Goal: Communication & Community: Answer question/provide support

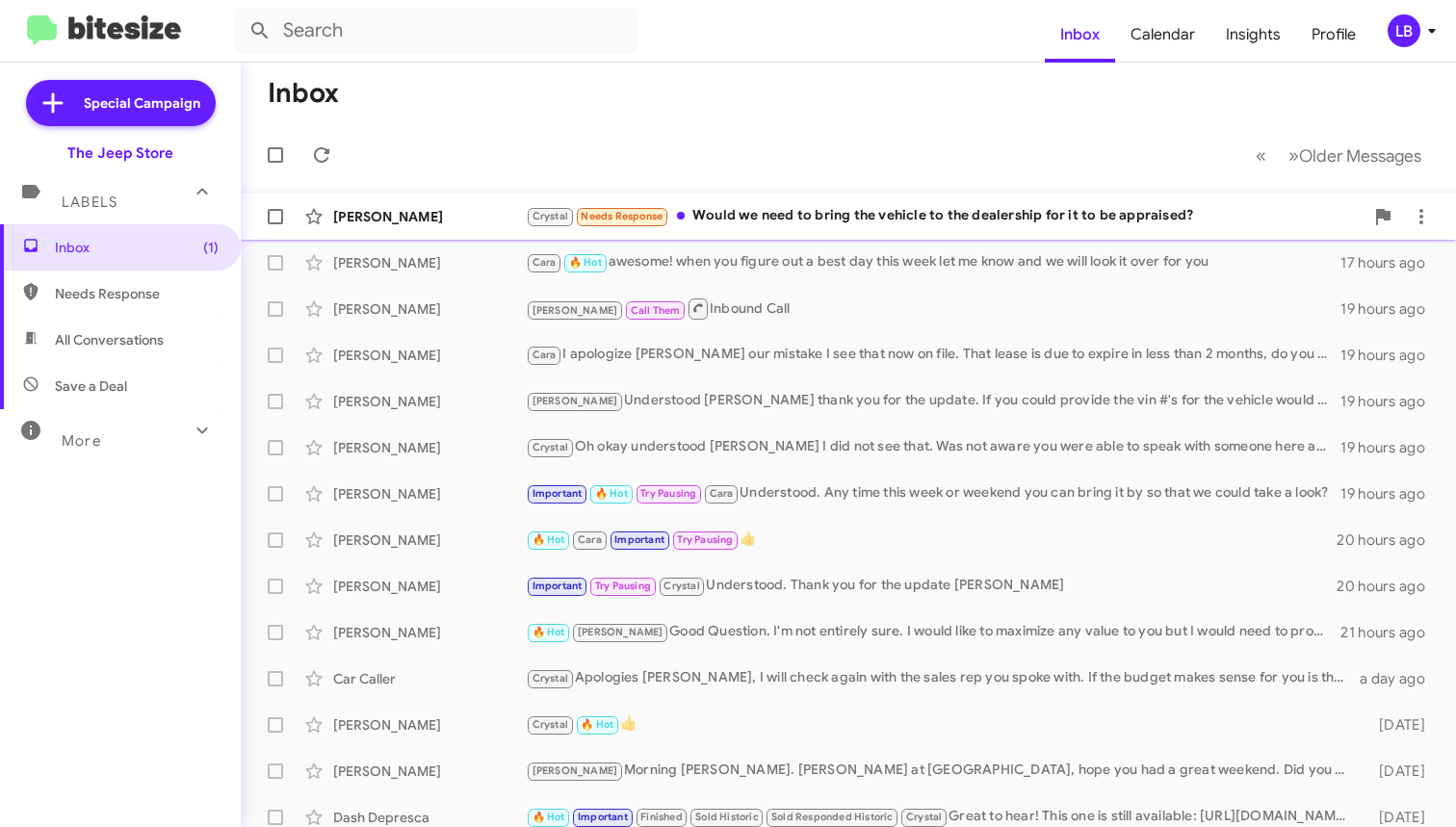
click at [780, 224] on div "Crystal Needs Response Would we need to bring the vehicle to the dealership for…" at bounding box center [945, 216] width 838 height 22
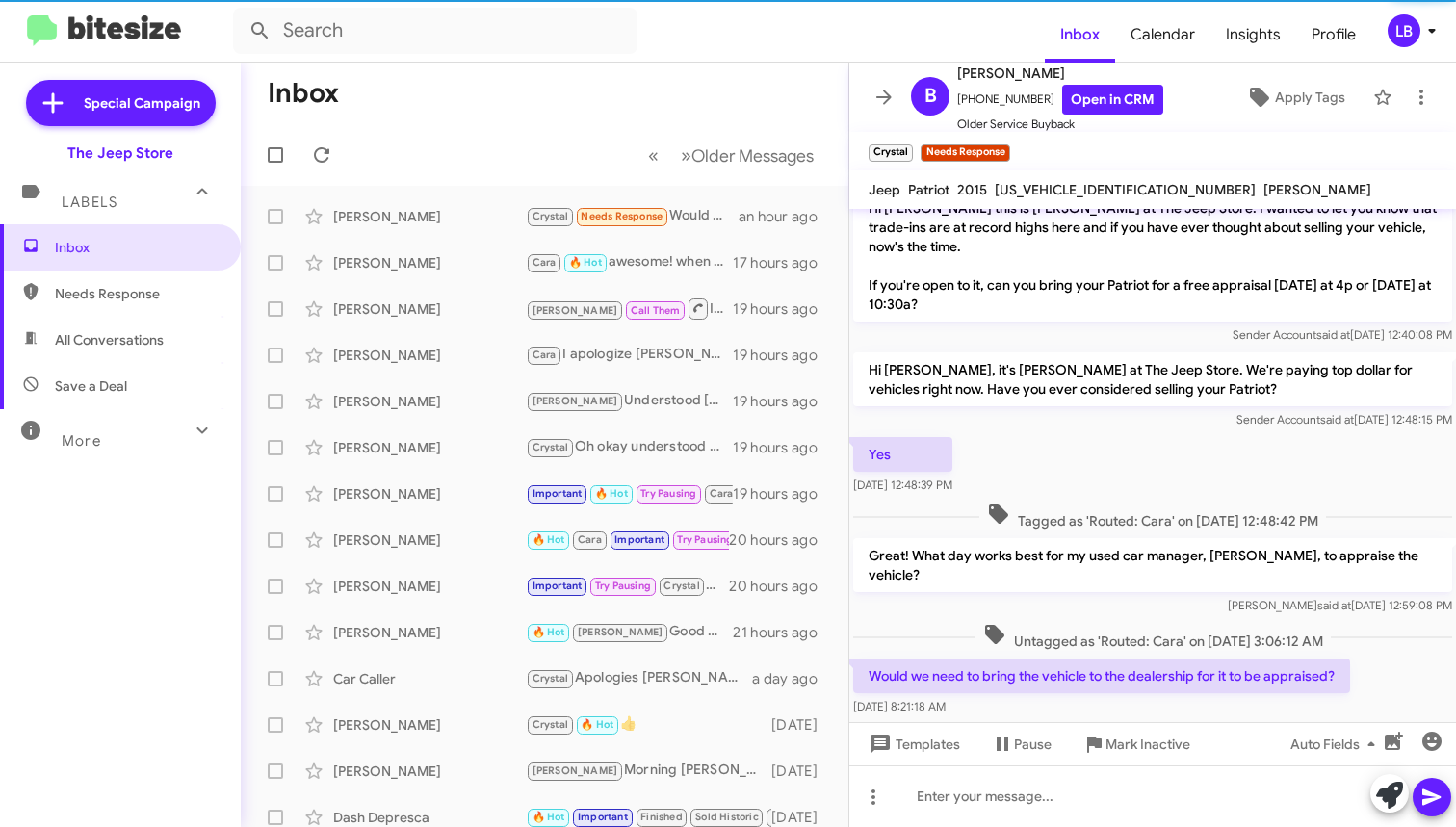
scroll to position [242, 0]
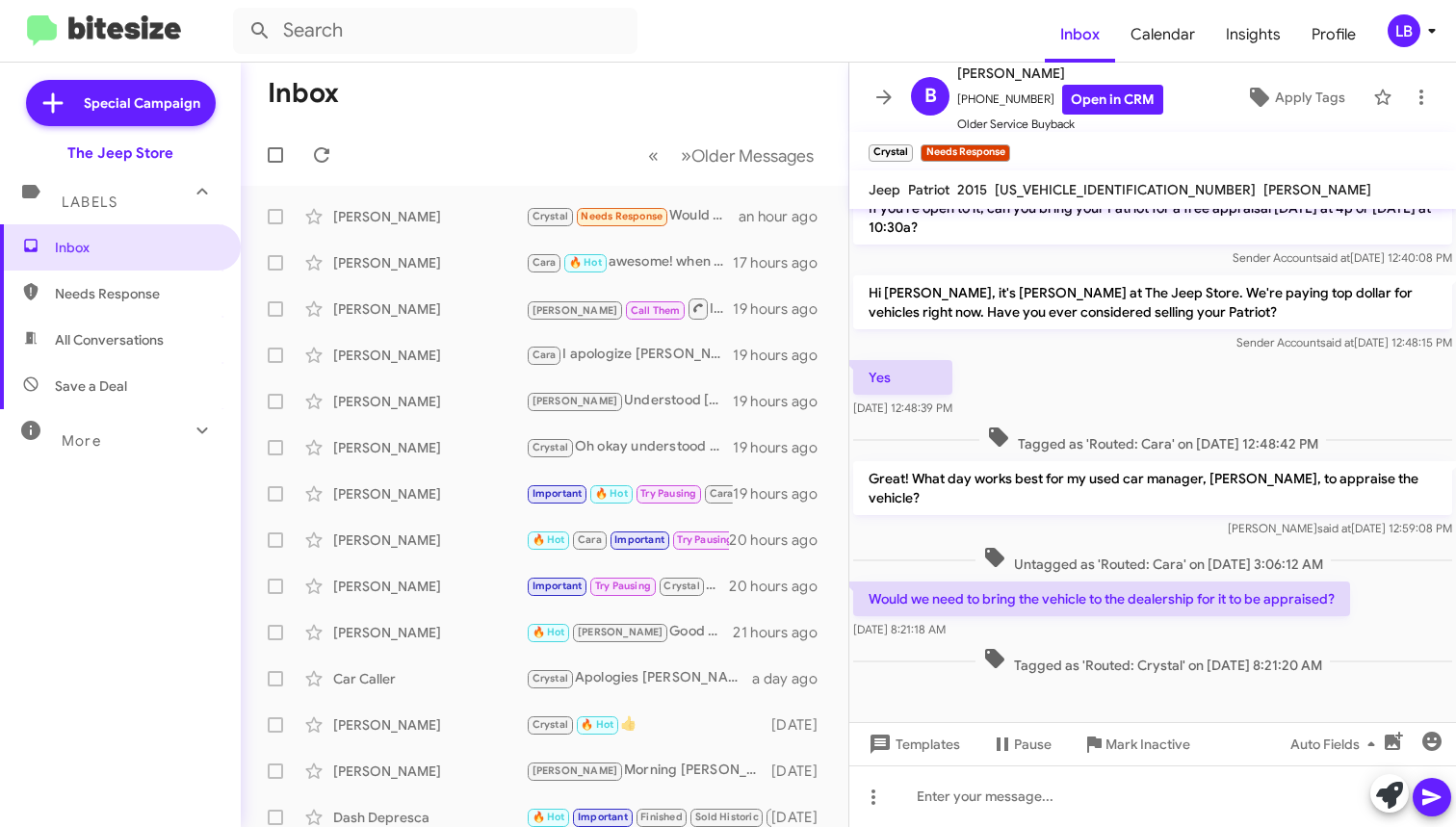
click at [1065, 399] on div "Yes [DATE] 12:48:39 PM" at bounding box center [1152, 389] width 607 height 65
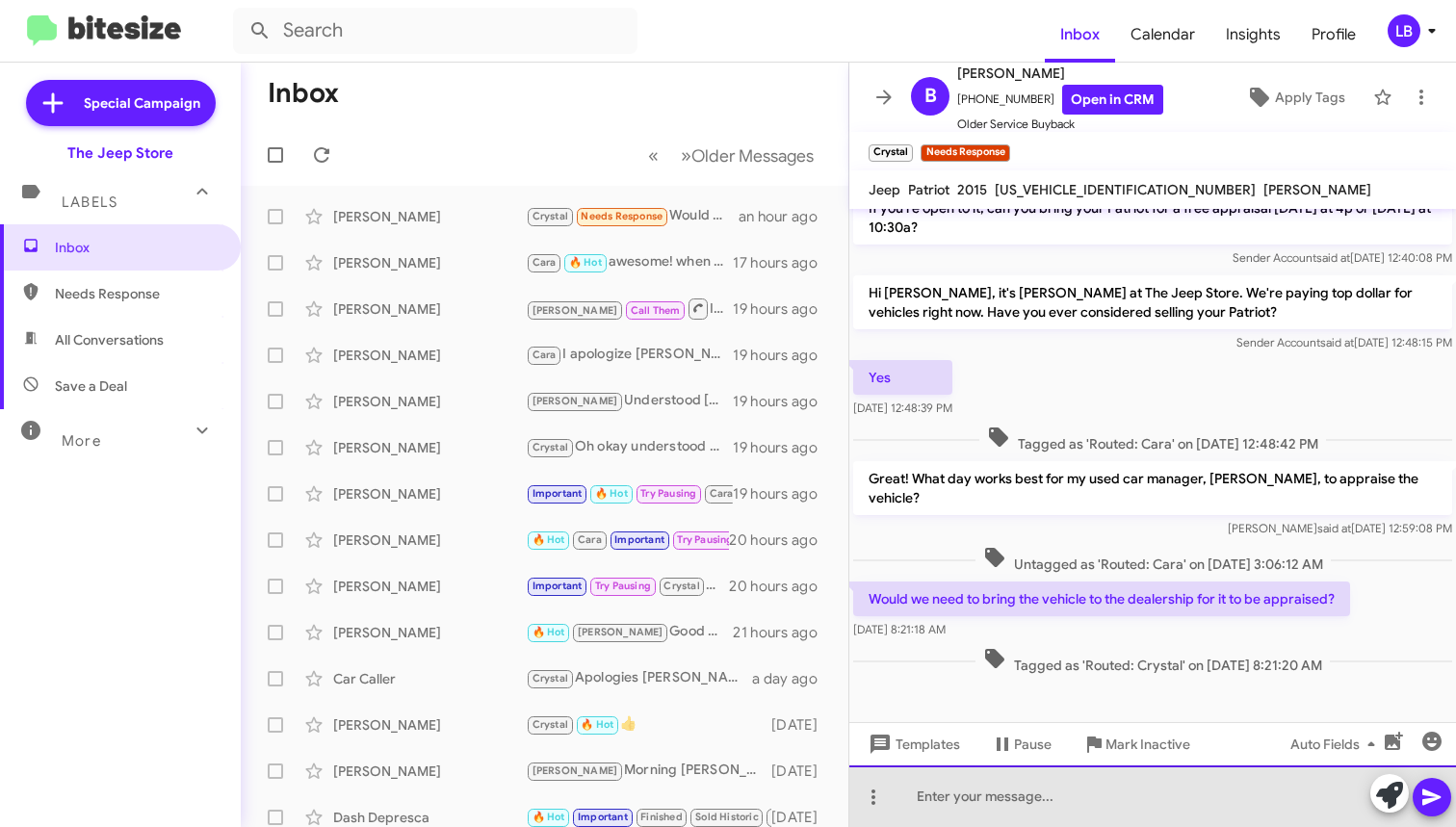
click at [1094, 793] on div at bounding box center [1152, 796] width 607 height 61
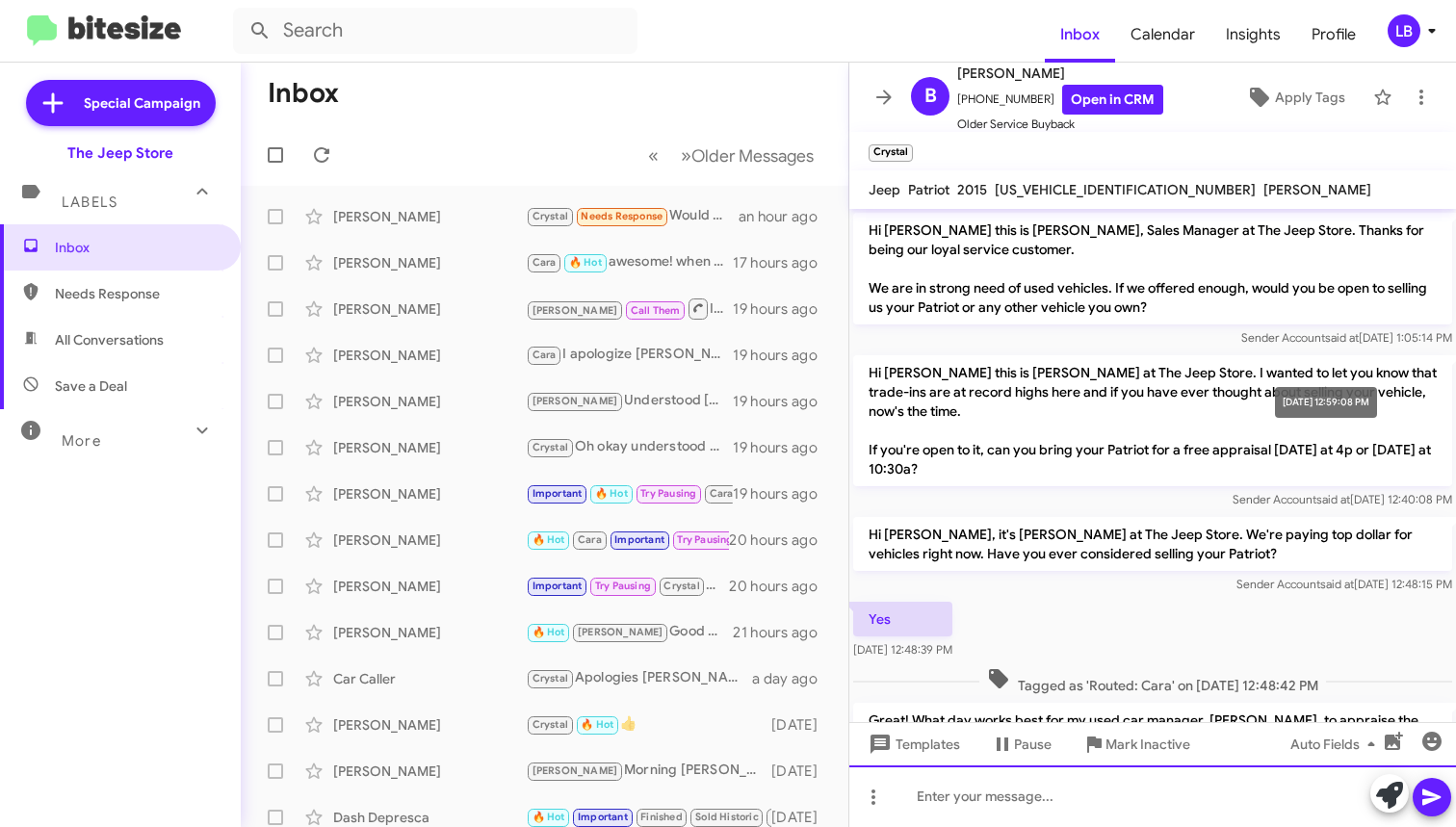
scroll to position [332, 0]
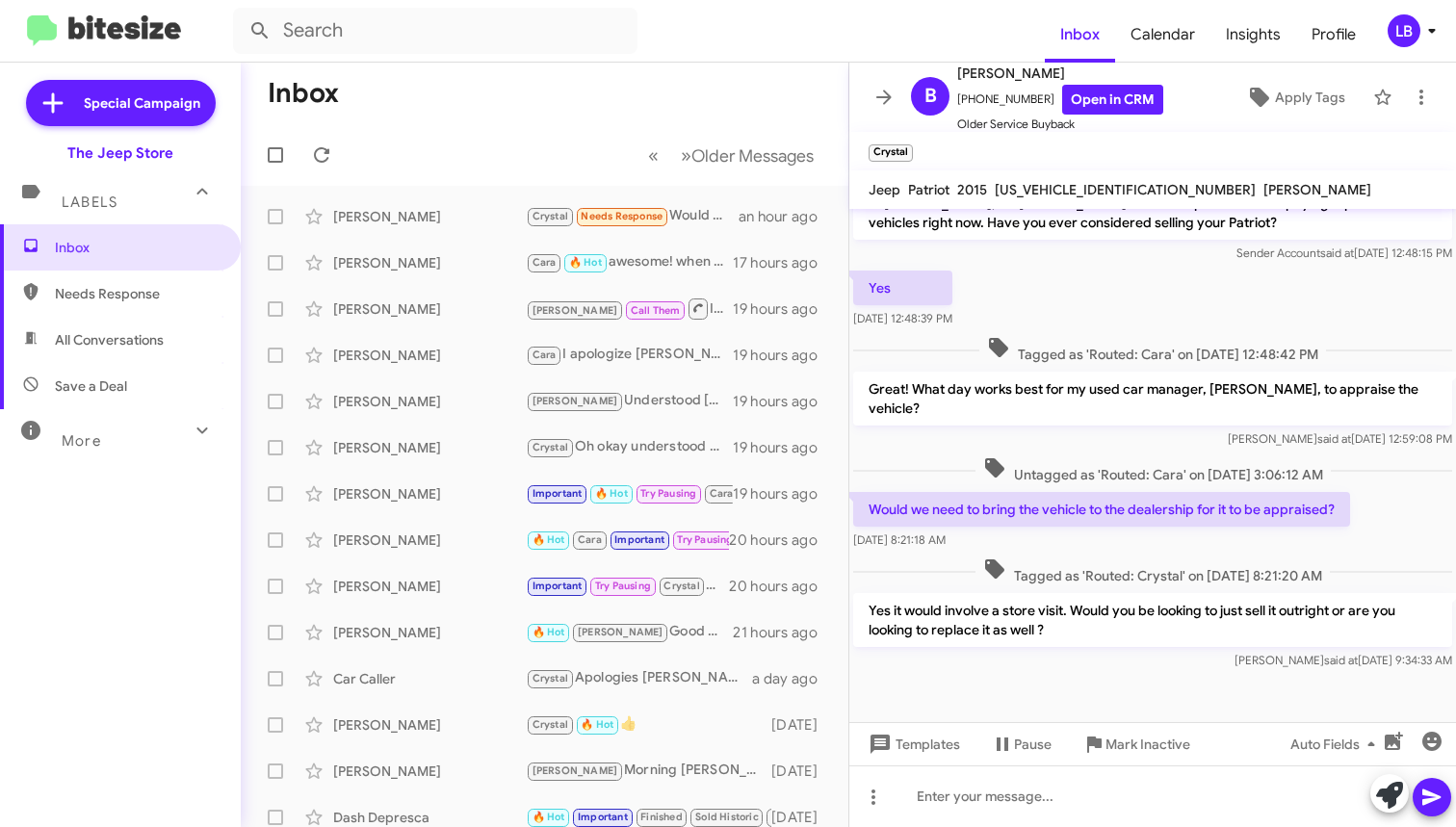
click at [1198, 340] on span "Tagged as 'Routed: Cara' on [DATE] 12:48:42 PM" at bounding box center [1152, 349] width 346 height 28
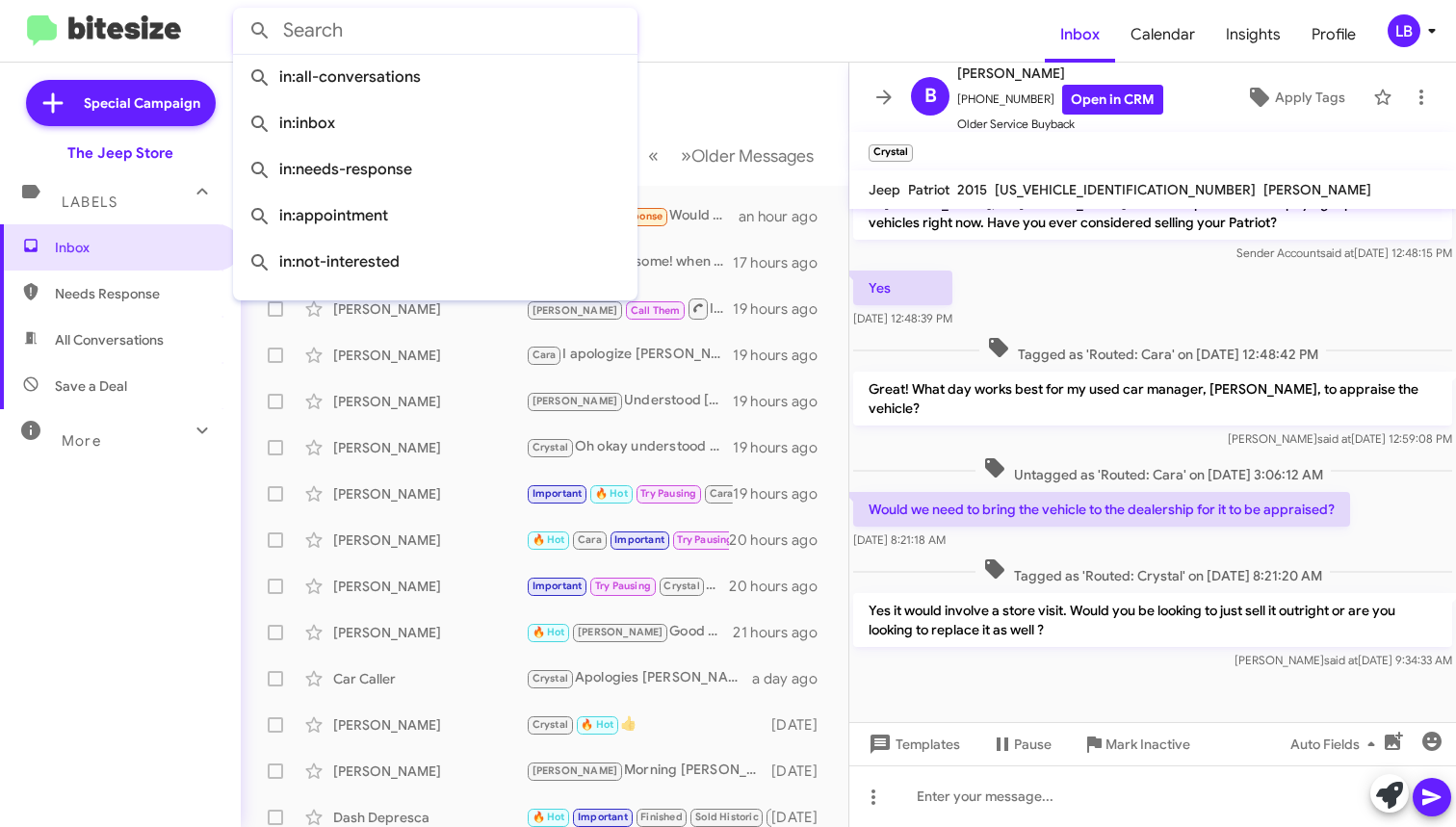
click at [425, 28] on input "text" at bounding box center [435, 31] width 405 height 46
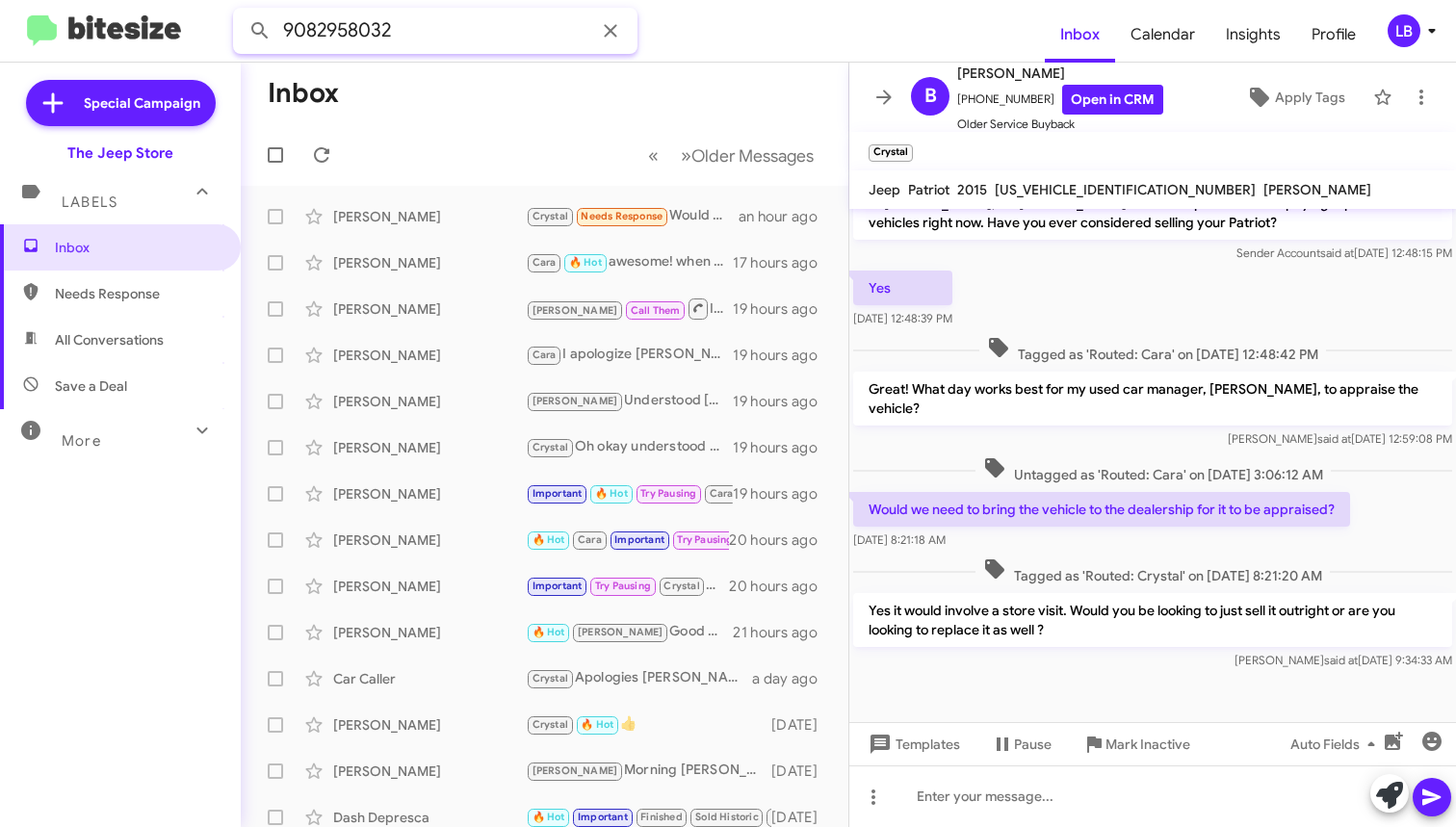
type input "9082958032"
click at [260, 31] on button at bounding box center [260, 31] width 38 height 38
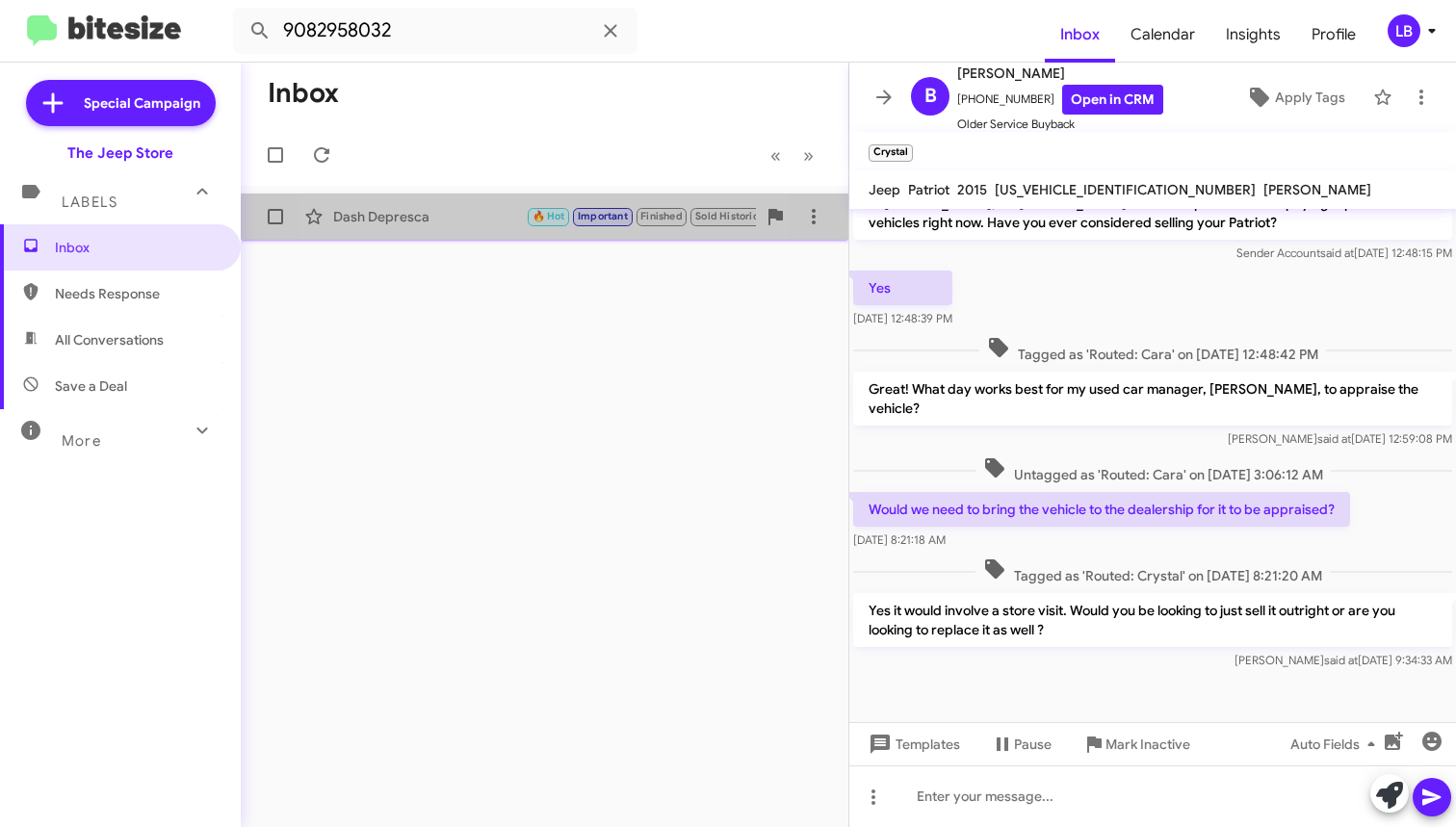
click at [450, 220] on div "Dash Depresca" at bounding box center [429, 217] width 192 height 20
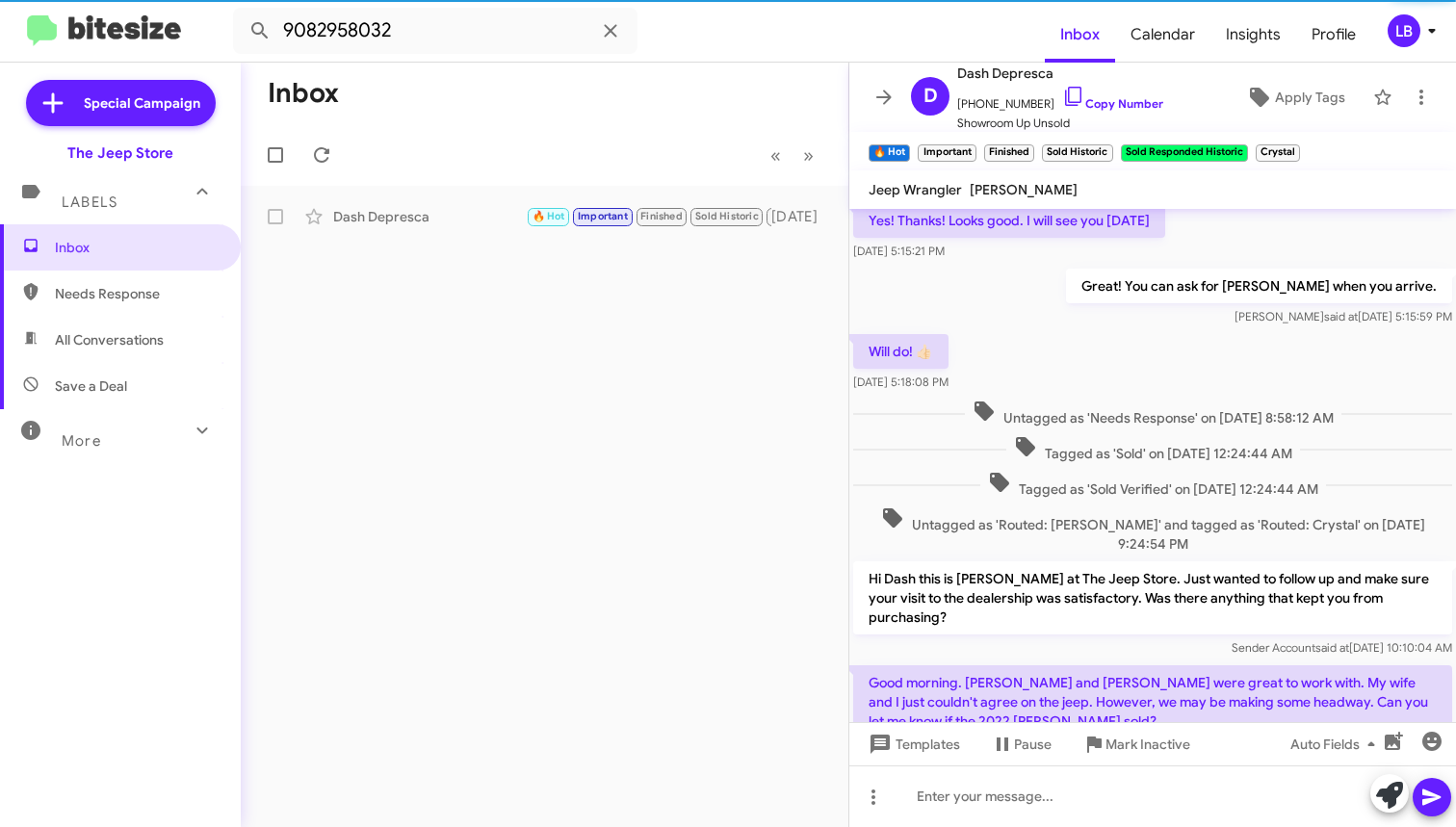
scroll to position [1799, 0]
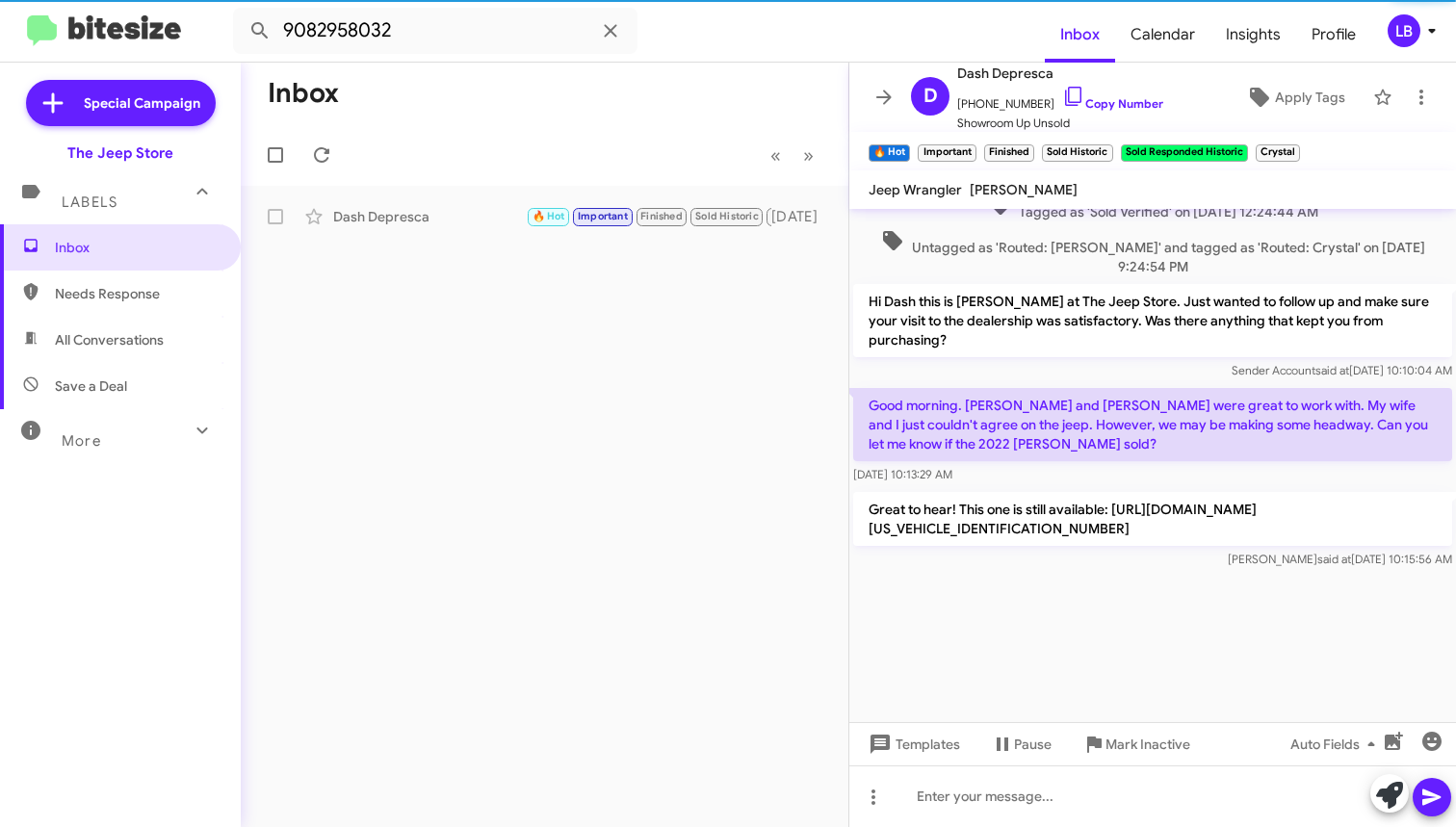
click at [984, 335] on p "Hi Dash this is [PERSON_NAME] at The Jeep Store. Just wanted to follow up and m…" at bounding box center [1152, 321] width 599 height 73
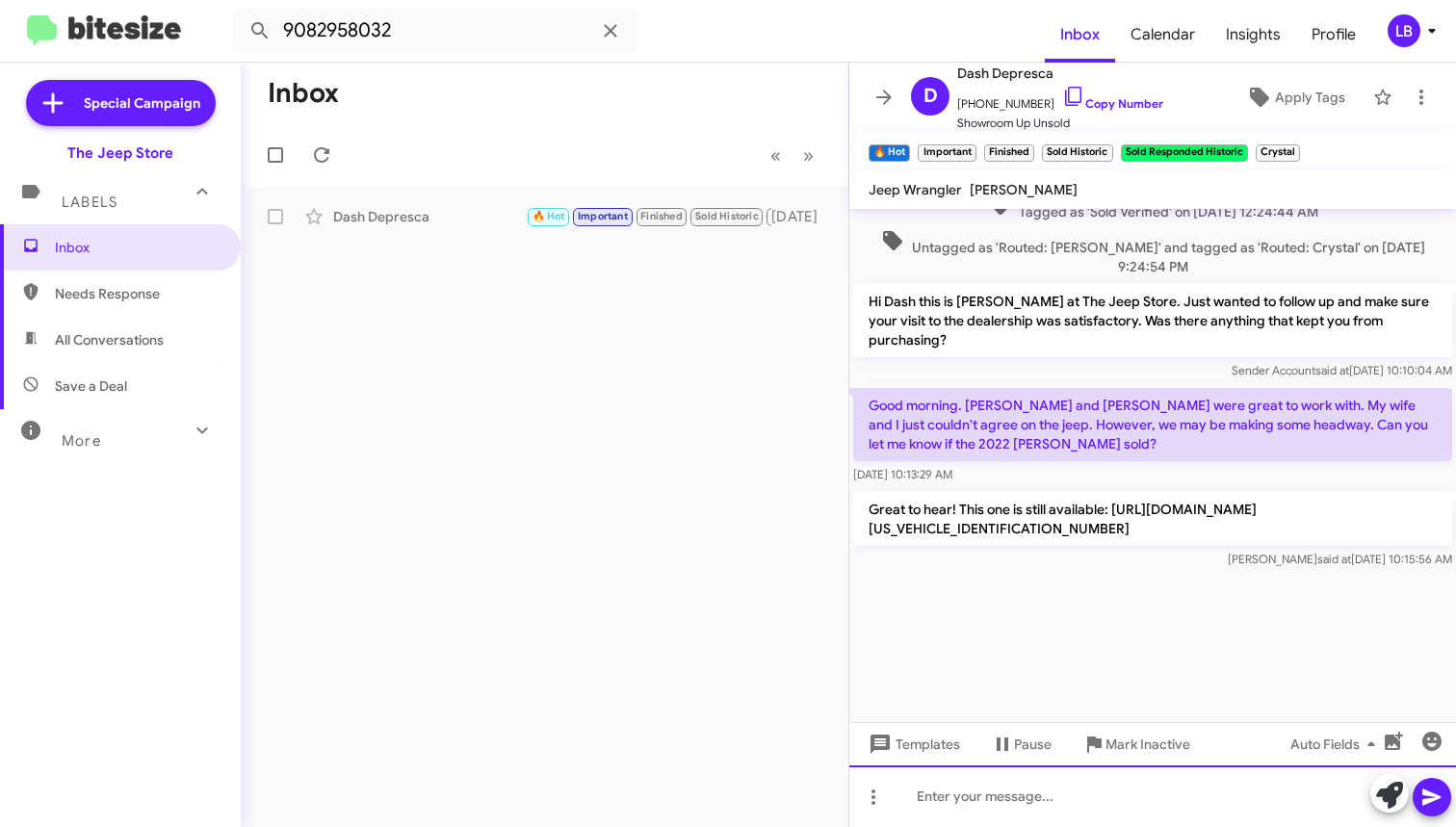
click at [1069, 804] on div at bounding box center [1152, 796] width 607 height 61
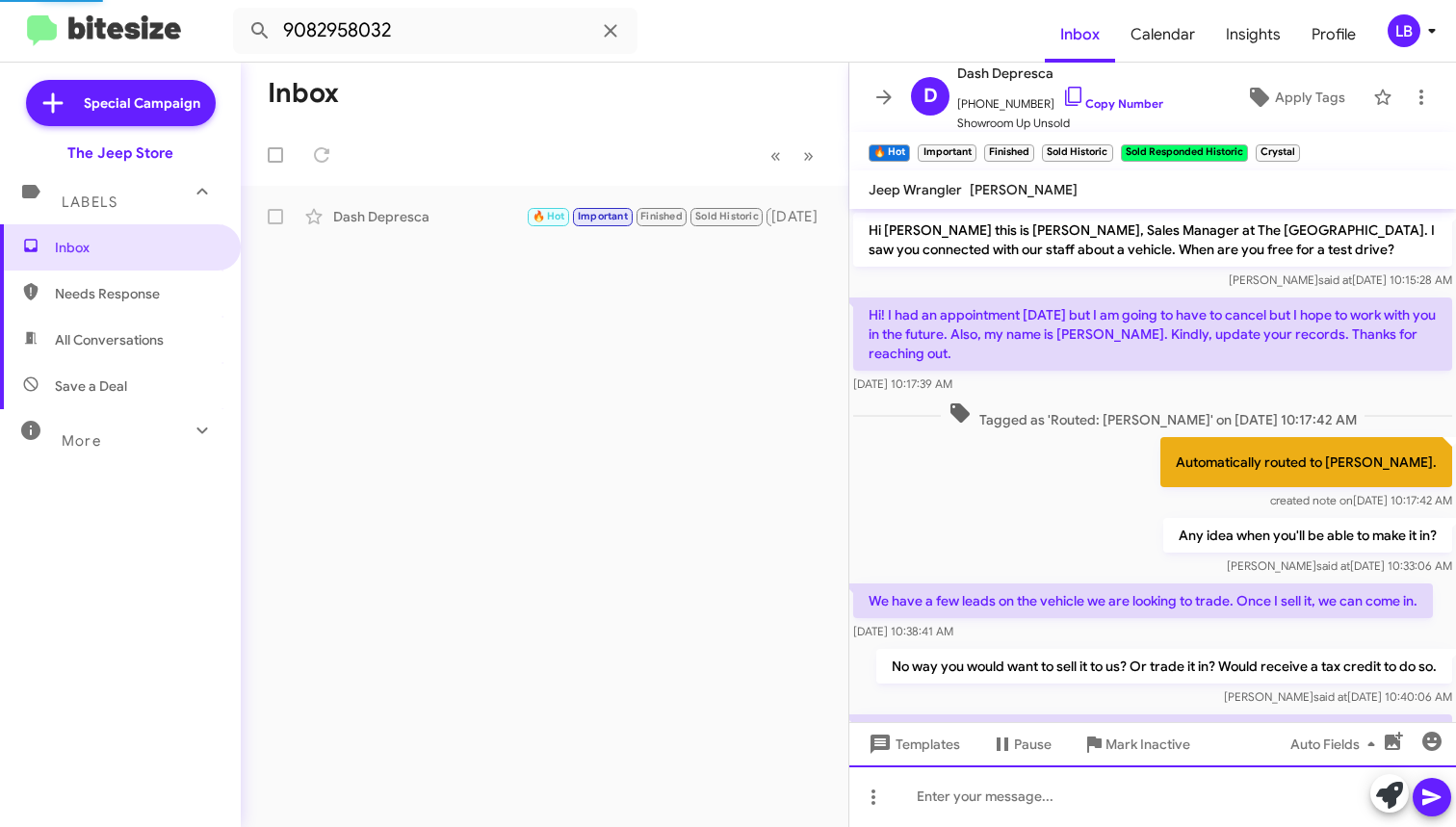
scroll to position [1062, 0]
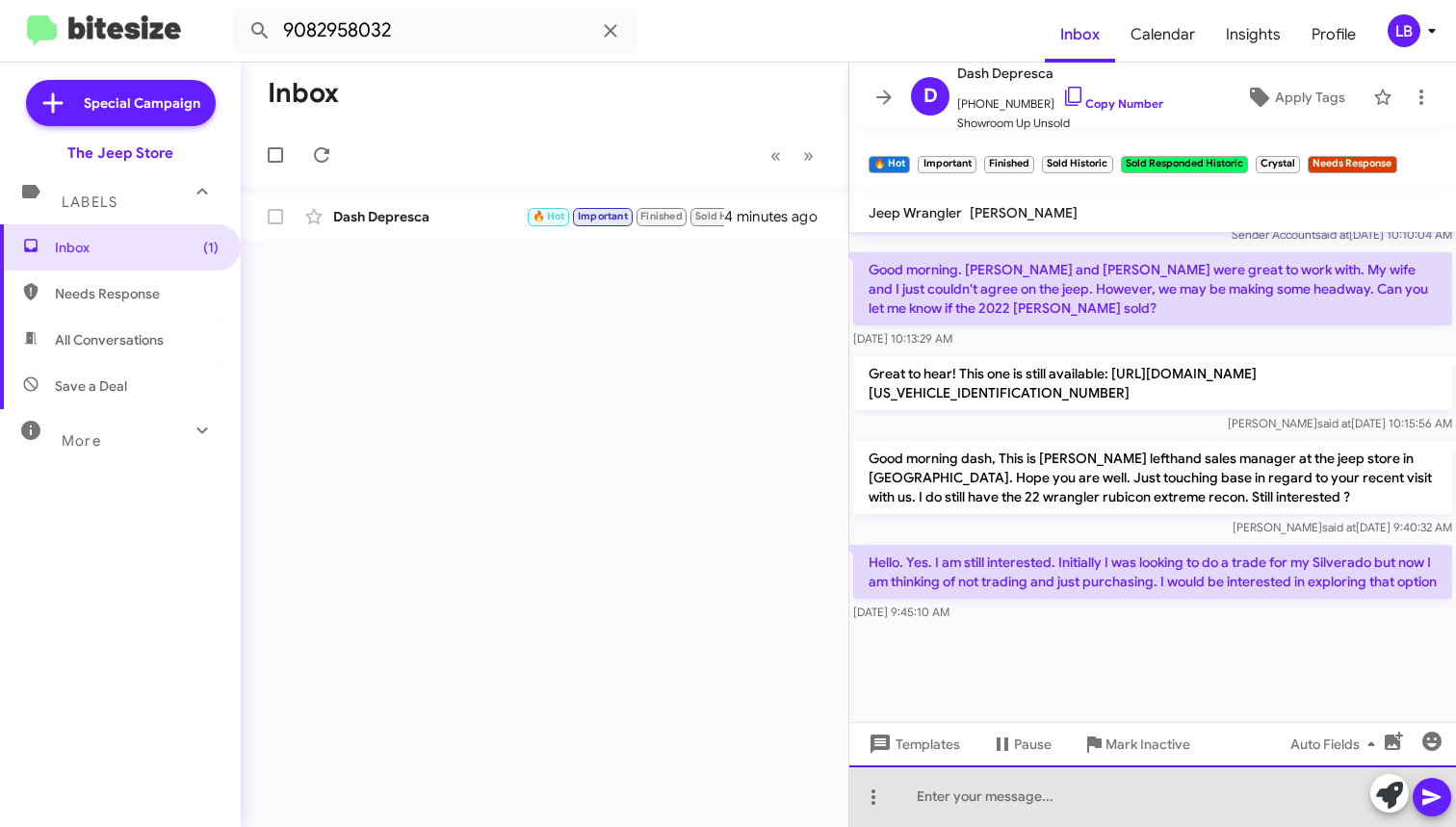
drag, startPoint x: 1069, startPoint y: 804, endPoint x: 1322, endPoint y: 822, distance: 253.6
click at [1224, 793] on div at bounding box center [1152, 796] width 607 height 61
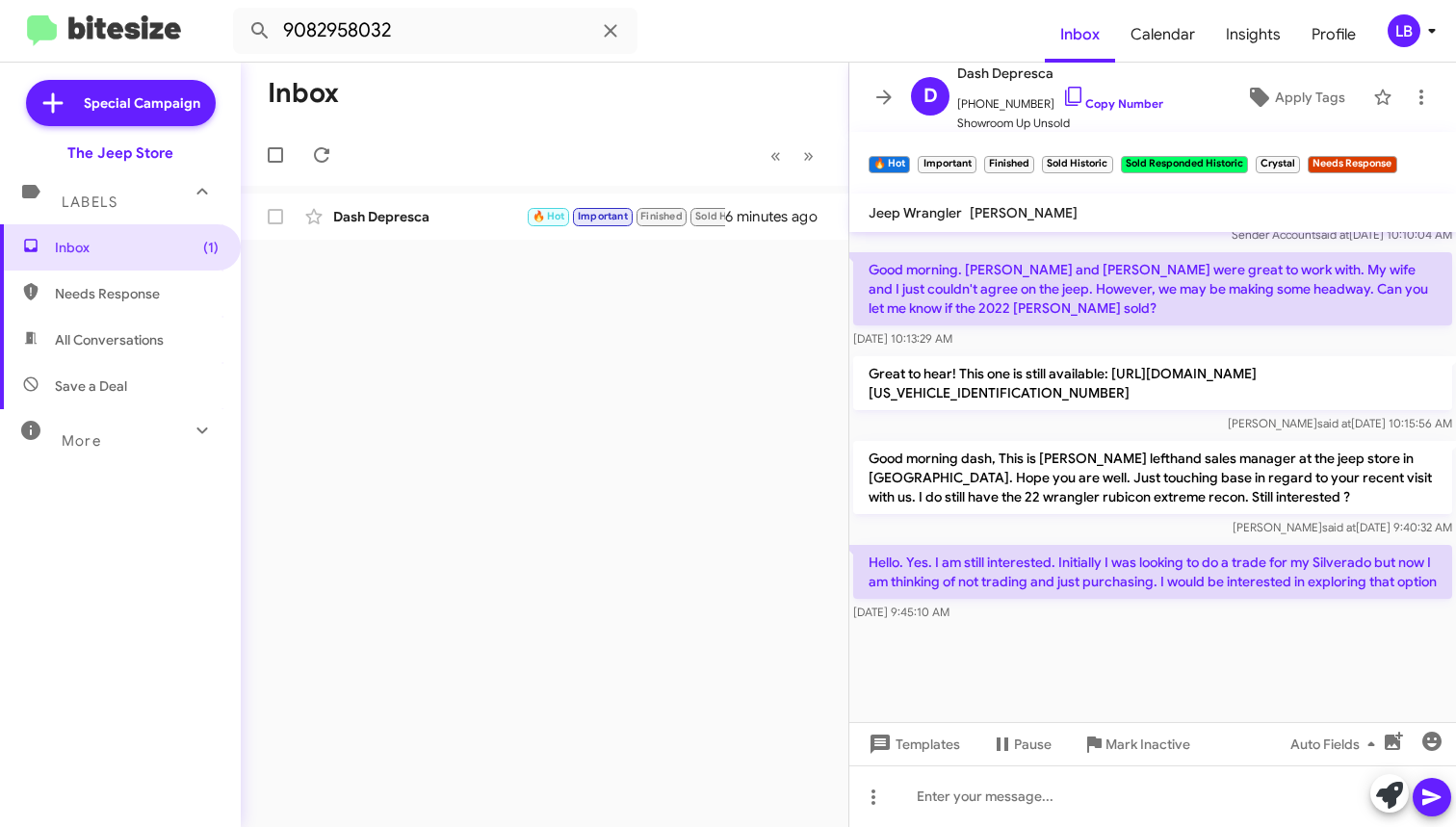
click at [1187, 432] on div "Mike said at Sep 29, 2025, 10:15:56 AM" at bounding box center [1152, 423] width 599 height 20
click at [1133, 406] on p "Great to hear! This one is still available: [URL][DOMAIN_NAME][US_VEHICLE_IDENT…" at bounding box center [1152, 383] width 599 height 54
click at [1143, 678] on mat-tooltip-component "Mark Inactive" at bounding box center [1134, 698] width 102 height 58
click at [1004, 524] on div "Luis said at Oct 1, 2025, 9:40:32 AM" at bounding box center [1152, 528] width 599 height 20
click at [1023, 433] on div "Mike said at Sep 29, 2025, 10:15:56 AM" at bounding box center [1152, 423] width 599 height 20
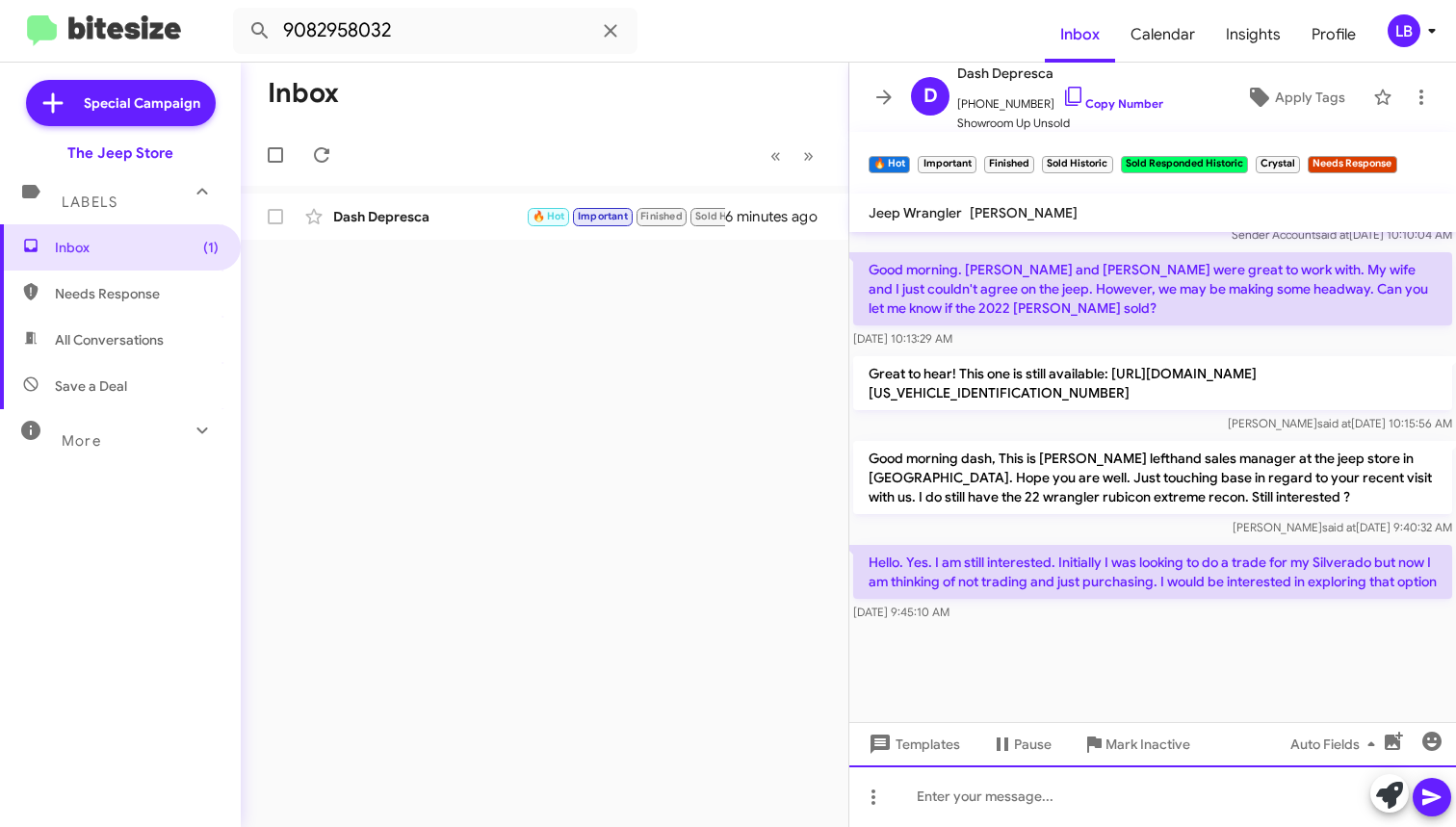
drag, startPoint x: 1086, startPoint y: 783, endPoint x: 1085, endPoint y: 762, distance: 21.0
click at [1087, 784] on div at bounding box center [1152, 796] width 607 height 61
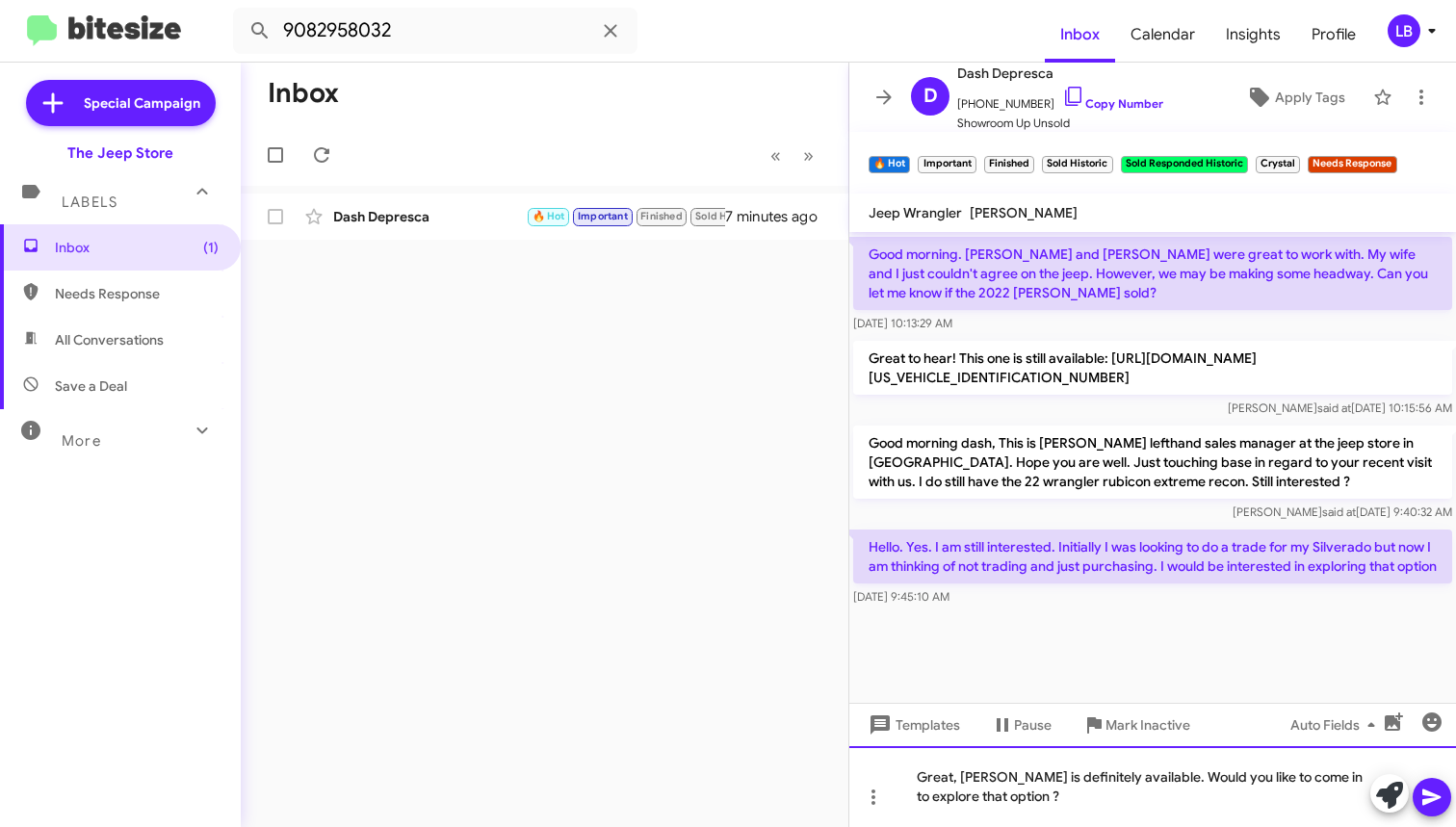
click at [1175, 777] on div "Great, Chris roberts is definitely available. Would you like to come in to expl…" at bounding box center [1152, 787] width 607 height 81
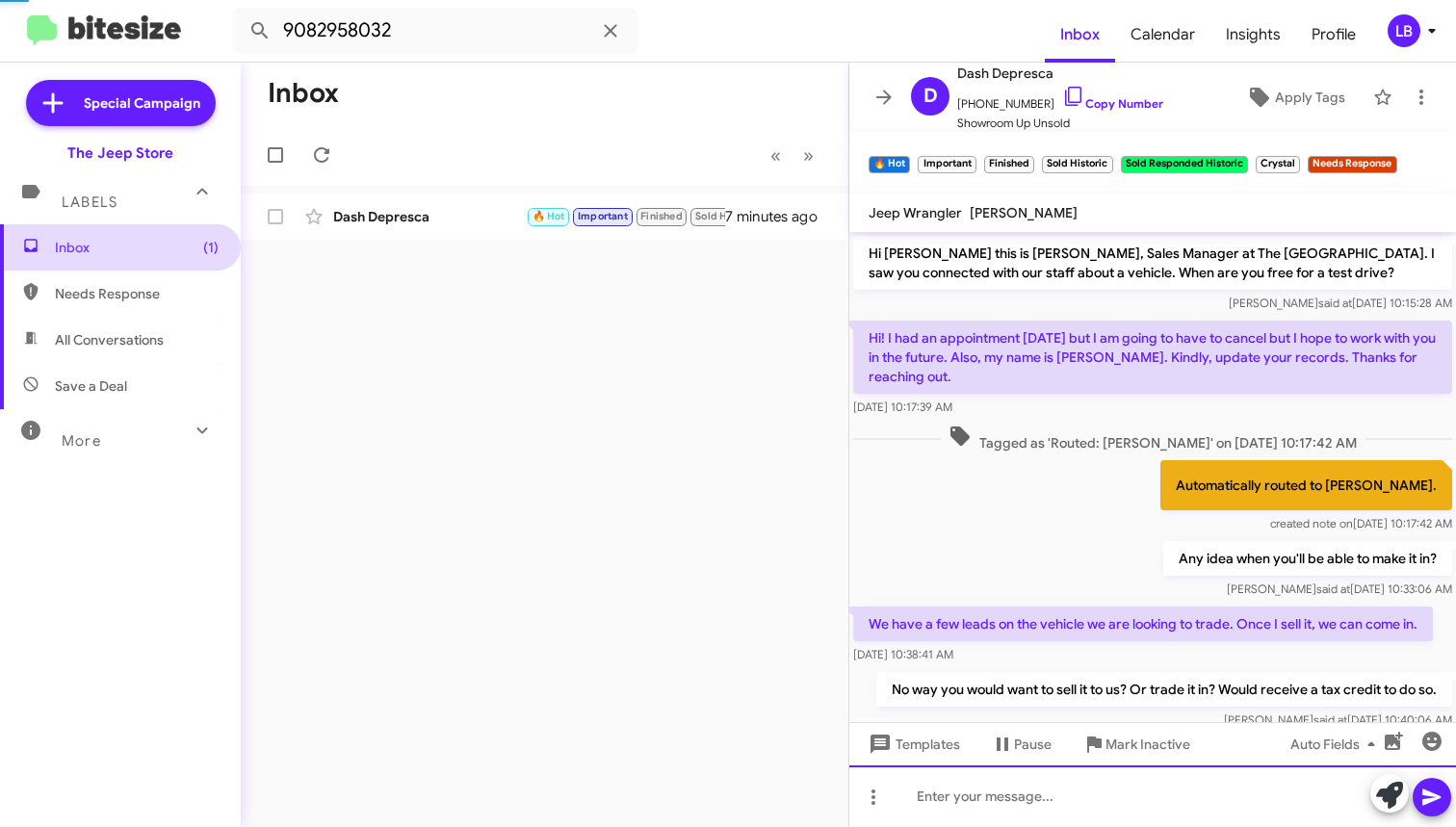
scroll to position [97, 0]
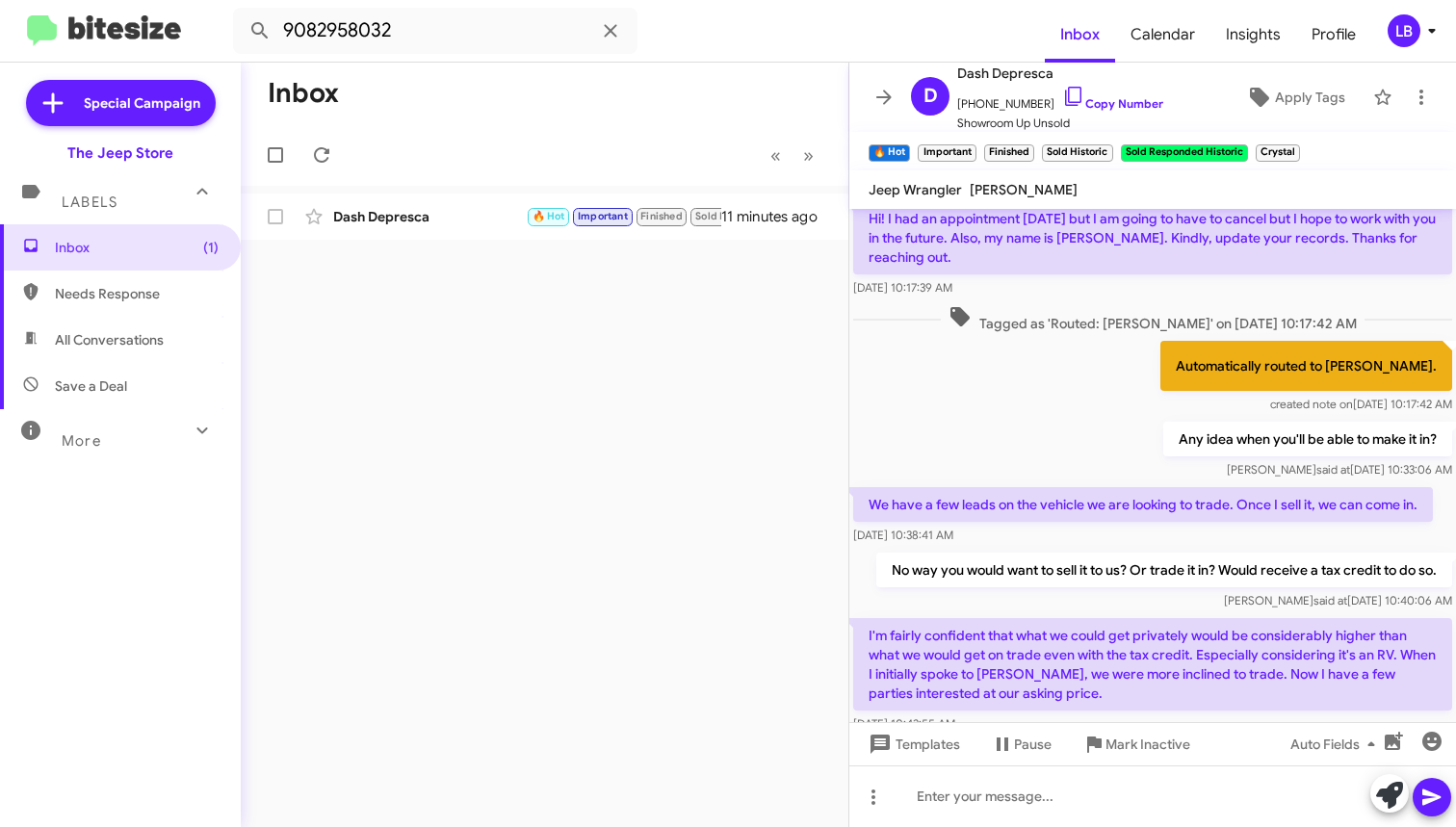
drag, startPoint x: 159, startPoint y: 256, endPoint x: 156, endPoint y: 274, distance: 18.2
click at [158, 256] on span "Inbox (1)" at bounding box center [137, 248] width 164 height 20
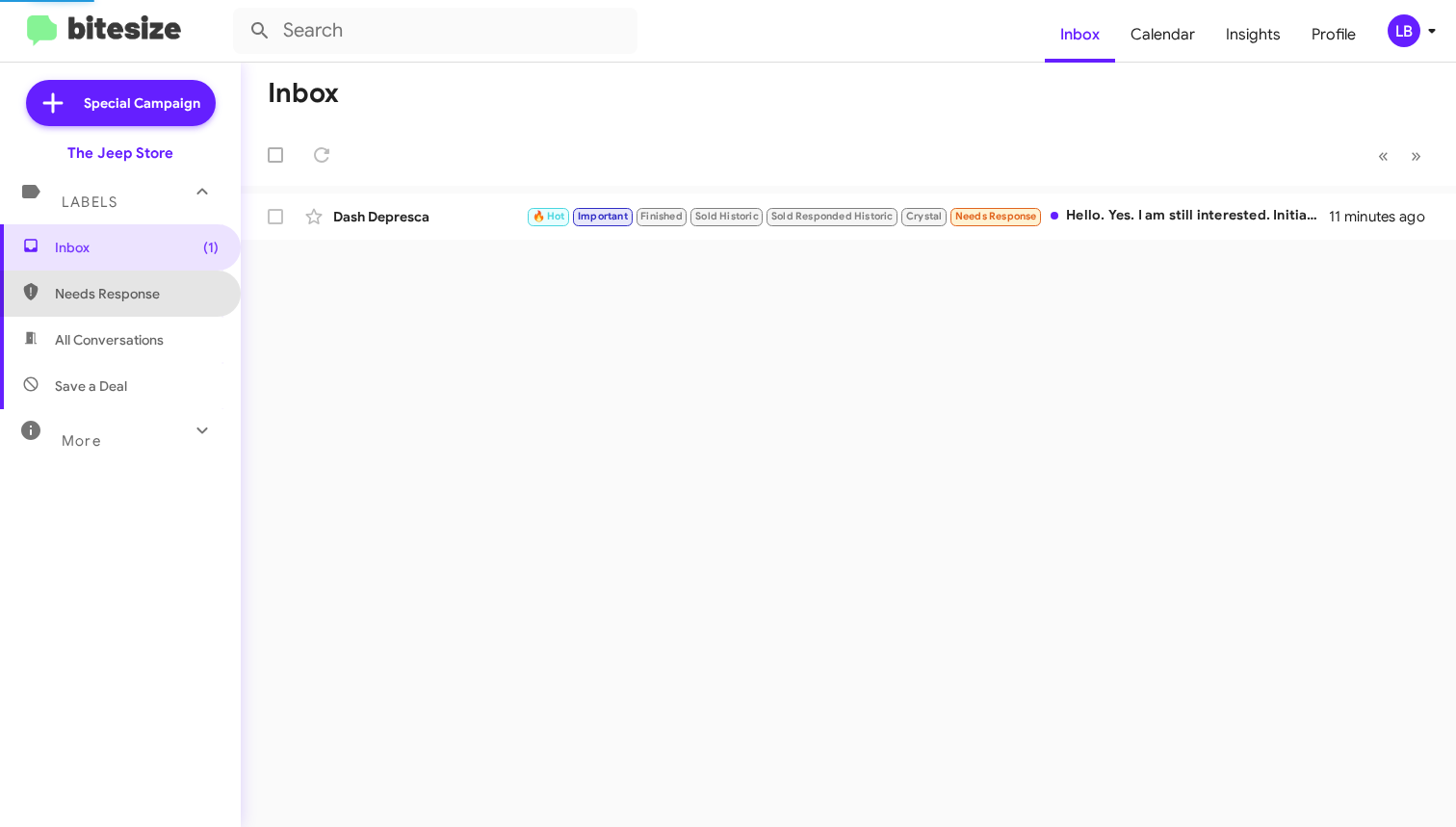
drag, startPoint x: 154, startPoint y: 299, endPoint x: 161, endPoint y: 338, distance: 39.6
click at [154, 299] on span "Needs Response" at bounding box center [137, 294] width 164 height 20
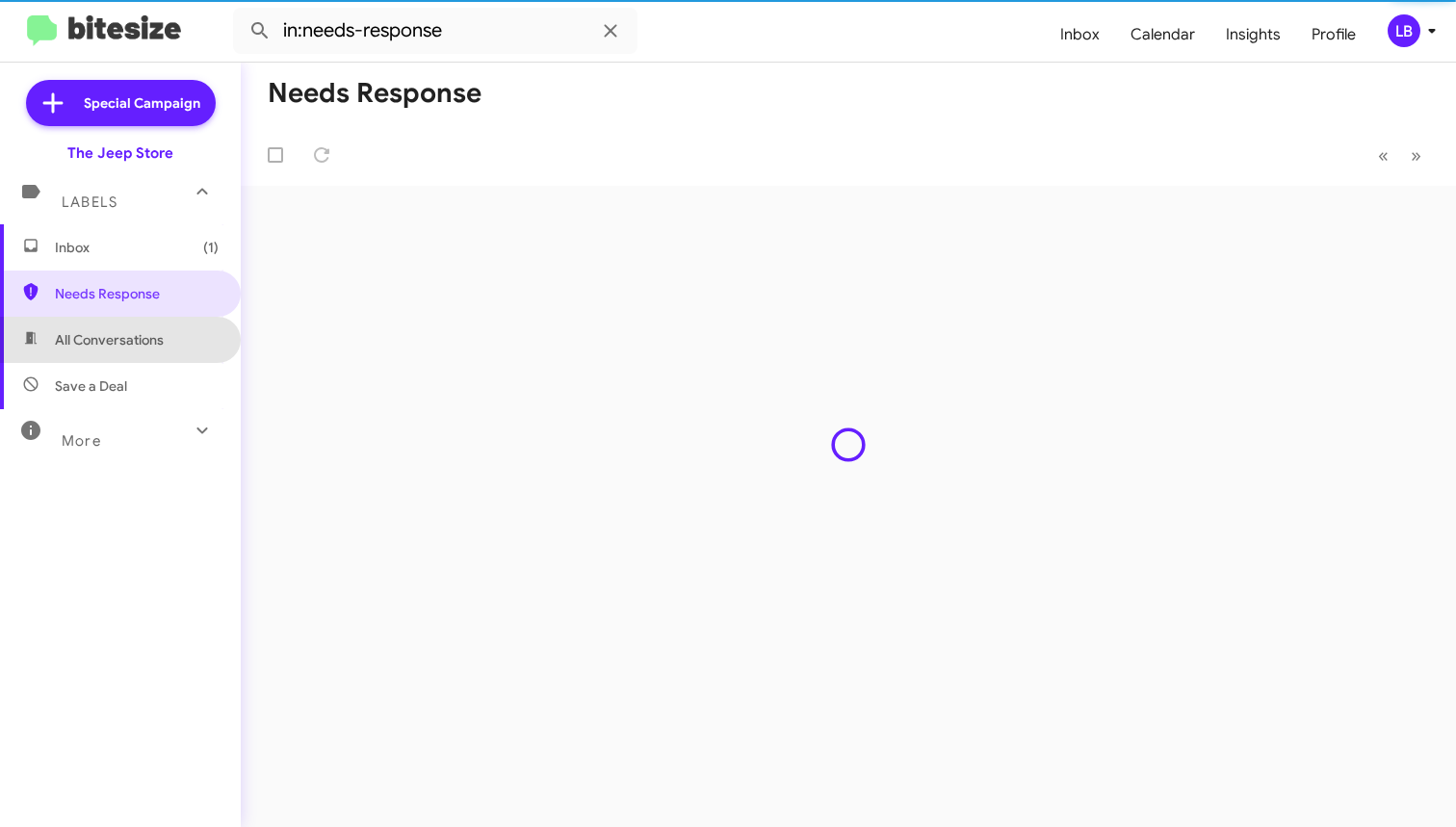
click at [159, 345] on span "All Conversations" at bounding box center [110, 340] width 109 height 20
type input "in:all-conversations"
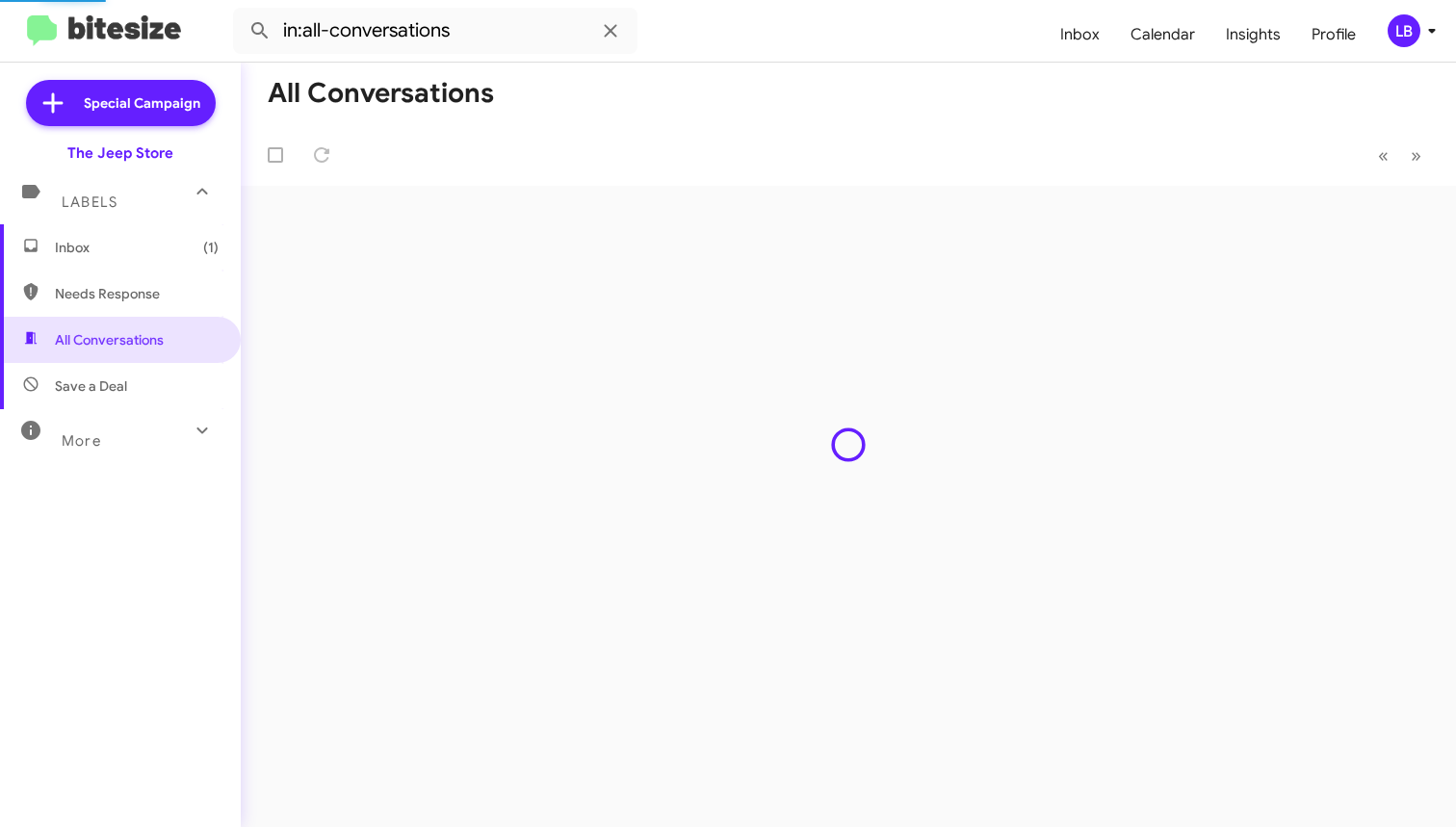
click at [138, 256] on span "Inbox (1)" at bounding box center [137, 248] width 164 height 20
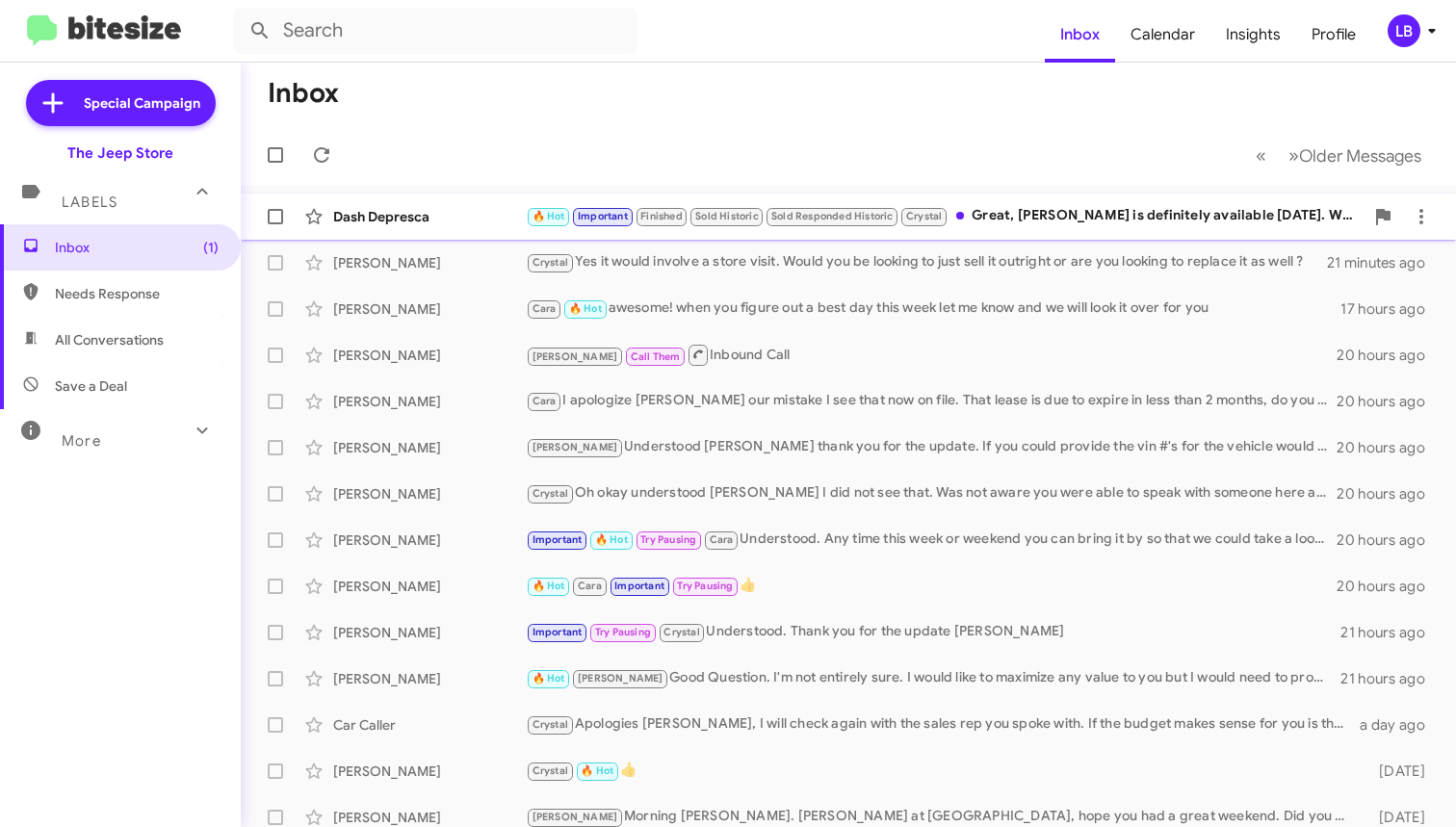
click at [424, 216] on div "Dash Depresca" at bounding box center [429, 217] width 192 height 20
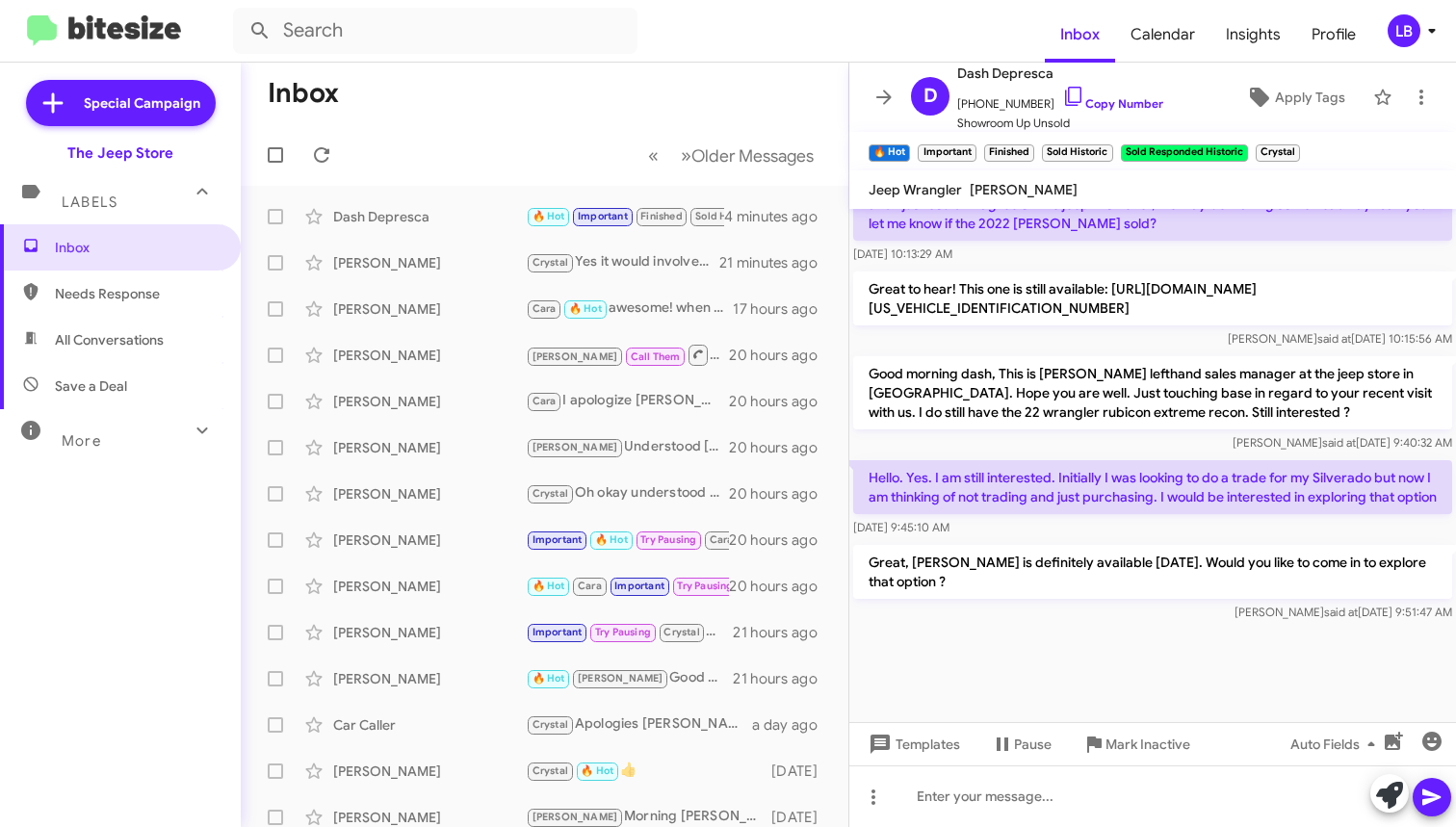
scroll to position [1062, 0]
click at [1098, 330] on div "[PERSON_NAME] said at [DATE] 10:15:56 AM" at bounding box center [1152, 339] width 599 height 20
drag, startPoint x: 478, startPoint y: 104, endPoint x: 394, endPoint y: 51, distance: 99.3
click at [478, 104] on mat-toolbar-row "Inbox" at bounding box center [545, 93] width 608 height 61
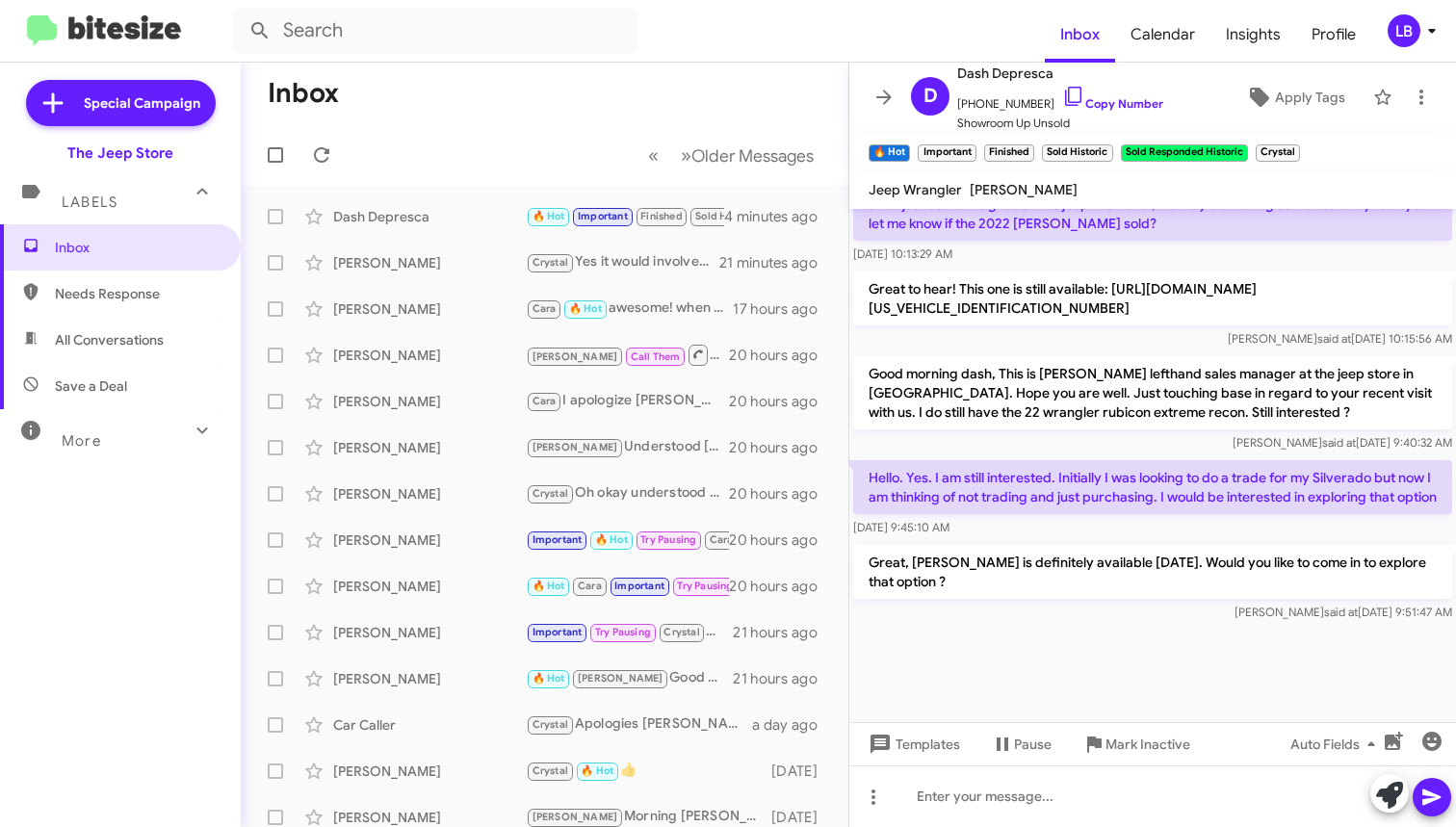
click at [440, 55] on mat-toolbar "Inbox Calendar Insights Profile LB" at bounding box center [728, 31] width 1456 height 61
click at [444, 47] on input "text" at bounding box center [435, 31] width 405 height 46
type input "2019815679"
click at [260, 31] on button at bounding box center [260, 31] width 38 height 38
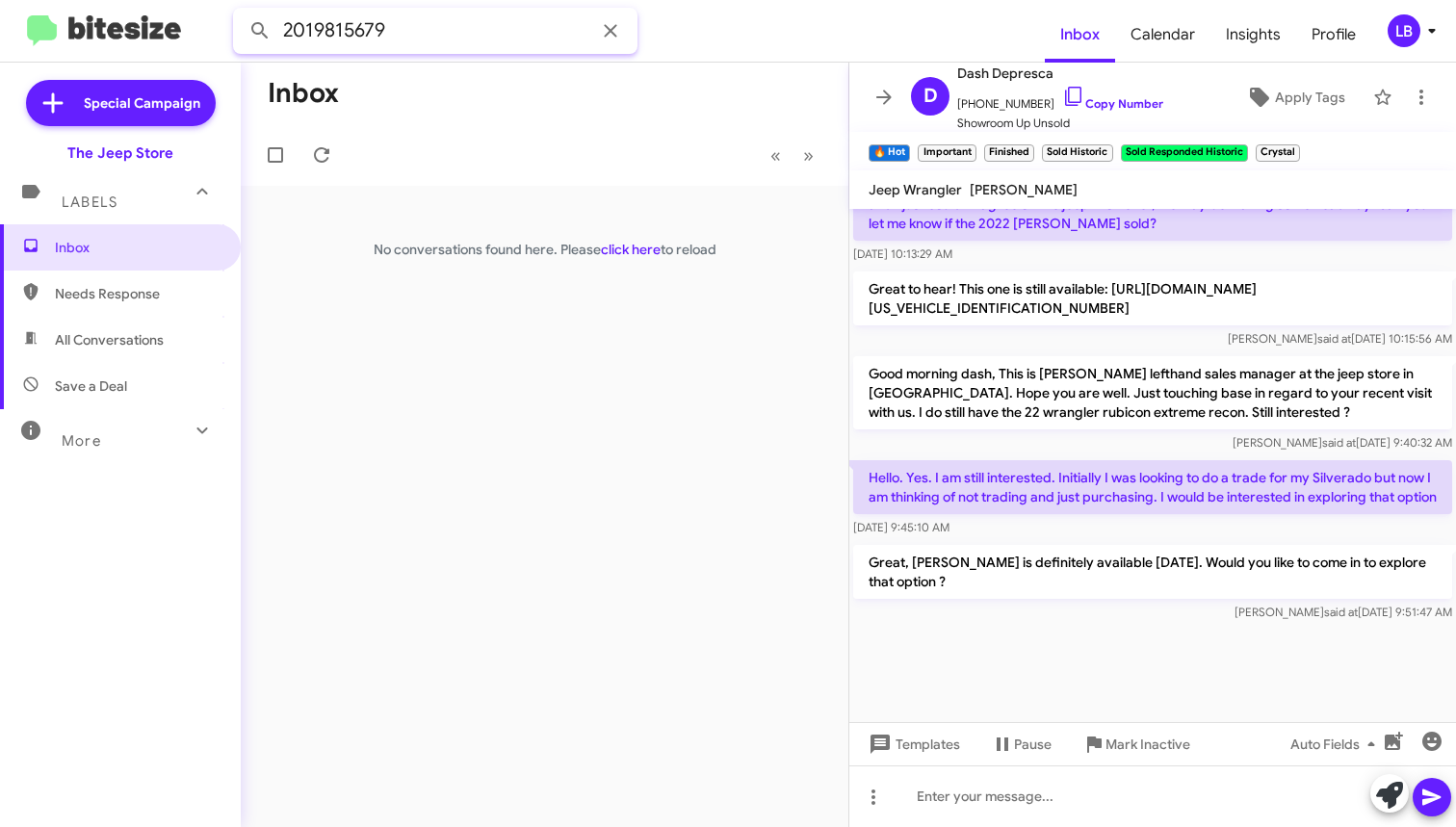
click at [421, 8] on input "2019815679" at bounding box center [435, 31] width 405 height 46
drag, startPoint x: 422, startPoint y: 26, endPoint x: 55, endPoint y: -20, distance: 369.9
click at [55, 0] on html "2019815679 Inbox Calendar Insights Profile LB Special Campaign The Jeep Store L…" at bounding box center [728, 414] width 1456 height 827
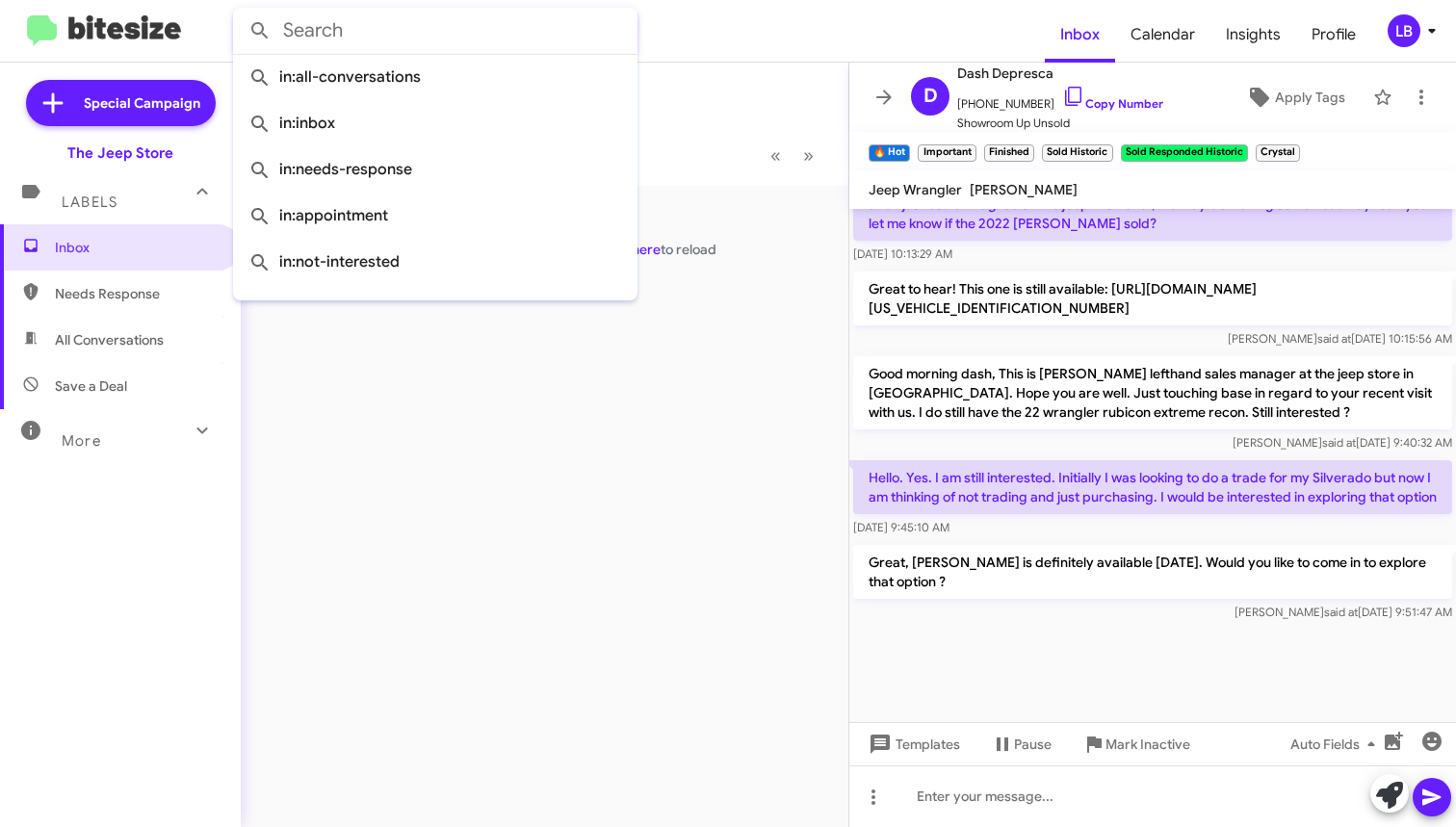
click at [260, 31] on button at bounding box center [260, 31] width 38 height 38
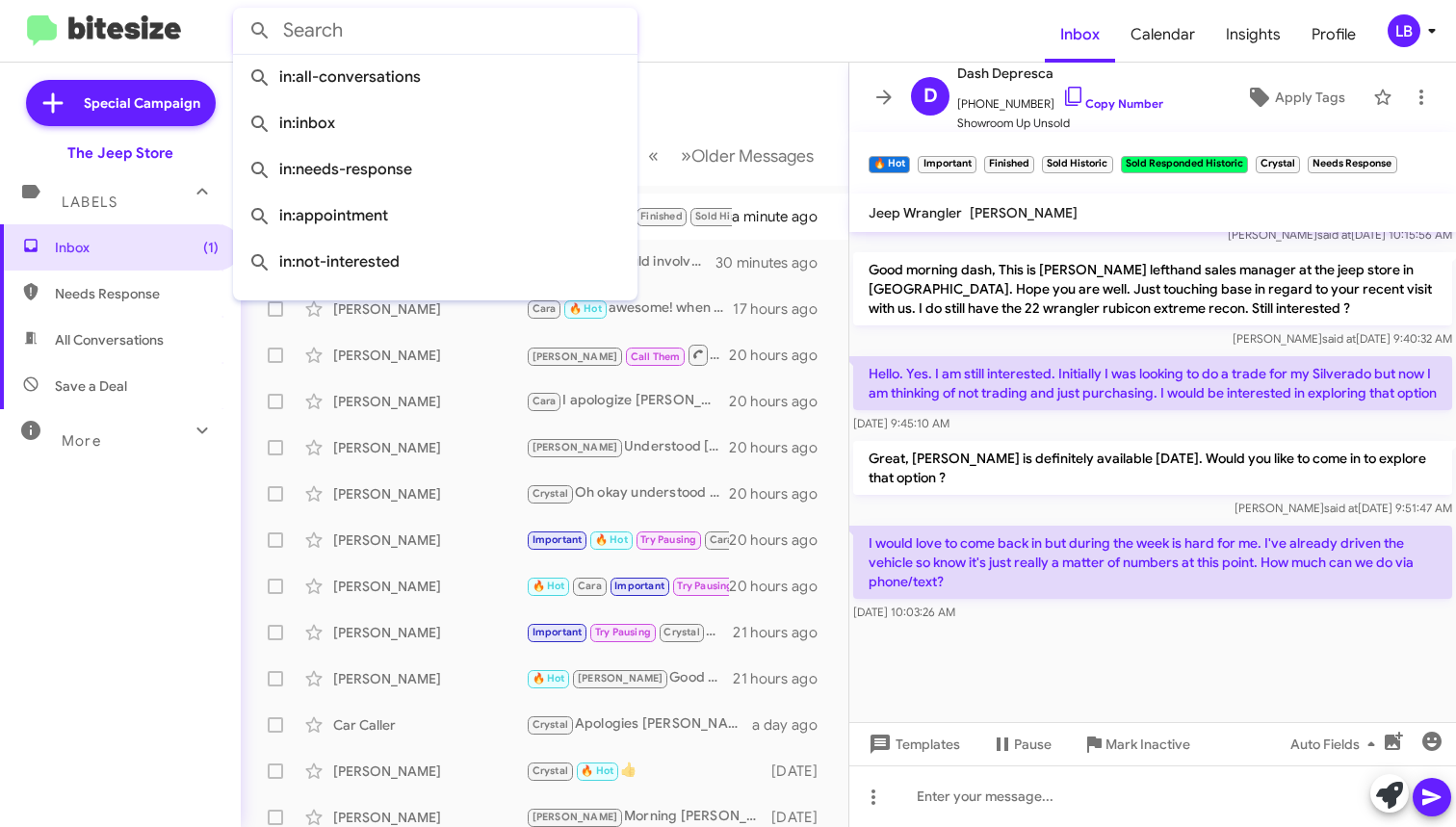
click at [690, 64] on mat-toolbar-row "Inbox" at bounding box center [545, 93] width 608 height 61
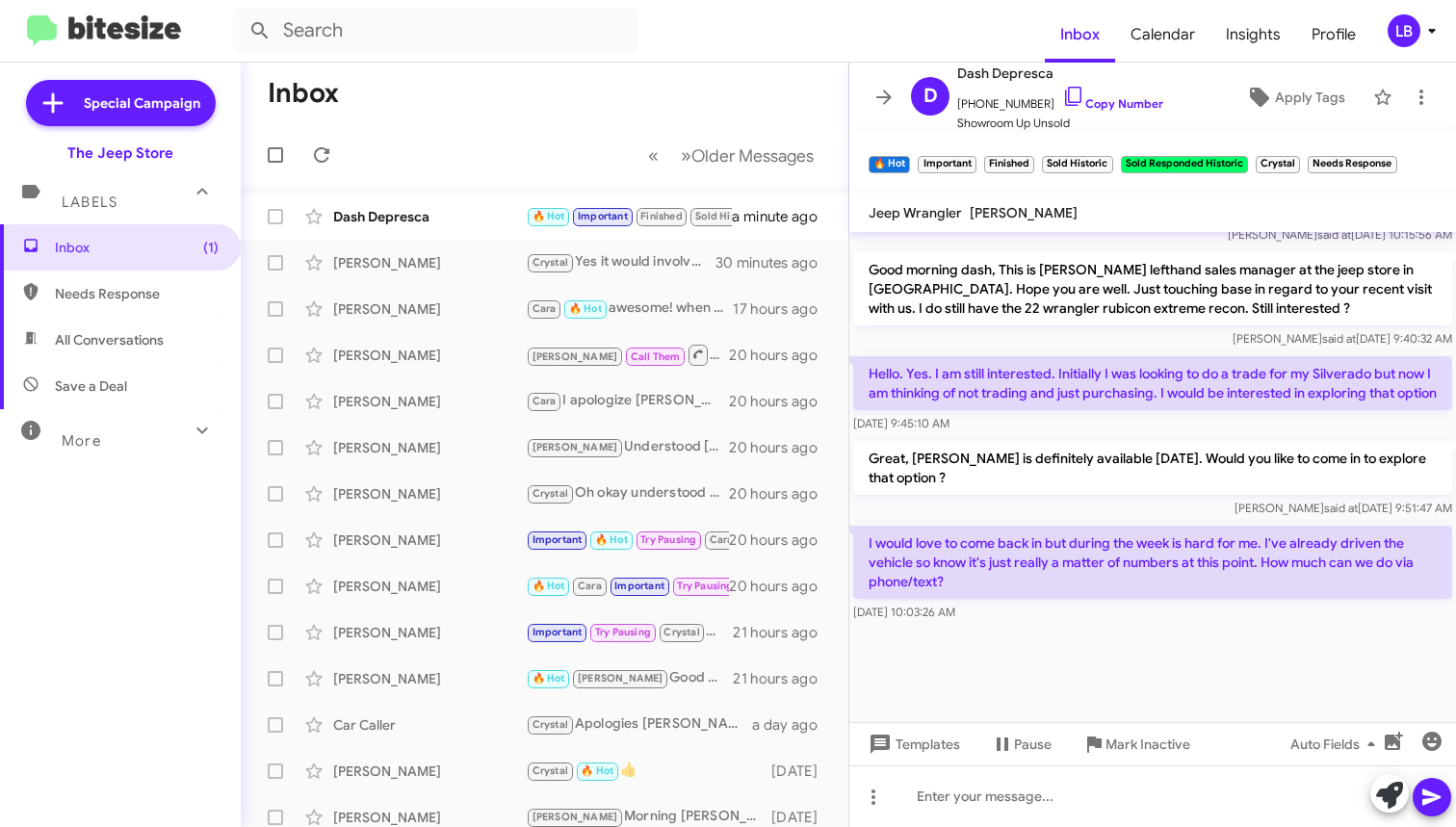
click at [1133, 433] on div "[DATE] 9:45:10 AM" at bounding box center [1152, 423] width 599 height 20
click at [1076, 341] on div "Luis said at Oct 1, 2025, 9:40:32 AM" at bounding box center [1152, 339] width 599 height 20
click at [477, 135] on mat-toolbar-row "« Previous » Next Older Messages" at bounding box center [545, 155] width 608 height 61
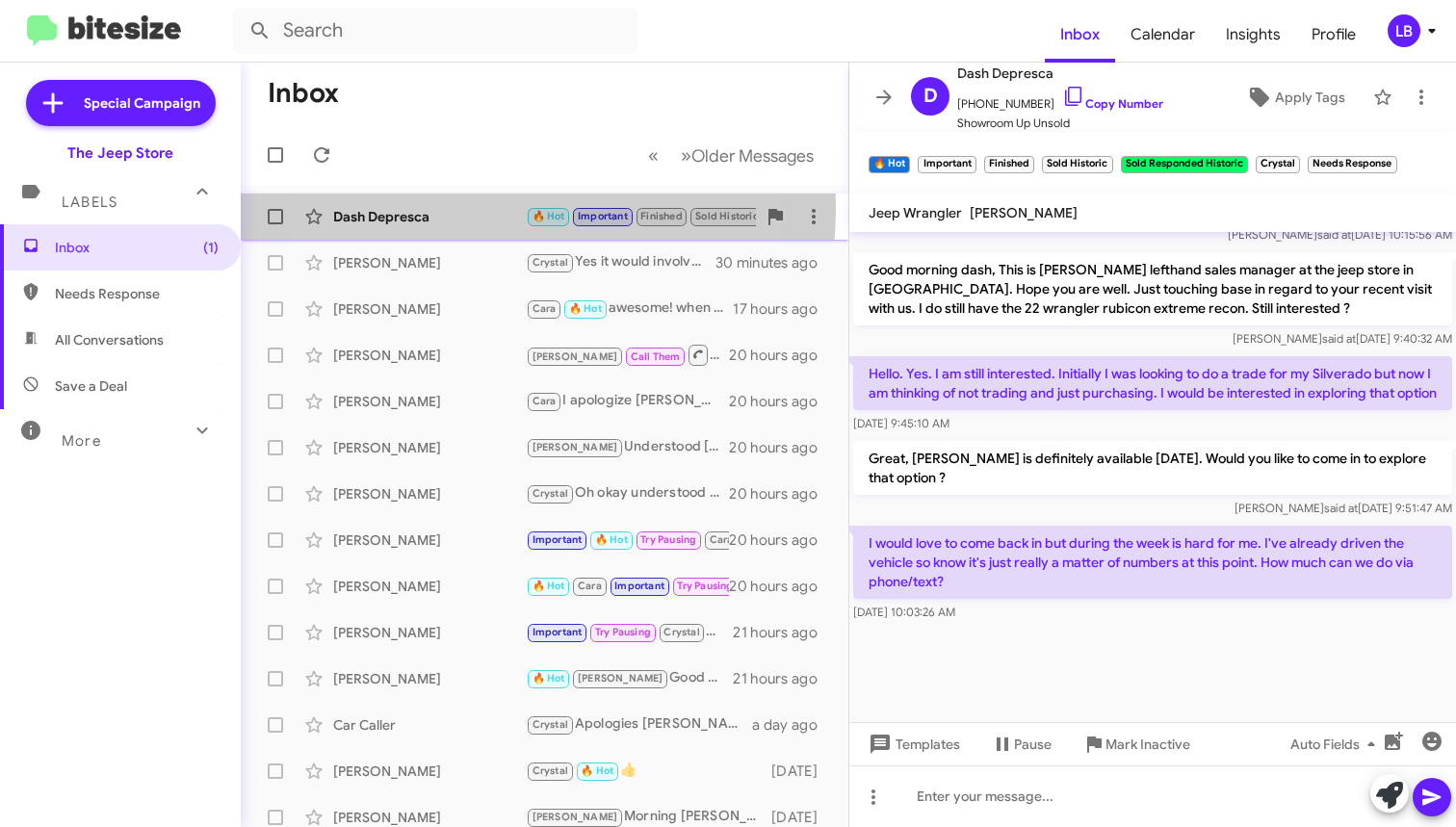
click at [441, 207] on div "Dash Depresca" at bounding box center [429, 217] width 192 height 20
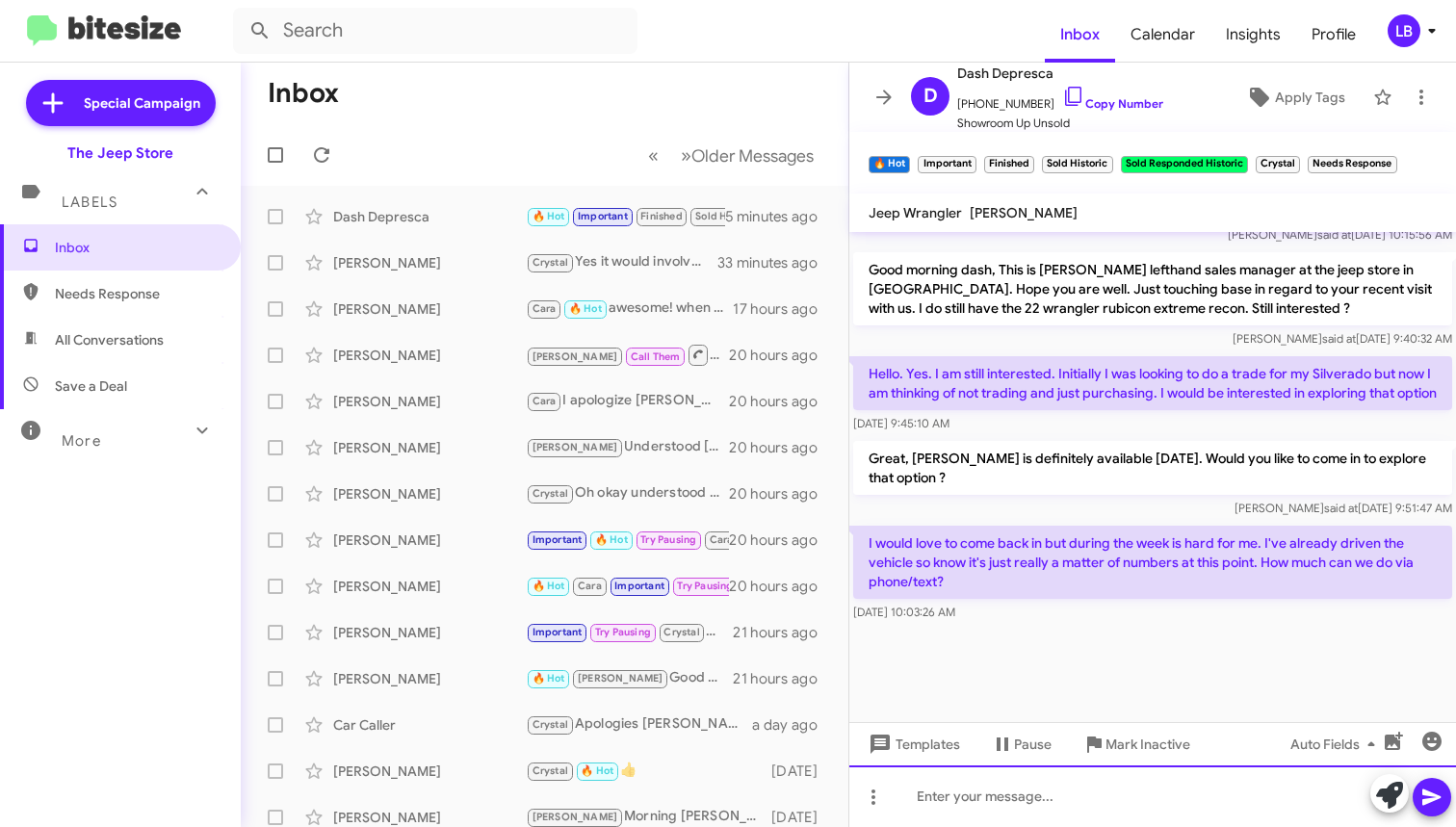
click at [996, 815] on div at bounding box center [1152, 796] width 607 height 61
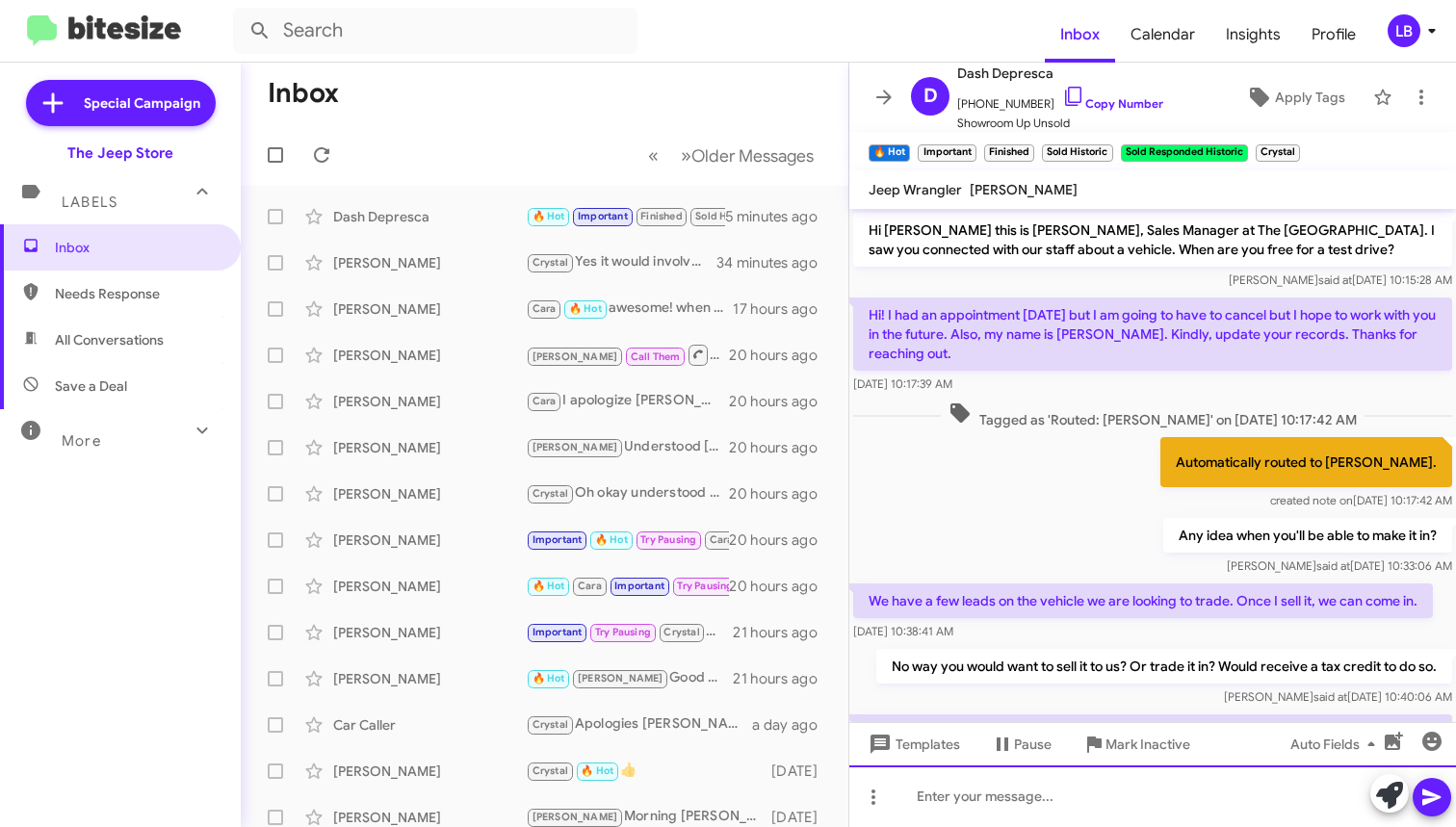
scroll to position [2394, 0]
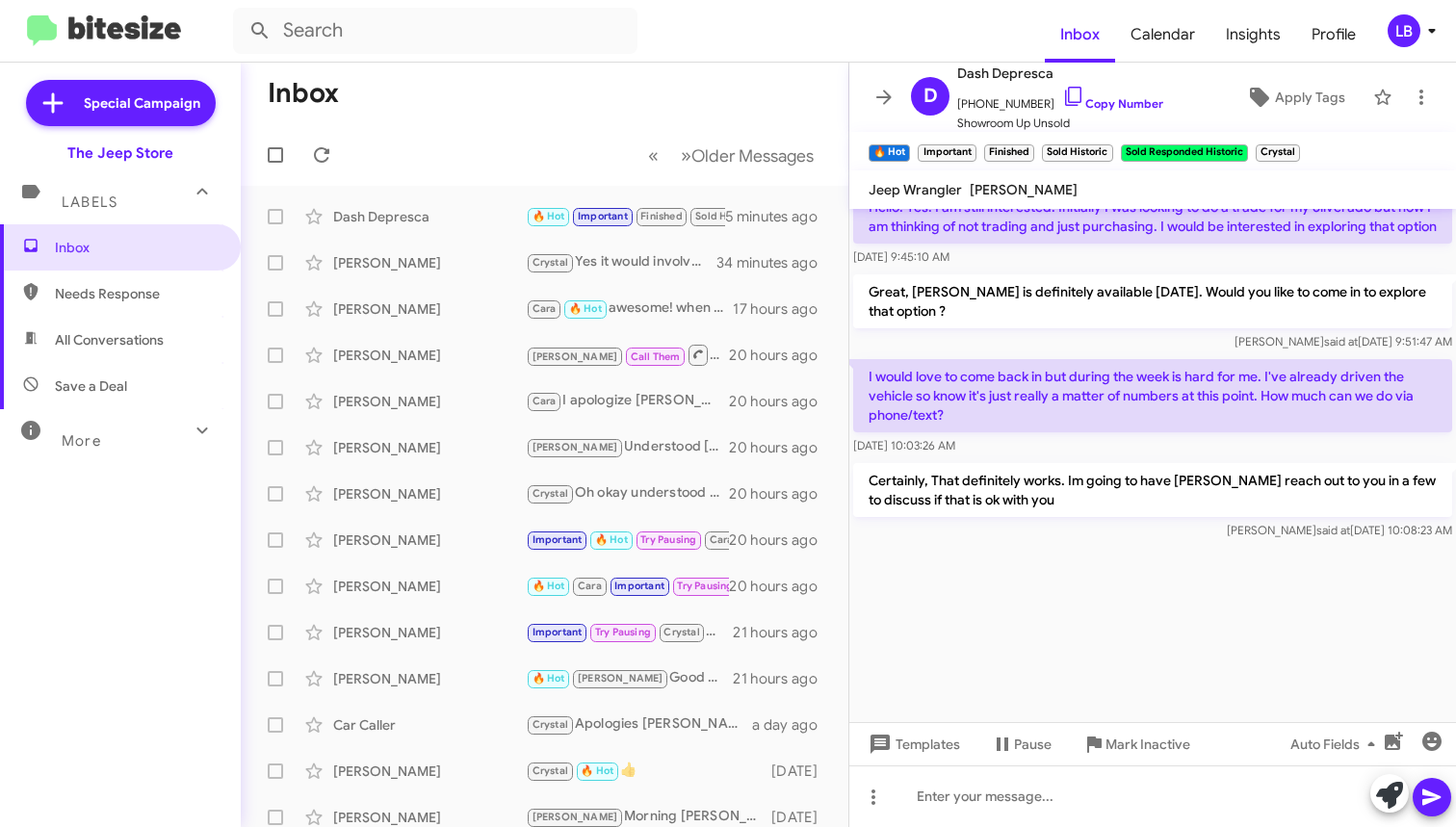
drag, startPoint x: 1188, startPoint y: 317, endPoint x: 1109, endPoint y: 307, distance: 79.6
click at [1172, 314] on p "Great, [PERSON_NAME] is definitely available [DATE]. Would you like to come in …" at bounding box center [1152, 301] width 599 height 54
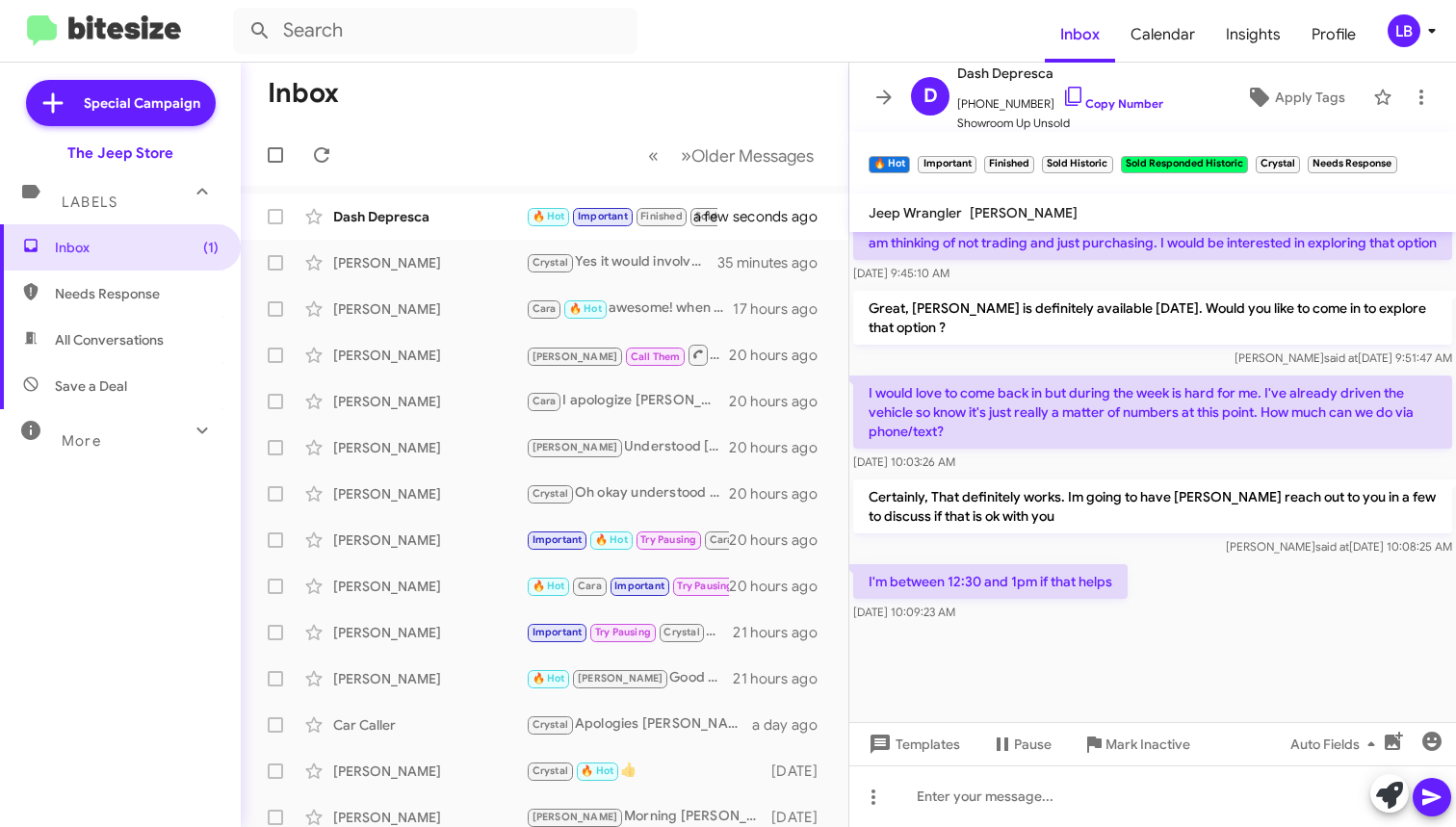
scroll to position [1085, 0]
click at [1116, 572] on p "I'm between 12:30 and 1pm if that helps" at bounding box center [990, 581] width 274 height 35
click at [1199, 463] on div "[DATE] 10:03:26 AM" at bounding box center [1152, 463] width 599 height 20
drag, startPoint x: 1157, startPoint y: 563, endPoint x: 1097, endPoint y: 549, distance: 61.6
click at [1156, 563] on div "I'm between 12:30 and 1pm if that helps [DATE] 10:09:23 AM" at bounding box center [1152, 593] width 607 height 65
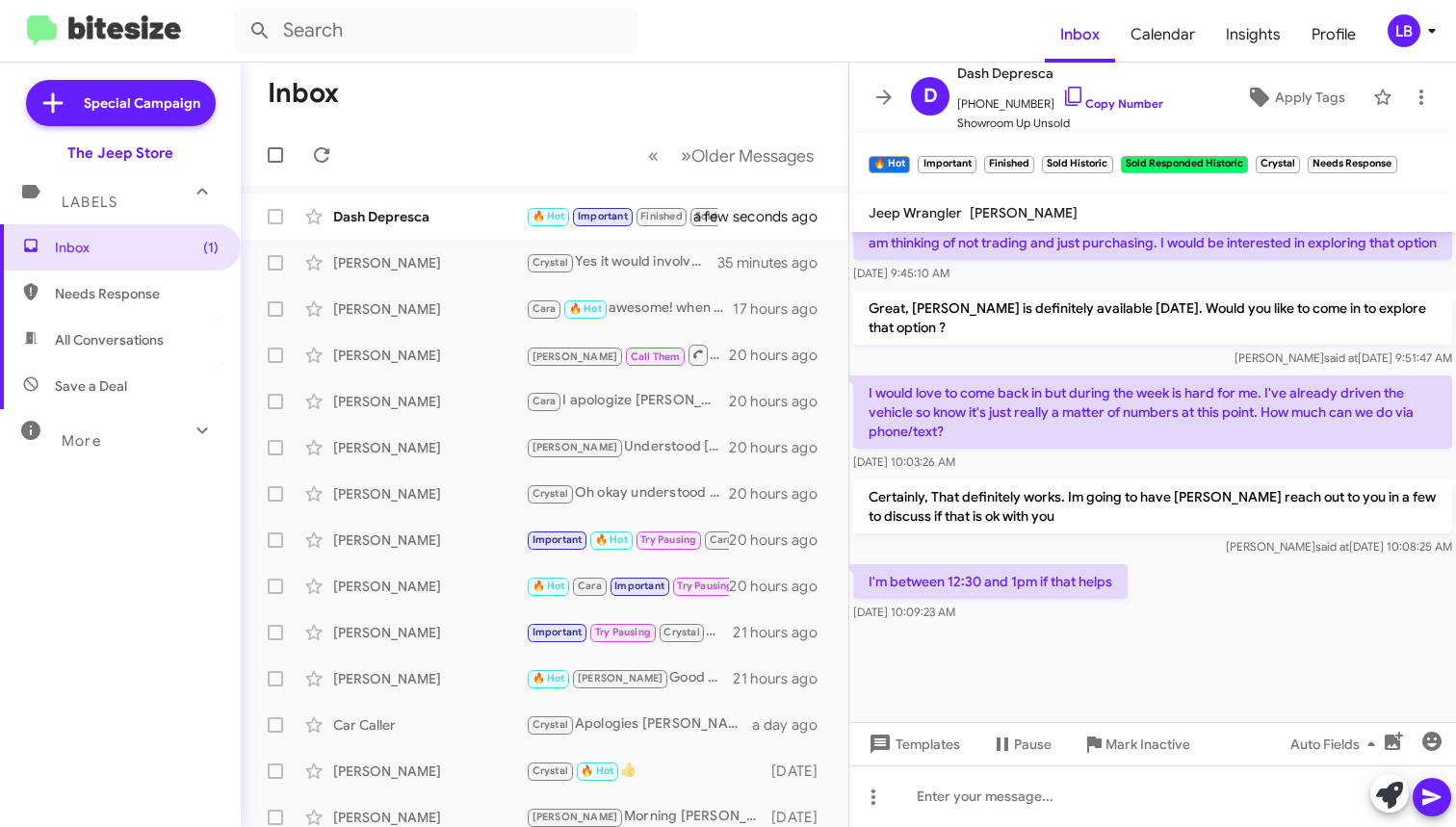
click at [1071, 382] on p "I would love to come back in but during the week is hard for me. I've already d…" at bounding box center [1152, 412] width 599 height 73
drag, startPoint x: 1091, startPoint y: 276, endPoint x: 829, endPoint y: 314, distance: 264.7
click at [1091, 276] on div "[DATE] 9:45:10 AM" at bounding box center [1152, 273] width 599 height 20
click at [1197, 807] on div at bounding box center [1152, 796] width 607 height 61
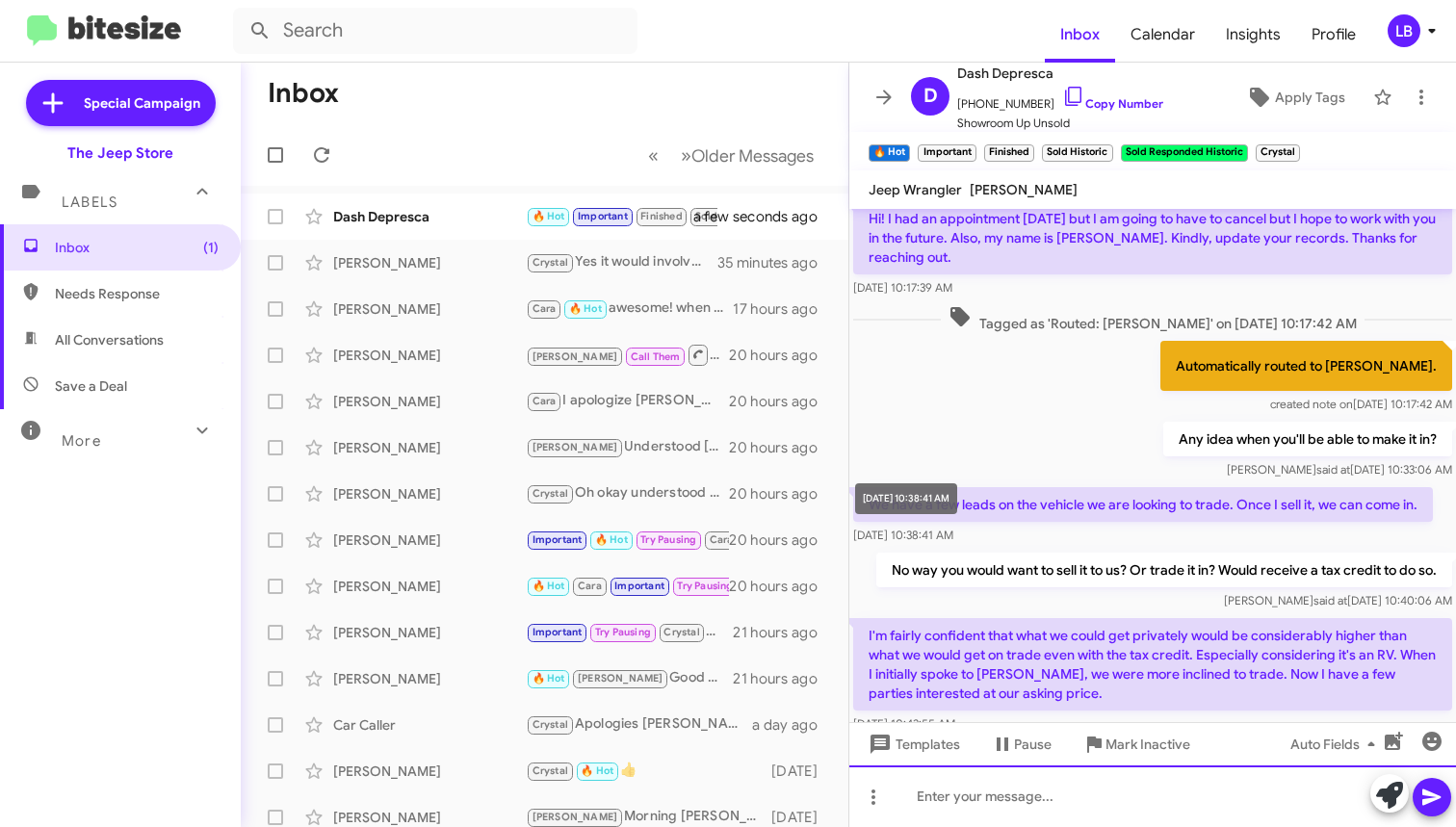
scroll to position [1714, 0]
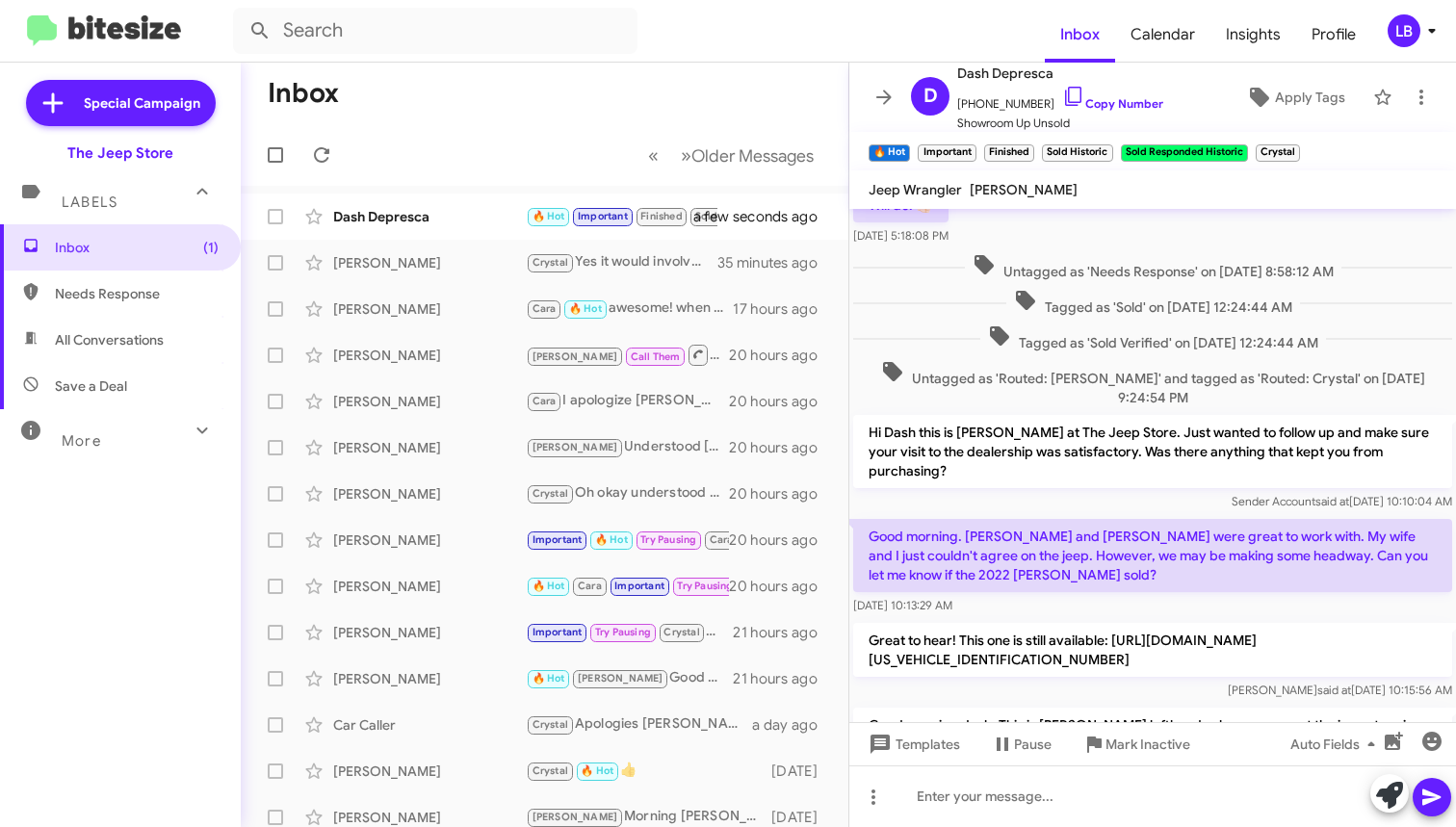
click at [1165, 326] on span "Tagged as 'Sold Verified' on [DATE] 12:24:44 AM" at bounding box center [1153, 338] width 345 height 28
click at [510, 121] on mat-toolbar-row "Inbox" at bounding box center [545, 93] width 608 height 61
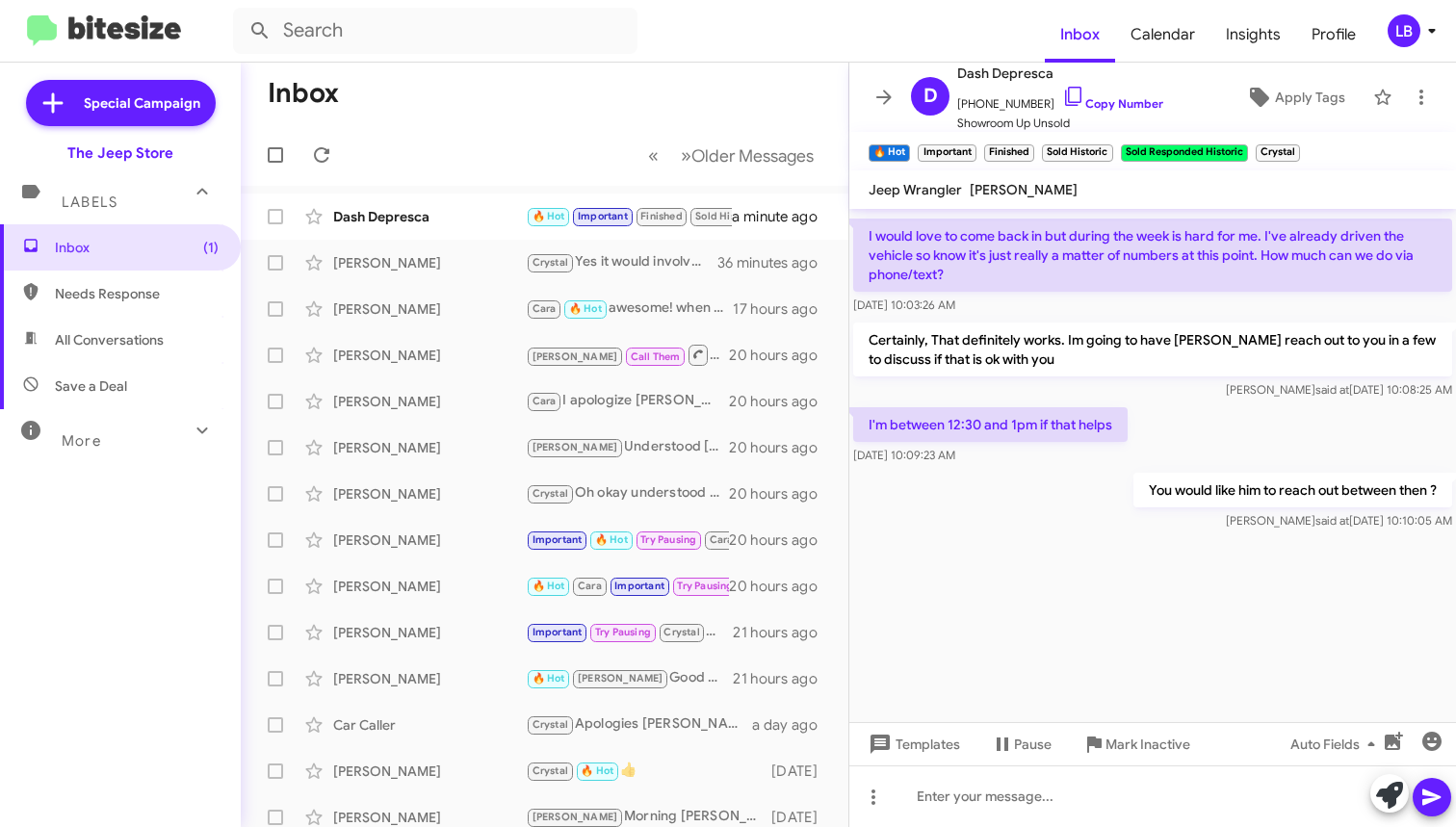
click at [1144, 306] on div "[DATE] 10:03:26 AM" at bounding box center [1152, 305] width 599 height 20
click at [1192, 421] on div "I'm between 12:30 and 1pm if that helps [DATE] 10:09:23 AM" at bounding box center [1152, 436] width 607 height 65
click at [495, 133] on mat-toolbar-row "« Previous » Next Older Messages" at bounding box center [545, 155] width 608 height 61
drag, startPoint x: 1039, startPoint y: 427, endPoint x: 1038, endPoint y: 403, distance: 24.0
click at [1039, 418] on p "I'm between 12:30 and 1pm if that helps" at bounding box center [990, 424] width 274 height 35
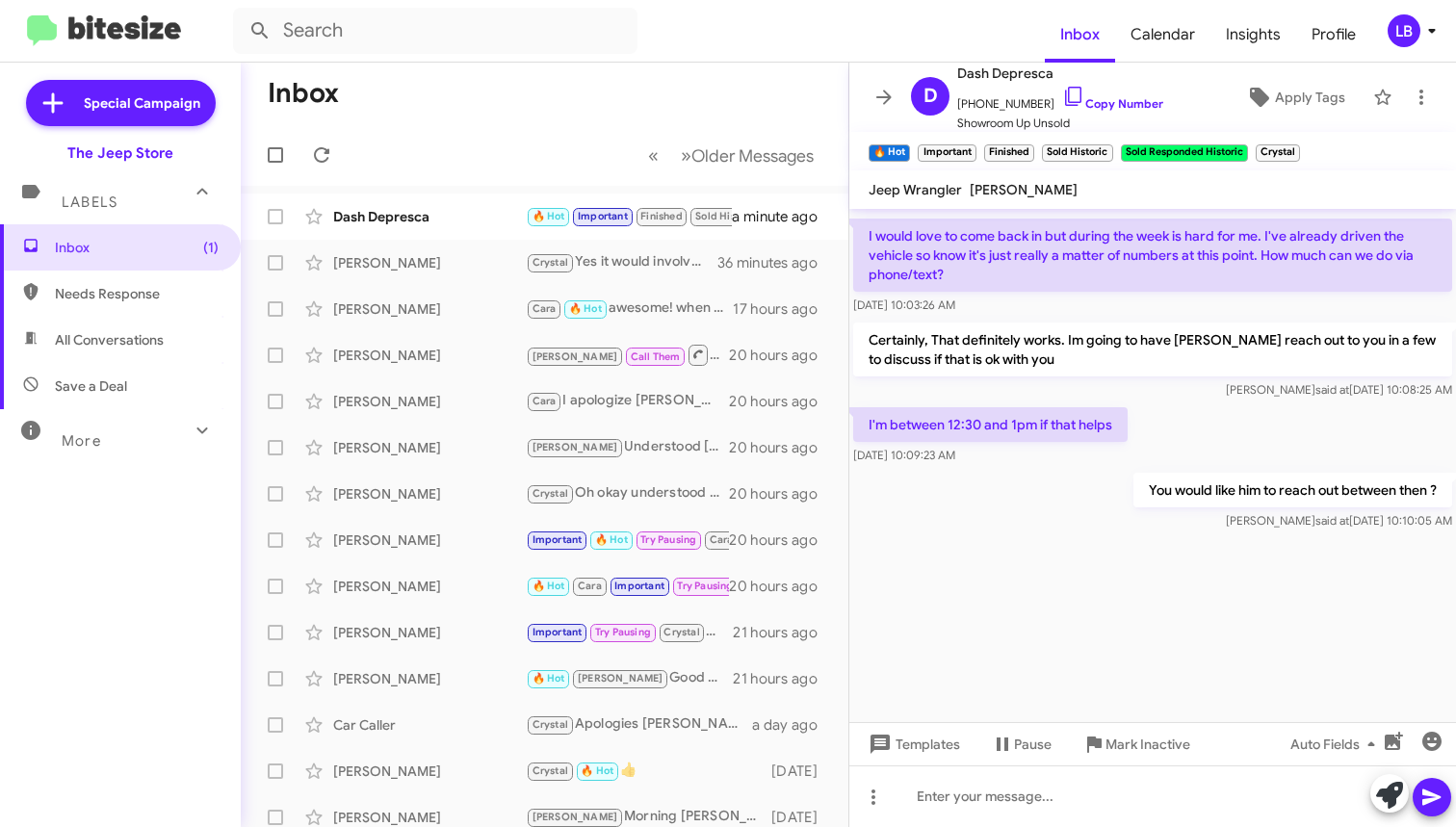
click at [1223, 416] on div "I'm between 12:30 and 1pm if that helps [DATE] 10:09:23 AM" at bounding box center [1152, 436] width 607 height 65
click at [406, 131] on mat-toolbar-row "« Previous » Next Older Messages" at bounding box center [545, 155] width 608 height 61
click at [1224, 316] on div "I would love to come back in but during the week is hard for me. I've already d…" at bounding box center [1152, 266] width 607 height 104
click at [435, 40] on input "text" at bounding box center [435, 31] width 405 height 46
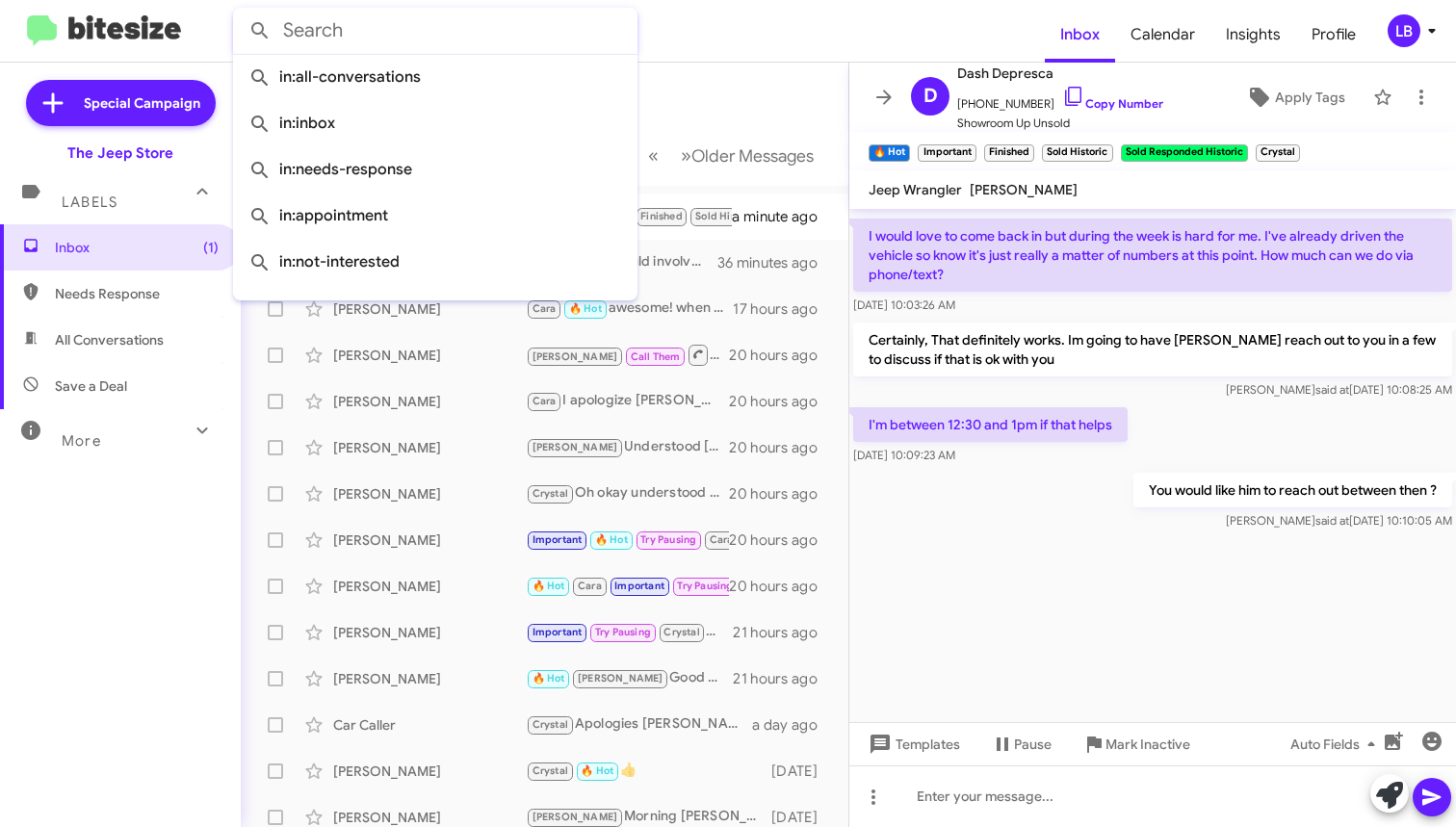
click at [260, 31] on button at bounding box center [260, 31] width 38 height 38
click at [787, 85] on mat-toolbar-row "Inbox" at bounding box center [545, 93] width 608 height 61
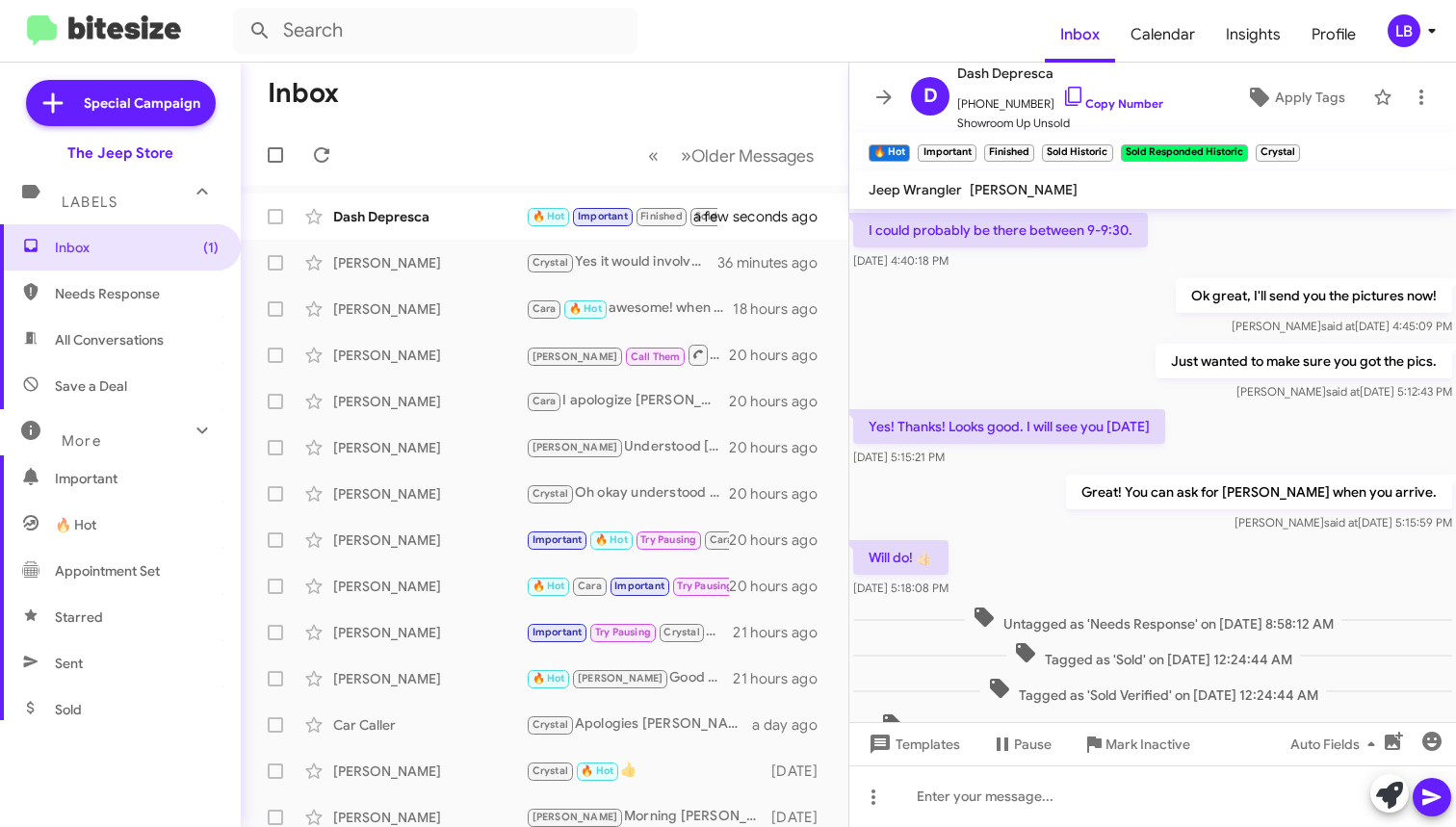
scroll to position [1023, 0]
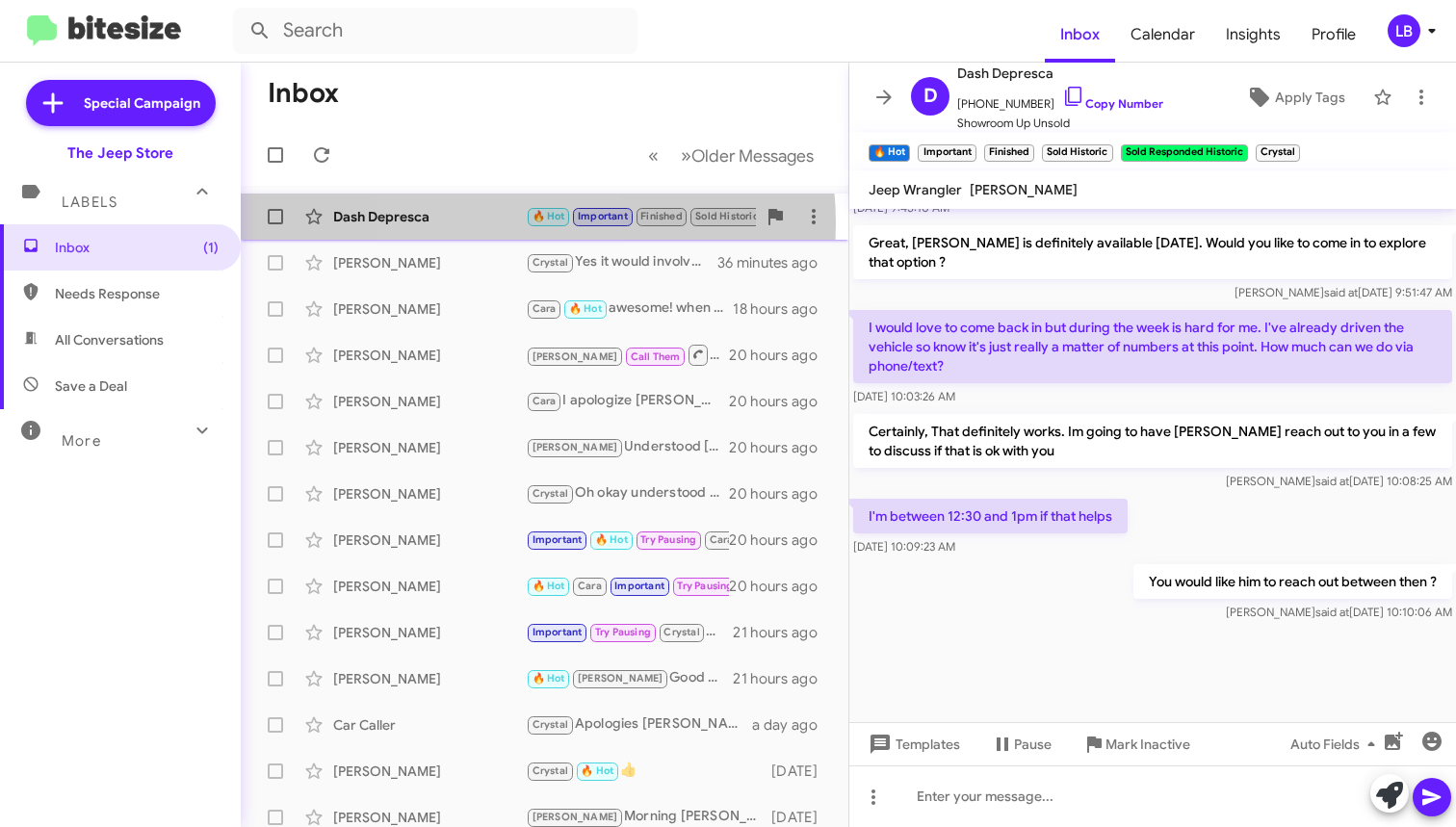
click at [484, 223] on div "Dash Depresca" at bounding box center [429, 217] width 192 height 20
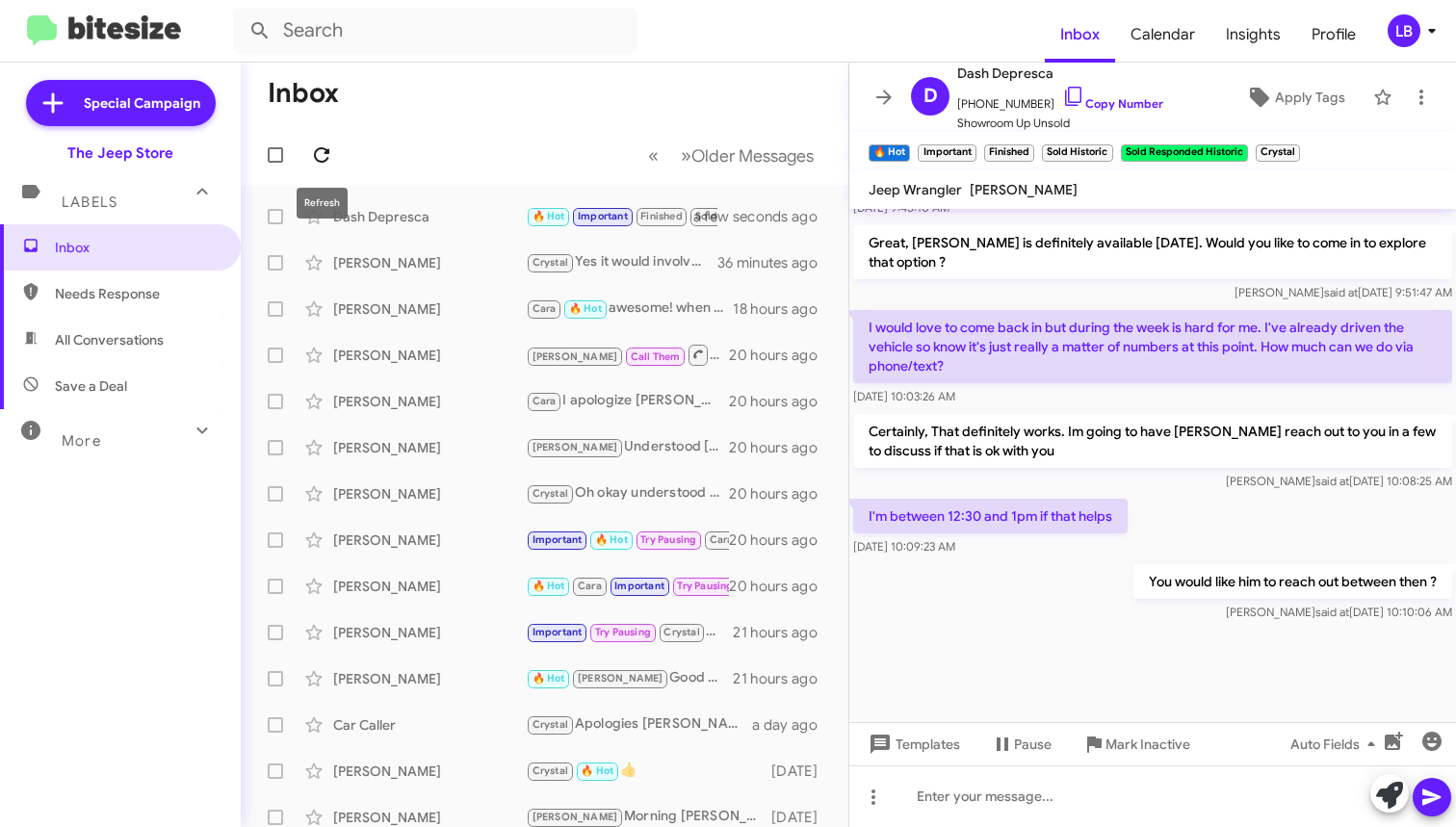
click at [314, 148] on icon at bounding box center [321, 154] width 23 height 23
click at [557, 144] on mat-toolbar-row "« Previous » Next Older Messages" at bounding box center [545, 155] width 608 height 61
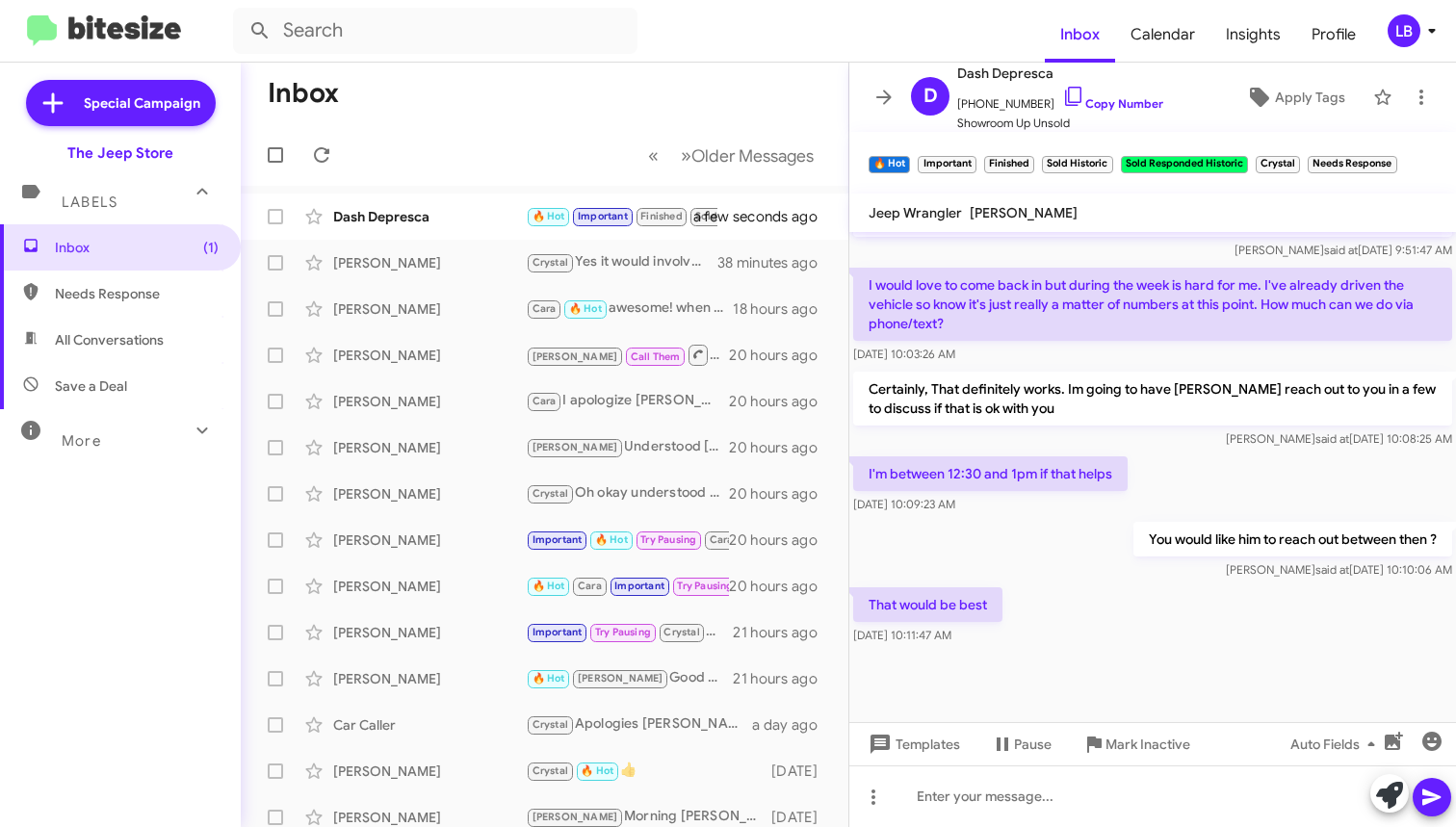
scroll to position [1085, 0]
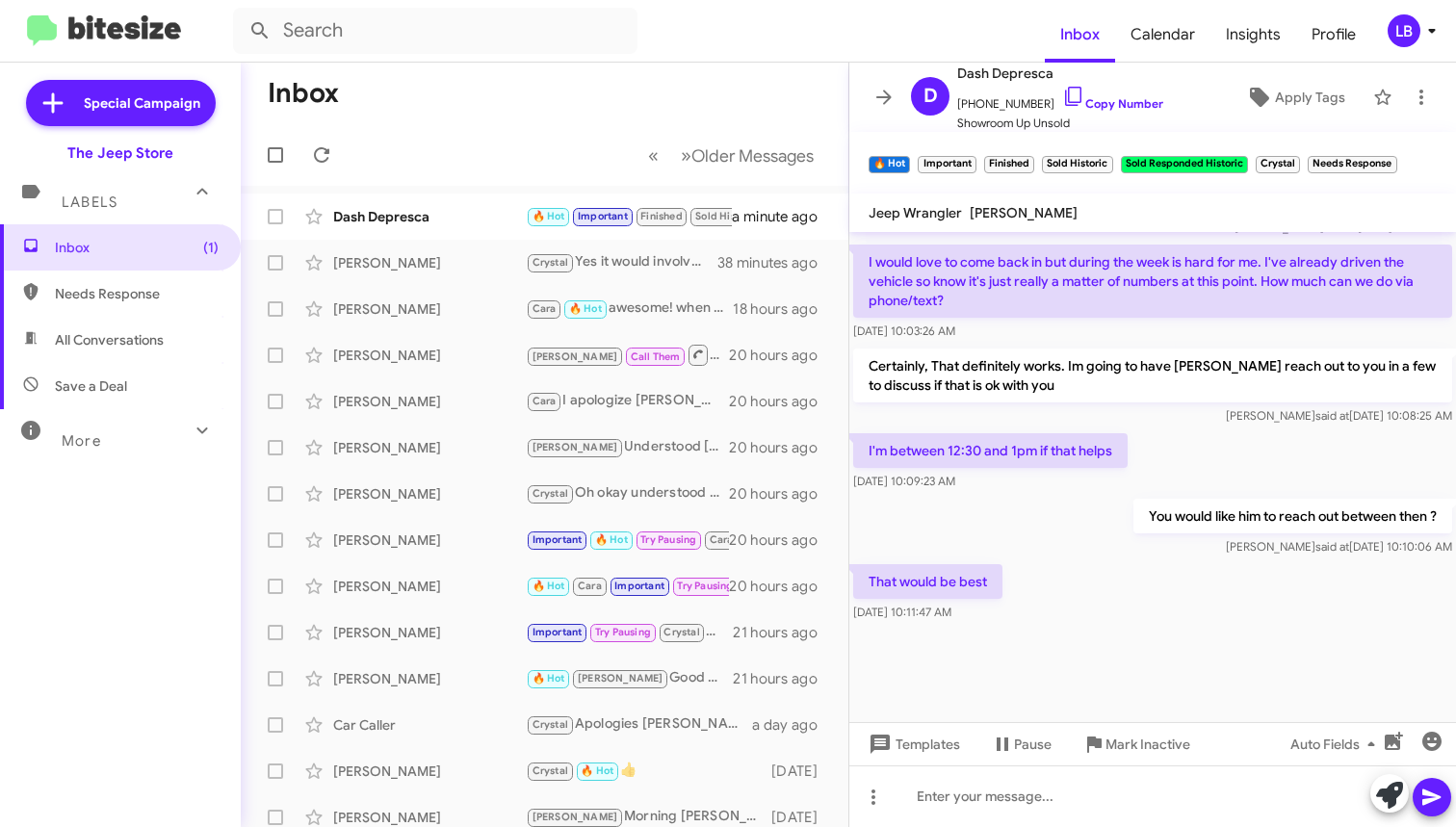
click at [511, 135] on mat-toolbar-row "« Previous » Next Older Messages" at bounding box center [545, 155] width 608 height 61
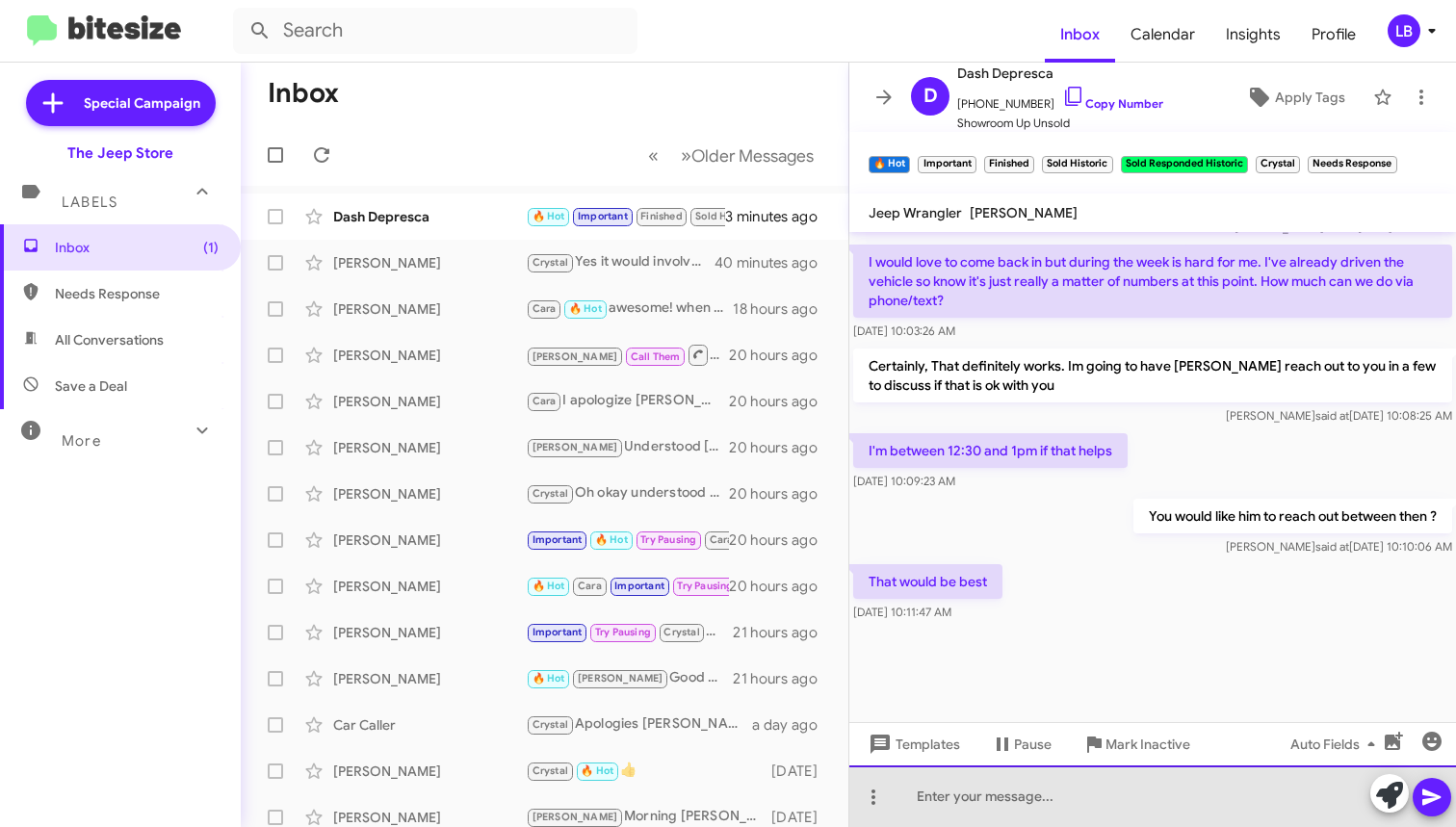
click at [982, 790] on div at bounding box center [1152, 796] width 607 height 61
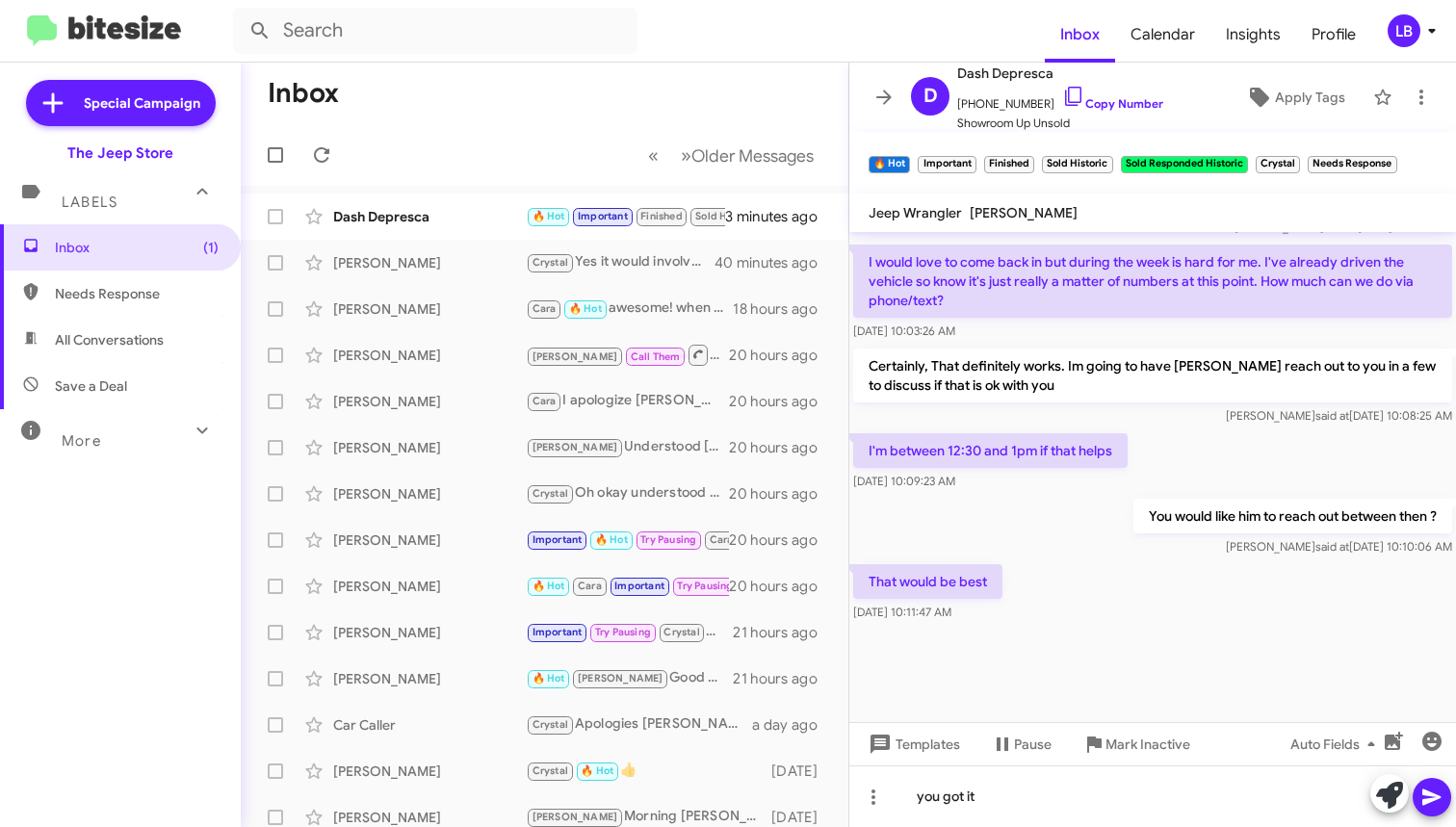
click at [1202, 639] on div at bounding box center [1152, 674] width 607 height 97
click at [1426, 801] on icon at bounding box center [1431, 797] width 19 height 17
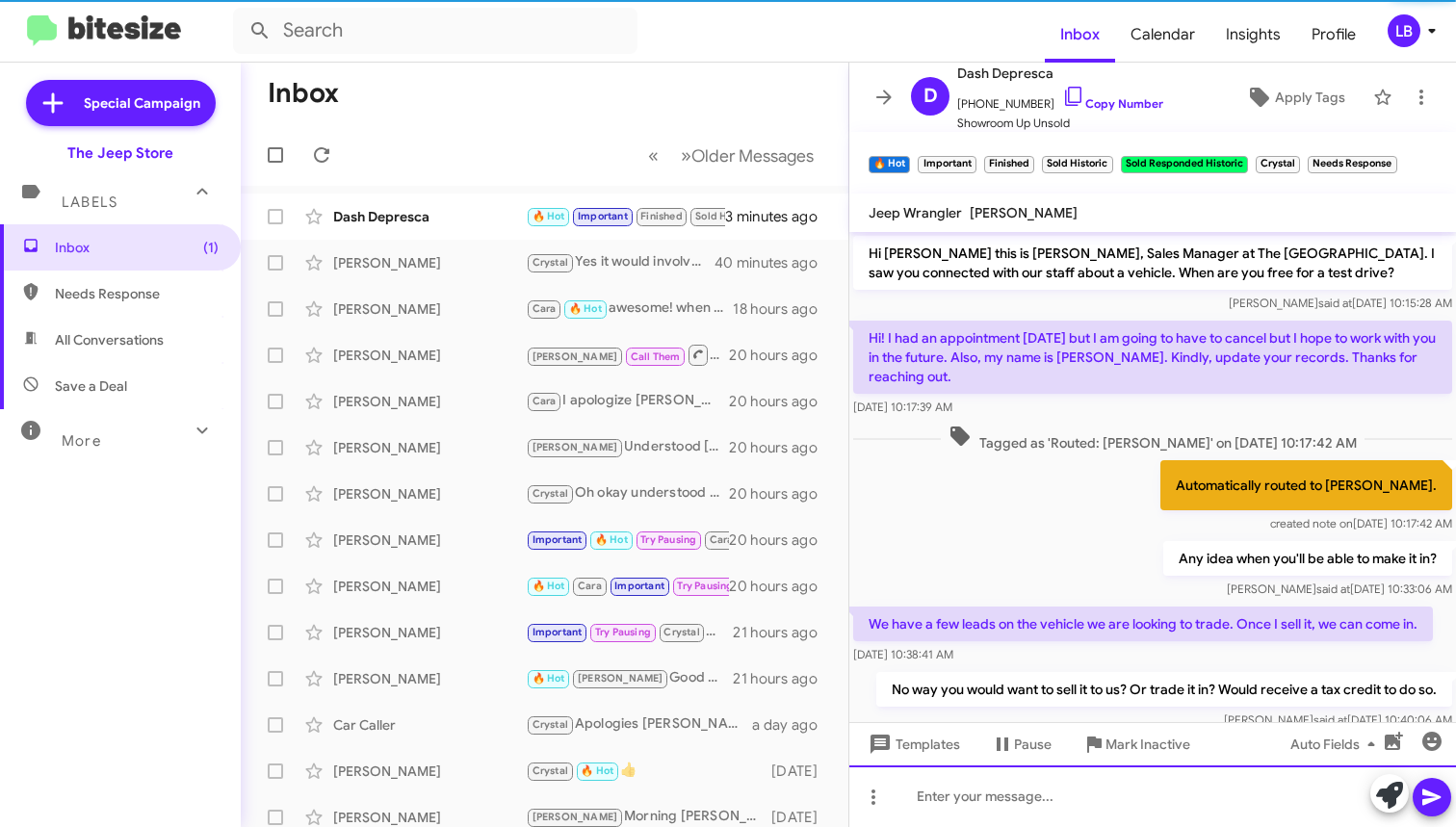
scroll to position [97, 0]
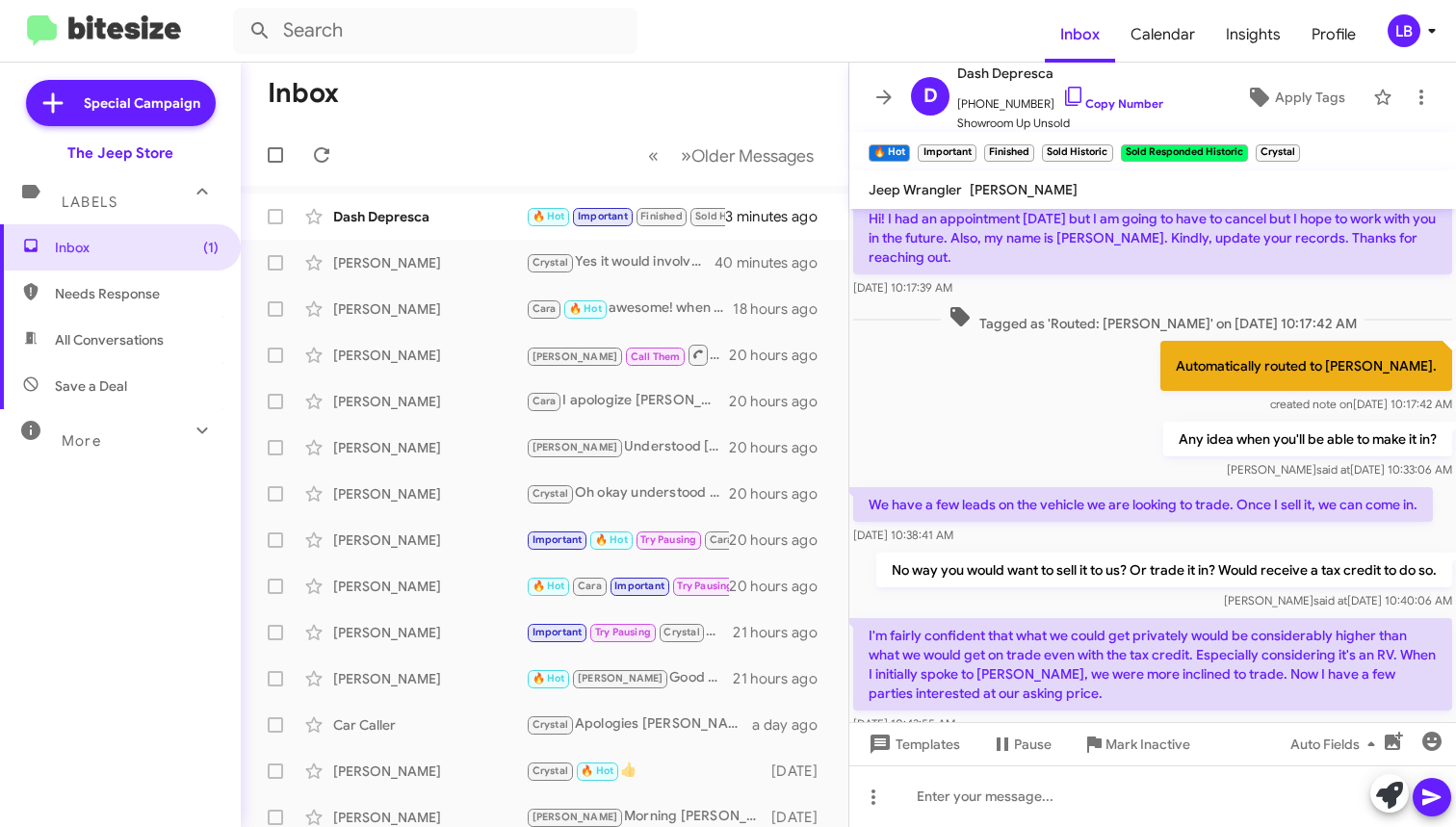
click at [1058, 374] on div "Automatically routed to [PERSON_NAME]. created note on [DATE] 10:17:42 AM" at bounding box center [1152, 377] width 607 height 81
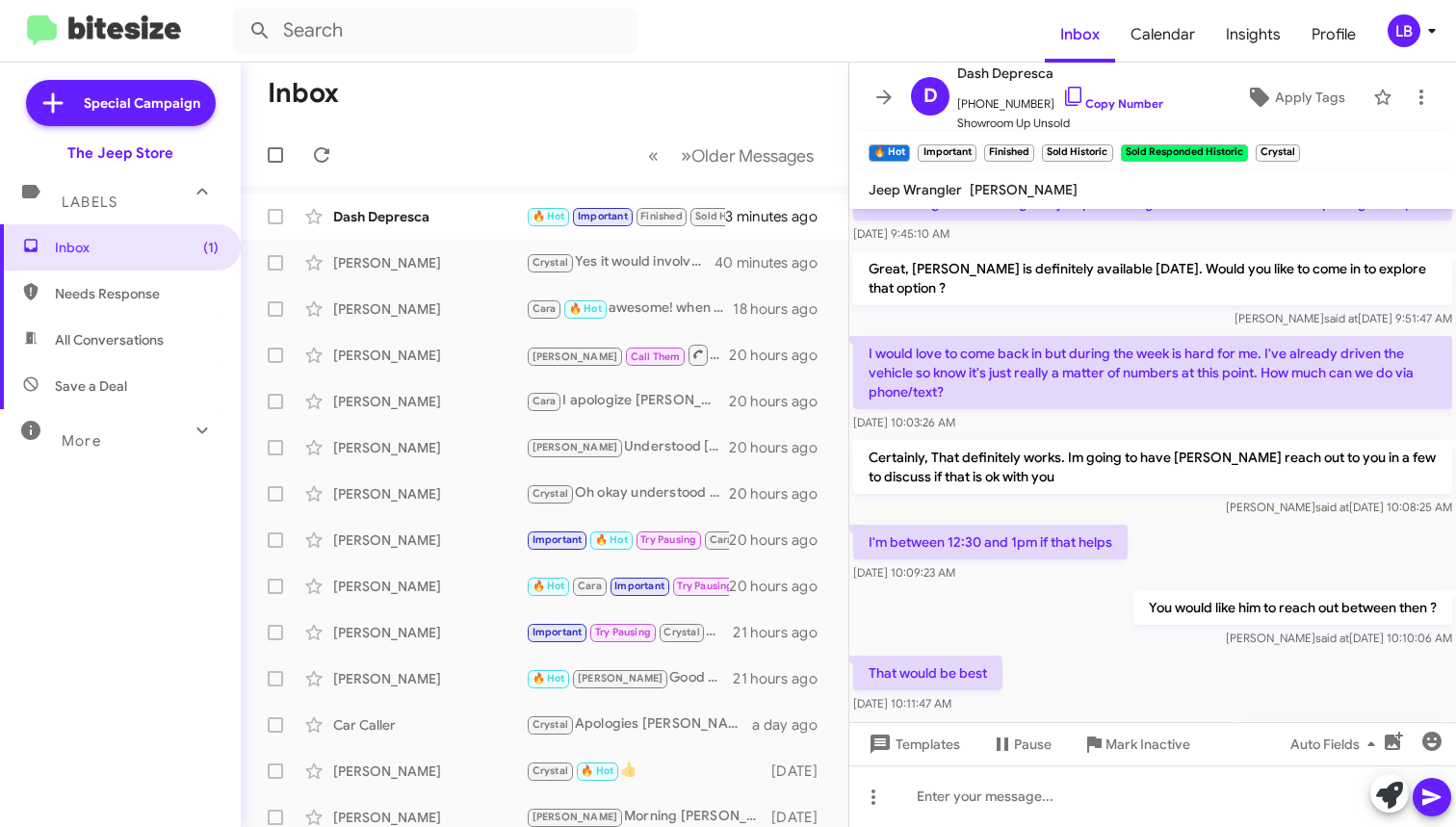
scroll to position [2656, 0]
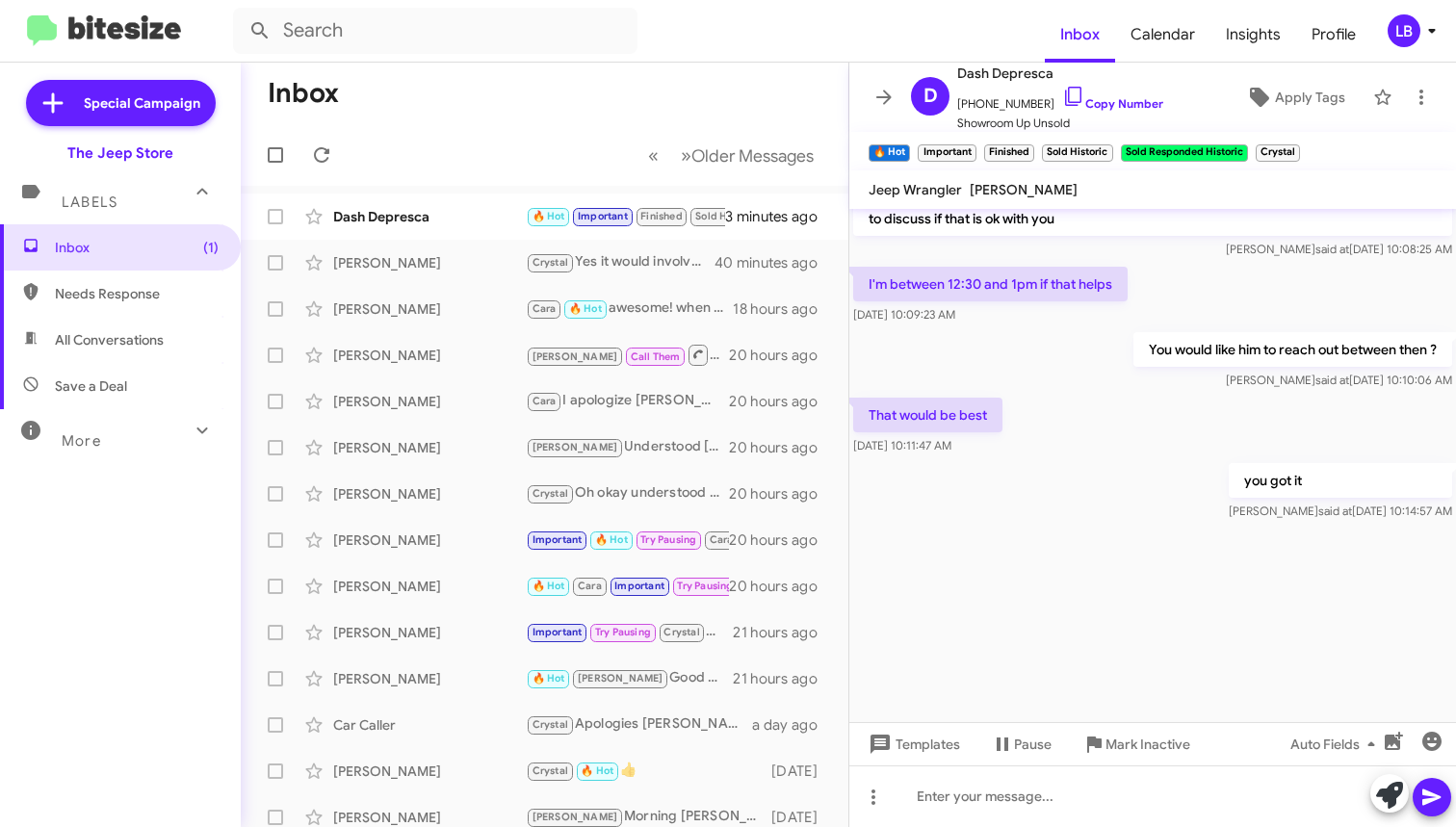
drag, startPoint x: 1241, startPoint y: 302, endPoint x: 1019, endPoint y: 283, distance: 222.8
click at [1241, 303] on div "I'm between 12:30 and 1pm if that helps [DATE] 10:09:23 AM" at bounding box center [1152, 295] width 607 height 65
drag, startPoint x: 570, startPoint y: 114, endPoint x: 464, endPoint y: 43, distance: 127.6
click at [563, 109] on mat-toolbar-row "Inbox" at bounding box center [545, 93] width 608 height 61
click at [460, 219] on div "Dash Depresca" at bounding box center [429, 217] width 192 height 20
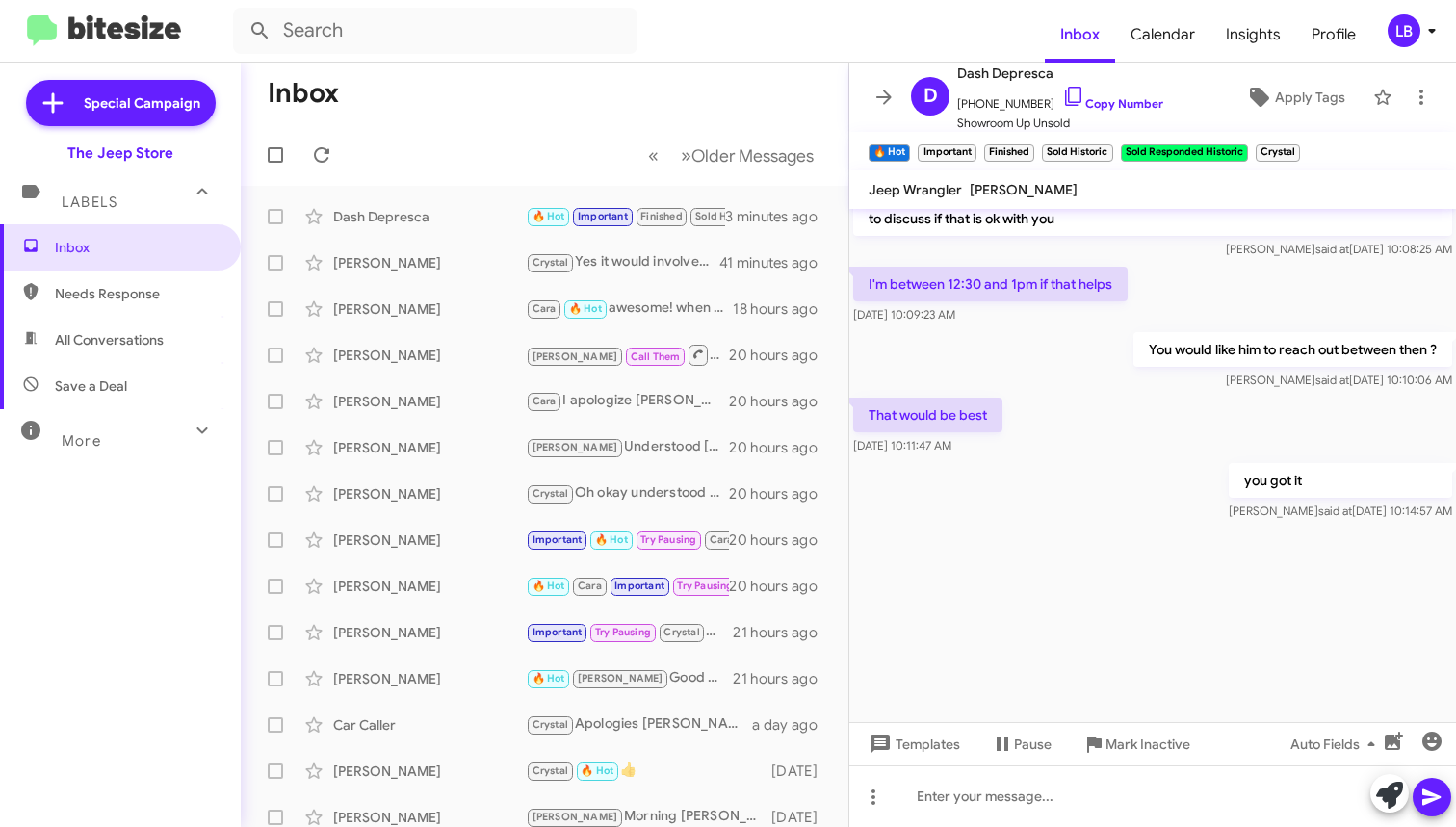
click at [462, 160] on mat-toolbar-row "« Previous » Next Older Messages" at bounding box center [545, 155] width 608 height 61
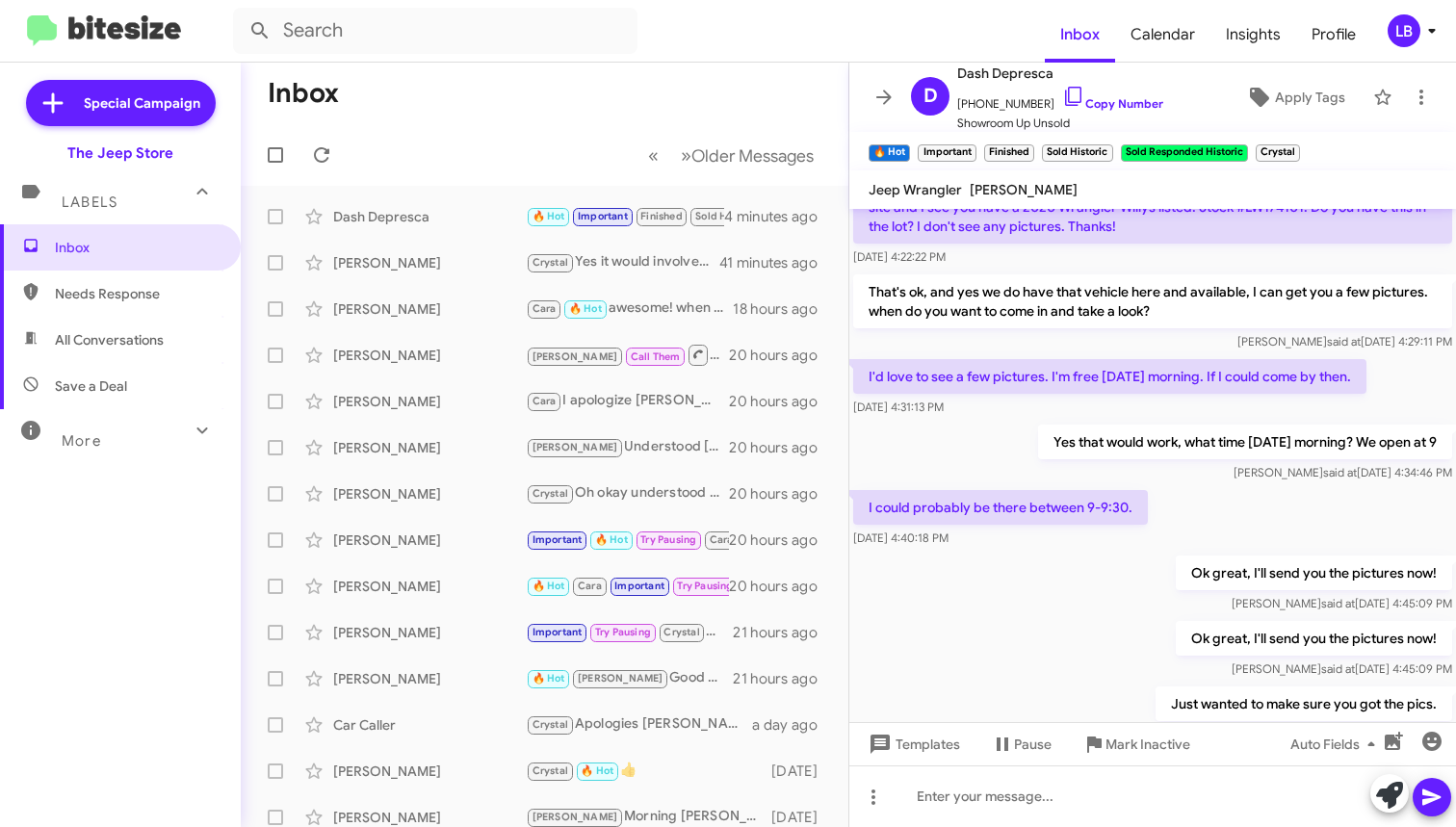
scroll to position [1015, 0]
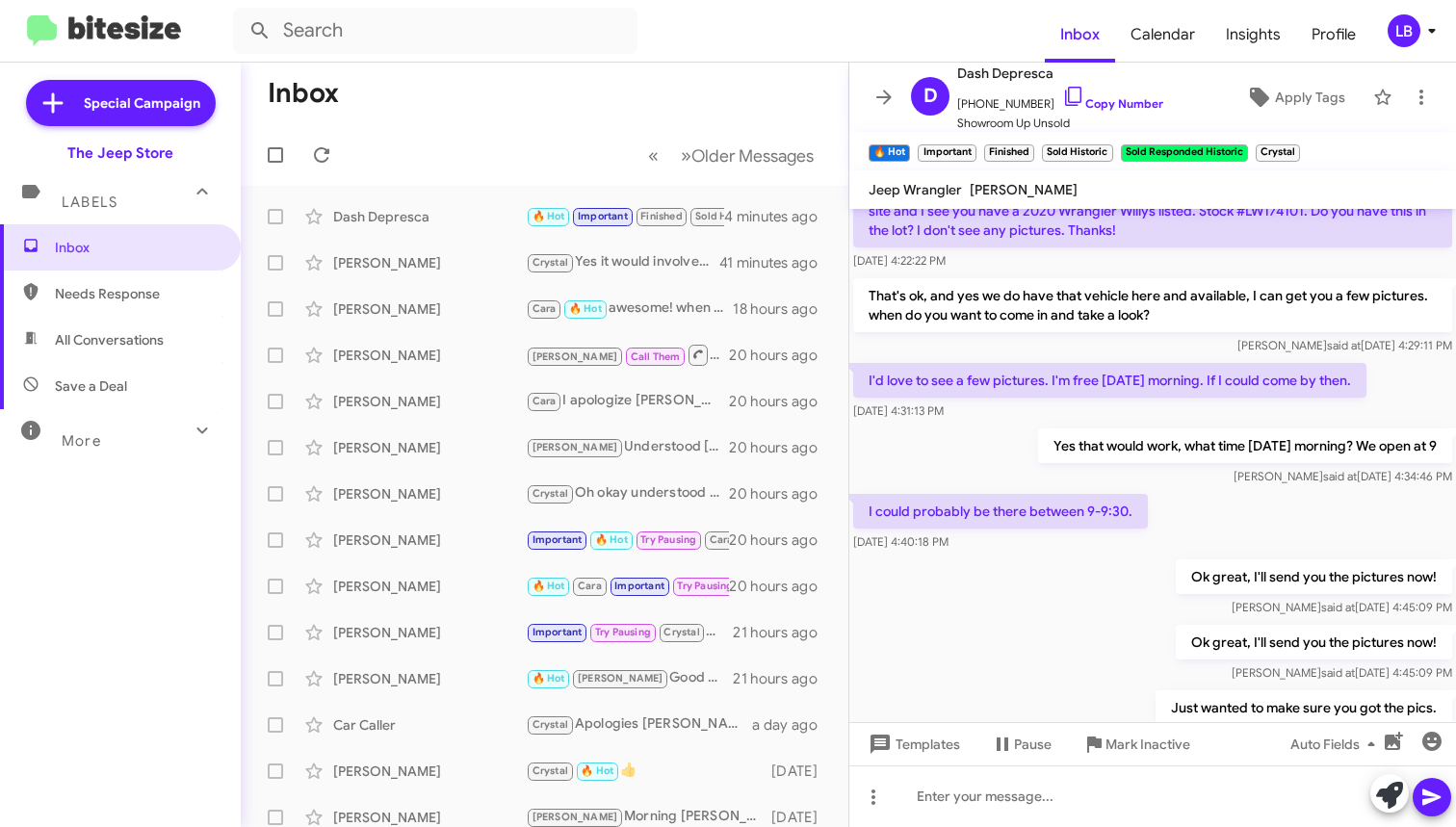
click at [467, 88] on mat-toolbar-row "Inbox" at bounding box center [545, 93] width 608 height 61
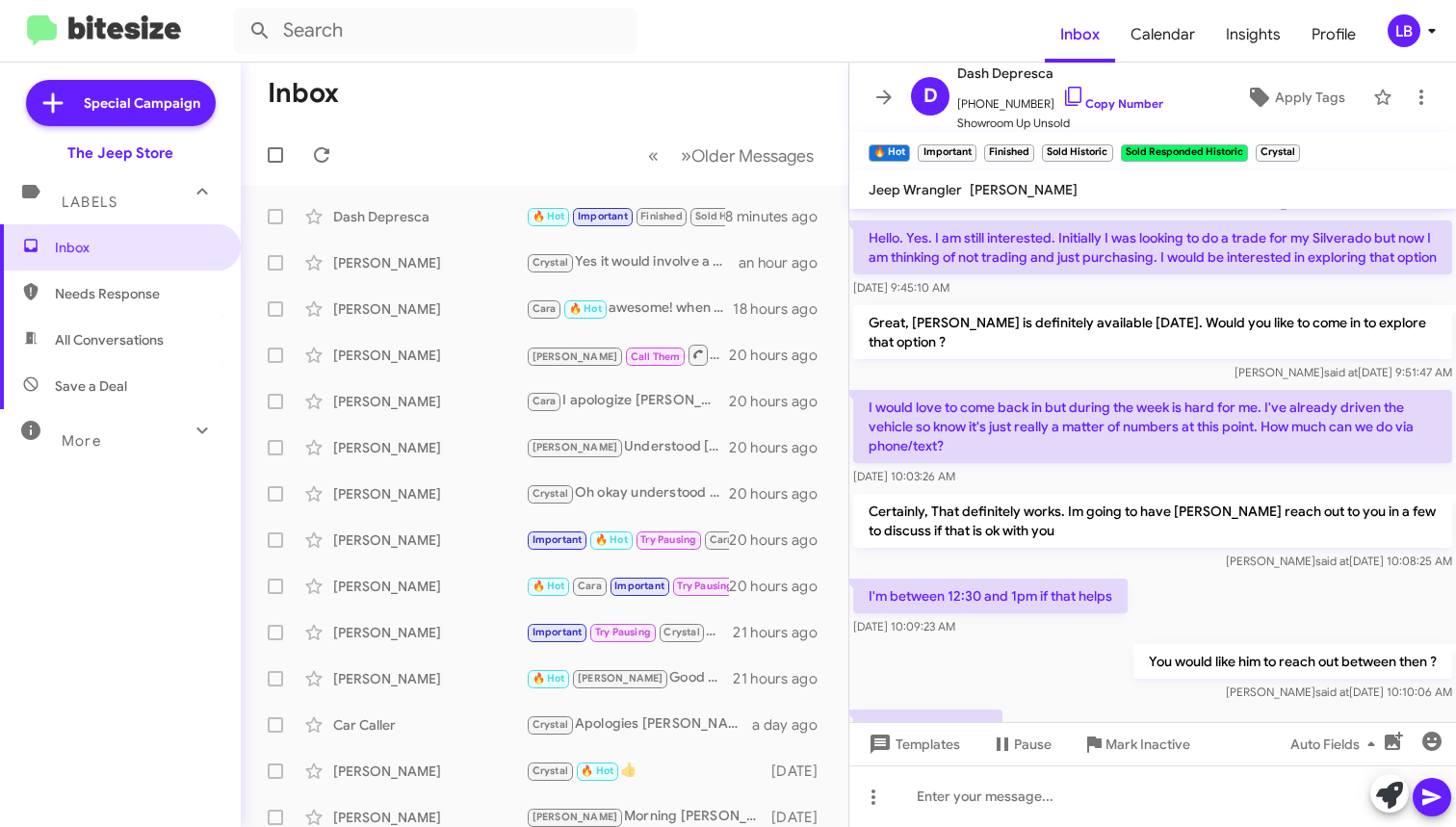
scroll to position [2656, 0]
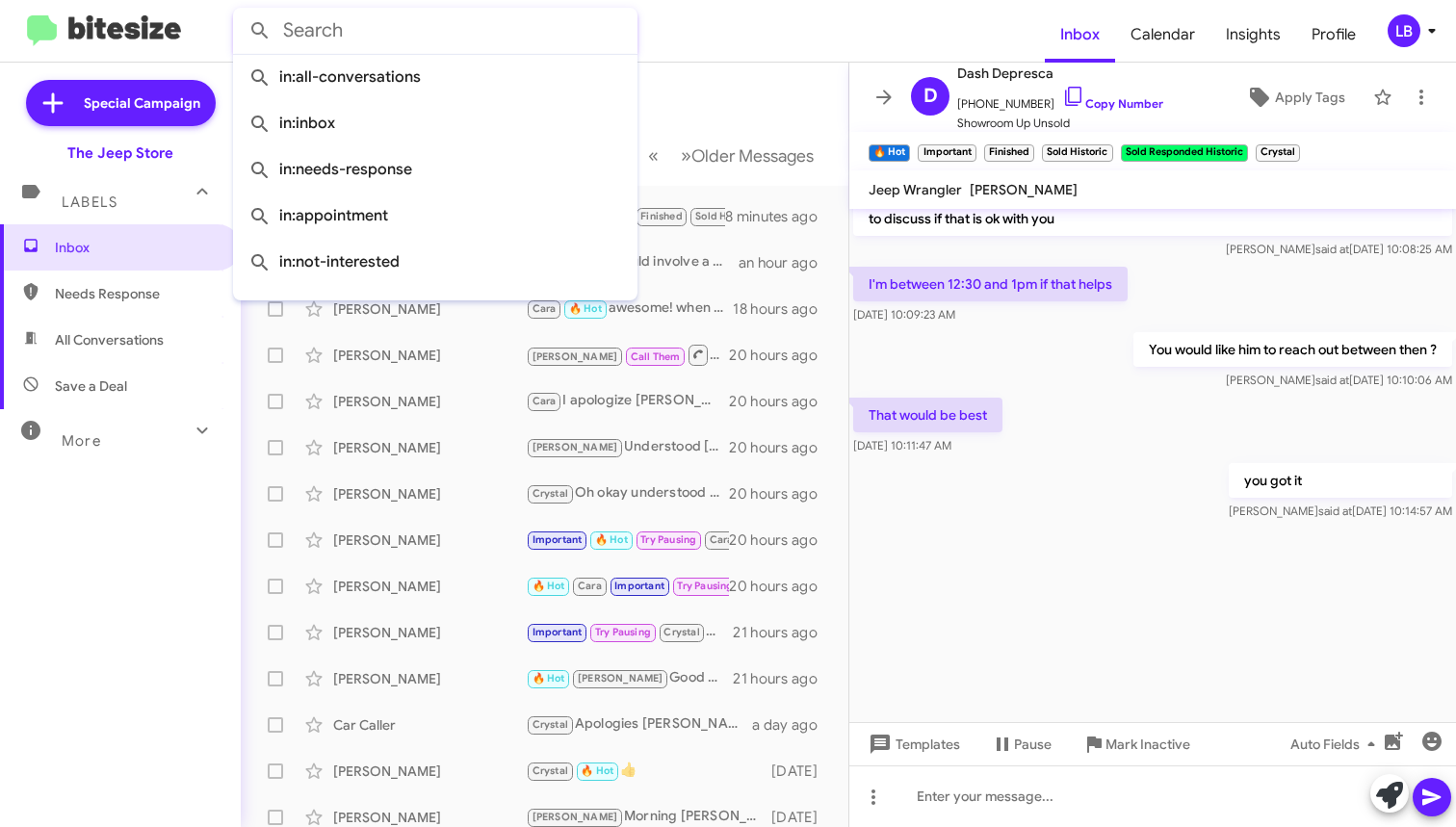
click at [490, 46] on input "text" at bounding box center [435, 31] width 405 height 46
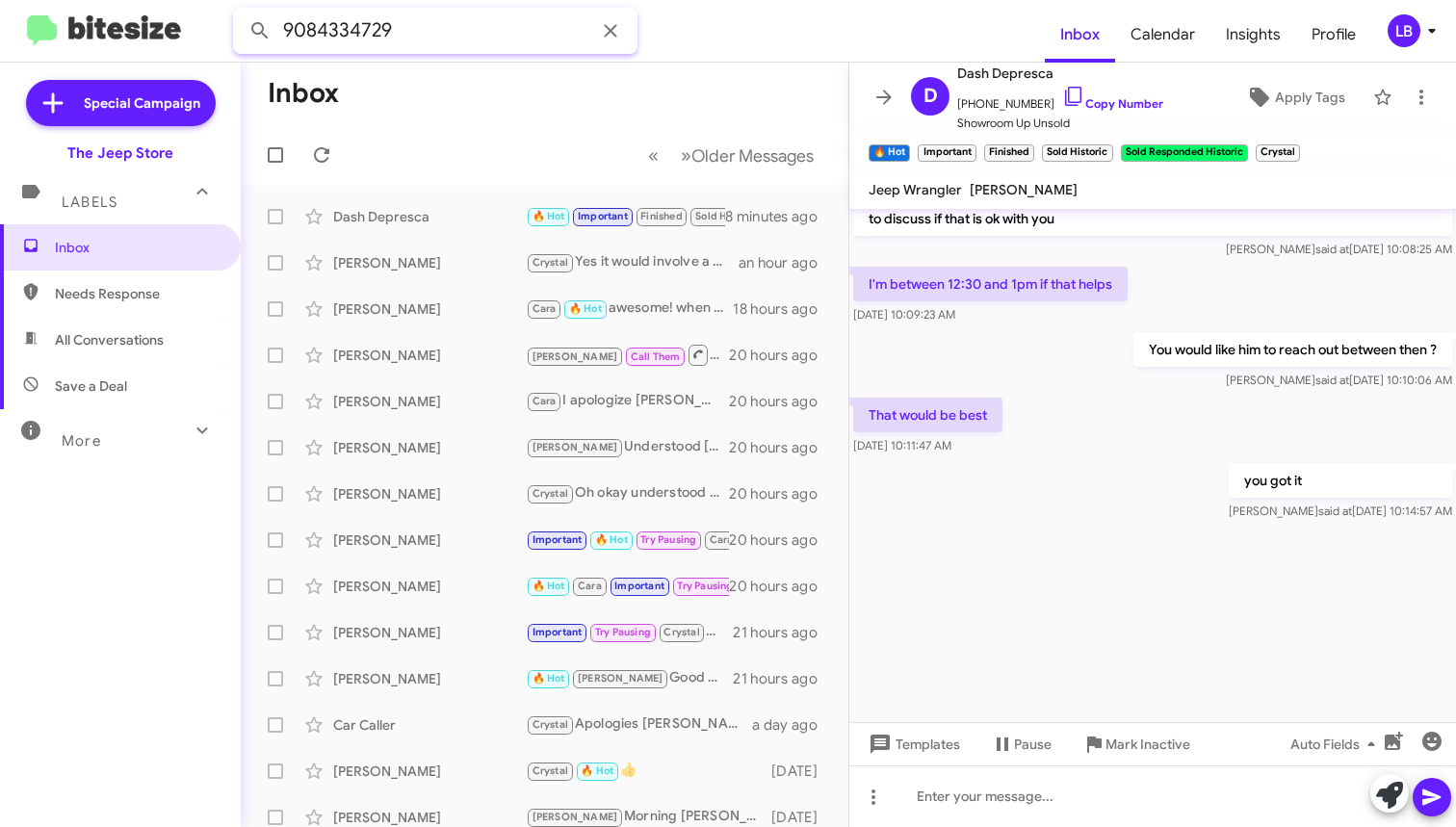
click at [260, 31] on button at bounding box center [260, 31] width 38 height 38
drag, startPoint x: 451, startPoint y: 37, endPoint x: 228, endPoint y: 9, distance: 224.8
click at [235, 9] on input "9084334729" at bounding box center [435, 31] width 405 height 46
click at [110, 353] on span "All Conversations" at bounding box center [120, 339] width 241 height 46
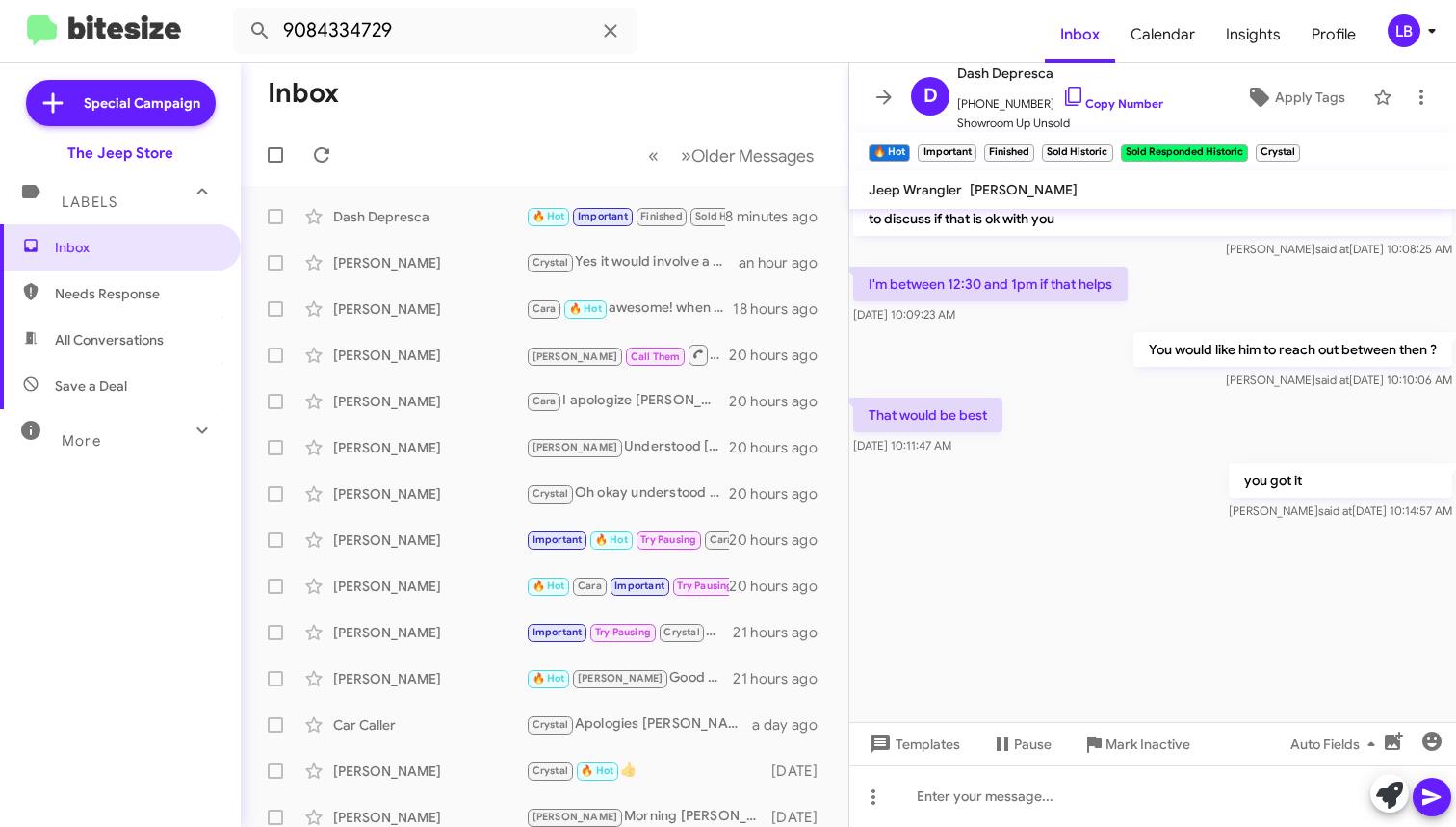
type input "in:all-conversations"
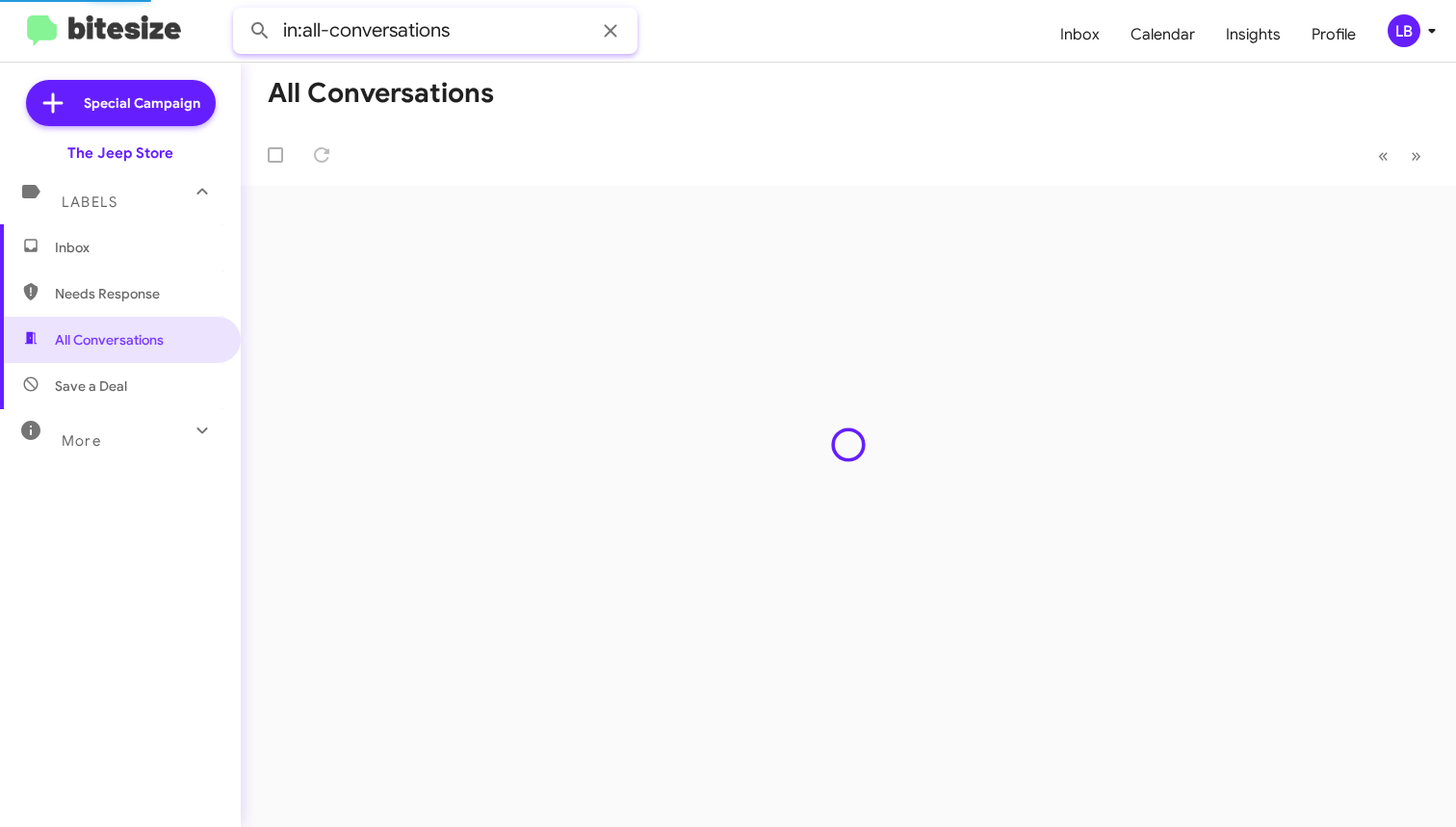
click at [488, 42] on input "in:all-conversations" at bounding box center [435, 31] width 405 height 46
drag, startPoint x: 224, startPoint y: 2, endPoint x: 47, endPoint y: -23, distance: 178.8
click at [47, 0] on html "in:all-conversations Inbox Calendar Insights Profile LB Special Campaign The Je…" at bounding box center [728, 414] width 1456 height 827
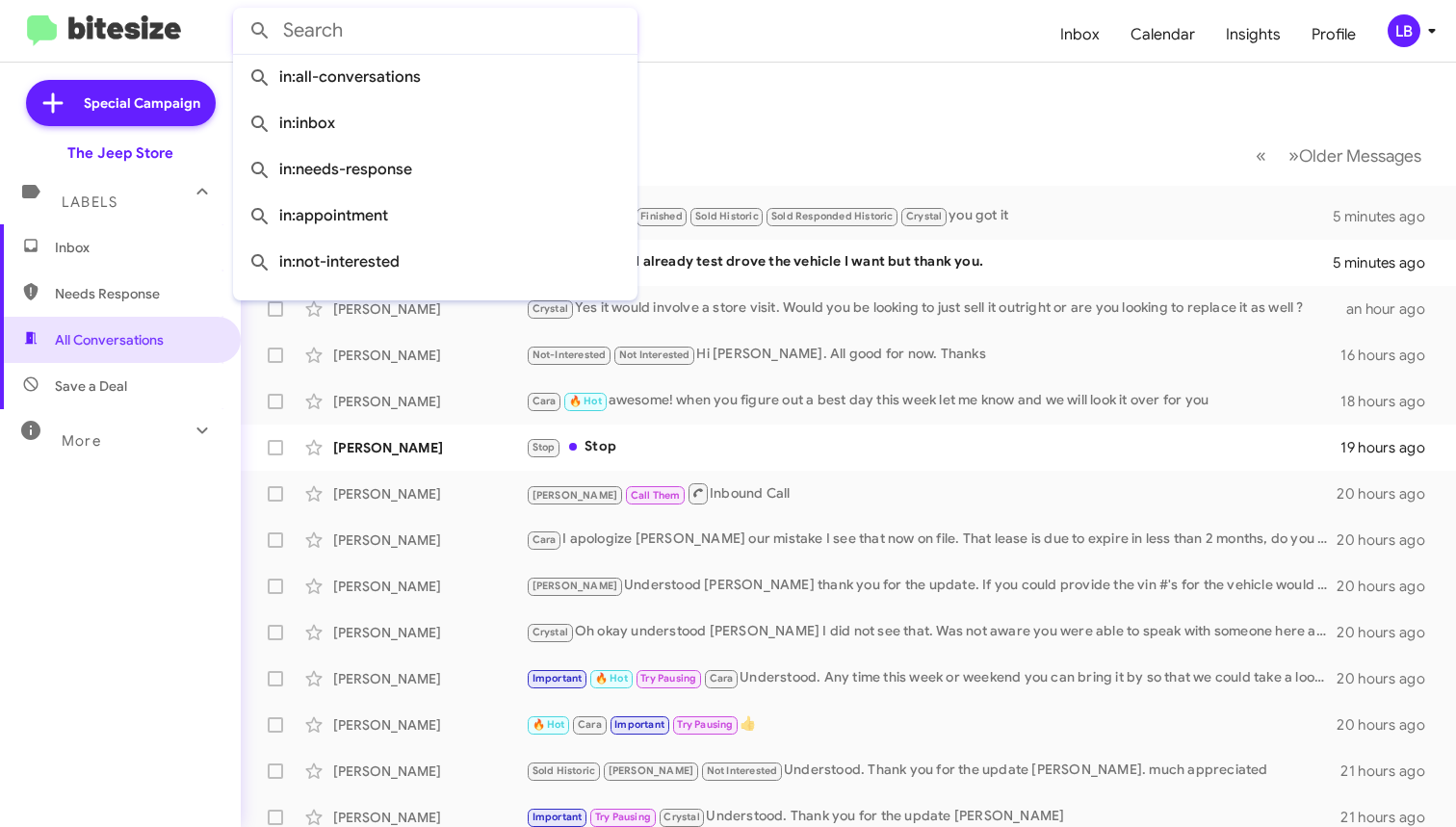
paste input "9084334729"
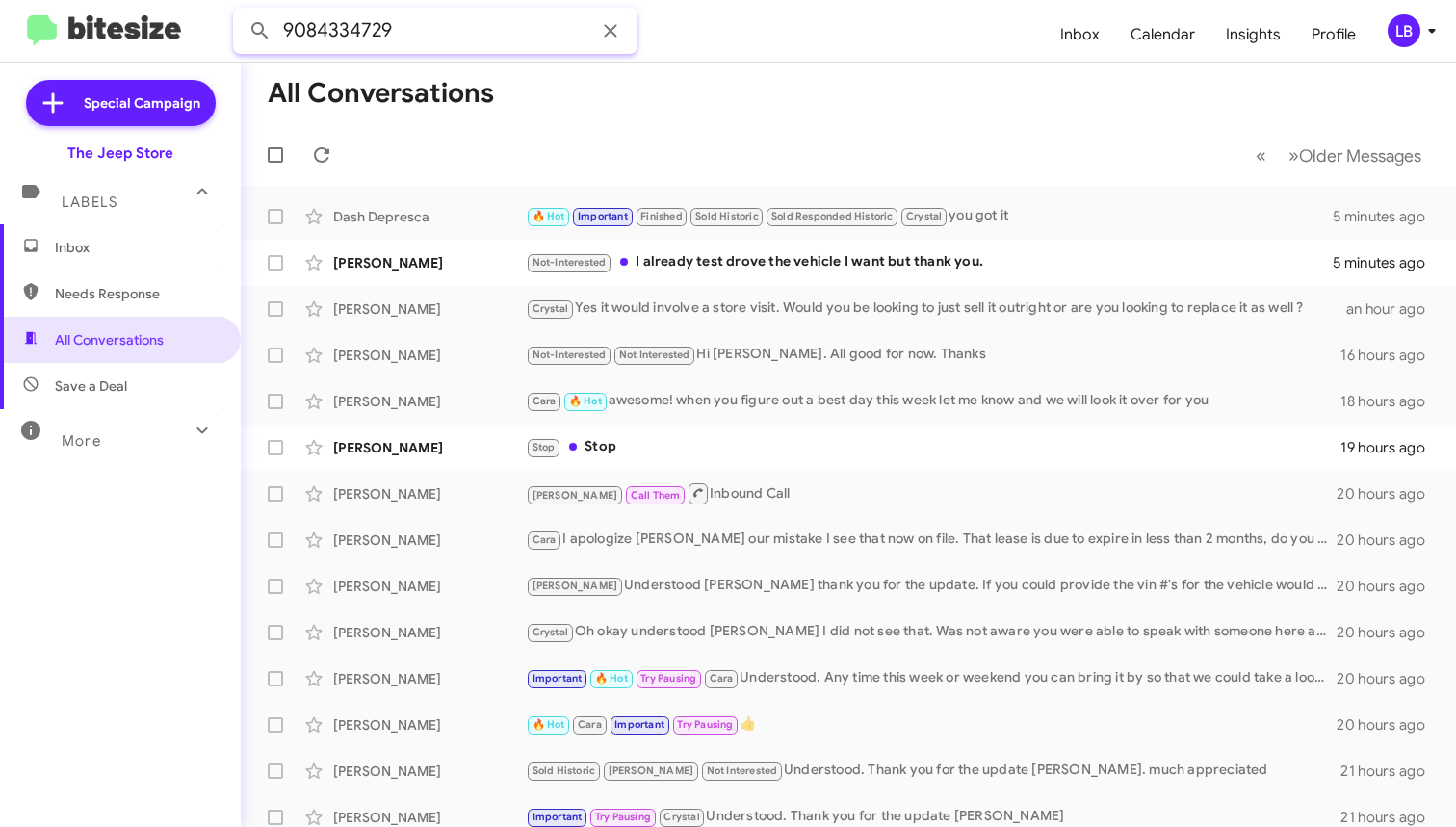
click at [260, 31] on button at bounding box center [260, 31] width 38 height 38
type input "9084334729"
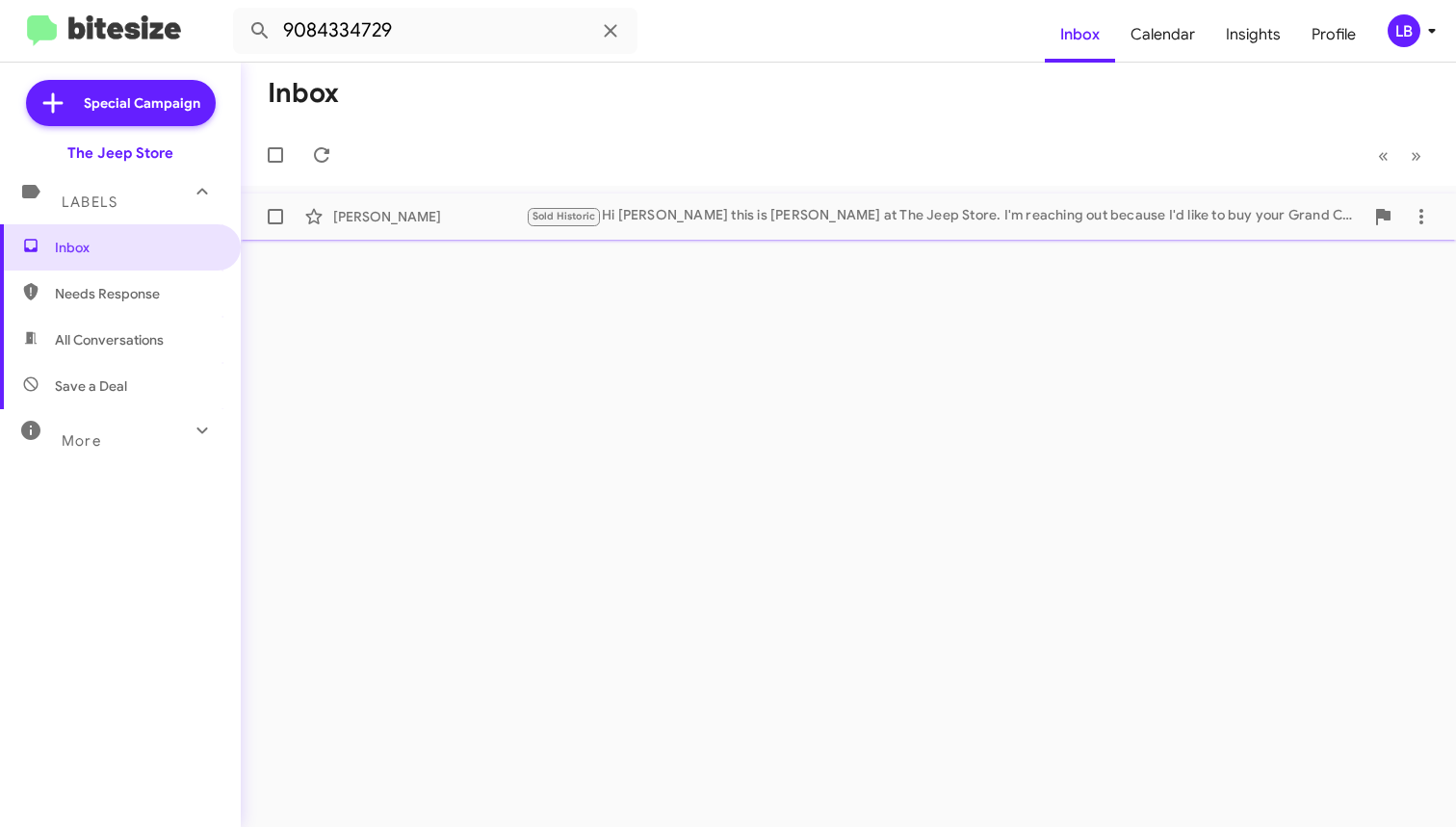
click at [628, 213] on div "Sold Historic Hi [PERSON_NAME] this is [PERSON_NAME] at The [GEOGRAPHIC_DATA]. …" at bounding box center [945, 216] width 838 height 22
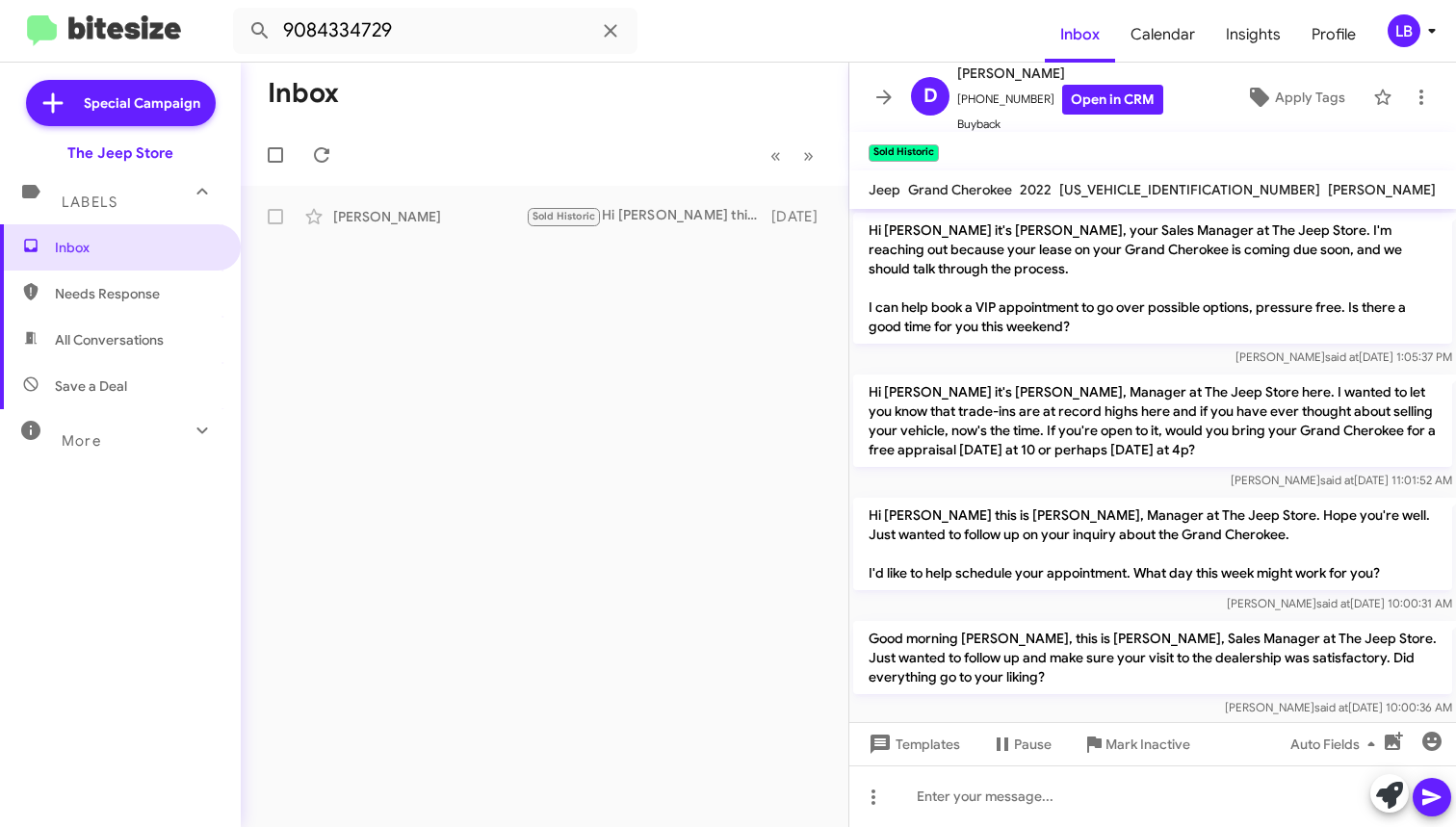
click at [529, 98] on mat-toolbar-row "Inbox" at bounding box center [545, 93] width 608 height 61
drag, startPoint x: 444, startPoint y: 44, endPoint x: 451, endPoint y: 34, distance: 12.2
click at [444, 40] on input "9084334729" at bounding box center [435, 31] width 405 height 46
drag, startPoint x: 452, startPoint y: 33, endPoint x: 177, endPoint y: -43, distance: 285.3
click at [177, 0] on html "9084334729 Inbox Calendar Insights Profile LB Special Campaign The Jeep Store L…" at bounding box center [728, 414] width 1456 height 827
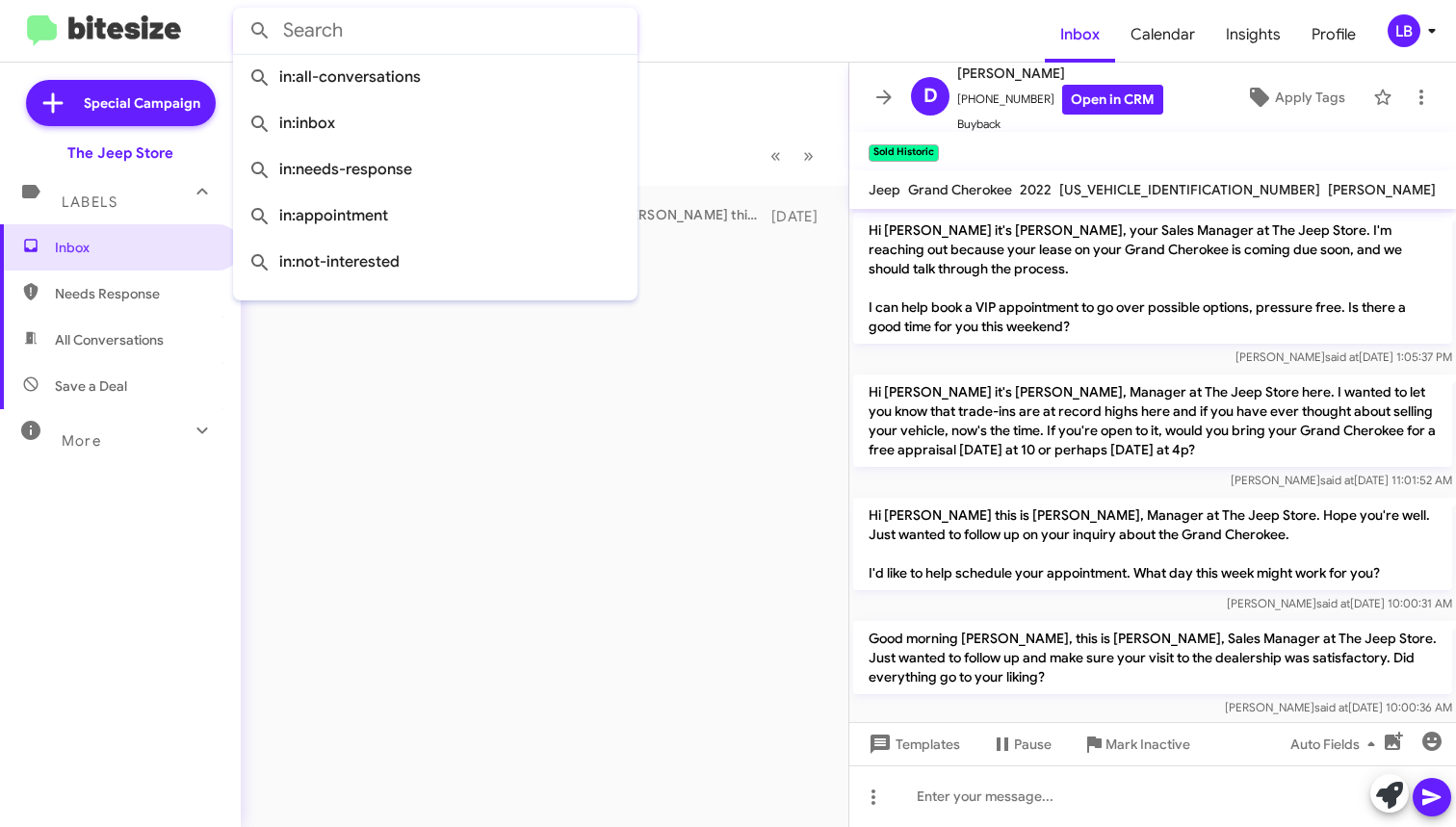
drag, startPoint x: 761, startPoint y: 65, endPoint x: 738, endPoint y: 68, distance: 23.2
click at [758, 65] on mat-toolbar-row "Inbox" at bounding box center [545, 93] width 608 height 61
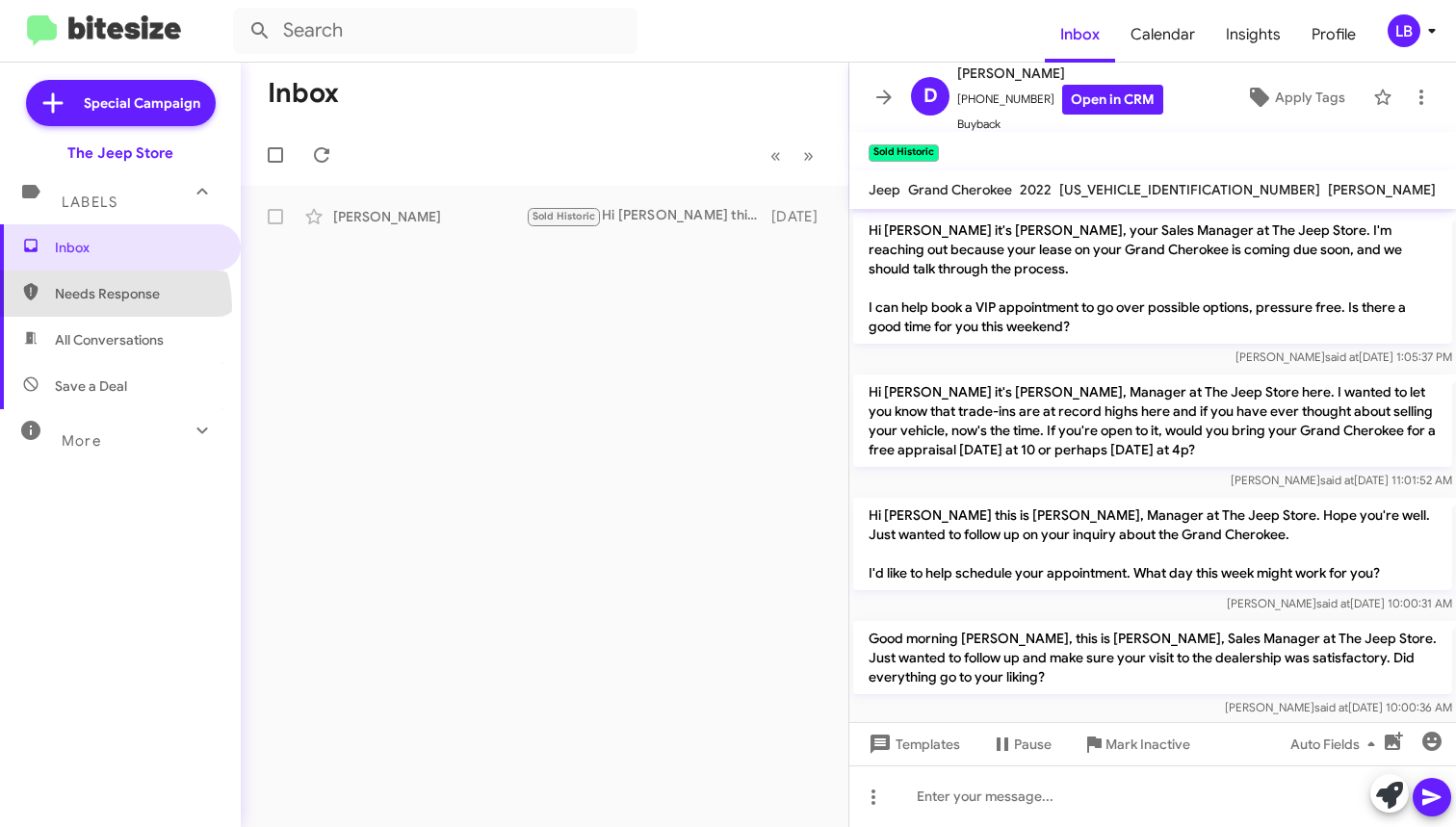
click at [108, 306] on span "Needs Response" at bounding box center [120, 293] width 241 height 46
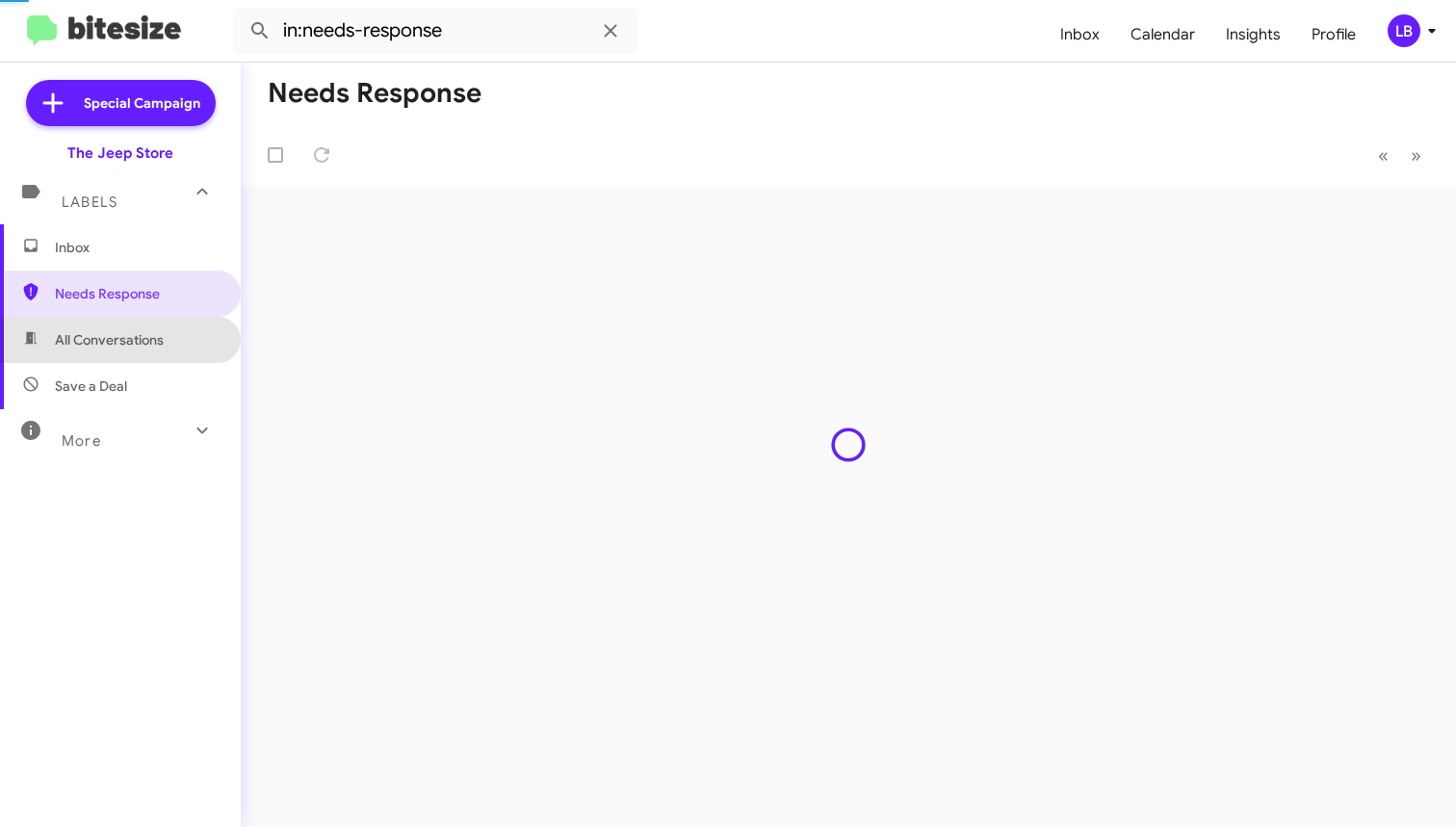
drag, startPoint x: 127, startPoint y: 337, endPoint x: 172, endPoint y: 350, distance: 46.8
click at [131, 341] on span "All Conversations" at bounding box center [110, 340] width 109 height 20
type input "in:all-conversations"
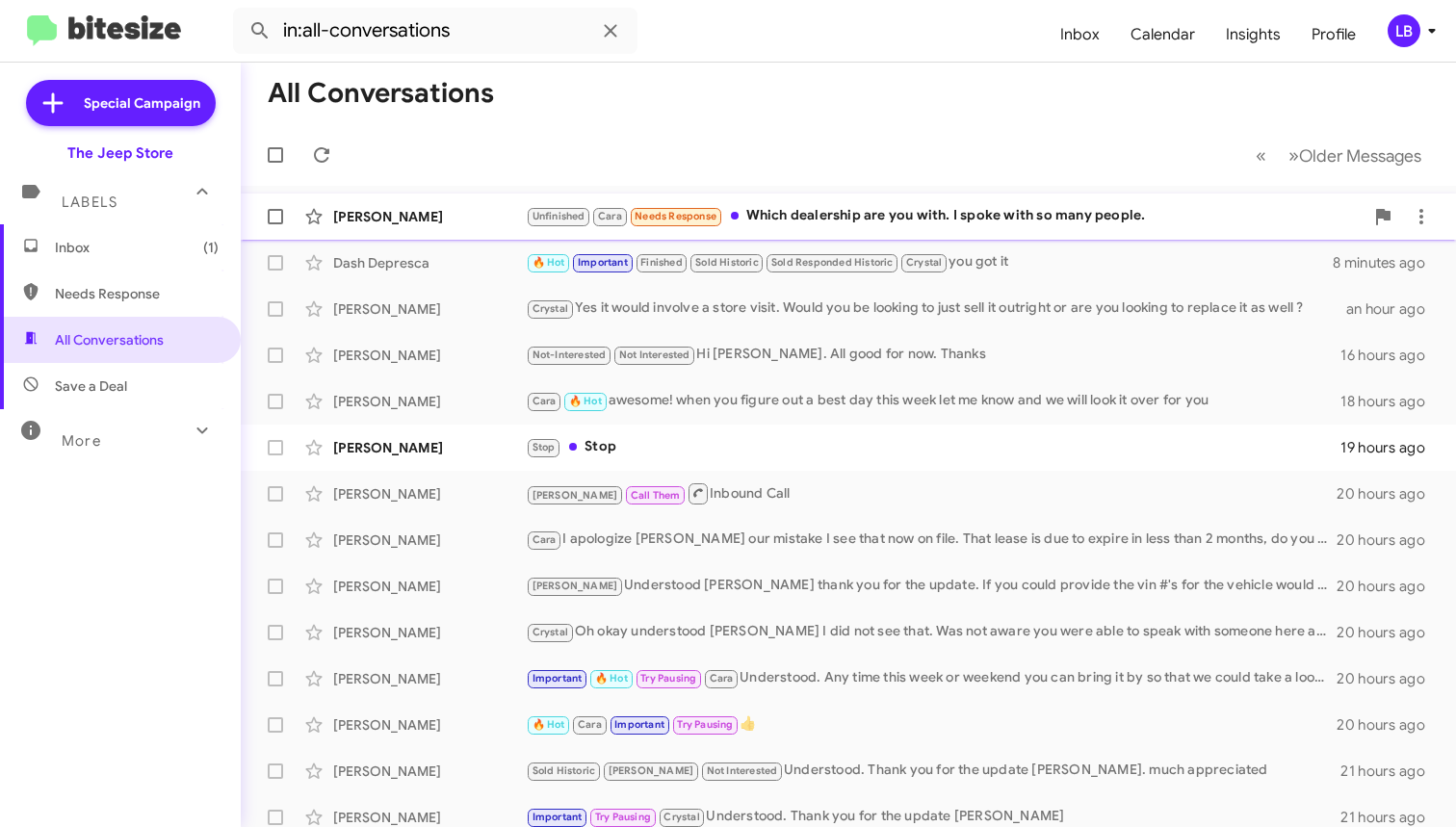
click at [867, 206] on div "Unfinished Cara Needs Response Which dealership are you with. I spoke with so m…" at bounding box center [945, 216] width 838 height 22
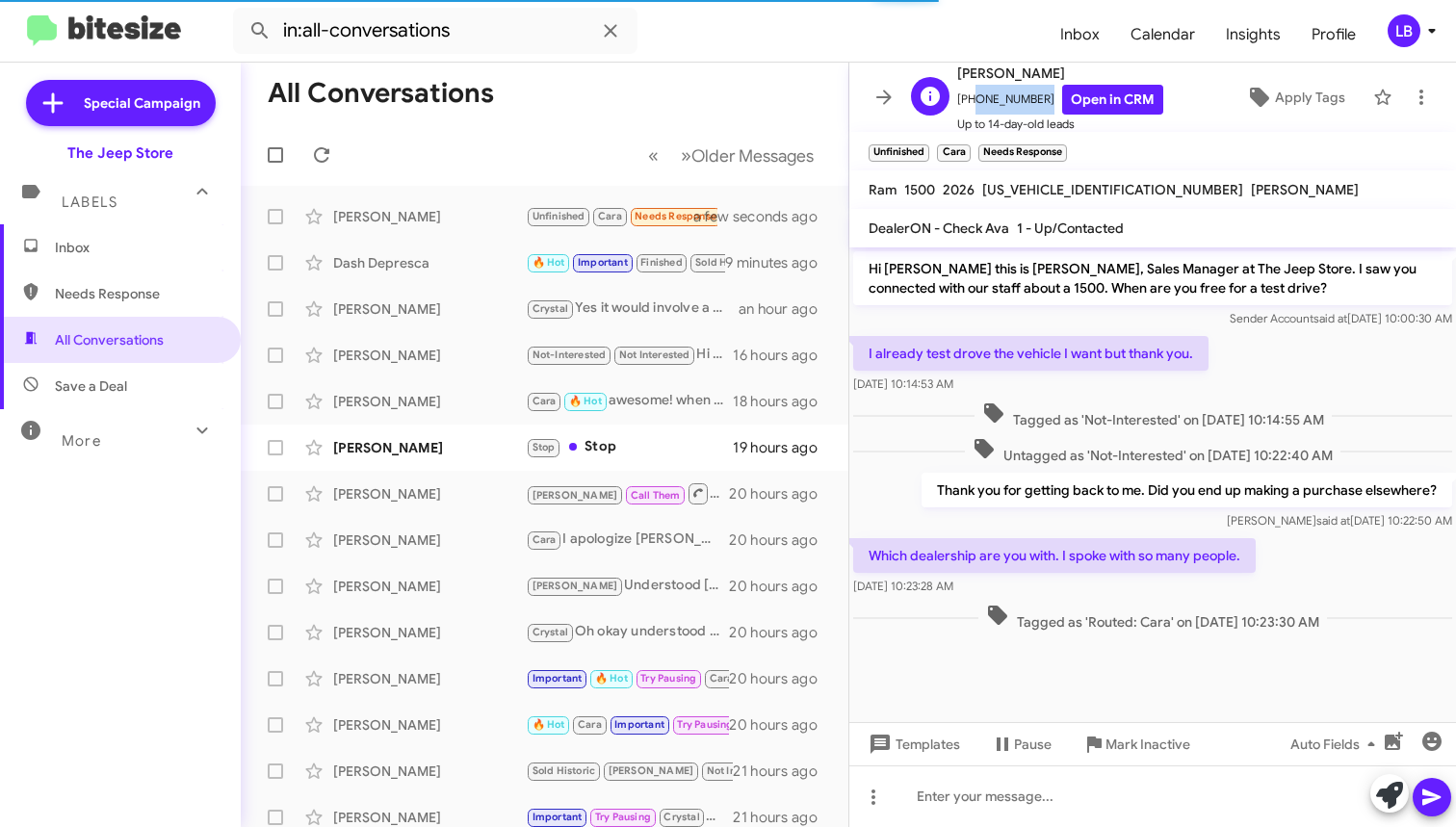
drag, startPoint x: 1035, startPoint y: 99, endPoint x: 968, endPoint y: 104, distance: 67.2
click at [968, 104] on span "[PHONE_NUMBER] Open in CRM" at bounding box center [1060, 100] width 206 height 30
copy span "3472365460"
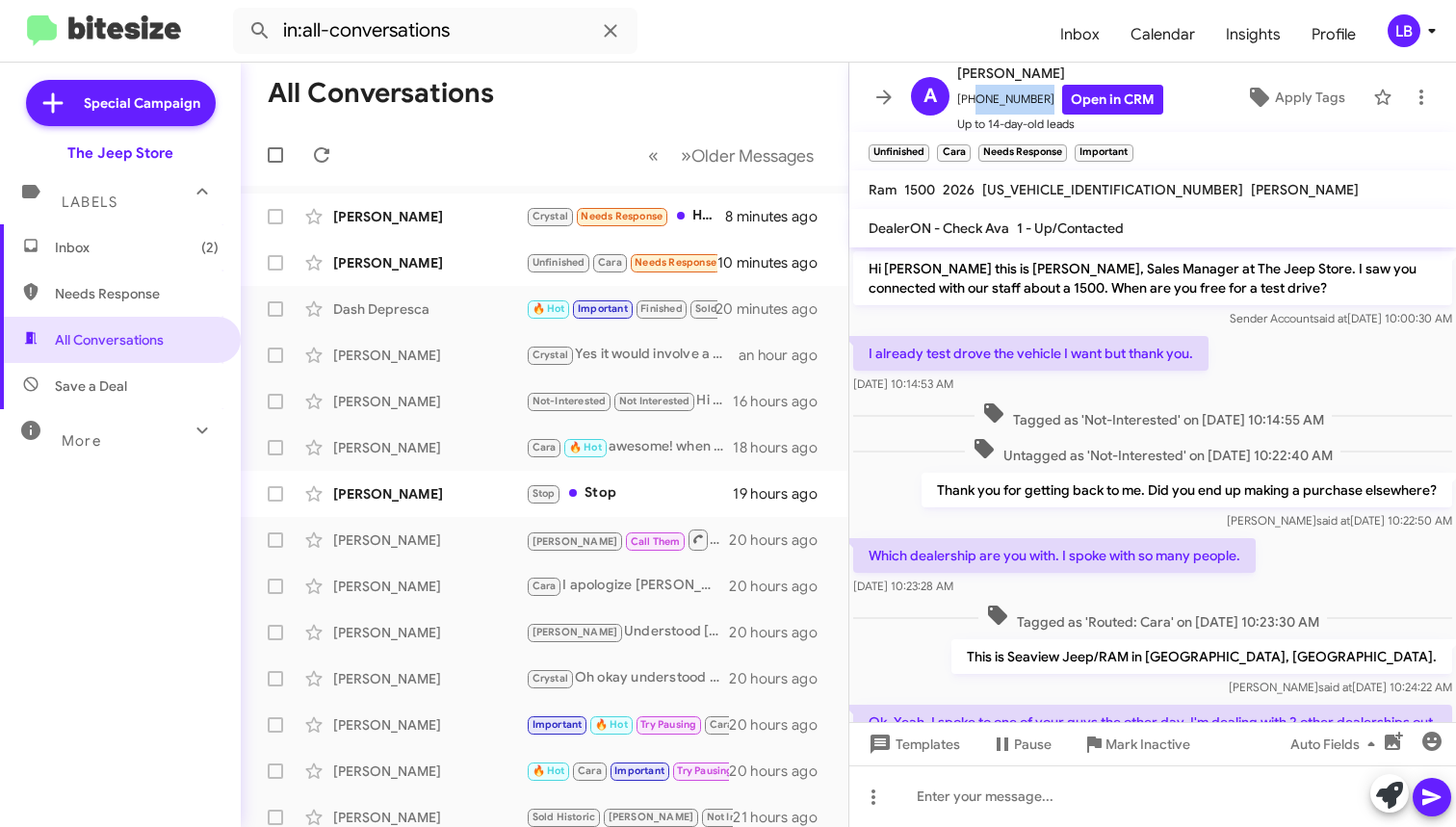
scroll to position [107, 0]
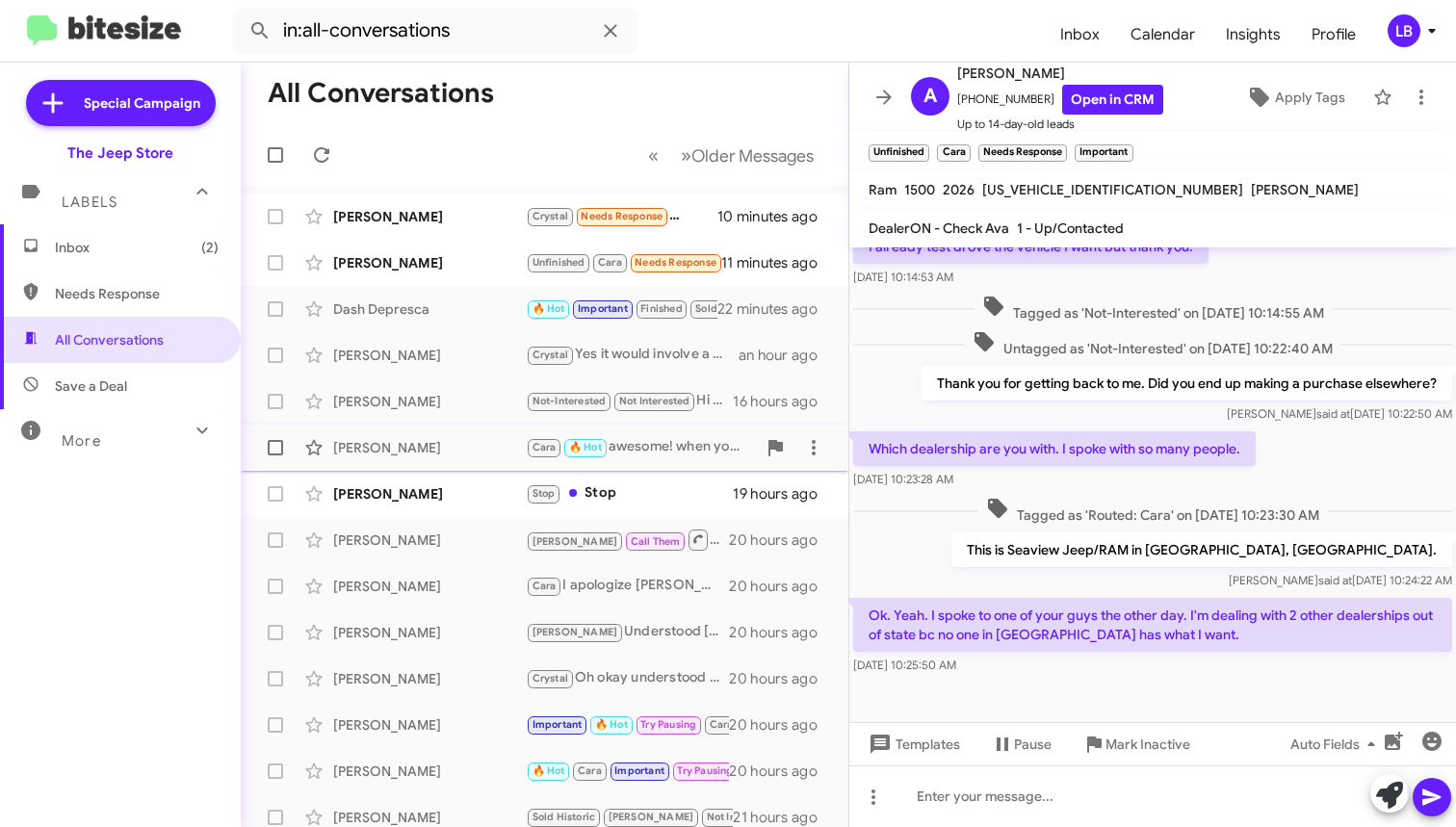
click at [412, 464] on div "[PERSON_NAME] [PERSON_NAME] 🔥 Hot awesome! when you figure out a best day this …" at bounding box center [544, 447] width 576 height 38
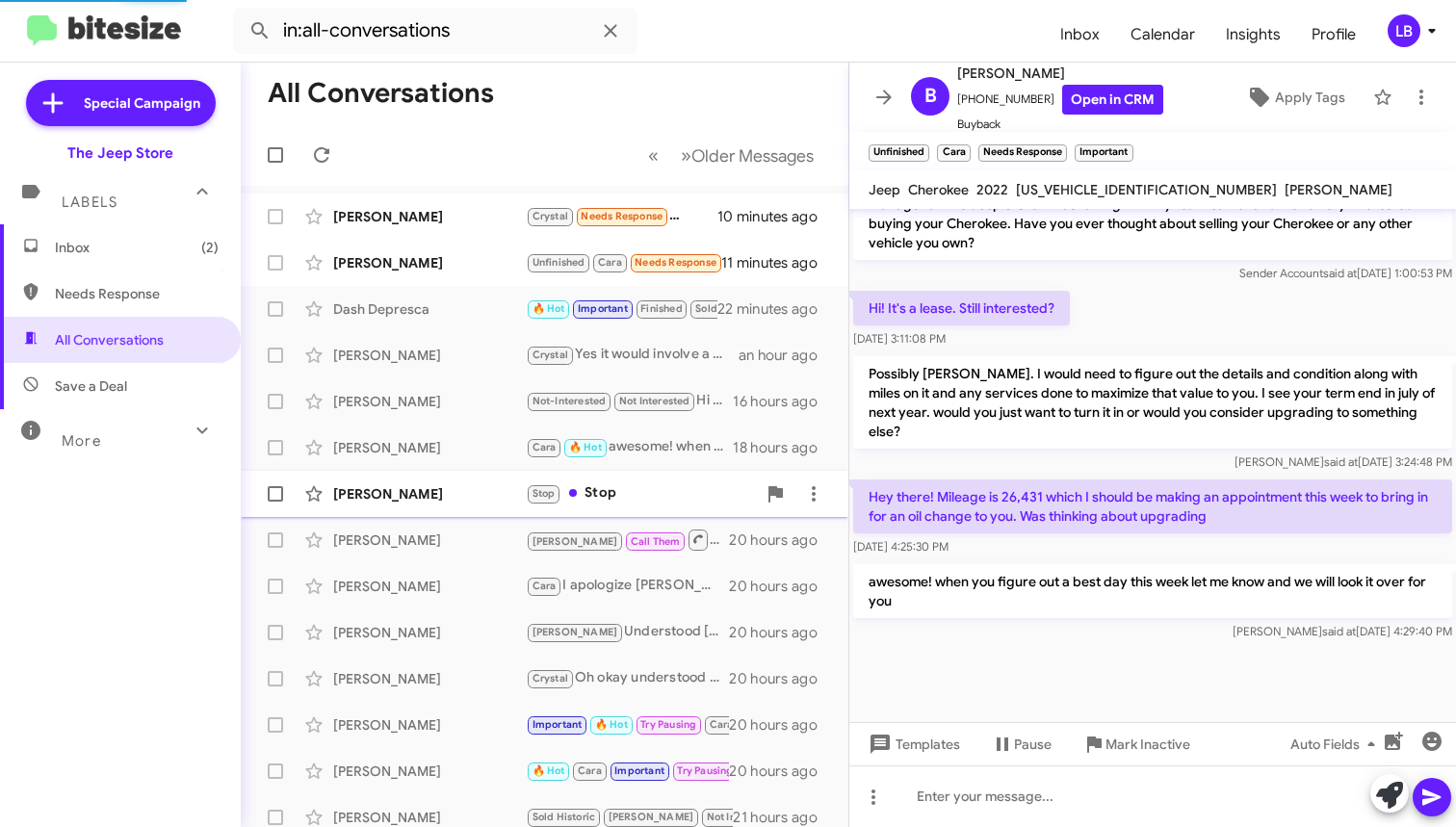
click at [426, 489] on div "[PERSON_NAME]" at bounding box center [429, 494] width 192 height 20
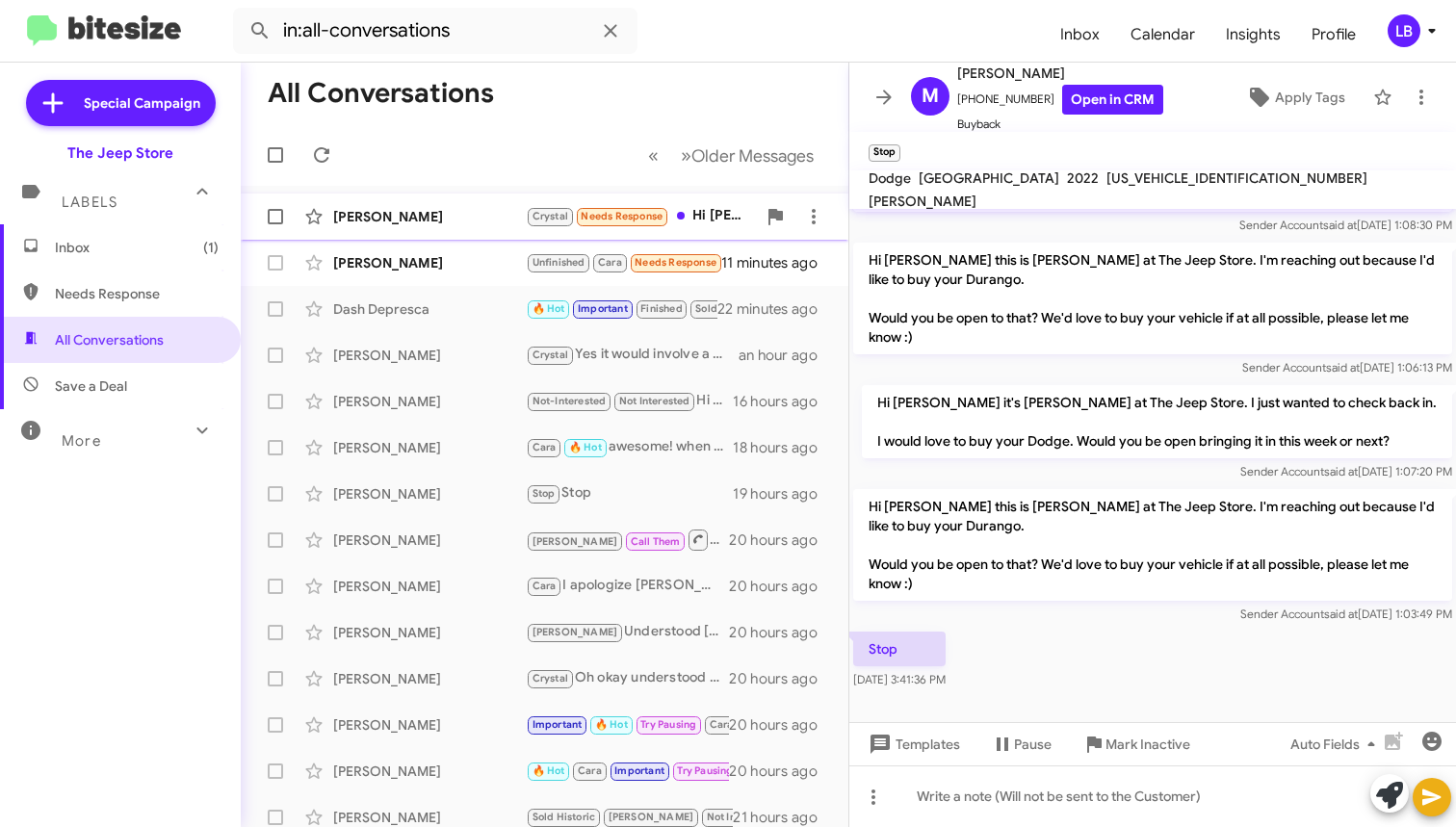
click at [451, 221] on div "[PERSON_NAME]" at bounding box center [429, 217] width 192 height 20
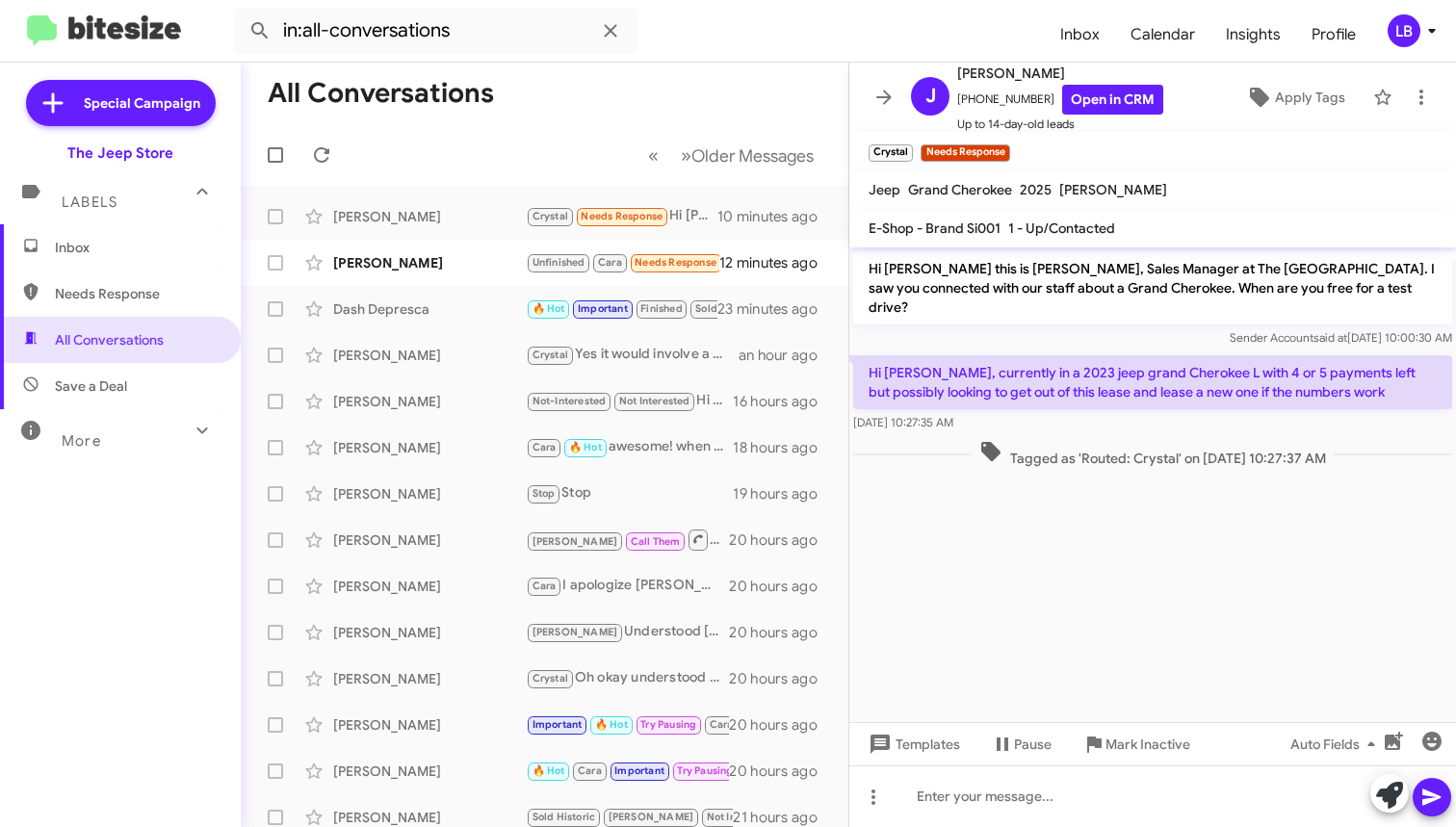
click at [1052, 356] on p "Hi [PERSON_NAME], currently in a 2023 jeep grand Cherokee L with 4 or 5 payment…" at bounding box center [1152, 382] width 599 height 54
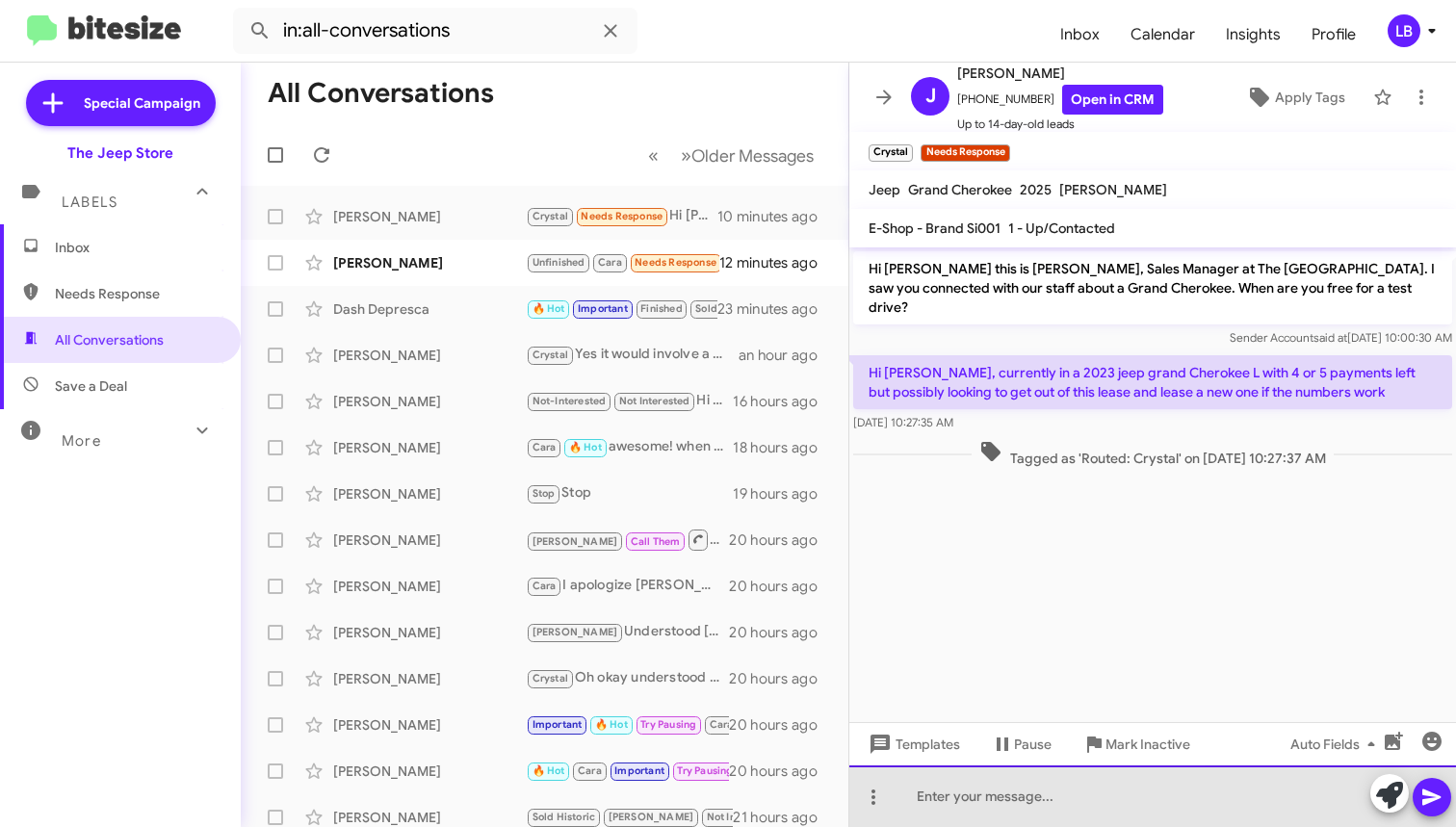
click at [1086, 806] on div at bounding box center [1152, 796] width 607 height 61
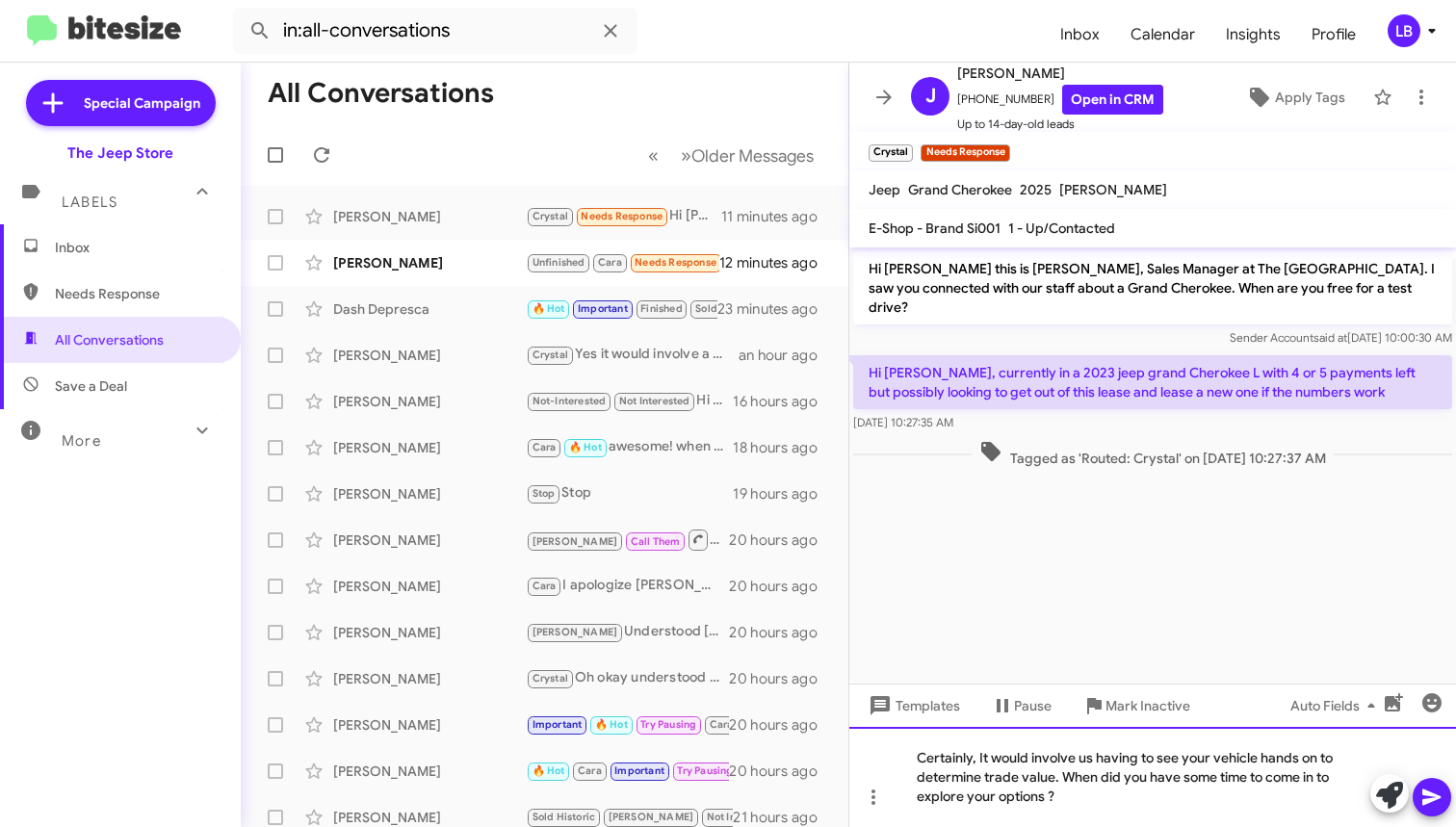
click at [1116, 802] on div "Certainly, It would involve us having to see your vehicle hands on to determine…" at bounding box center [1152, 777] width 607 height 100
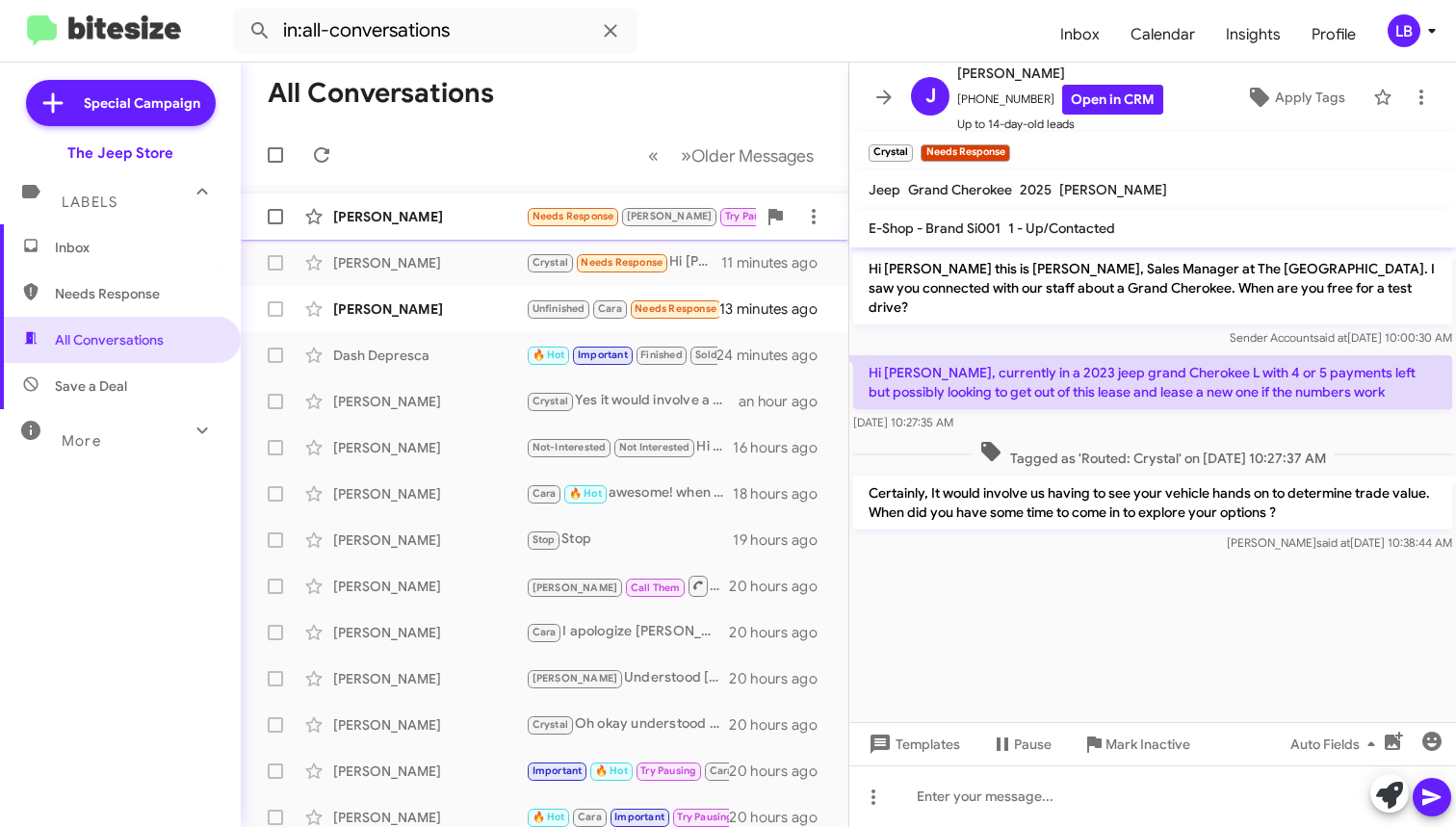
click at [409, 210] on div "[PERSON_NAME]" at bounding box center [429, 217] width 192 height 20
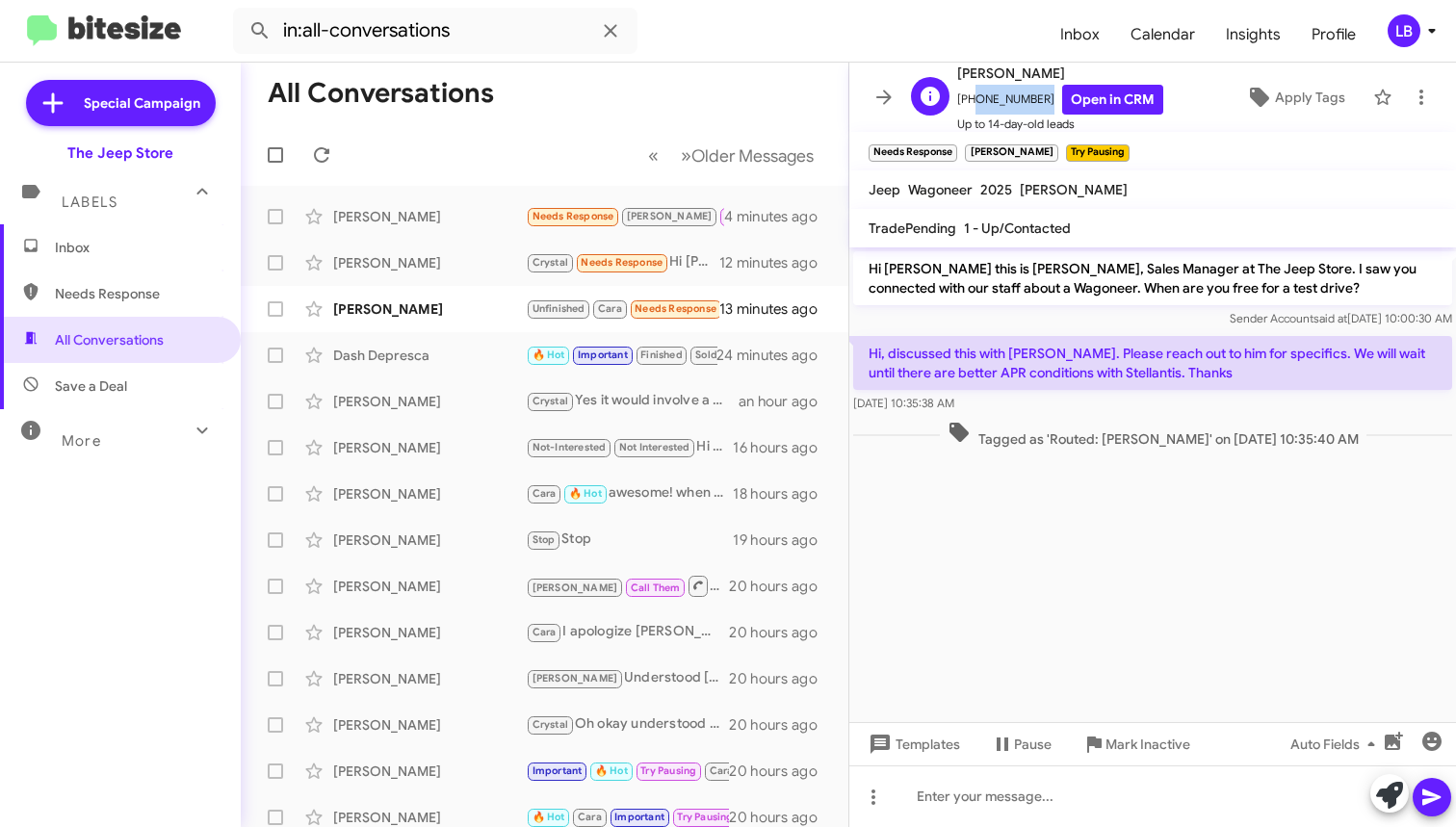
drag, startPoint x: 1036, startPoint y: 97, endPoint x: 968, endPoint y: 108, distance: 68.9
click at [968, 108] on span "[PHONE_NUMBER] Open in CRM" at bounding box center [1060, 100] width 206 height 30
copy span "9738455859"
click at [1001, 40] on form "in:all-conversations" at bounding box center [639, 31] width 811 height 46
drag, startPoint x: 1036, startPoint y: 95, endPoint x: 968, endPoint y: 107, distance: 69.1
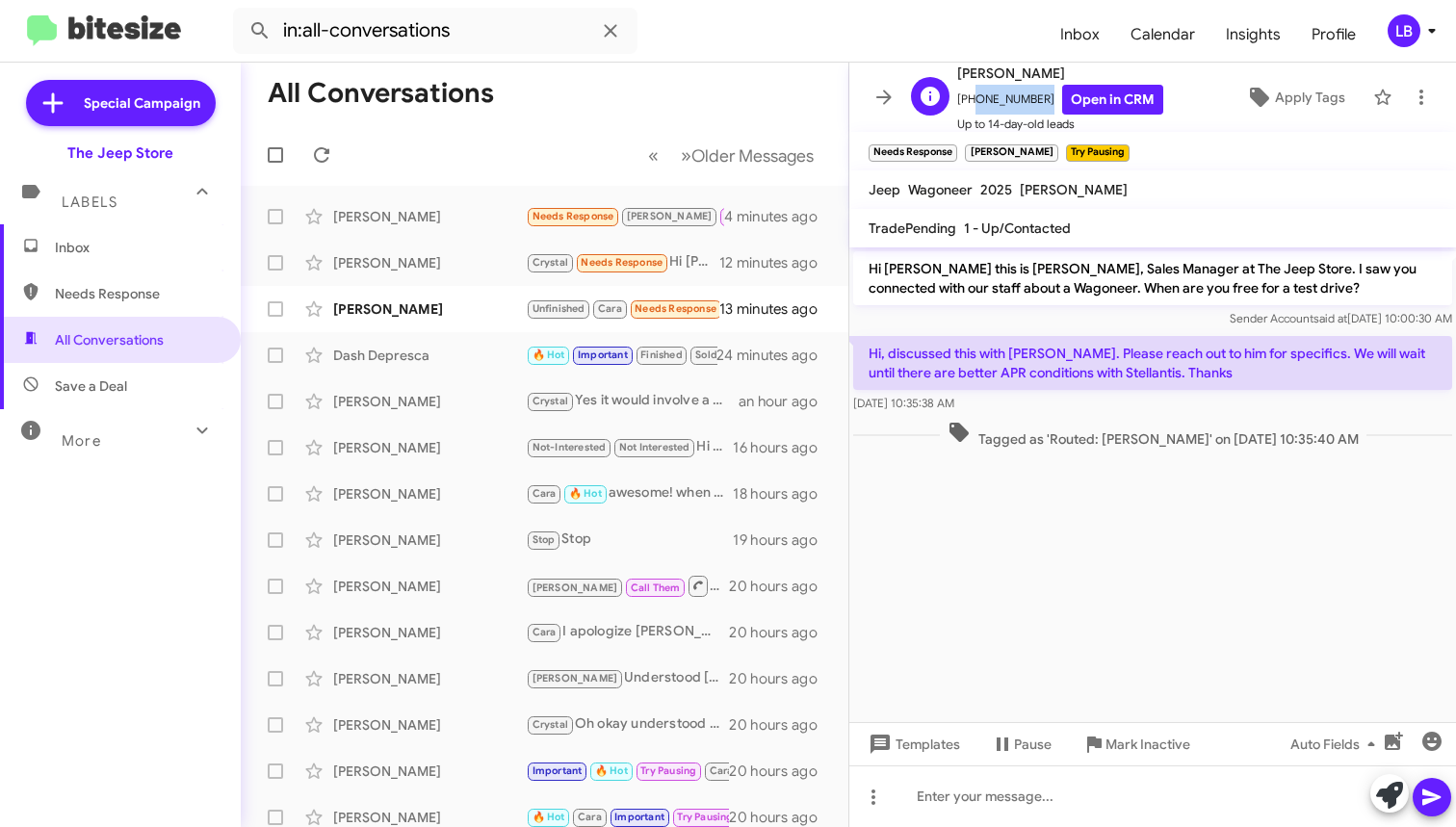
click at [968, 107] on span "[PHONE_NUMBER] Open in CRM" at bounding box center [1060, 100] width 206 height 30
copy span "9738455859"
click at [973, 22] on form "in:all-conversations" at bounding box center [639, 31] width 811 height 46
click at [981, 330] on div "Hi [PERSON_NAME] this is [PERSON_NAME], Sales Manager at The Jeep Store. I saw …" at bounding box center [1152, 290] width 607 height 85
click at [1121, 414] on div "Hi, discussed this with [PERSON_NAME]. Please reach out to him for specifics. W…" at bounding box center [1152, 375] width 607 height 85
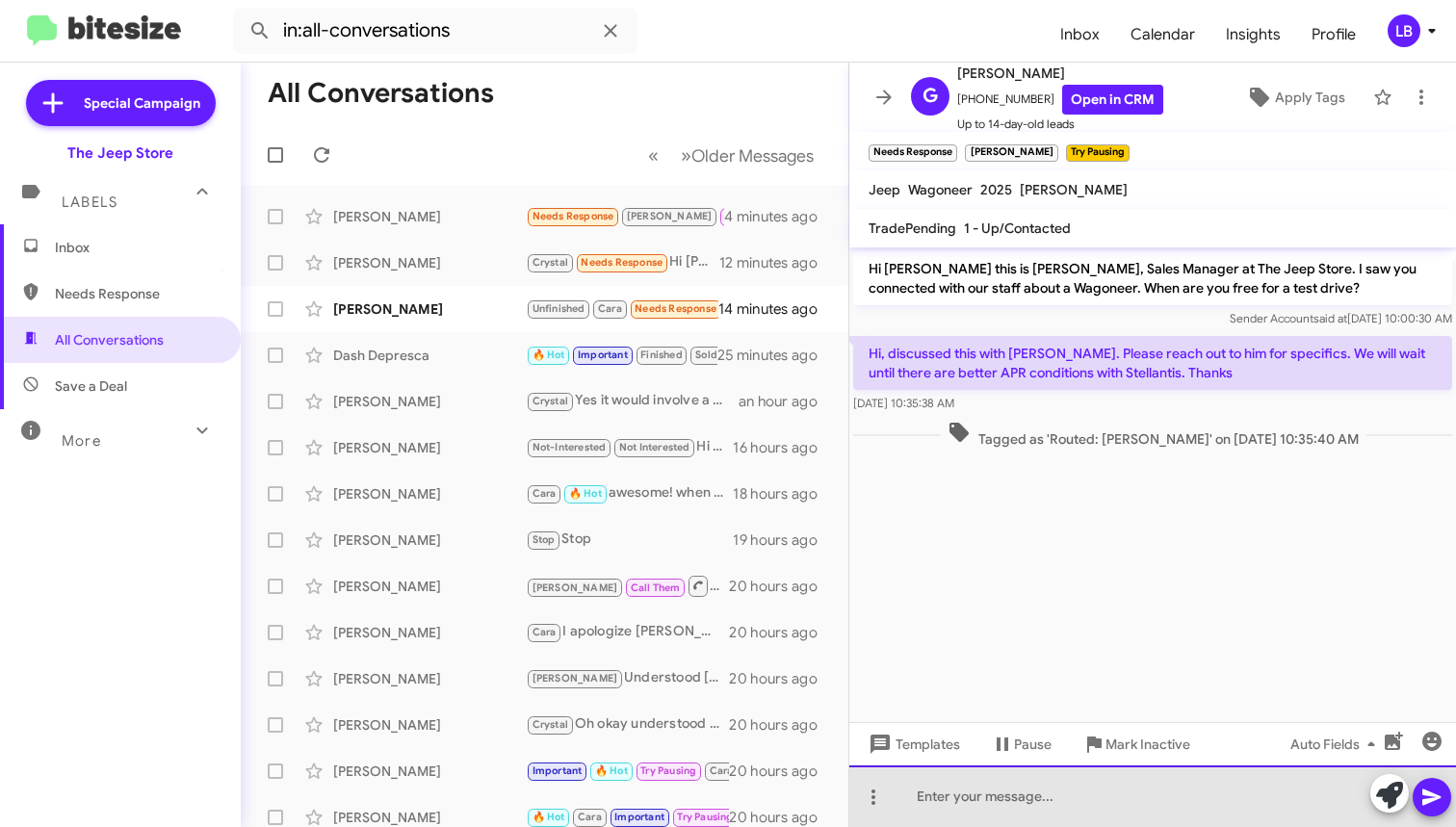
click at [1070, 799] on div at bounding box center [1152, 796] width 607 height 61
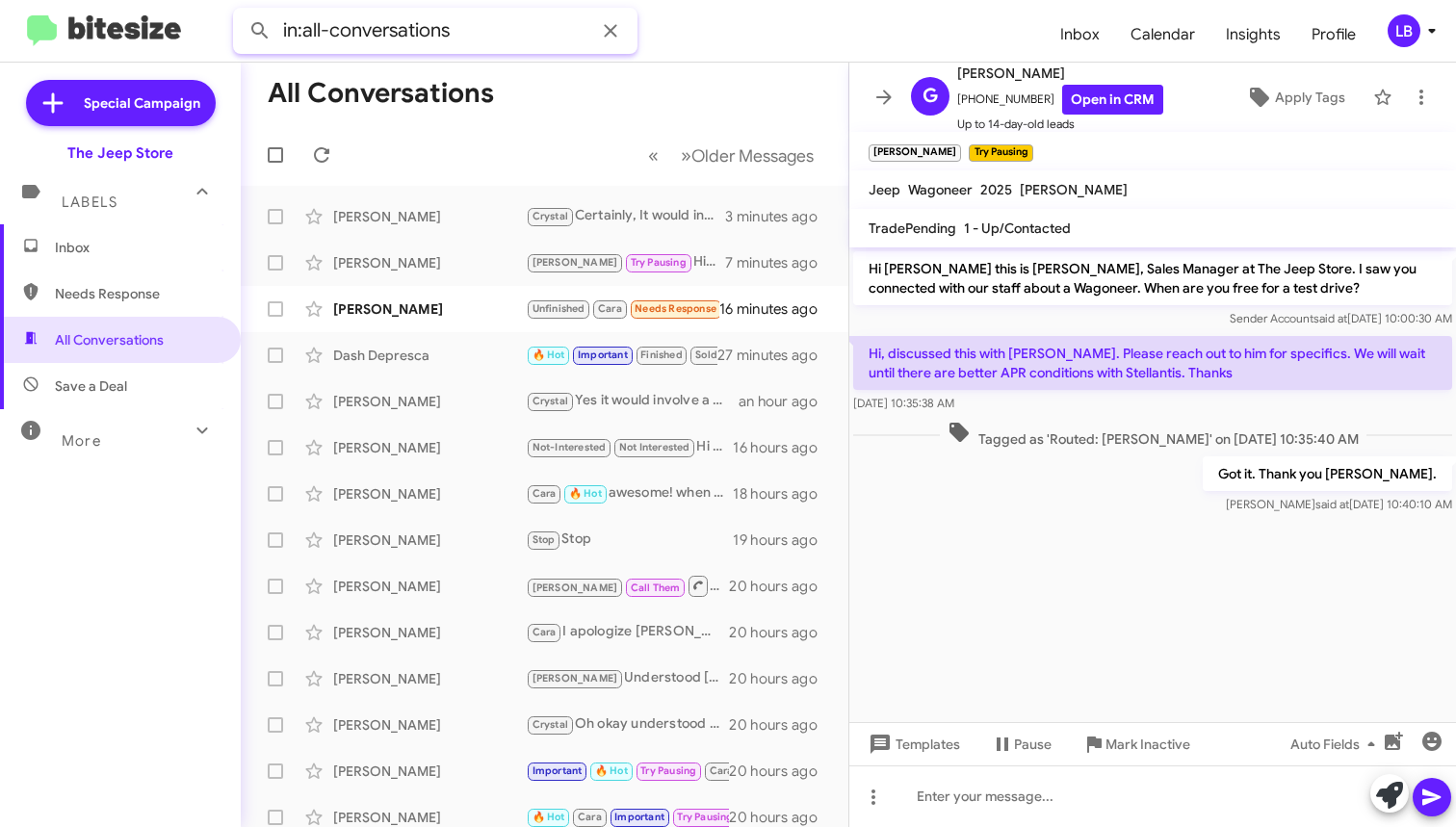
click at [502, 39] on input "in:all-conversations" at bounding box center [435, 31] width 405 height 46
drag, startPoint x: 497, startPoint y: 37, endPoint x: 270, endPoint y: 6, distance: 229.1
click at [270, 6] on mat-toolbar "in:all-conversations Inbox Calendar Insights Profile LB" at bounding box center [728, 31] width 1456 height 61
type input "m"
click at [260, 31] on button at bounding box center [260, 31] width 38 height 38
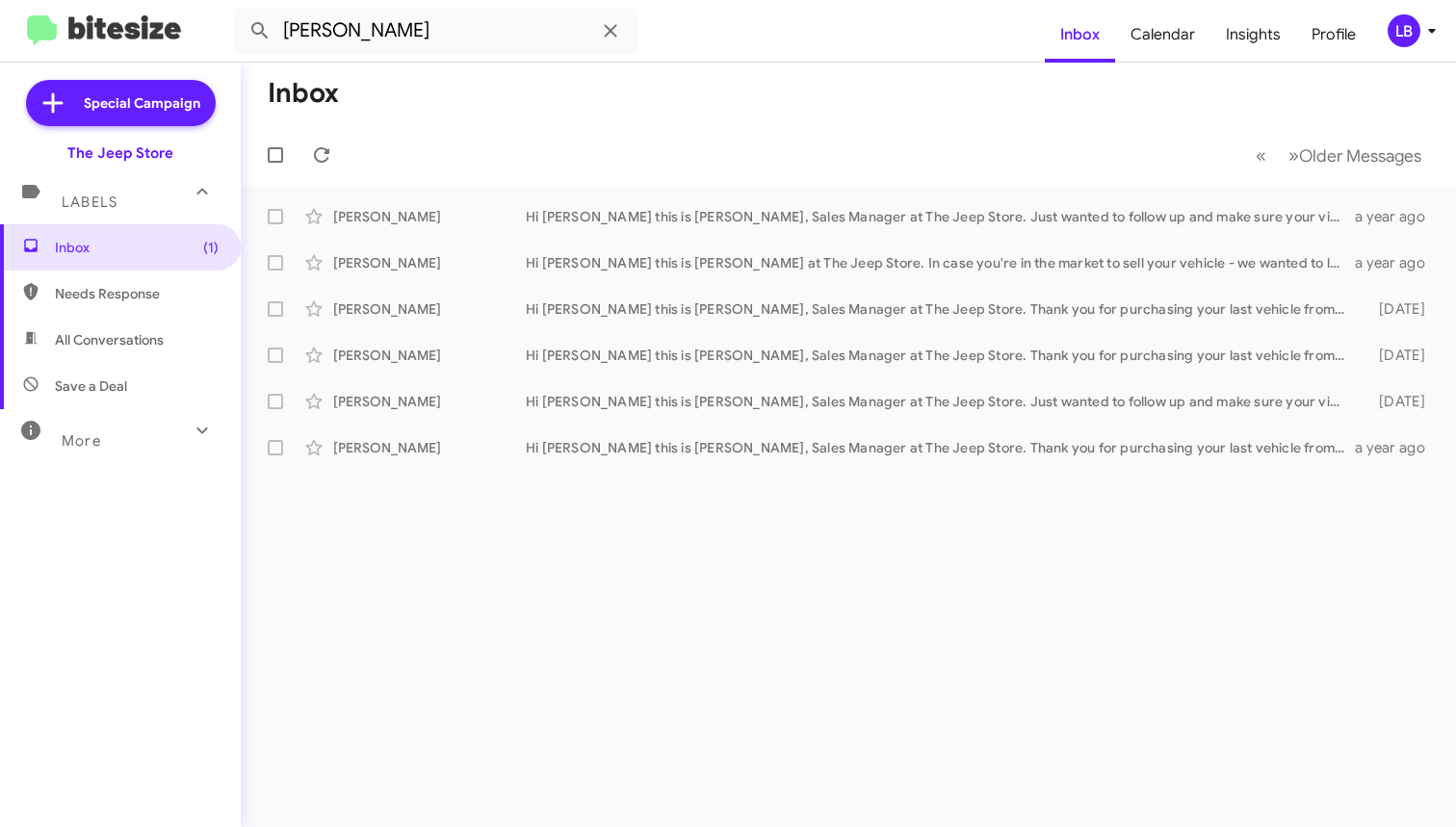
click at [152, 347] on span "All Conversations" at bounding box center [110, 340] width 109 height 20
type input "in:all-conversations"
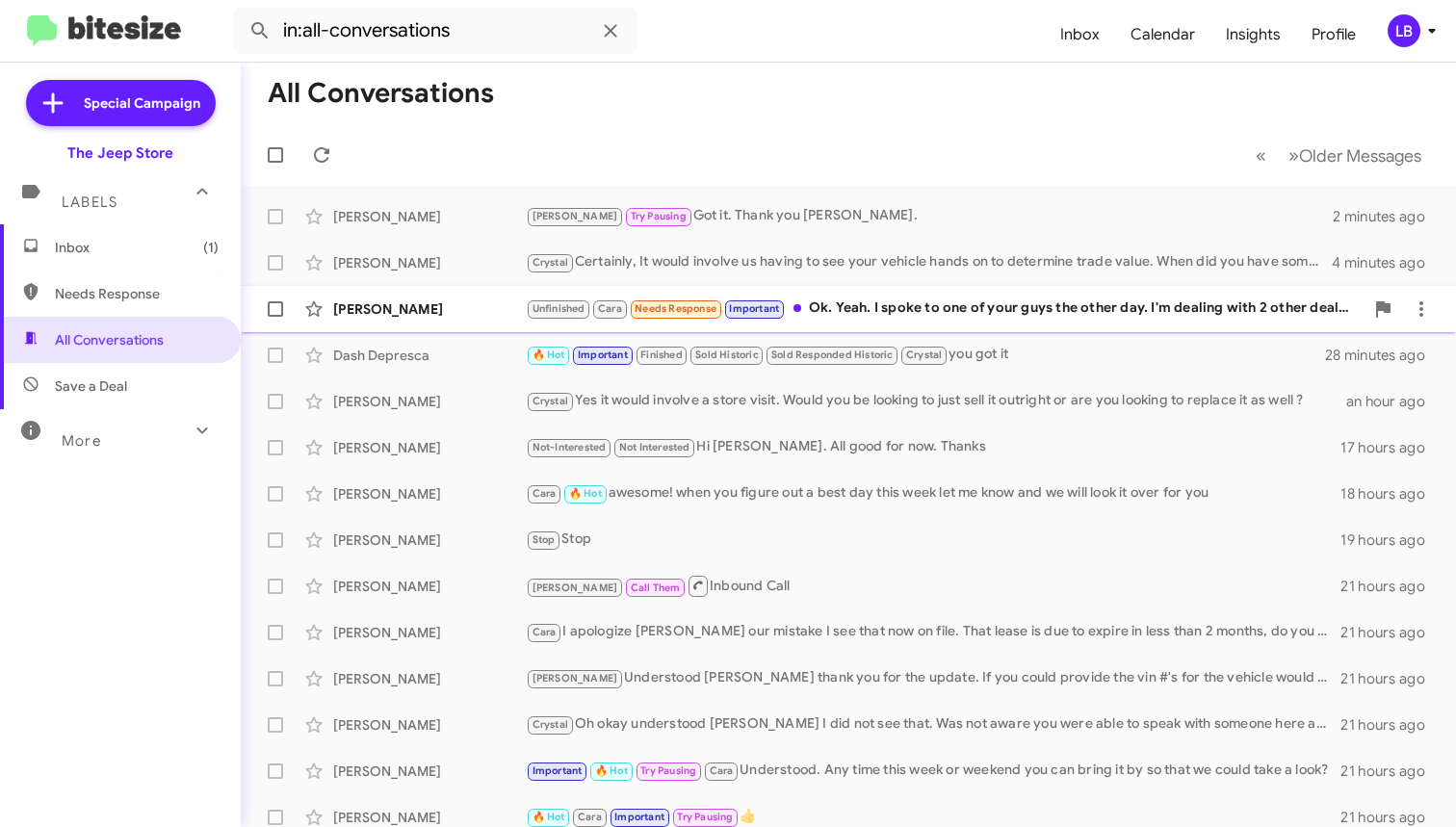
click at [446, 313] on div "[PERSON_NAME]" at bounding box center [429, 309] width 192 height 20
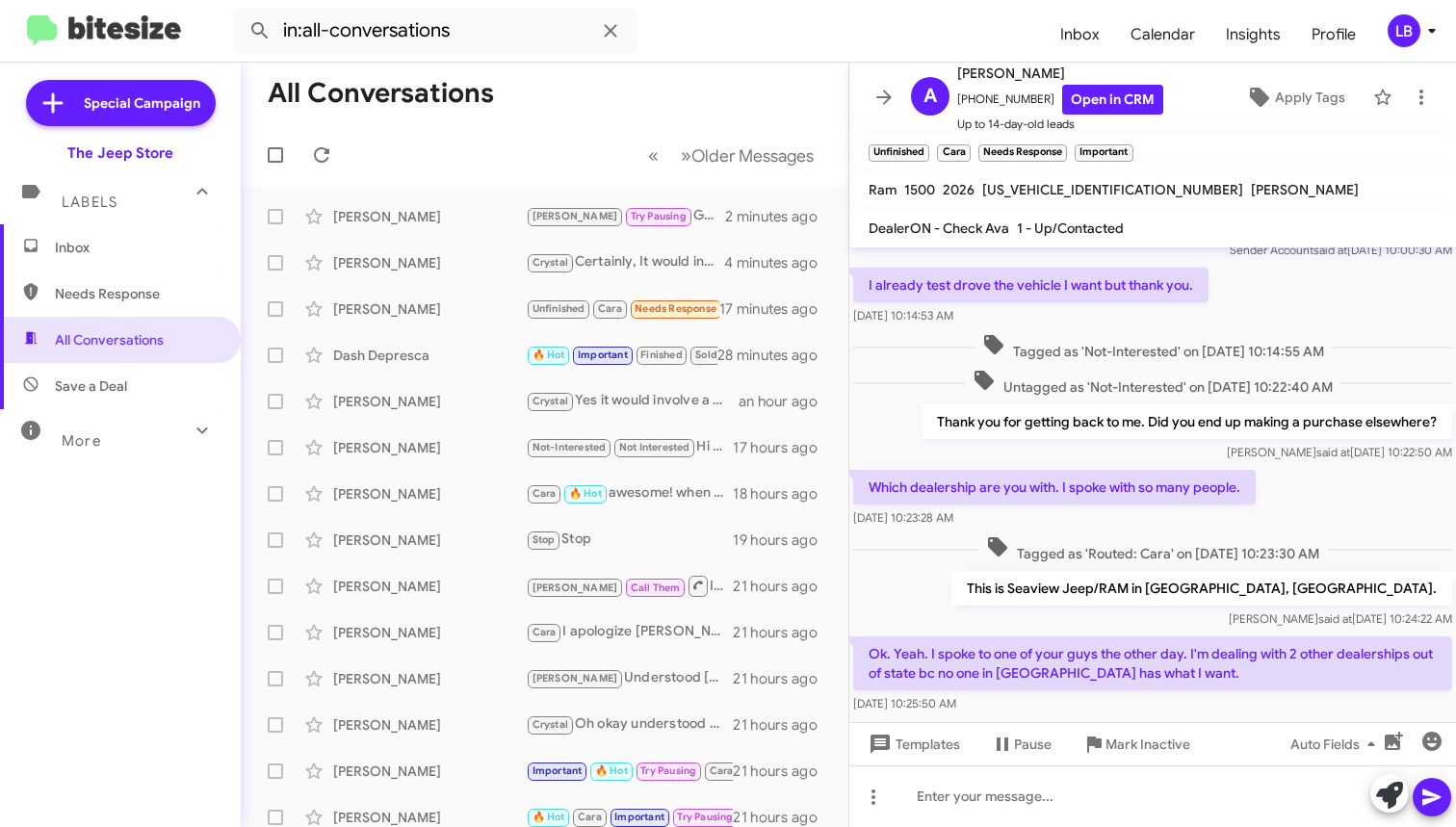
scroll to position [107, 0]
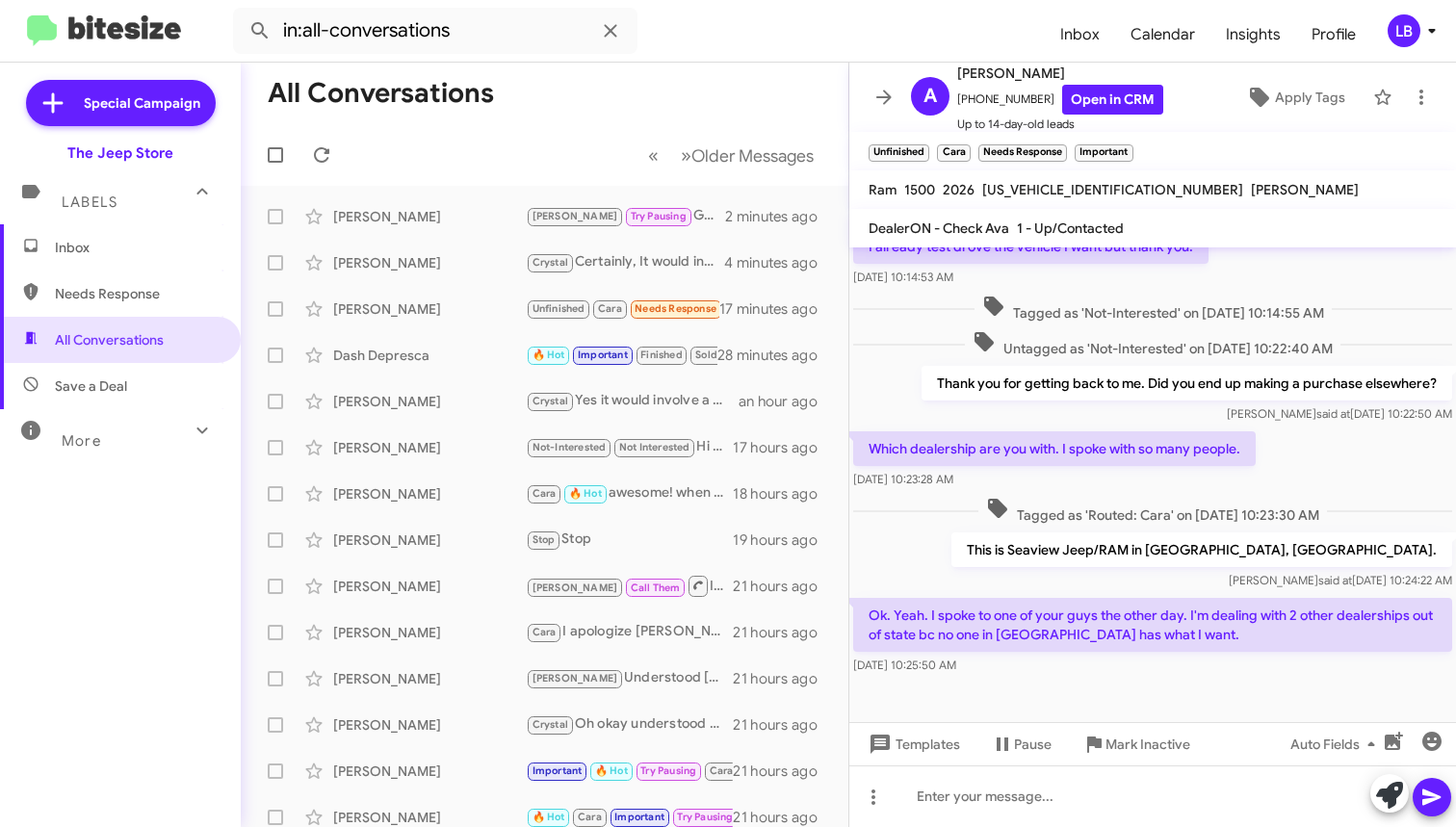
click at [1050, 560] on div "This is Seaview Jeep/RAM in [GEOGRAPHIC_DATA], [GEOGRAPHIC_DATA]. [PERSON_NAME]…" at bounding box center [1152, 562] width 607 height 65
click at [988, 511] on icon at bounding box center [998, 508] width 20 height 20
click at [974, 345] on icon at bounding box center [984, 342] width 20 height 20
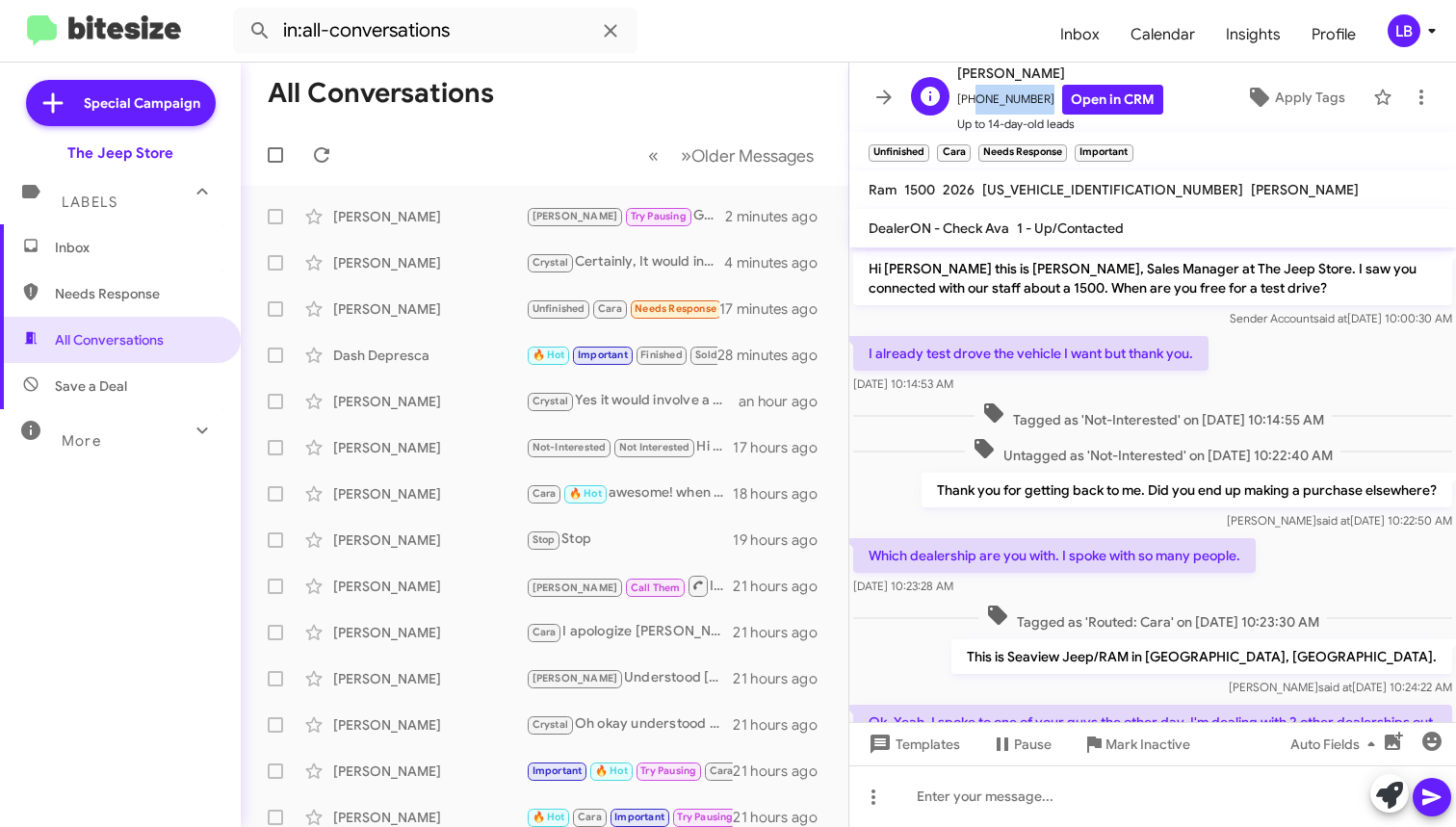
drag, startPoint x: 1020, startPoint y: 99, endPoint x: 969, endPoint y: 102, distance: 51.1
click at [969, 102] on span "[PHONE_NUMBER] Open in CRM" at bounding box center [1060, 100] width 206 height 30
copy span "3472365460"
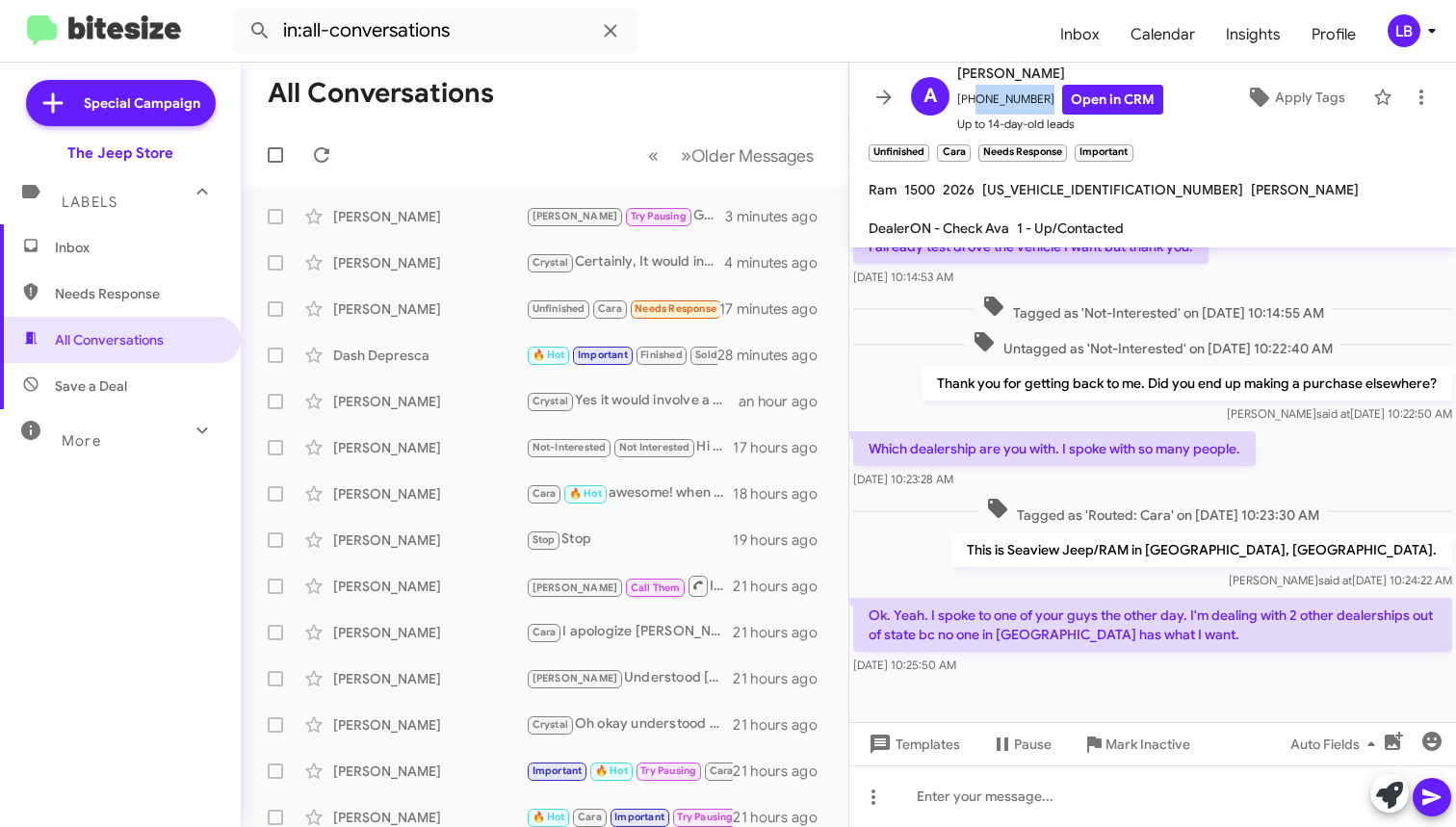
click at [568, 134] on mat-toolbar-row "« Previous » Next Older Messages" at bounding box center [545, 155] width 608 height 61
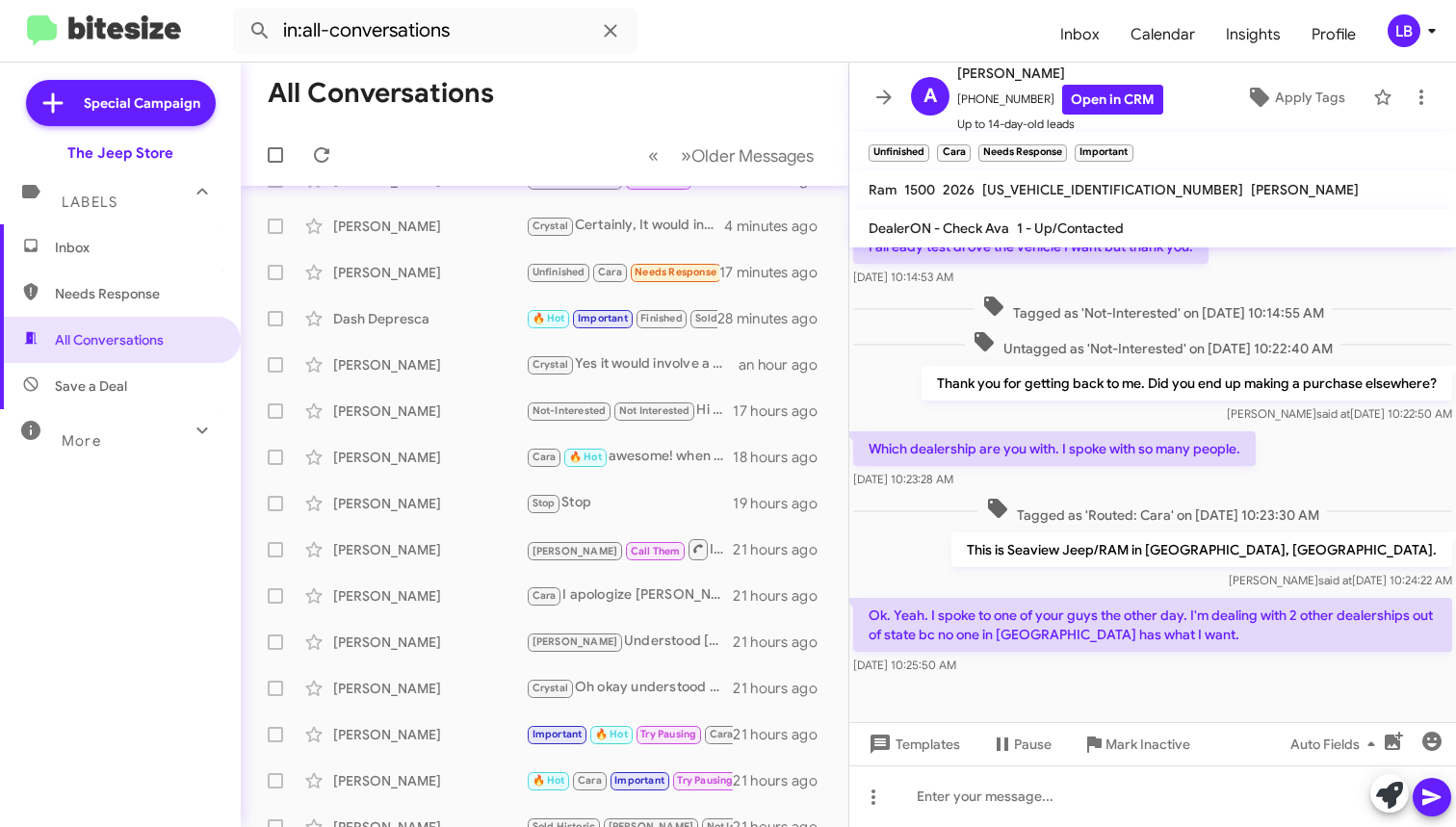
click at [556, 84] on mat-toolbar-row "All Conversations" at bounding box center [545, 93] width 608 height 61
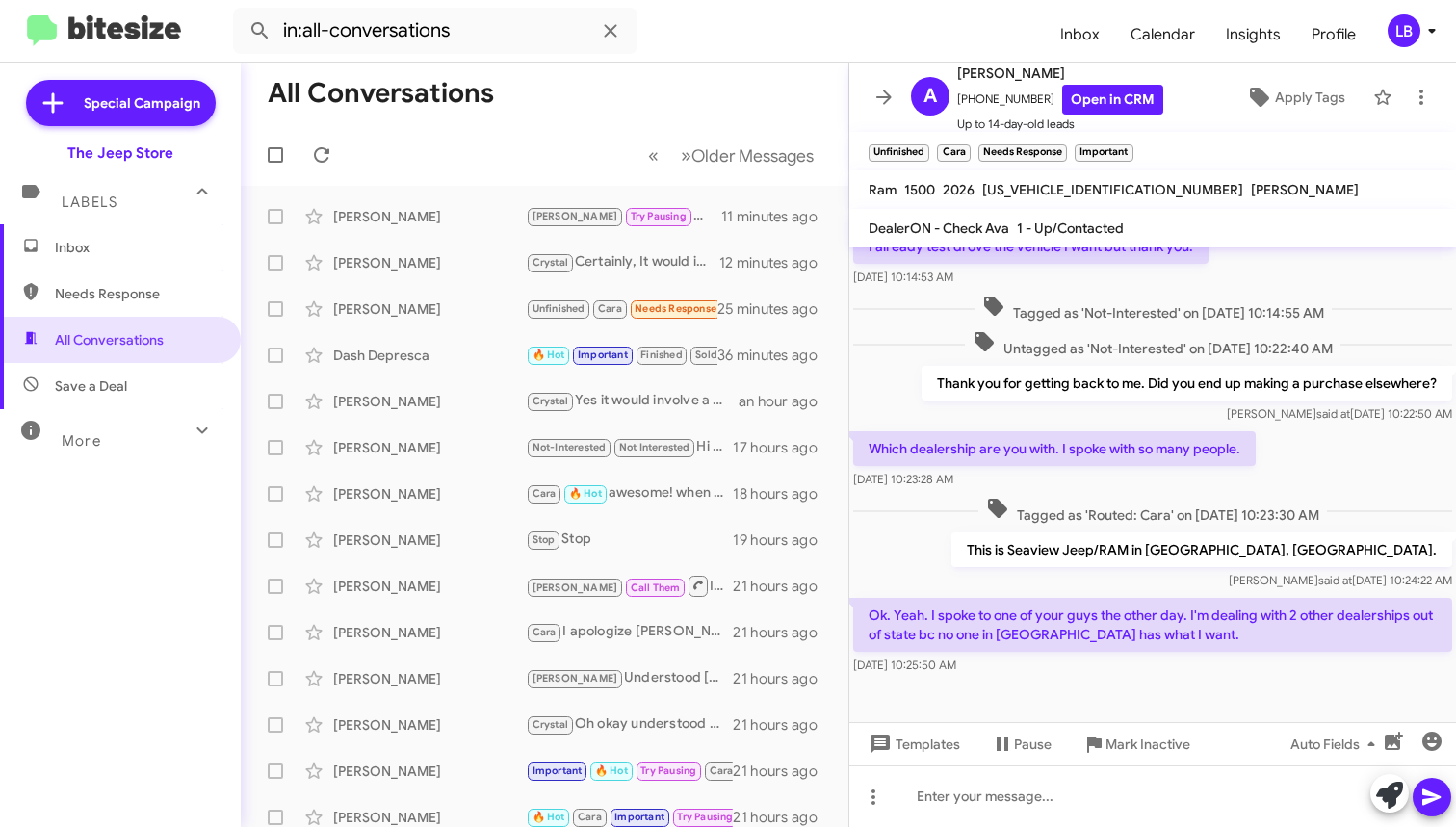
click at [624, 116] on mat-toolbar-row "All Conversations" at bounding box center [545, 93] width 608 height 61
click at [1082, 340] on span "Untagged as 'Not-Interested' on [DATE] 10:22:40 AM" at bounding box center [1152, 344] width 375 height 28
click at [1070, 426] on div "Thank you for getting back to me. Did you end up making a purchase elsewhere? […" at bounding box center [1152, 395] width 607 height 65
click at [1203, 294] on div "Tagged as 'Not-Interested' on [DATE] 10:14:55 AM" at bounding box center [1152, 309] width 607 height 36
click at [1134, 410] on div "[PERSON_NAME] said at [DATE] 10:22:50 AM" at bounding box center [1188, 414] width 531 height 20
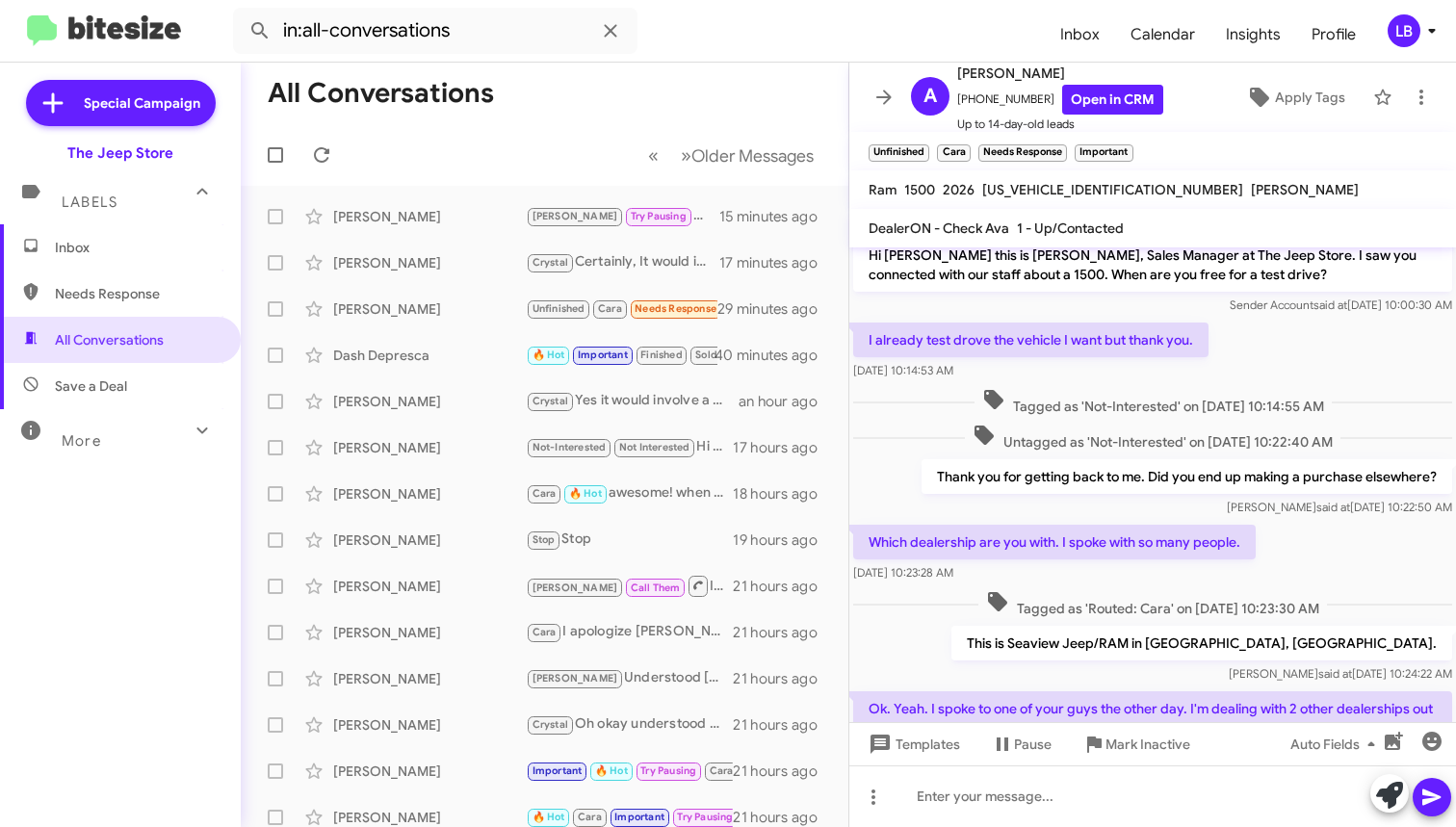
scroll to position [107, 0]
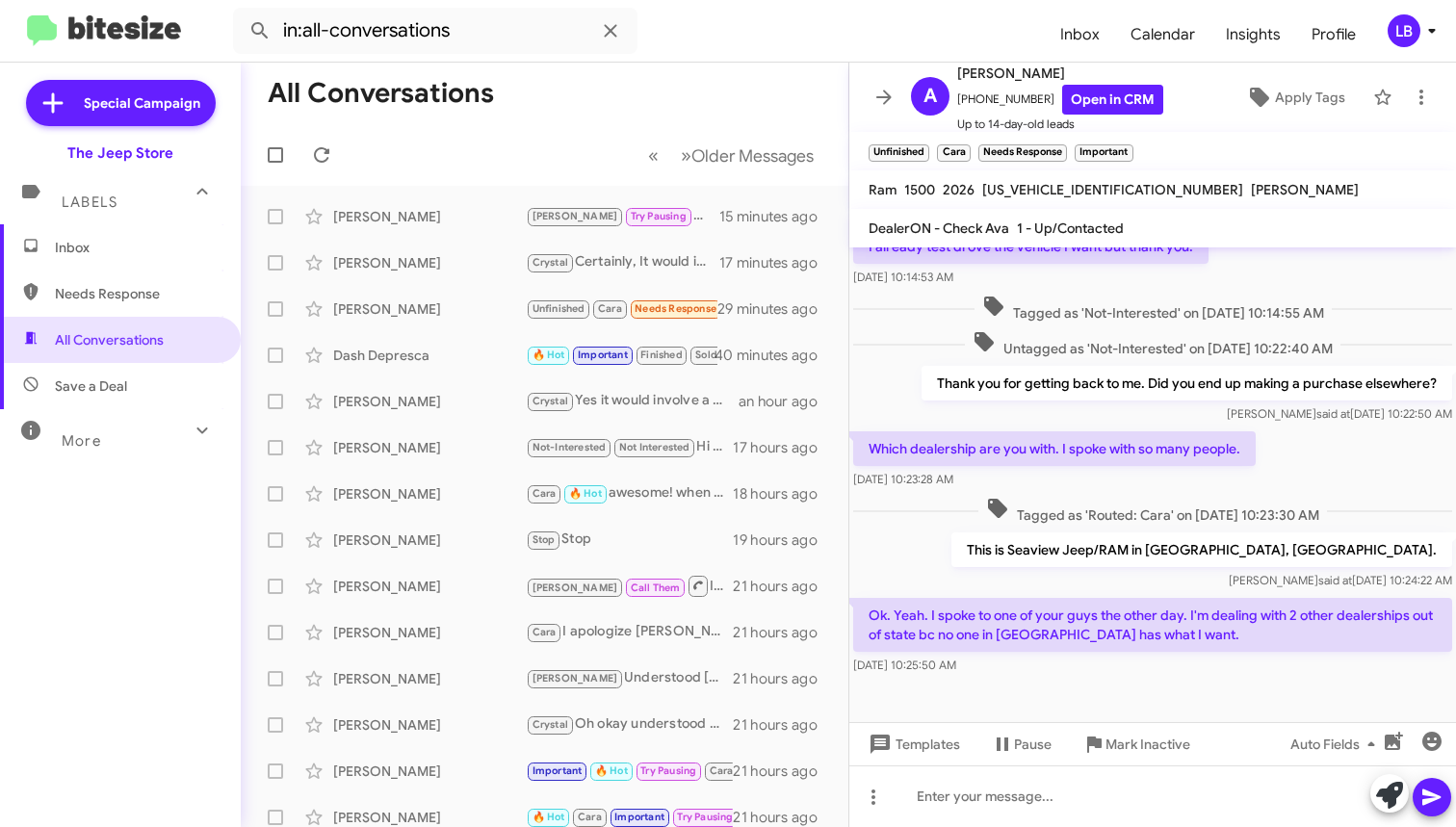
click at [1093, 506] on span "Tagged as 'Routed: Cara' on [DATE] 10:23:30 AM" at bounding box center [1152, 510] width 348 height 28
drag, startPoint x: 1036, startPoint y: 100, endPoint x: 969, endPoint y: 109, distance: 67.6
click at [969, 109] on span "[PHONE_NUMBER] Open in CRM" at bounding box center [1060, 100] width 206 height 30
copy span "3472365460"
click at [1081, 528] on div "Tagged as 'Routed: Cara' on [DATE] 10:23:30 AM" at bounding box center [1152, 510] width 607 height 36
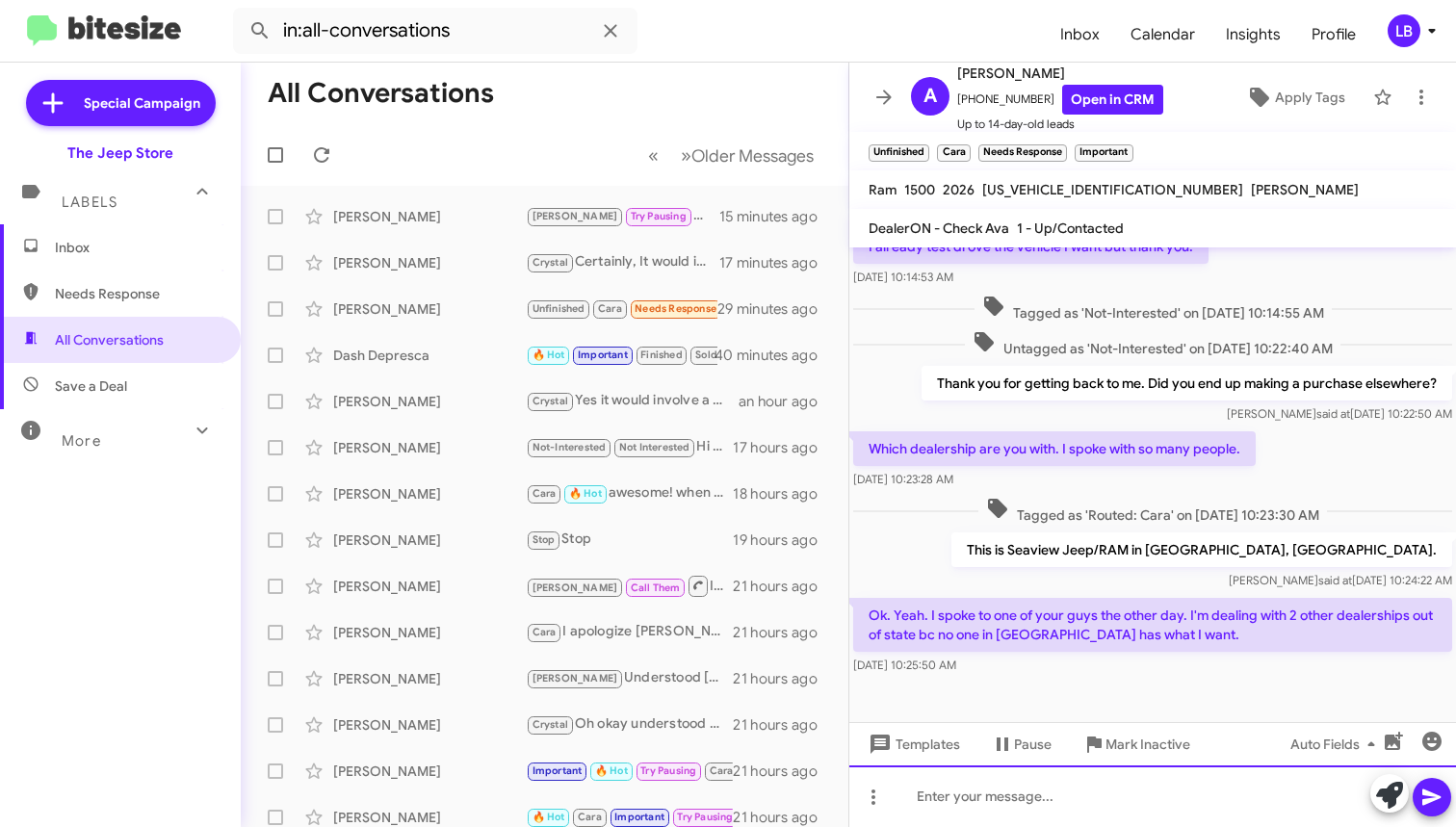
drag, startPoint x: 1054, startPoint y: 820, endPoint x: 1058, endPoint y: 804, distance: 16.5
click at [1053, 820] on div at bounding box center [1152, 796] width 607 height 61
click at [1152, 569] on div "This is Seaview Jeep/RAM in [GEOGRAPHIC_DATA], [GEOGRAPHIC_DATA]. [PERSON_NAME]…" at bounding box center [1152, 562] width 607 height 65
click at [1076, 806] on div at bounding box center [1152, 796] width 607 height 61
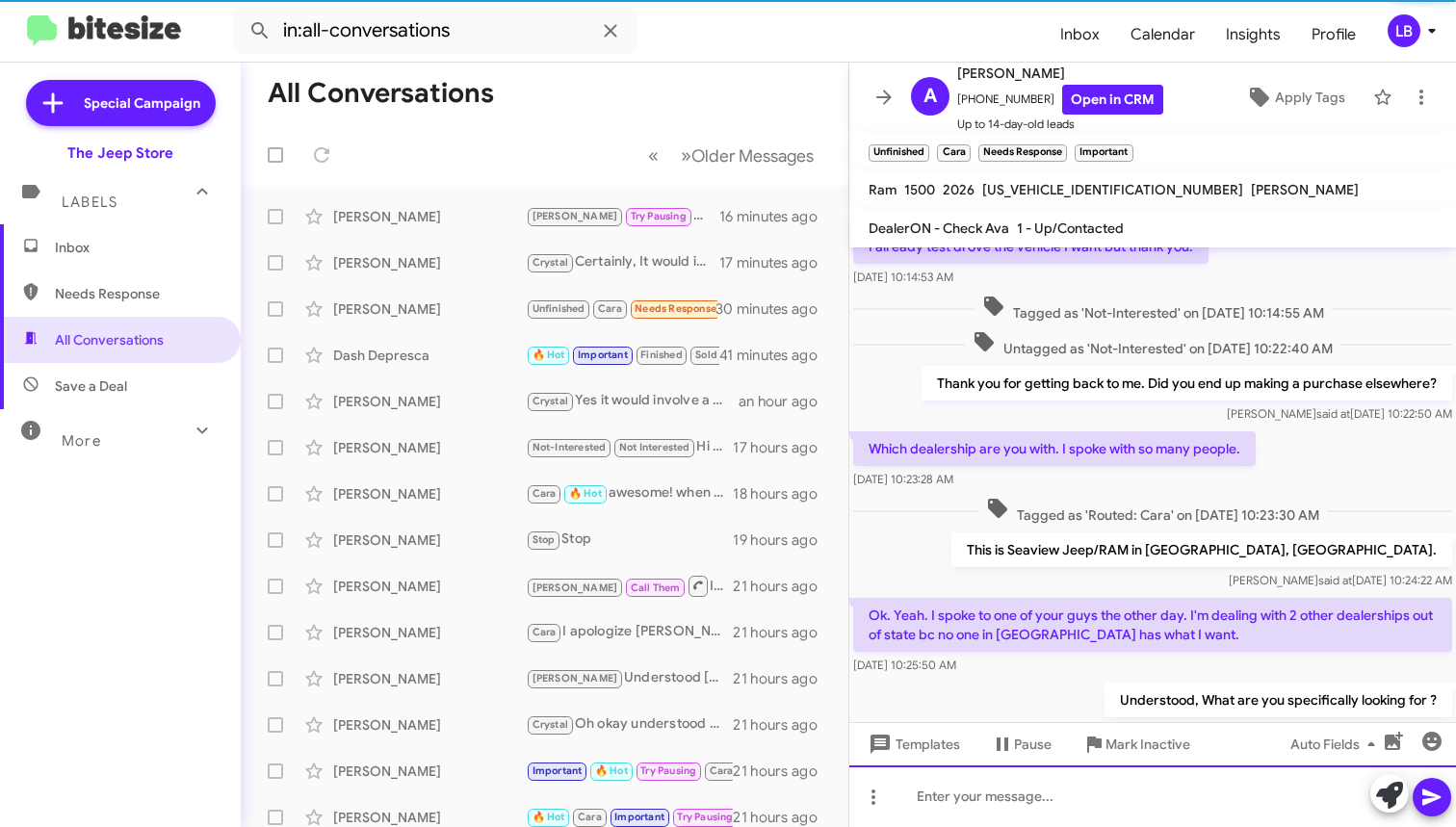
scroll to position [27, 0]
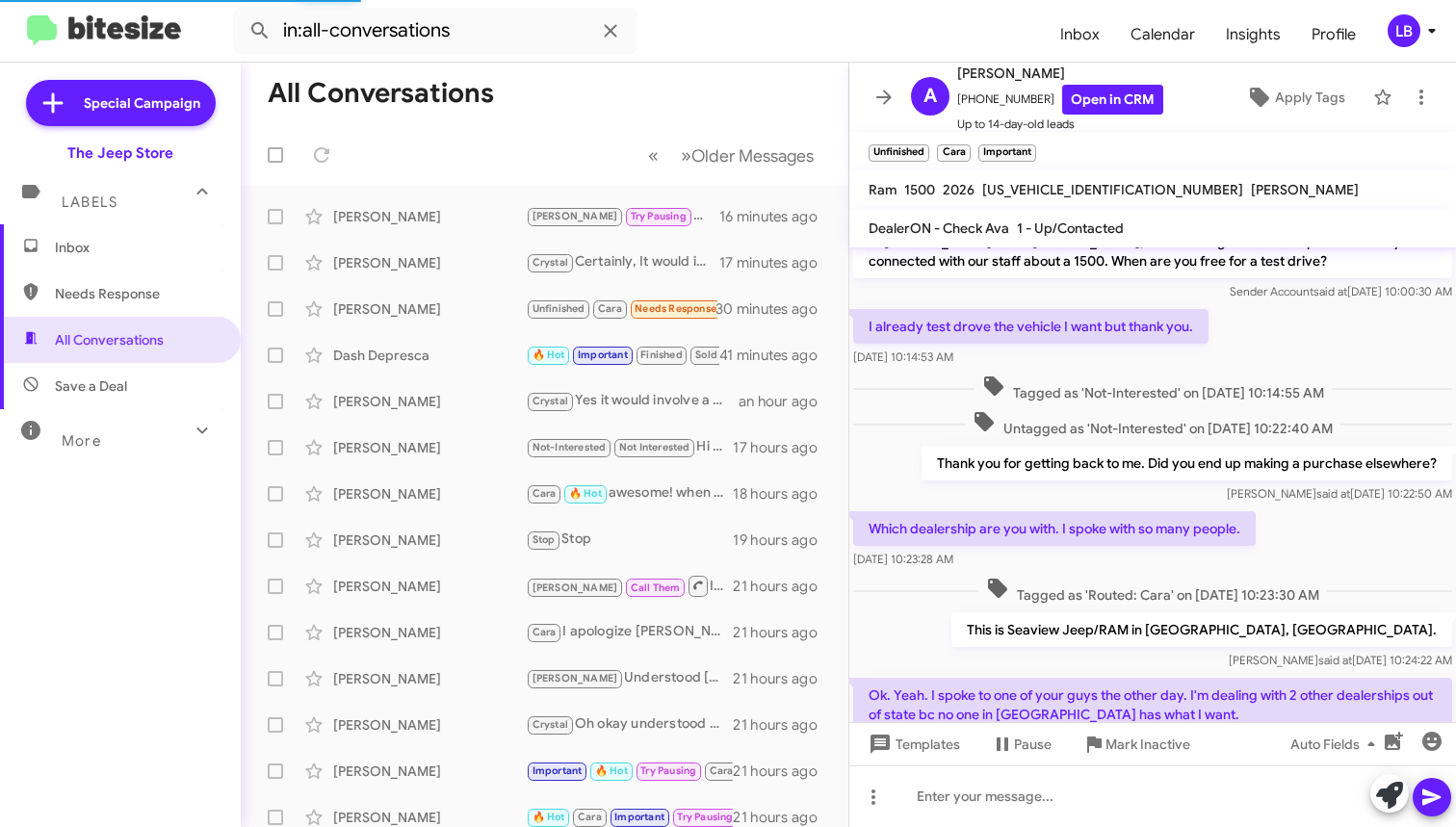
click at [1331, 349] on div "I already test drove the vehicle I want but thank you. [DATE] 10:14:53 AM" at bounding box center [1152, 338] width 607 height 65
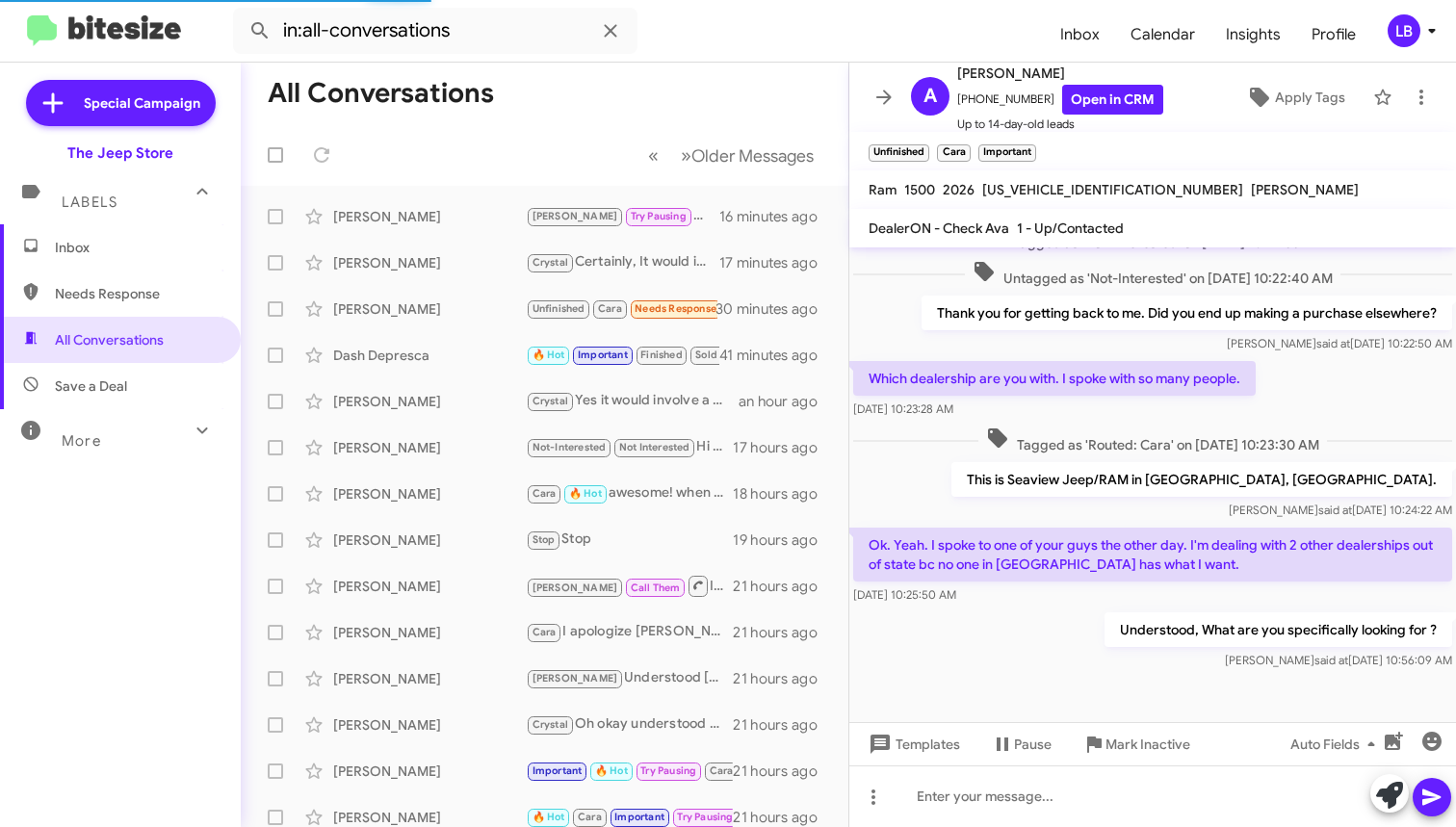
click at [1308, 297] on p "Thank you for getting back to me. Did you end up making a purchase elsewhere?" at bounding box center [1188, 312] width 531 height 35
click at [501, 170] on mat-toolbar-row "« Previous » Next Older Messages" at bounding box center [545, 155] width 608 height 61
click at [482, 11] on input "in:all-conversations" at bounding box center [435, 31] width 405 height 46
drag, startPoint x: 420, startPoint y: 19, endPoint x: 173, endPoint y: 10, distance: 247.2
click at [173, 10] on mat-toolbar "in:all-conversations Inbox Calendar Insights Profile LB" at bounding box center [728, 31] width 1456 height 61
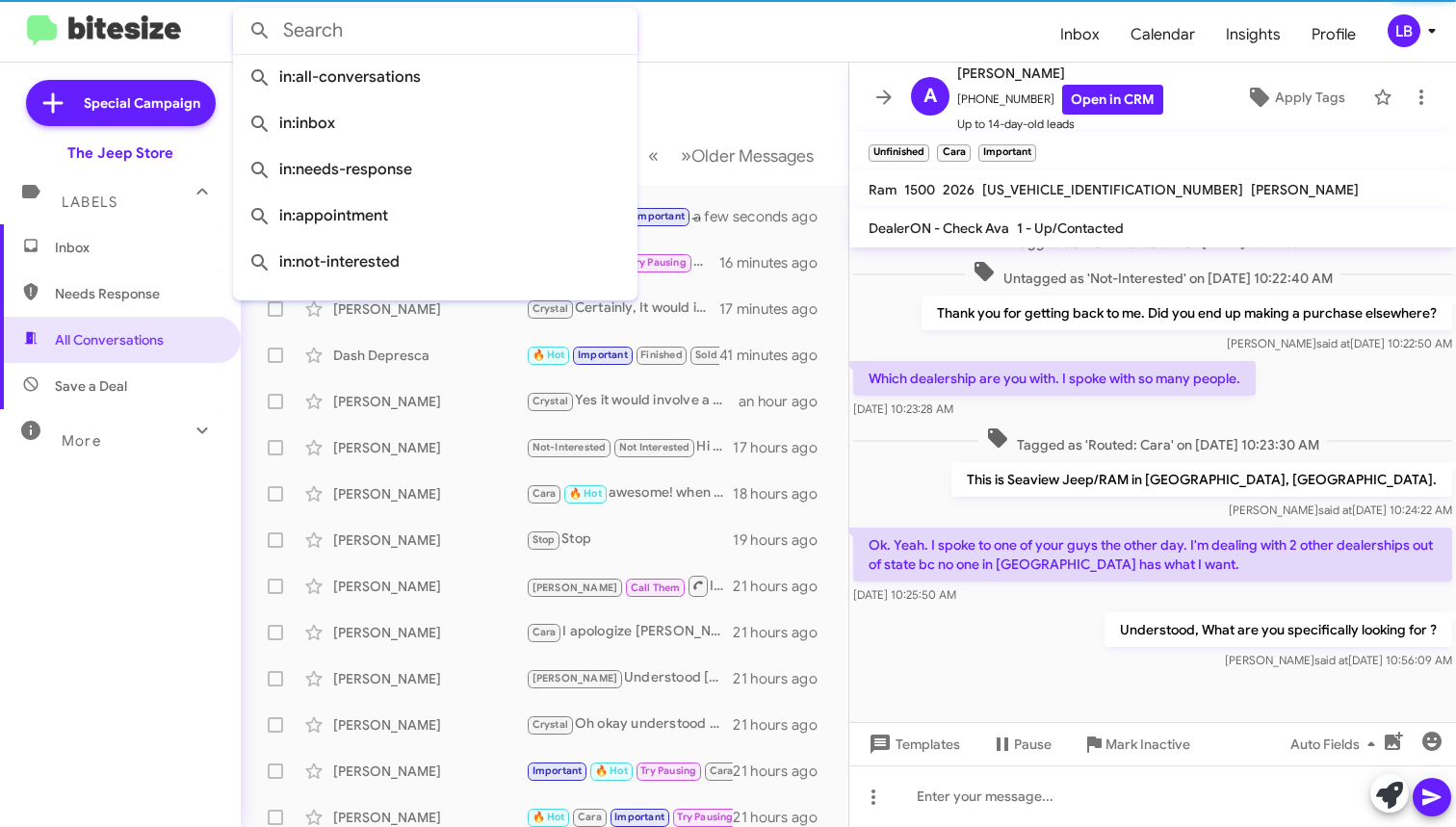
click at [260, 31] on button at bounding box center [260, 31] width 38 height 38
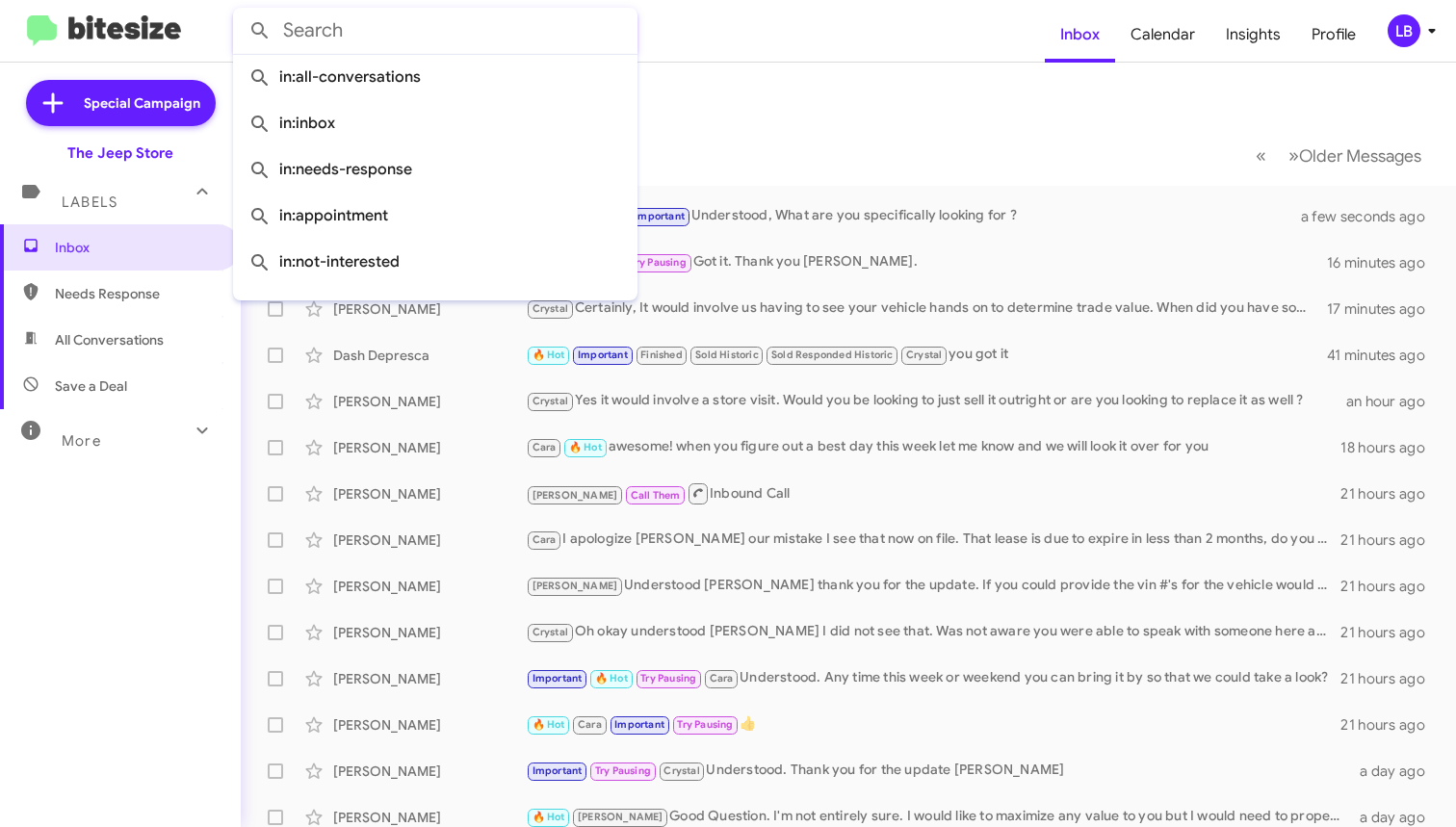
click at [806, 10] on form at bounding box center [639, 31] width 811 height 46
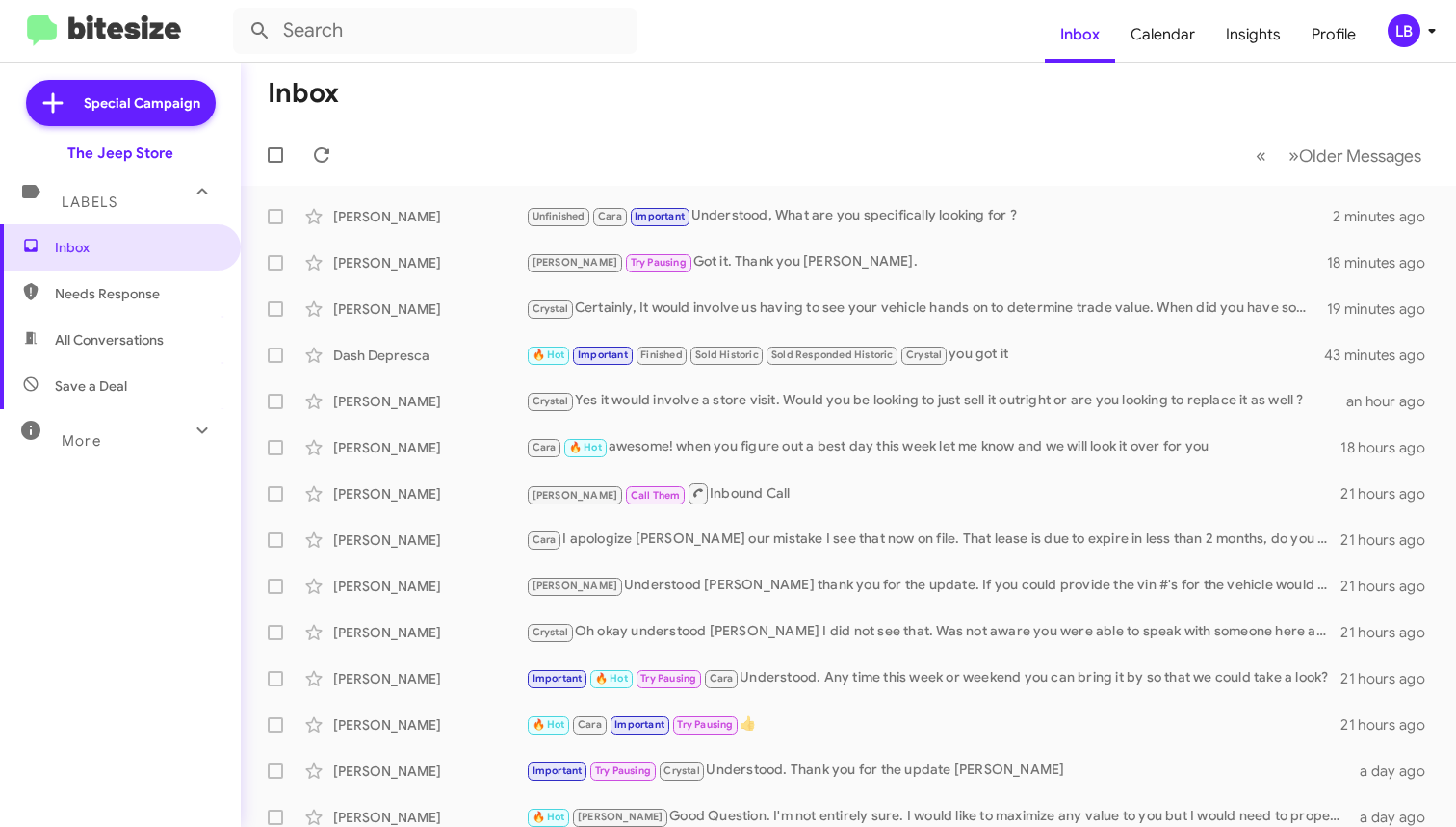
click at [754, 146] on mat-toolbar-row "« Previous » Next Older Messages" at bounding box center [848, 155] width 1215 height 61
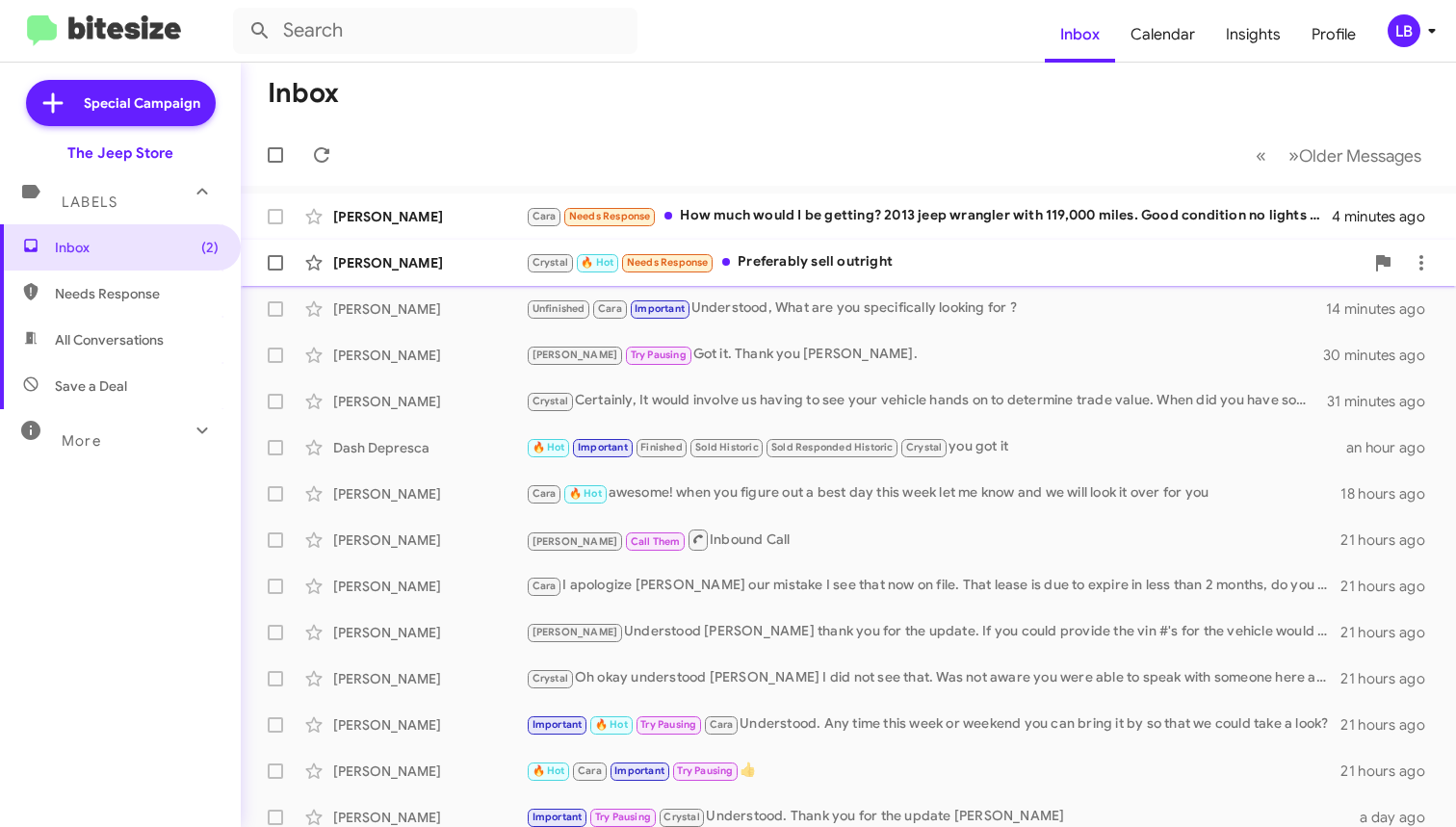
click at [373, 260] on div "[PERSON_NAME]" at bounding box center [429, 263] width 192 height 20
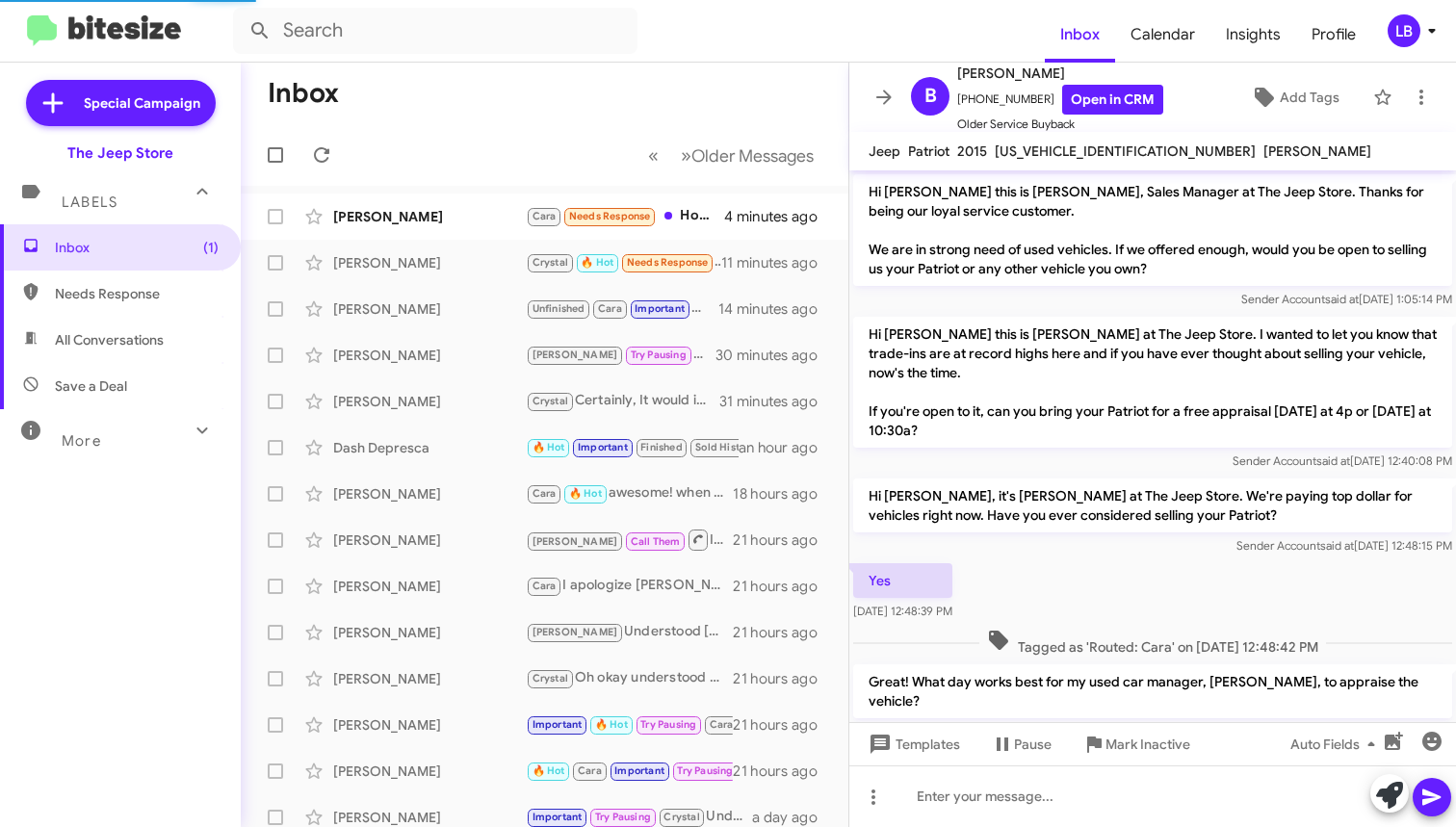
scroll to position [402, 0]
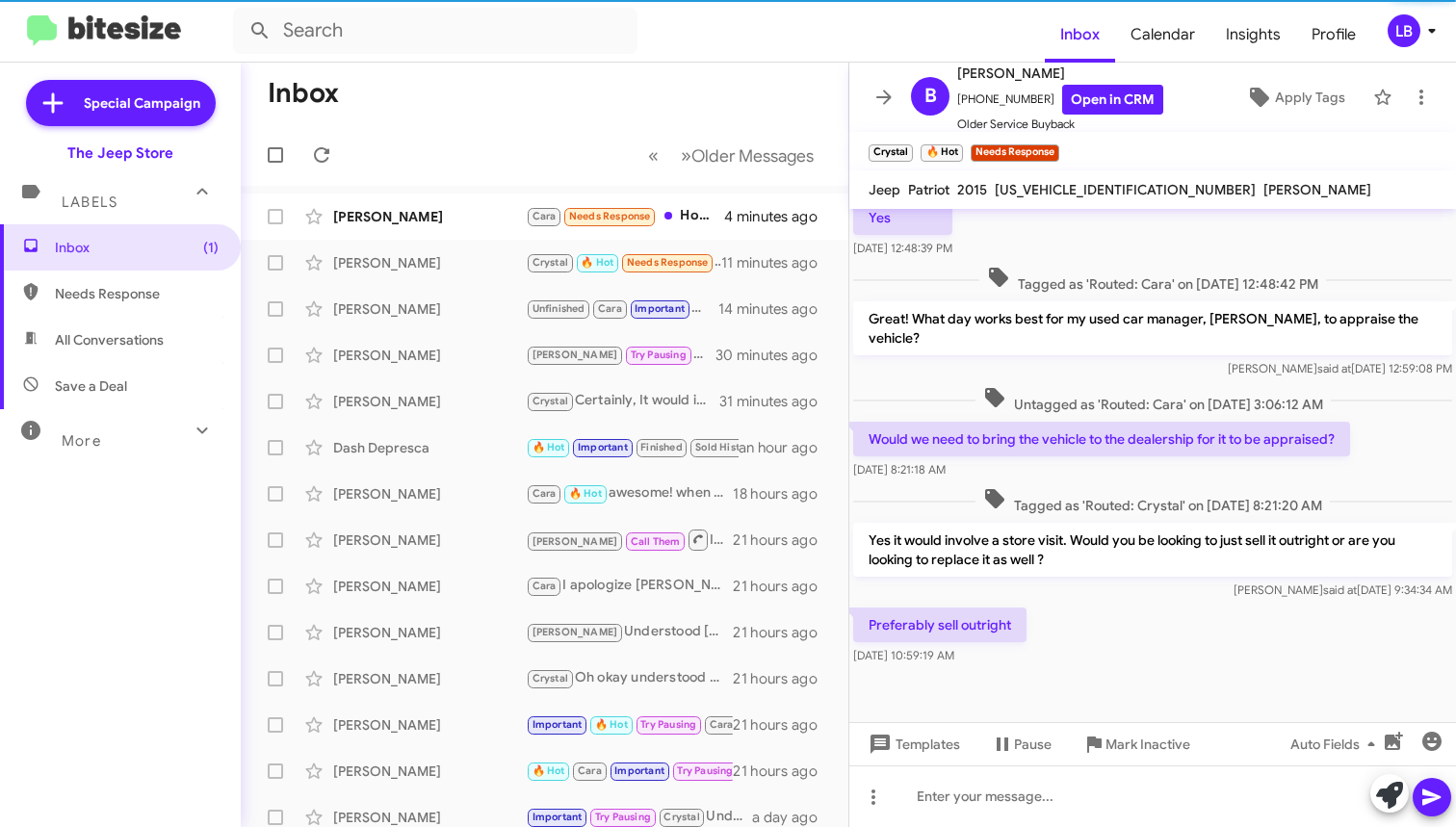
click at [1131, 300] on div "Great! What day works best for my used car manager, [PERSON_NAME], to appraise …" at bounding box center [1152, 339] width 607 height 85
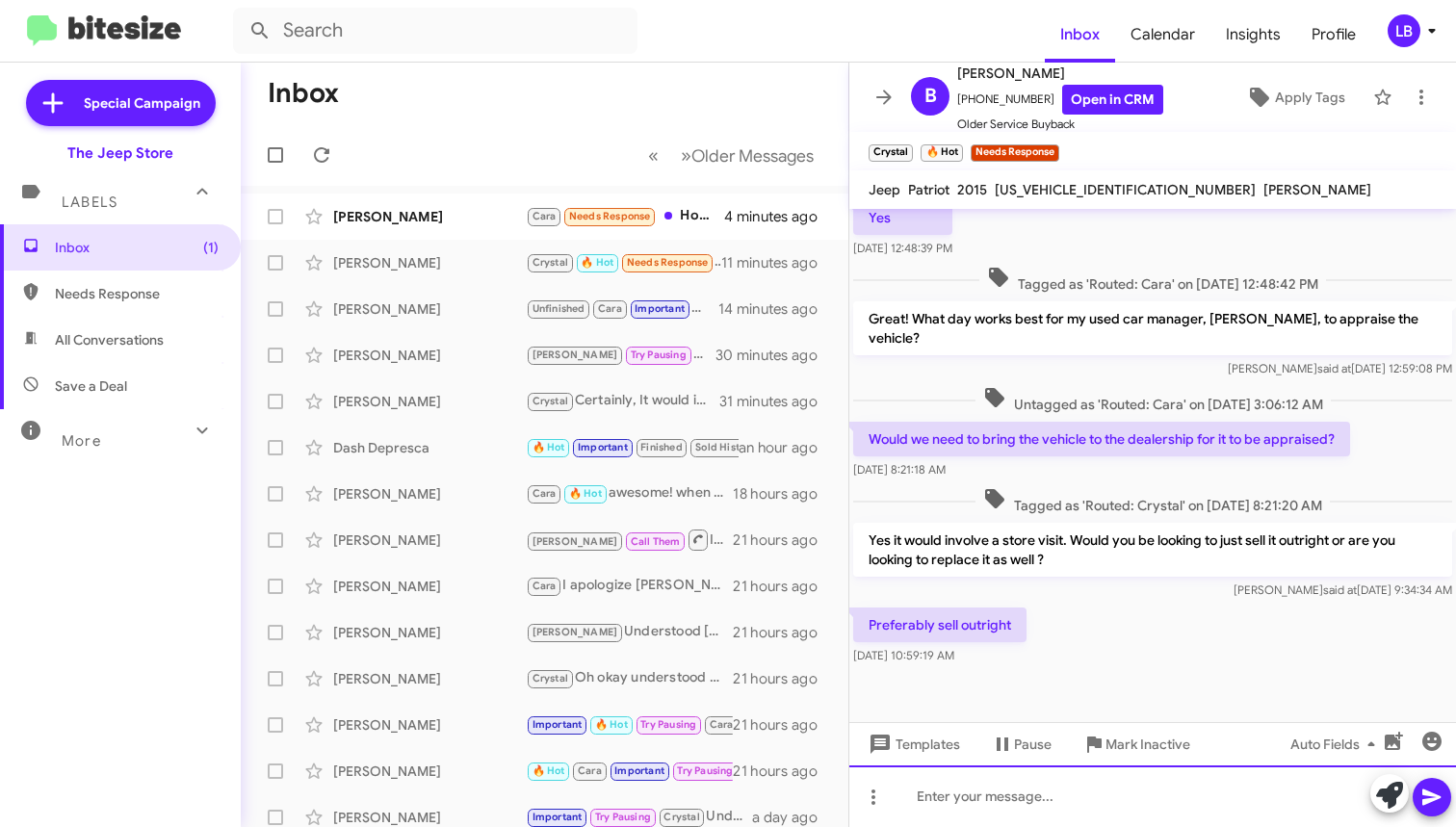
drag, startPoint x: 1073, startPoint y: 799, endPoint x: 1412, endPoint y: 357, distance: 557.0
click at [1073, 798] on div at bounding box center [1152, 796] width 607 height 61
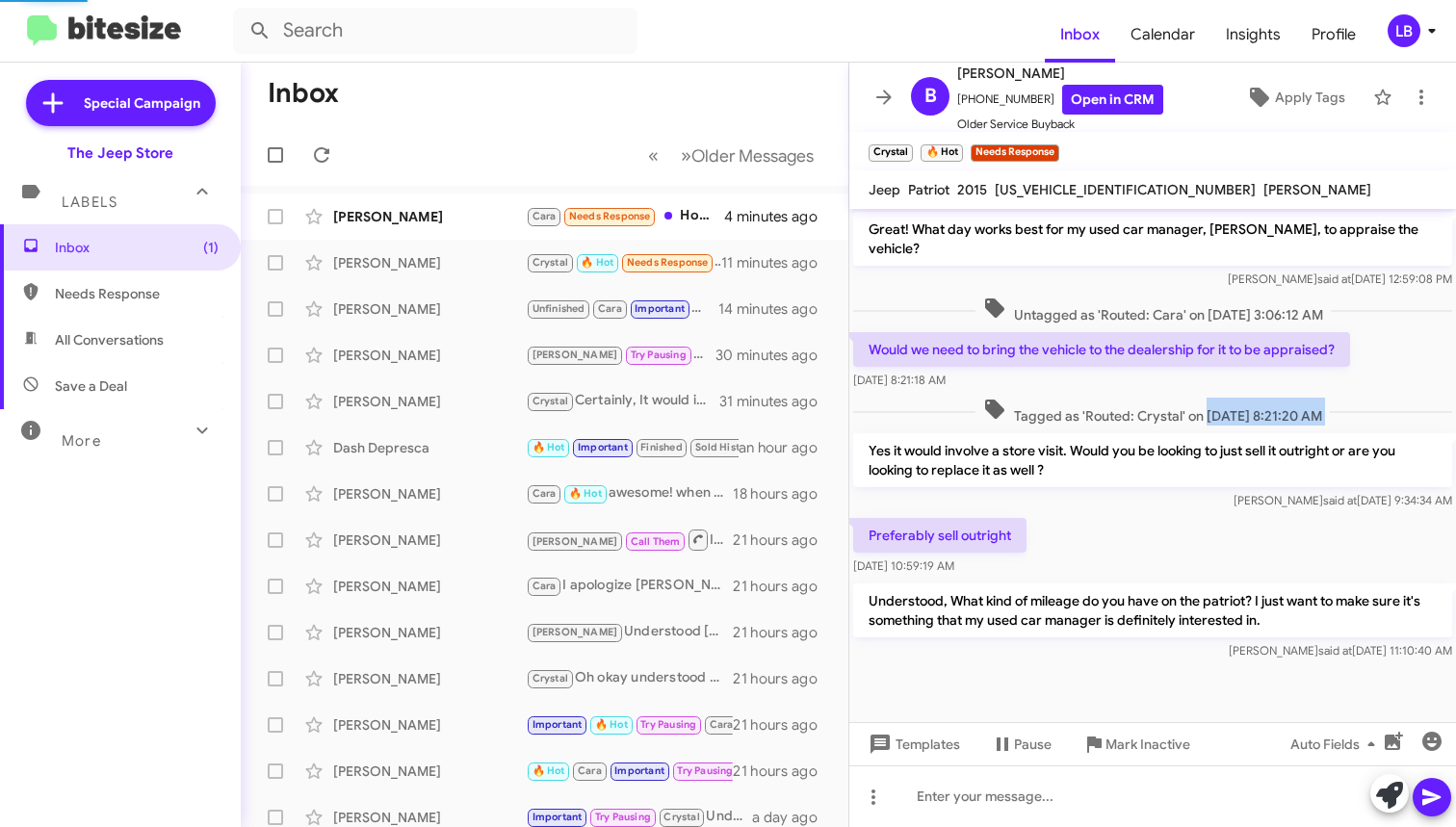
click at [1180, 417] on div "Hi [PERSON_NAME] this is [PERSON_NAME], Sales Manager at The Jeep Store. Thanks…" at bounding box center [1152, 190] width 607 height 946
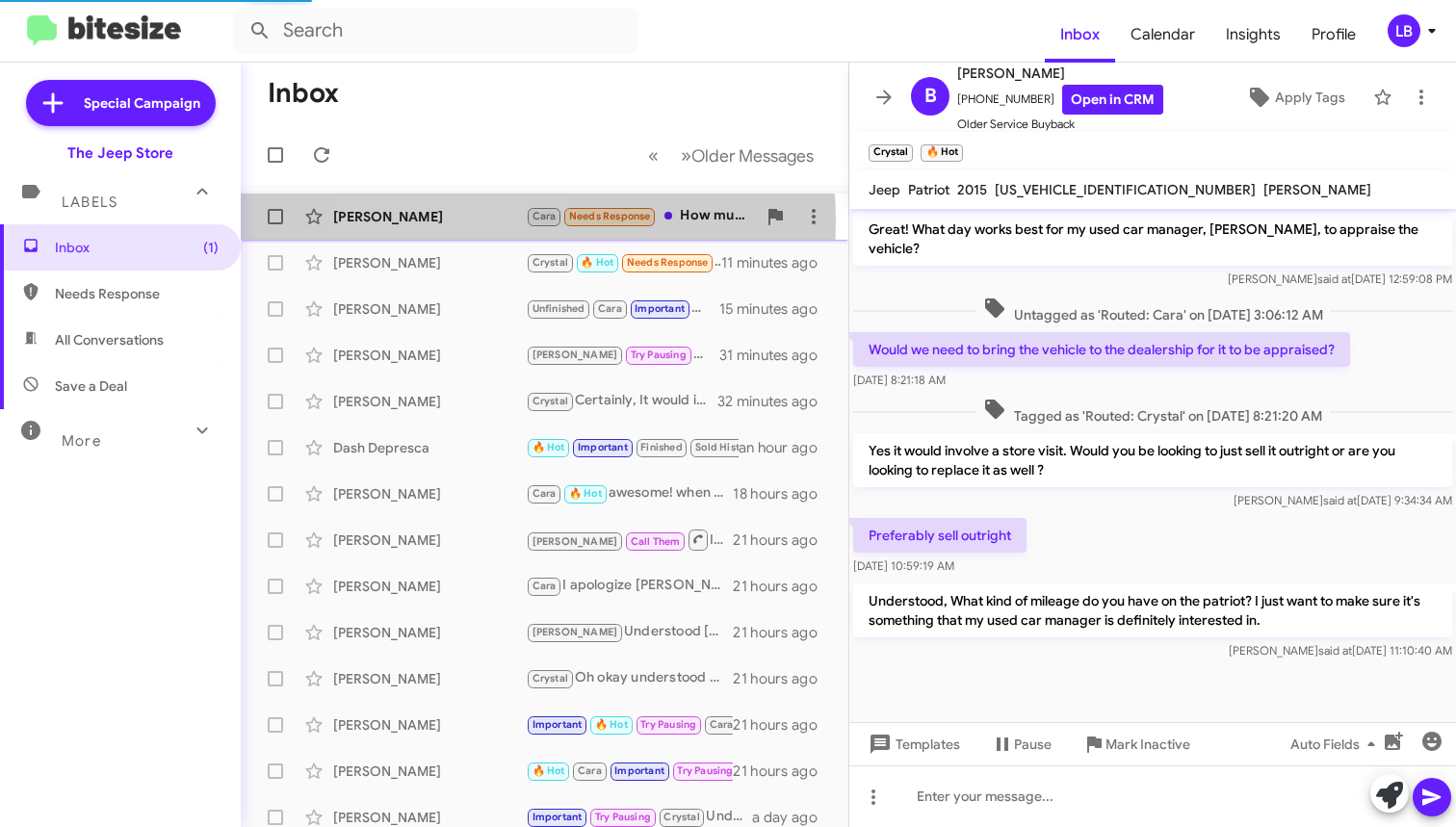
click at [458, 219] on div "[PERSON_NAME]" at bounding box center [429, 217] width 192 height 20
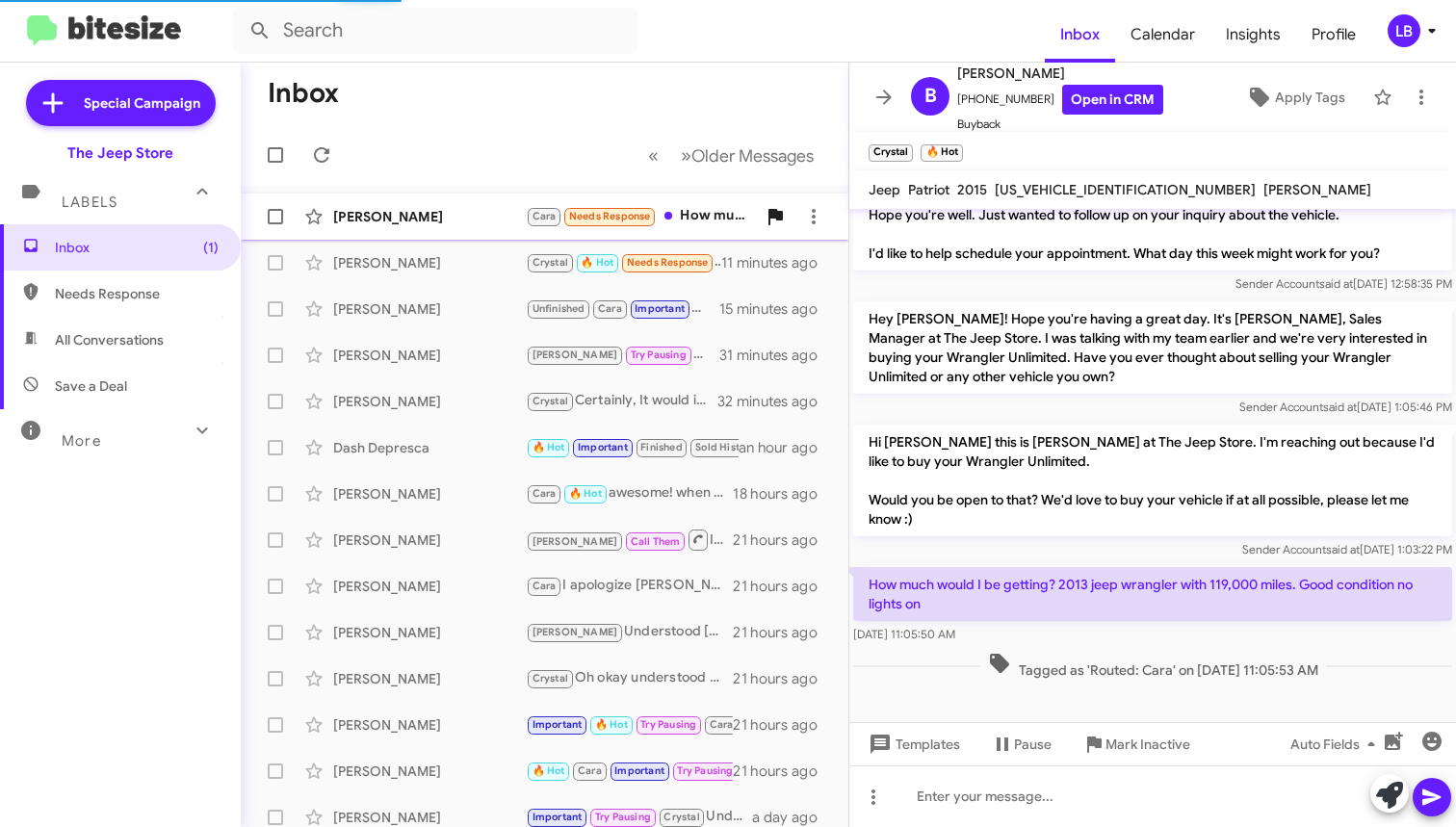
scroll to position [423, 0]
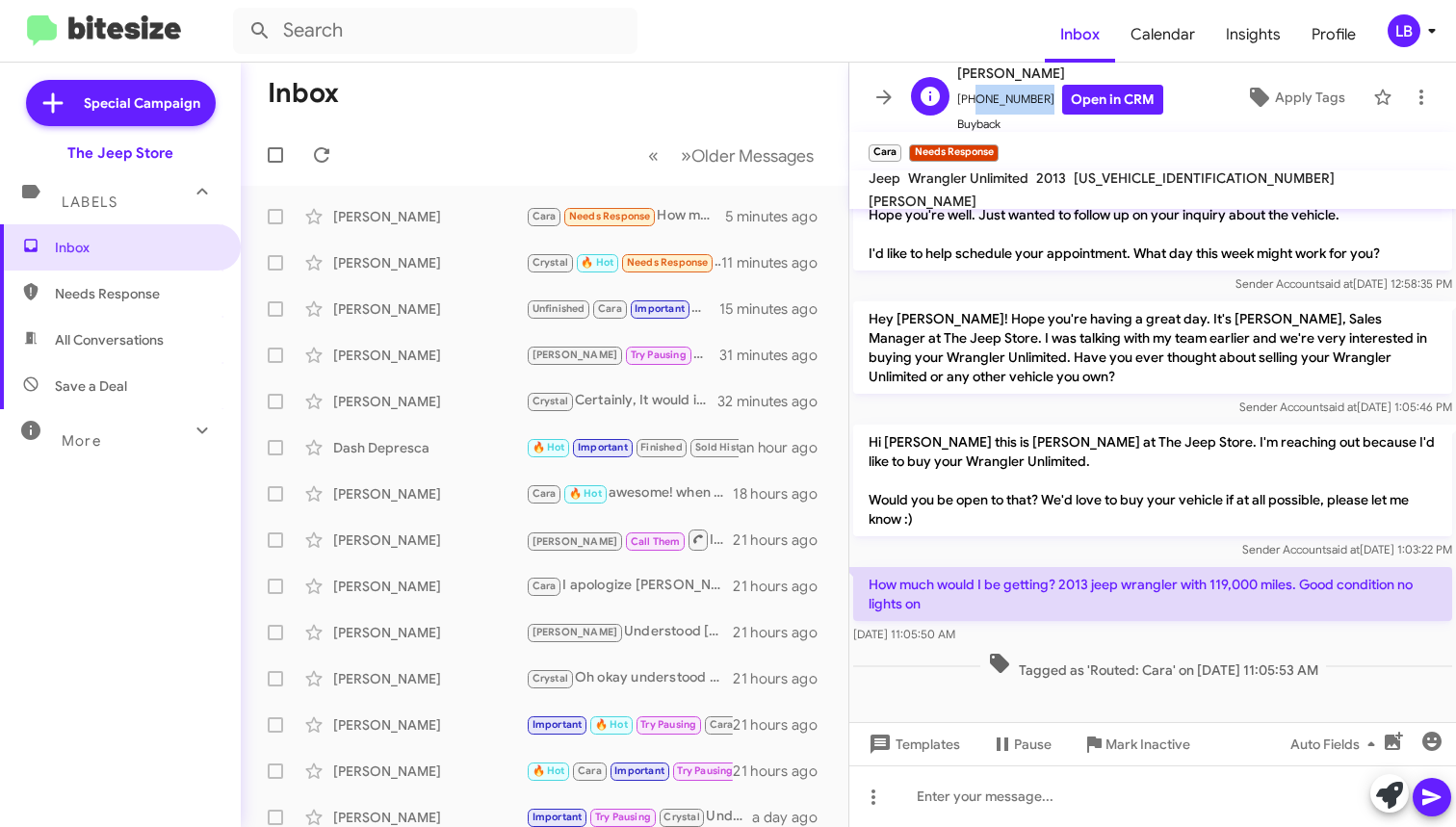
drag, startPoint x: 1036, startPoint y: 104, endPoint x: 967, endPoint y: 106, distance: 69.0
click at [967, 106] on span "[PHONE_NUMBER] Open in CRM" at bounding box center [1060, 100] width 206 height 30
copy span "7327965290"
drag, startPoint x: 1073, startPoint y: 188, endPoint x: 1200, endPoint y: 184, distance: 127.1
click at [1221, 186] on div "Jeep Wrangler Unlimited 2013 [US_VEHICLE_IDENTIFICATION_NUMBER] [PERSON_NAME]" at bounding box center [1152, 189] width 575 height 46
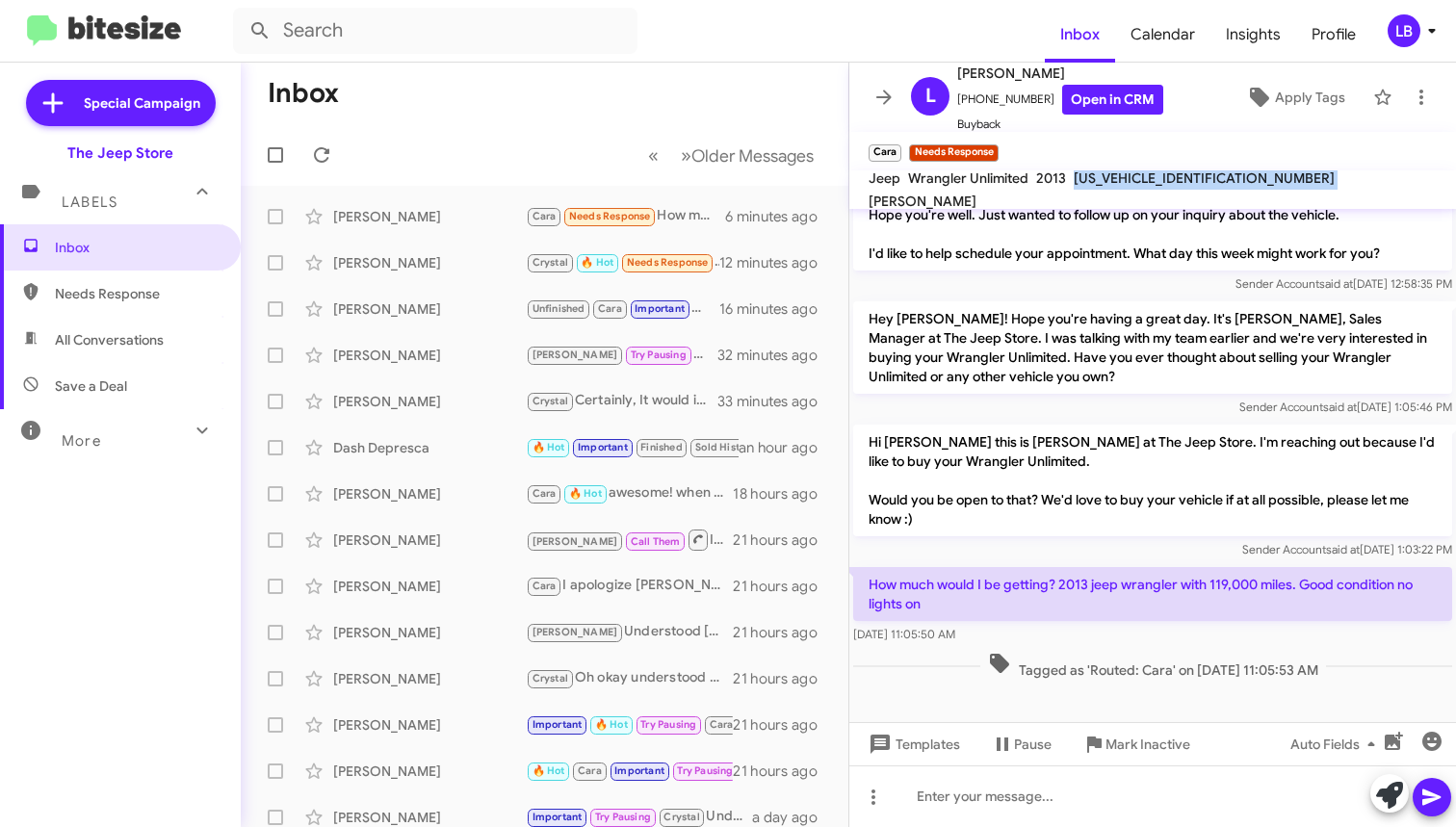
copy span "[US_VEHICLE_IDENTIFICATION_NUMBER]"
click at [1200, 680] on div "Tagged as 'Routed: Cara' on [DATE] 11:05:53 AM" at bounding box center [1152, 666] width 607 height 36
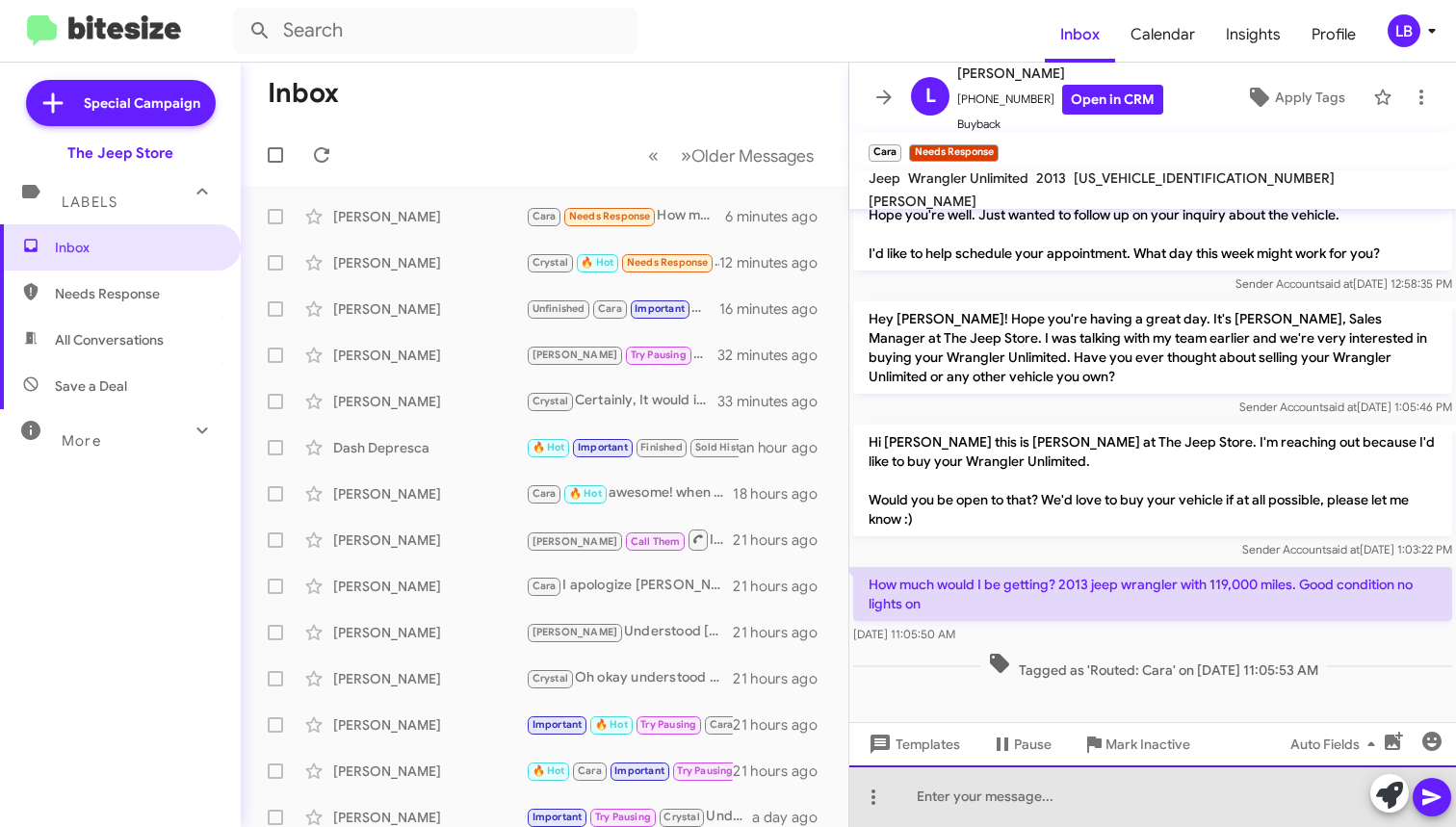
drag, startPoint x: 1158, startPoint y: 810, endPoint x: 1242, endPoint y: 594, distance: 231.8
click at [1157, 811] on div at bounding box center [1152, 796] width 607 height 61
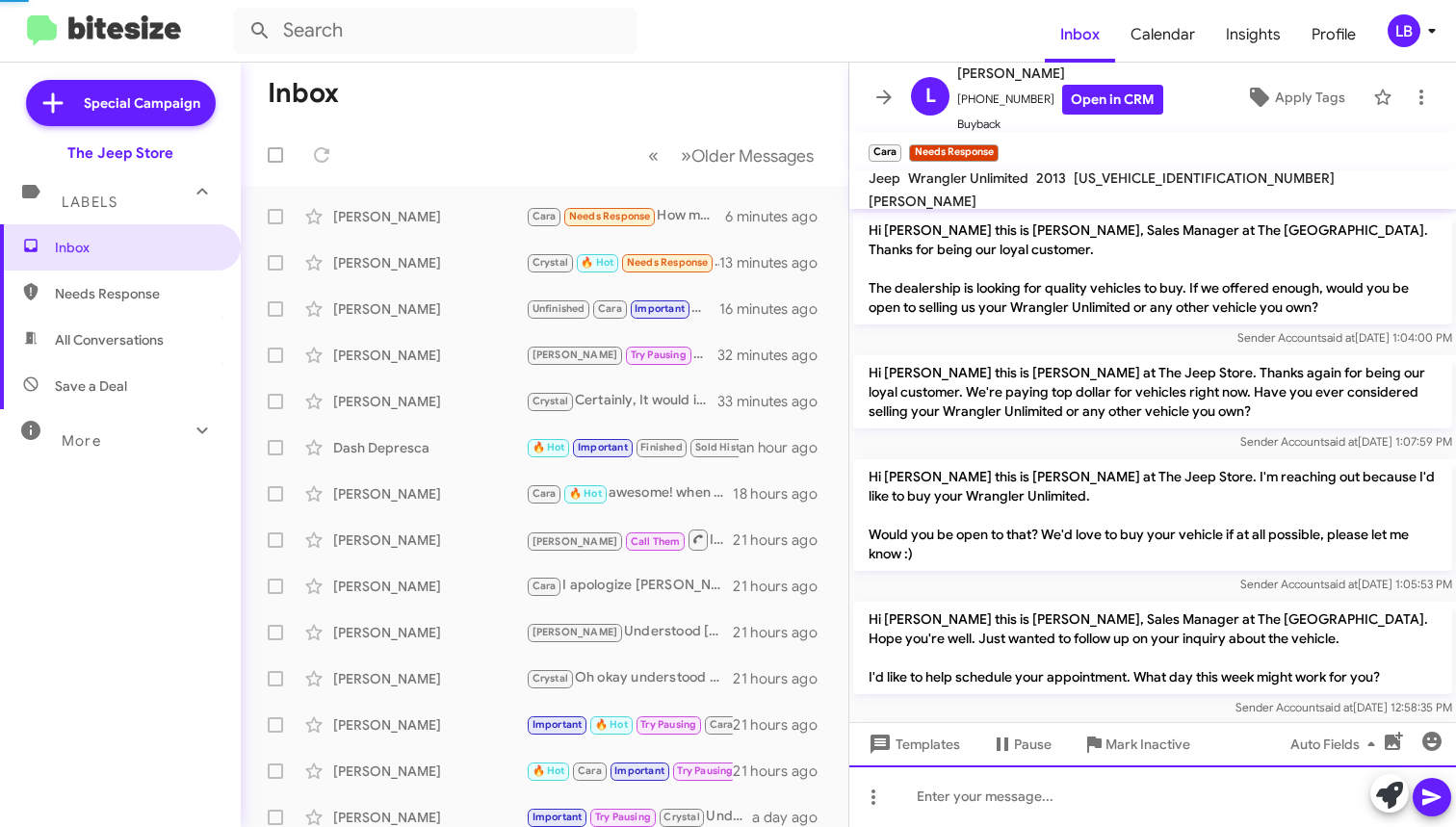
scroll to position [513, 0]
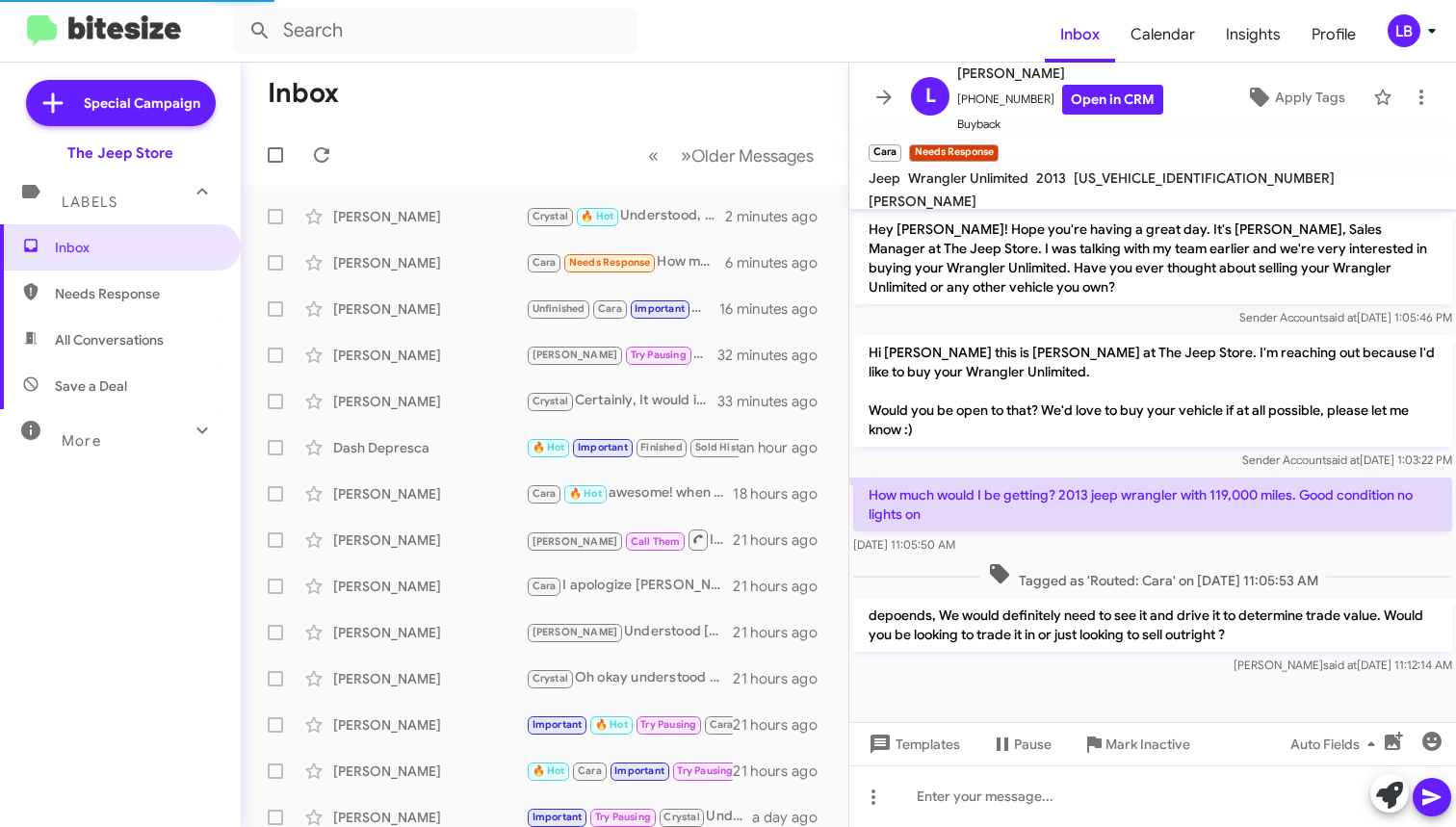
drag, startPoint x: 456, startPoint y: 90, endPoint x: 312, endPoint y: 3, distance: 168.2
click at [456, 91] on mat-toolbar-row "Inbox" at bounding box center [545, 93] width 608 height 61
click at [422, 47] on input "text" at bounding box center [435, 31] width 405 height 46
type input "7325676656"
click at [260, 31] on button at bounding box center [260, 31] width 38 height 38
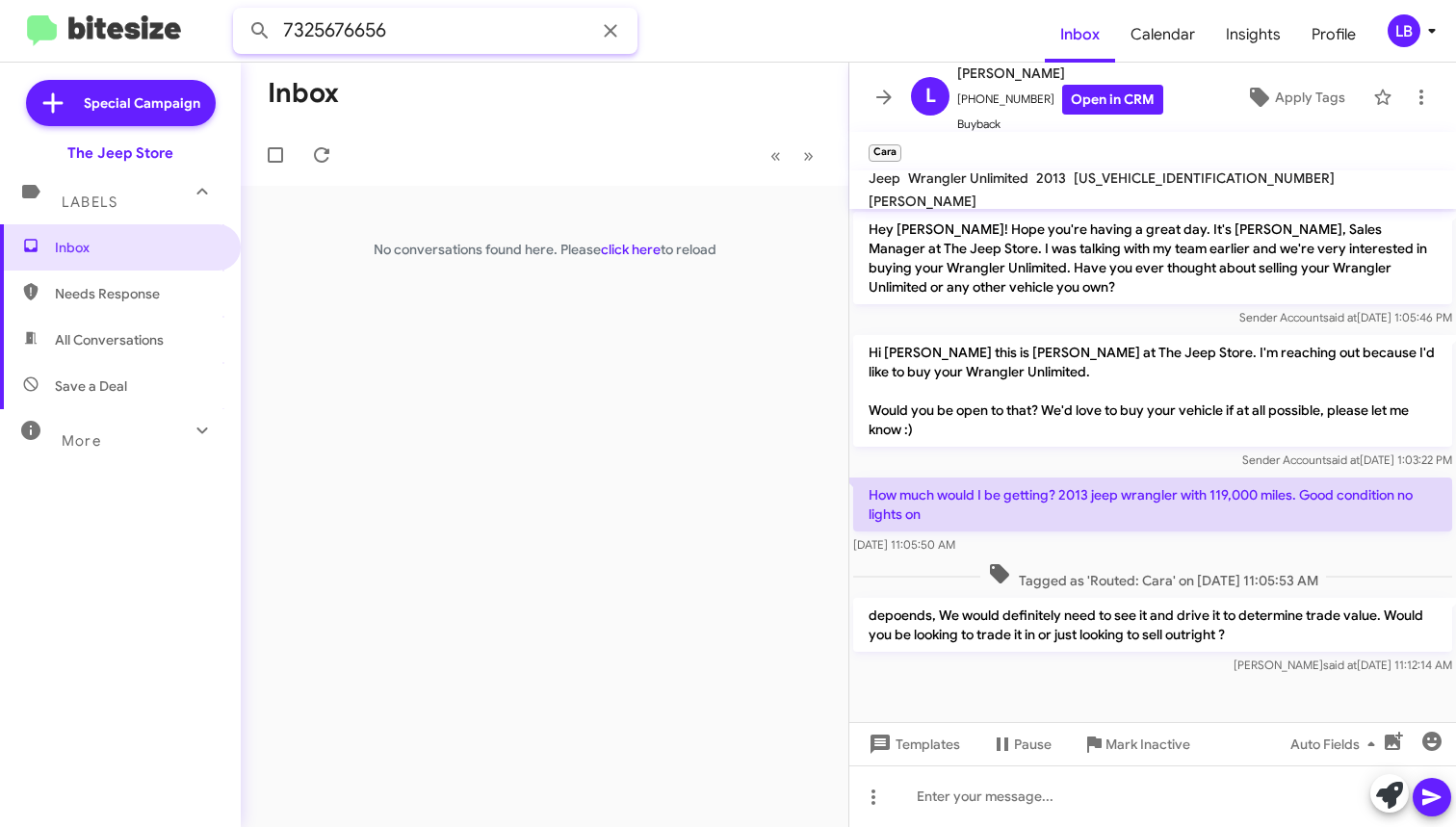
drag, startPoint x: 441, startPoint y: 44, endPoint x: 419, endPoint y: 36, distance: 23.4
click at [440, 42] on input "7325676656" at bounding box center [435, 31] width 405 height 46
drag, startPoint x: 419, startPoint y: 36, endPoint x: -59, endPoint y: -28, distance: 482.3
click at [0, 0] on html "7325676656 Inbox Calendar Insights Profile LB Special Campaign The Jeep Store L…" at bounding box center [728, 414] width 1456 height 827
click at [260, 31] on button at bounding box center [260, 31] width 38 height 38
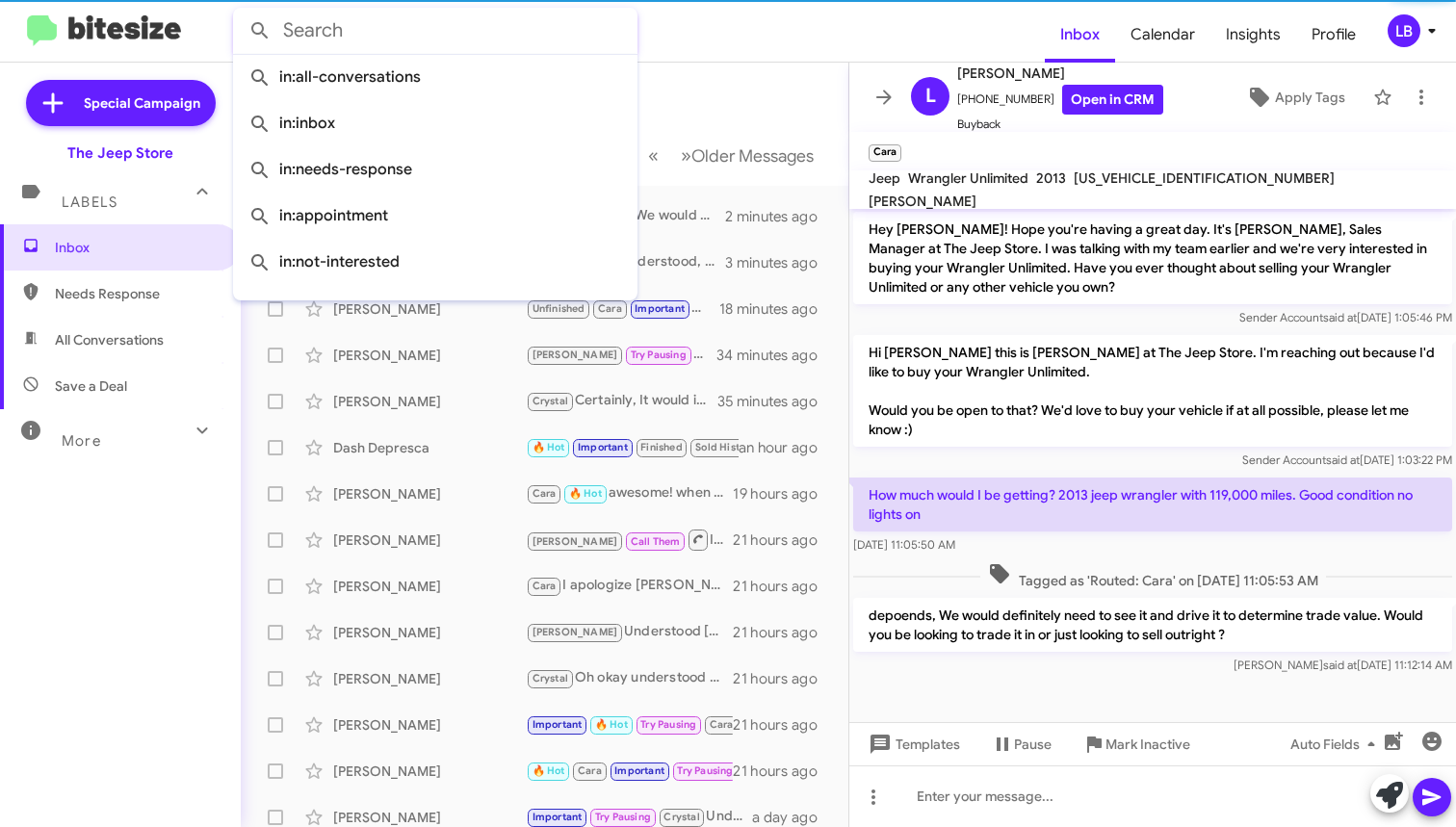
click at [696, 99] on mat-toolbar-row "Inbox" at bounding box center [545, 93] width 608 height 61
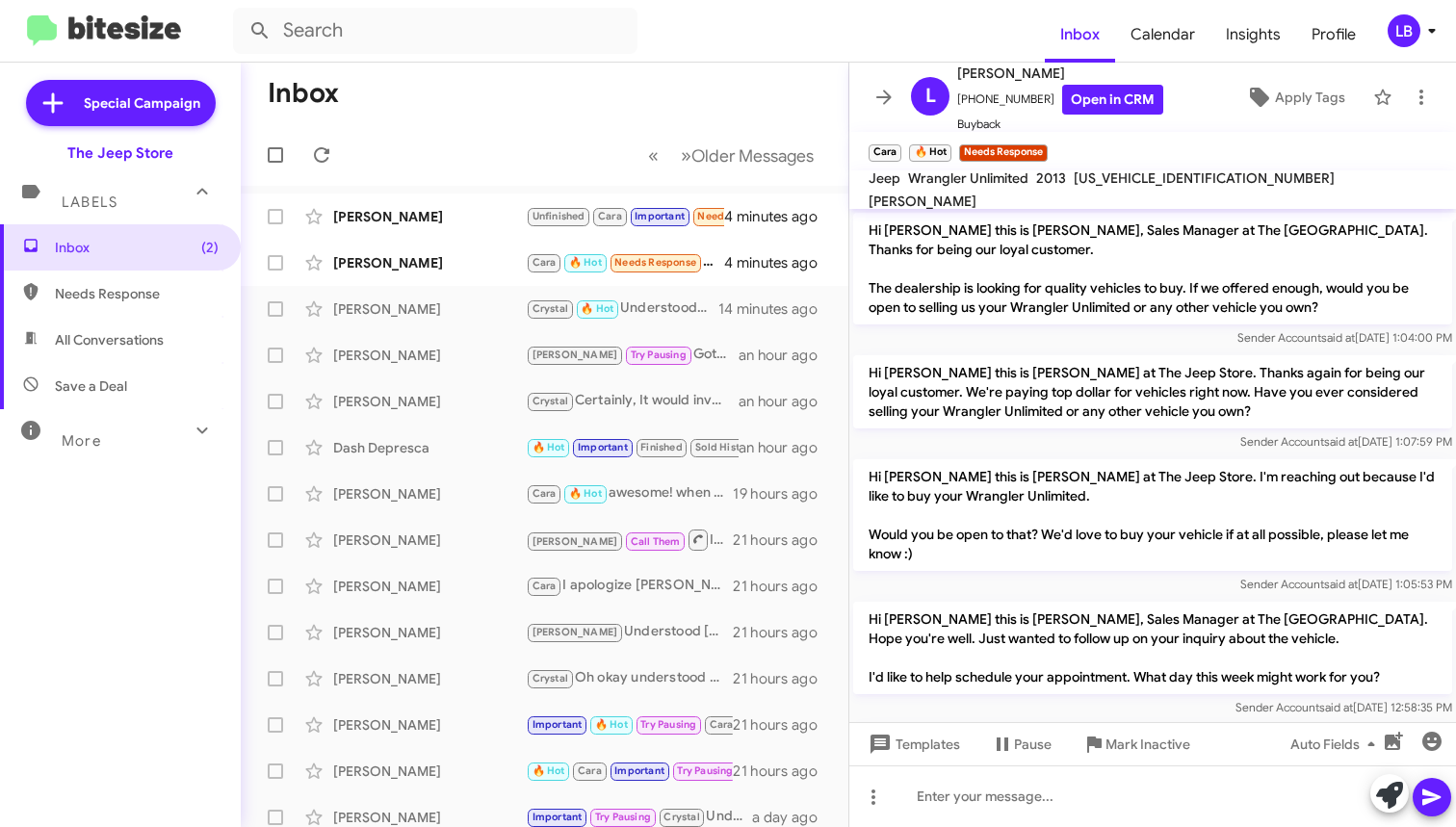
click at [455, 141] on mat-toolbar-row "« Previous » Next Older Messages" at bounding box center [545, 155] width 608 height 61
click at [431, 177] on mat-toolbar-row "« Previous » Next Older Messages" at bounding box center [545, 155] width 608 height 61
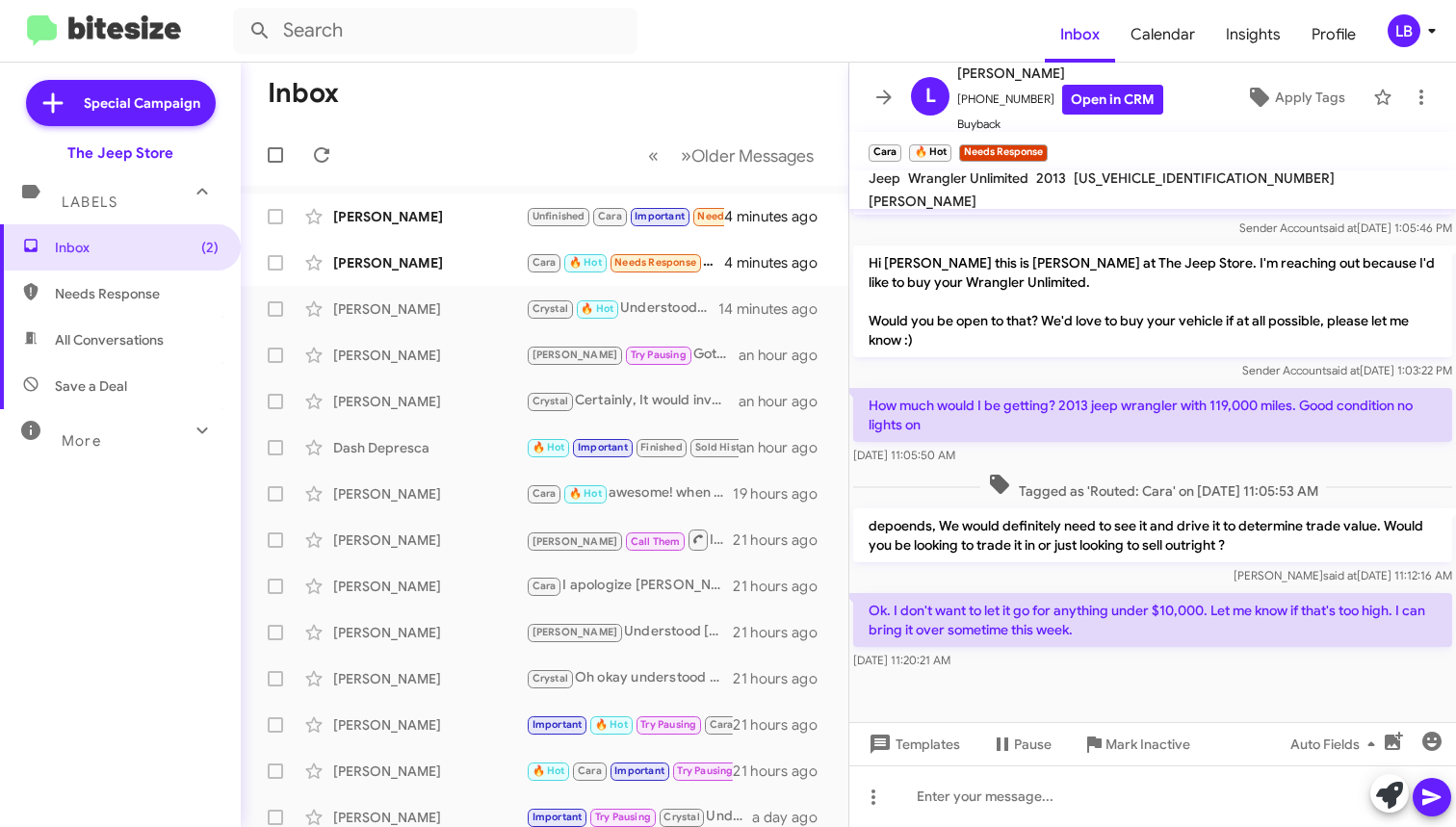
click at [1083, 373] on div "Sender Account said at [DATE] 1:03:22 PM" at bounding box center [1152, 371] width 599 height 20
click at [1006, 236] on div "Sender Account said at [DATE] 1:05:46 PM" at bounding box center [1152, 228] width 599 height 20
click at [718, 106] on mat-toolbar-row "Inbox" at bounding box center [545, 93] width 608 height 61
drag, startPoint x: 1093, startPoint y: 789, endPoint x: 1094, endPoint y: 770, distance: 19.0
click at [1094, 790] on div at bounding box center [1152, 796] width 607 height 61
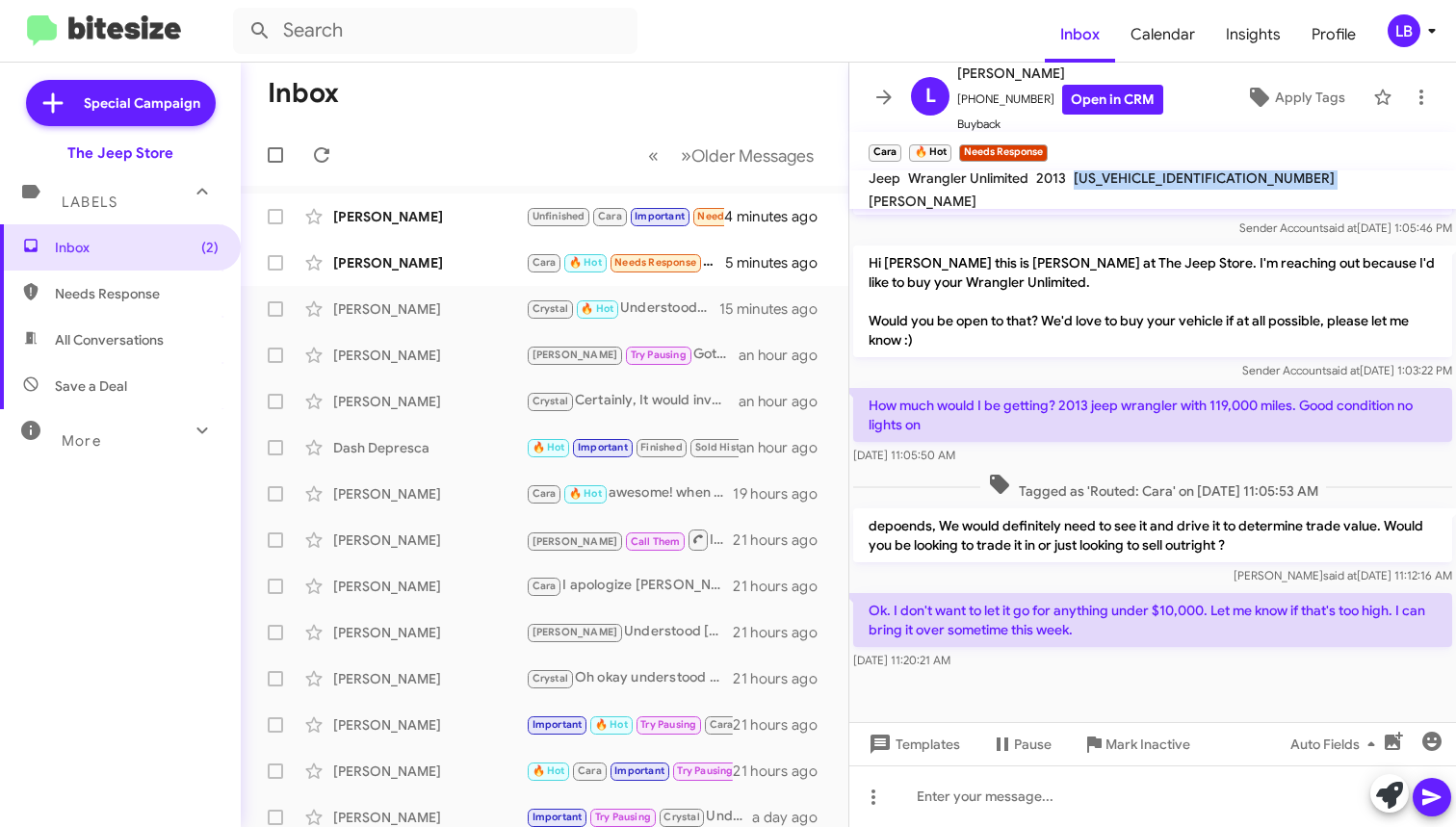
drag, startPoint x: 1221, startPoint y: 188, endPoint x: 1079, endPoint y: 188, distance: 142.0
click at [1072, 188] on div "Jeep Wrangler Unlimited 2013 [US_VEHICLE_IDENTIFICATION_NUMBER] [PERSON_NAME]" at bounding box center [1152, 189] width 575 height 46
copy span "[US_VEHICLE_IDENTIFICATION_NUMBER]"
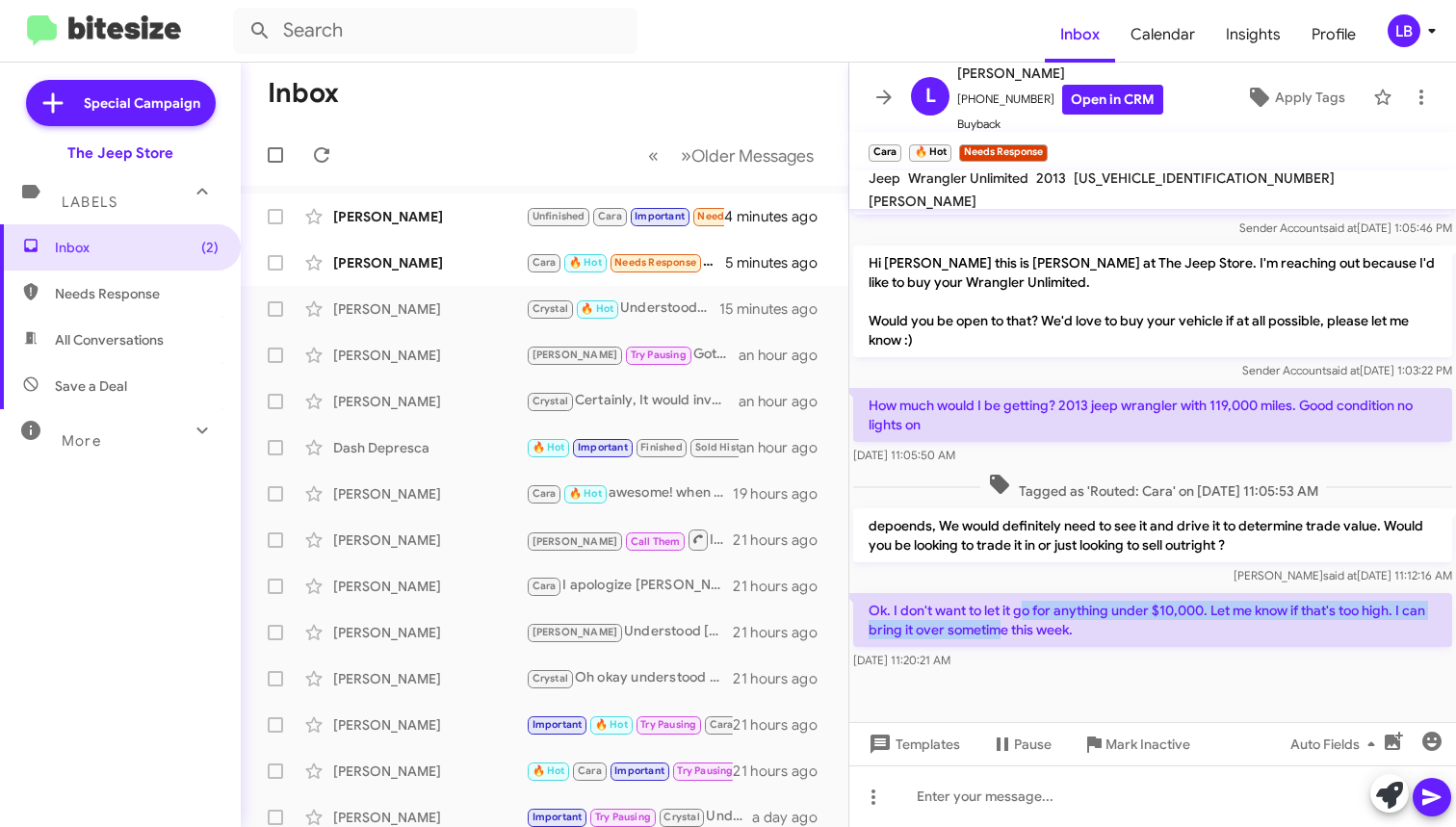
drag, startPoint x: 1027, startPoint y: 618, endPoint x: 1049, endPoint y: 668, distance: 54.6
click at [1029, 623] on p "Ok. I don't want to let it go for anything under $10,000. Let me know if that's…" at bounding box center [1152, 620] width 599 height 54
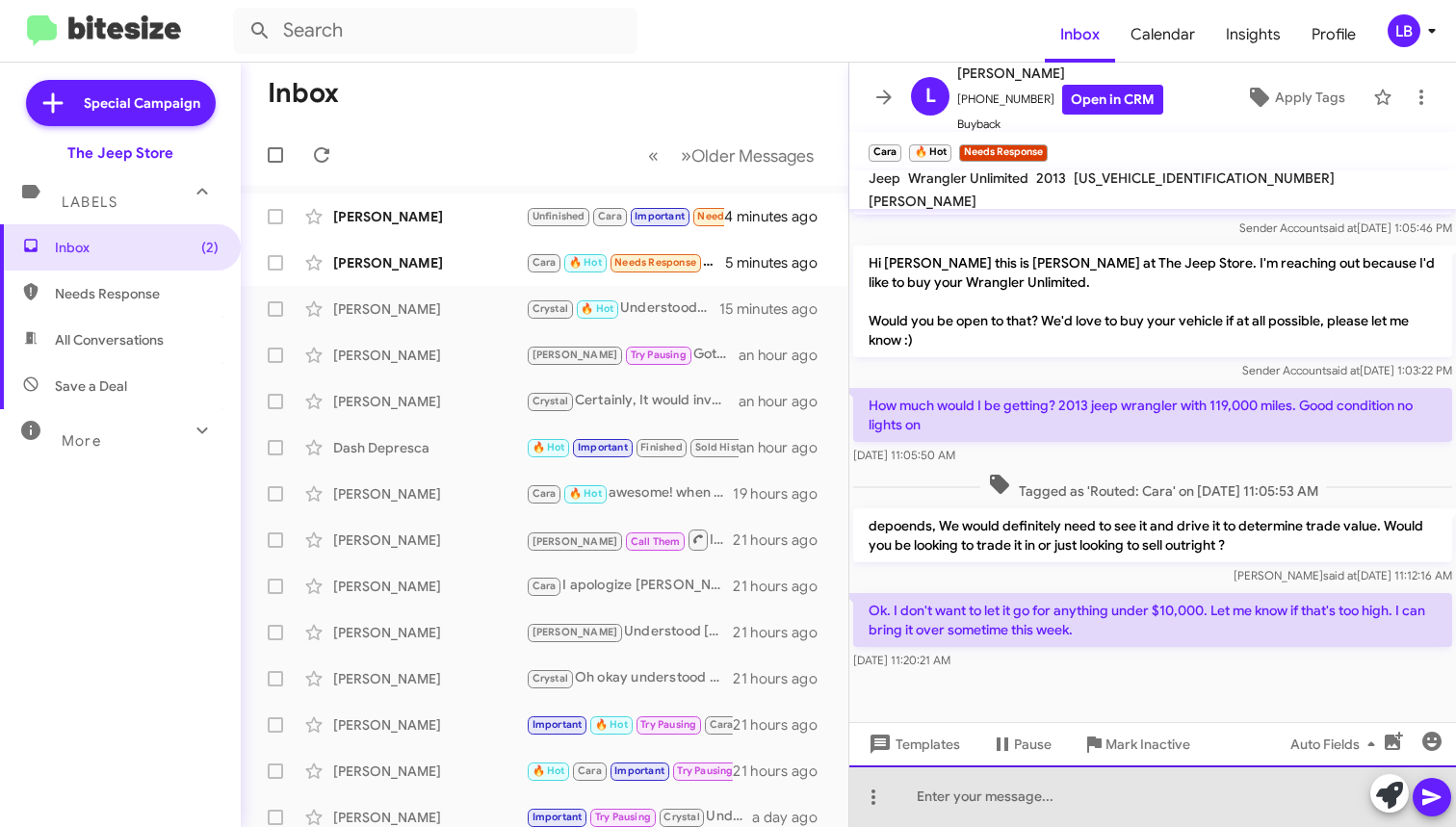
drag, startPoint x: 1060, startPoint y: 791, endPoint x: 1069, endPoint y: 767, distance: 25.6
click at [1061, 790] on div at bounding box center [1152, 796] width 607 height 61
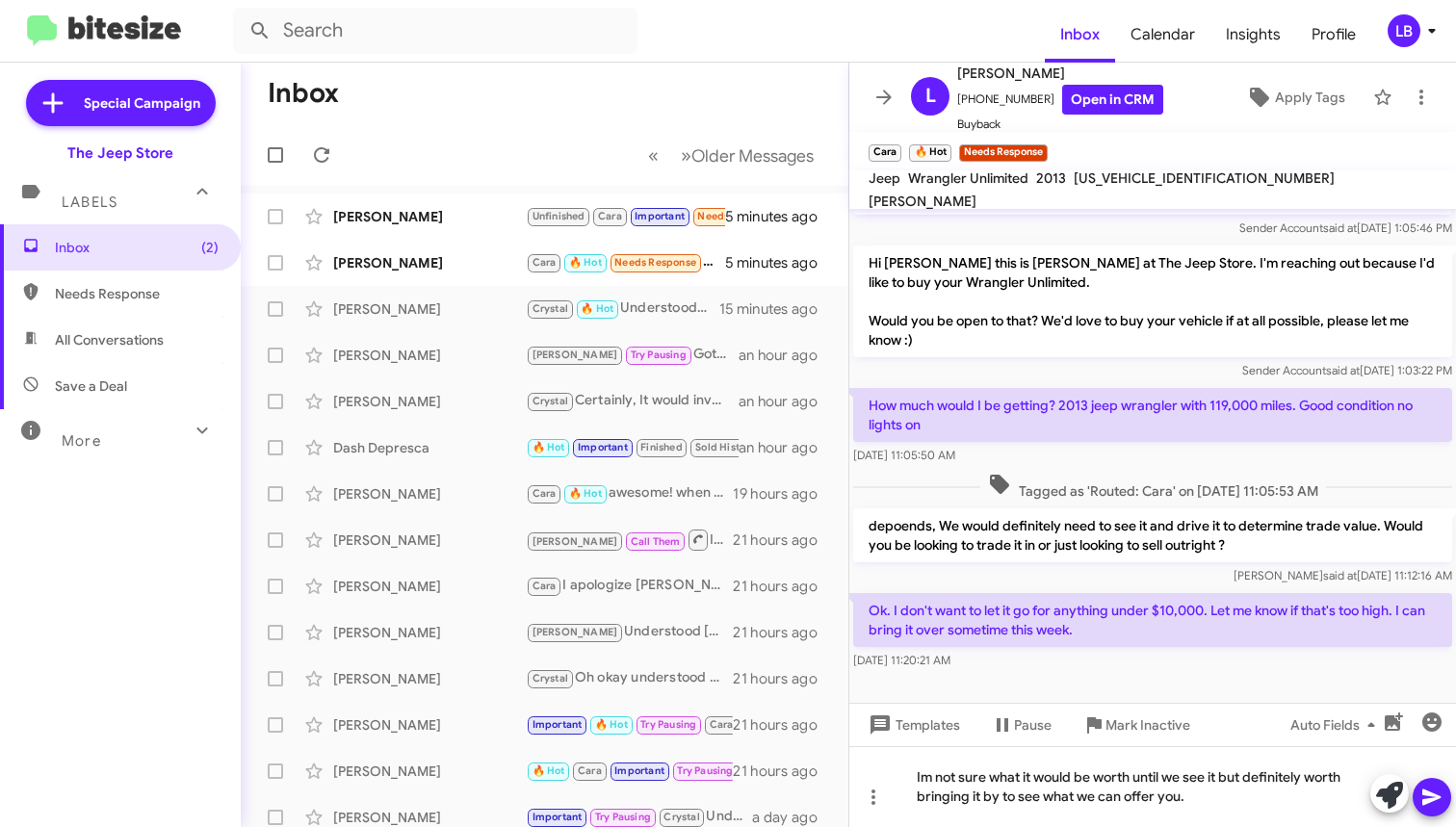
click at [1098, 443] on div "How much would I be getting? 2013 jeep wrangler with 119,000 miles. Good condit…" at bounding box center [1152, 426] width 599 height 77
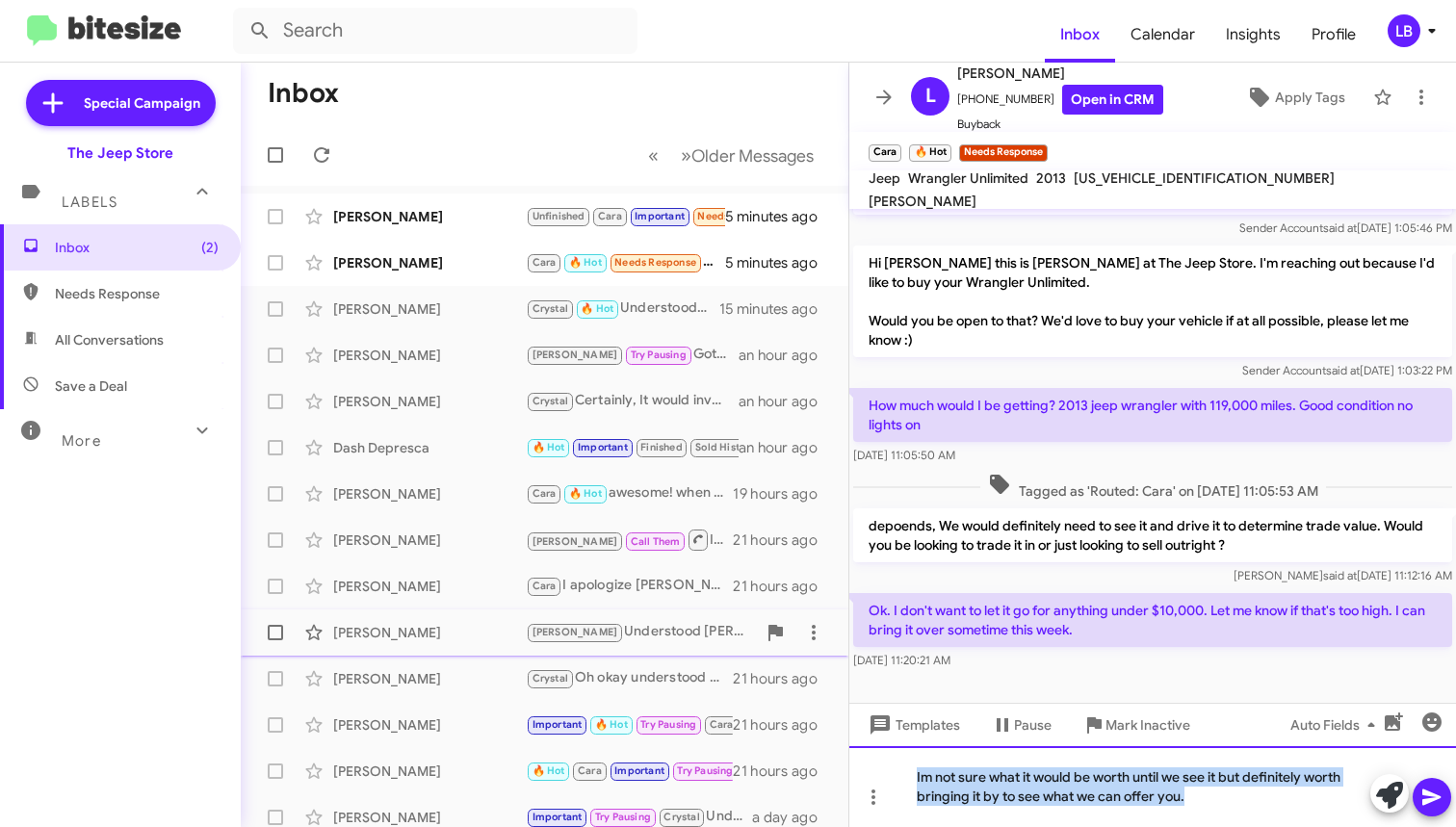
drag, startPoint x: 1213, startPoint y: 797, endPoint x: 571, endPoint y: 646, distance: 659.5
click at [562, 672] on div "Inbox « Previous » Next Older Messages [PERSON_NAME] Unfinished Cara Important …" at bounding box center [848, 444] width 1215 height 765
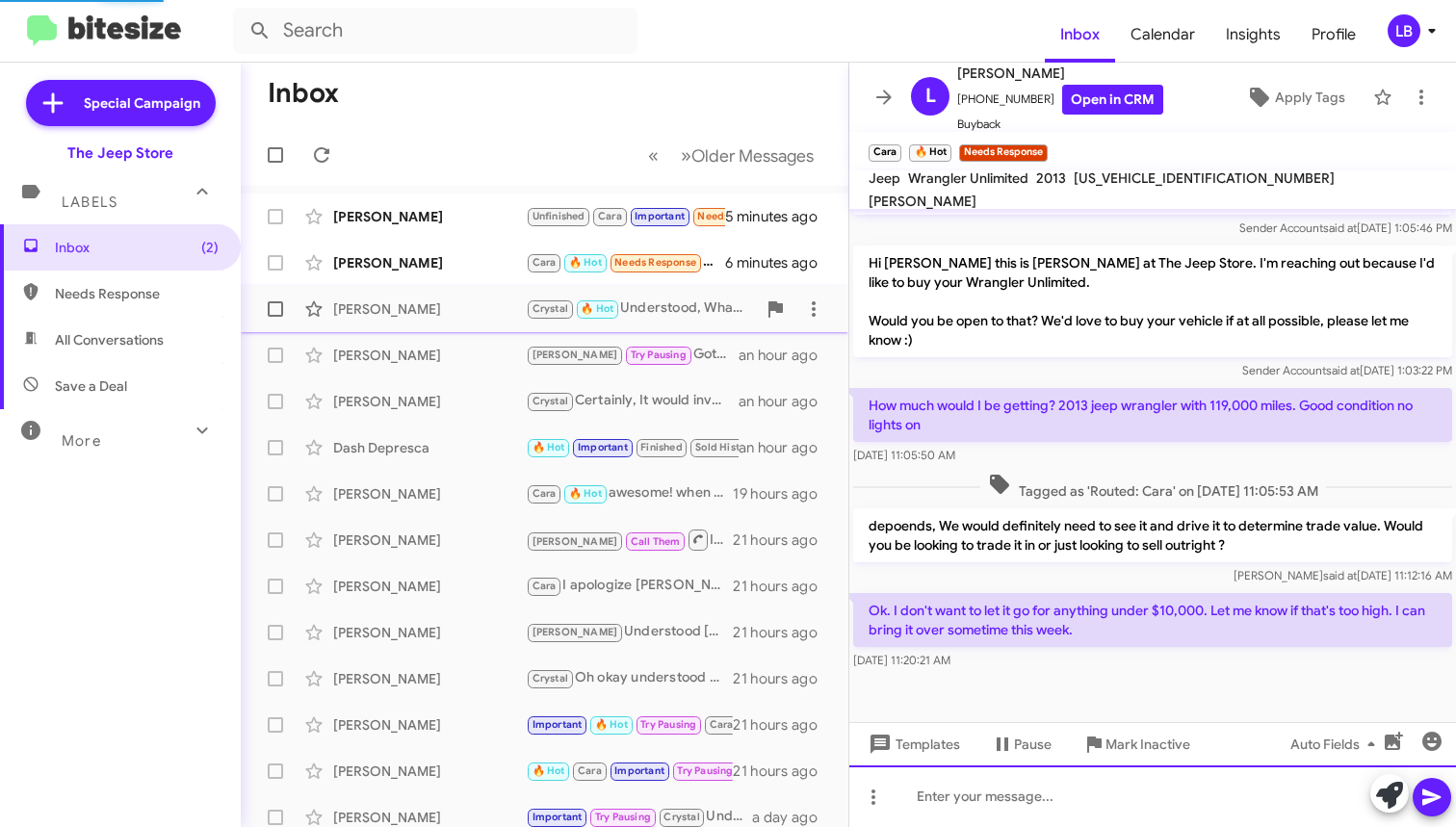
scroll to position [0, 0]
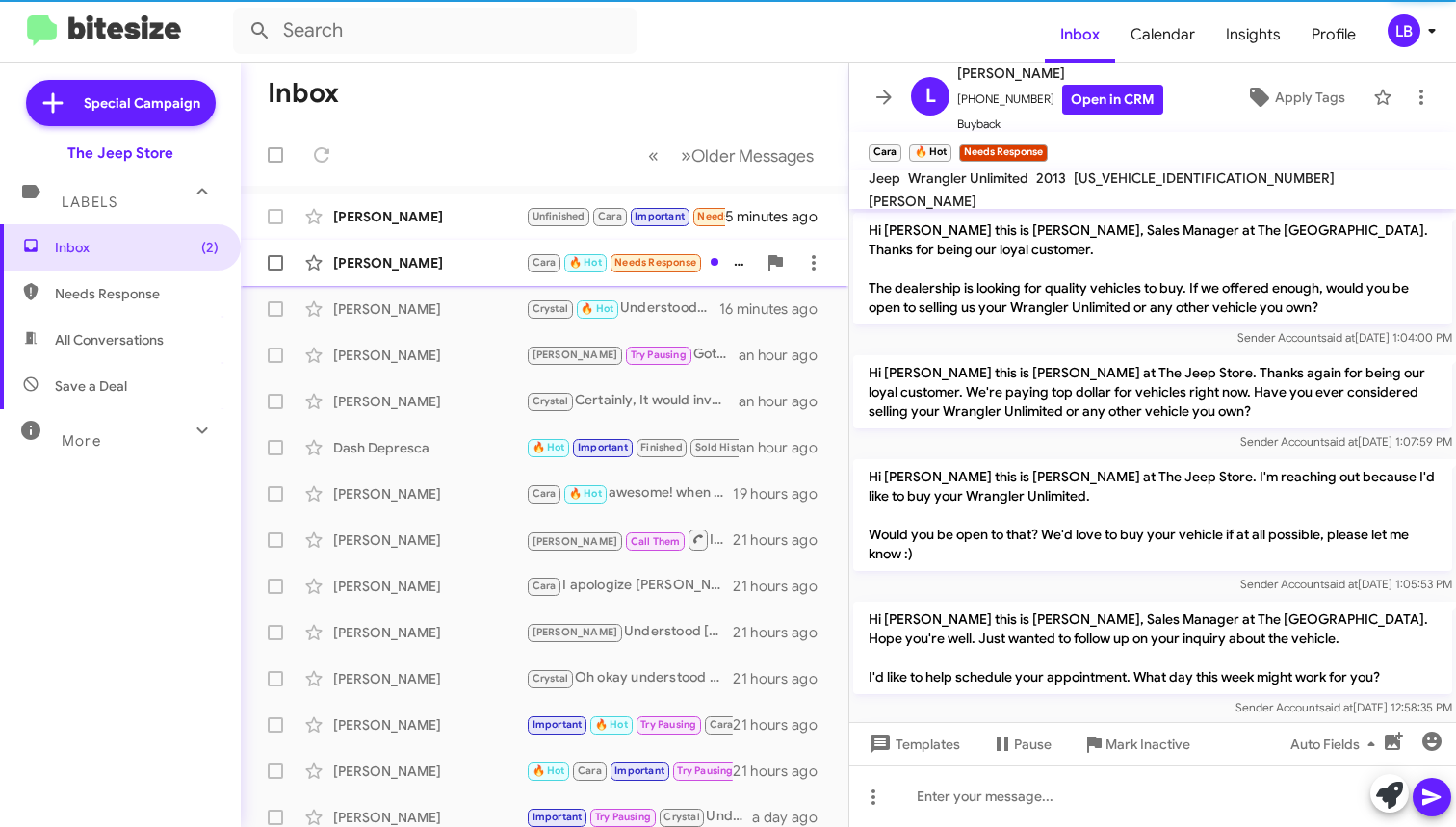
click at [387, 267] on div "[PERSON_NAME]" at bounding box center [429, 263] width 192 height 20
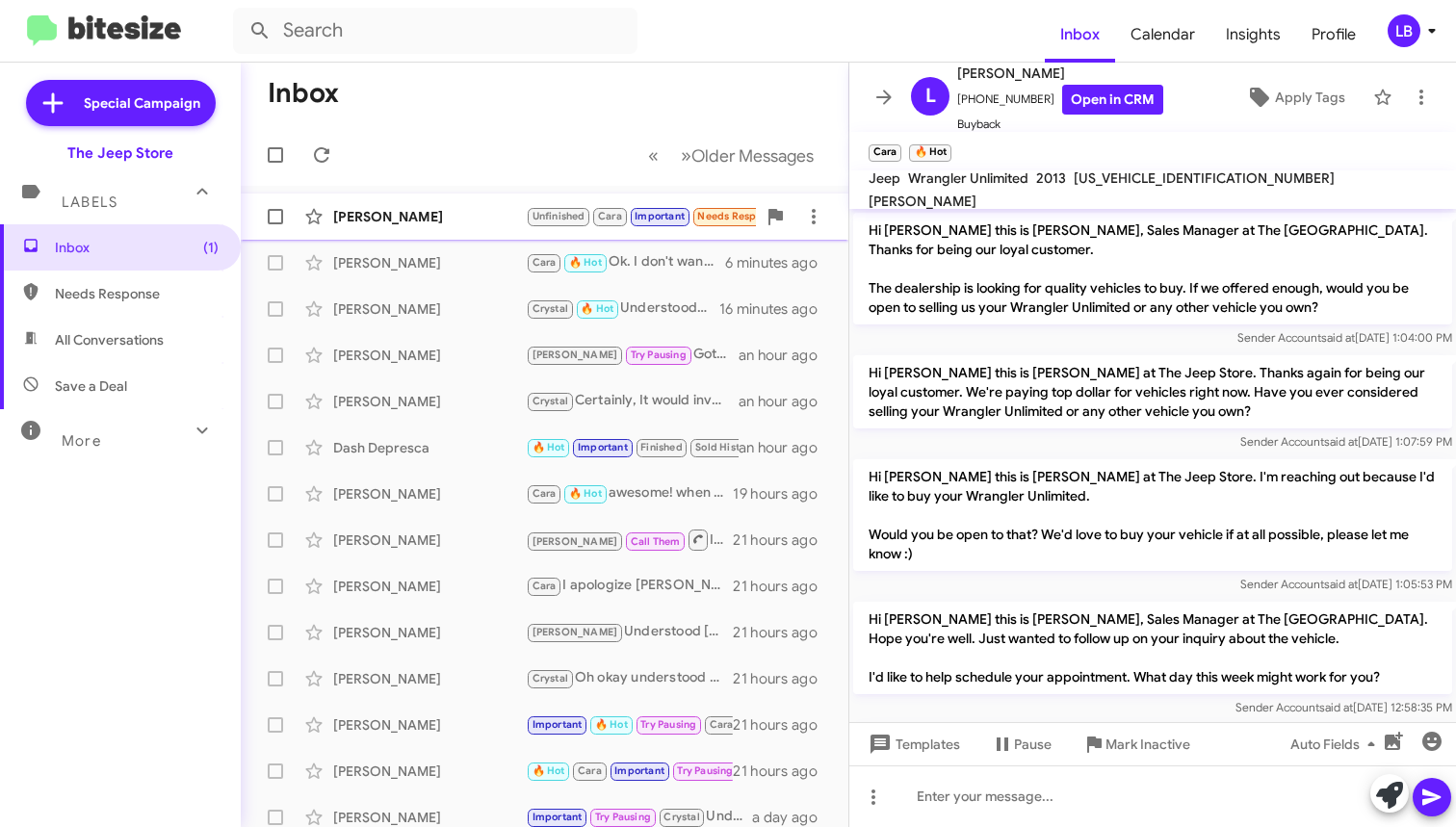
click at [430, 210] on div "[PERSON_NAME]" at bounding box center [429, 217] width 192 height 20
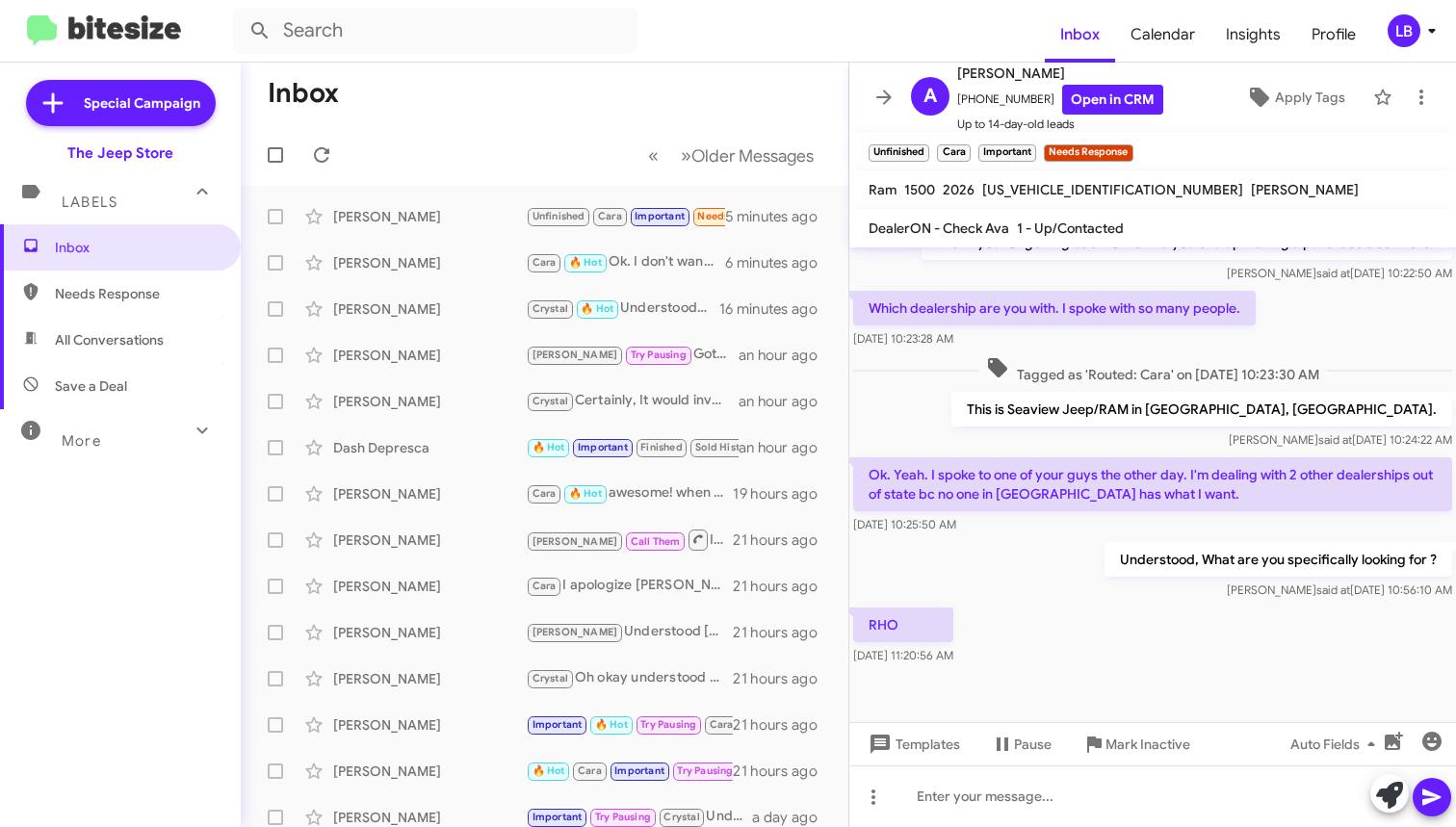
click at [1080, 411] on div "This is Seaview Jeep/RAM in [GEOGRAPHIC_DATA], [GEOGRAPHIC_DATA]. [PERSON_NAME]…" at bounding box center [1152, 420] width 607 height 65
click at [386, 72] on mat-toolbar-row "Inbox" at bounding box center [545, 93] width 608 height 61
click at [1116, 572] on p "Understood, What are you specifically looking for ?" at bounding box center [1278, 559] width 347 height 35
click at [1080, 576] on div "Understood, What are you specifically looking for ? [PERSON_NAME] said at [DATE…" at bounding box center [1152, 570] width 607 height 65
click at [1035, 430] on div "This is Seaview Jeep/RAM in [GEOGRAPHIC_DATA], [GEOGRAPHIC_DATA]. [PERSON_NAME]…" at bounding box center [1152, 420] width 607 height 65
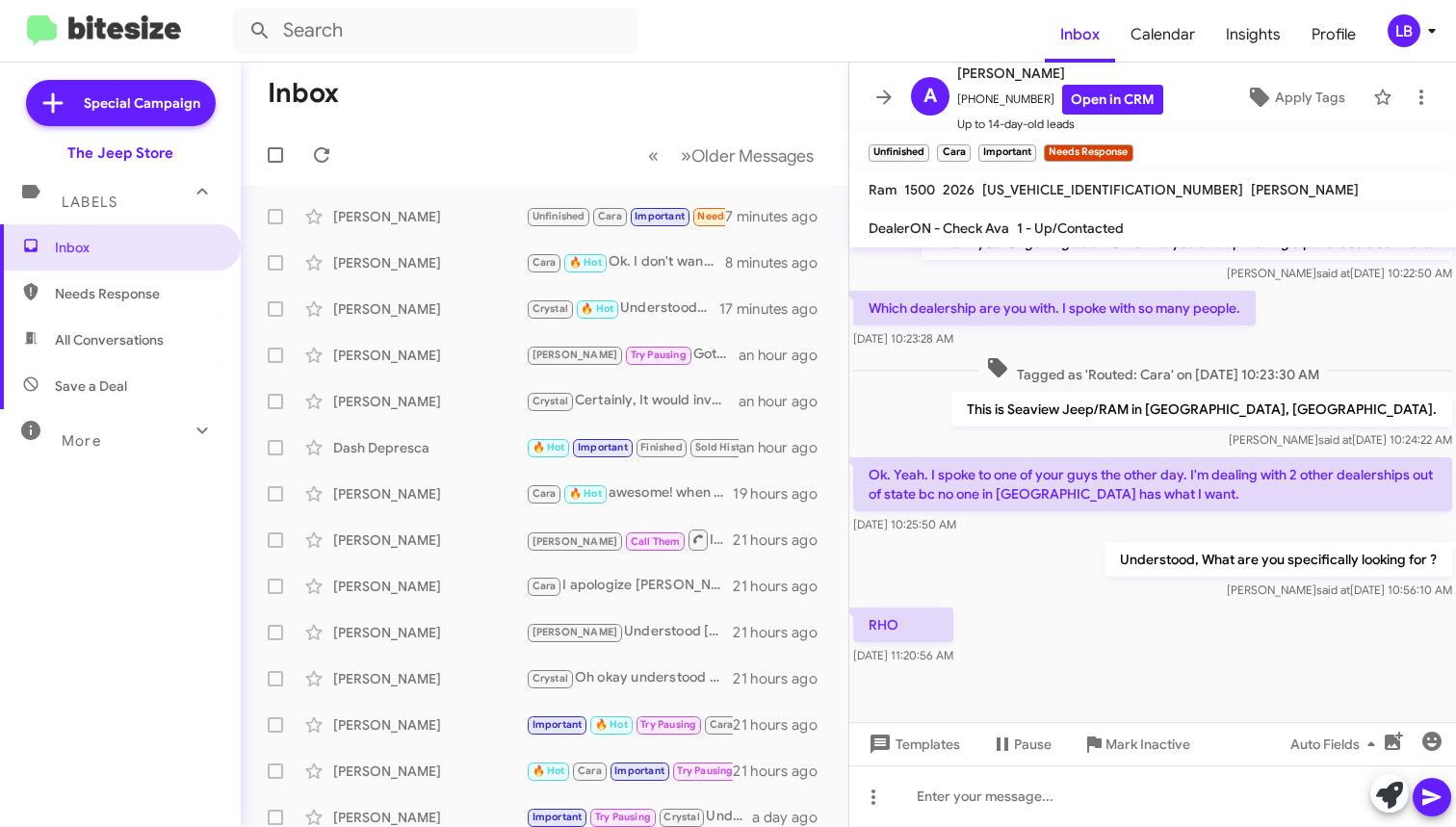
click at [1045, 659] on div "RHO [DATE] 11:20:56 AM" at bounding box center [1152, 637] width 607 height 65
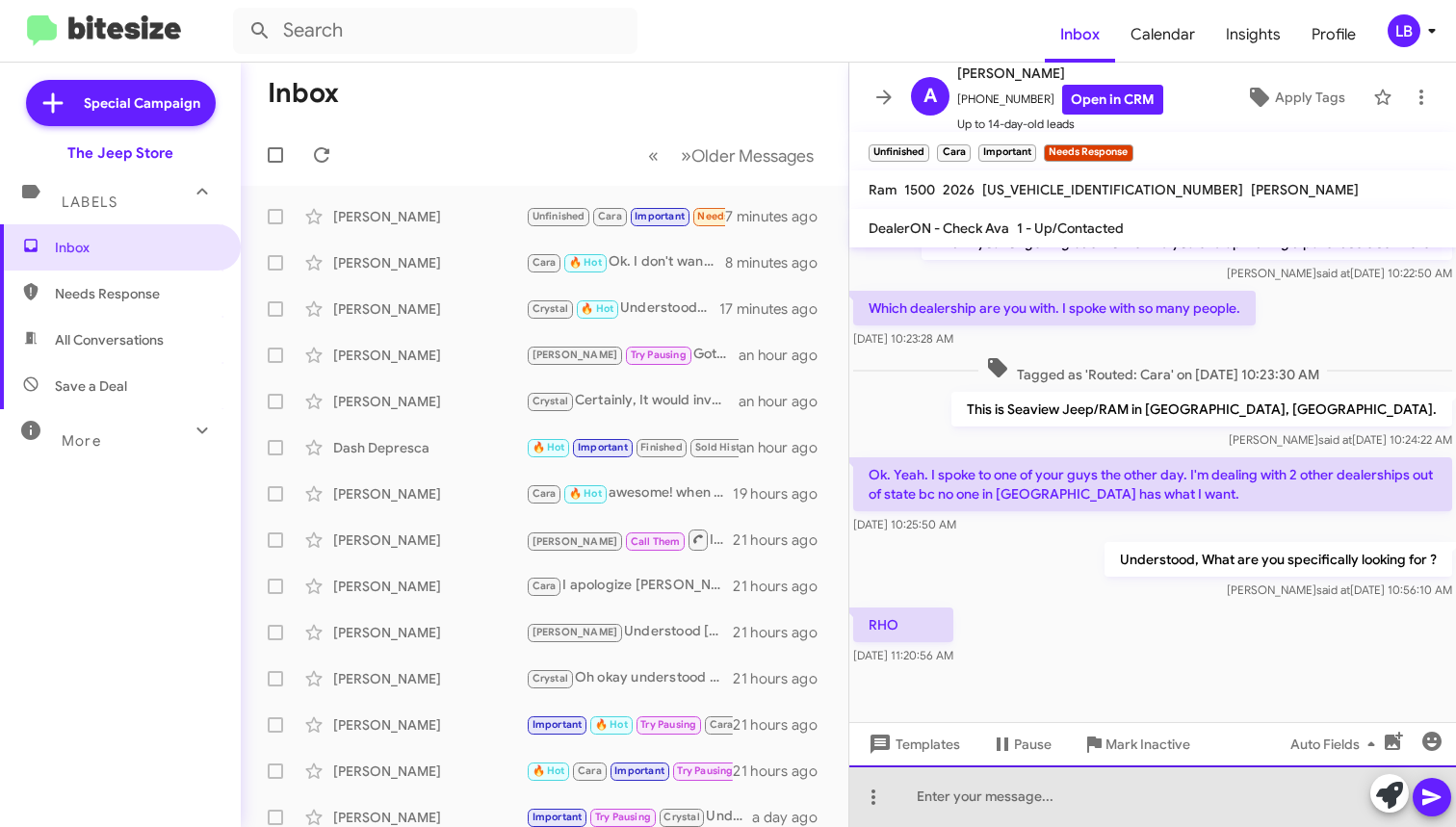
click at [1056, 786] on div at bounding box center [1152, 796] width 607 height 61
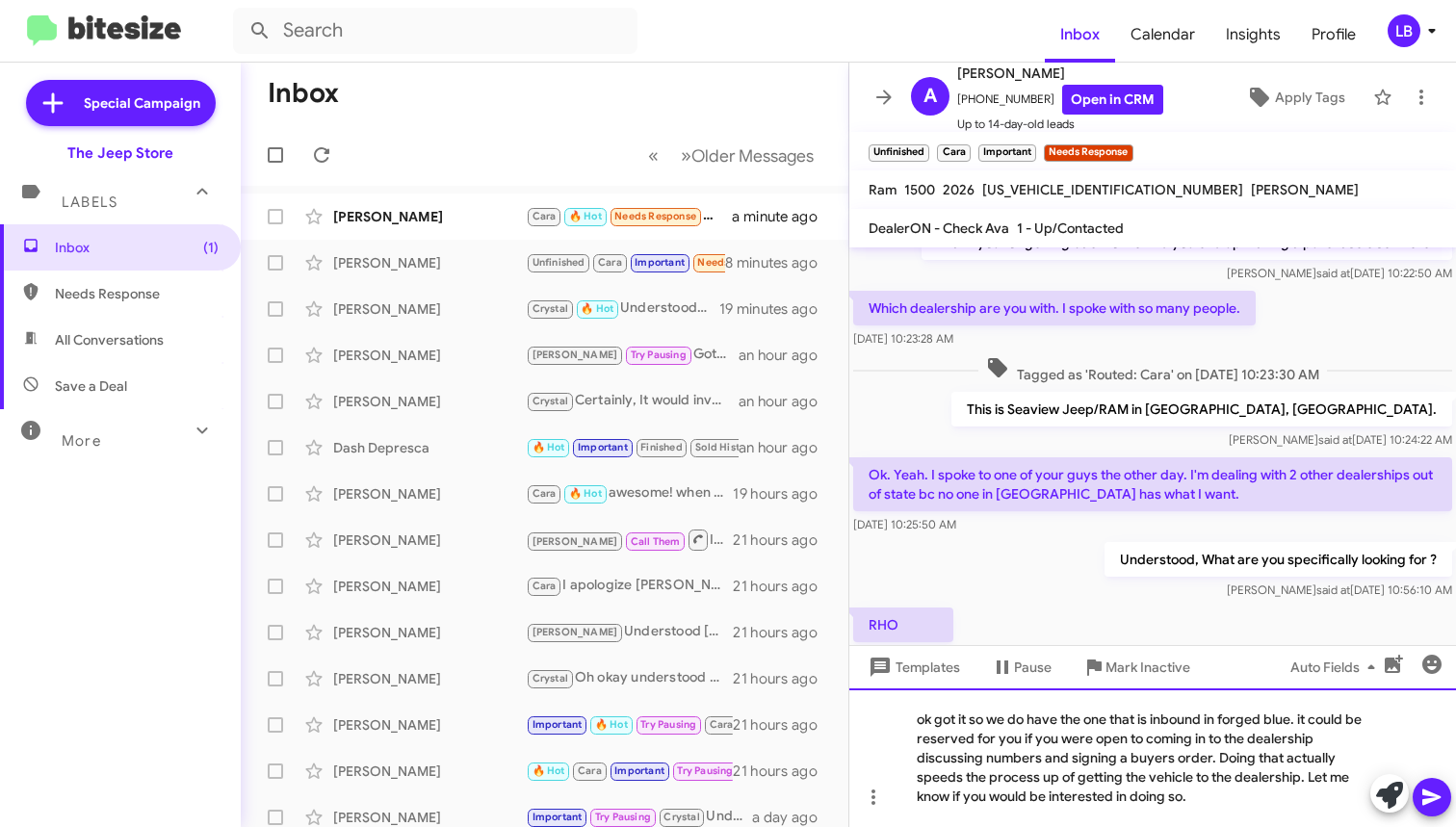
click at [1035, 733] on div "ok got it so we do have the one that is inbound in forged blue. it could be res…" at bounding box center [1152, 758] width 607 height 138
click at [1217, 716] on div "ok got it so we do have the one that is inbound in forged blue. it could be res…" at bounding box center [1152, 758] width 607 height 138
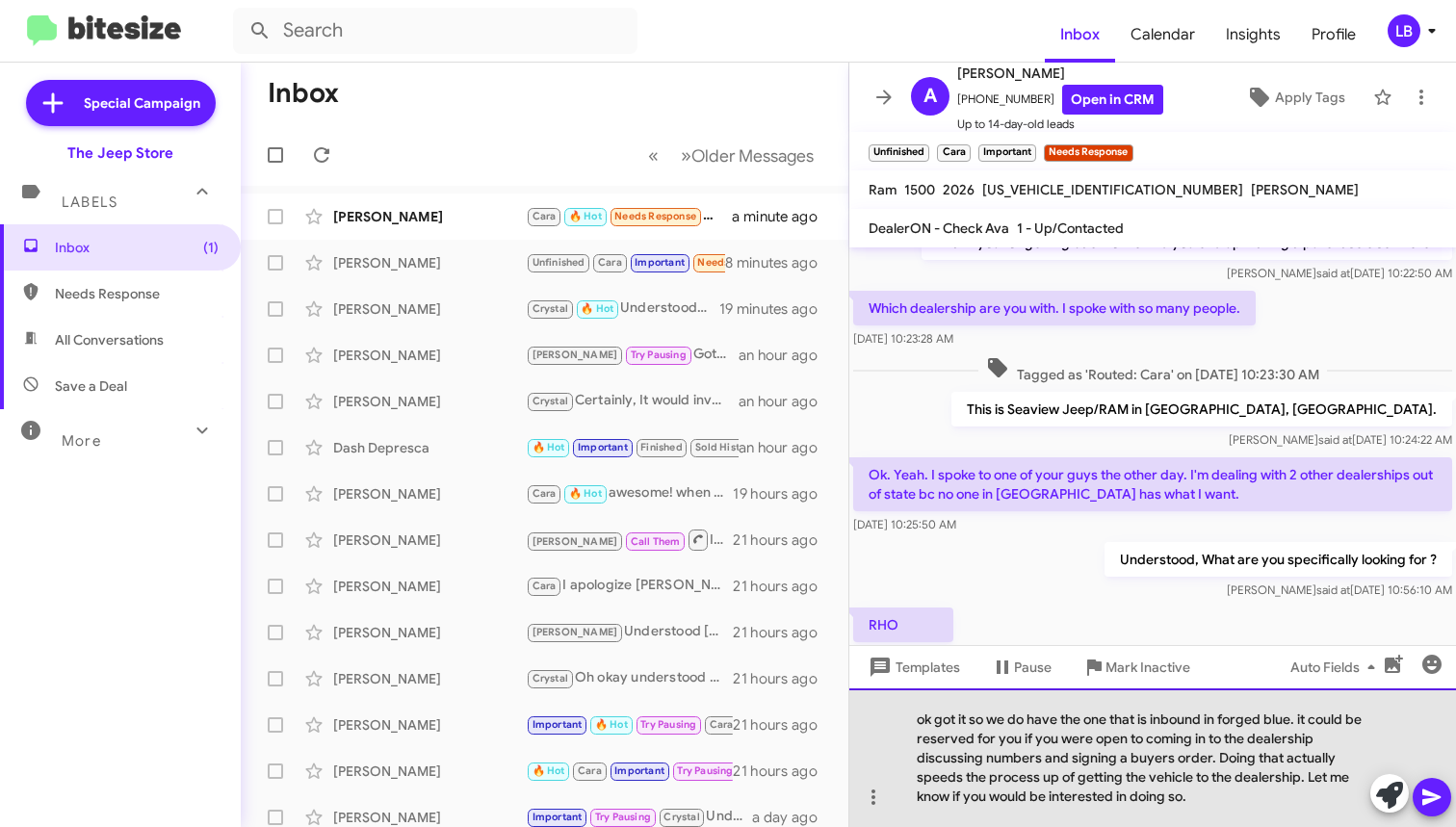
click at [1072, 730] on div "ok got it so we do have the one that is inbound in forged blue. it could be res…" at bounding box center [1152, 758] width 607 height 138
click at [1086, 761] on div "ok got it so we do have the one that is inbound in forged blue. it could be res…" at bounding box center [1152, 758] width 607 height 138
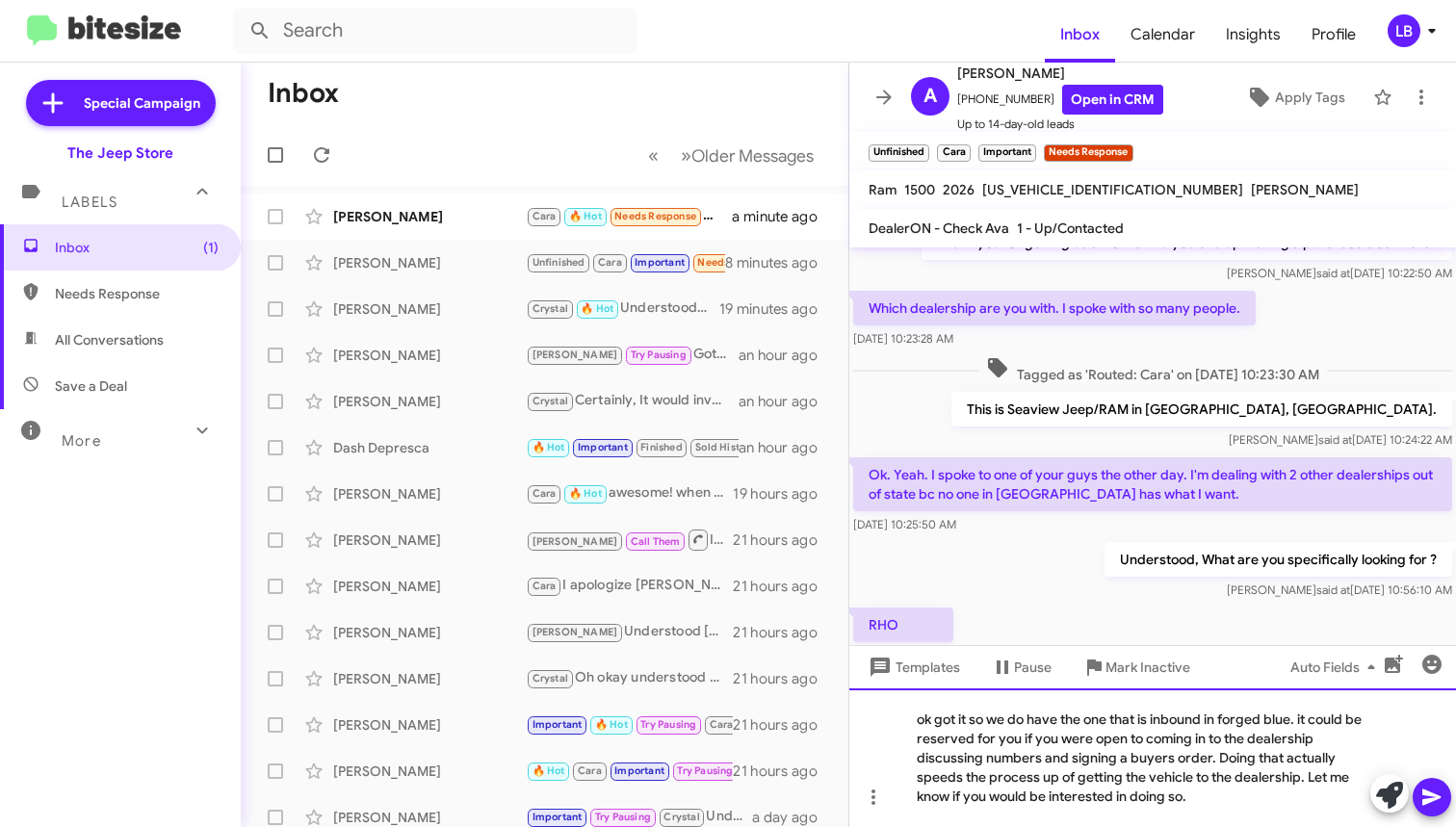
click at [1219, 790] on div "ok got it so we do have the one that is inbound in forged blue. it could be res…" at bounding box center [1152, 758] width 607 height 138
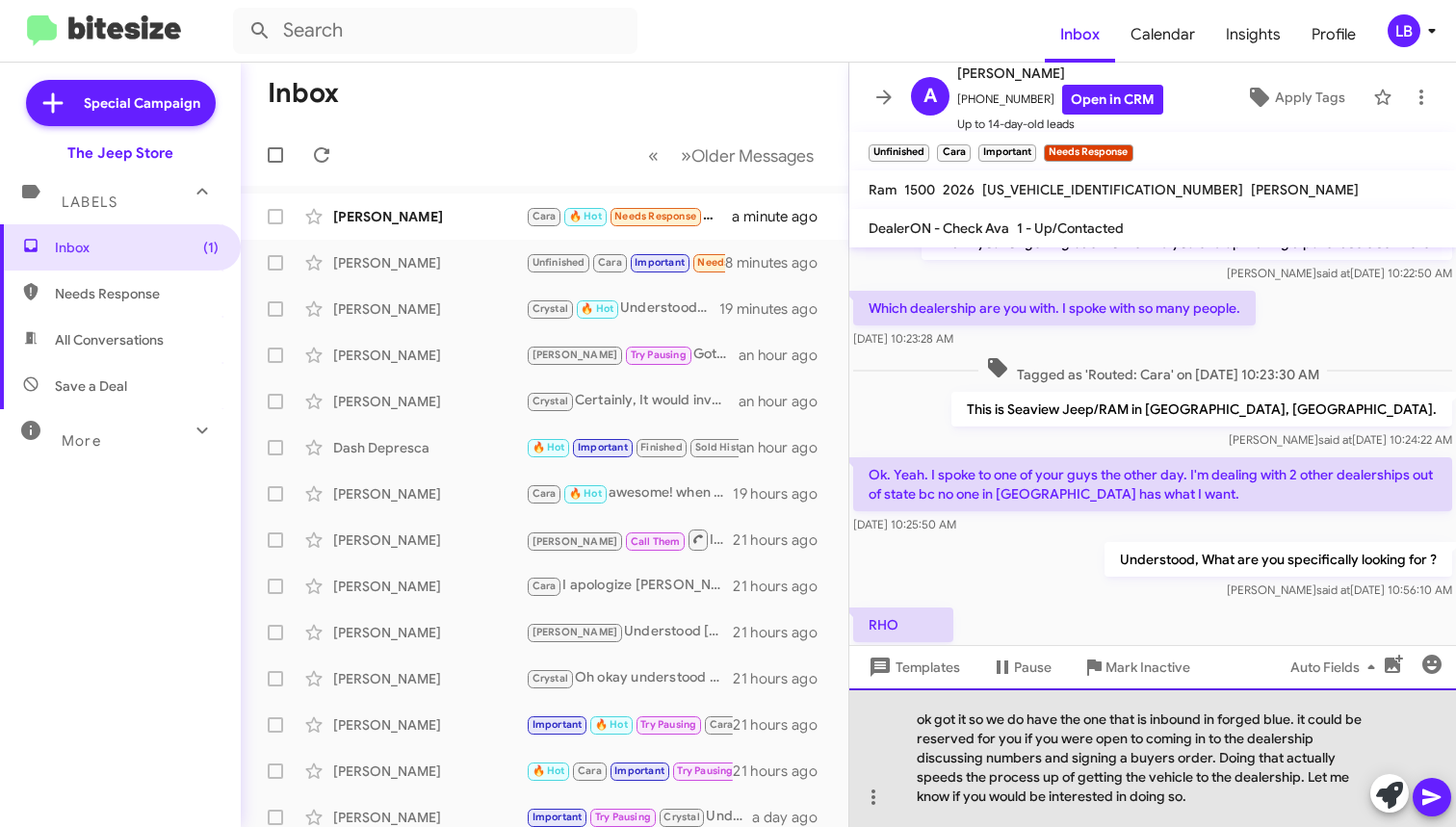
drag, startPoint x: 1226, startPoint y: 780, endPoint x: 1202, endPoint y: 780, distance: 24.0
click at [1202, 780] on div "ok got it so we do have the one that is inbound in forged blue. it could be res…" at bounding box center [1152, 758] width 607 height 138
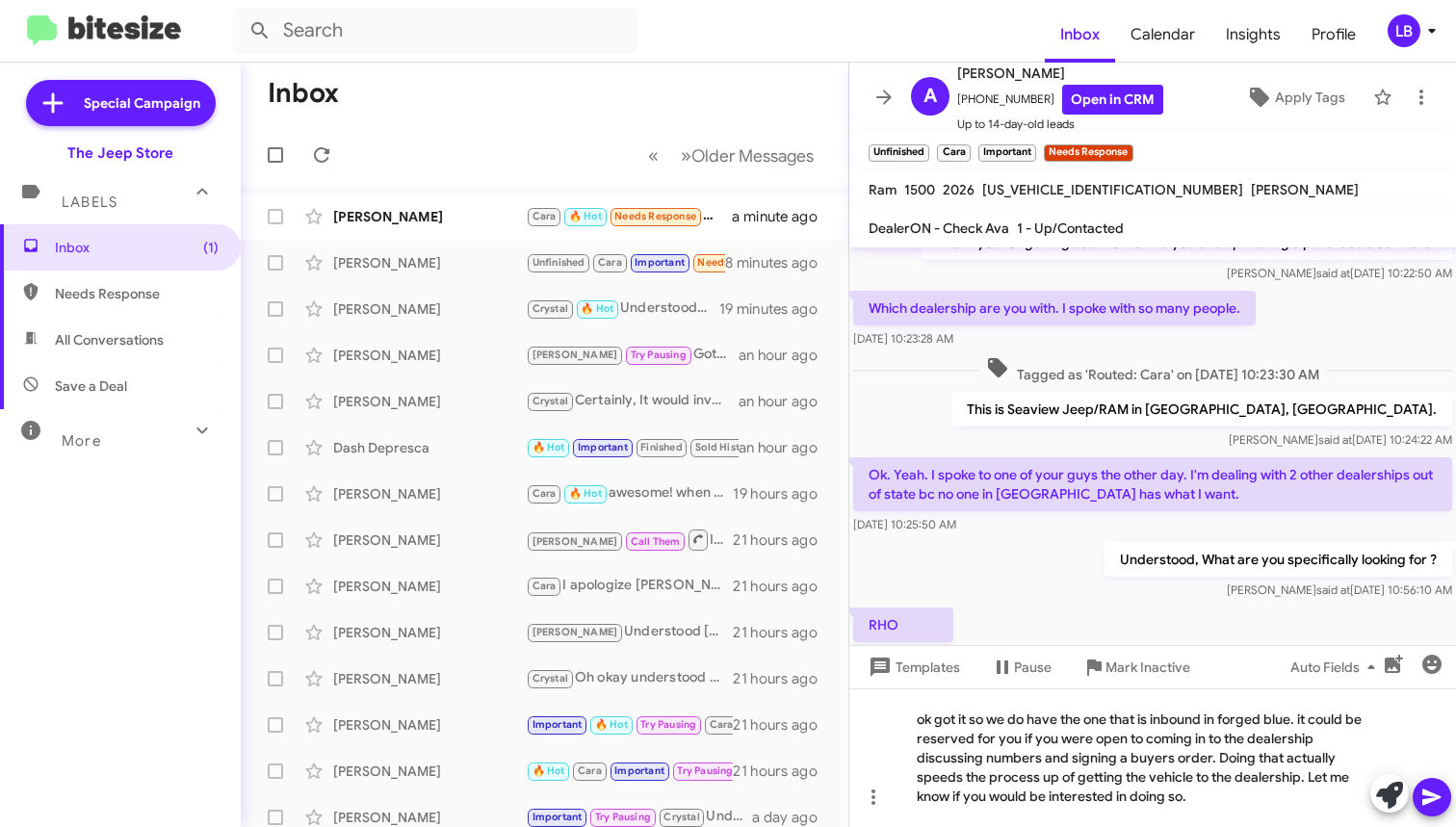
click at [1439, 792] on icon at bounding box center [1431, 796] width 23 height 23
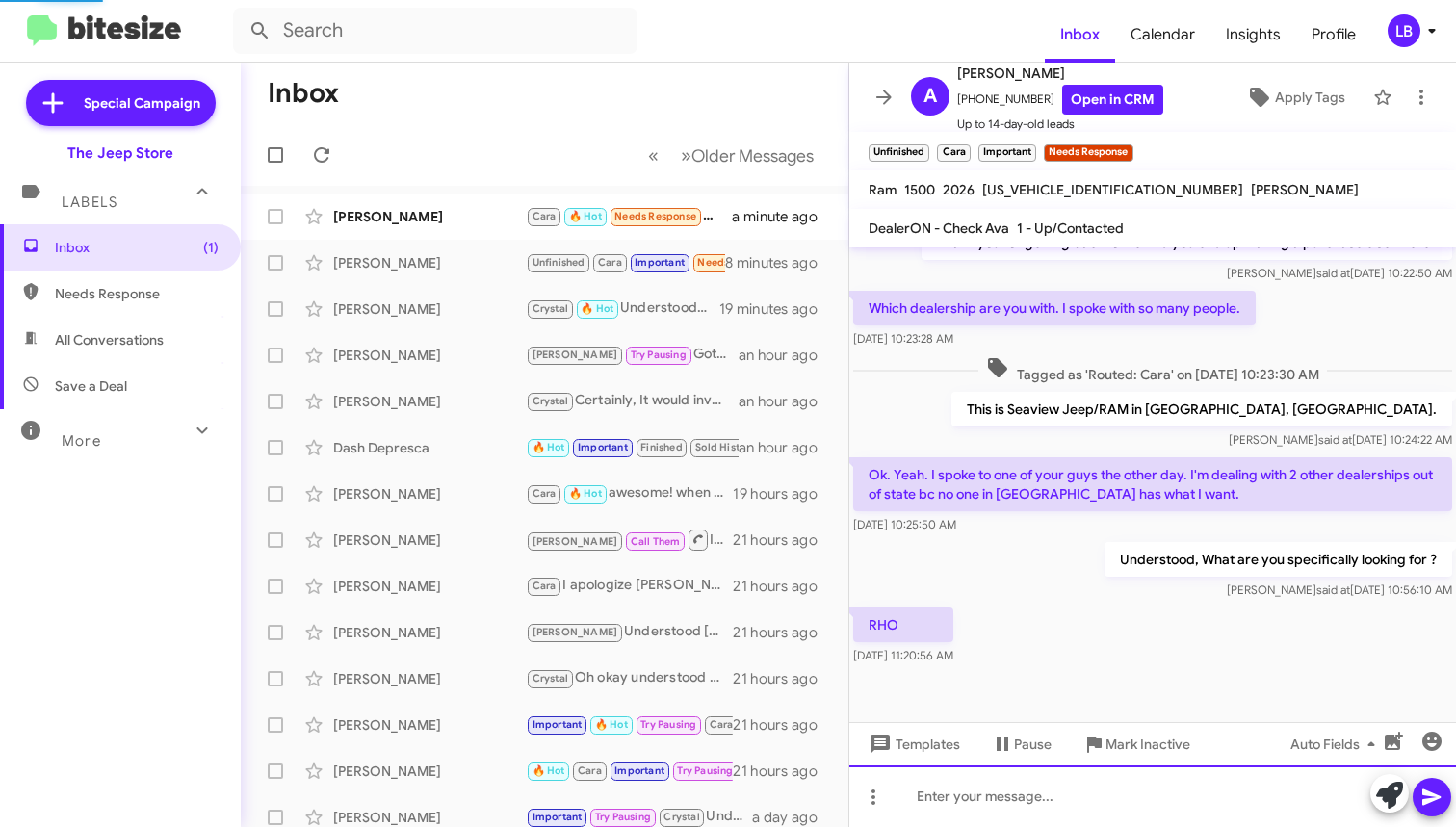
scroll to position [375, 0]
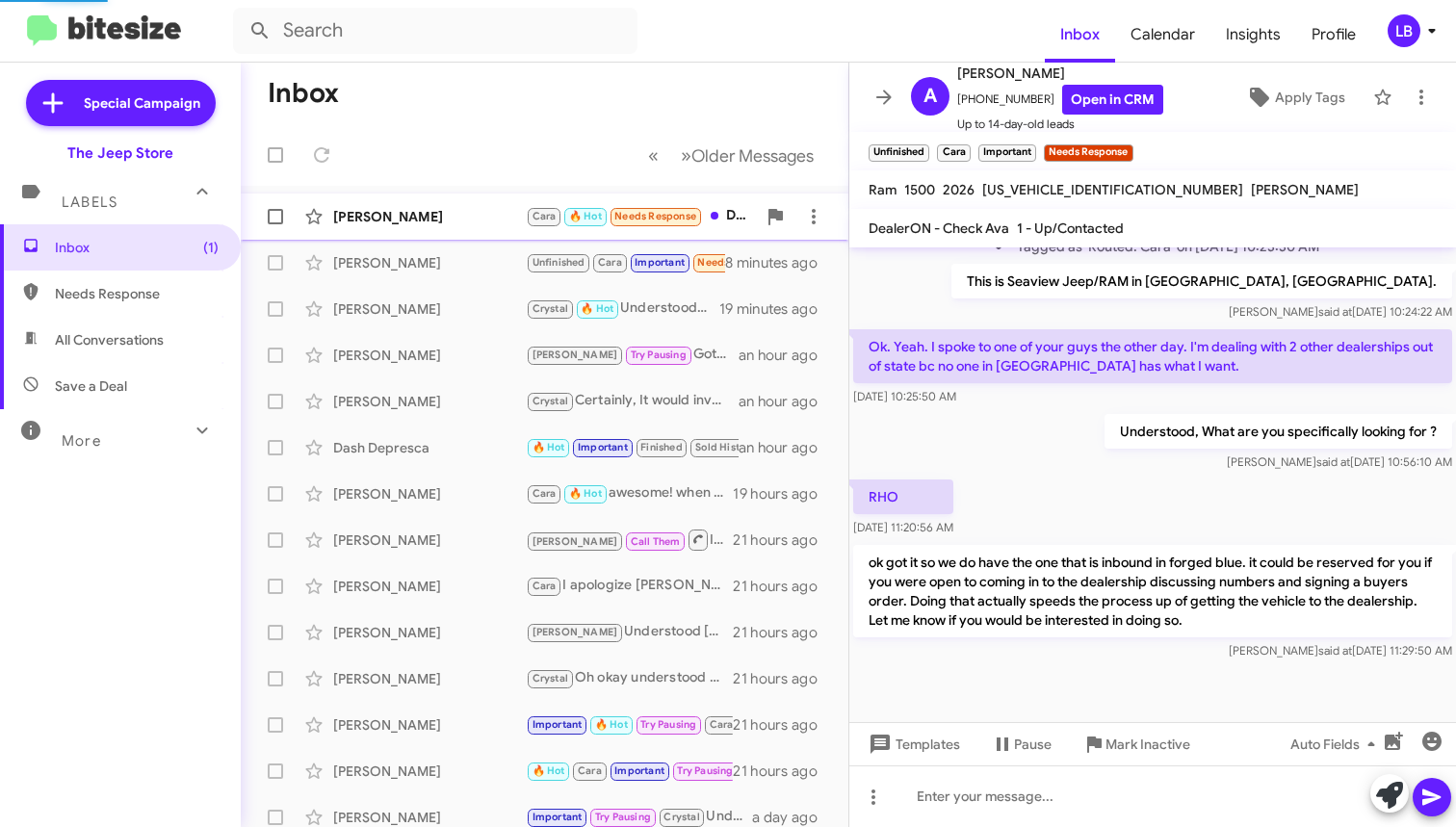
click at [435, 217] on div "[PERSON_NAME]" at bounding box center [429, 217] width 192 height 20
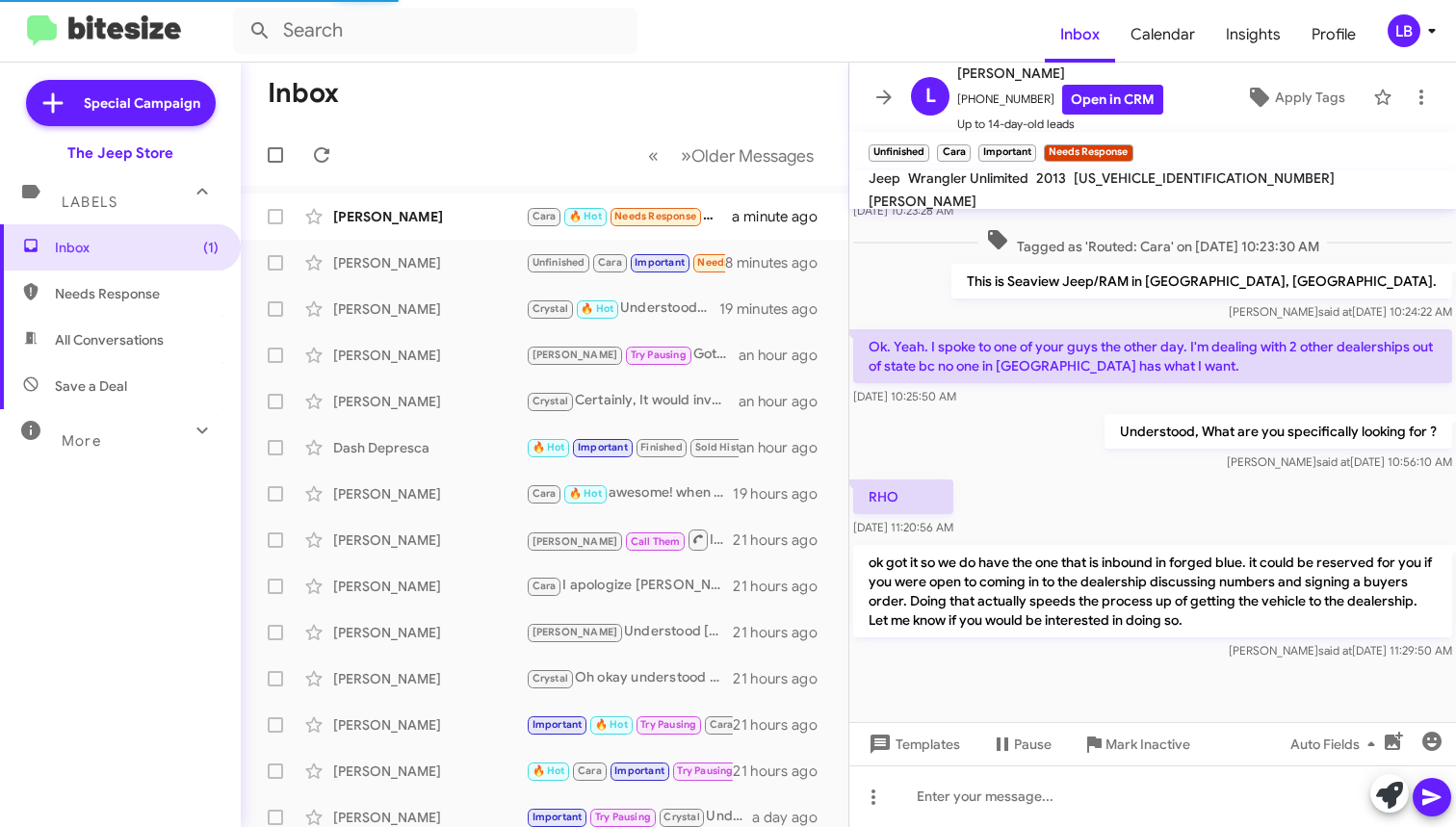
scroll to position [782, 0]
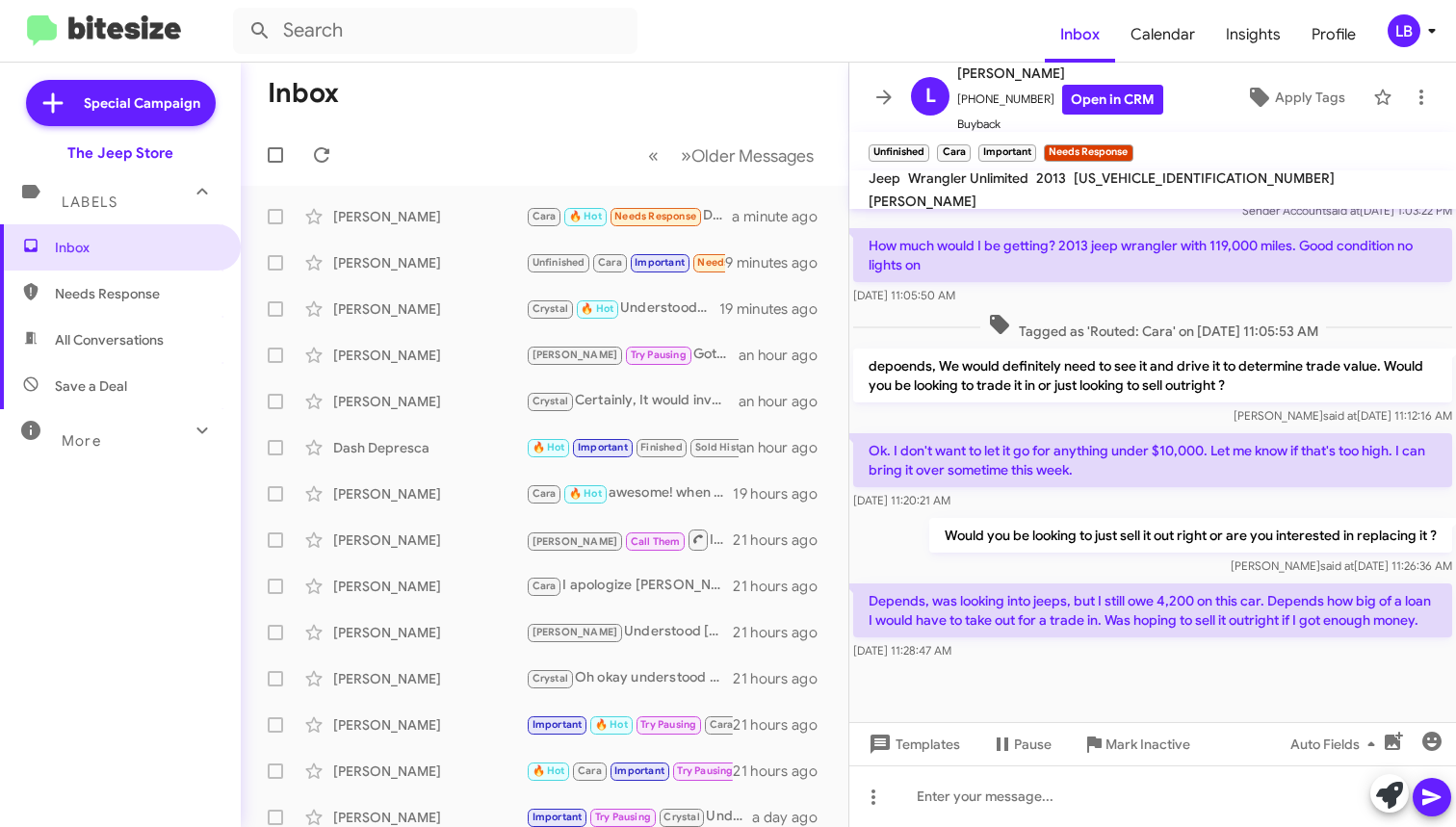
click at [1214, 665] on div at bounding box center [1152, 693] width 607 height 58
click at [1228, 783] on div at bounding box center [1152, 796] width 607 height 61
click at [1173, 491] on div "[DATE] 11:20:21 AM" at bounding box center [1152, 501] width 599 height 20
drag, startPoint x: 1125, startPoint y: 789, endPoint x: 1124, endPoint y: 590, distance: 199.0
click at [1125, 789] on div at bounding box center [1152, 796] width 607 height 61
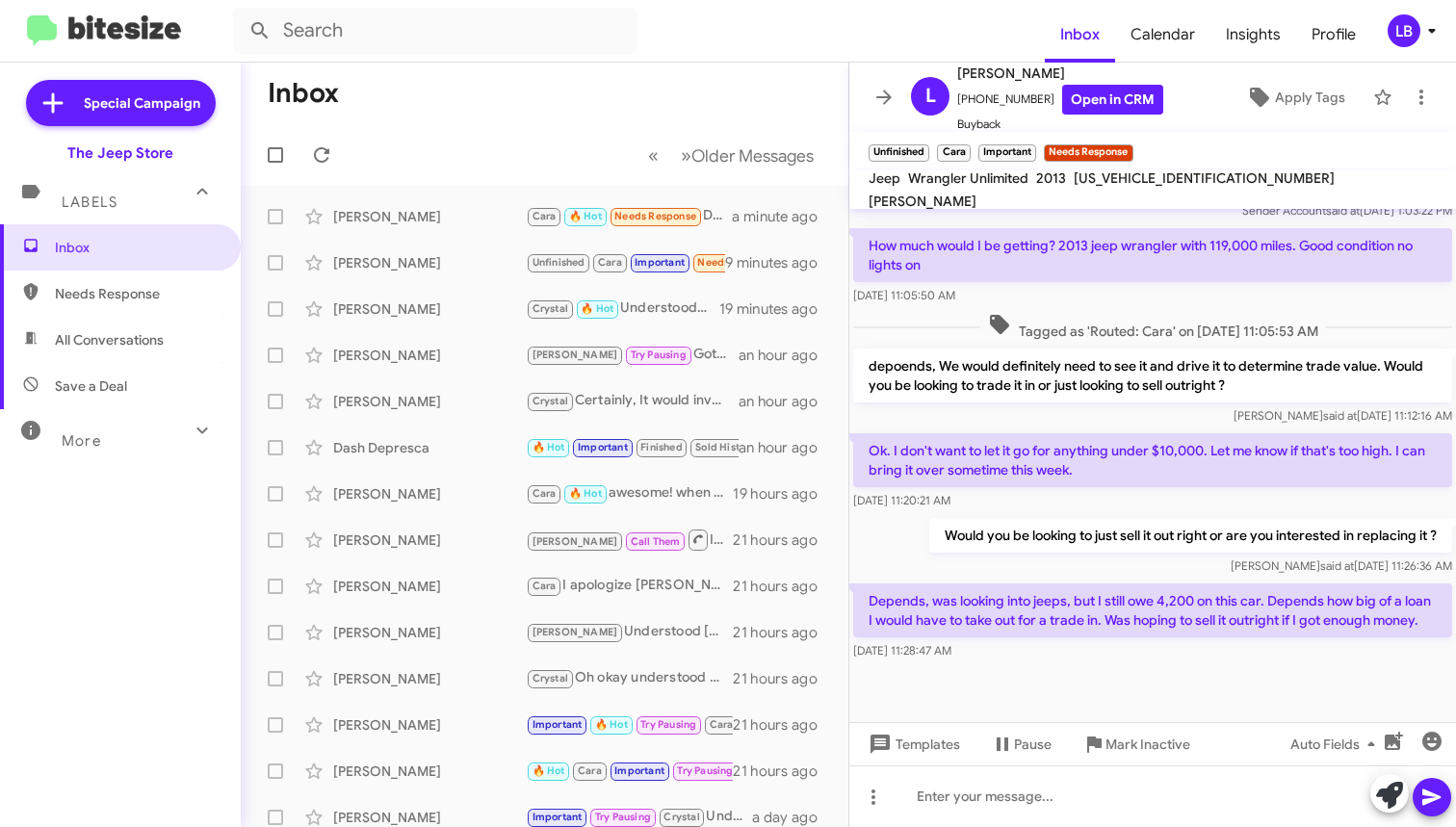
click at [1178, 313] on span "Tagged as 'Routed: Cara' on [DATE] 11:05:53 AM" at bounding box center [1153, 327] width 345 height 28
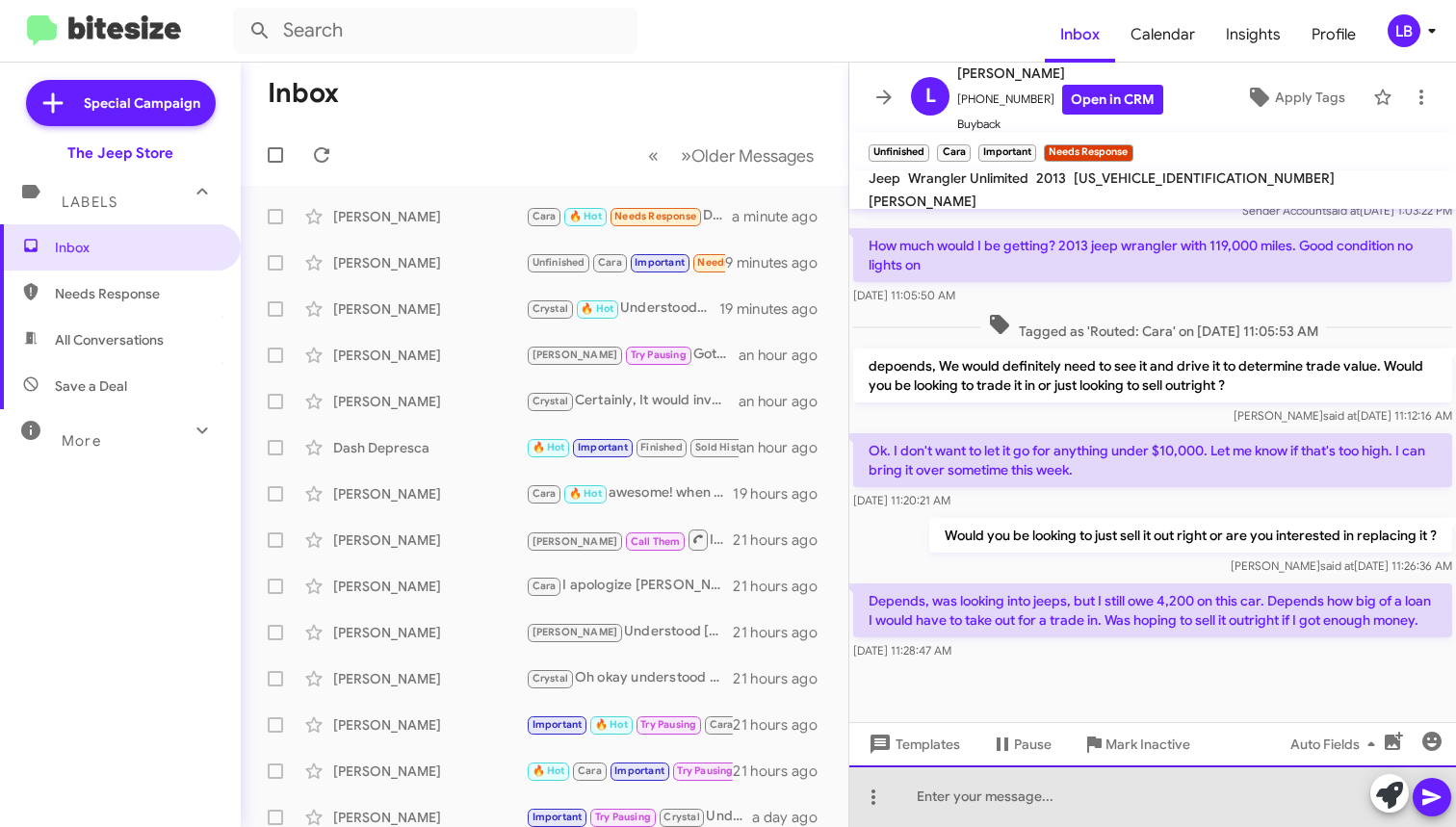
drag, startPoint x: 1132, startPoint y: 791, endPoint x: 1138, endPoint y: 762, distance: 29.6
click at [1132, 791] on div at bounding box center [1152, 796] width 607 height 61
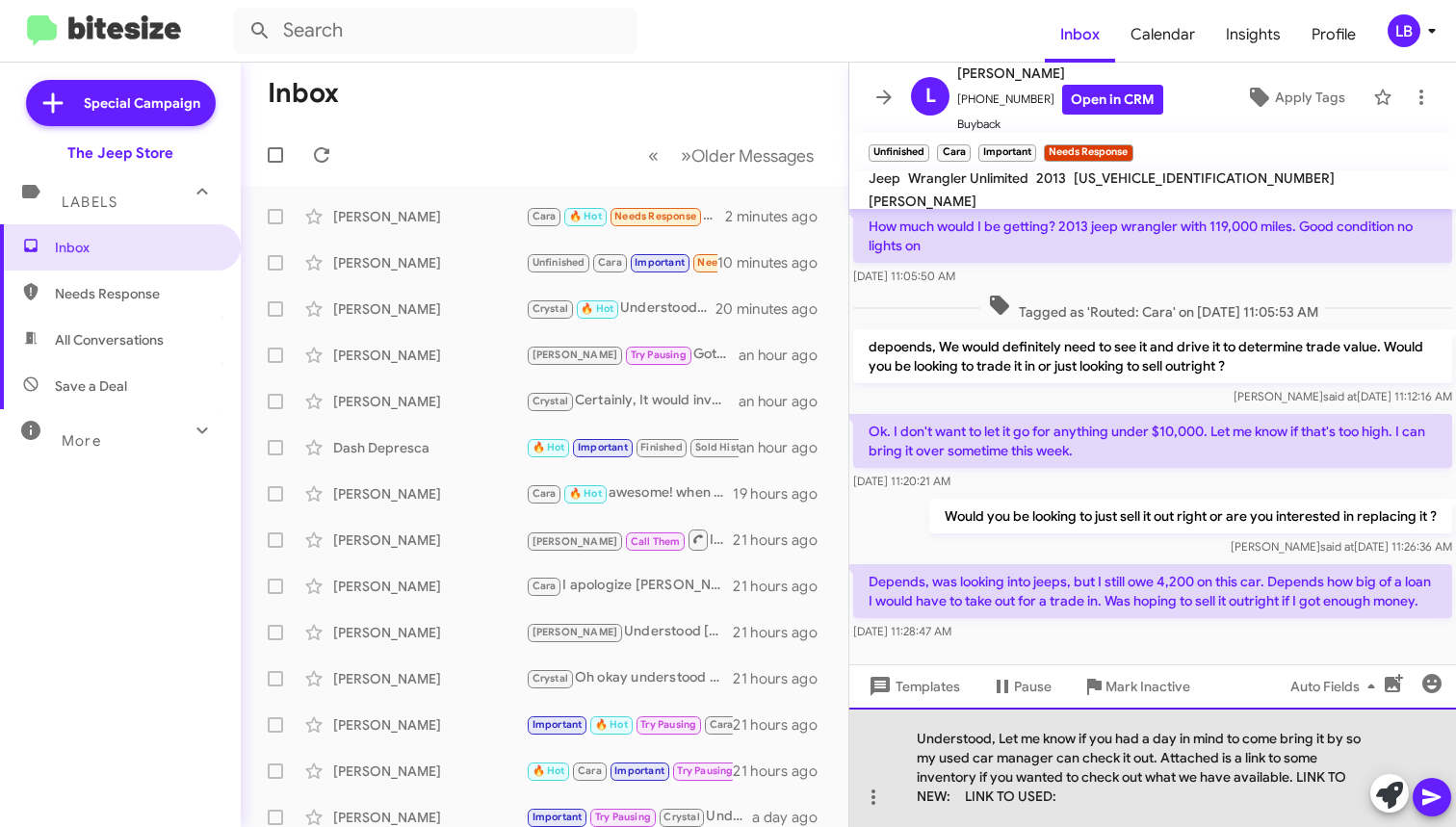
click at [951, 792] on div "Understood, Let me know if you had a day in mind to come bring it by so my used…" at bounding box center [1152, 767] width 607 height 119
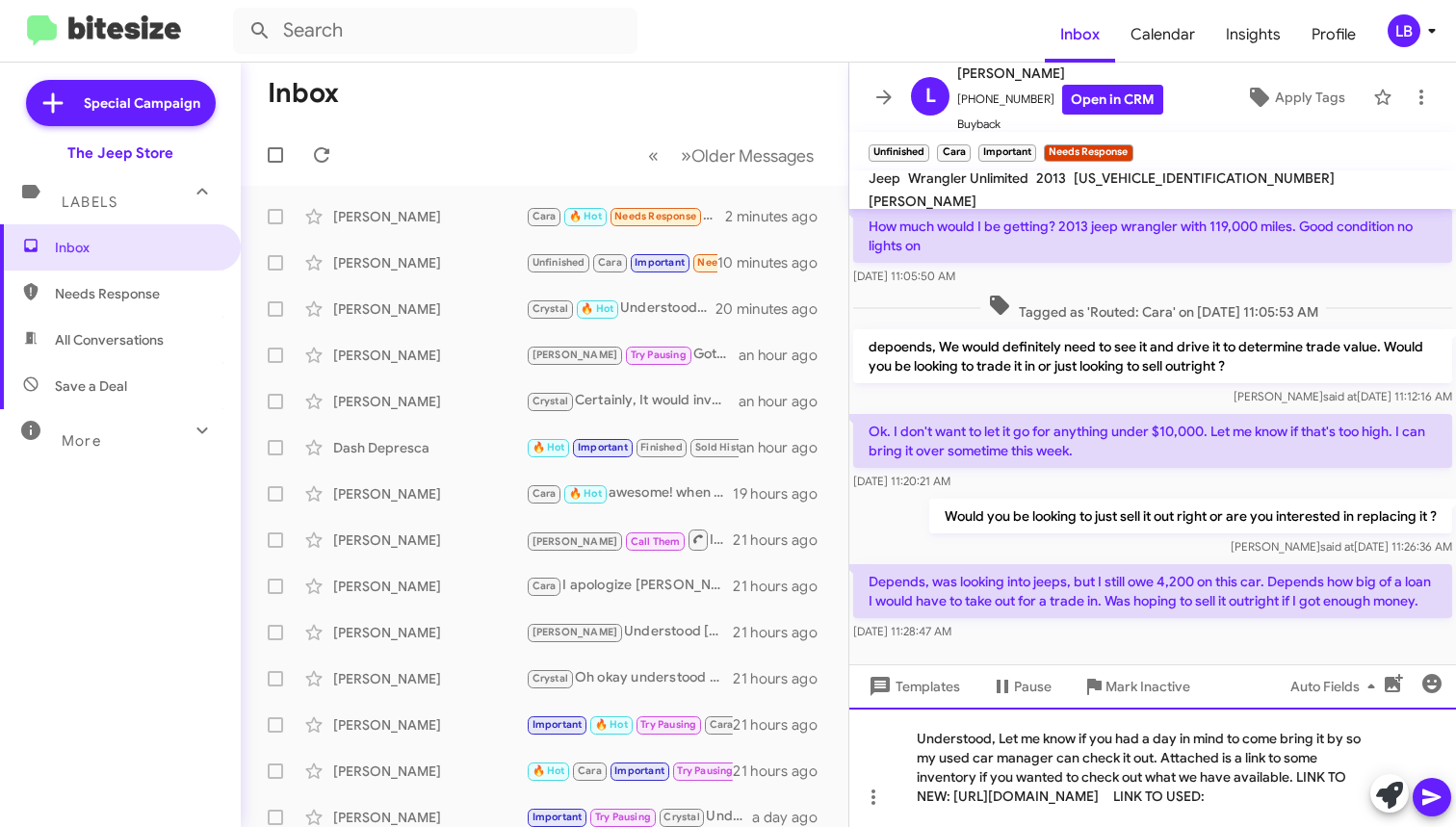
click at [1207, 783] on div "Understood, Let me know if you had a day in mind to come bring it by so my used…" at bounding box center [1152, 767] width 607 height 119
click at [1200, 799] on div "Understood, Let me know if you had a day in mind to come bring it by so my used…" at bounding box center [1152, 767] width 607 height 119
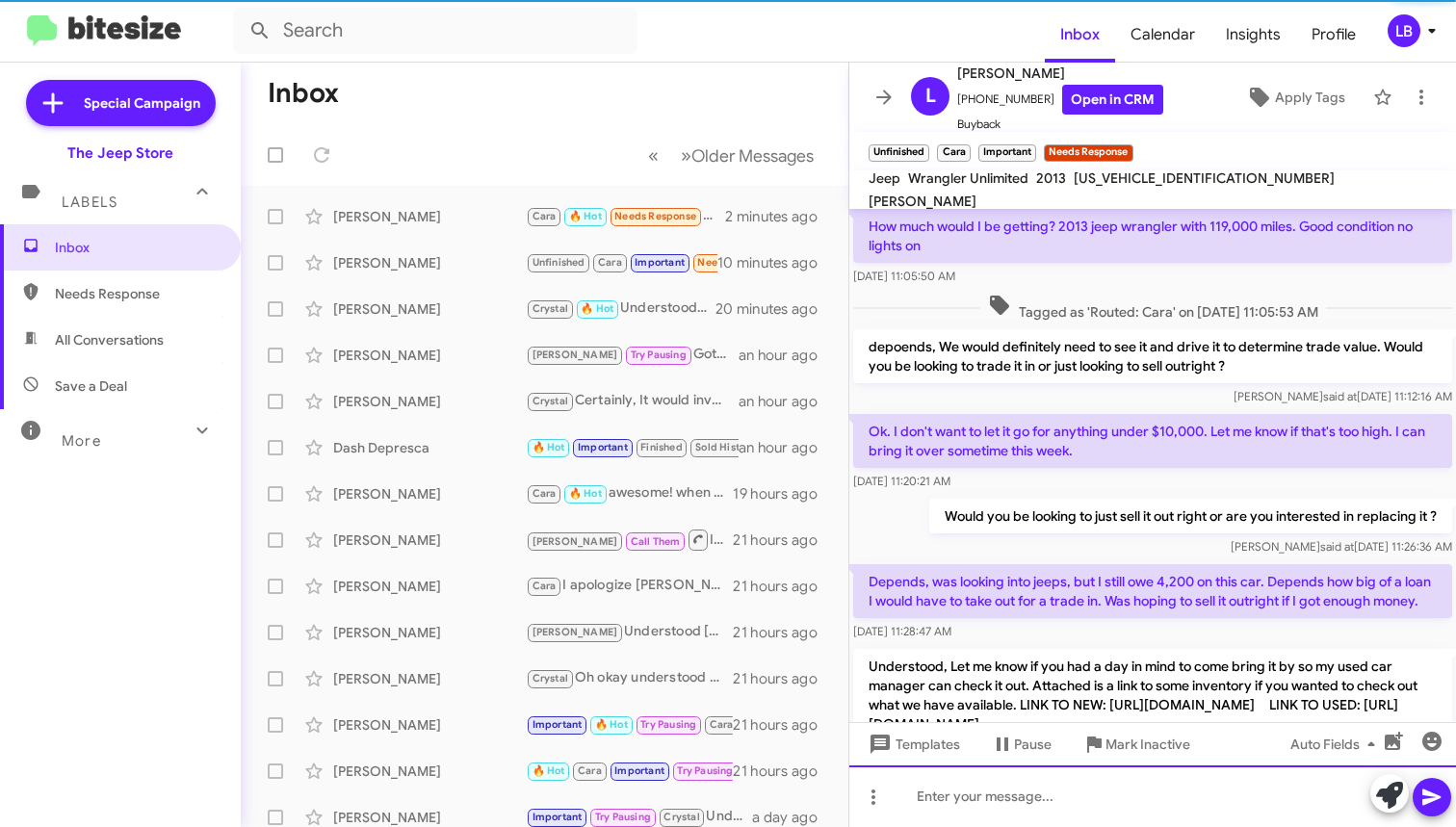
scroll to position [929, 0]
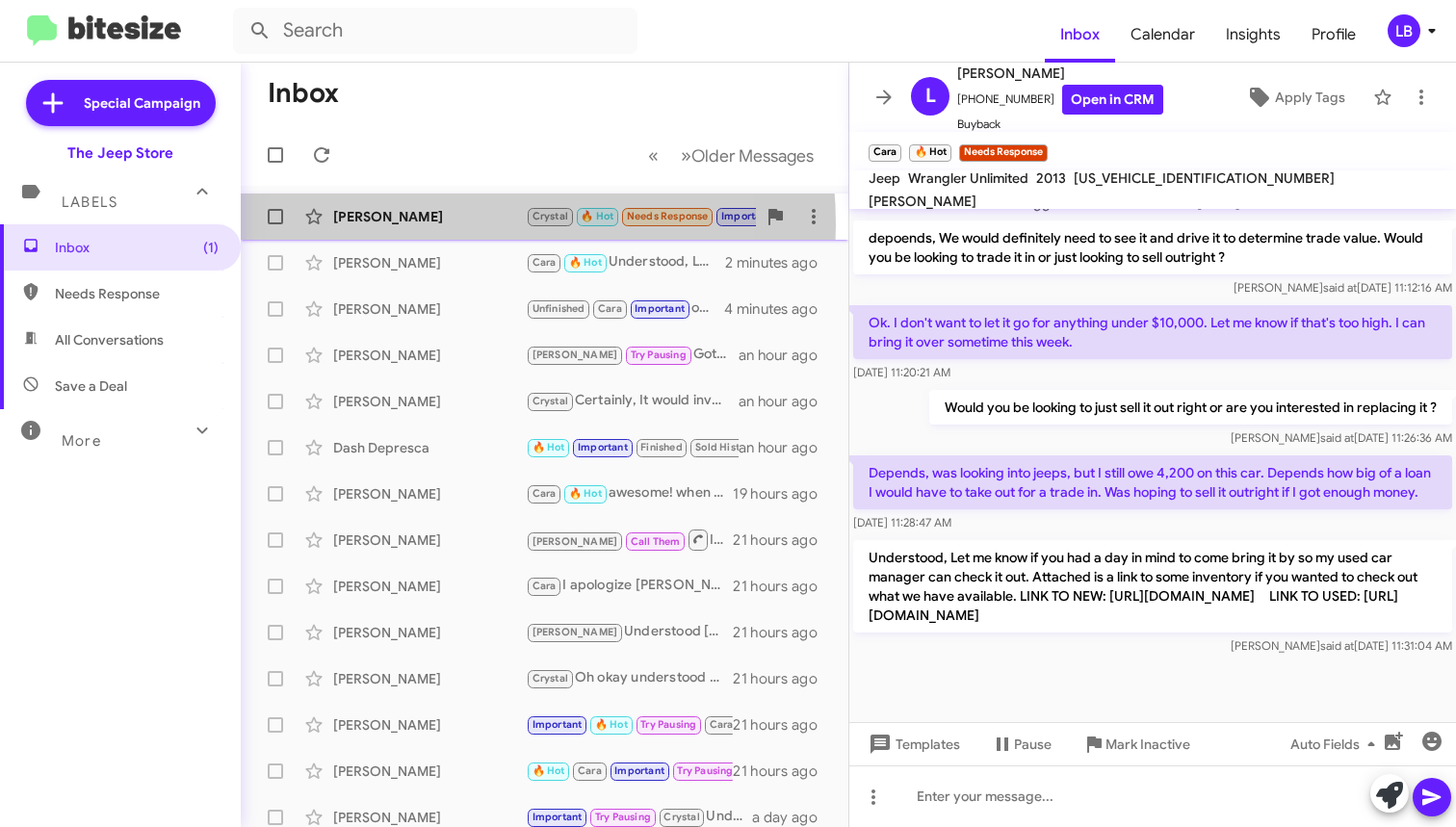
click at [427, 224] on div "[PERSON_NAME]" at bounding box center [429, 217] width 192 height 20
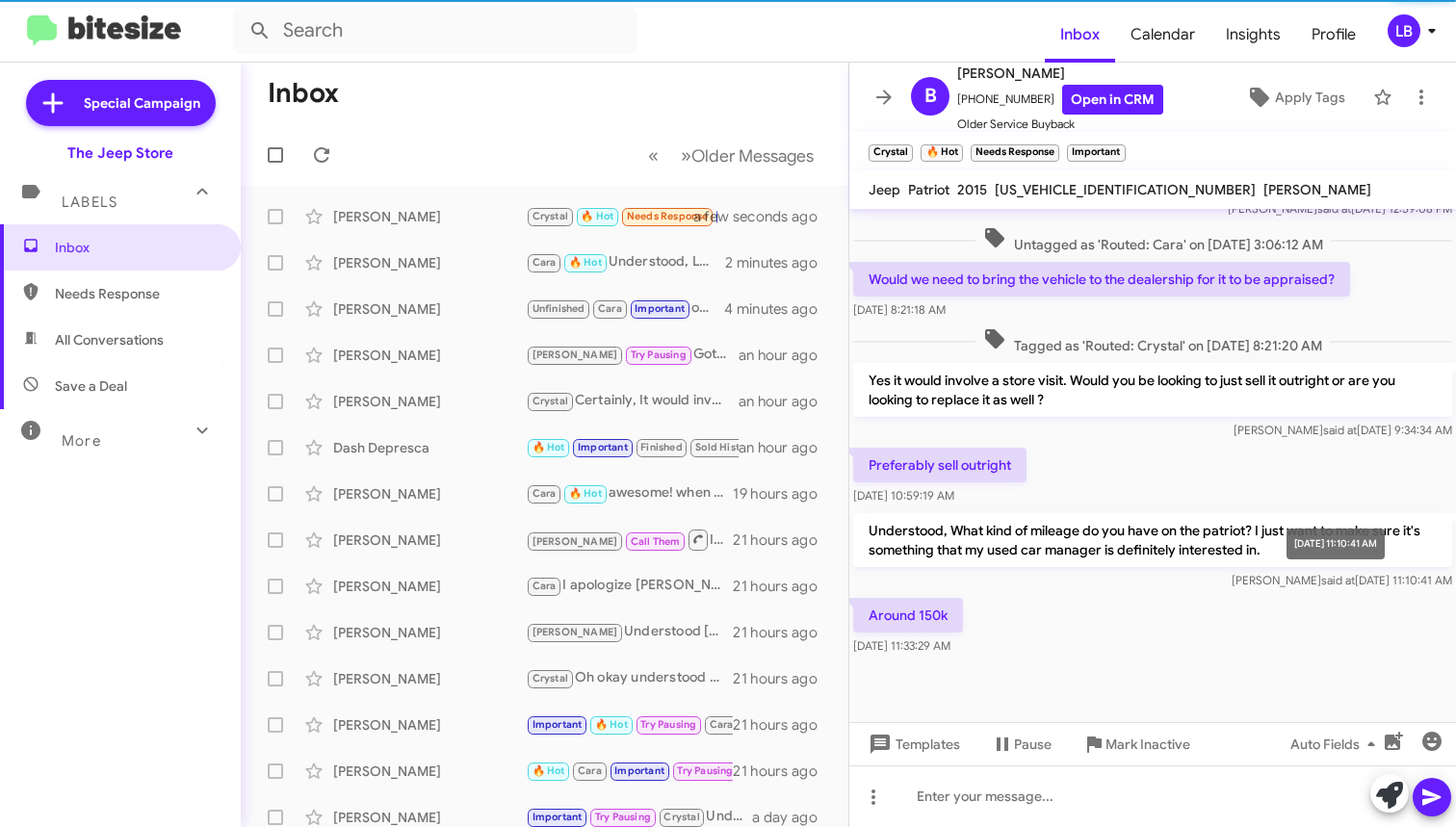
scroll to position [562, 0]
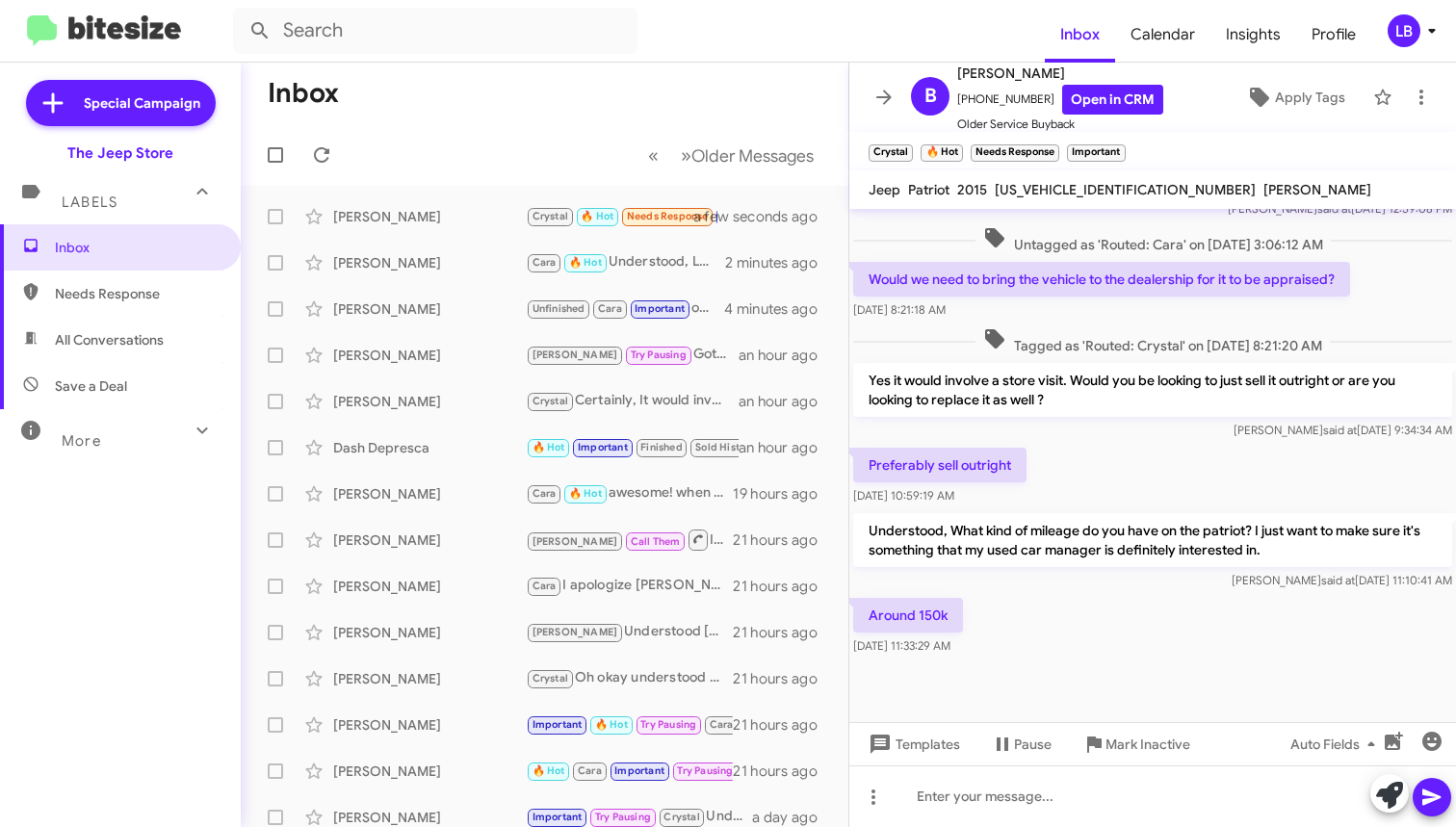
click at [1192, 456] on div "Preferably sell outright [DATE] 10:59:19 AM" at bounding box center [1152, 477] width 607 height 65
click at [1306, 482] on div "Preferably sell outright [DATE] 10:59:19 AM" at bounding box center [1152, 477] width 607 height 65
click at [1153, 487] on div "Preferably sell outright [DATE] 10:59:19 AM" at bounding box center [1152, 477] width 607 height 65
drag, startPoint x: 1373, startPoint y: 299, endPoint x: 1357, endPoint y: 302, distance: 16.3
click at [1371, 299] on div "Would we need to bring the vehicle to the dealership for it to be appraised? [D…" at bounding box center [1152, 290] width 607 height 65
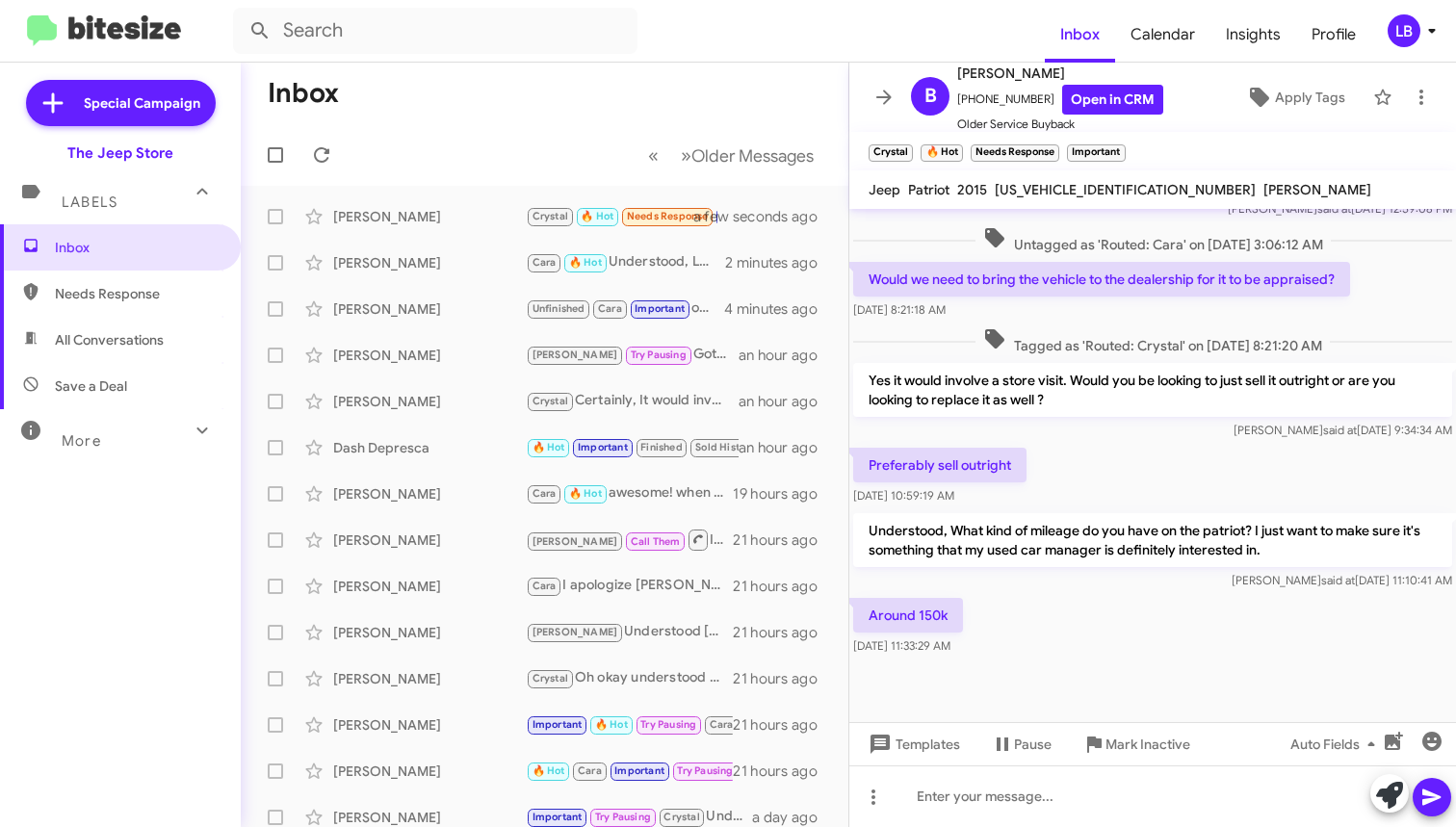
click at [1056, 305] on div "[DATE] 8:21:18 AM" at bounding box center [1101, 310] width 497 height 20
click at [1059, 443] on div "Yes it would involve a store visit. Would you be looking to just sell it outrig…" at bounding box center [1152, 402] width 607 height 85
click at [1050, 463] on div "Preferably sell outright [DATE] 10:59:19 AM" at bounding box center [1152, 477] width 607 height 65
drag, startPoint x: 1160, startPoint y: 325, endPoint x: 1141, endPoint y: 342, distance: 25.5
click at [1160, 325] on div "Tagged as 'Routed: Crystal' on [DATE] 8:21:20 AM" at bounding box center [1152, 341] width 607 height 36
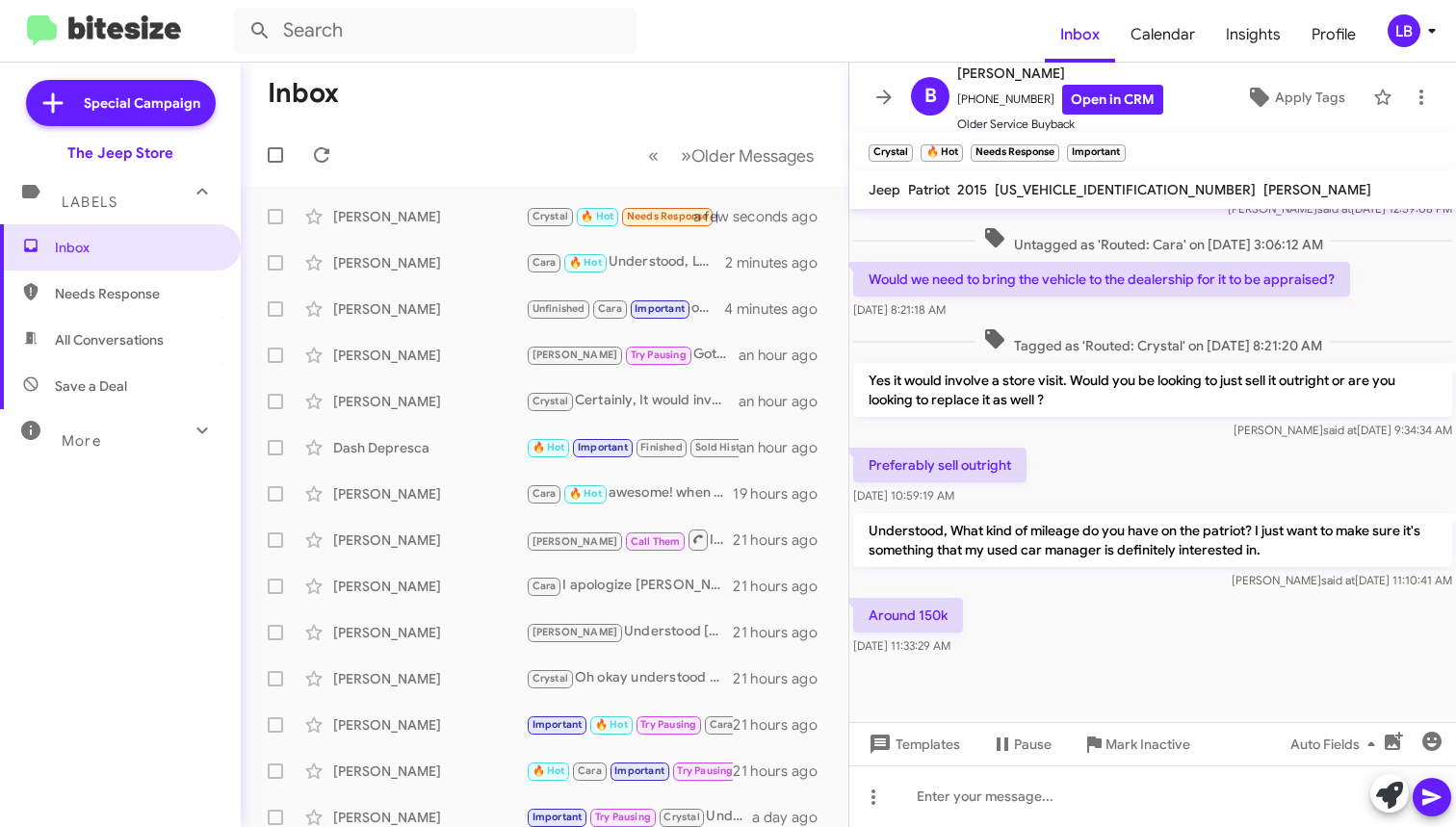
drag, startPoint x: 1058, startPoint y: 623, endPoint x: 1064, endPoint y: 577, distance: 46.4
click at [1058, 627] on div "Around 150k [DATE] 11:33:29 AM" at bounding box center [1152, 627] width 607 height 65
click at [1080, 489] on div "Preferably sell outright [DATE] 10:59:19 AM" at bounding box center [1152, 477] width 607 height 65
click at [1060, 657] on div "Around 150k [DATE] 11:33:29 AM" at bounding box center [1152, 627] width 607 height 65
click at [1050, 812] on div at bounding box center [1152, 796] width 607 height 61
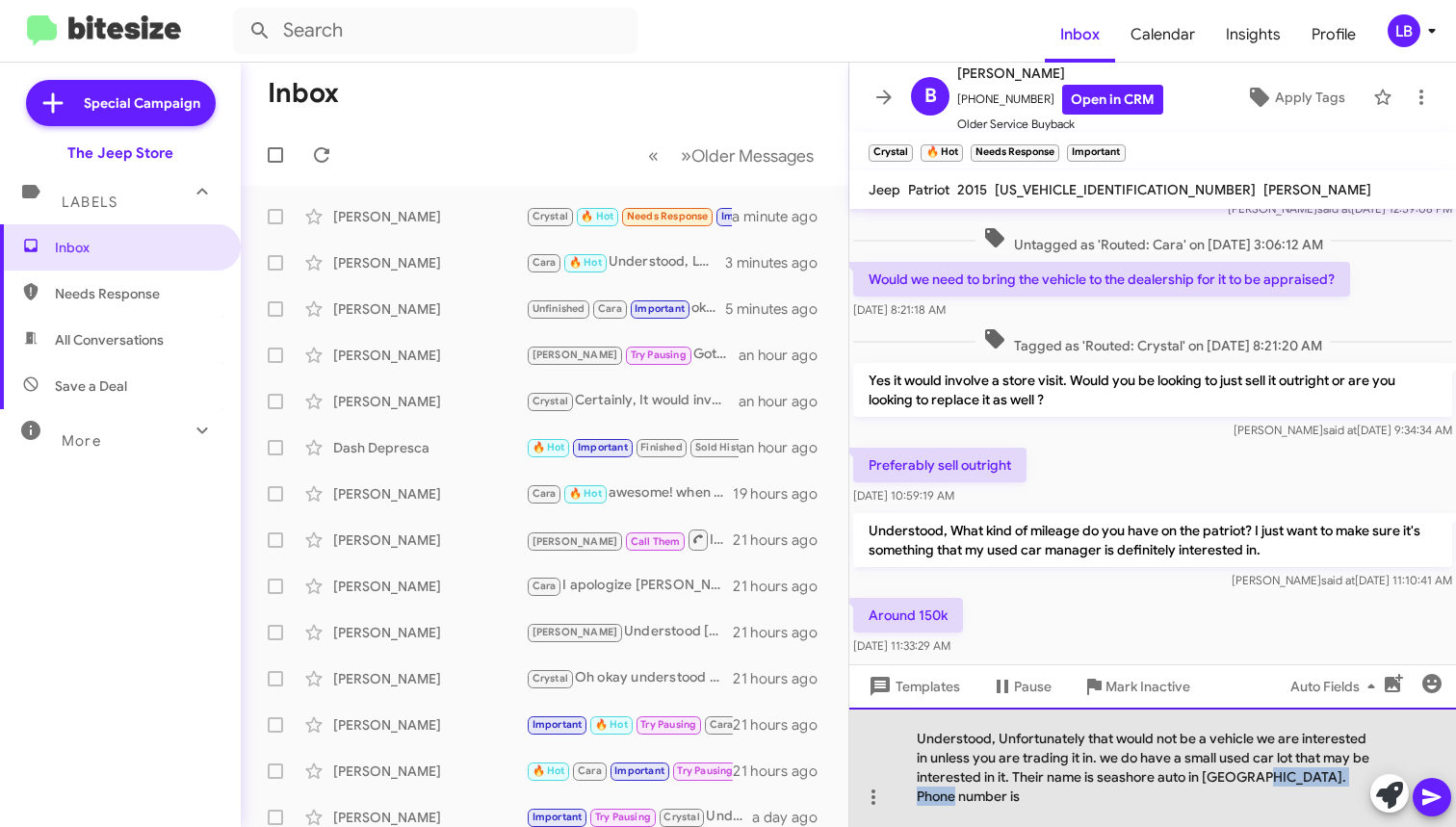
drag, startPoint x: 1043, startPoint y: 803, endPoint x: 1275, endPoint y: 778, distance: 233.3
click at [1275, 778] on div "Understood, Unfortunately that would not be a vehicle we are interested in unle…" at bounding box center [1152, 767] width 607 height 119
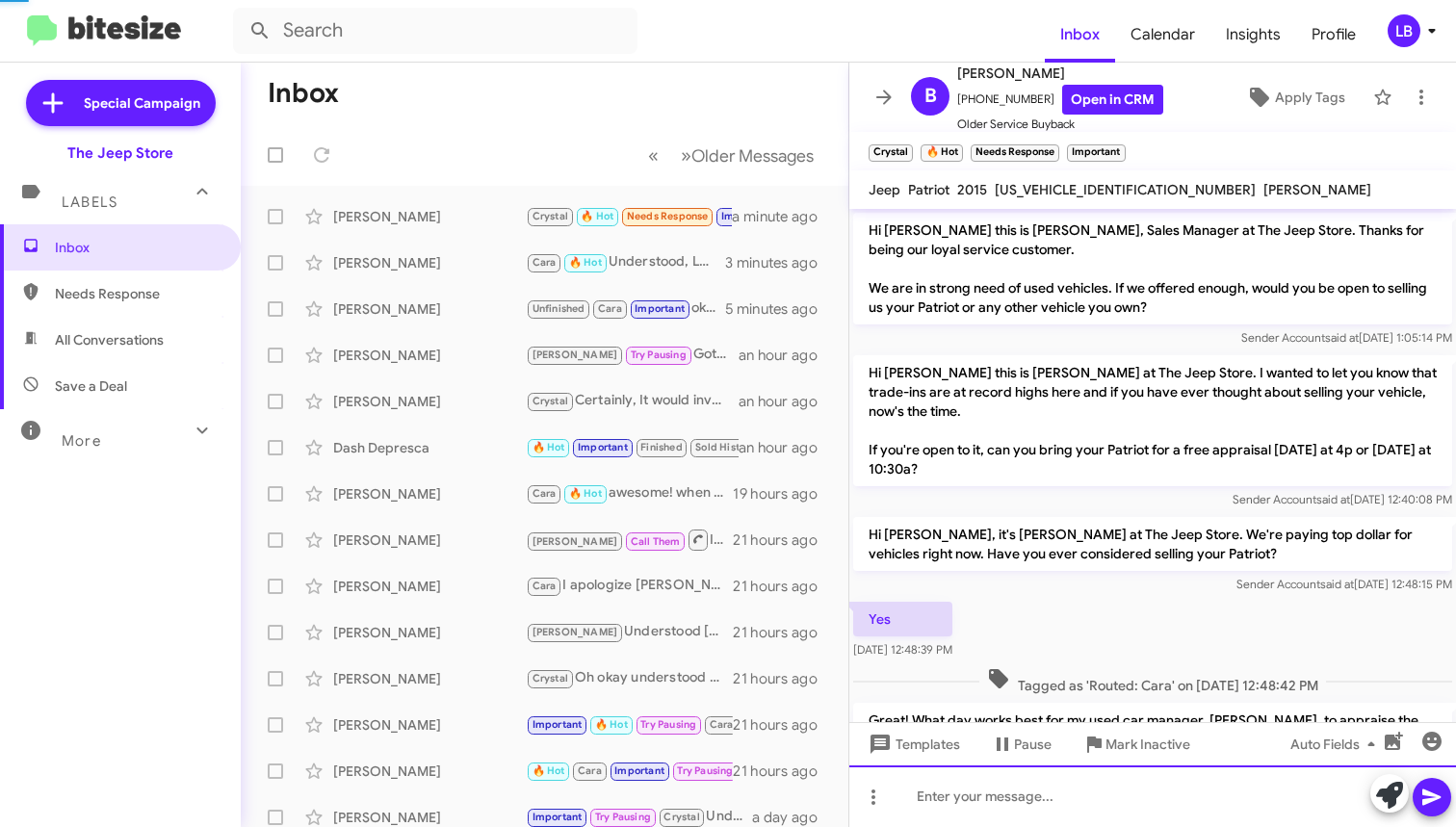
scroll to position [689, 0]
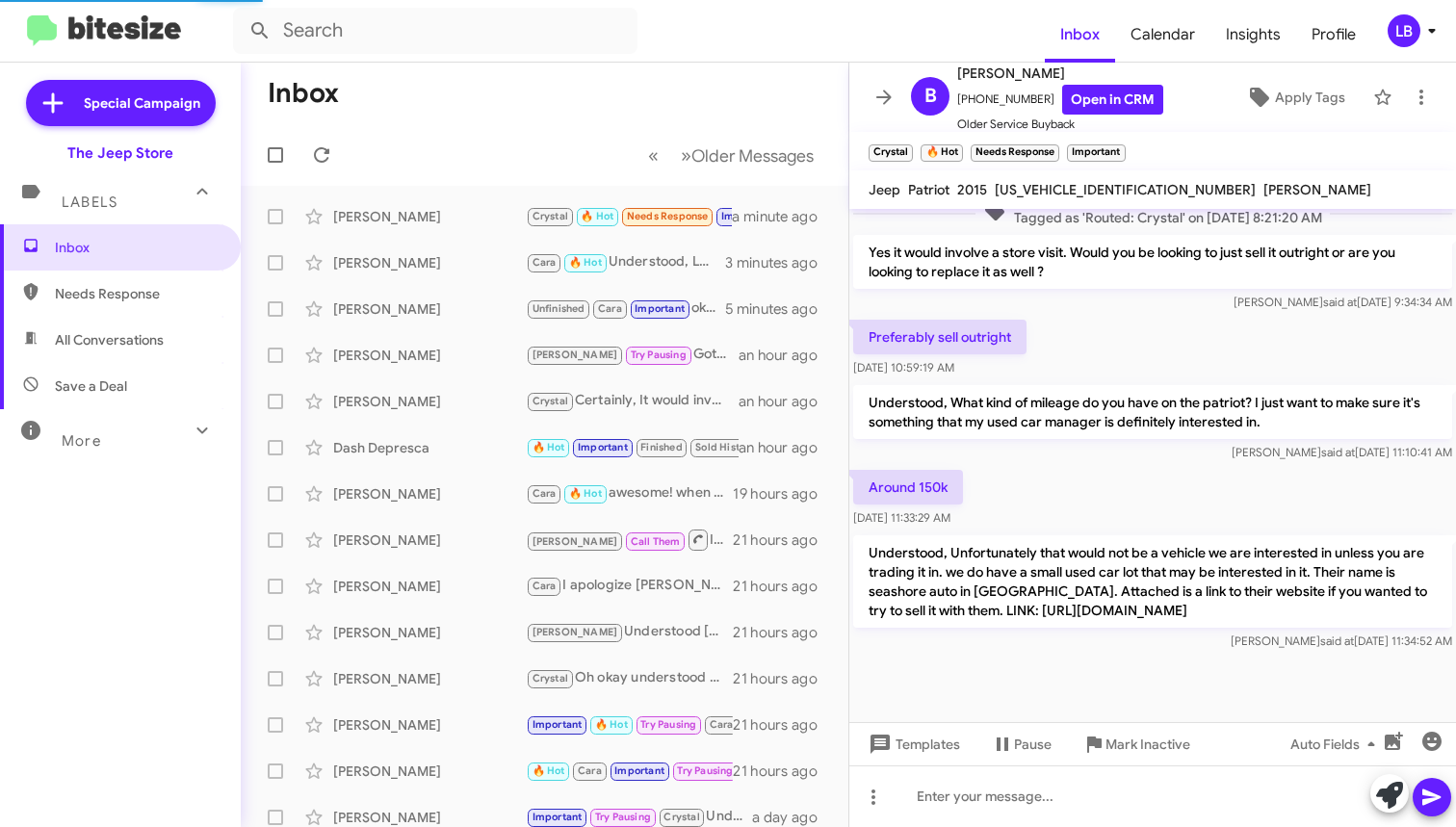
click at [1052, 377] on div "Preferably sell outright [DATE] 10:59:19 AM" at bounding box center [1152, 348] width 607 height 65
click at [446, 116] on mat-toolbar-row "Inbox" at bounding box center [545, 93] width 608 height 61
click at [80, 331] on span "All Conversations" at bounding box center [110, 340] width 109 height 20
type input "in:all-conversations"
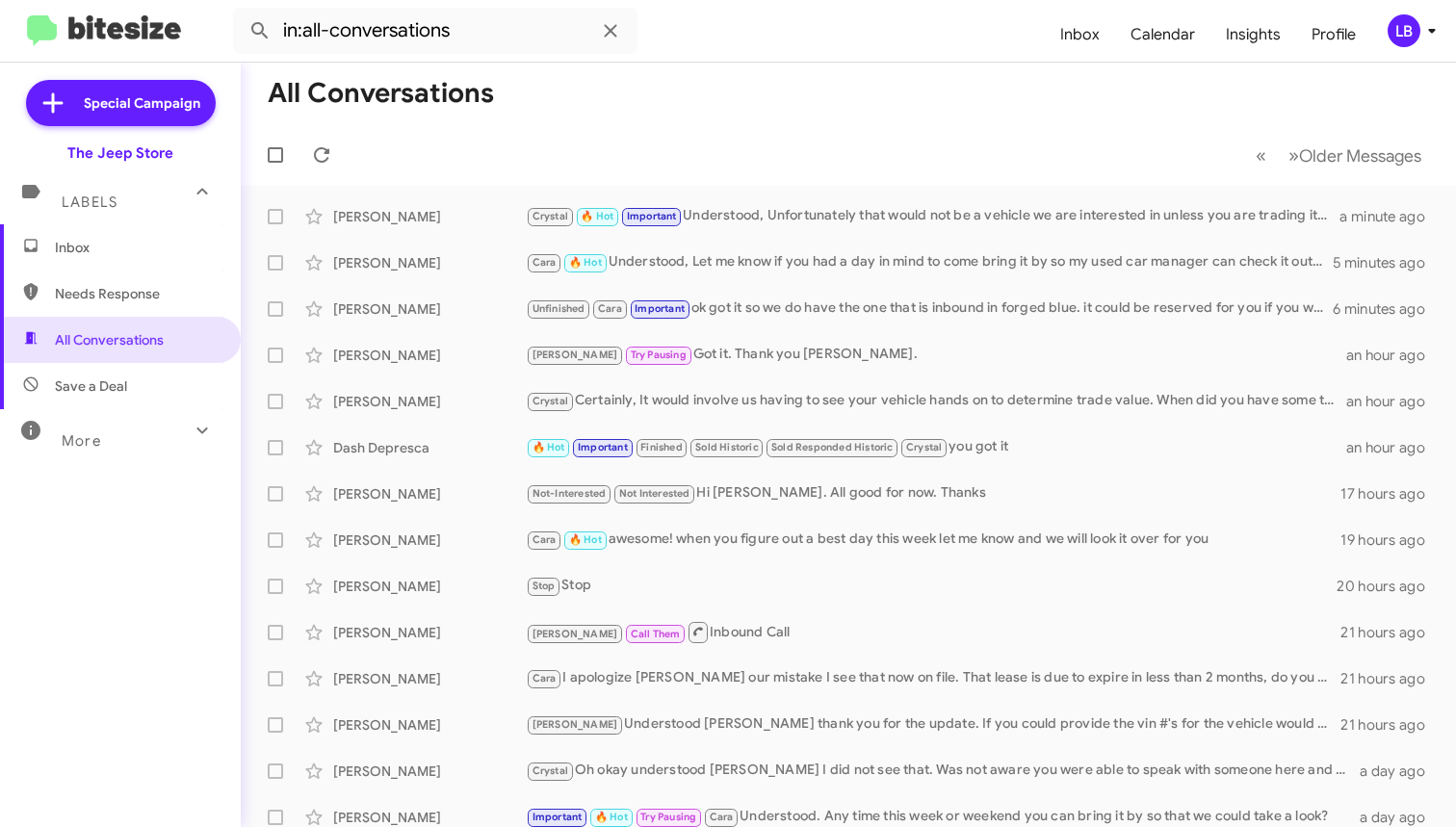
click at [895, 134] on mat-toolbar-row "« Previous » Next Older Messages" at bounding box center [848, 155] width 1215 height 61
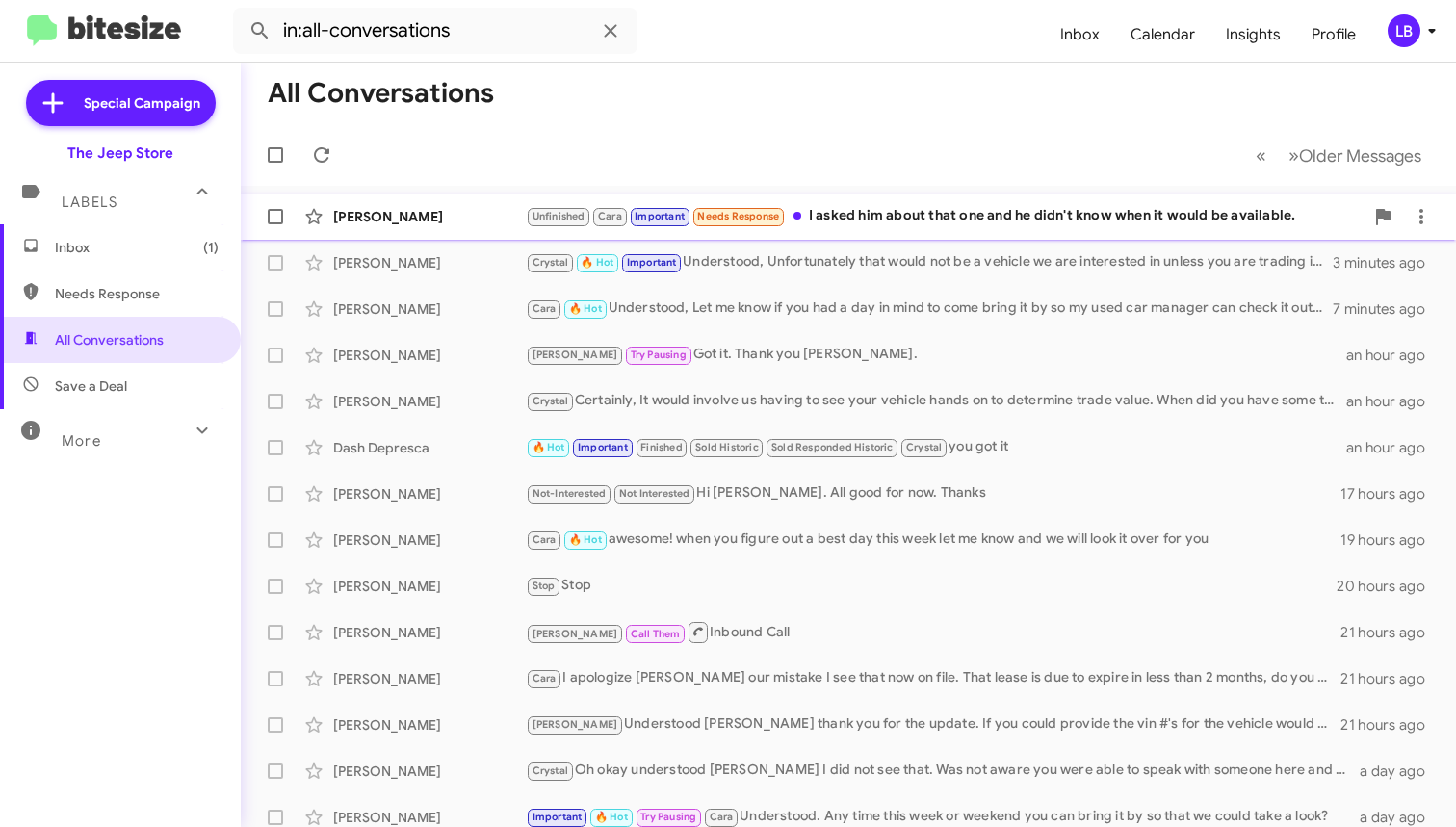
click at [960, 214] on div "Unfinished Cara Important Needs Response I asked him about that one and he didn…" at bounding box center [945, 216] width 838 height 22
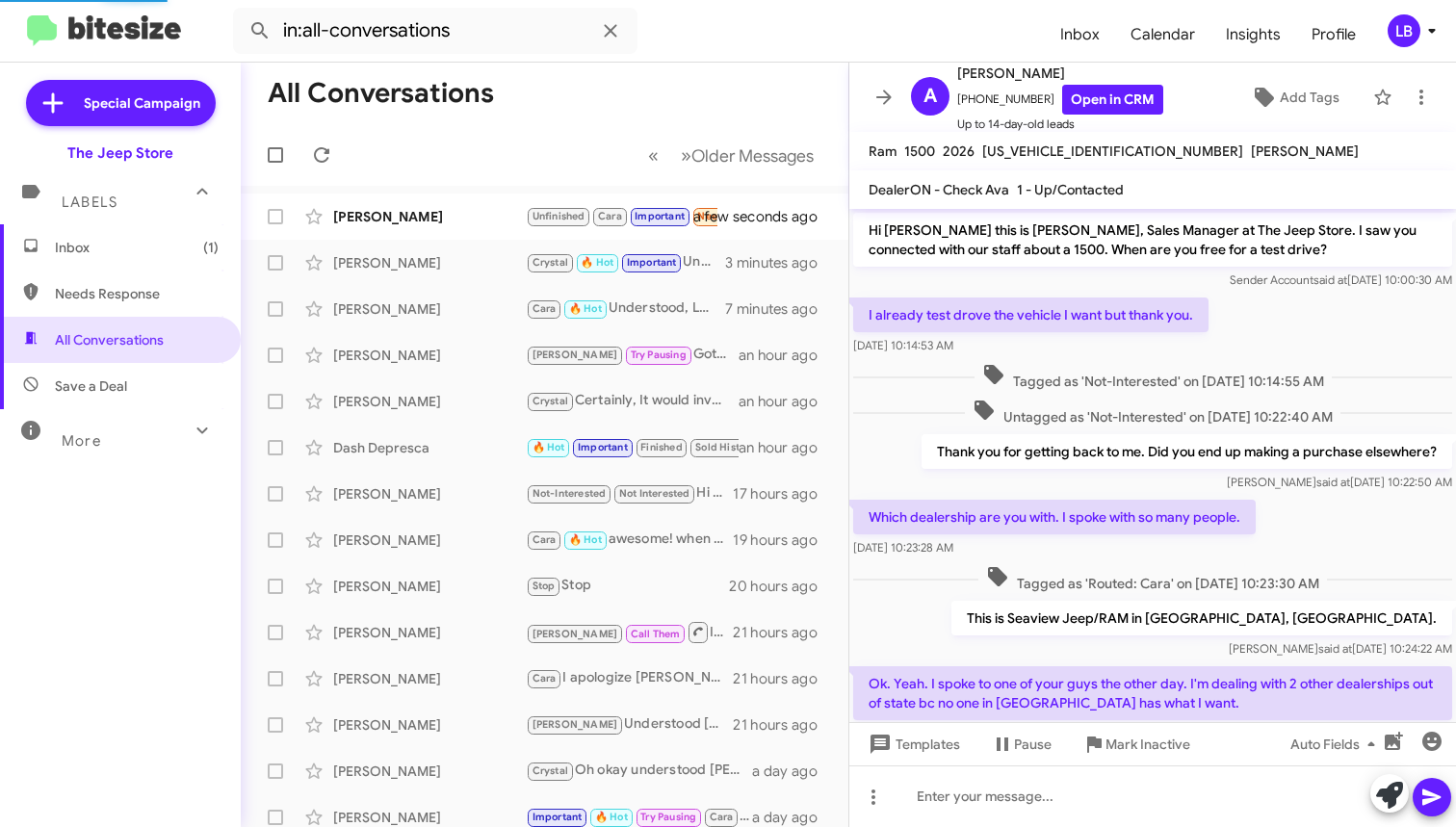
scroll to position [408, 0]
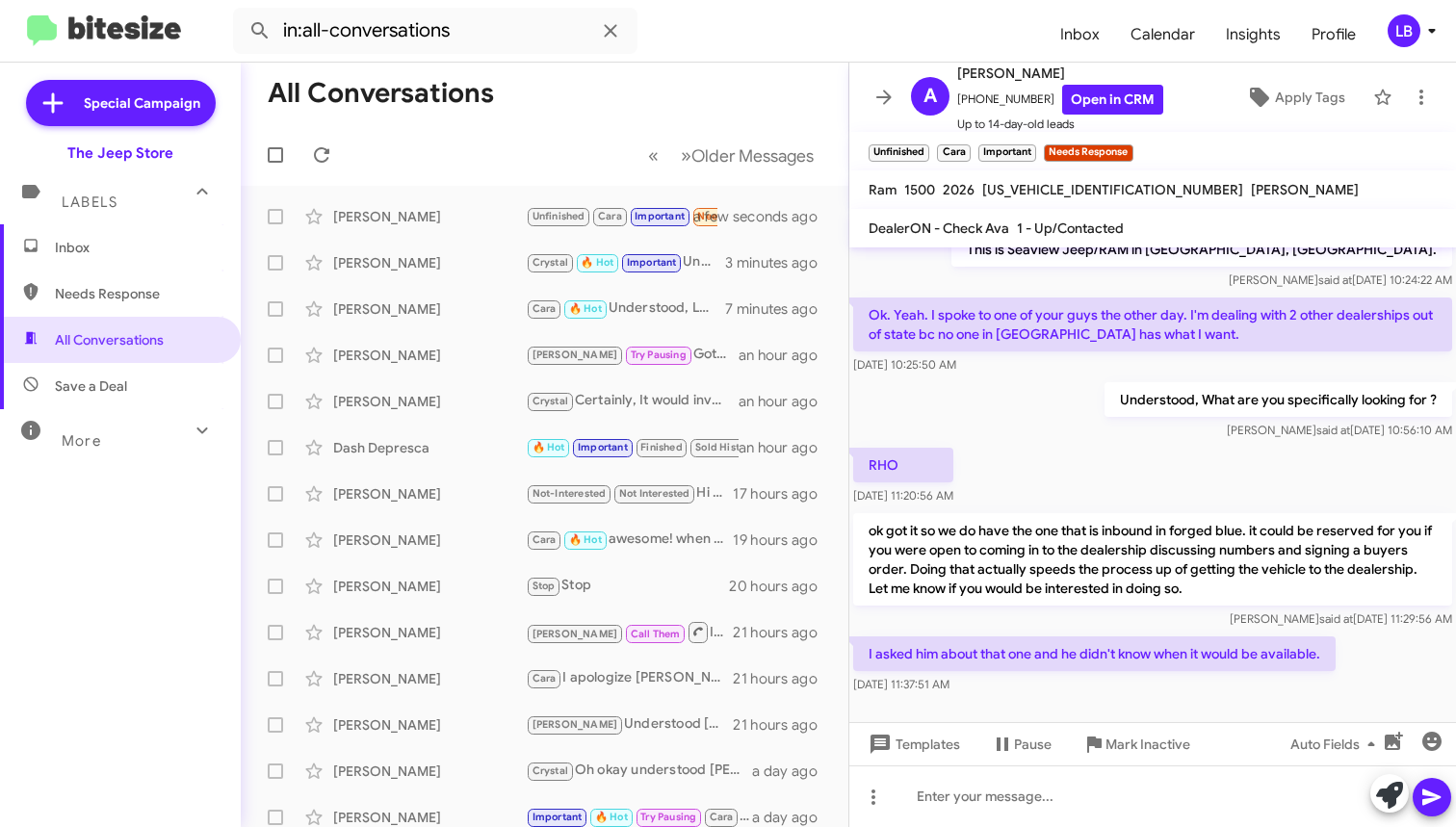
click at [1125, 427] on div "[PERSON_NAME] said at [DATE] 10:56:10 AM" at bounding box center [1278, 430] width 347 height 20
click at [1063, 428] on div "Understood, What are you specifically looking for ? [PERSON_NAME] said at [DATE…" at bounding box center [1152, 411] width 607 height 65
click at [1003, 294] on div "Ok. Yeah. I spoke to one of your guys the other day. I'm dealing with 2 other d…" at bounding box center [1152, 337] width 607 height 85
drag, startPoint x: 1005, startPoint y: 274, endPoint x: 1042, endPoint y: 484, distance: 213.2
click at [1005, 274] on div "This is Seaview Jeep/RAM in [GEOGRAPHIC_DATA], [GEOGRAPHIC_DATA]. [PERSON_NAME]…" at bounding box center [1152, 261] width 607 height 65
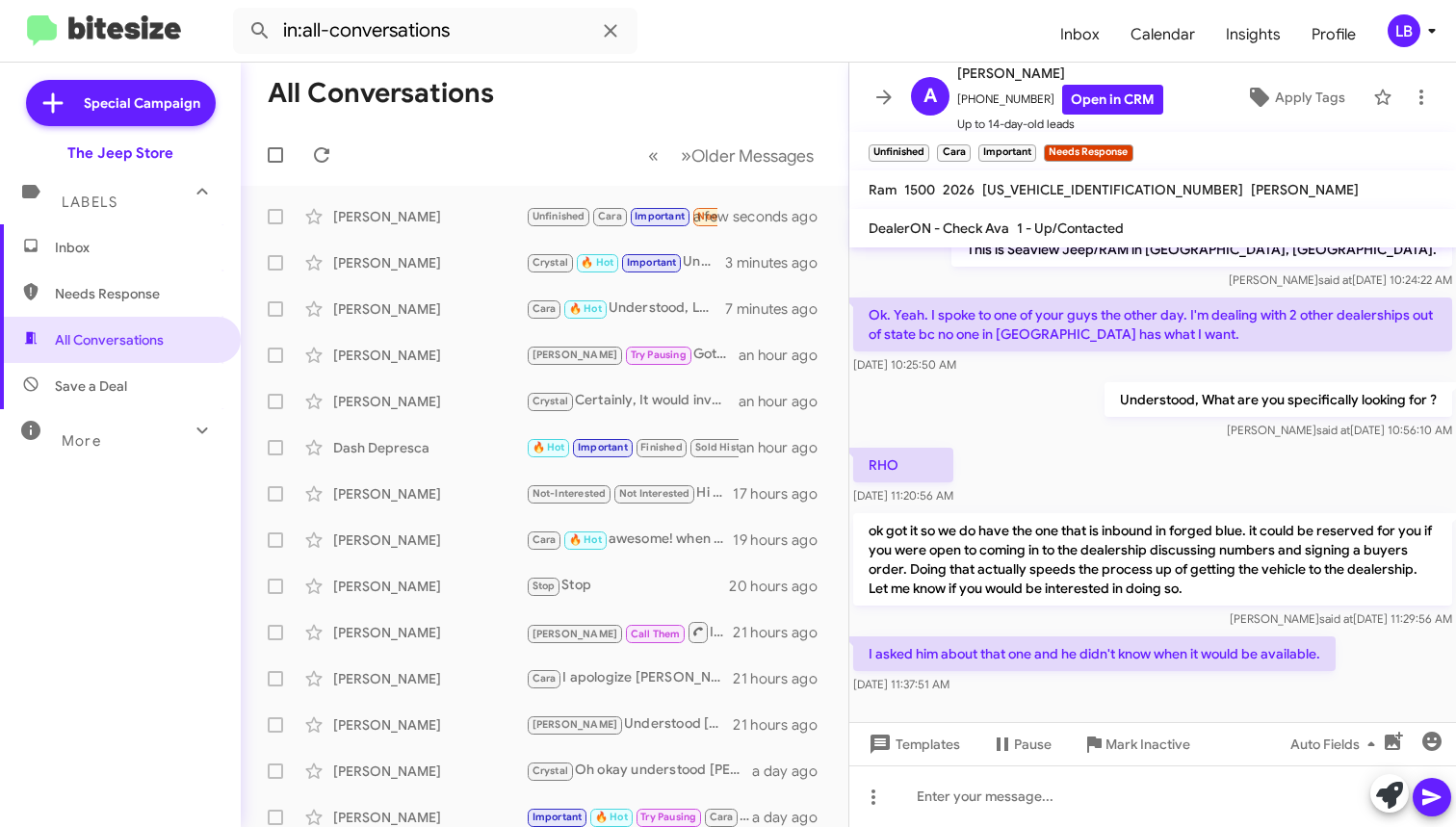
click at [1043, 489] on div "RHO [DATE] 11:20:56 AM" at bounding box center [1152, 477] width 607 height 65
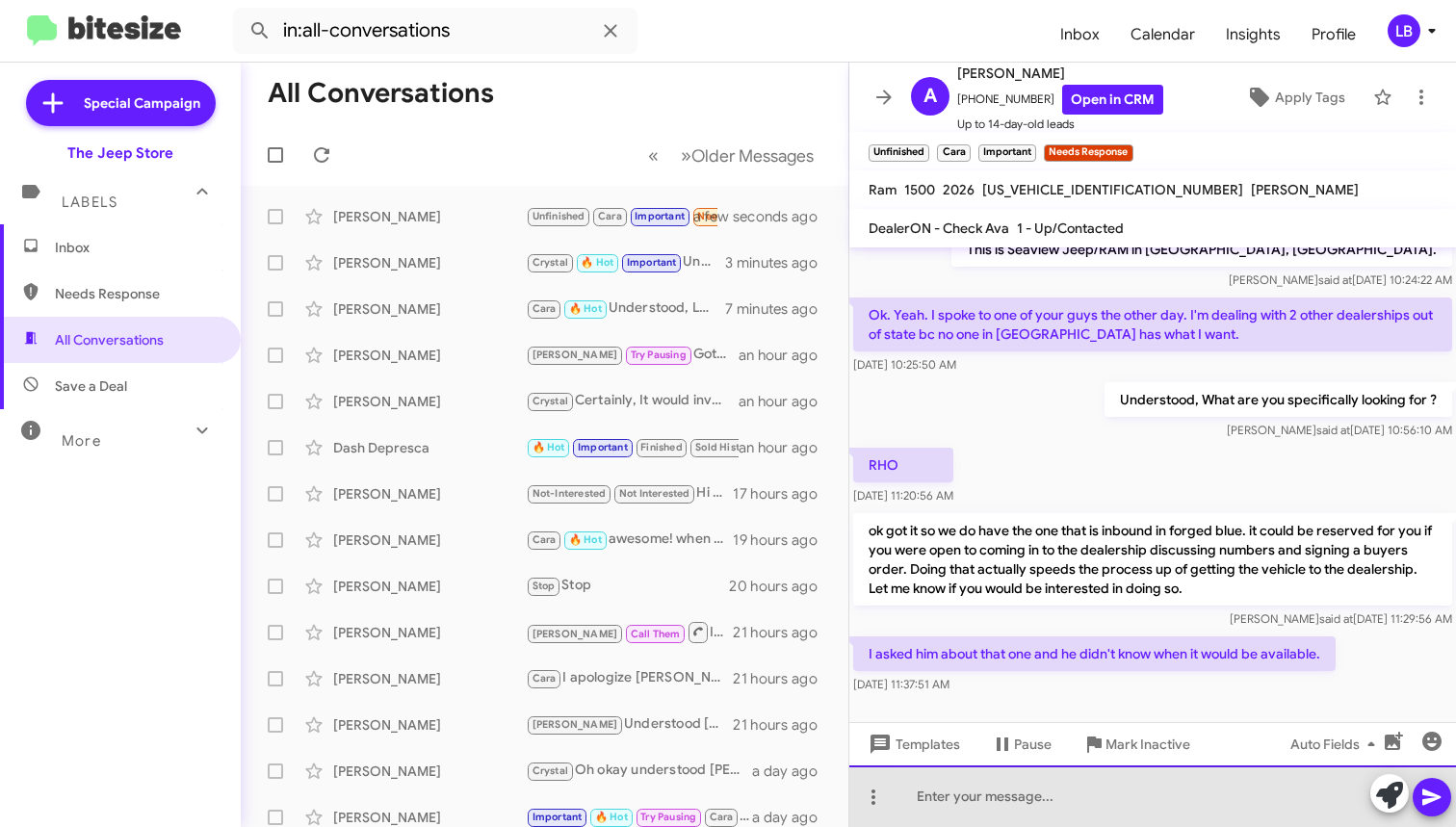
click at [1052, 797] on div at bounding box center [1152, 796] width 607 height 61
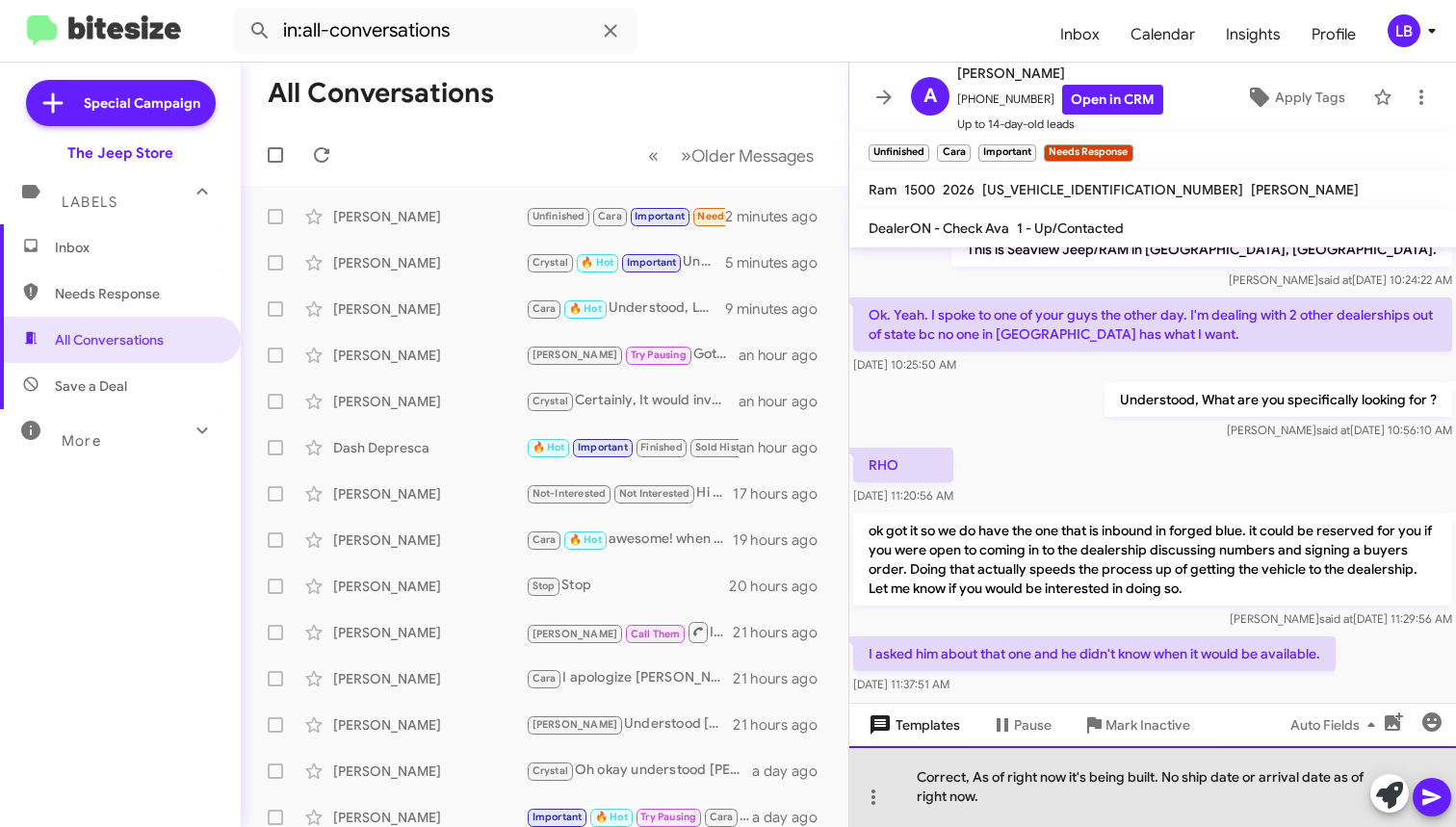
drag, startPoint x: 1079, startPoint y: 796, endPoint x: 859, endPoint y: 714, distance: 234.8
click at [862, 736] on div "Hi [PERSON_NAME] this is [PERSON_NAME], Sales Manager at The Jeep Store. I saw …" at bounding box center [1152, 537] width 607 height 579
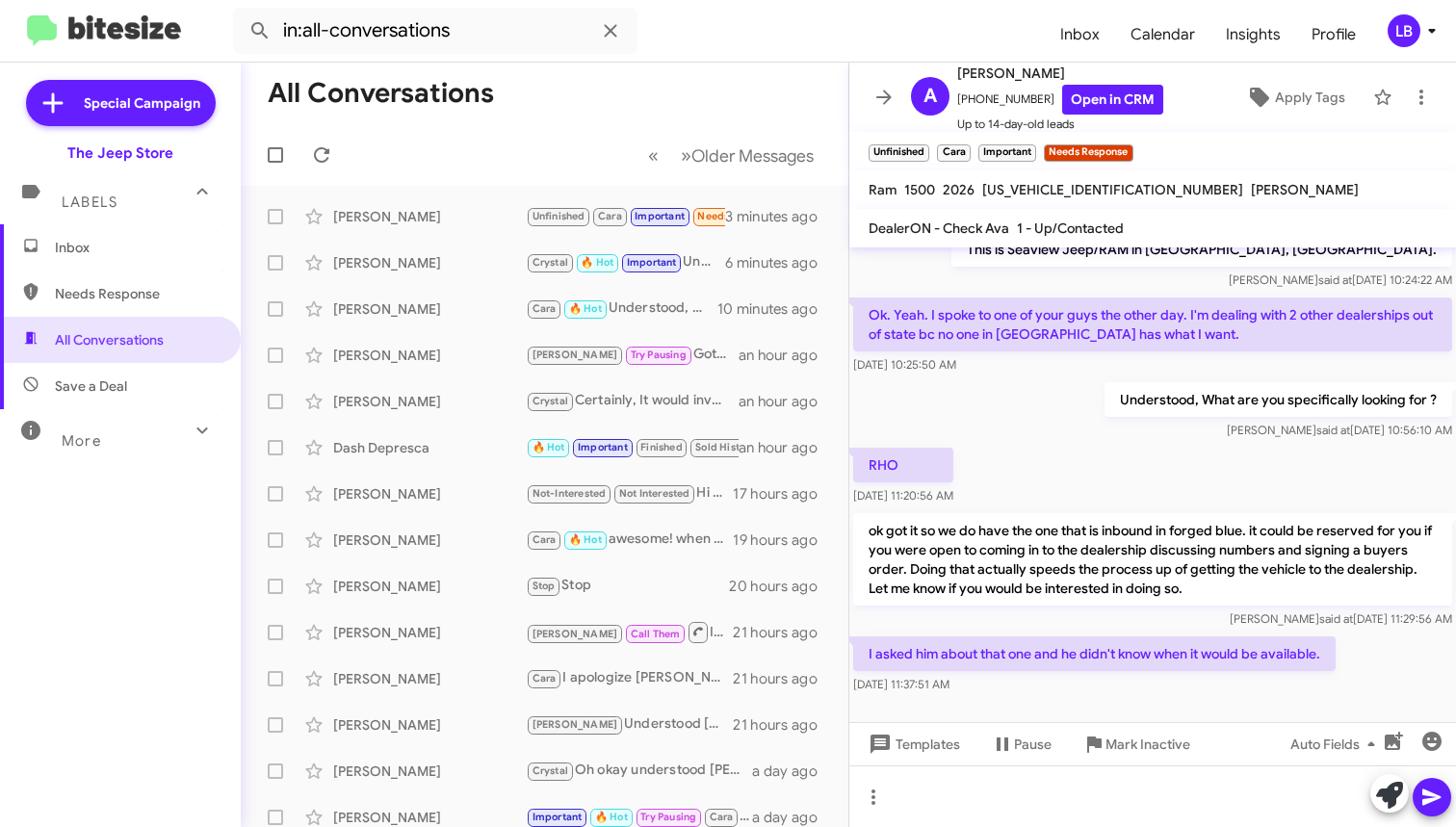
click at [1232, 417] on div "Understood, What are you specifically looking for ? [PERSON_NAME] said at [DATE…" at bounding box center [1278, 411] width 347 height 58
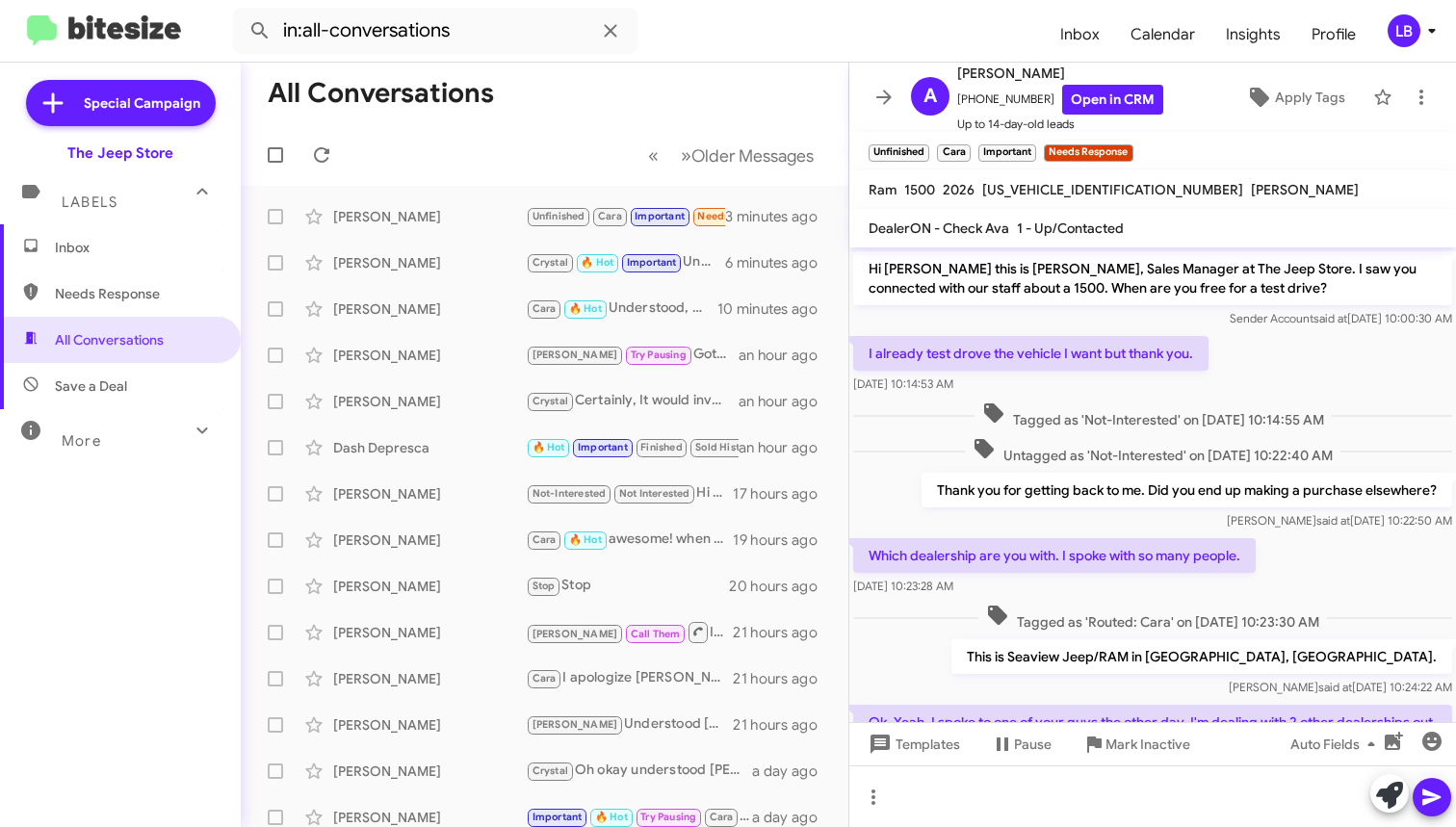
scroll to position [446, 0]
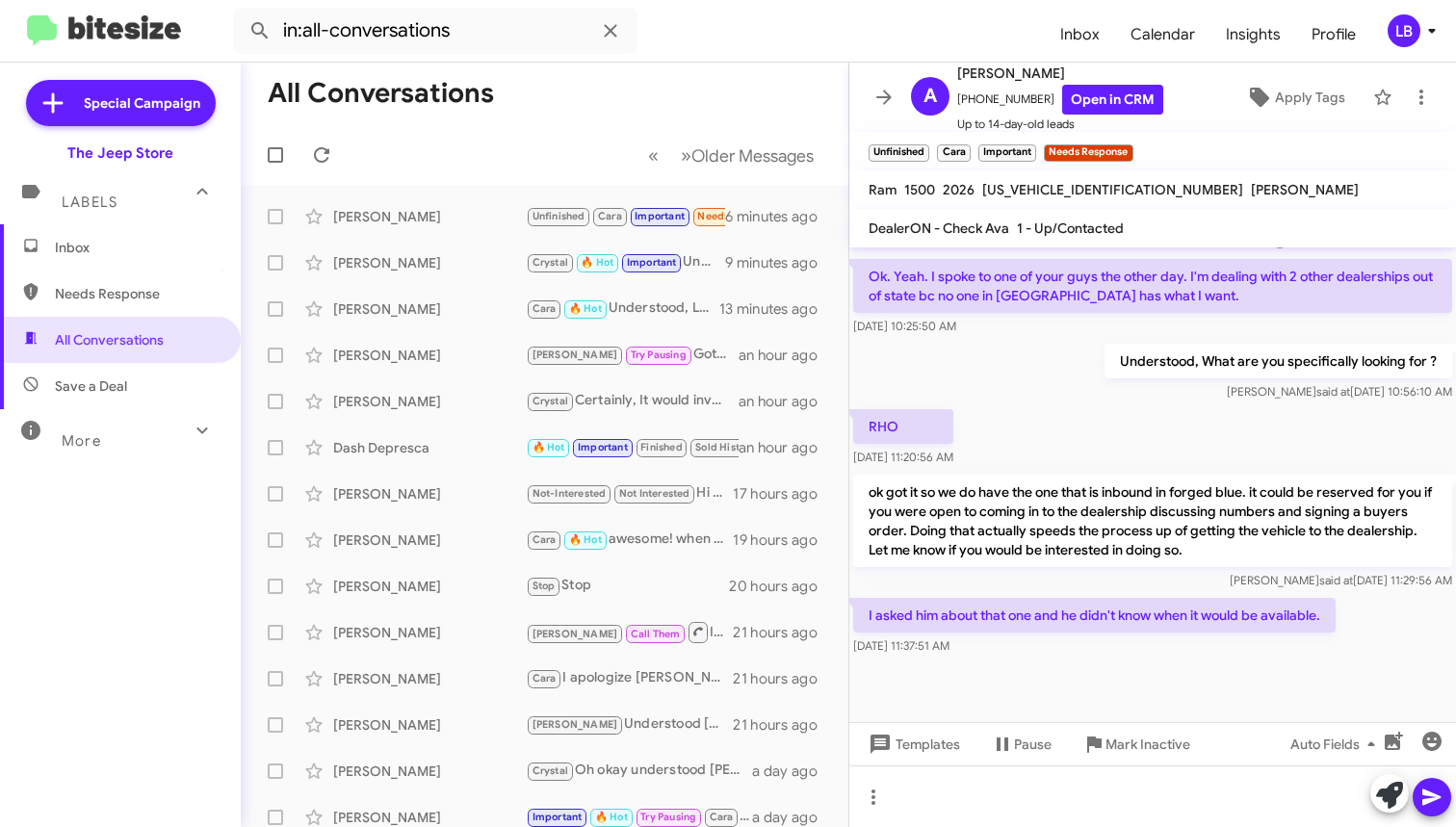
click at [1117, 390] on div "[PERSON_NAME] said at [DATE] 10:56:10 AM" at bounding box center [1278, 392] width 347 height 20
drag, startPoint x: 1253, startPoint y: 655, endPoint x: 1232, endPoint y: 516, distance: 140.6
click at [1253, 655] on div "I asked him about that one and he didn't know when it would be available. [DATE…" at bounding box center [1152, 627] width 607 height 65
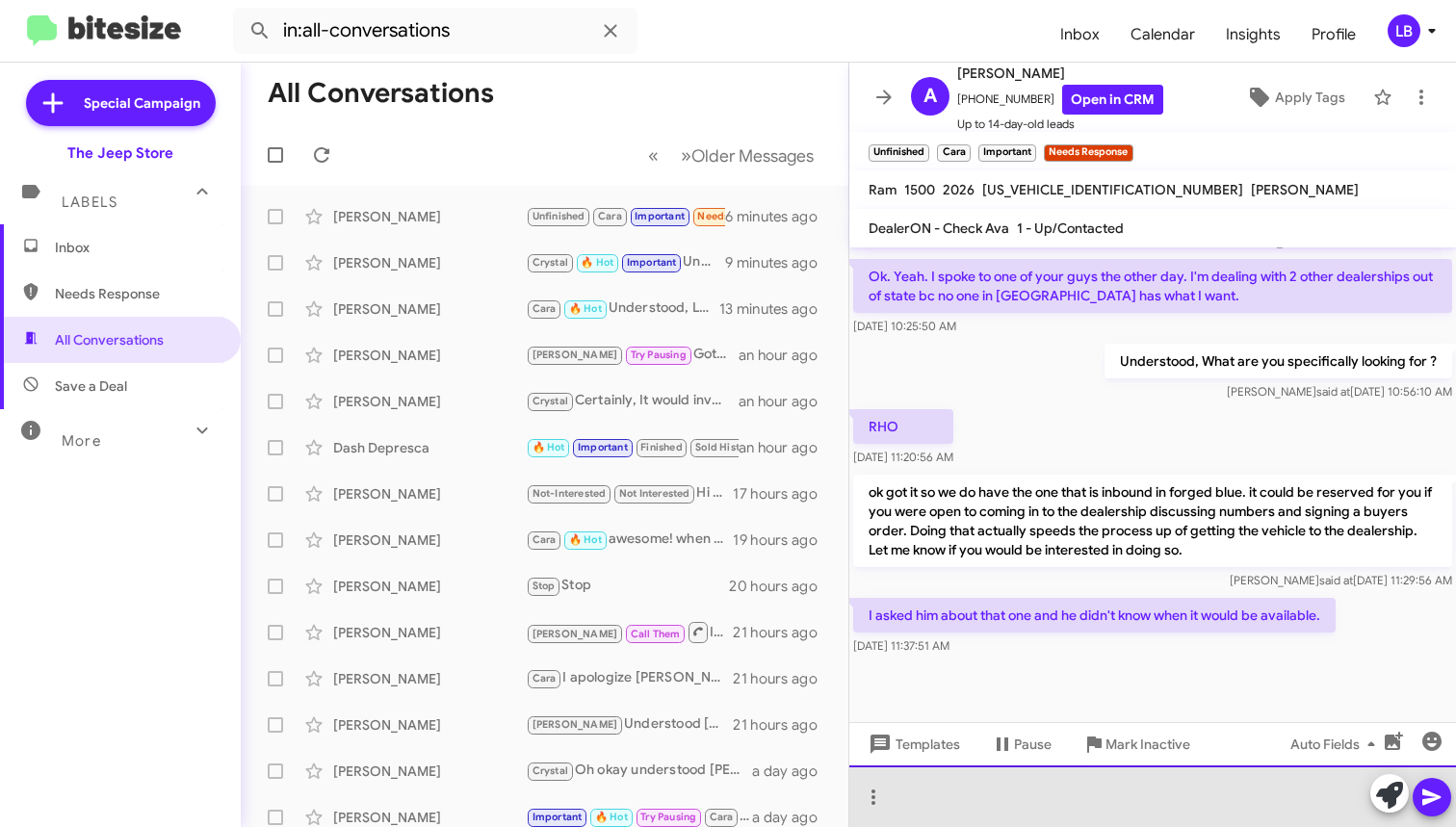
click at [1232, 800] on div at bounding box center [1152, 796] width 607 height 61
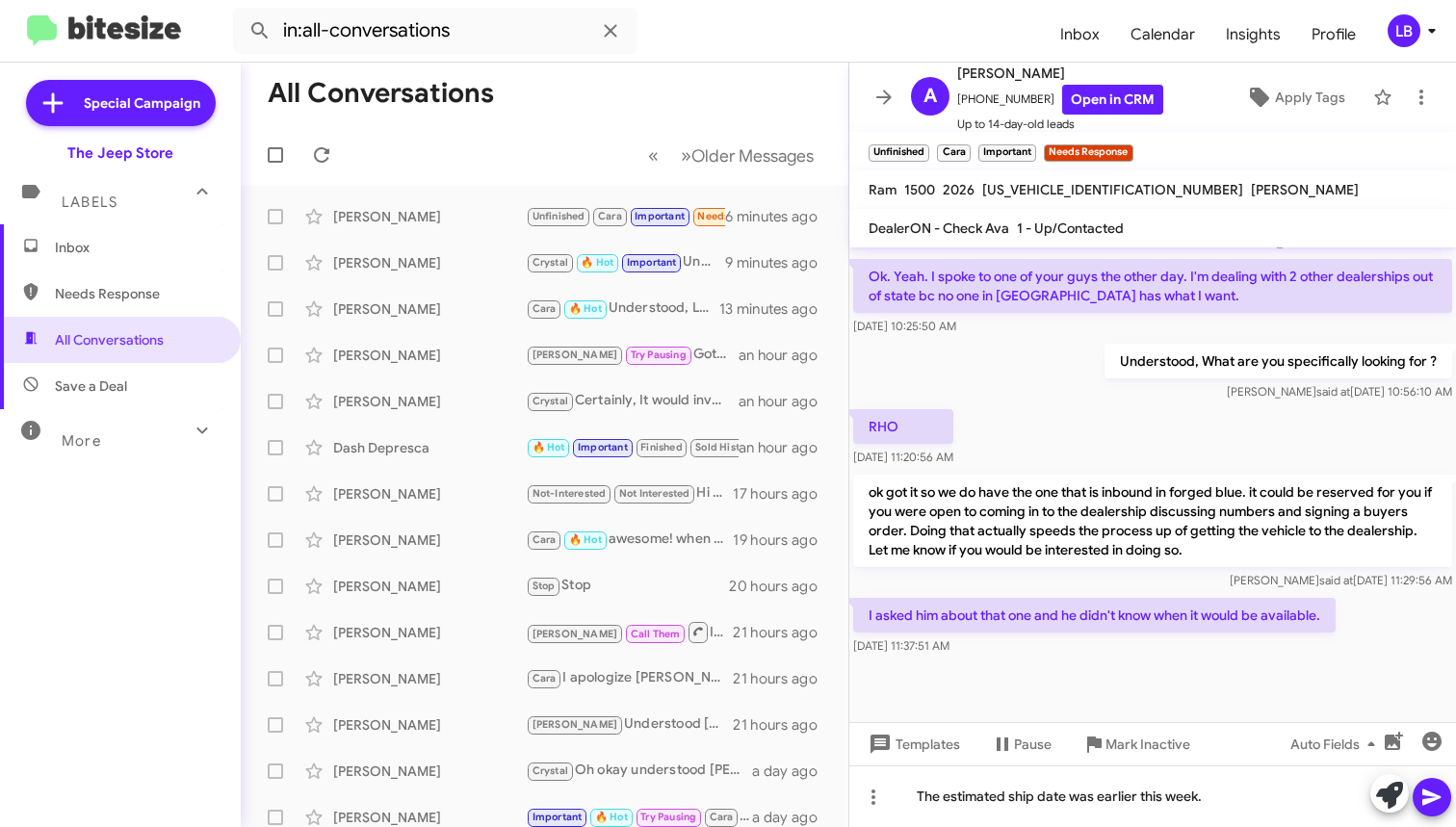
click at [1088, 387] on div "Understood, What are you specifically looking for ? [PERSON_NAME] said at [DATE…" at bounding box center [1152, 372] width 607 height 65
drag, startPoint x: 1241, startPoint y: 809, endPoint x: 1220, endPoint y: 799, distance: 23.3
click at [1241, 809] on div "The estimated ship date was earlier this week." at bounding box center [1152, 796] width 607 height 61
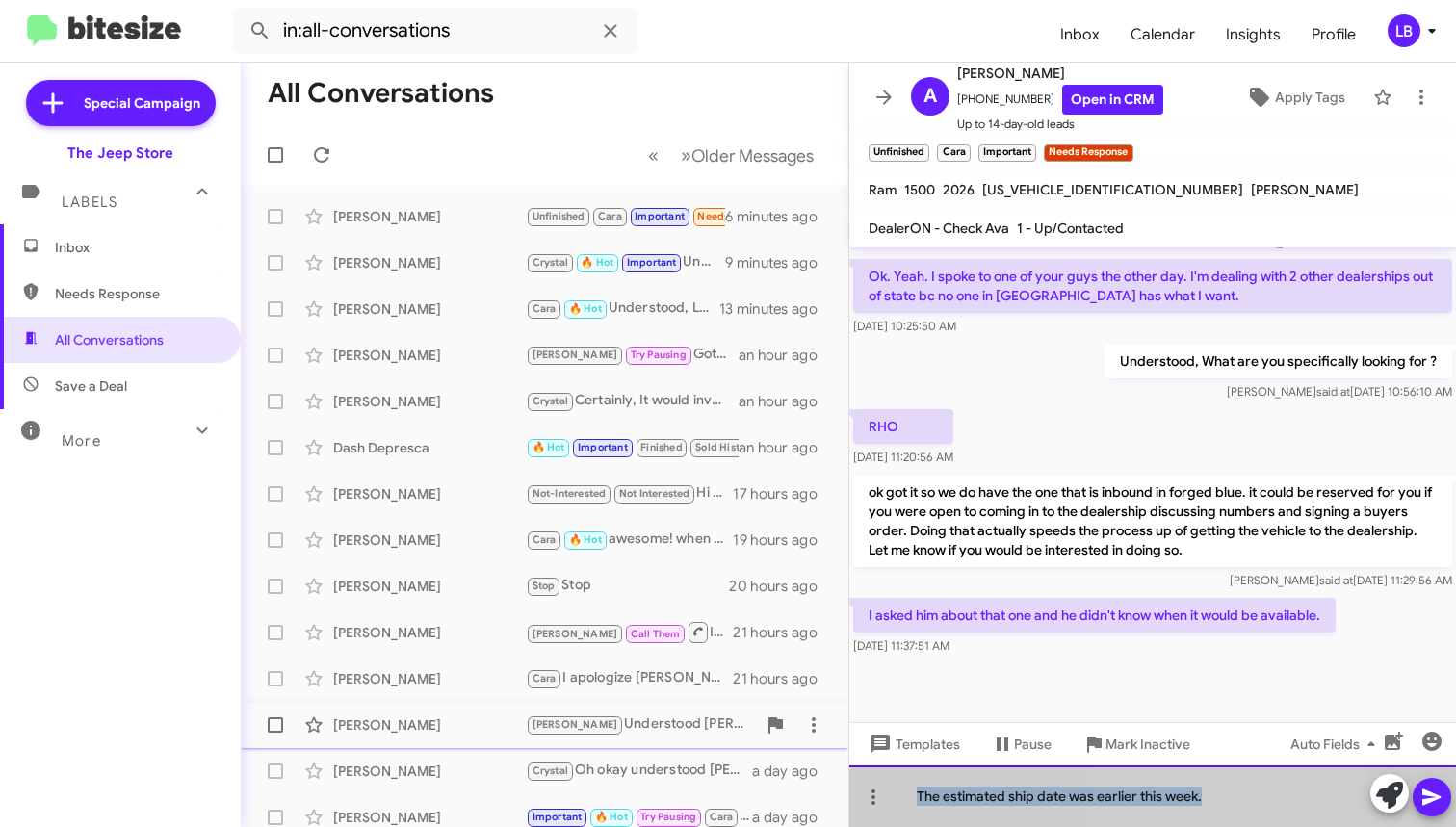
drag, startPoint x: 1220, startPoint y: 799, endPoint x: 663, endPoint y: 735, distance: 560.7
click at [667, 736] on div "All Conversations « Previous » Next Older Messages [PERSON_NAME] Unfinished Car…" at bounding box center [848, 444] width 1215 height 765
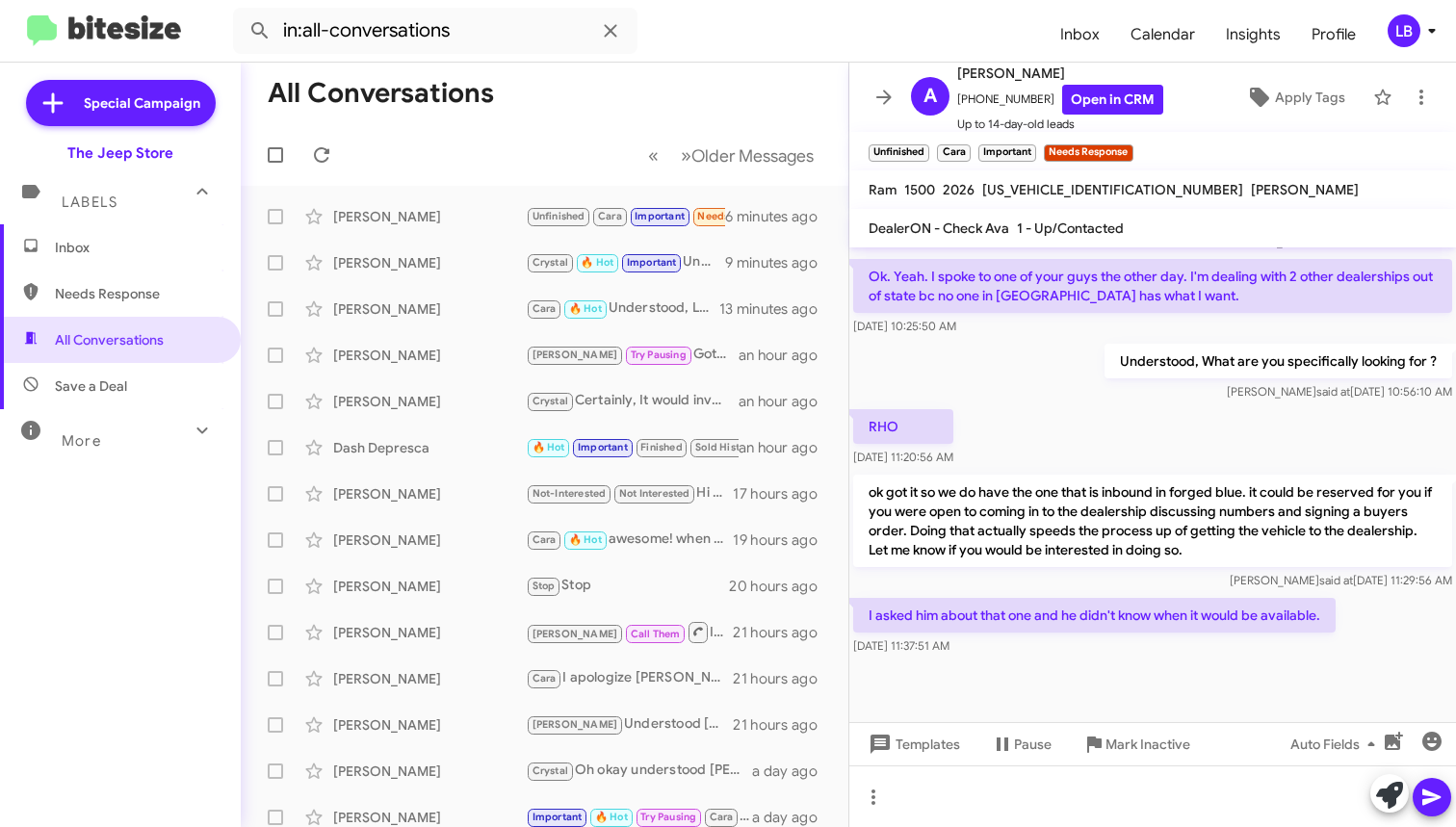
click at [1057, 437] on div "RHO [DATE] 11:20:56 AM" at bounding box center [1152, 438] width 607 height 65
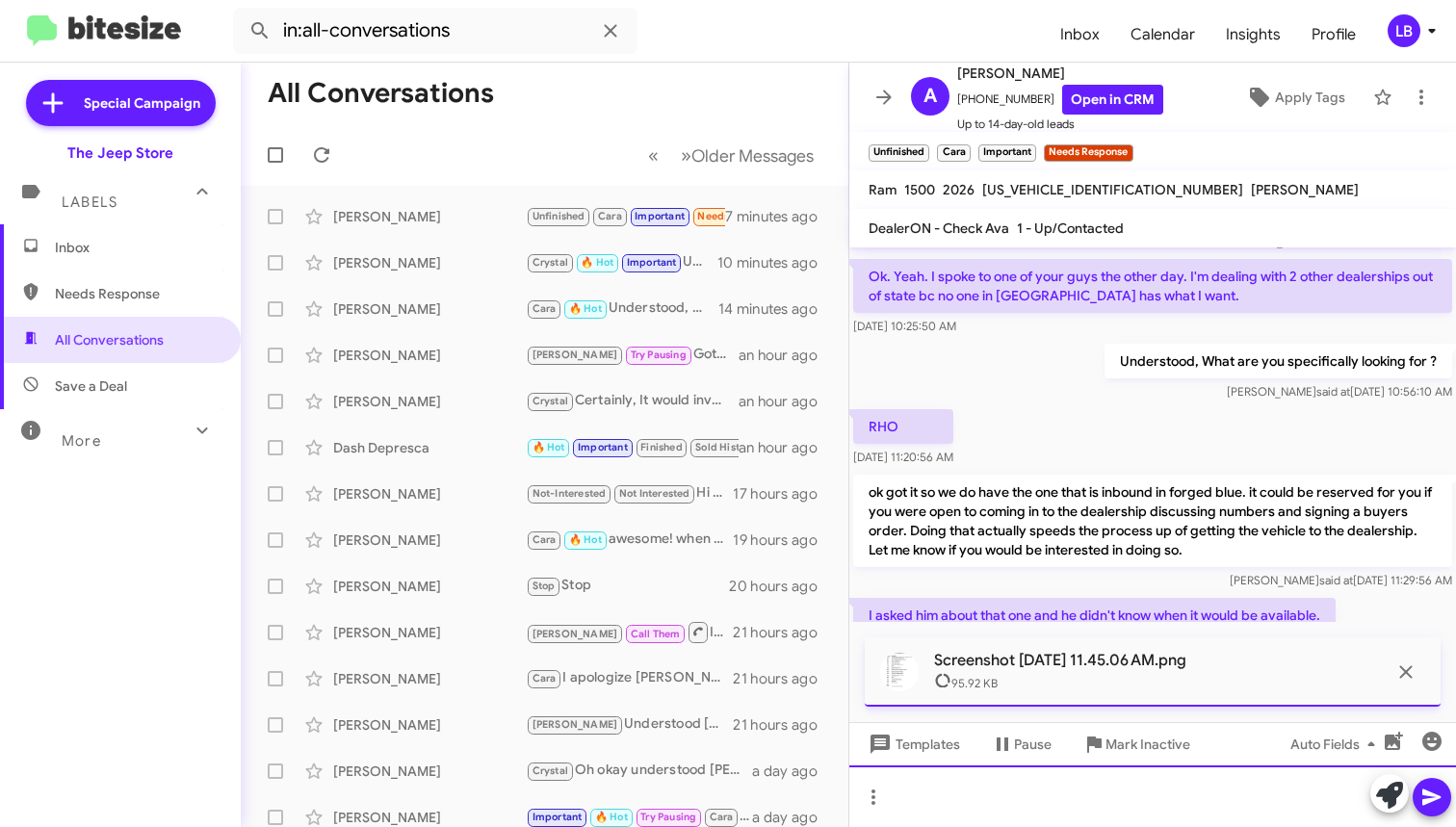
click at [1044, 798] on div at bounding box center [1152, 796] width 607 height 61
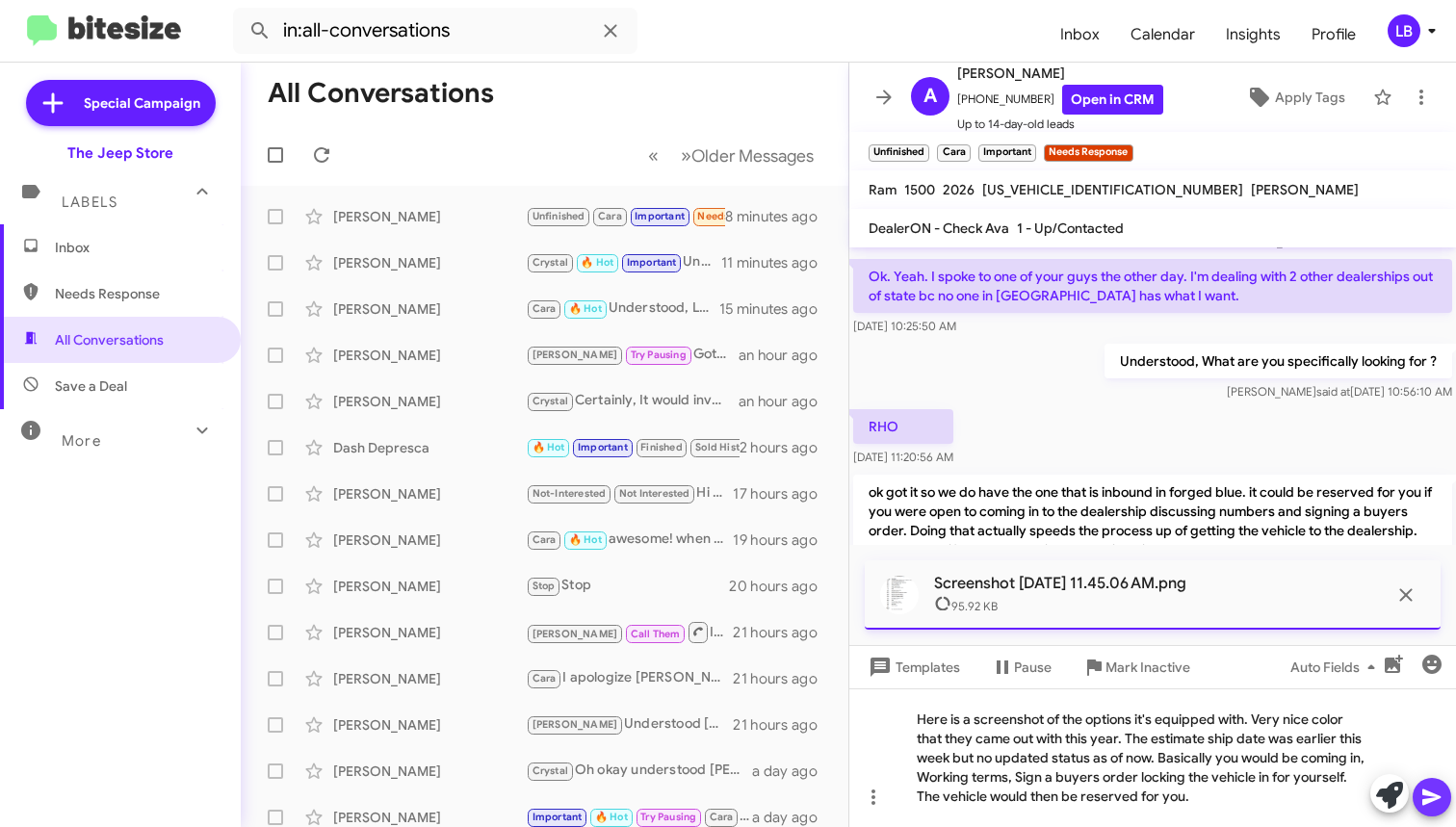
click at [1431, 793] on icon at bounding box center [1431, 797] width 19 height 17
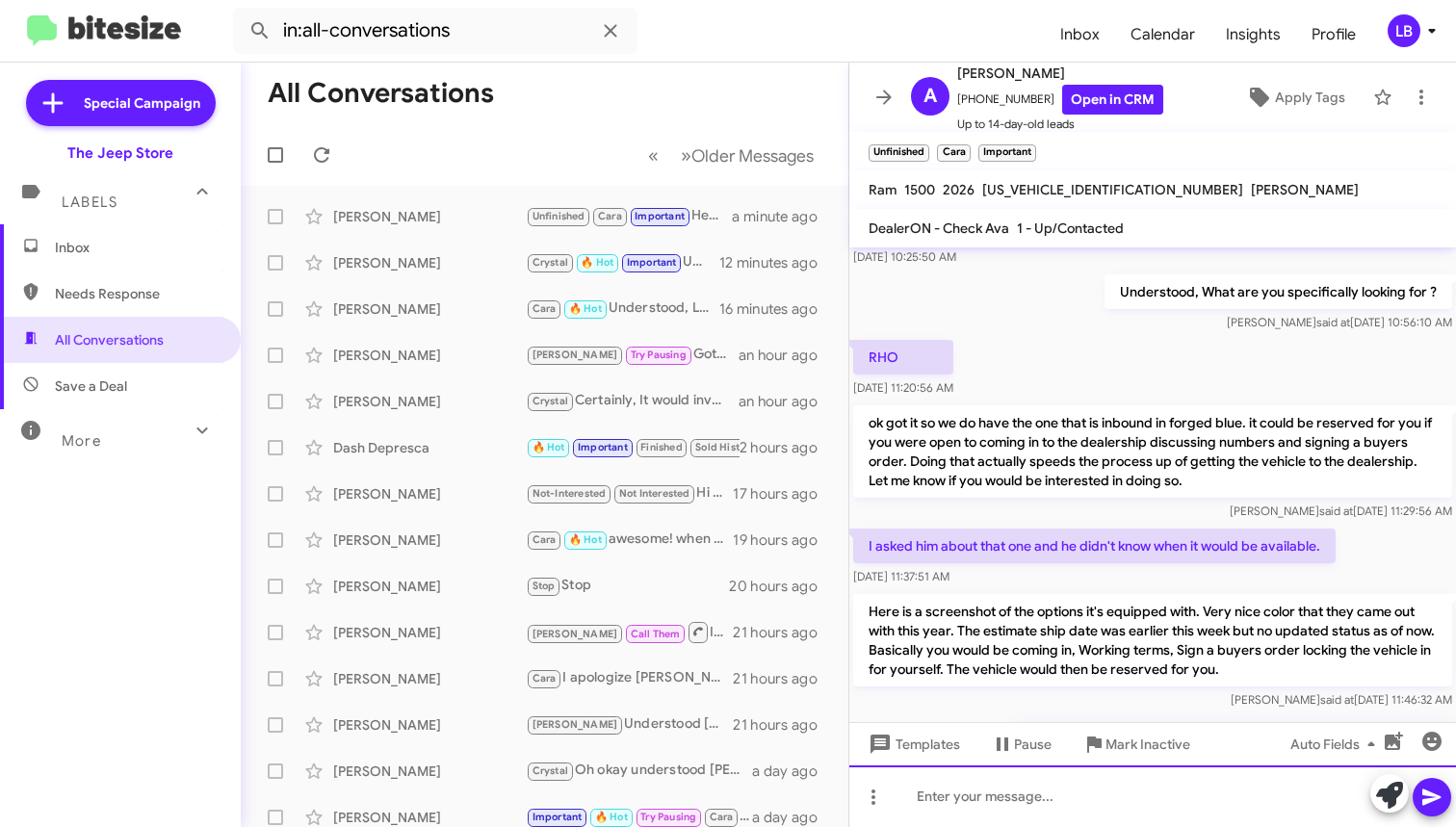
scroll to position [511, 0]
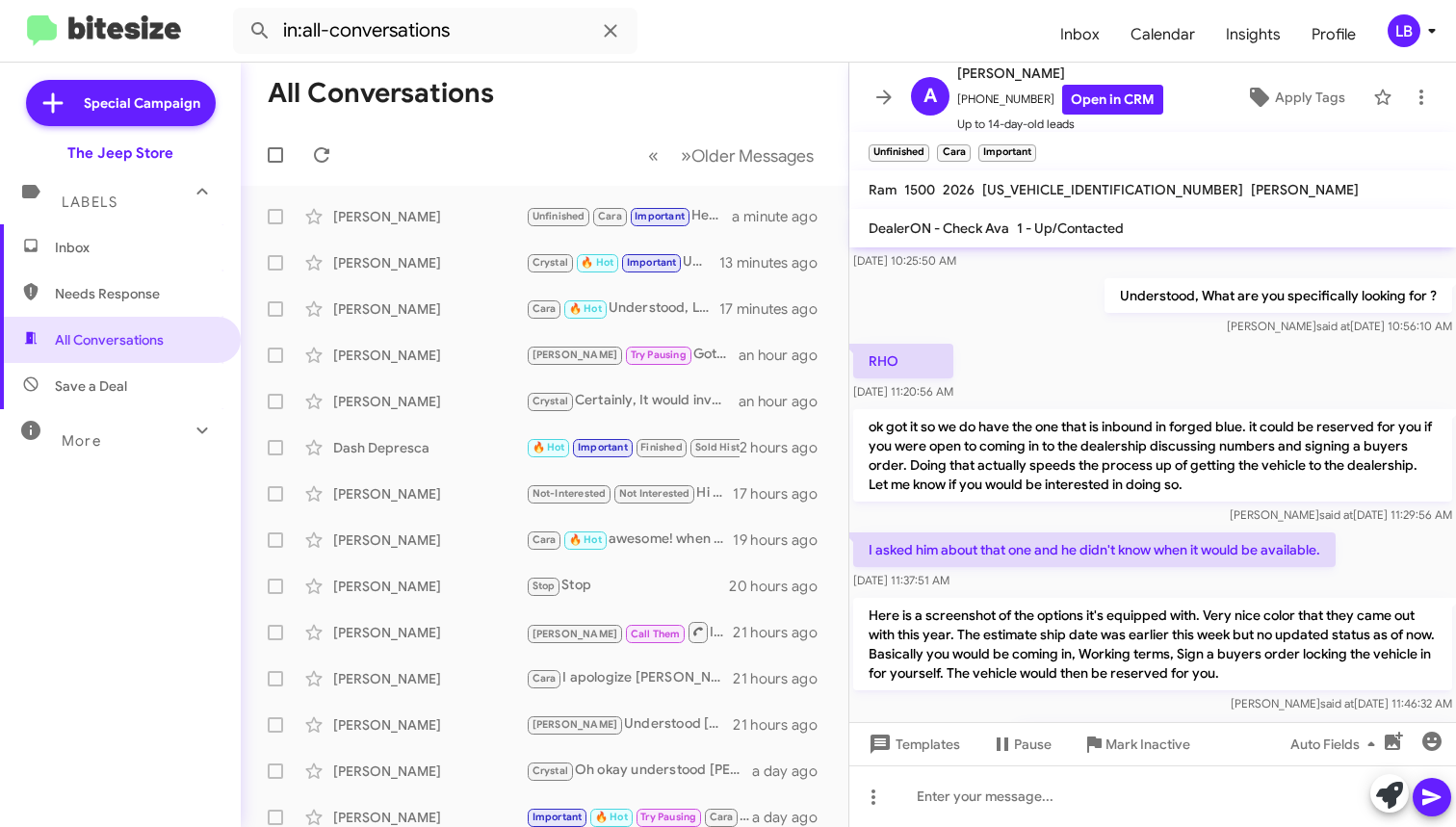
click at [1147, 421] on p "ok got it so we do have the one that is inbound in forged blue. it could be res…" at bounding box center [1152, 456] width 599 height 93
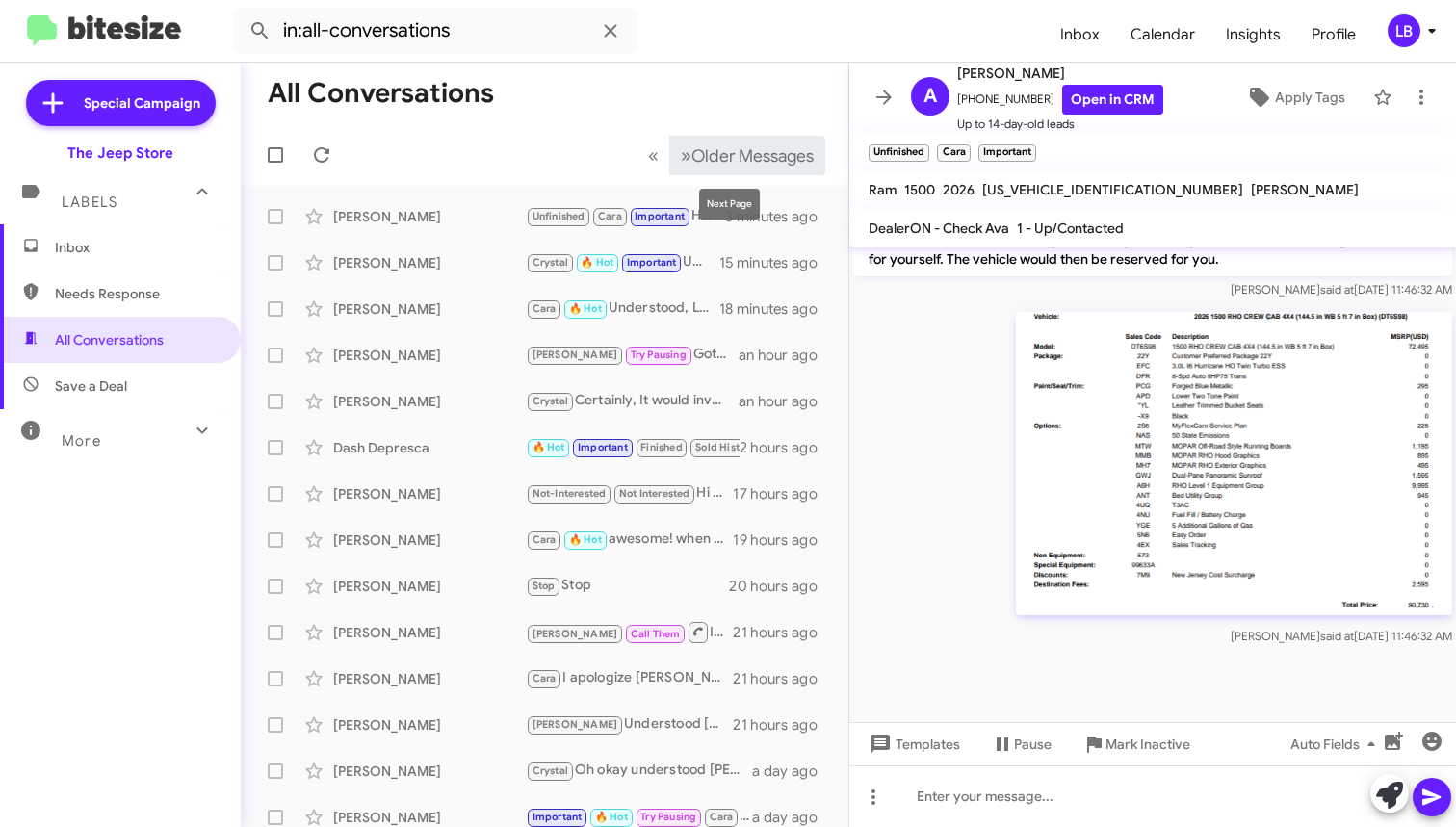
click at [699, 139] on button "» Next Older Messages" at bounding box center [747, 156] width 156 height 39
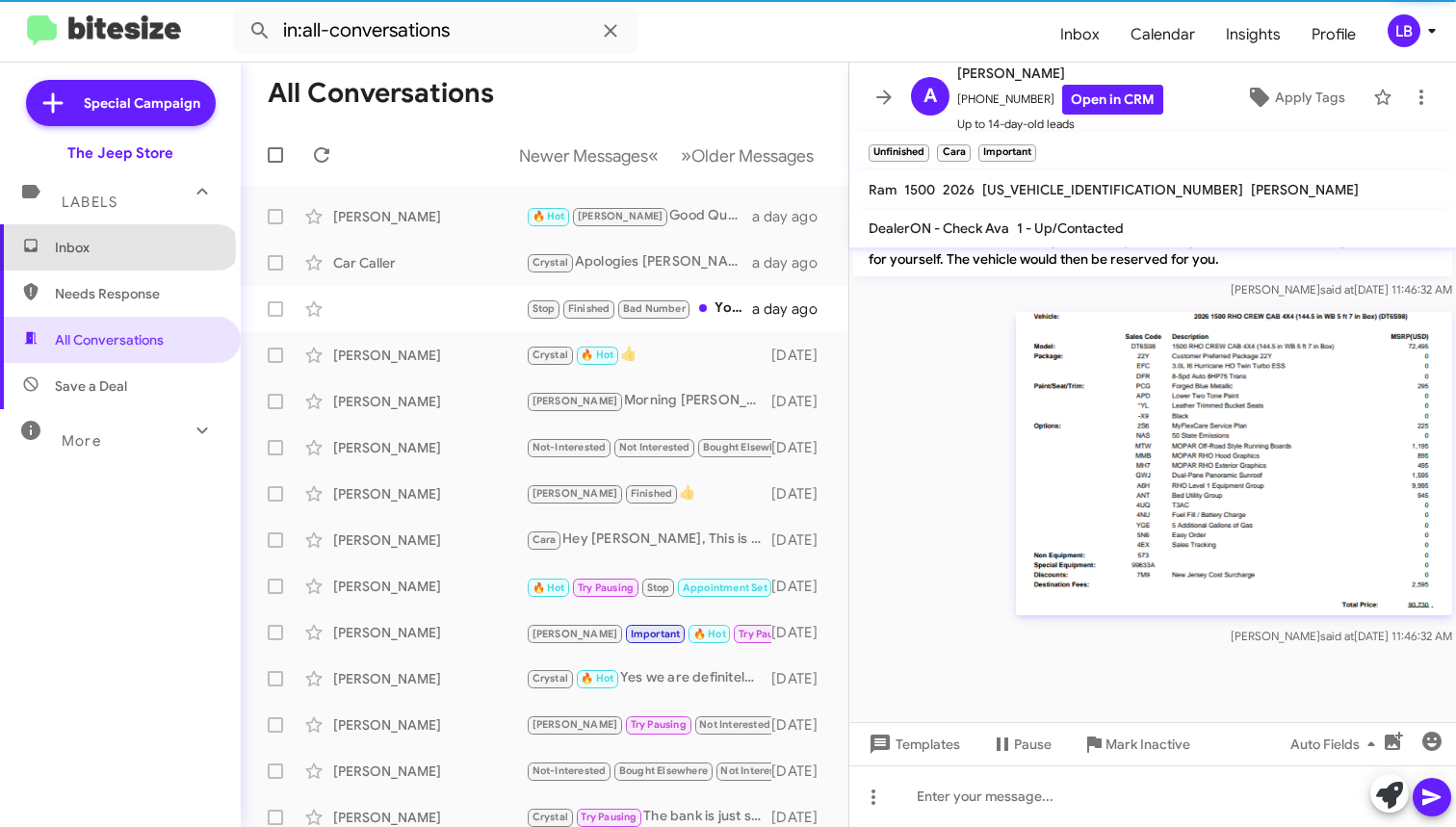
click at [116, 249] on span "Inbox" at bounding box center [137, 248] width 164 height 20
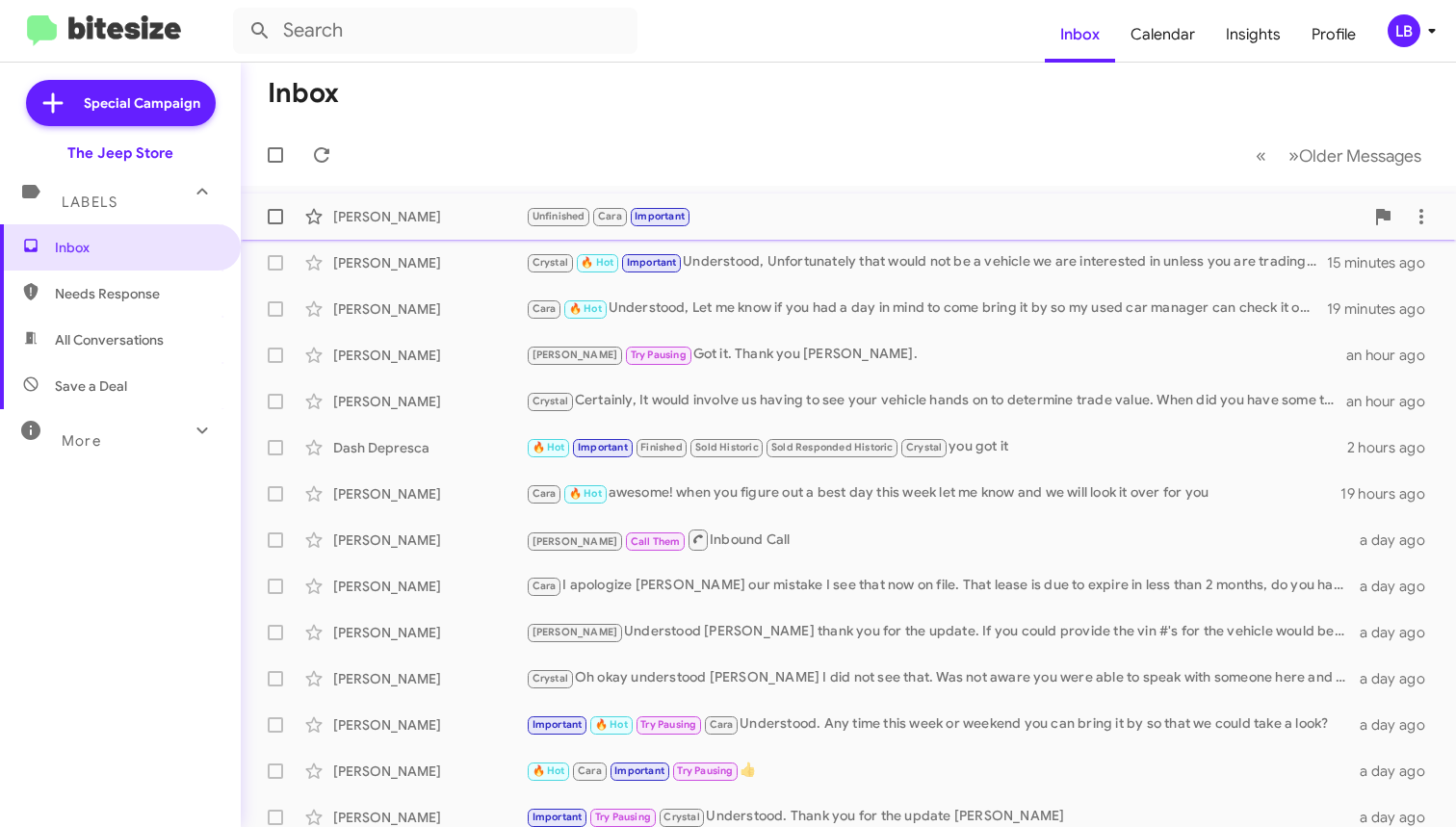
click at [721, 205] on div "Unfinished Cara Important" at bounding box center [945, 216] width 838 height 22
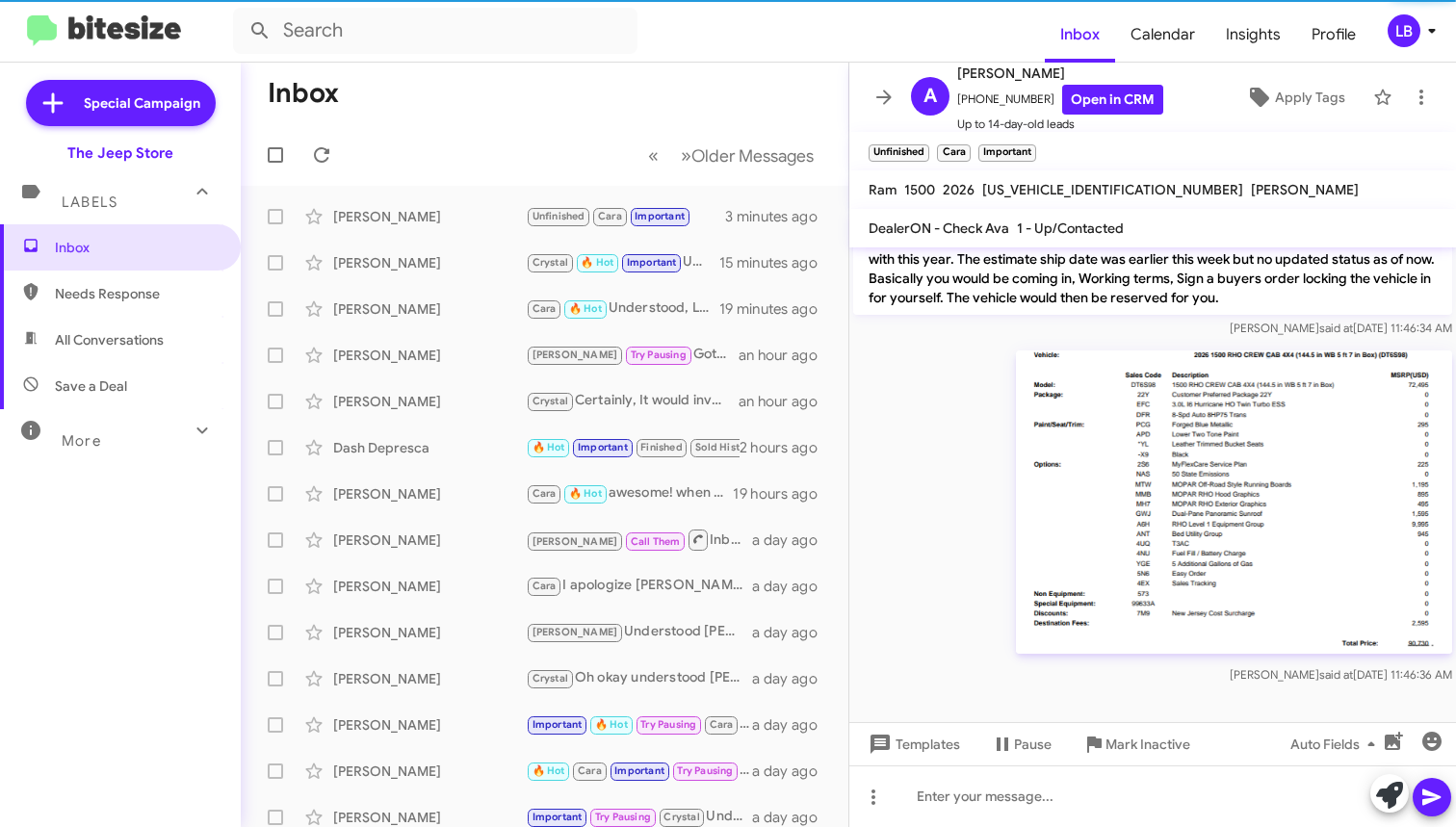
scroll to position [925, 0]
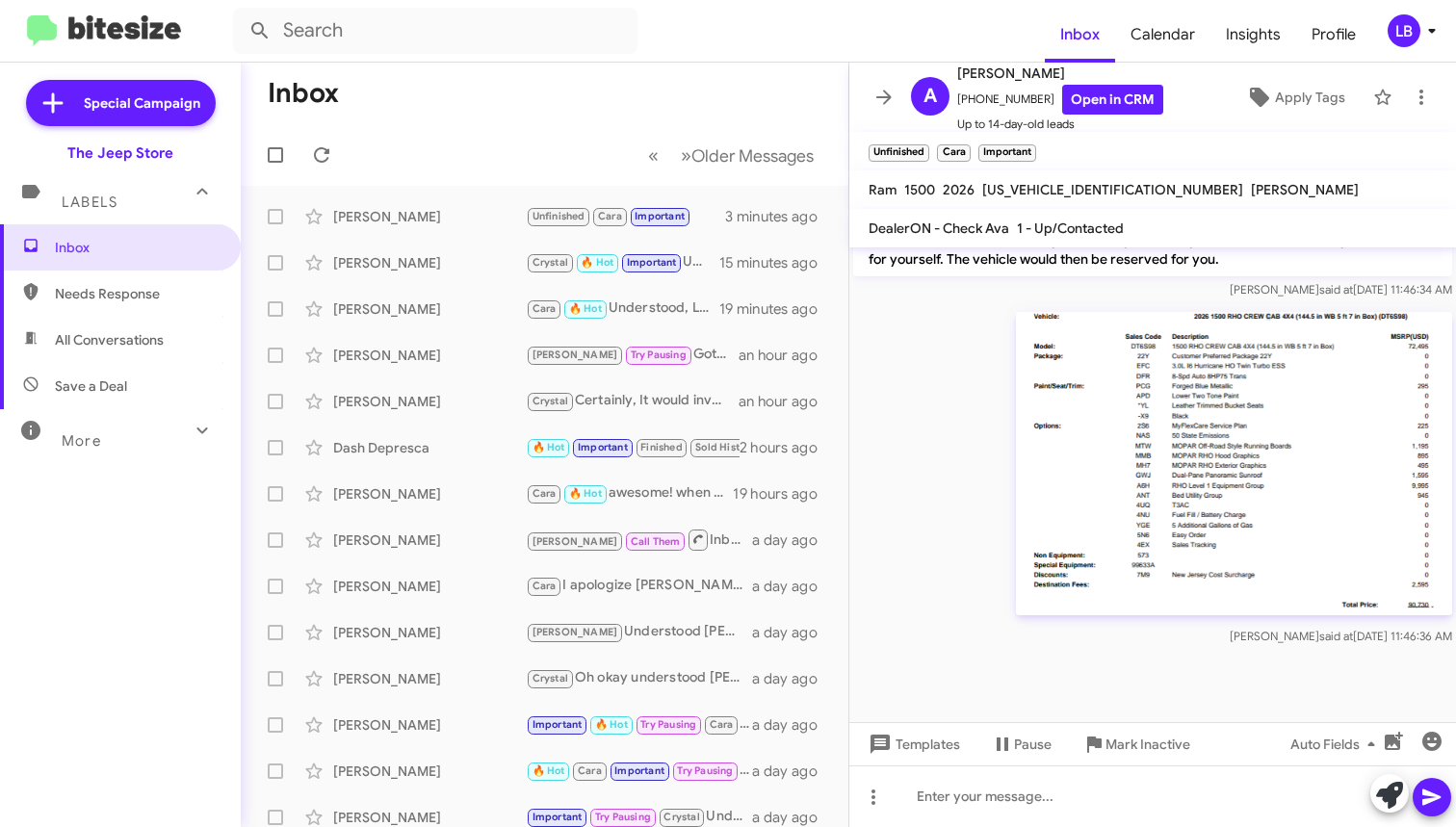
click at [1163, 431] on img at bounding box center [1234, 463] width 436 height 303
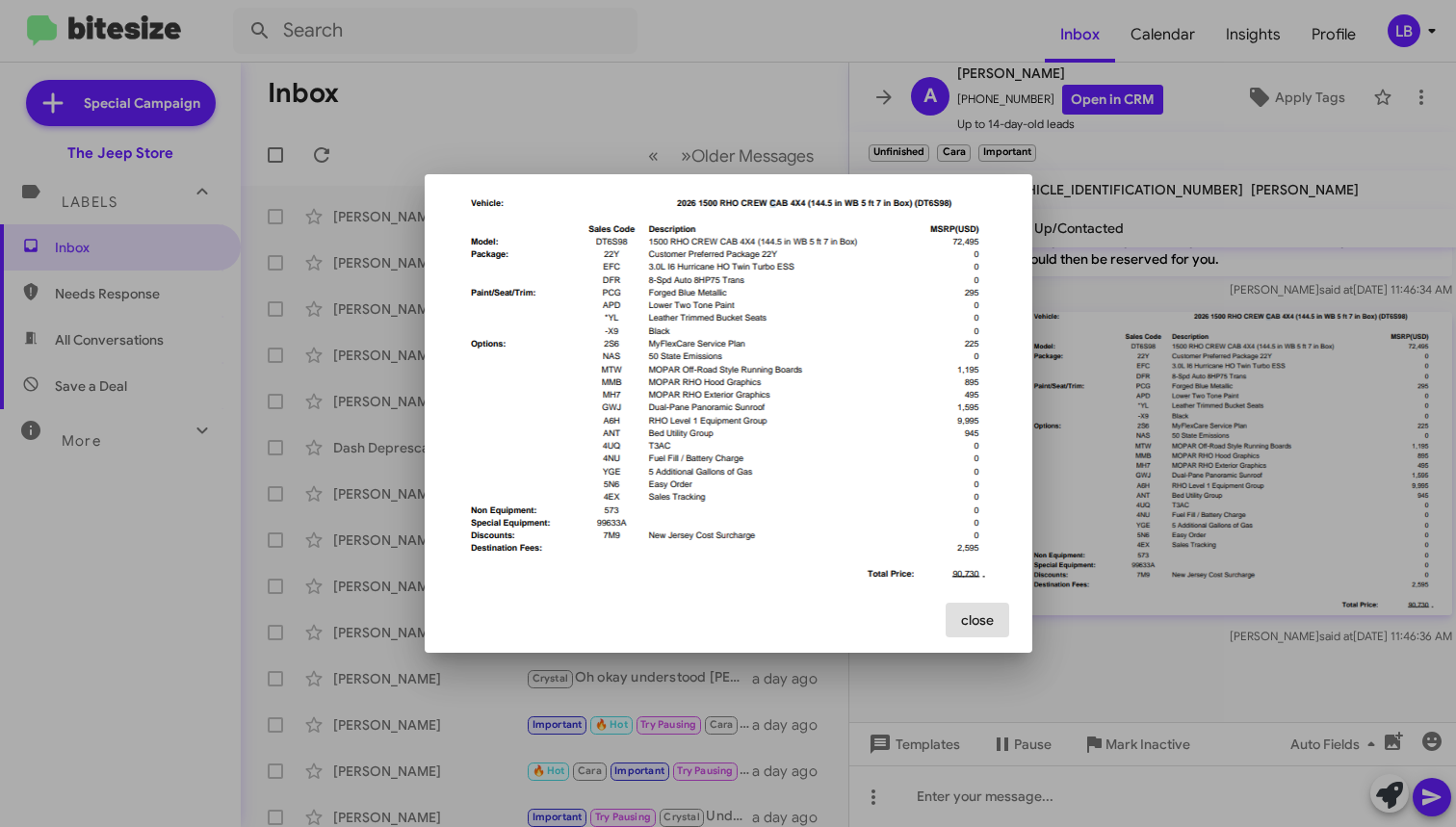
click at [541, 103] on div at bounding box center [728, 414] width 1456 height 827
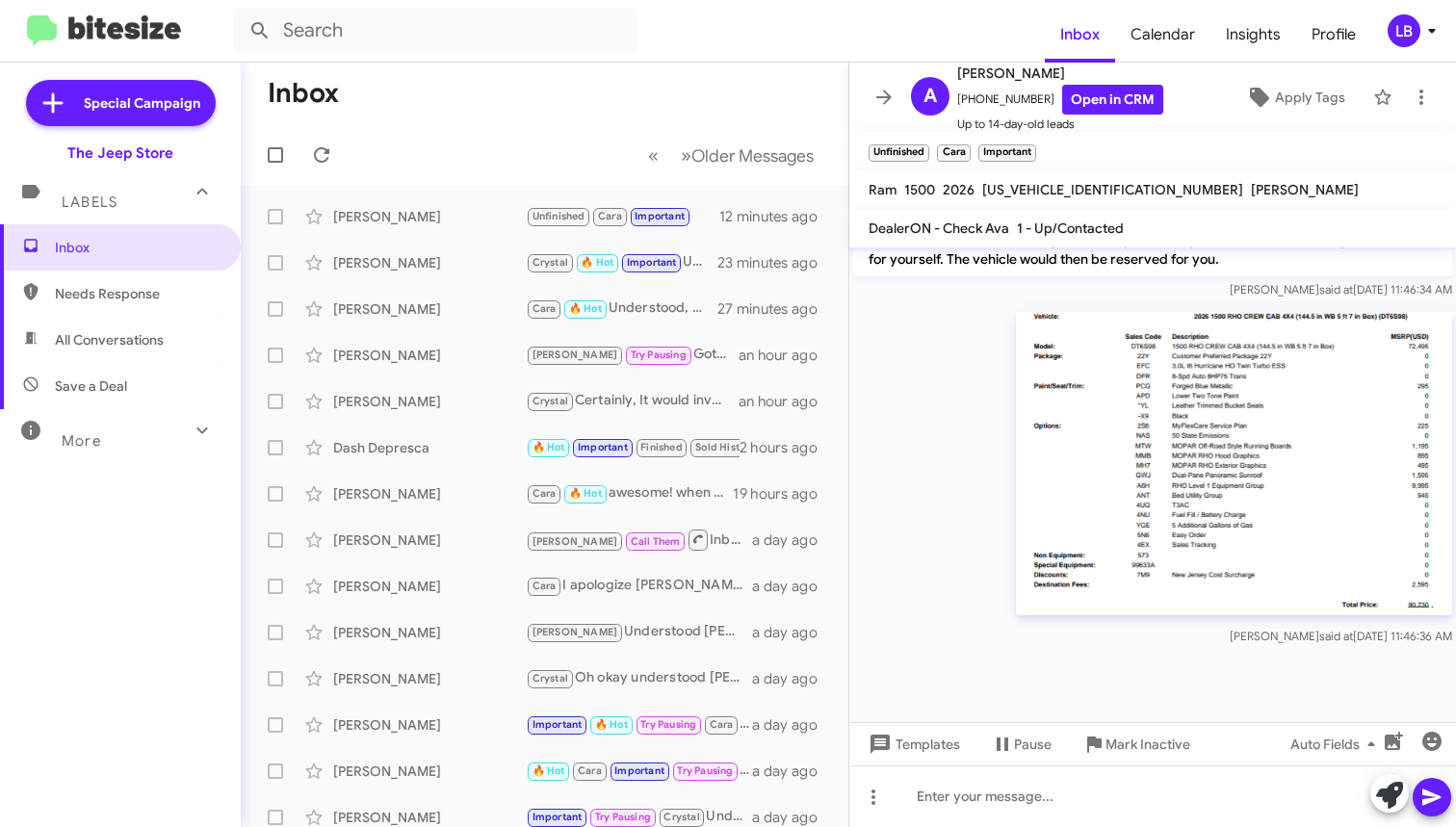
click at [588, 105] on mat-toolbar-row "Inbox" at bounding box center [545, 93] width 608 height 61
click at [422, 221] on div "[PERSON_NAME]" at bounding box center [429, 217] width 192 height 20
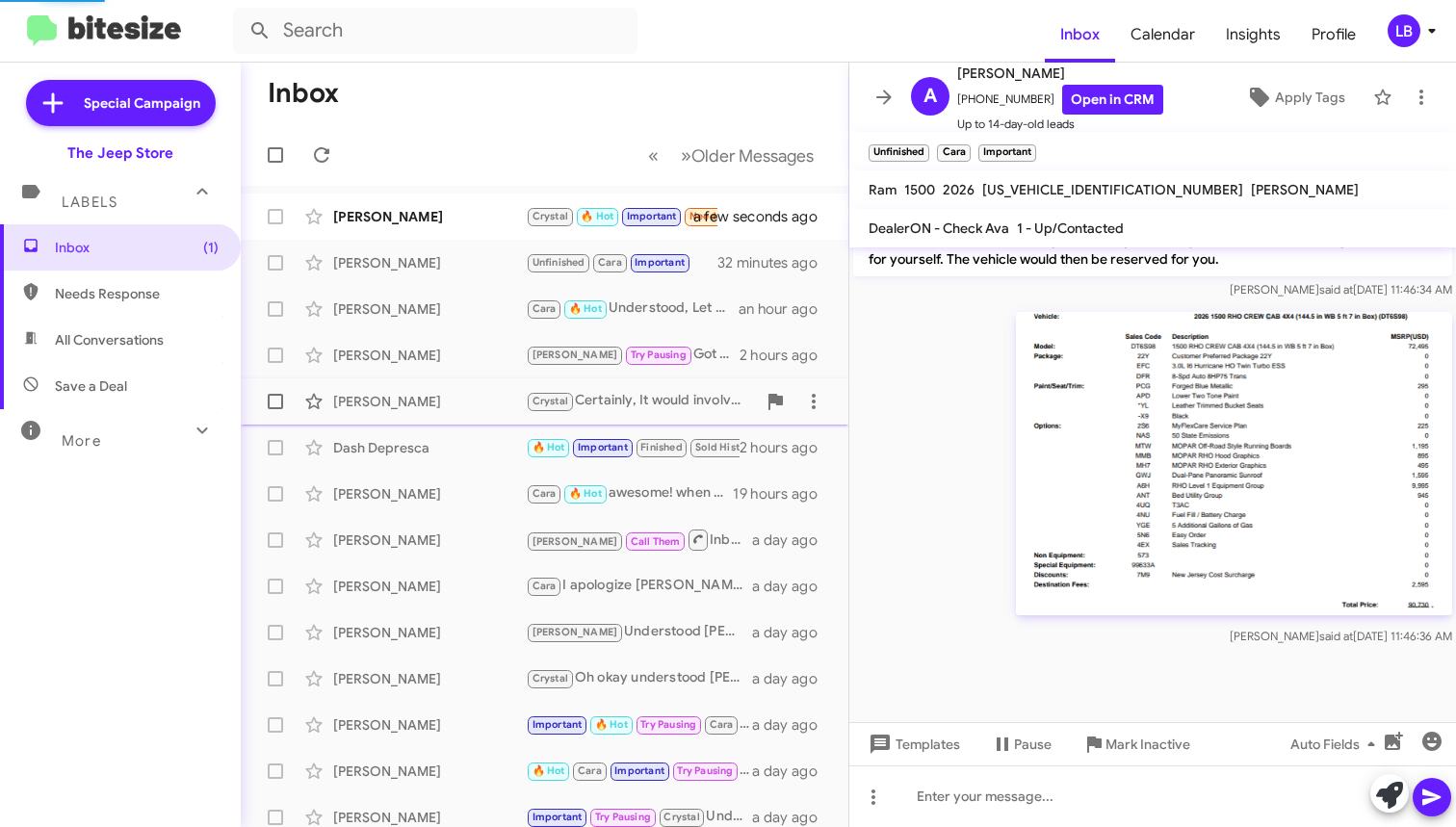
scroll to position [760, 0]
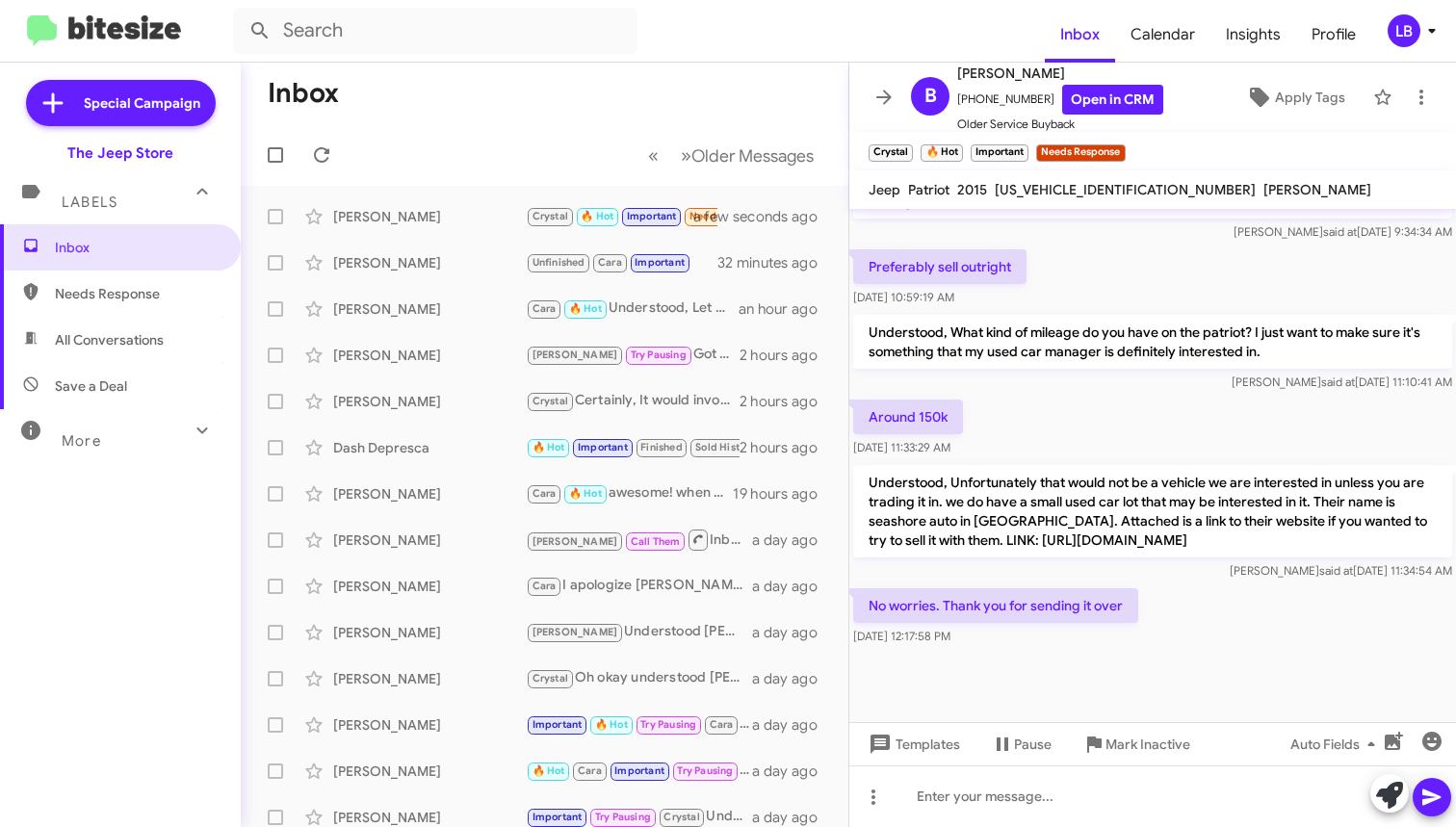
click at [1135, 405] on div "Around 150k [DATE] 11:33:29 AM" at bounding box center [1152, 428] width 607 height 65
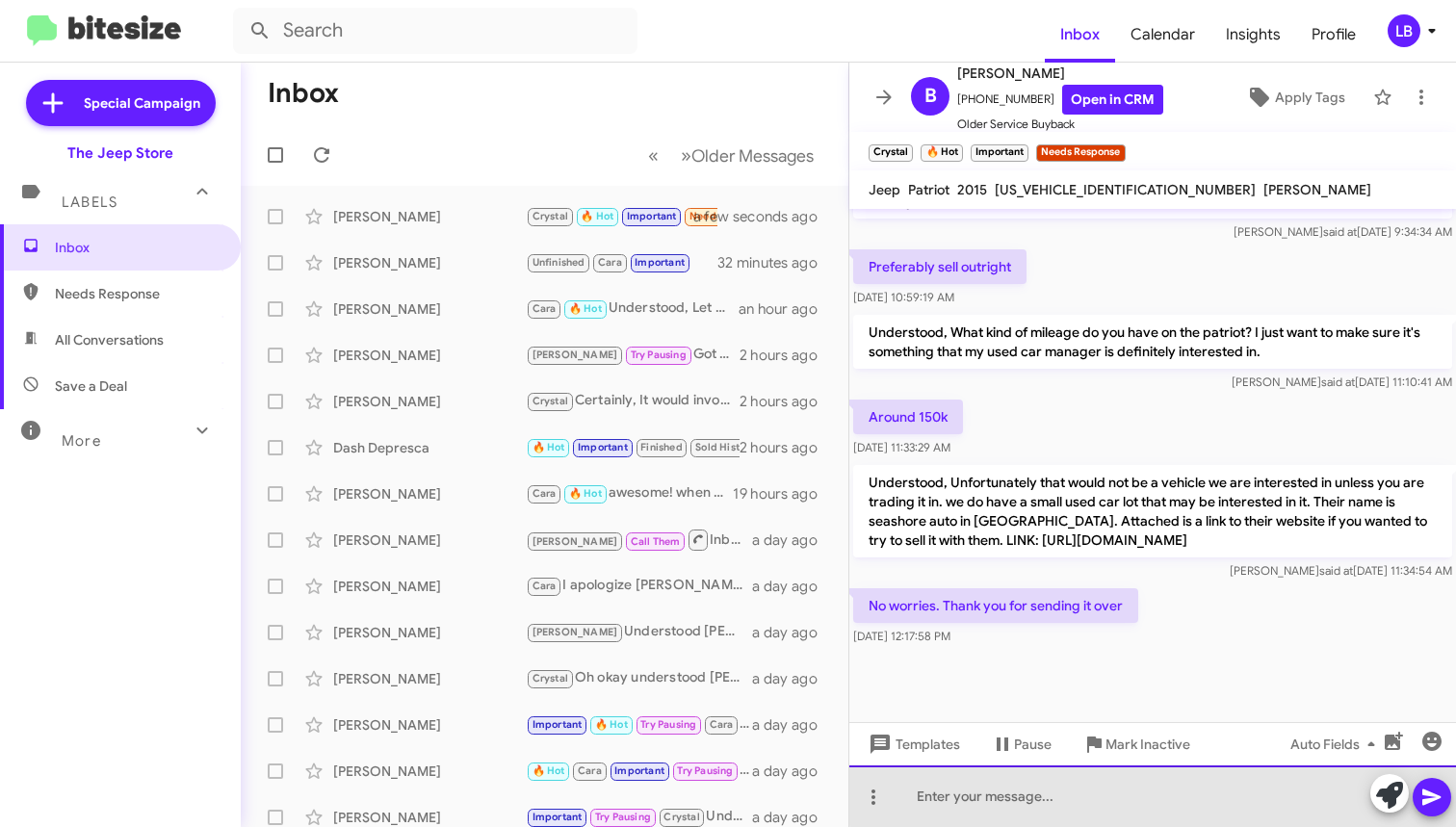
click at [1174, 790] on div at bounding box center [1152, 796] width 607 height 61
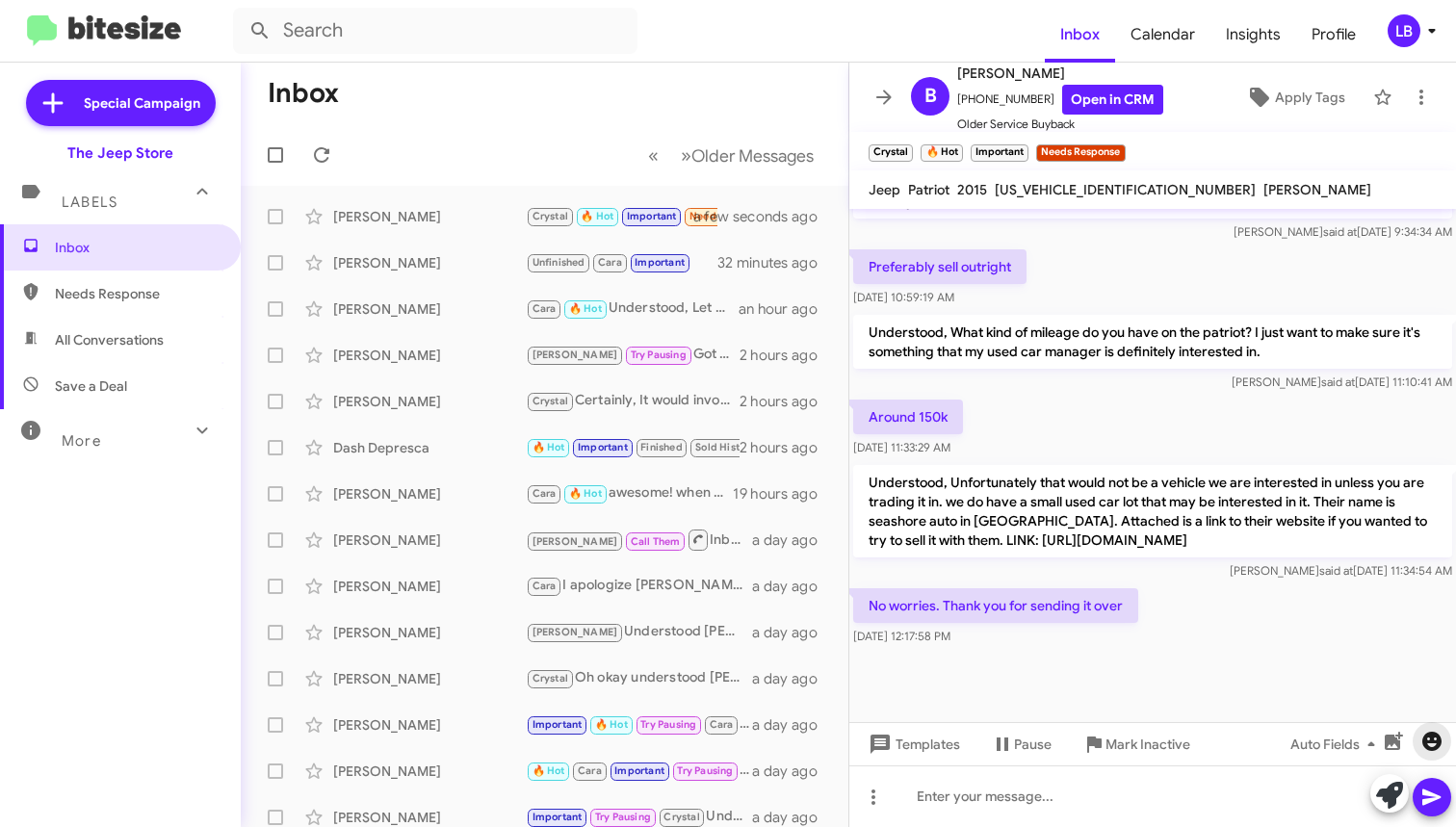
click at [1442, 737] on icon "button" at bounding box center [1431, 740] width 23 height 23
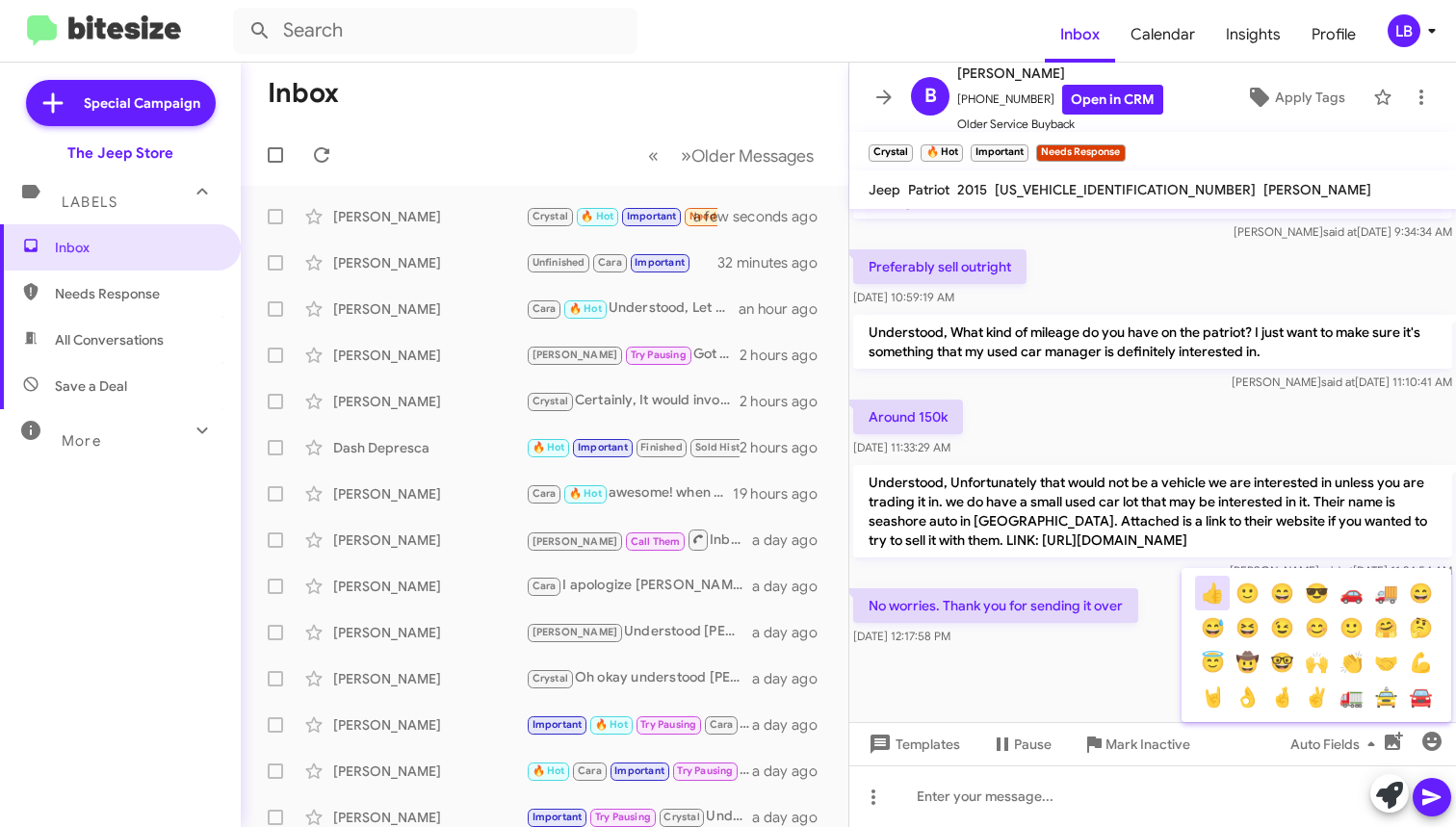
click at [1220, 596] on button "👍" at bounding box center [1212, 592] width 35 height 35
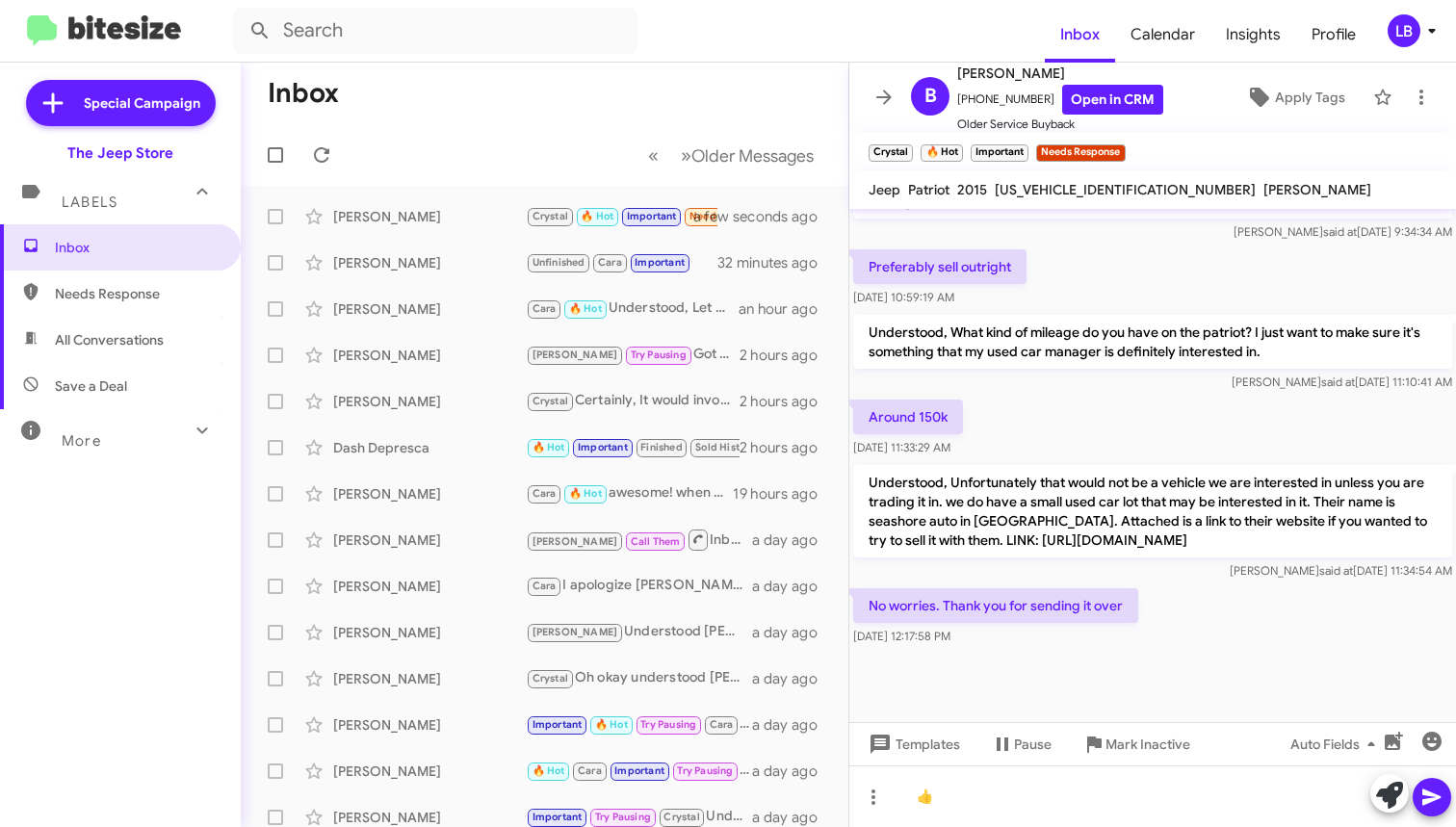
click at [1433, 794] on icon at bounding box center [1431, 797] width 19 height 17
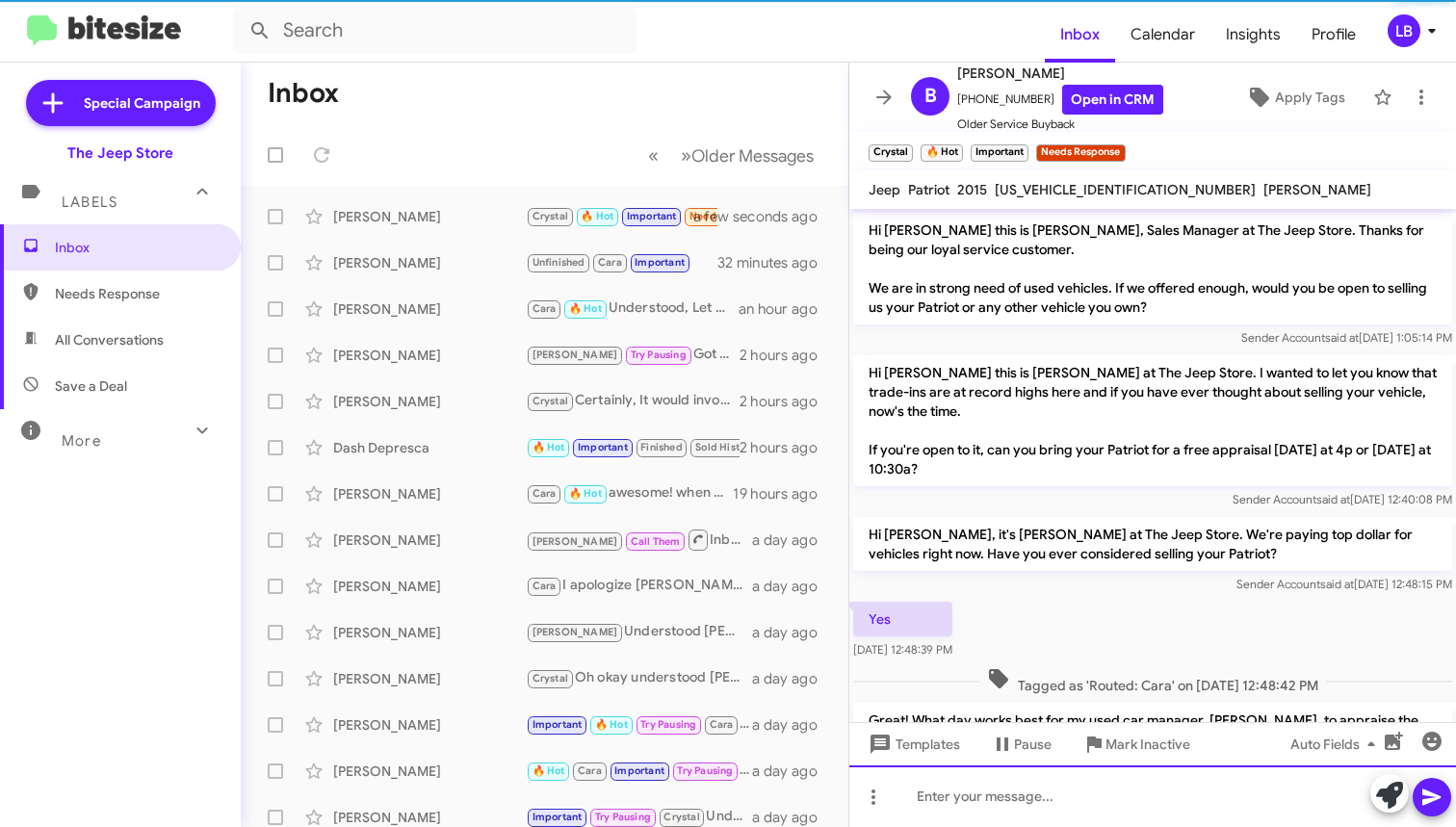
scroll to position [830, 0]
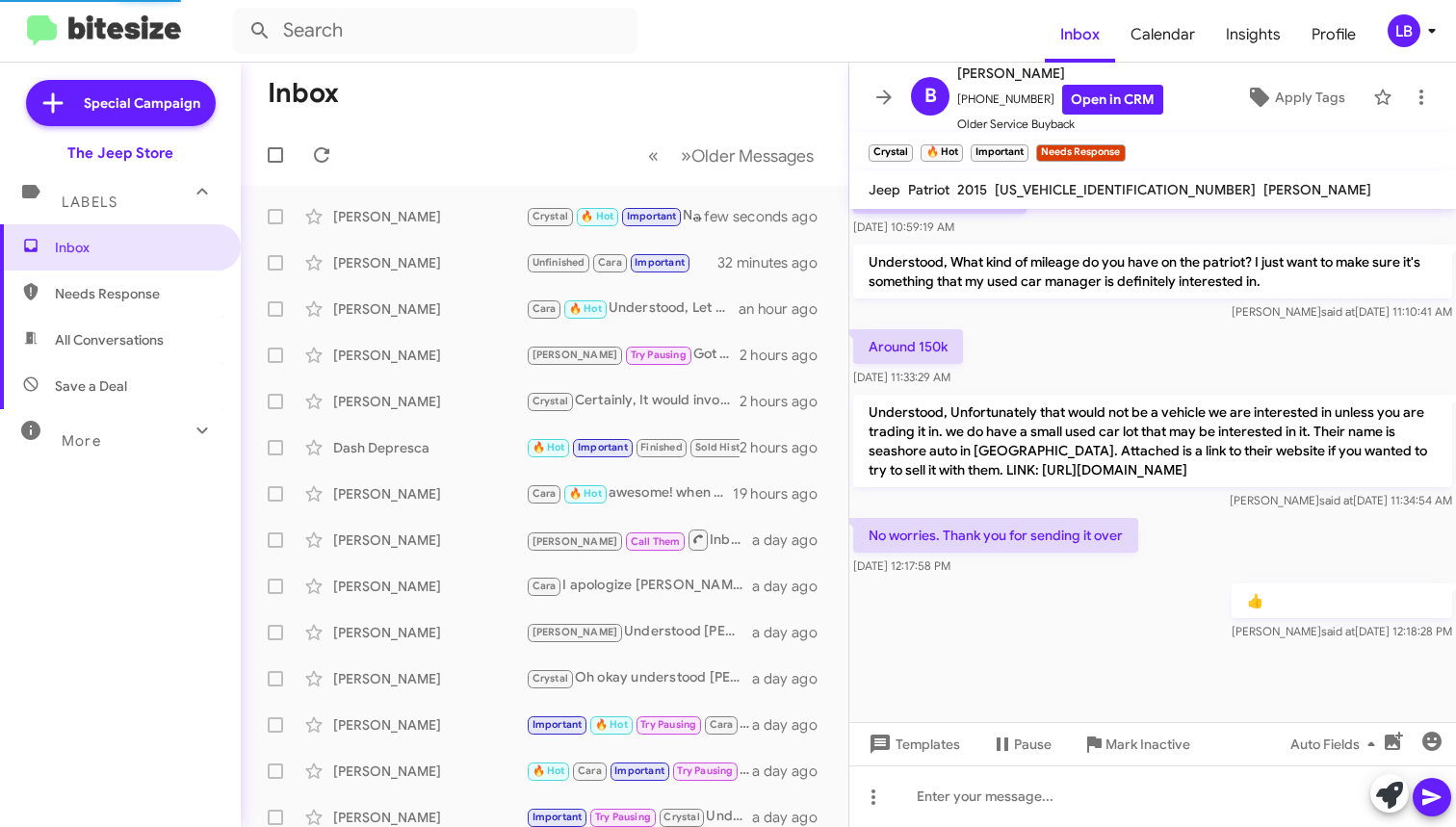
click at [1188, 357] on div "Around 150k [DATE] 11:33:29 AM" at bounding box center [1152, 358] width 607 height 65
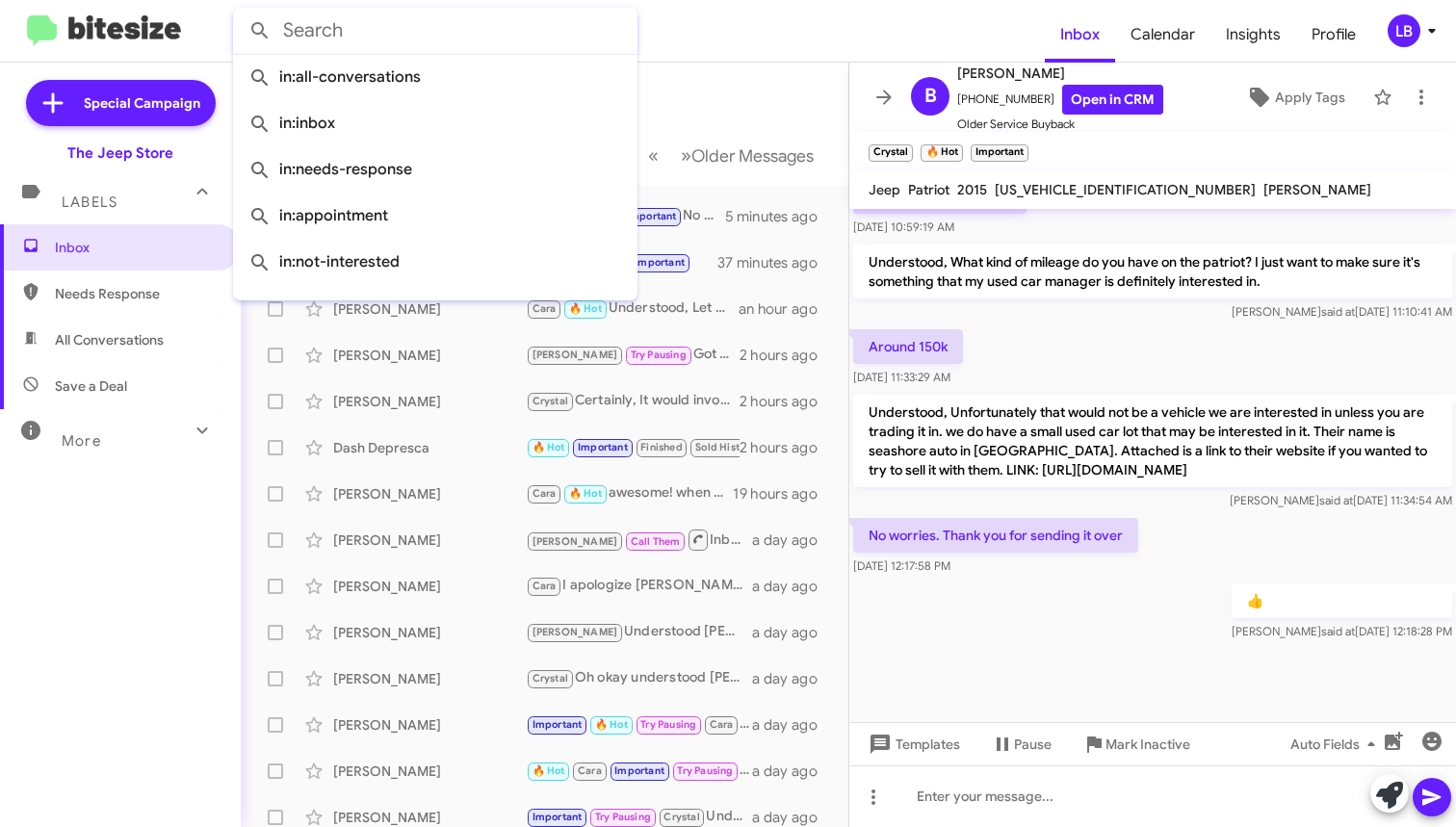
click at [568, 46] on input "text" at bounding box center [435, 31] width 405 height 46
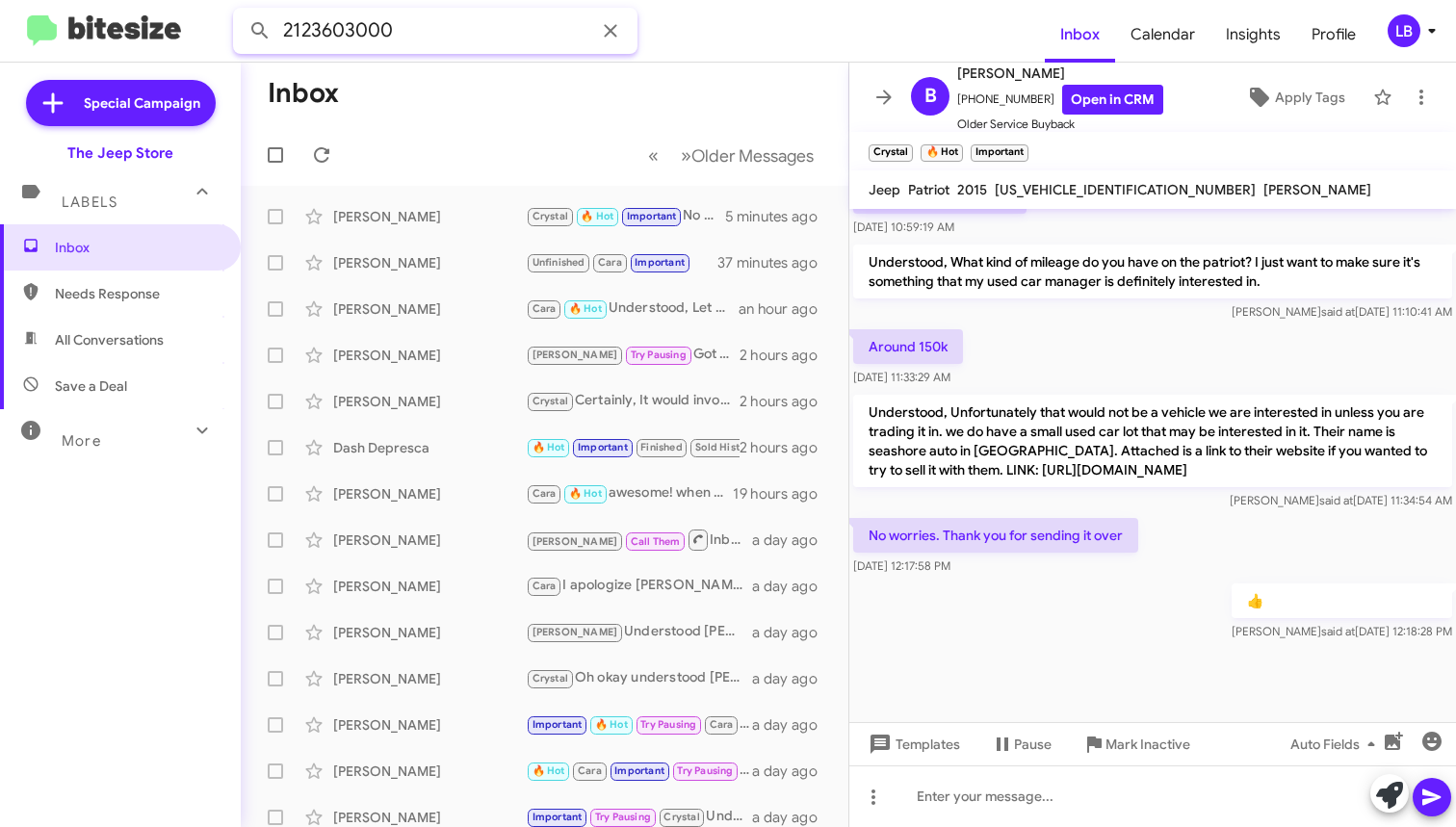
type input "2123603000"
click at [260, 31] on button at bounding box center [260, 31] width 38 height 38
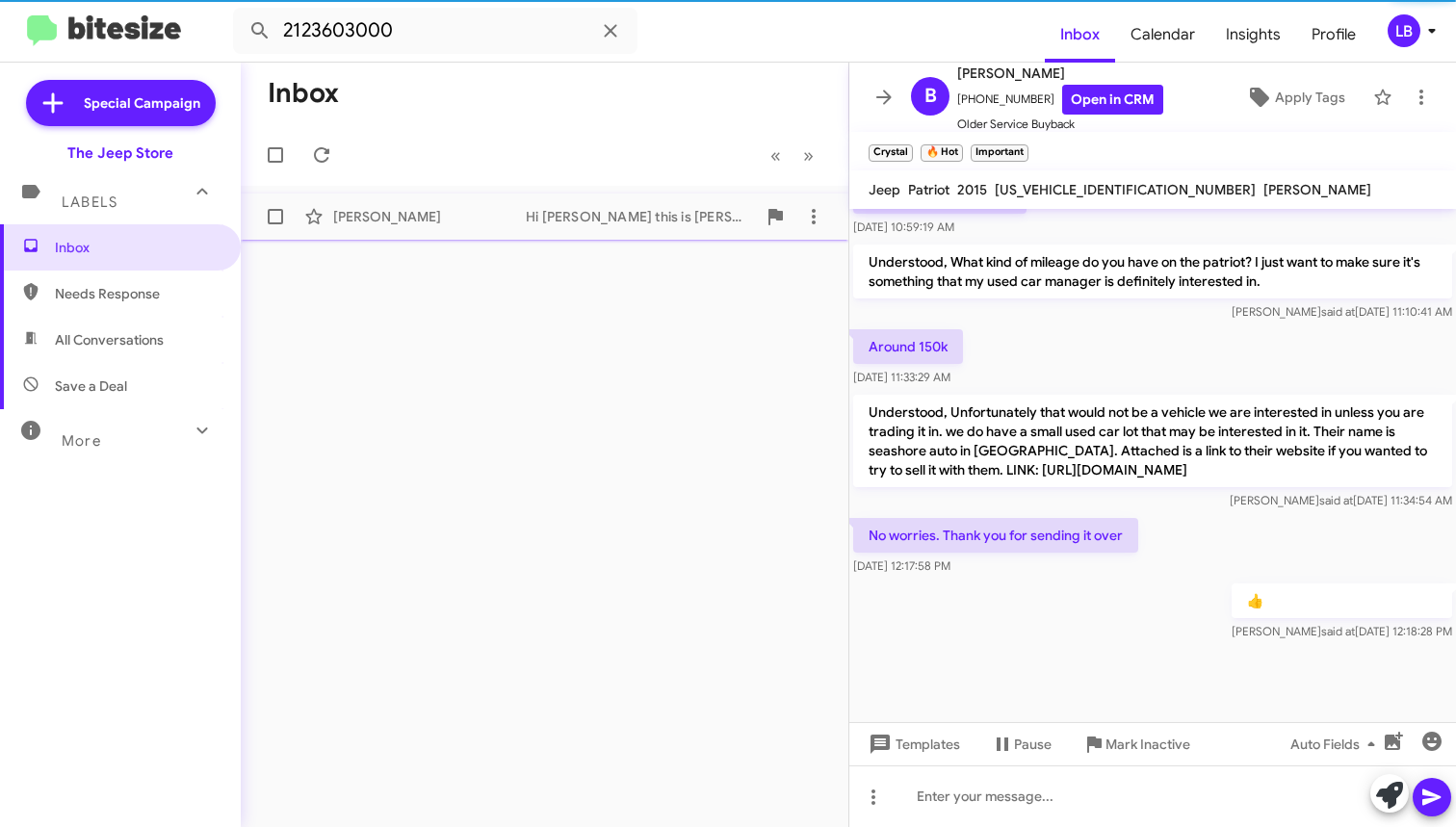
click at [480, 210] on div "[PERSON_NAME]" at bounding box center [429, 217] width 192 height 20
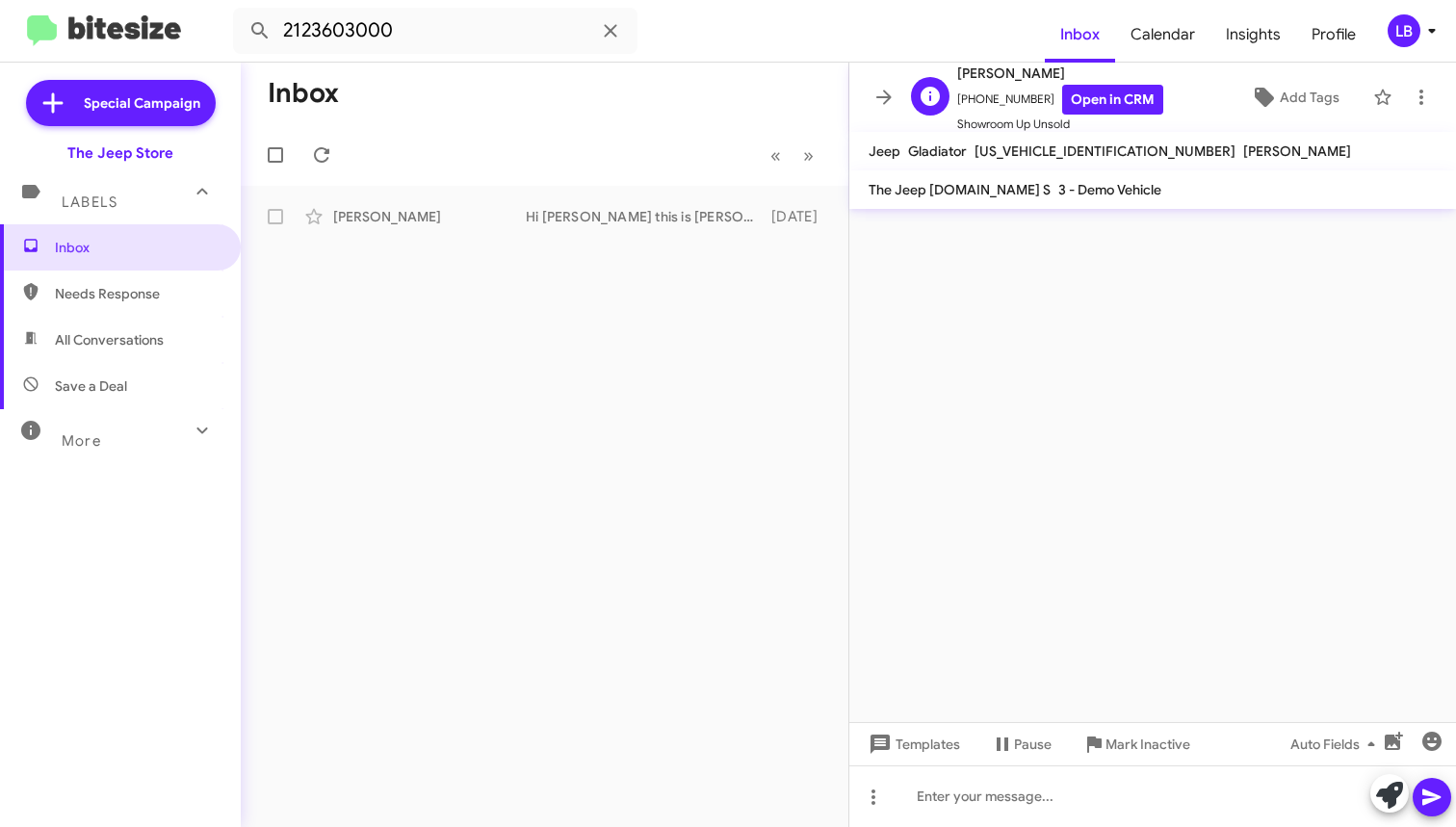
drag, startPoint x: 1037, startPoint y: 95, endPoint x: 967, endPoint y: 107, distance: 71.0
click at [967, 107] on span "[PHONE_NUMBER] Open in CRM" at bounding box center [1060, 100] width 206 height 30
copy span "2123603000"
click at [498, 53] on mat-toolbar "2123603000 Inbox Calendar Insights Profile LB" at bounding box center [728, 31] width 1456 height 61
click at [26, 0] on html "2123603000 Inbox Calendar Insights Profile LB Special Campaign The Jeep Store L…" at bounding box center [728, 414] width 1456 height 827
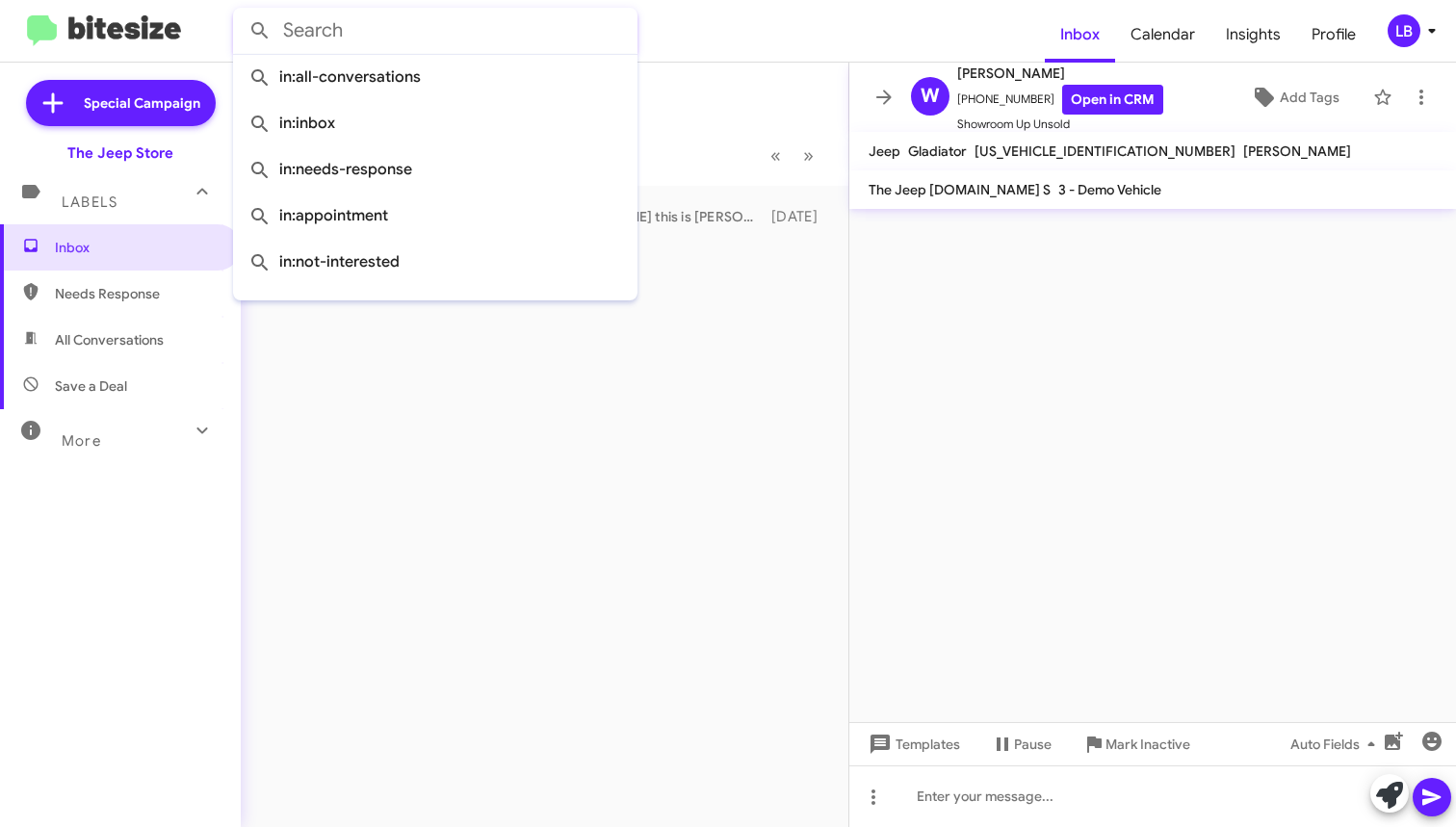
click at [260, 31] on button at bounding box center [260, 31] width 38 height 38
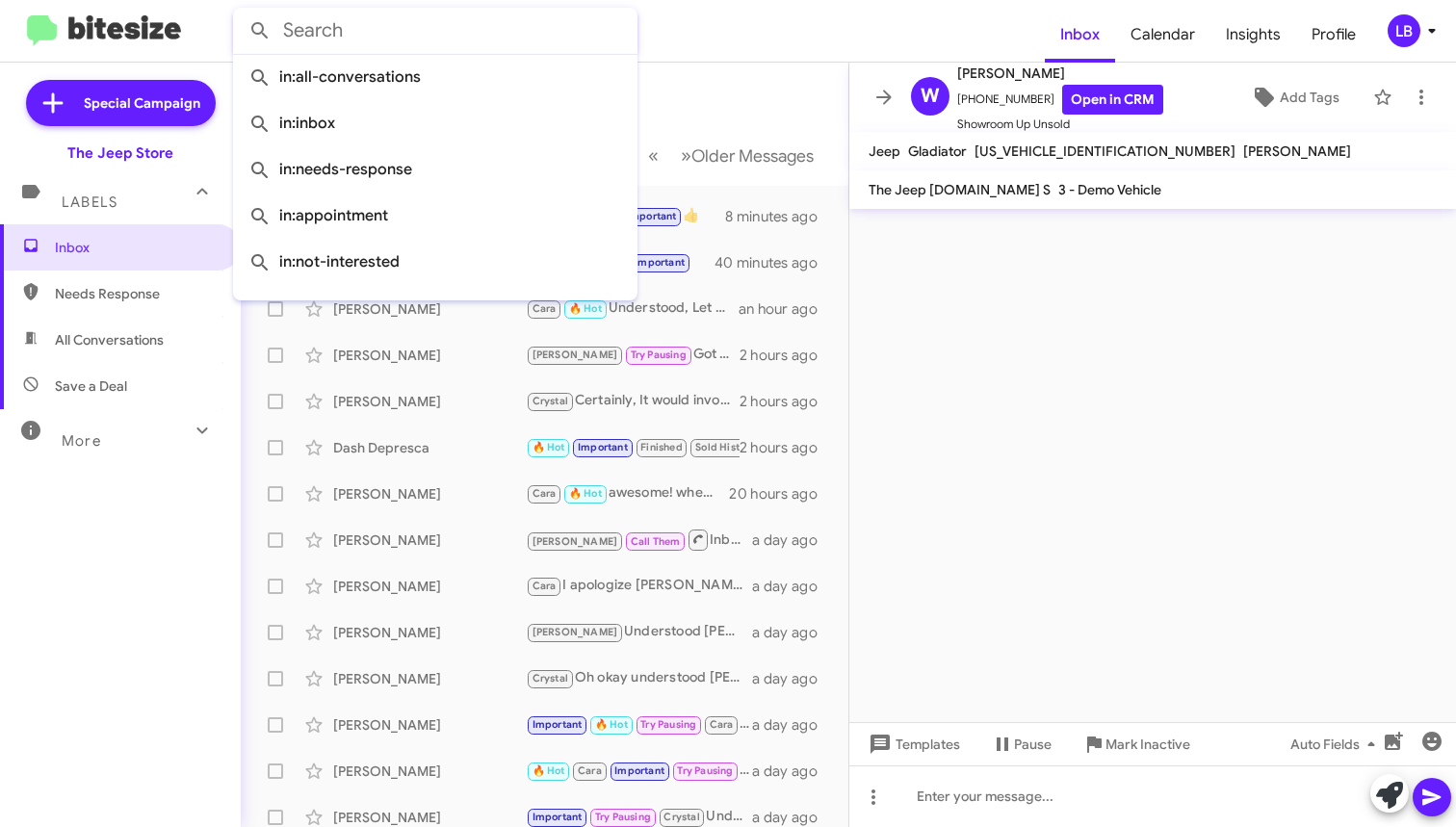
click at [724, 73] on mat-toolbar-row "Inbox" at bounding box center [545, 93] width 608 height 61
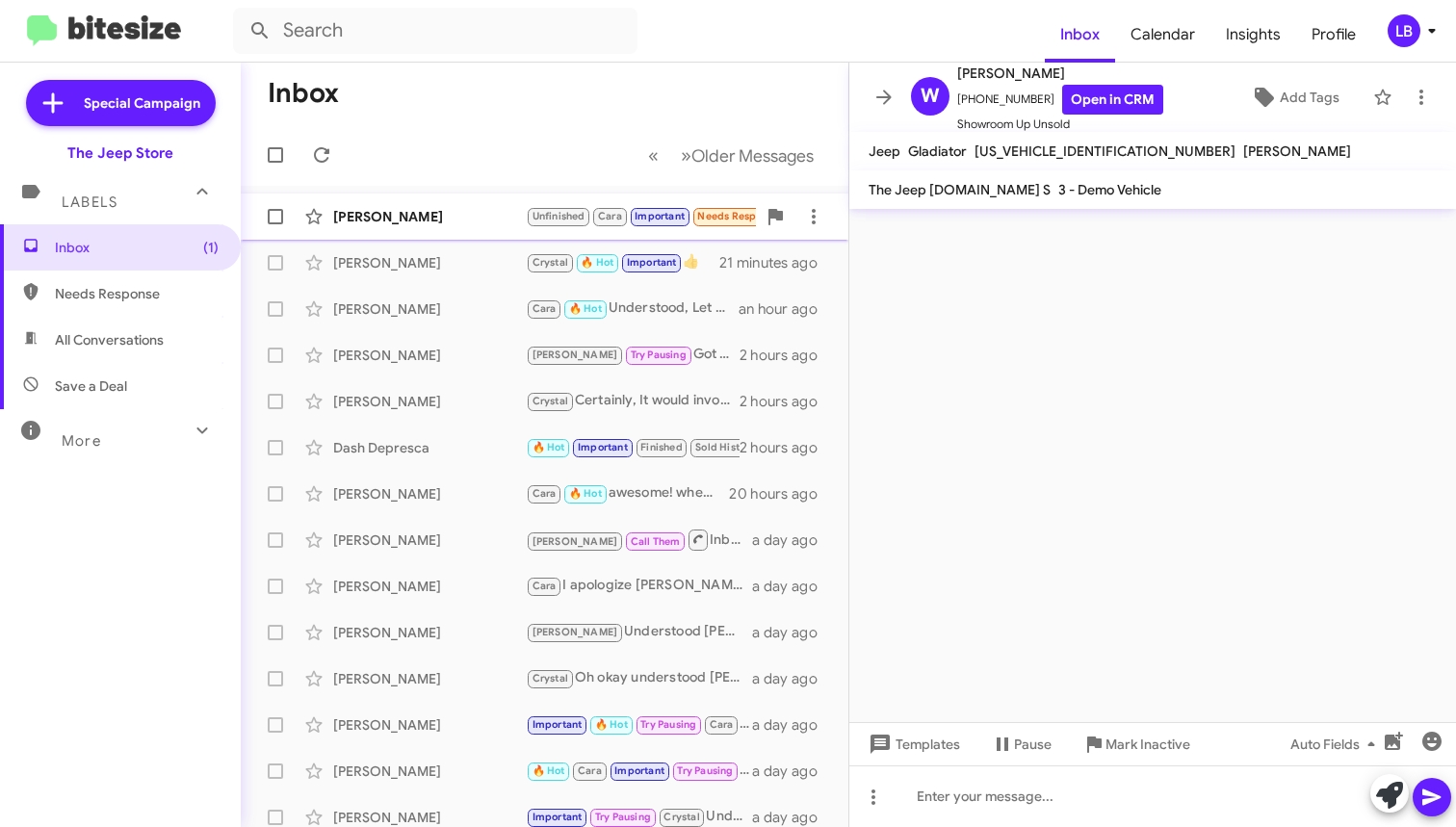
click at [390, 217] on div "[PERSON_NAME]" at bounding box center [429, 217] width 192 height 20
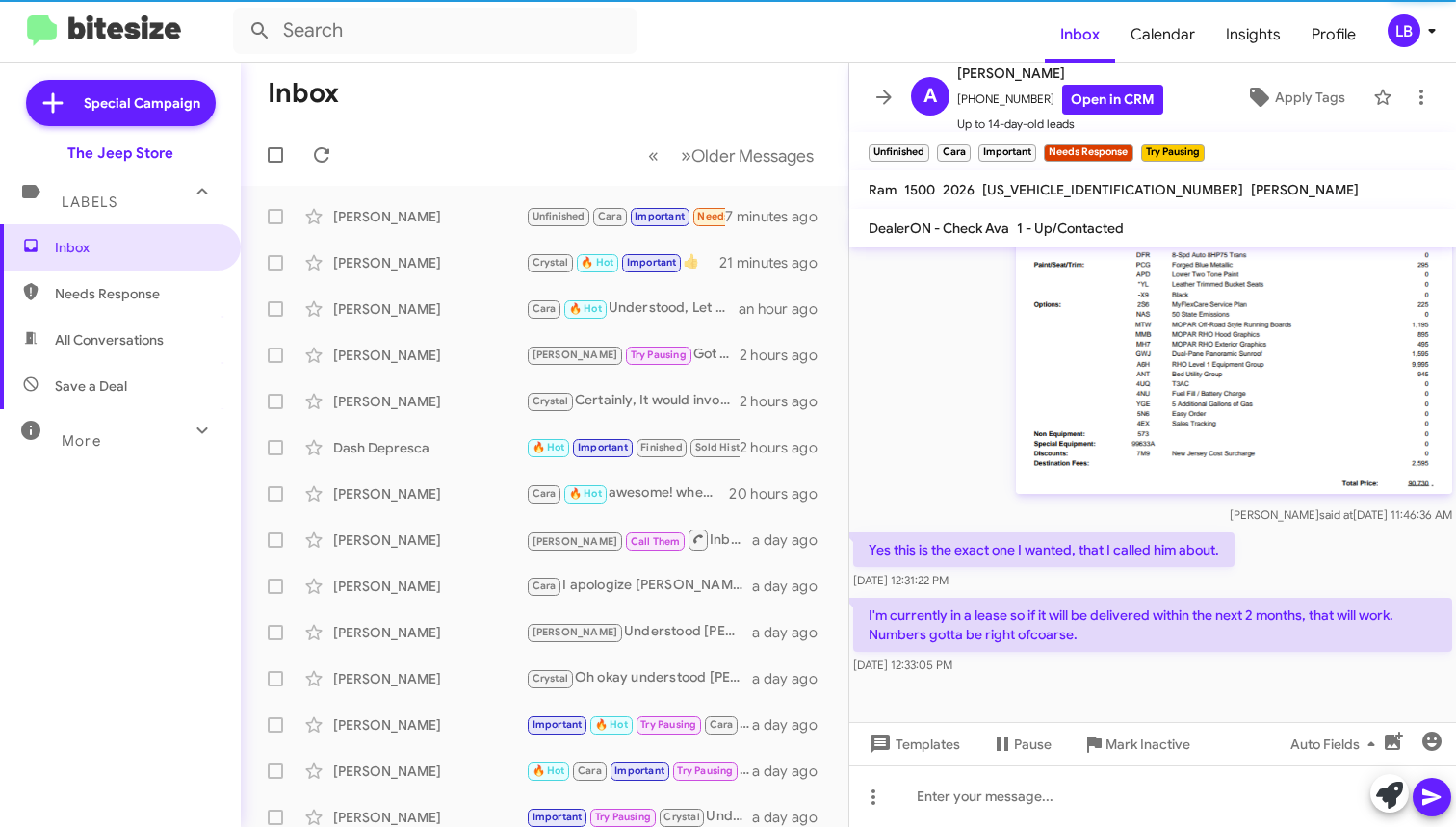
scroll to position [1085, 0]
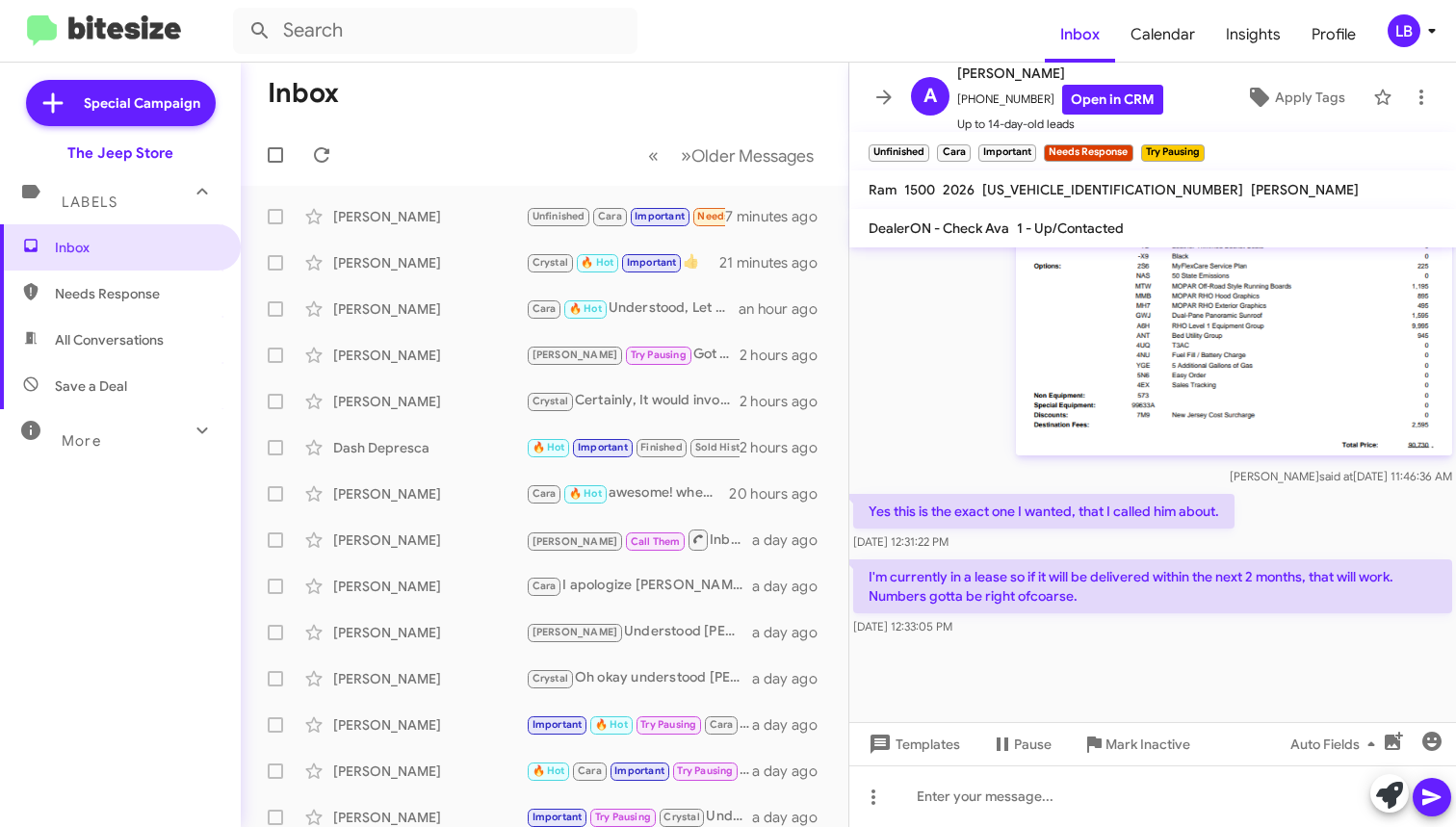
click at [953, 342] on div "[PERSON_NAME] said at [DATE] 11:46:36 AM" at bounding box center [1152, 316] width 607 height 346
drag, startPoint x: 1057, startPoint y: 551, endPoint x: 947, endPoint y: 452, distance: 148.0
click at [1056, 551] on div "[DATE] 12:31:22 PM" at bounding box center [1043, 542] width 381 height 20
click at [945, 445] on div "[PERSON_NAME] said at [DATE] 11:46:36 AM" at bounding box center [1152, 316] width 607 height 346
click at [1049, 802] on div at bounding box center [1152, 796] width 607 height 61
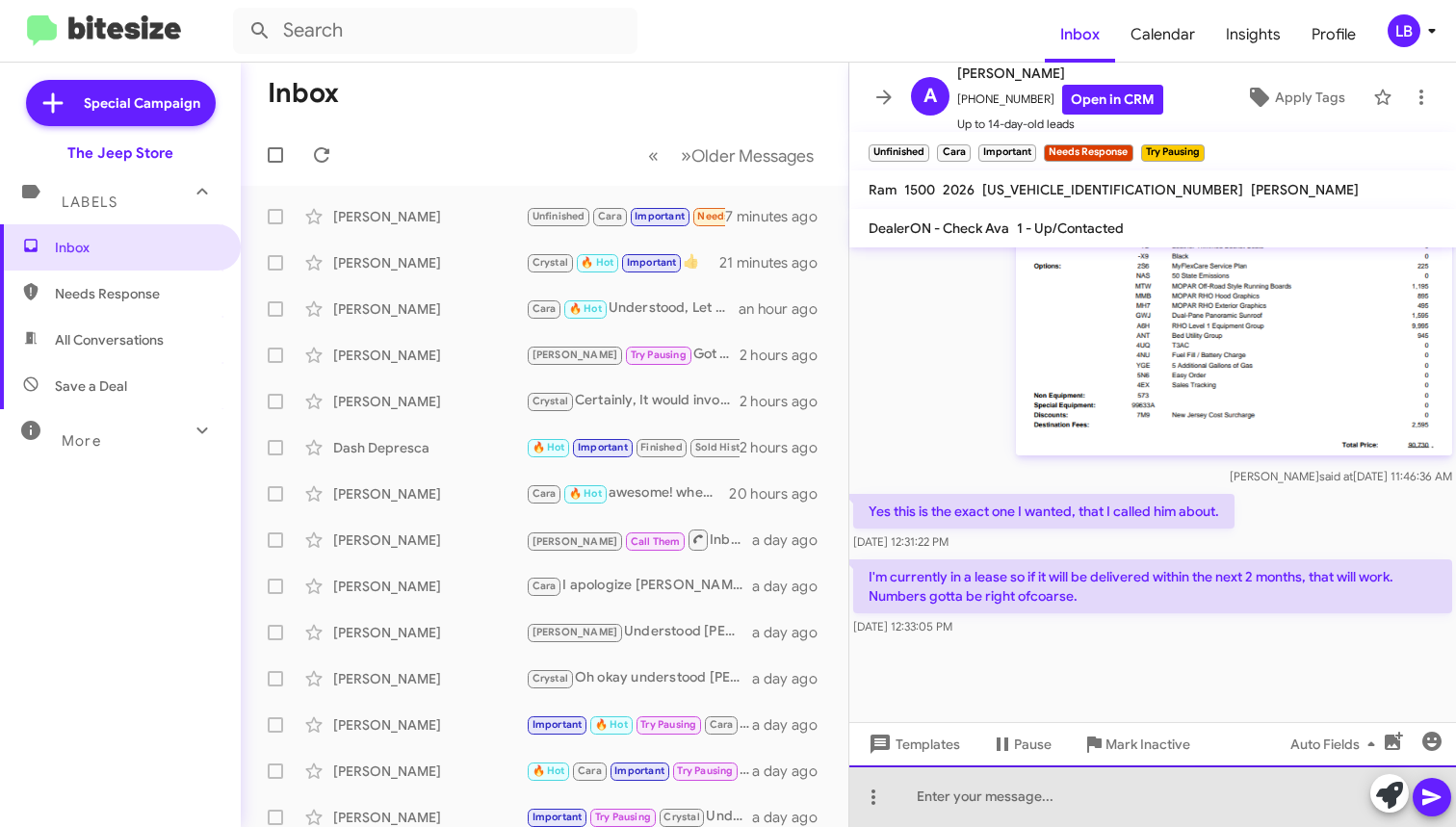
click at [1078, 796] on div at bounding box center [1152, 796] width 607 height 61
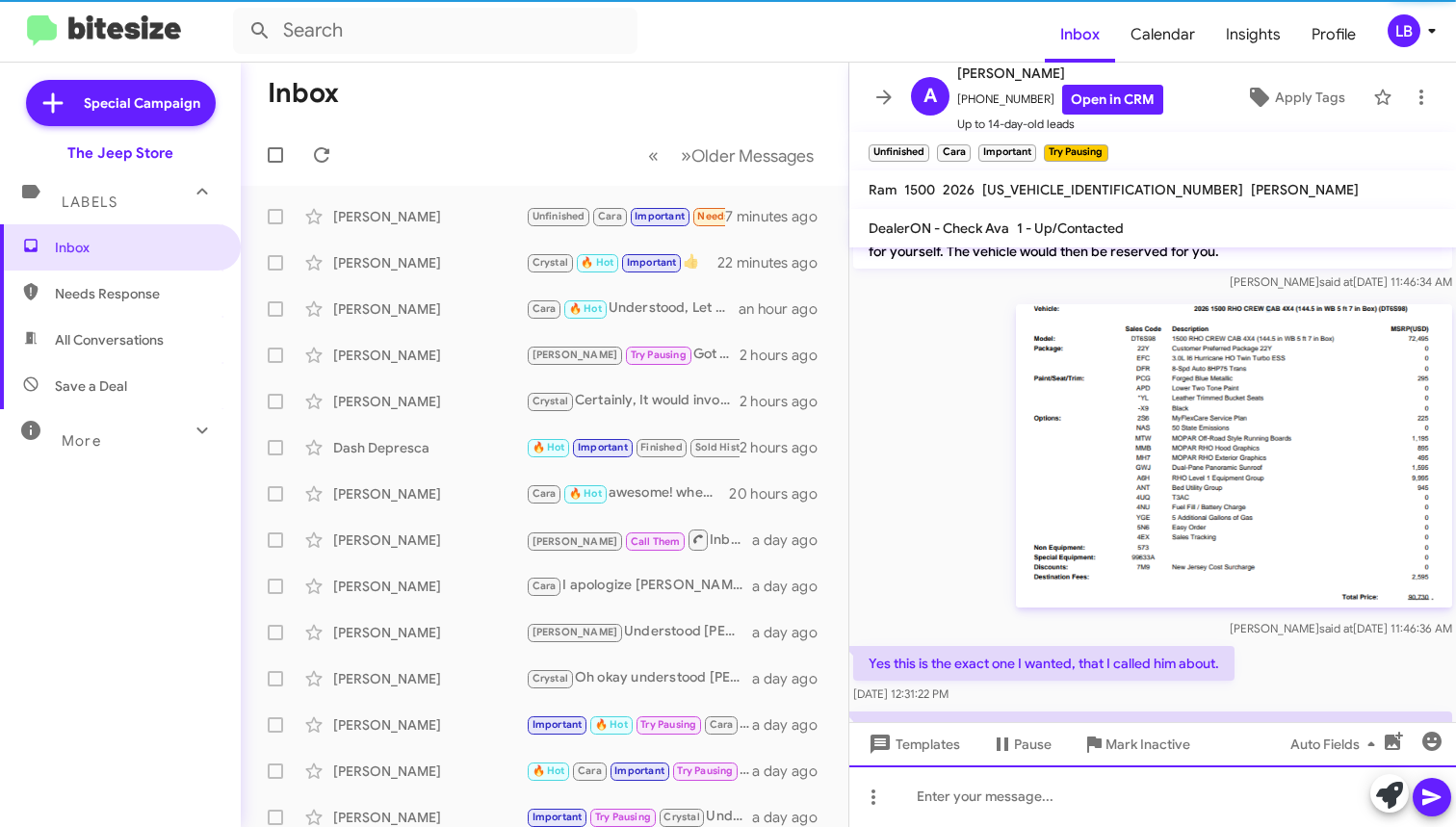
scroll to position [1156, 0]
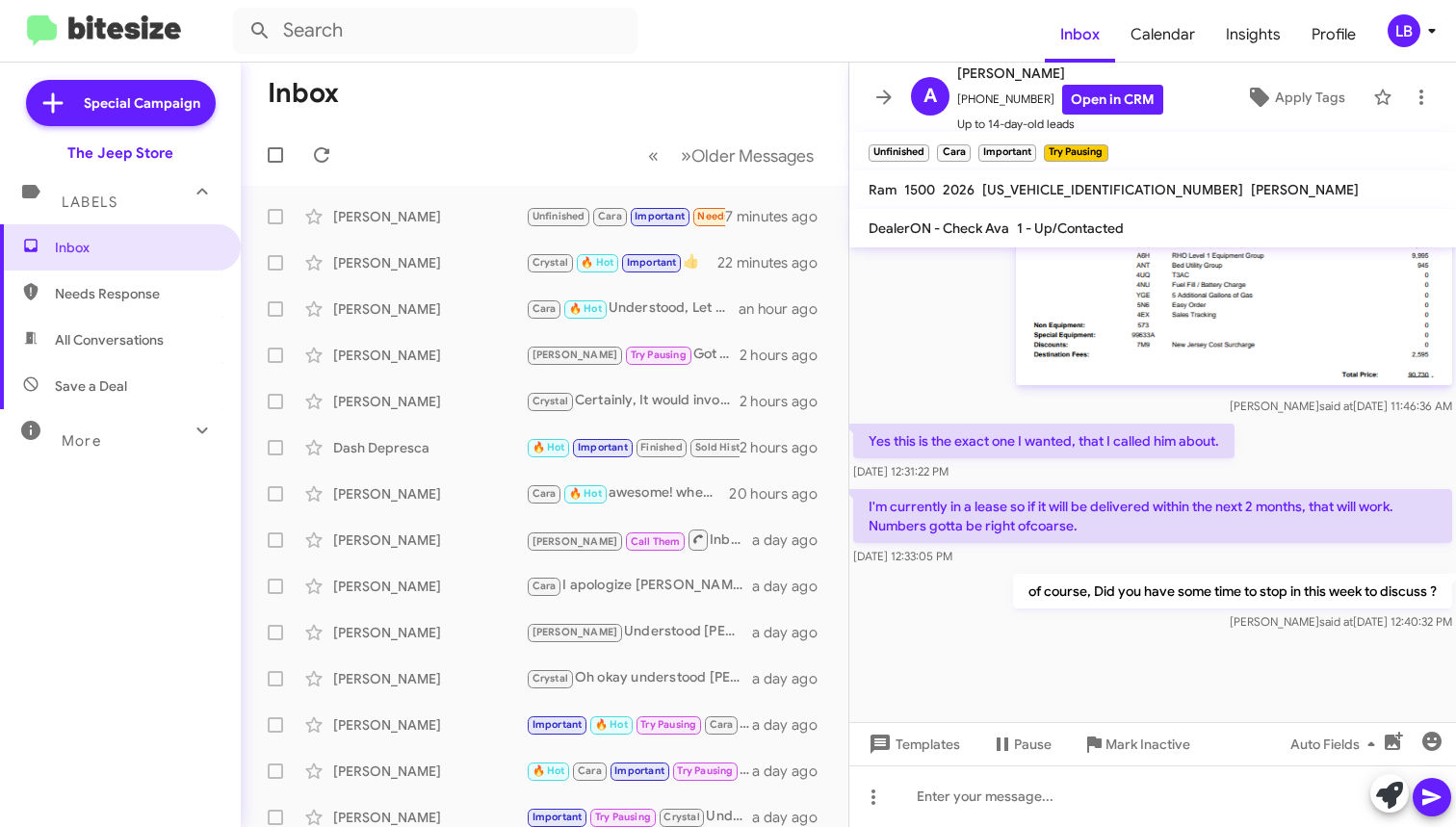
click at [1335, 454] on div "Yes this is the exact one I wanted, that I called him about. [DATE] 12:31:22 PM" at bounding box center [1152, 452] width 607 height 65
click at [958, 348] on div "[PERSON_NAME] said at [DATE] 11:46:36 AM" at bounding box center [1152, 246] width 607 height 346
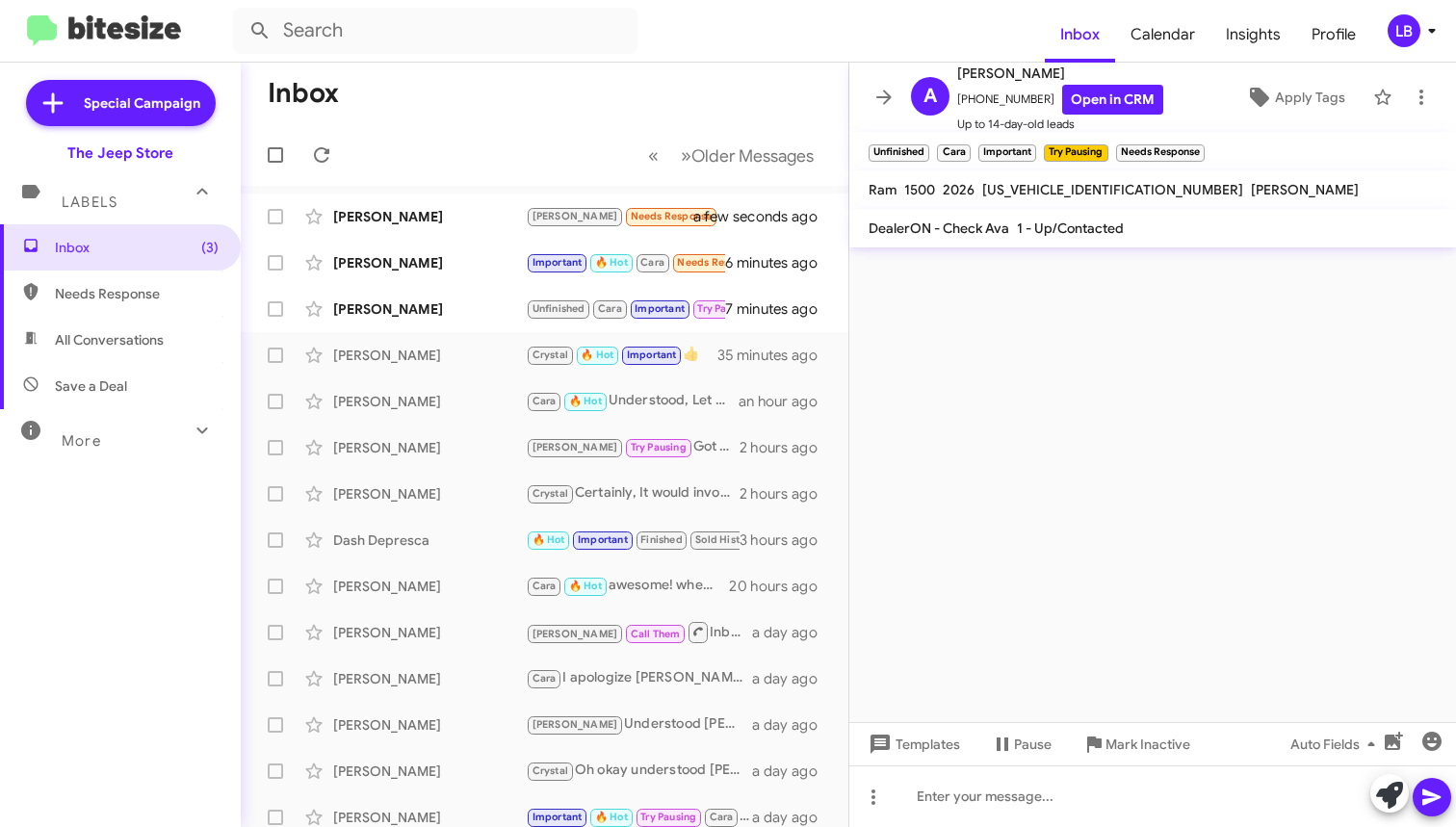
scroll to position [0, 0]
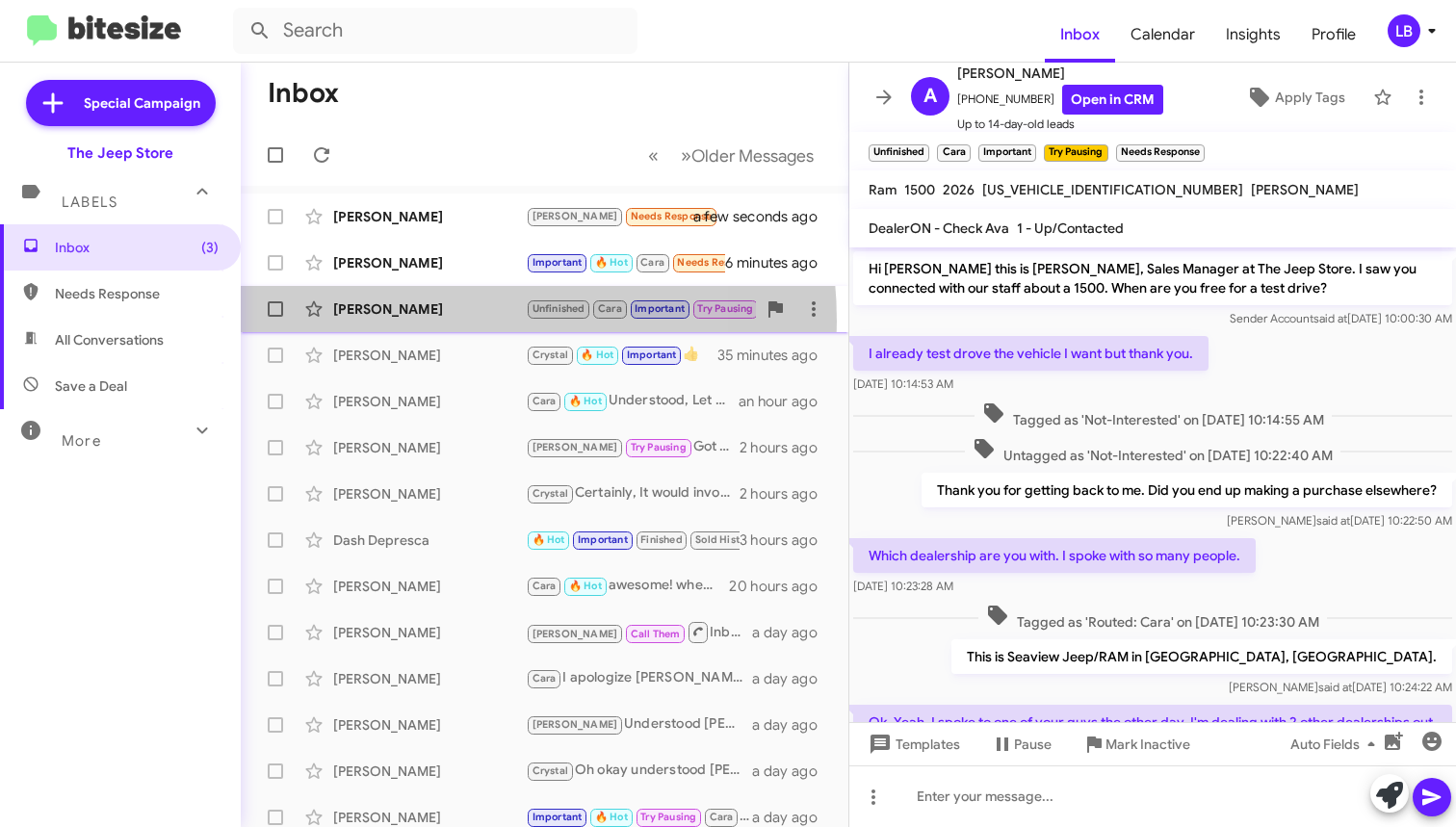
click at [415, 322] on div "[PERSON_NAME] Unfinished Cara Important Try Pausing Needs Response I'm currentl…" at bounding box center [544, 309] width 576 height 38
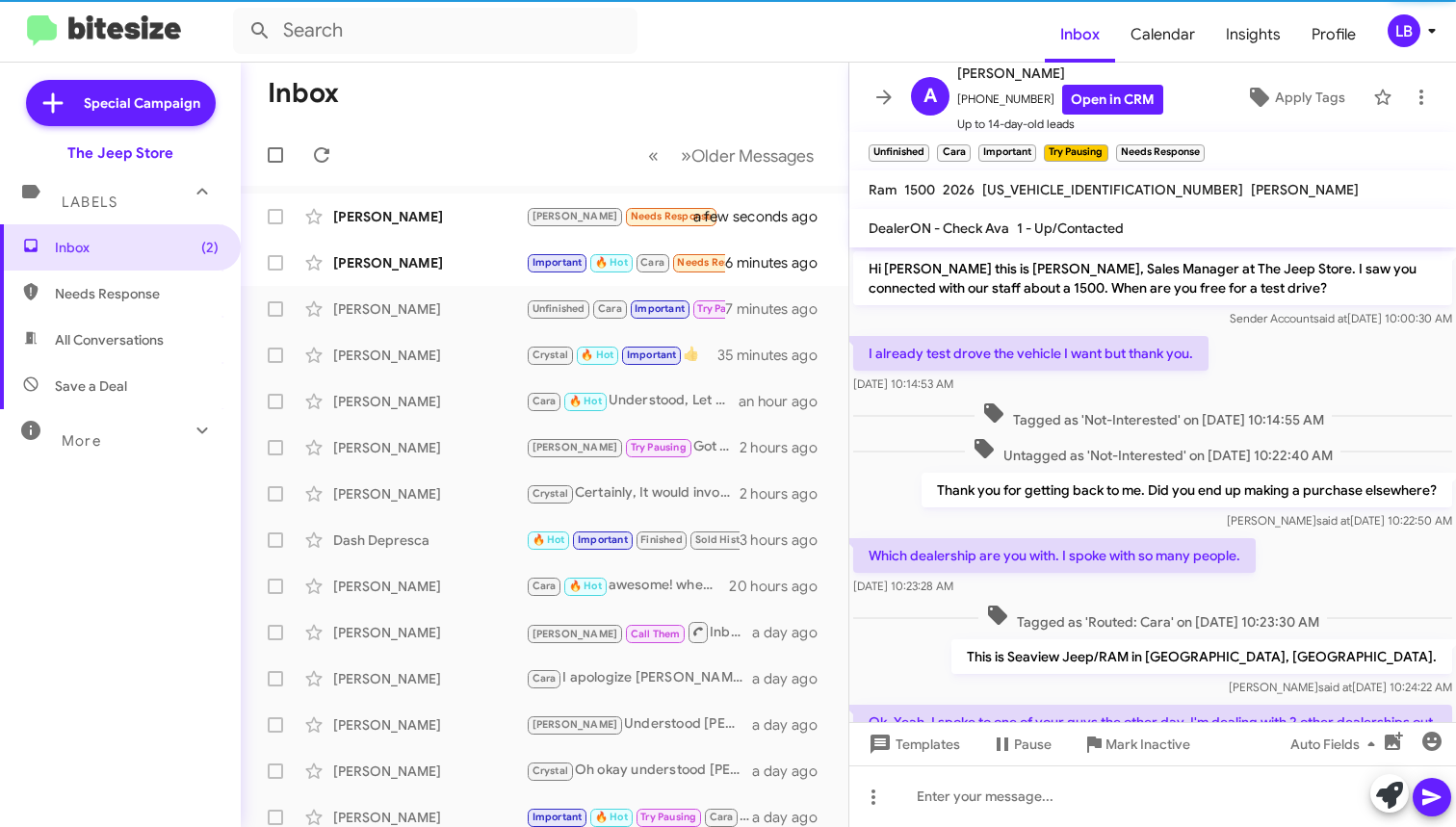
scroll to position [1321, 0]
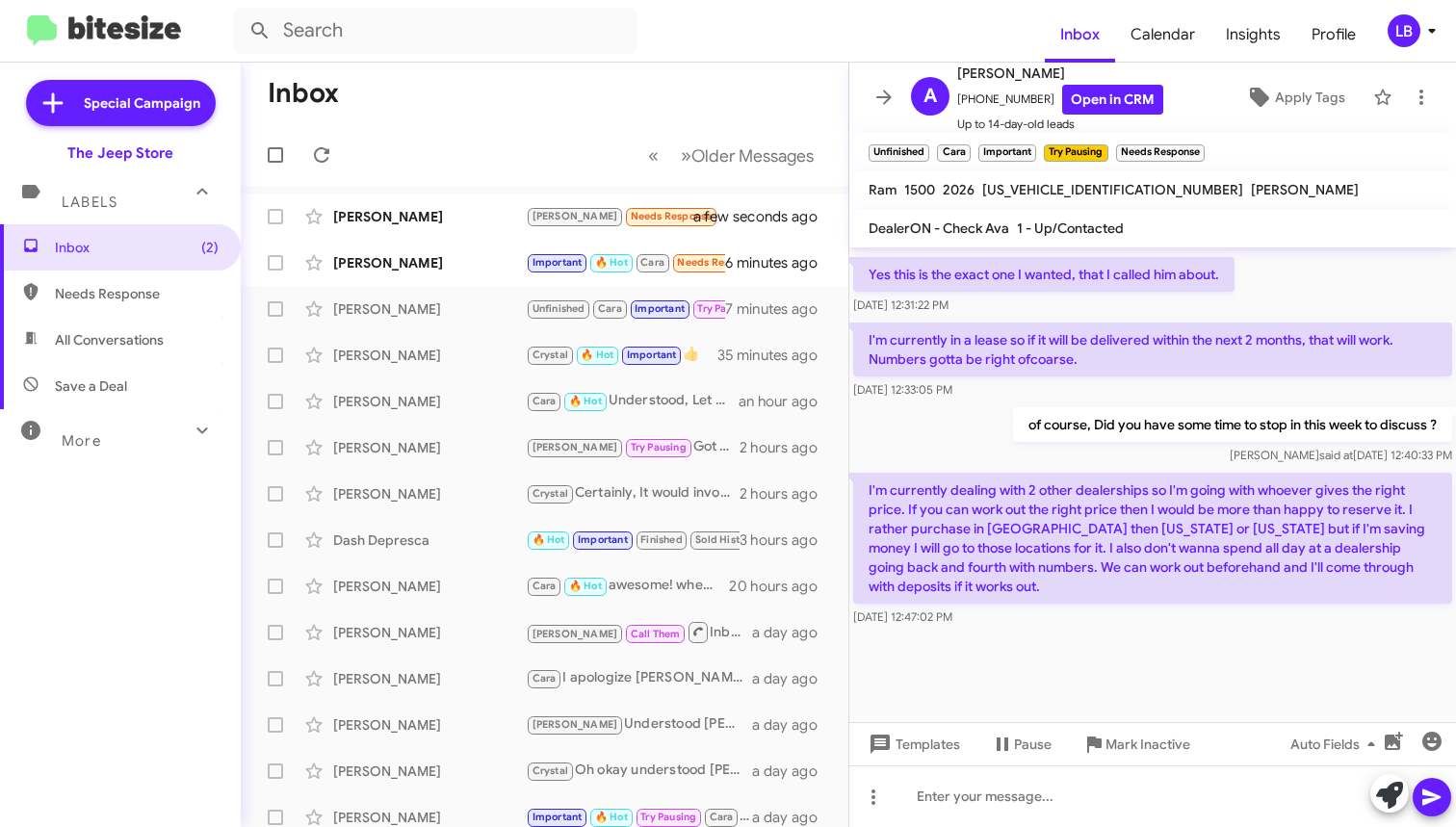
click at [971, 430] on div "of course, Did you have some time to stop in this week to discuss ? [PERSON_NAM…" at bounding box center [1152, 436] width 607 height 65
click at [930, 415] on div "of course, Did you have some time to stop in this week to discuss ? [PERSON_NAM…" at bounding box center [1152, 436] width 607 height 65
click at [1010, 622] on div "[DATE] 12:47:02 PM" at bounding box center [1152, 618] width 599 height 20
click at [933, 406] on div "of course, Did you have some time to stop in this week to discuss ? [PERSON_NAM…" at bounding box center [1152, 436] width 607 height 65
drag, startPoint x: 935, startPoint y: 418, endPoint x: 933, endPoint y: 504, distance: 86.0
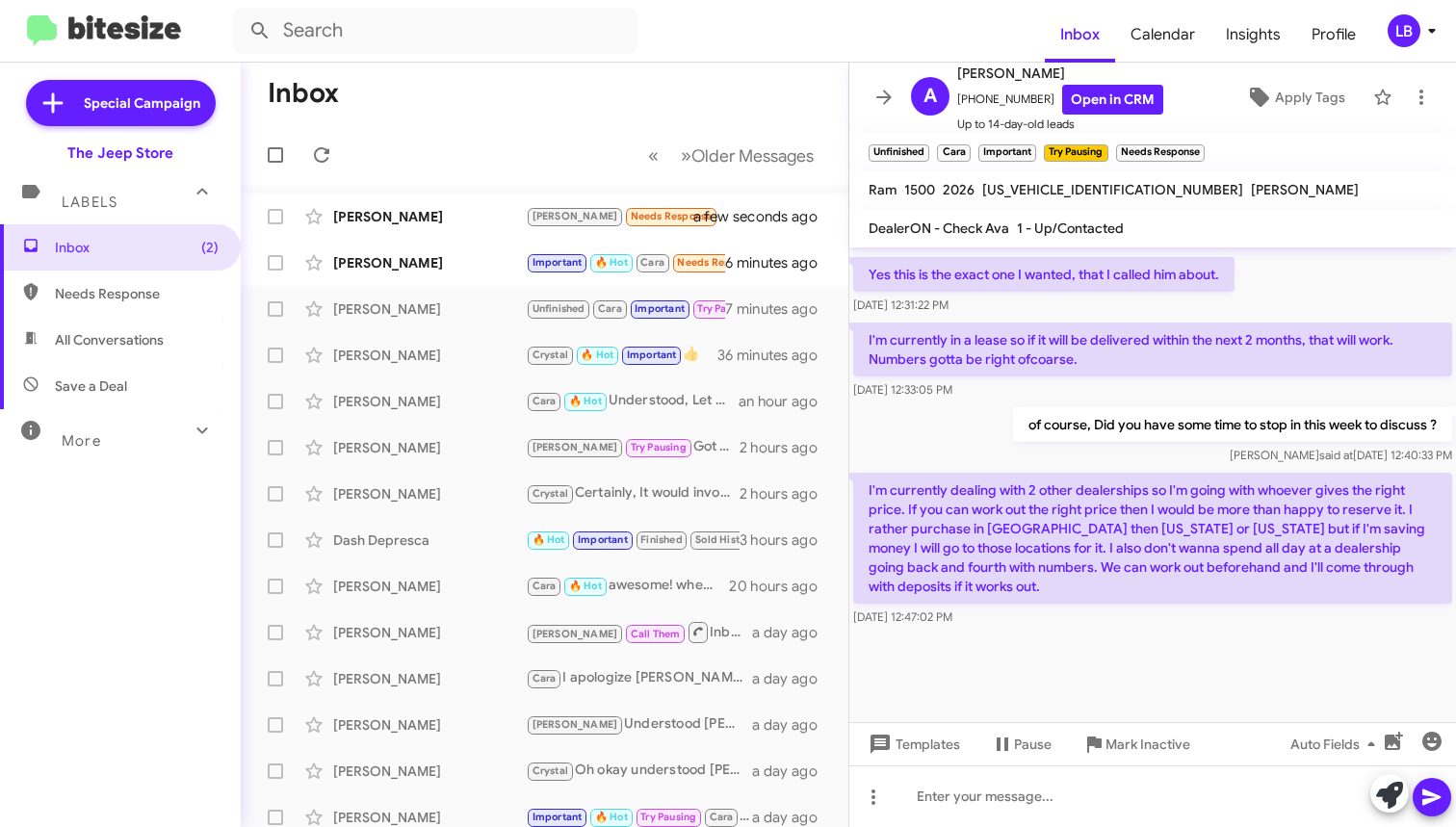
click at [934, 417] on div "of course, Did you have some time to stop in this week to discuss ? [PERSON_NAM…" at bounding box center [1152, 436] width 607 height 65
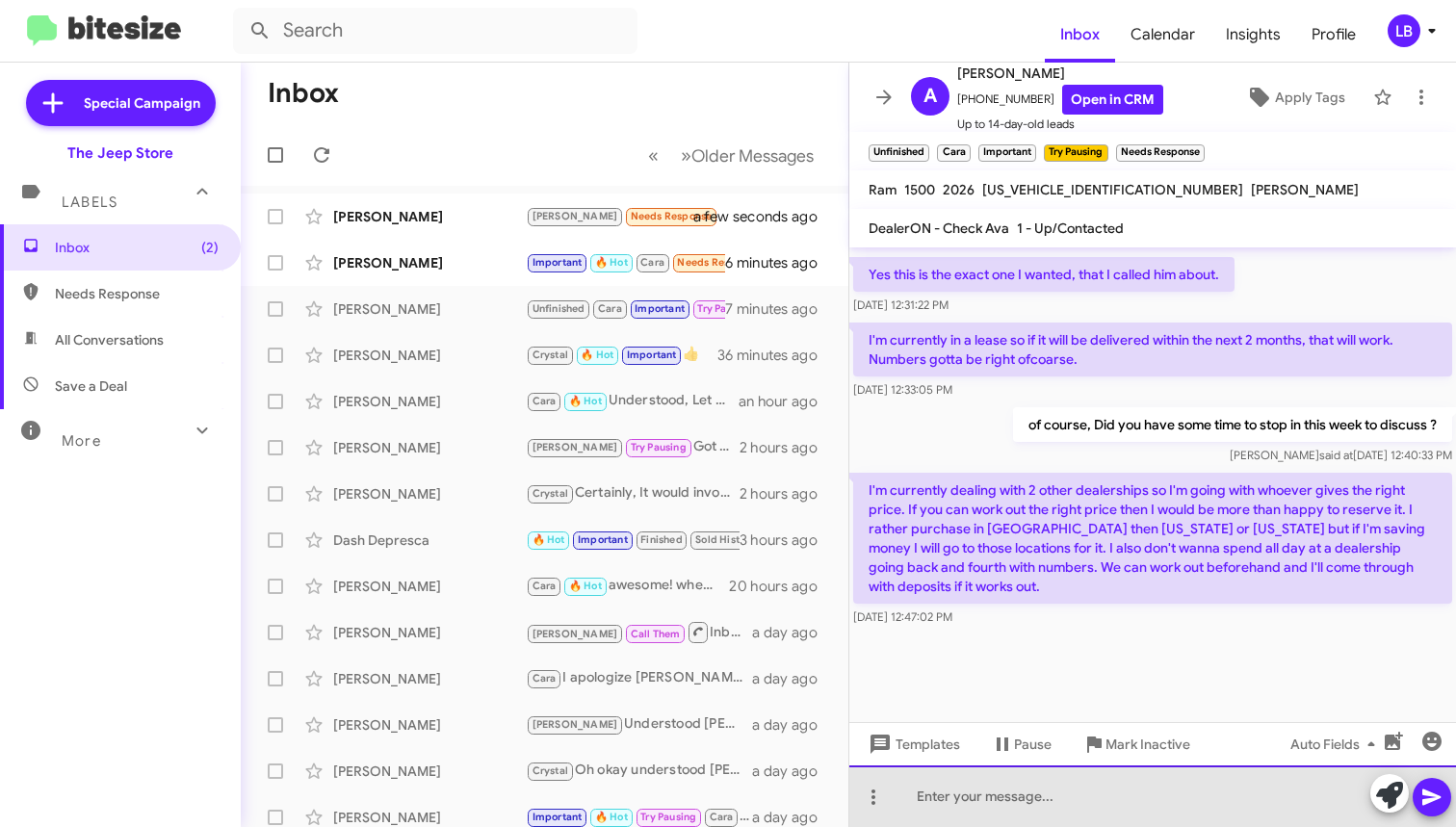
click at [1031, 823] on div at bounding box center [1152, 796] width 607 height 61
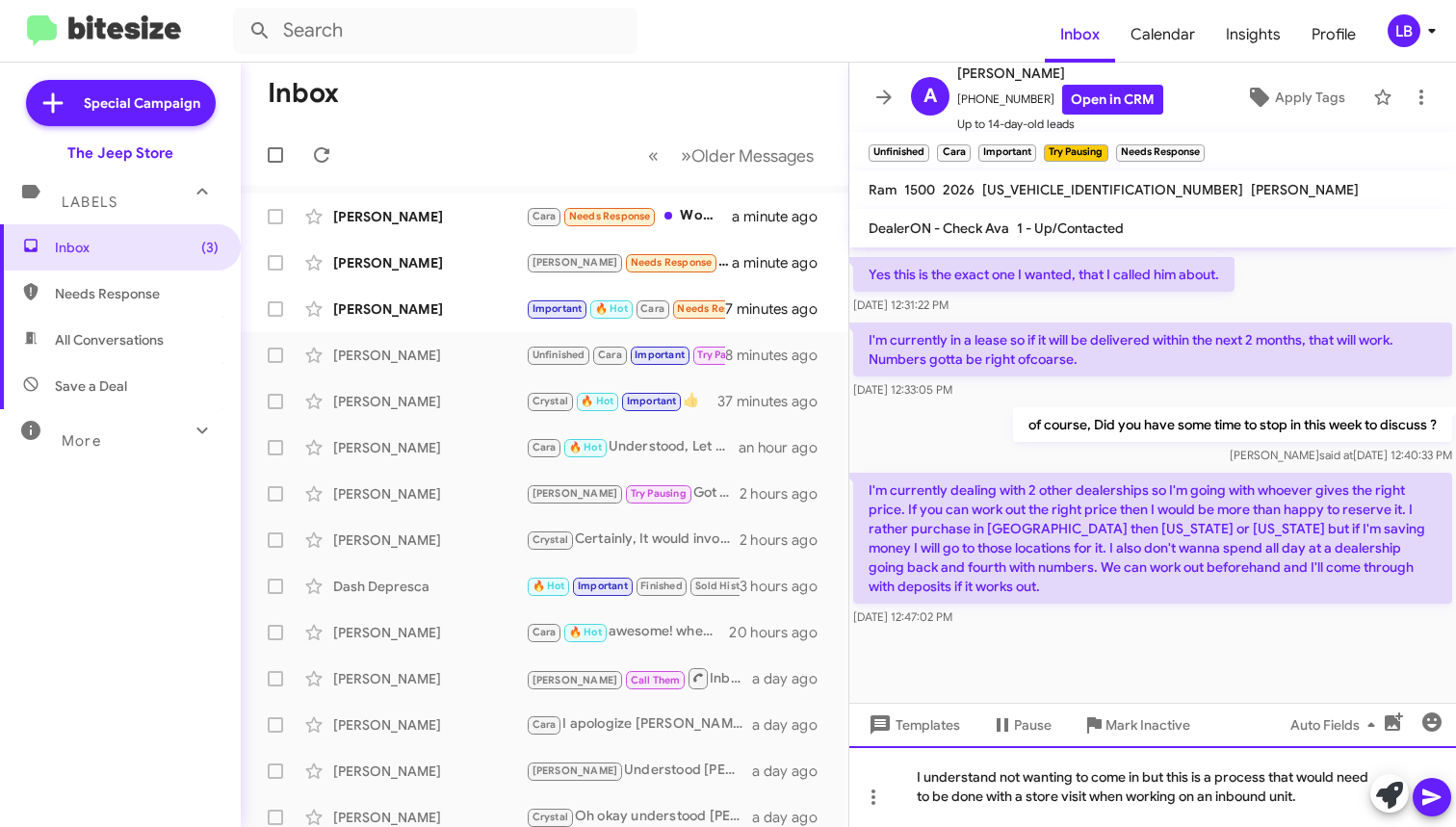
scroll to position [1341, 0]
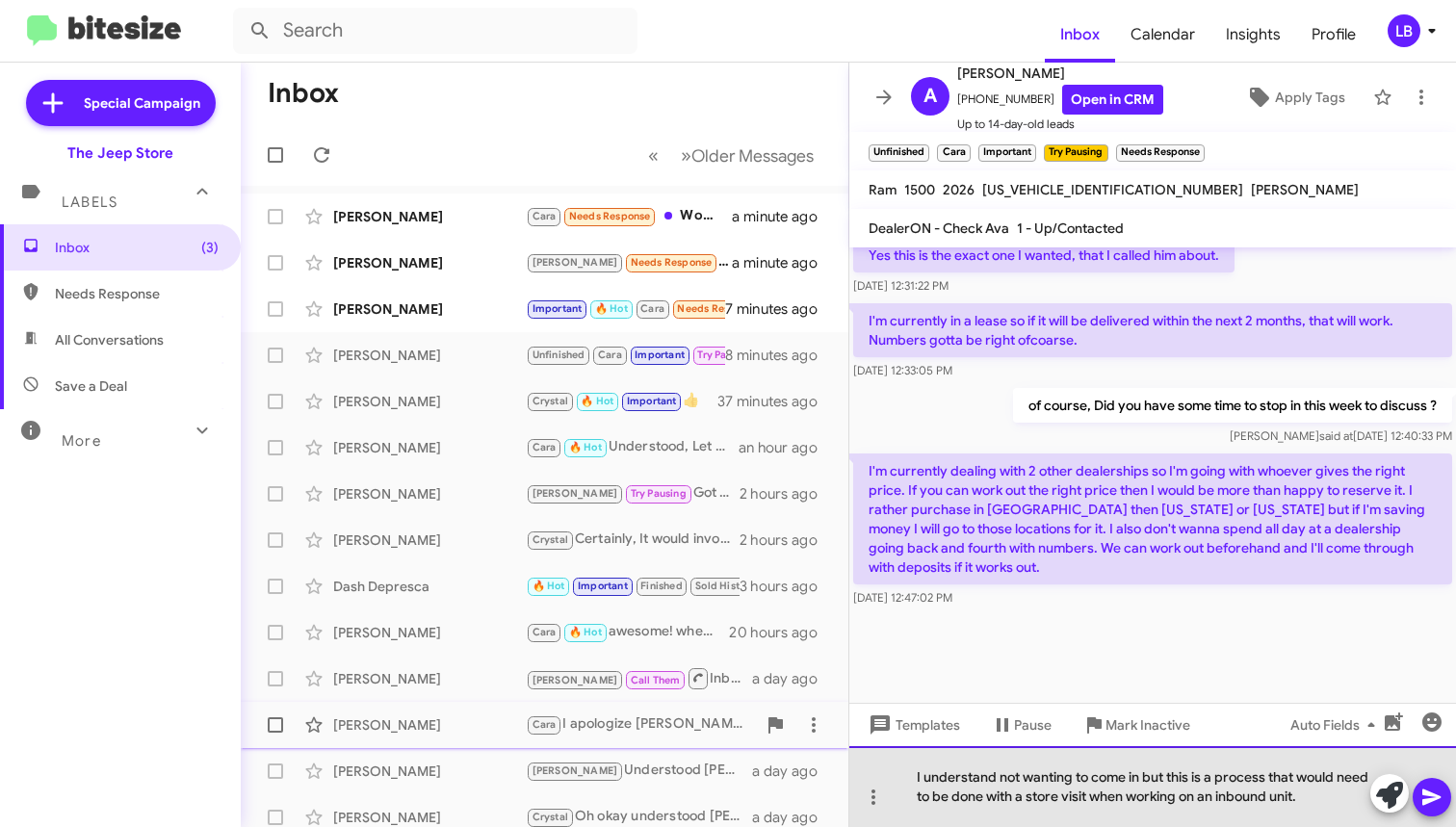
drag, startPoint x: 1341, startPoint y: 801, endPoint x: 677, endPoint y: 719, distance: 669.0
click at [679, 727] on div "Inbox « Previous » Next Older Messages [PERSON_NAME] [PERSON_NAME] Needs Respon…" at bounding box center [848, 444] width 1215 height 765
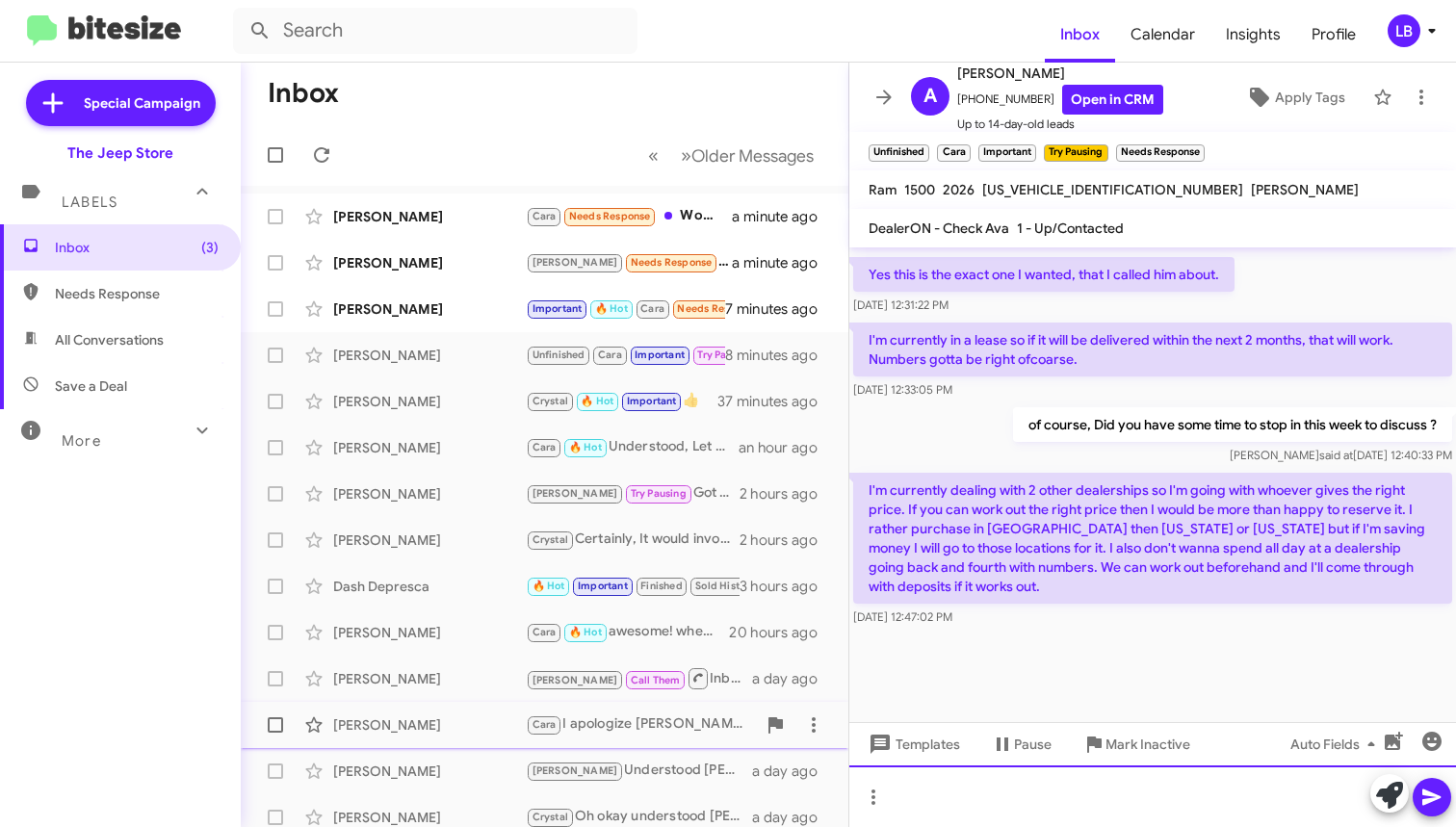
scroll to position [1321, 0]
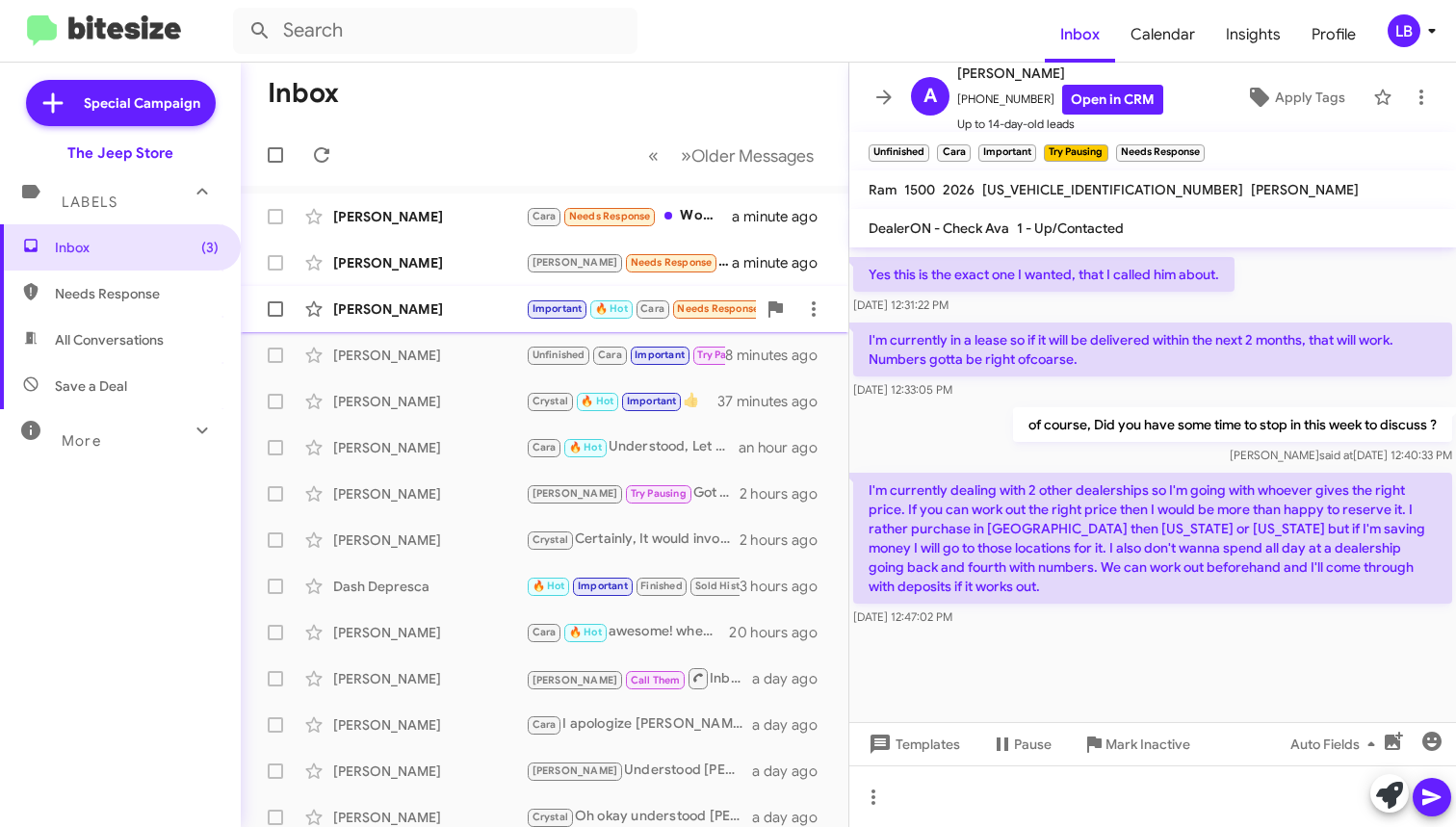
click at [351, 297] on div "[PERSON_NAME] Important 🔥 Hot Cara Needs Response I'm willing to listen 7 minut…" at bounding box center [544, 309] width 576 height 38
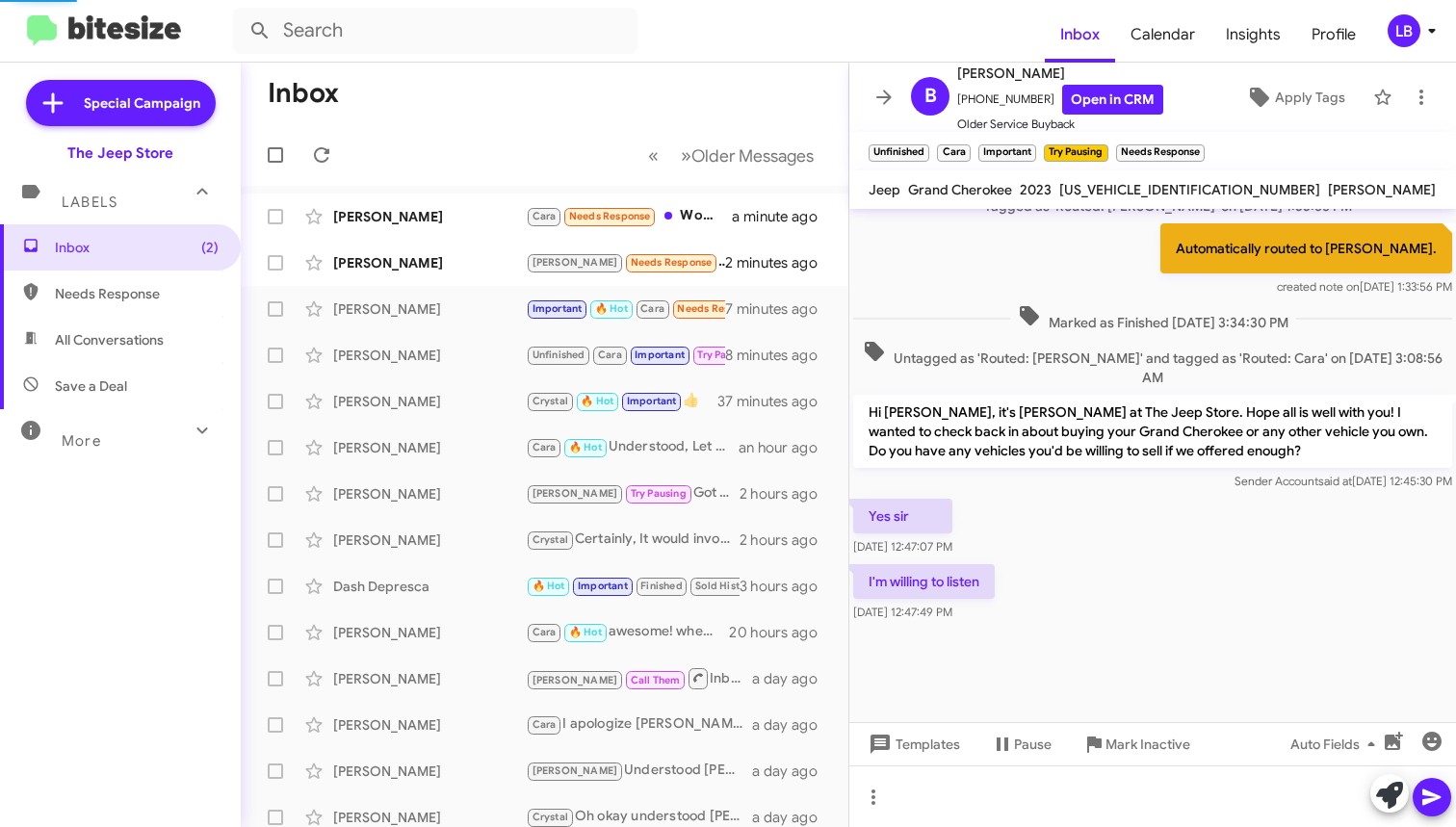
scroll to position [816, 0]
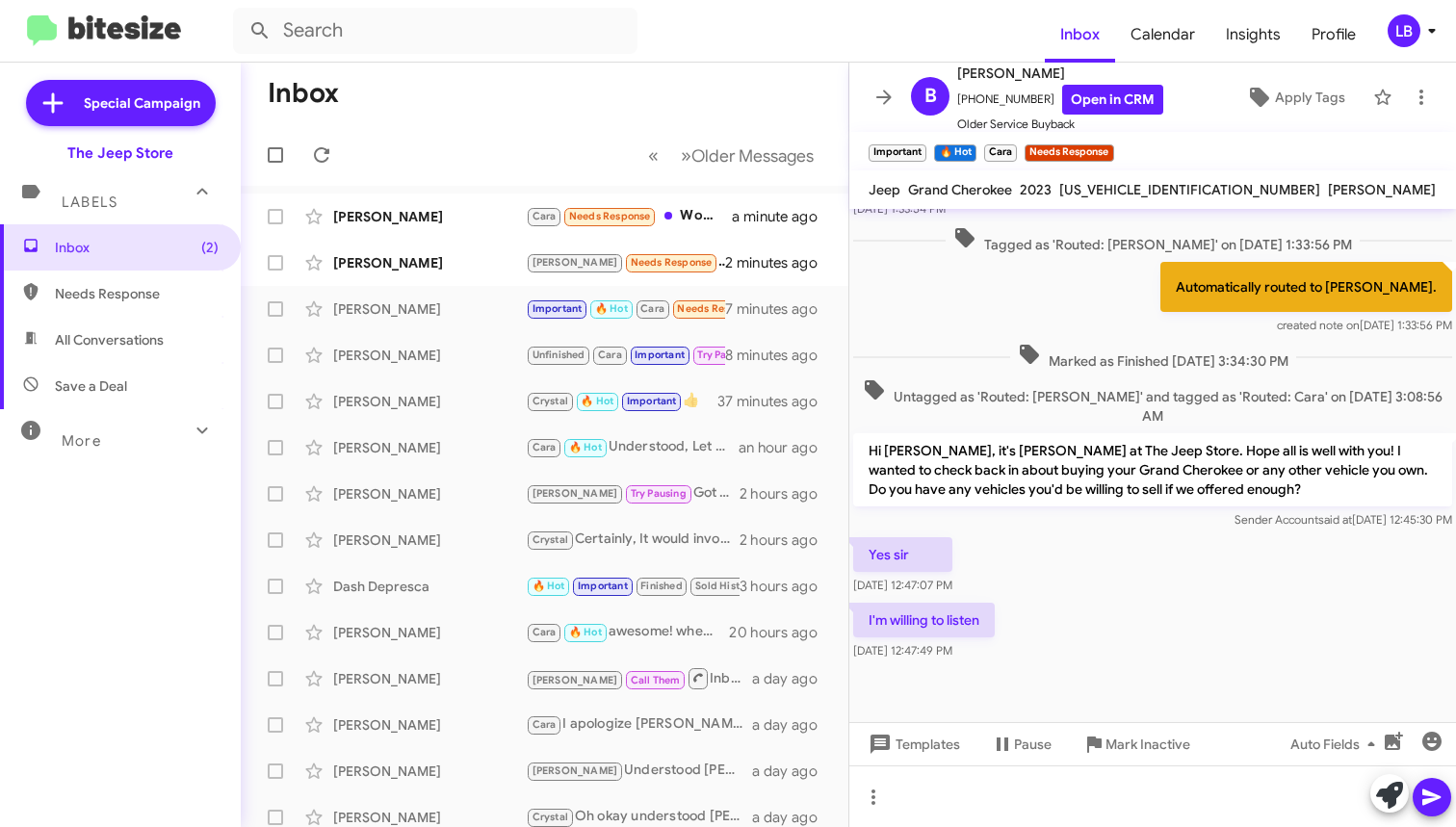
click at [1164, 599] on div "I'm willing to listen [DATE] 12:47:49 PM" at bounding box center [1152, 632] width 607 height 65
drag, startPoint x: 1035, startPoint y: 98, endPoint x: 983, endPoint y: 99, distance: 52.0
click at [966, 102] on span "[PHONE_NUMBER] Open in CRM" at bounding box center [1060, 100] width 206 height 30
copy span "7326640615"
click at [1098, 433] on p "Hi [PERSON_NAME], it's [PERSON_NAME] at The Jeep Store. Hope all is well with y…" at bounding box center [1152, 470] width 599 height 73
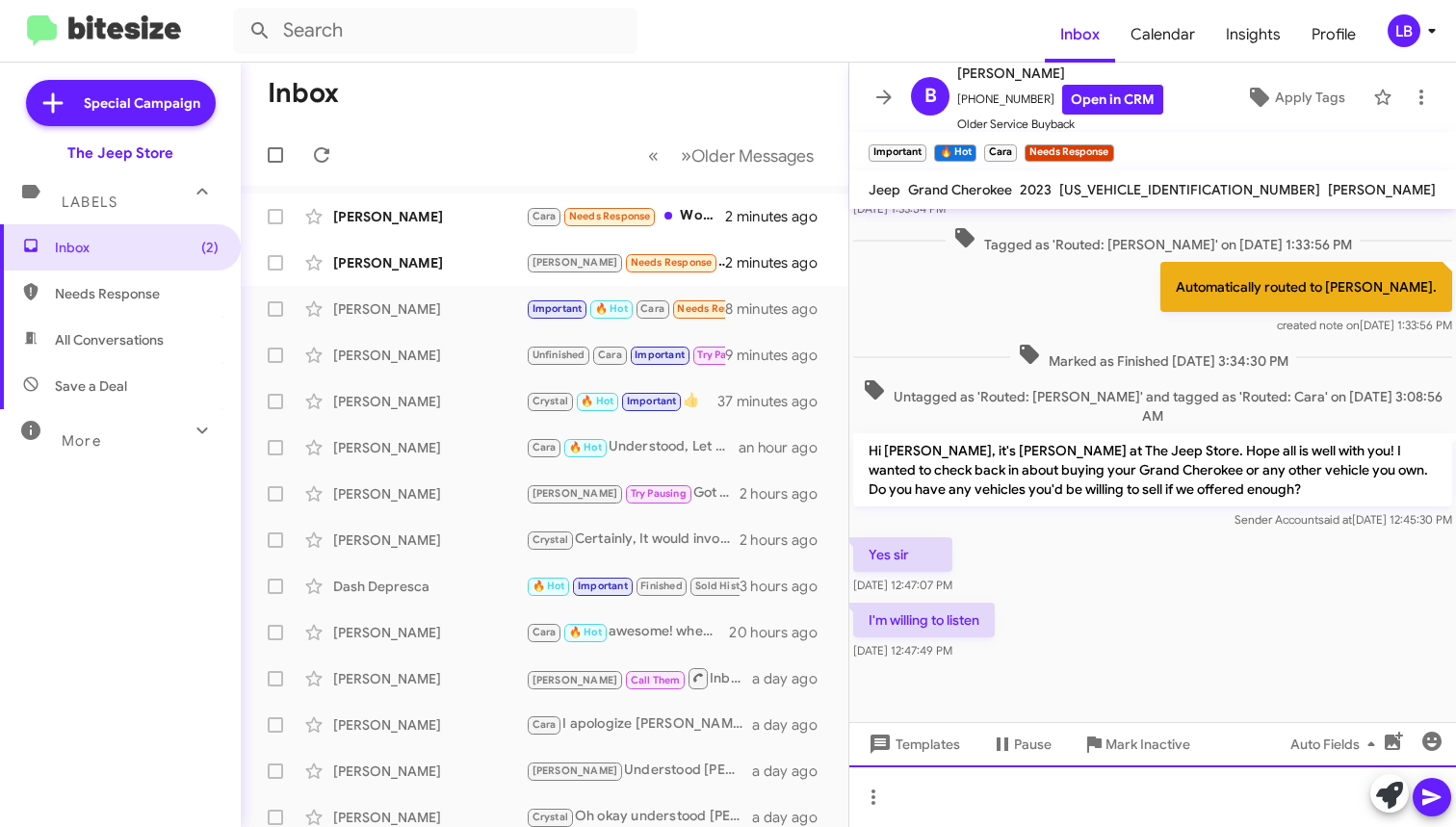
click at [1028, 797] on div at bounding box center [1152, 796] width 607 height 61
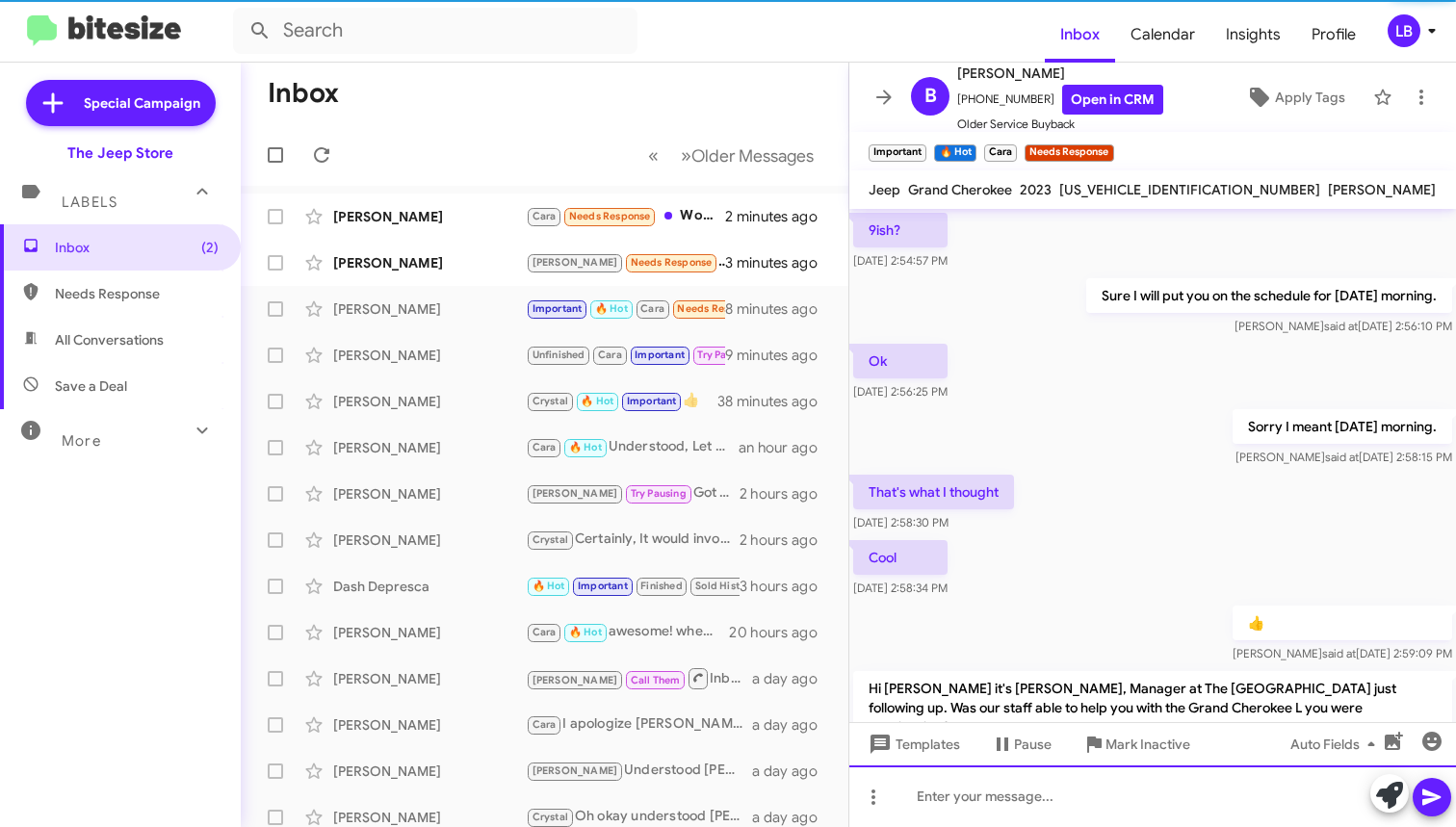
scroll to position [906, 0]
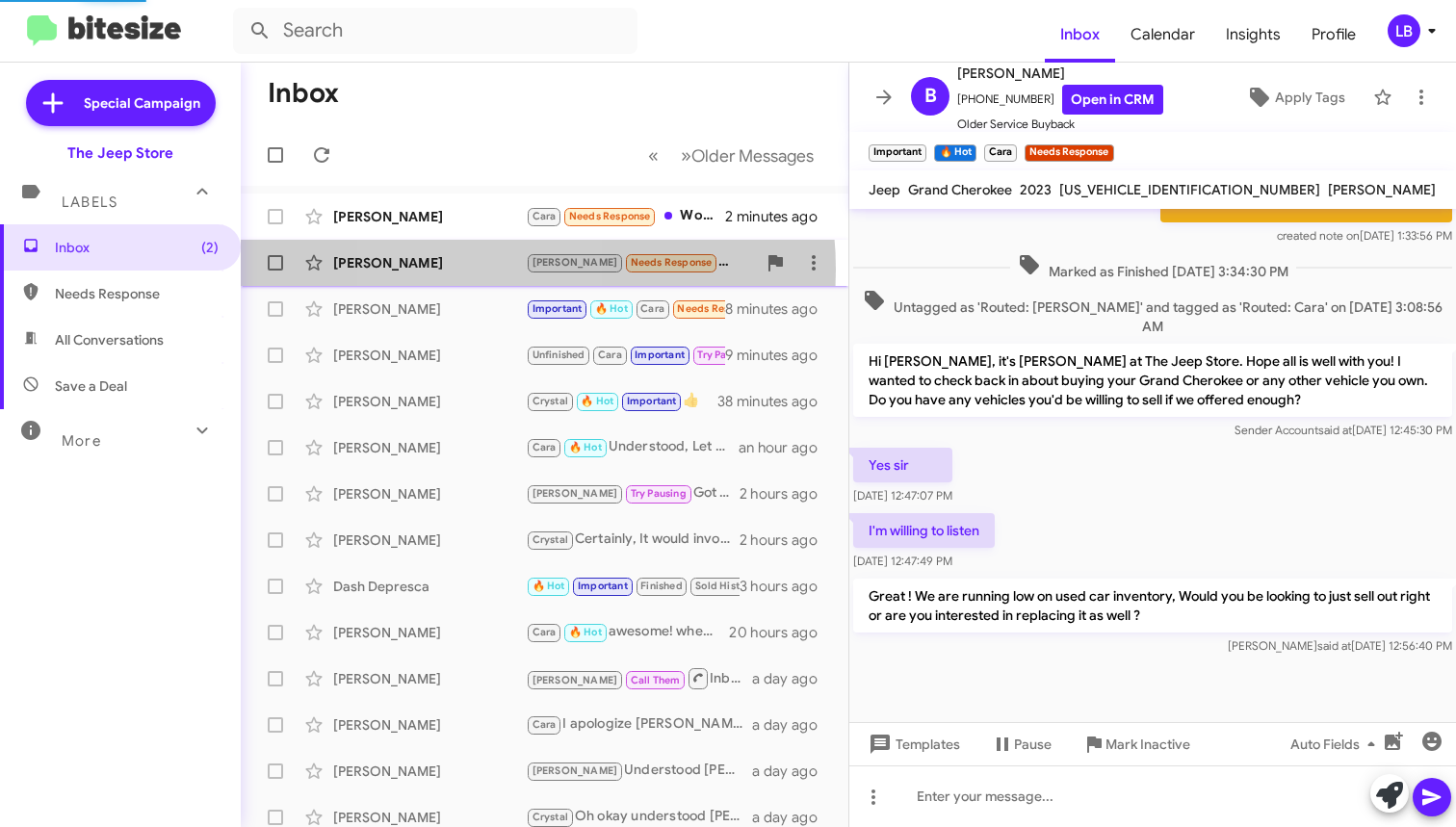
click at [473, 269] on div "[PERSON_NAME]" at bounding box center [429, 263] width 192 height 20
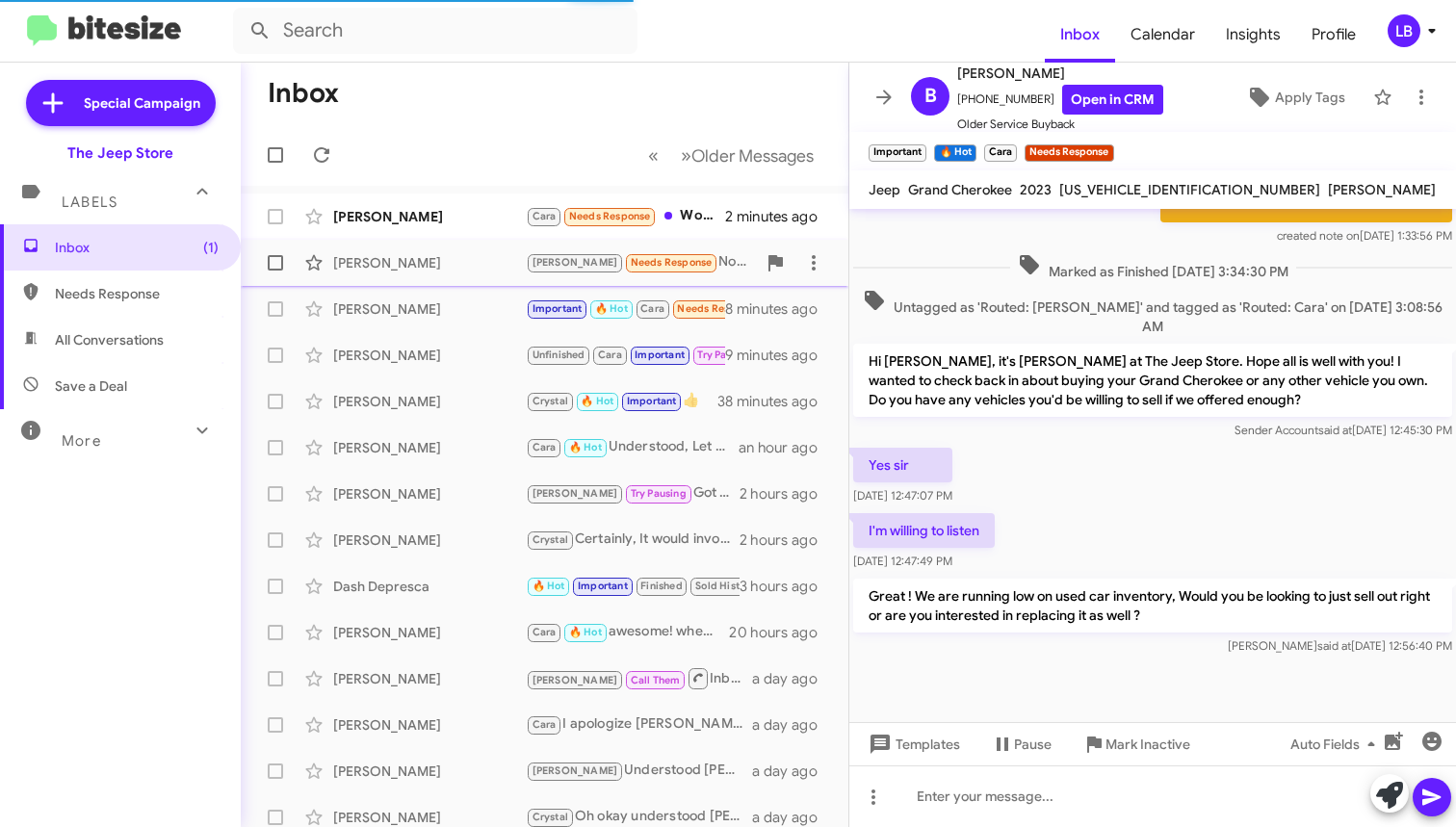
click at [413, 271] on div "[PERSON_NAME] [PERSON_NAME] Needs Response Not really 3 minutes ago" at bounding box center [544, 263] width 576 height 38
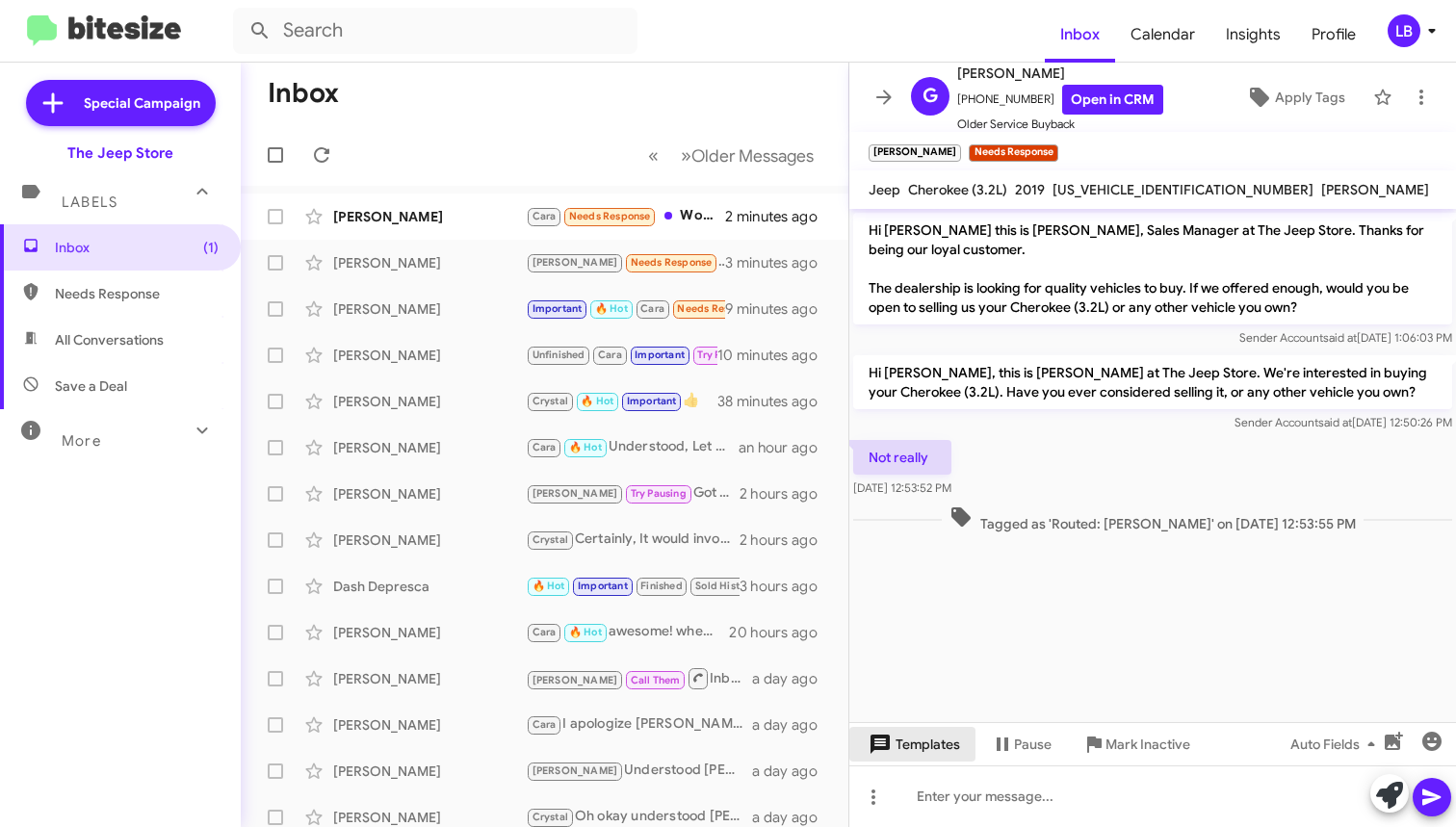
click at [935, 739] on span "Templates" at bounding box center [912, 744] width 96 height 35
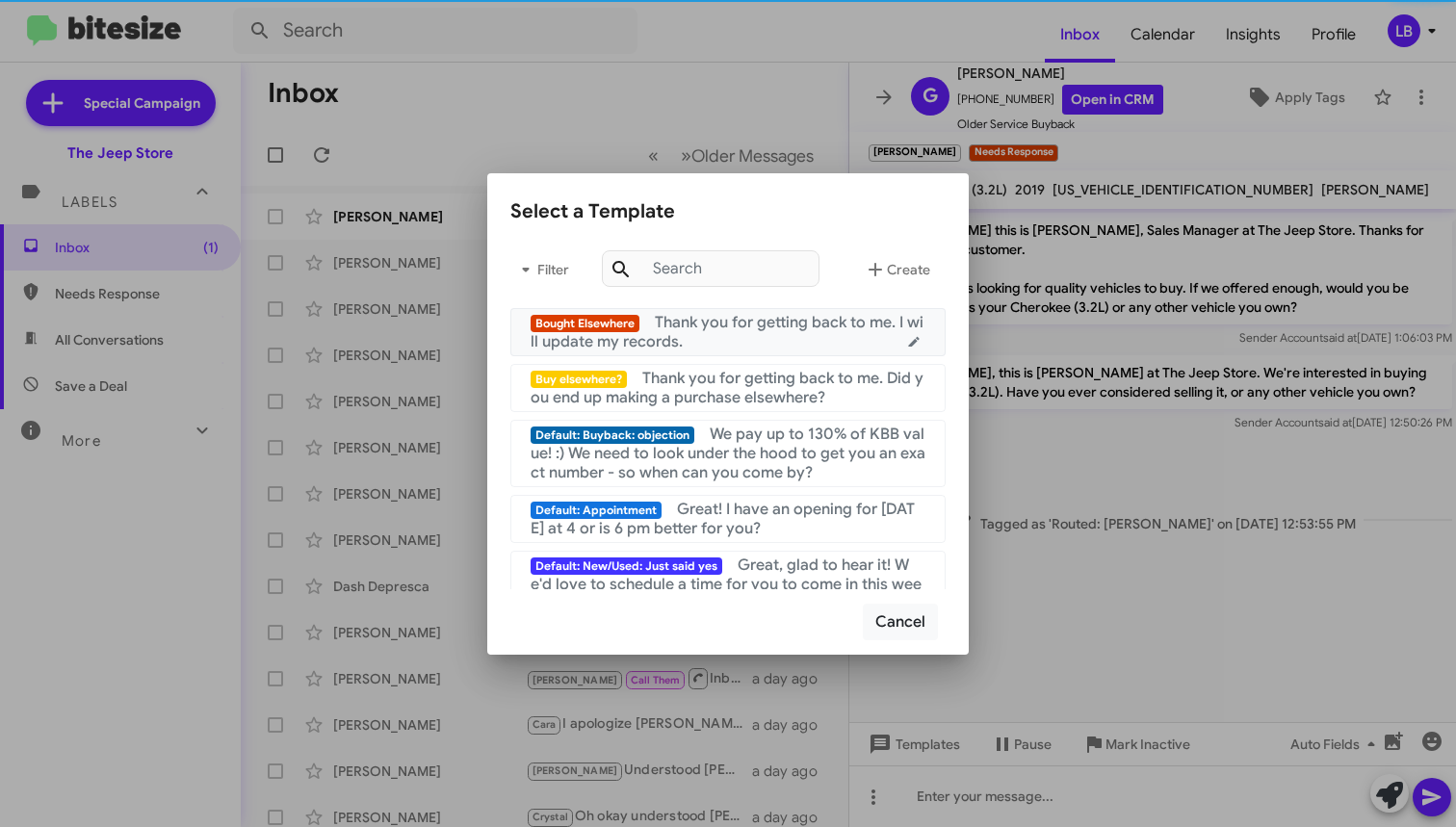
click at [792, 338] on div "Bought Elsewhere Thank you for getting back to me. I will update my records." at bounding box center [728, 332] width 395 height 38
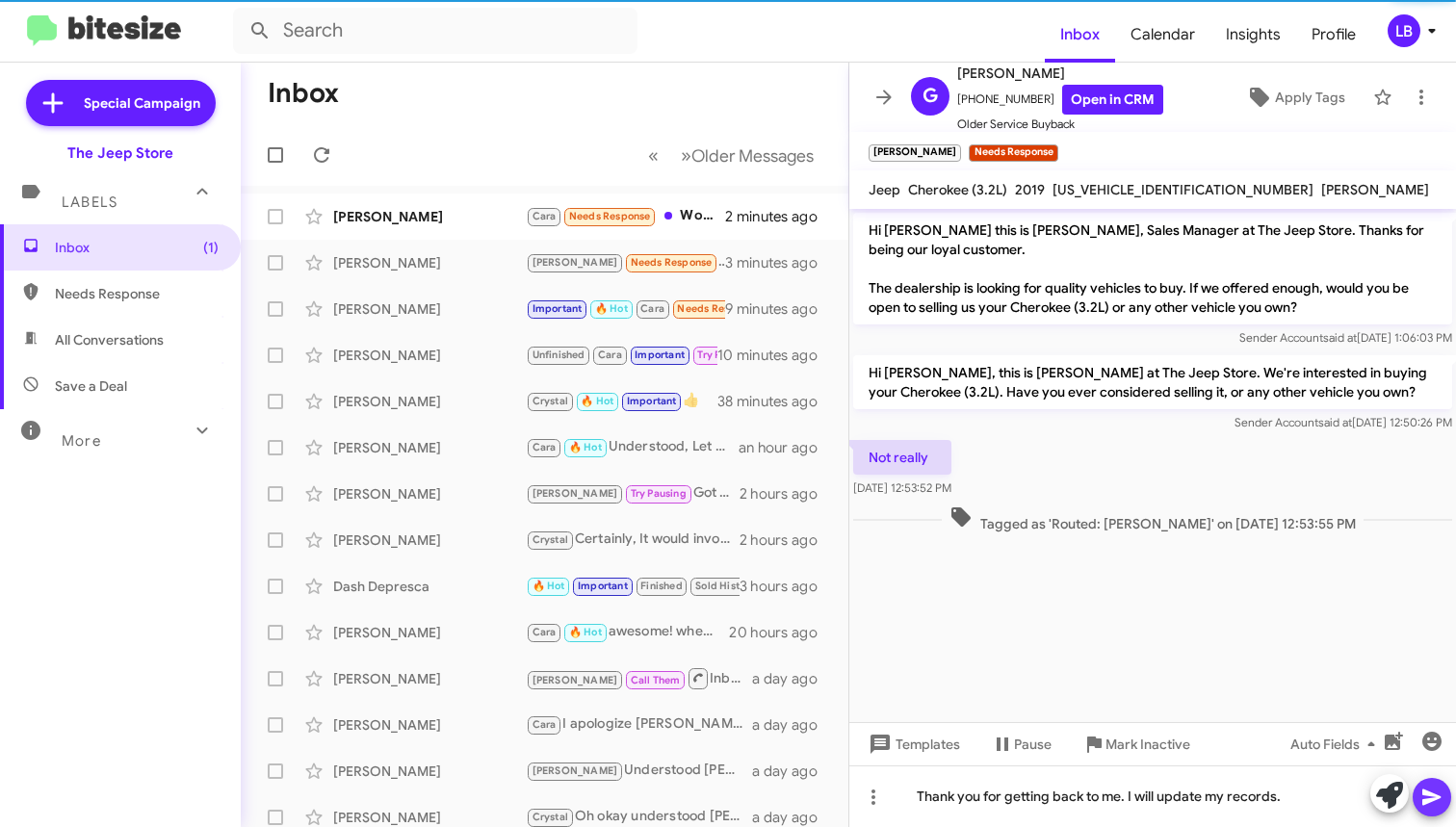
click at [1434, 800] on icon at bounding box center [1431, 797] width 19 height 17
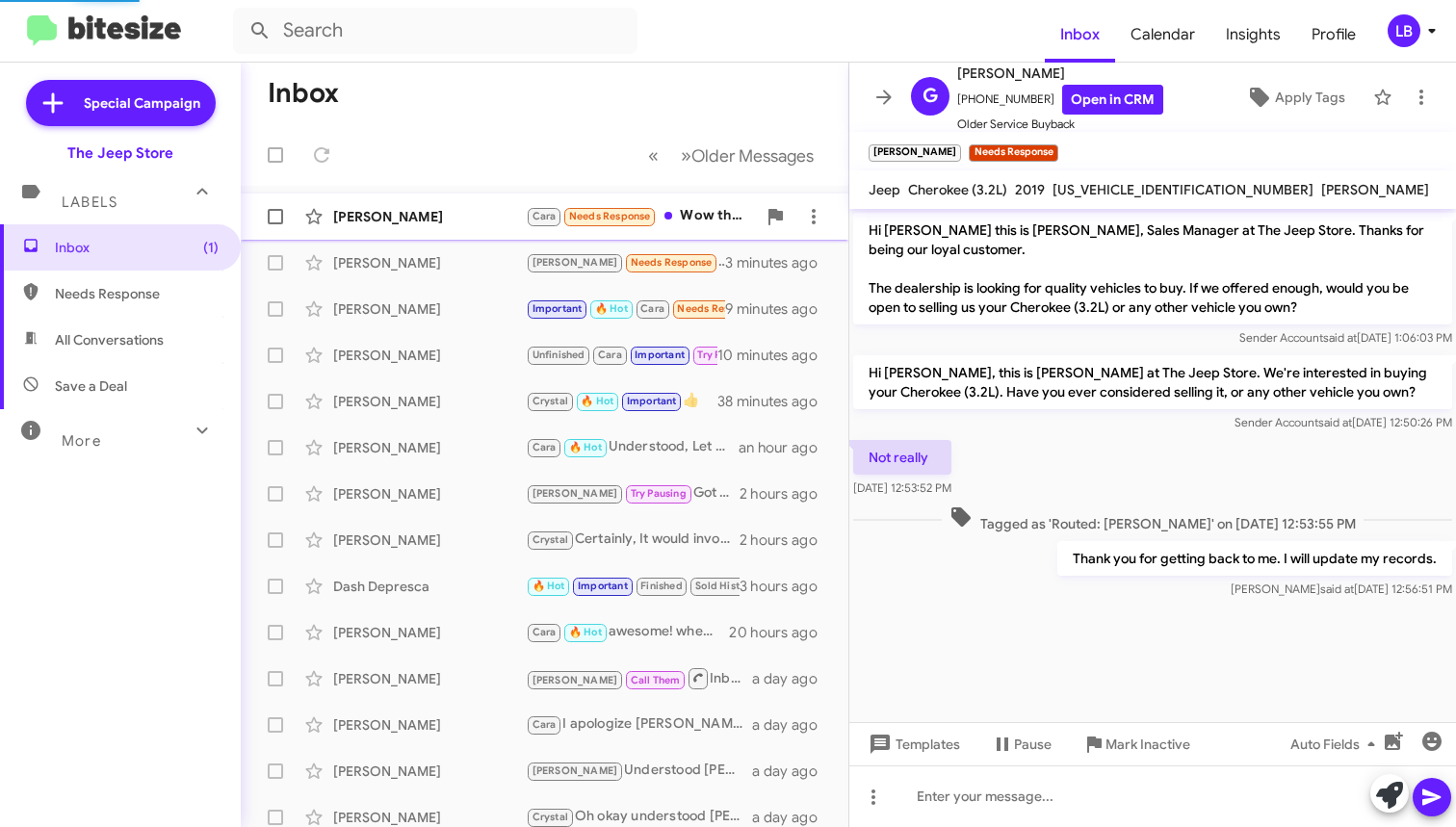
click at [407, 223] on div "[PERSON_NAME]" at bounding box center [429, 217] width 192 height 20
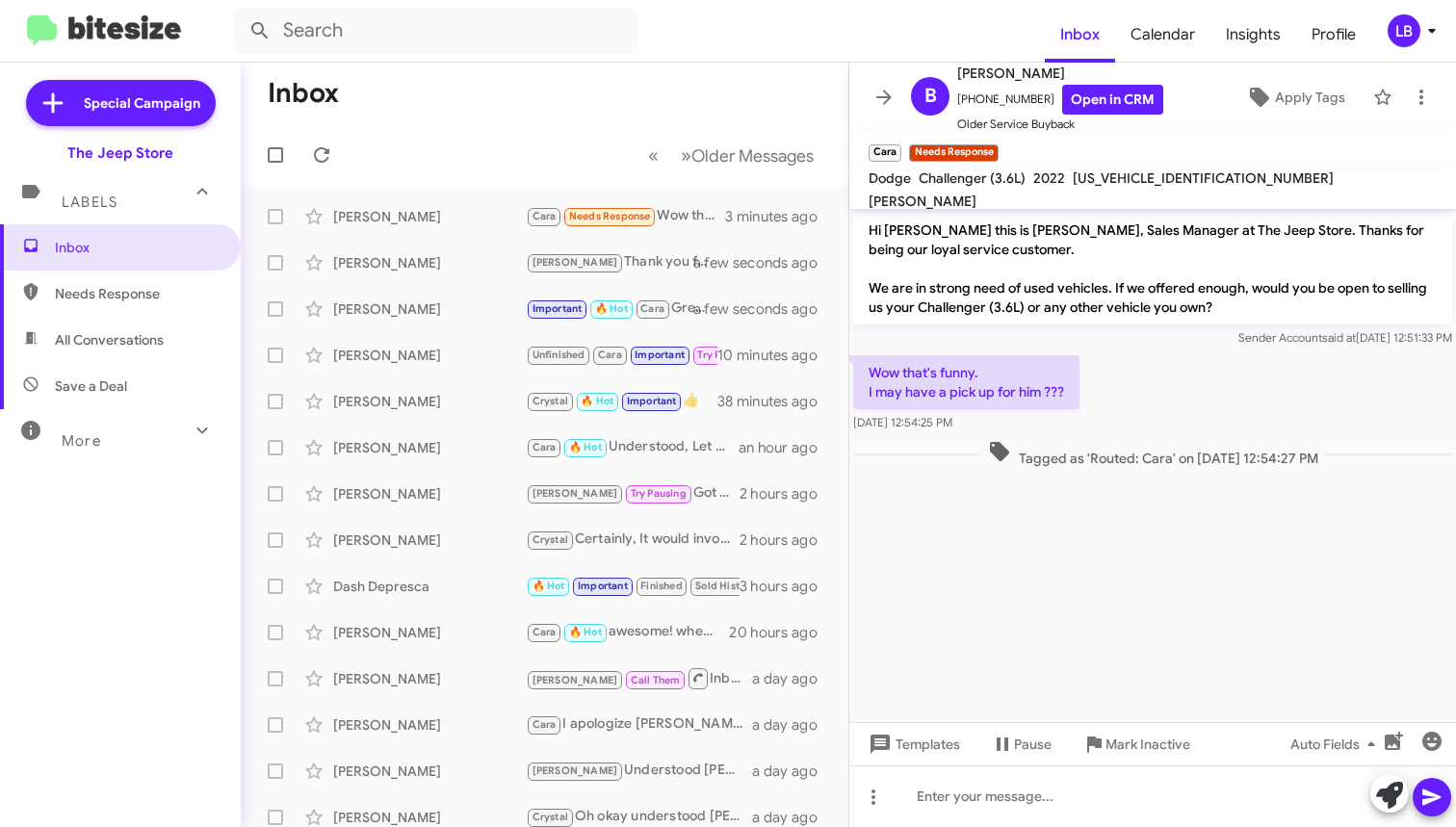
click at [1127, 270] on p "Hi [PERSON_NAME] this is [PERSON_NAME], Sales Manager at The Jeep Store. Thanks…" at bounding box center [1152, 268] width 599 height 112
drag, startPoint x: 1031, startPoint y: 98, endPoint x: 973, endPoint y: 104, distance: 58.3
click at [961, 109] on span "[PHONE_NUMBER] Open in CRM" at bounding box center [1060, 100] width 206 height 30
drag, startPoint x: 1107, startPoint y: 568, endPoint x: 1146, endPoint y: 410, distance: 162.7
click at [1109, 564] on cdk-virtual-scroll-viewport "Hi [PERSON_NAME] this is [PERSON_NAME], Sales Manager at The Jeep Store. Thanks…" at bounding box center [1152, 466] width 607 height 513
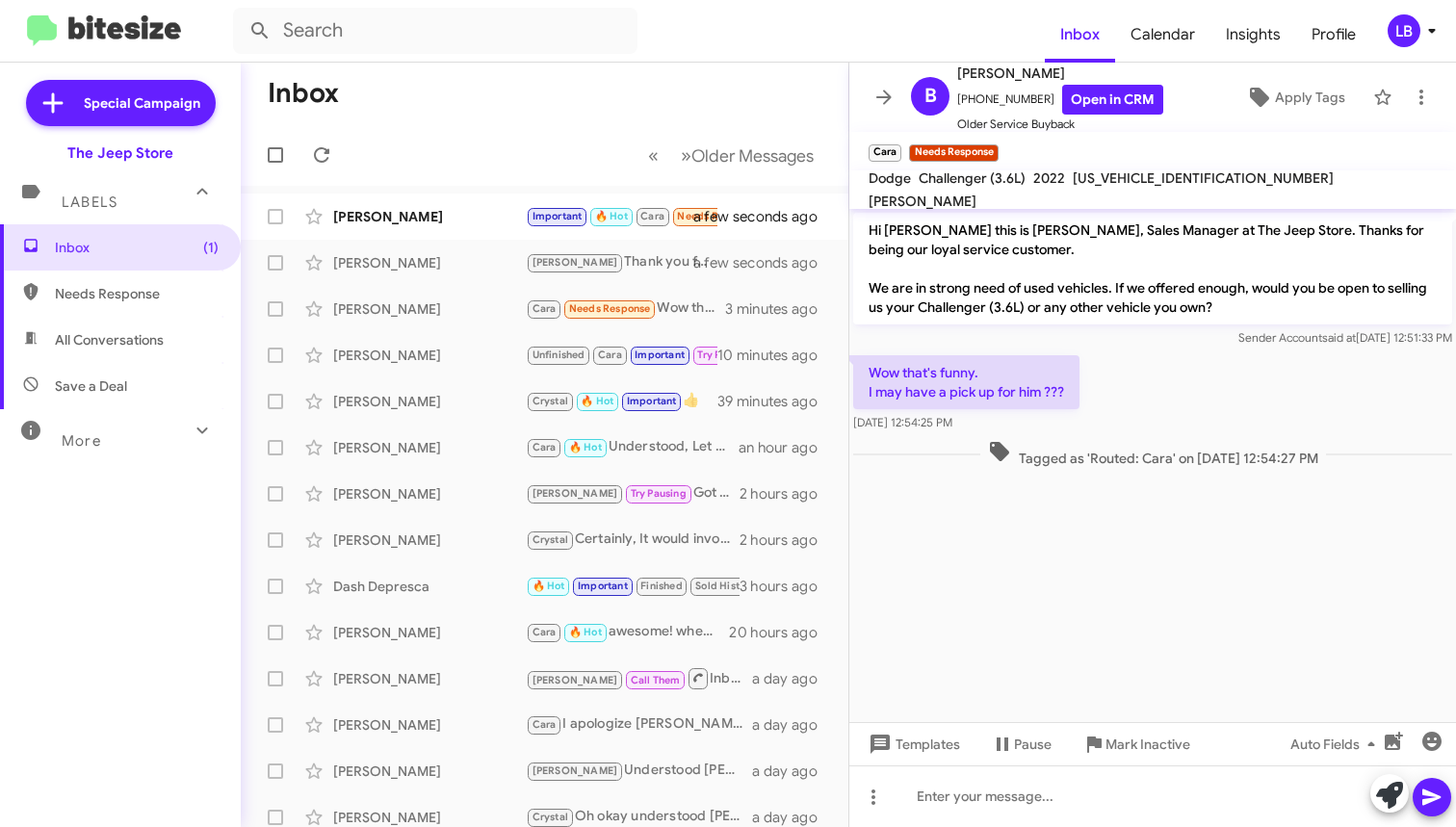
click at [1125, 610] on cdk-virtual-scroll-viewport "Hi [PERSON_NAME] this is [PERSON_NAME], Sales Manager at The Jeep Store. Thanks…" at bounding box center [1152, 466] width 607 height 513
drag, startPoint x: 1045, startPoint y: 806, endPoint x: 1175, endPoint y: 571, distance: 268.6
click at [1045, 805] on div at bounding box center [1152, 796] width 607 height 61
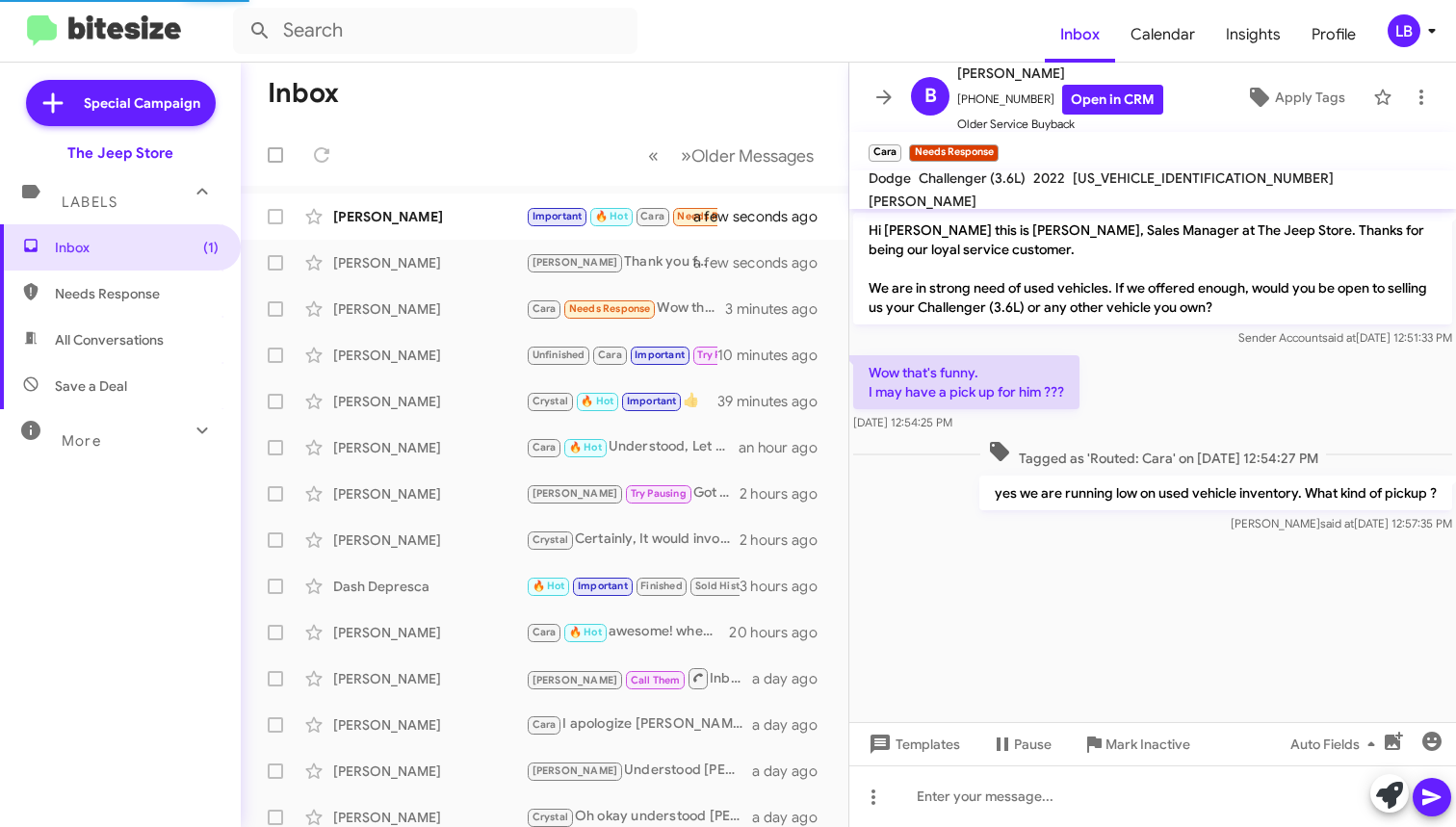
click at [467, 156] on mat-toolbar-row "« Previous » Next Older Messages" at bounding box center [545, 155] width 608 height 61
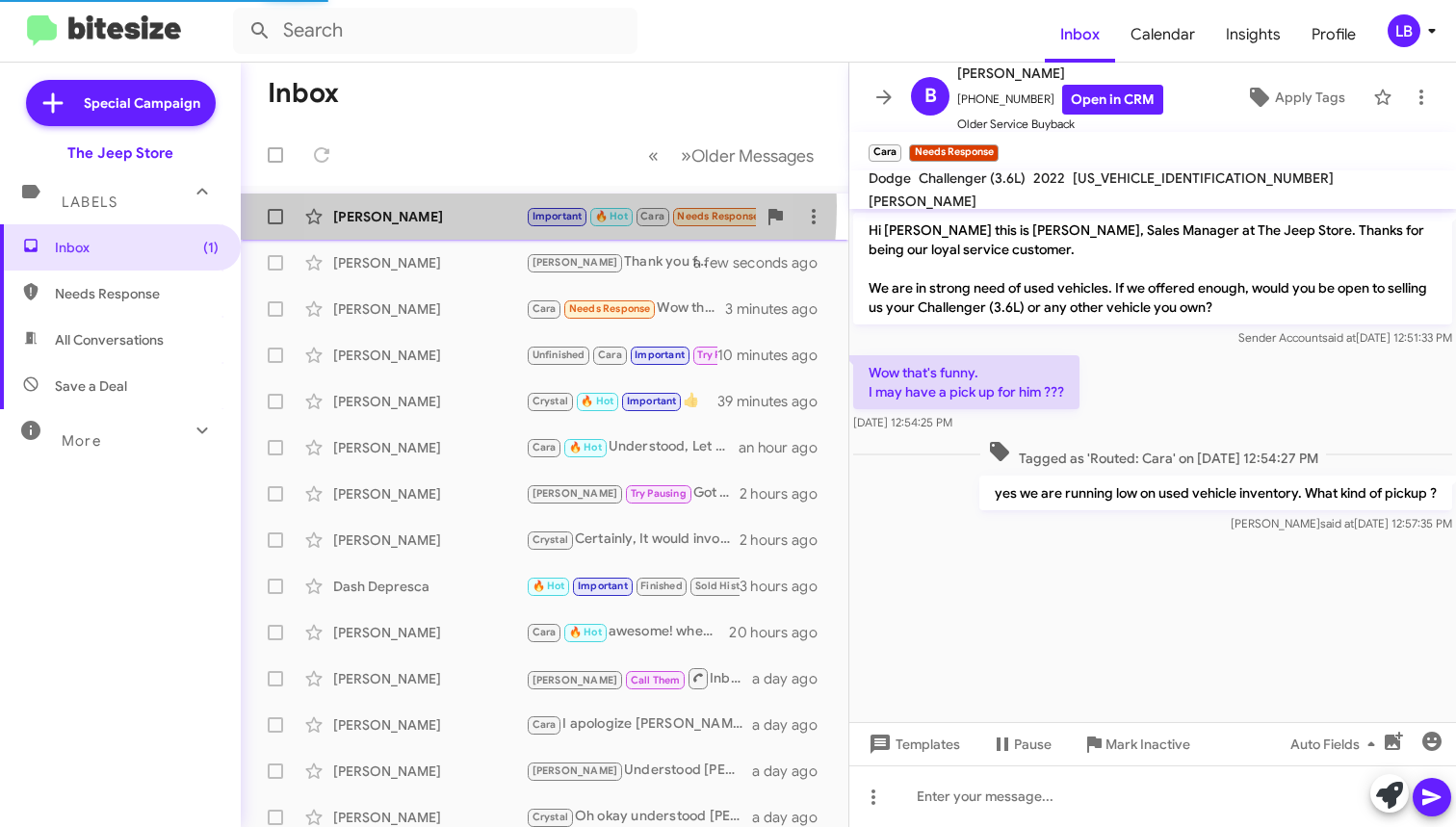
click at [448, 206] on div "[PERSON_NAME] Important 🔥 Hot Cara Needs Response I would sell it out right a f…" at bounding box center [544, 216] width 576 height 38
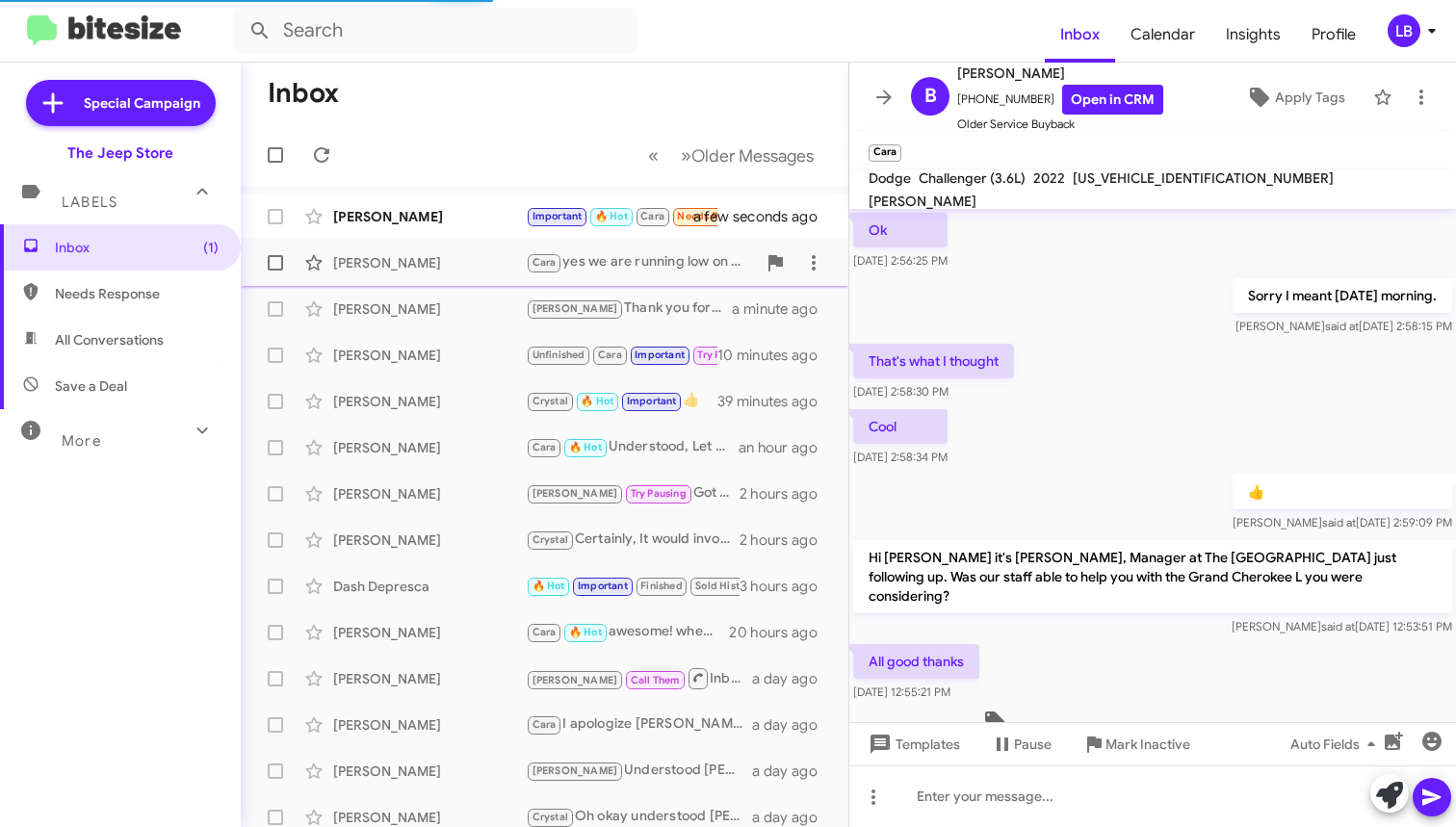
scroll to position [836, 0]
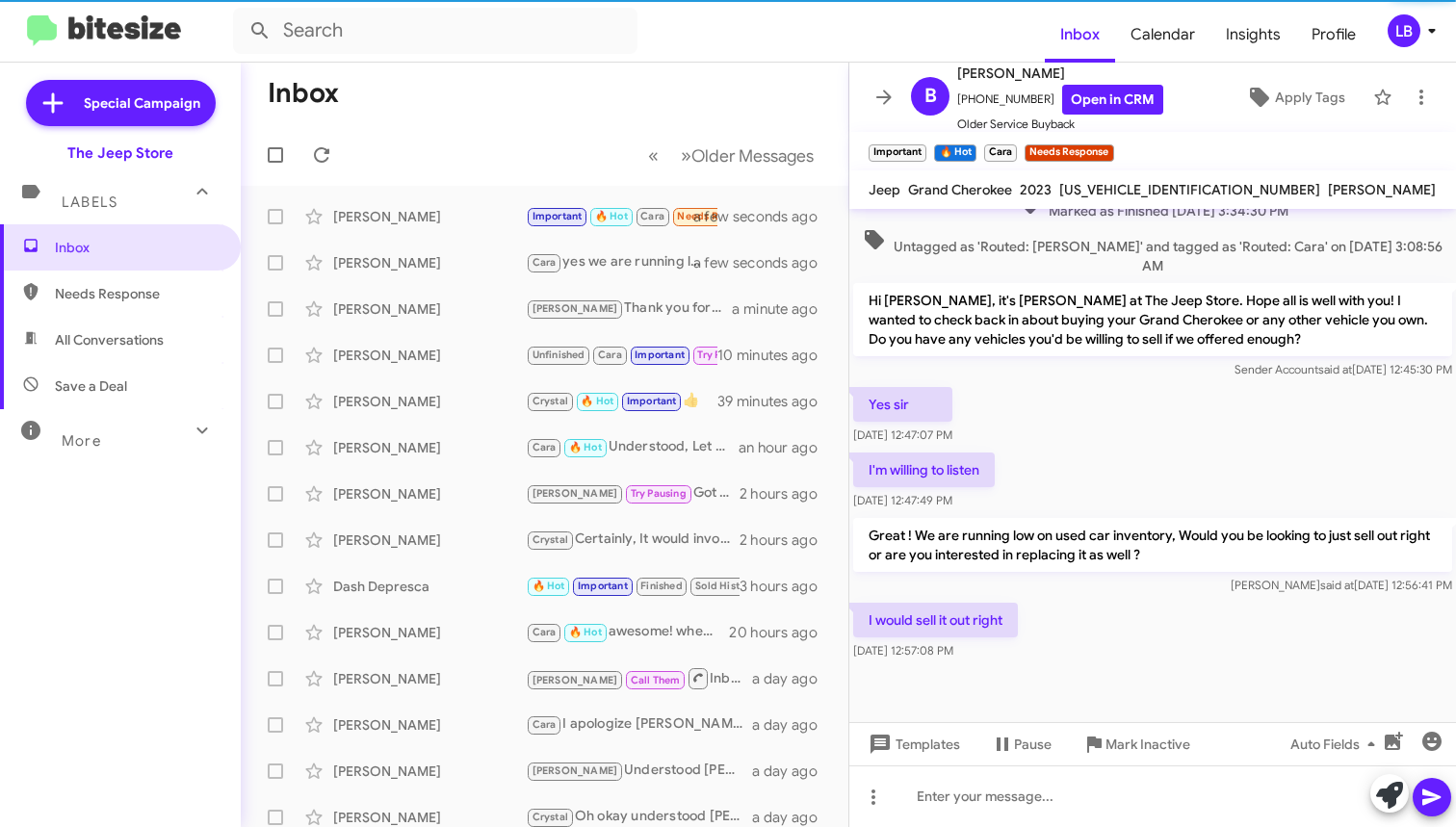
drag, startPoint x: 1137, startPoint y: 434, endPoint x: 1138, endPoint y: 575, distance: 141.0
click at [1137, 449] on div "I'm willing to listen [DATE] 12:47:49 PM" at bounding box center [1152, 482] width 607 height 65
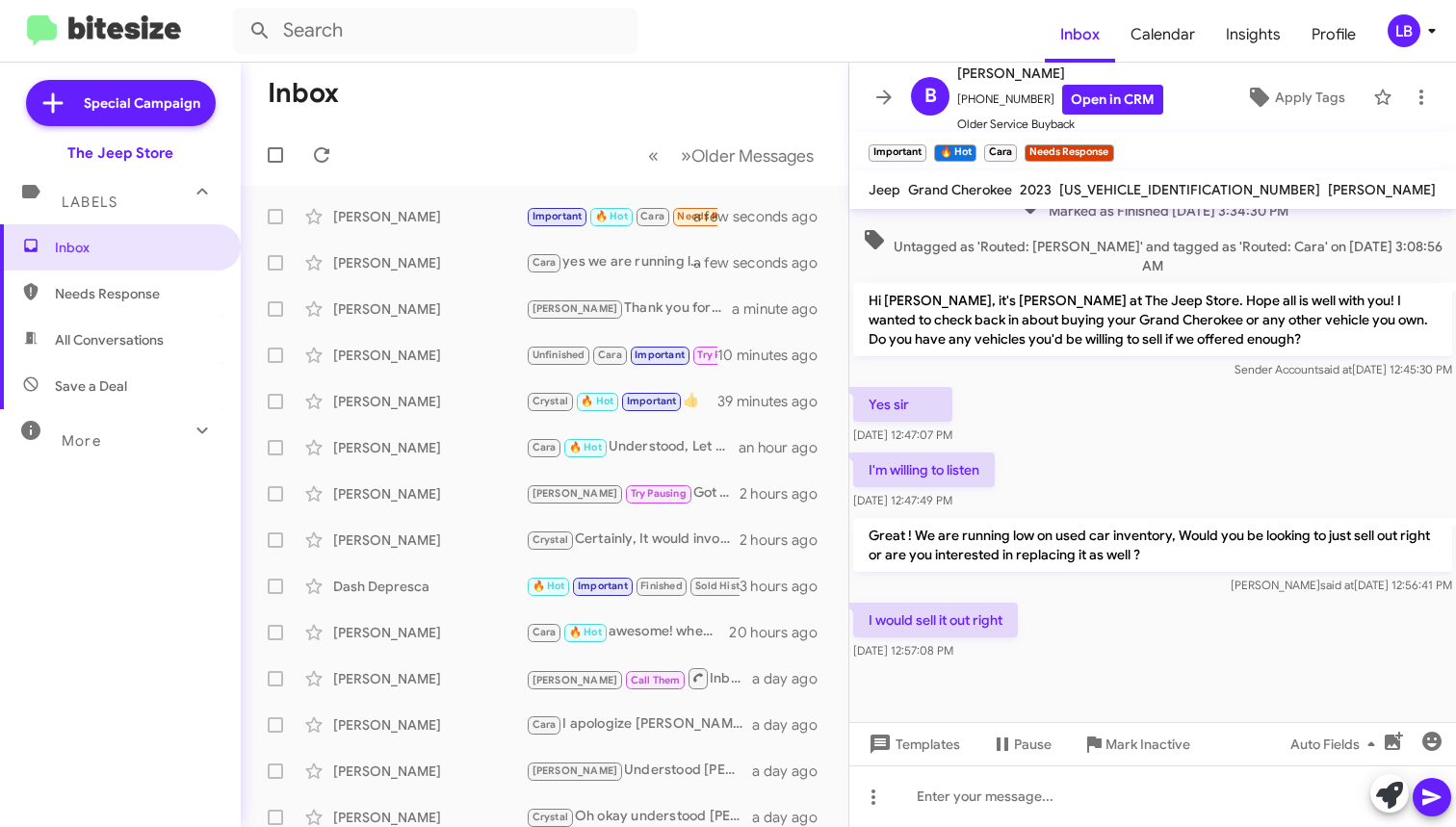
click at [1128, 664] on div at bounding box center [1152, 713] width 607 height 97
click at [1115, 806] on div at bounding box center [1152, 796] width 607 height 61
drag, startPoint x: 1198, startPoint y: 188, endPoint x: 1057, endPoint y: 188, distance: 141.0
click at [1057, 188] on div "Jeep Grand Cherokee 2023 [US_VEHICLE_IDENTIFICATION_NUMBER] [PERSON_NAME]" at bounding box center [1152, 188] width 575 height 23
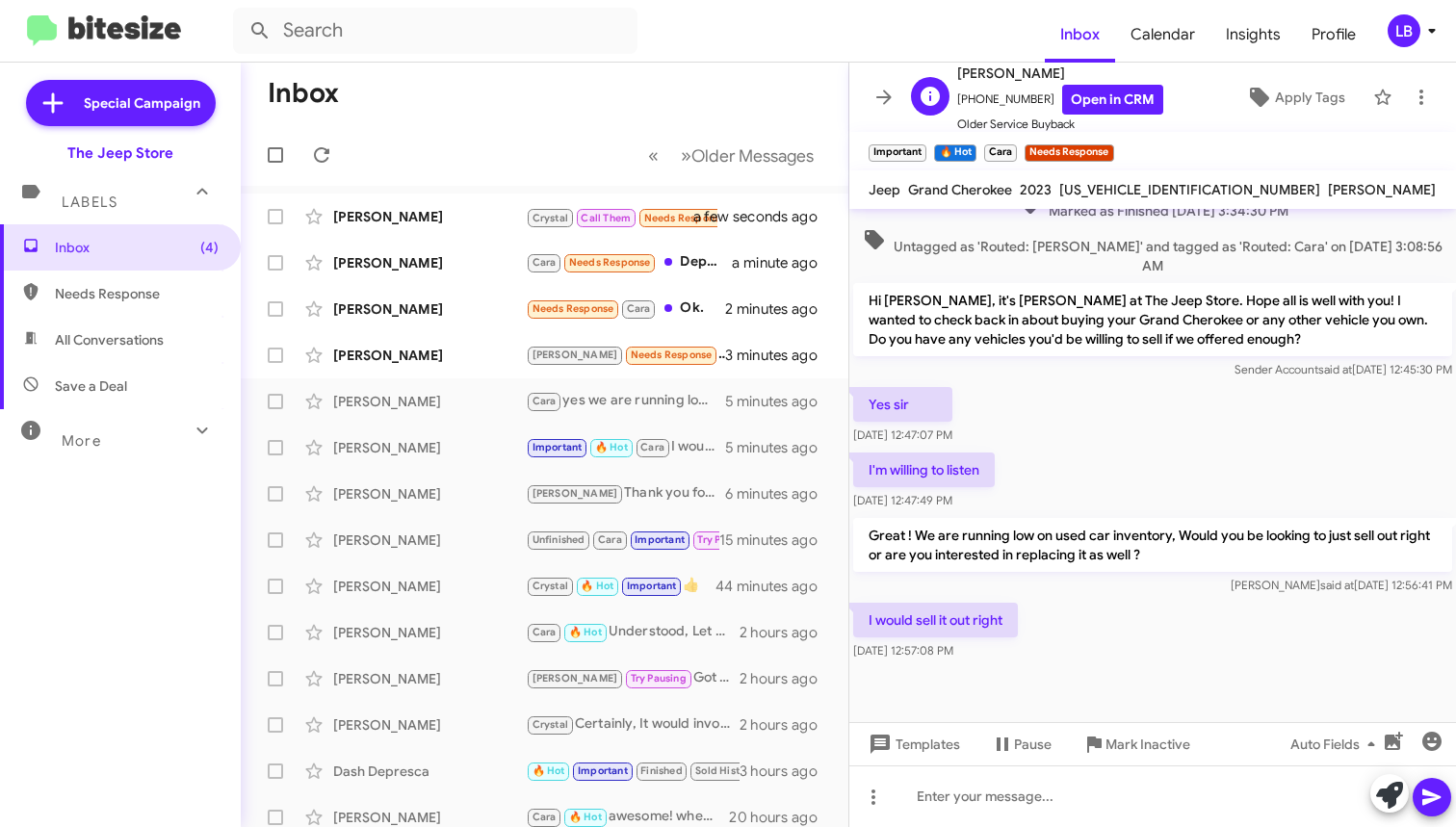
drag, startPoint x: 1004, startPoint y: 99, endPoint x: 964, endPoint y: 105, distance: 40.4
click at [964, 105] on span "[PHONE_NUMBER] Open in CRM" at bounding box center [1060, 100] width 206 height 30
click at [1123, 449] on div "I'm willing to listen [DATE] 12:47:49 PM" at bounding box center [1152, 482] width 607 height 65
drag, startPoint x: 1087, startPoint y: 613, endPoint x: 1073, endPoint y: 449, distance: 164.6
click at [1087, 611] on div "I would sell it out right [DATE] 12:57:08 PM" at bounding box center [1152, 632] width 607 height 65
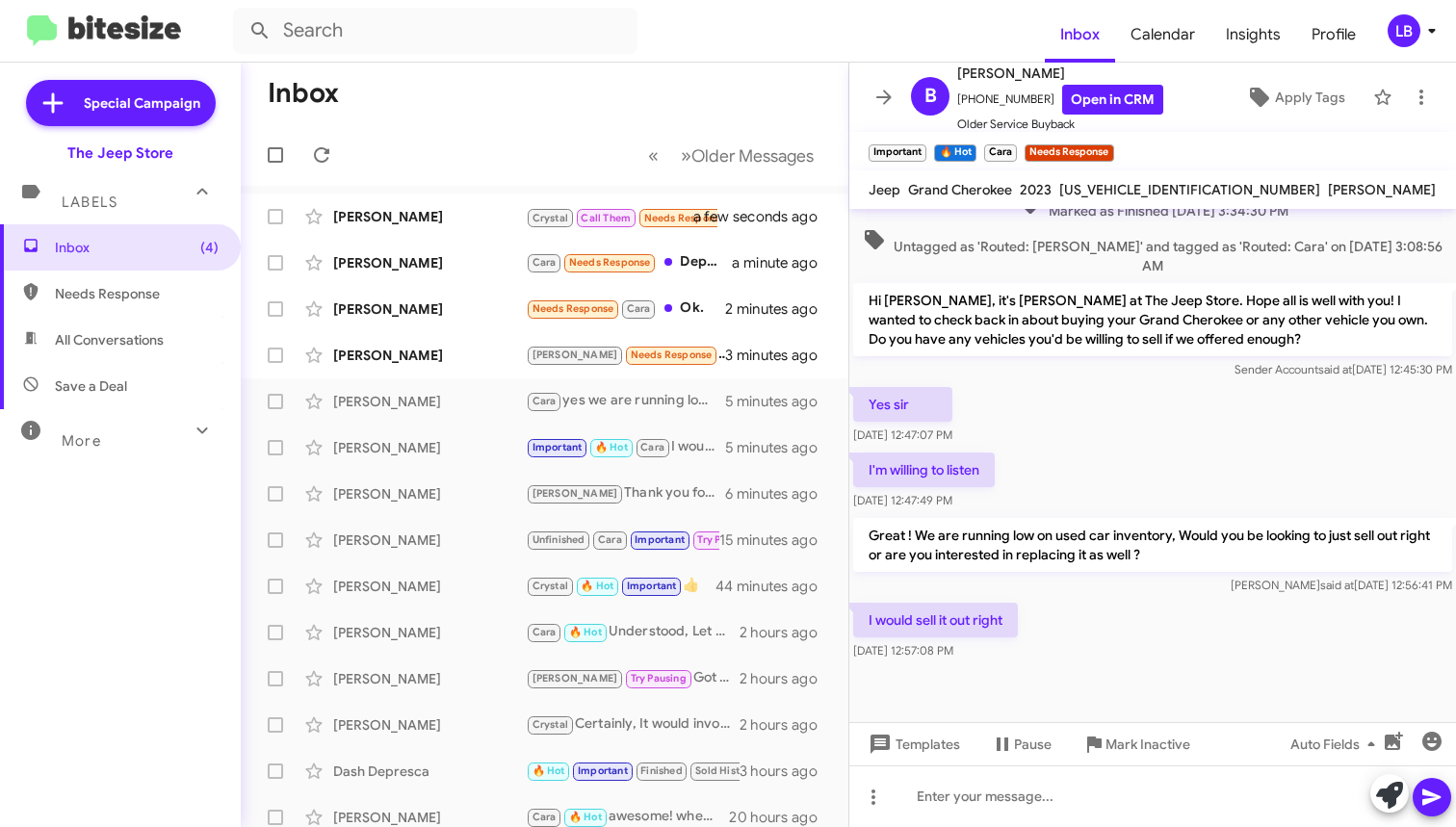
click at [1073, 449] on div "I'm willing to listen [DATE] 12:47:49 PM" at bounding box center [1152, 482] width 607 height 65
click at [1033, 466] on div "I'm willing to listen [DATE] 12:47:49 PM" at bounding box center [1152, 482] width 607 height 65
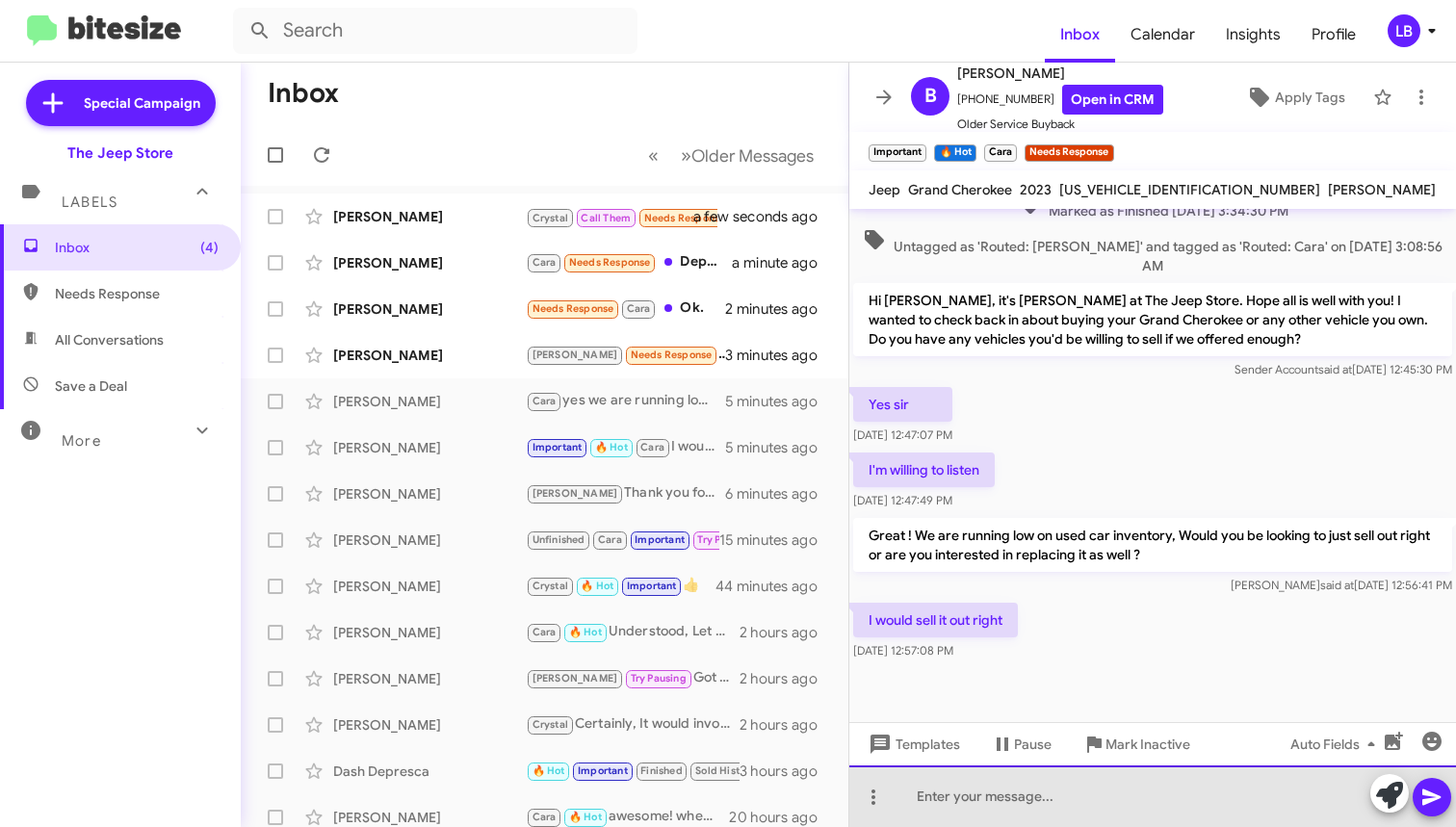
drag, startPoint x: 1047, startPoint y: 801, endPoint x: 1144, endPoint y: 622, distance: 203.6
click at [1047, 800] on div at bounding box center [1152, 796] width 607 height 61
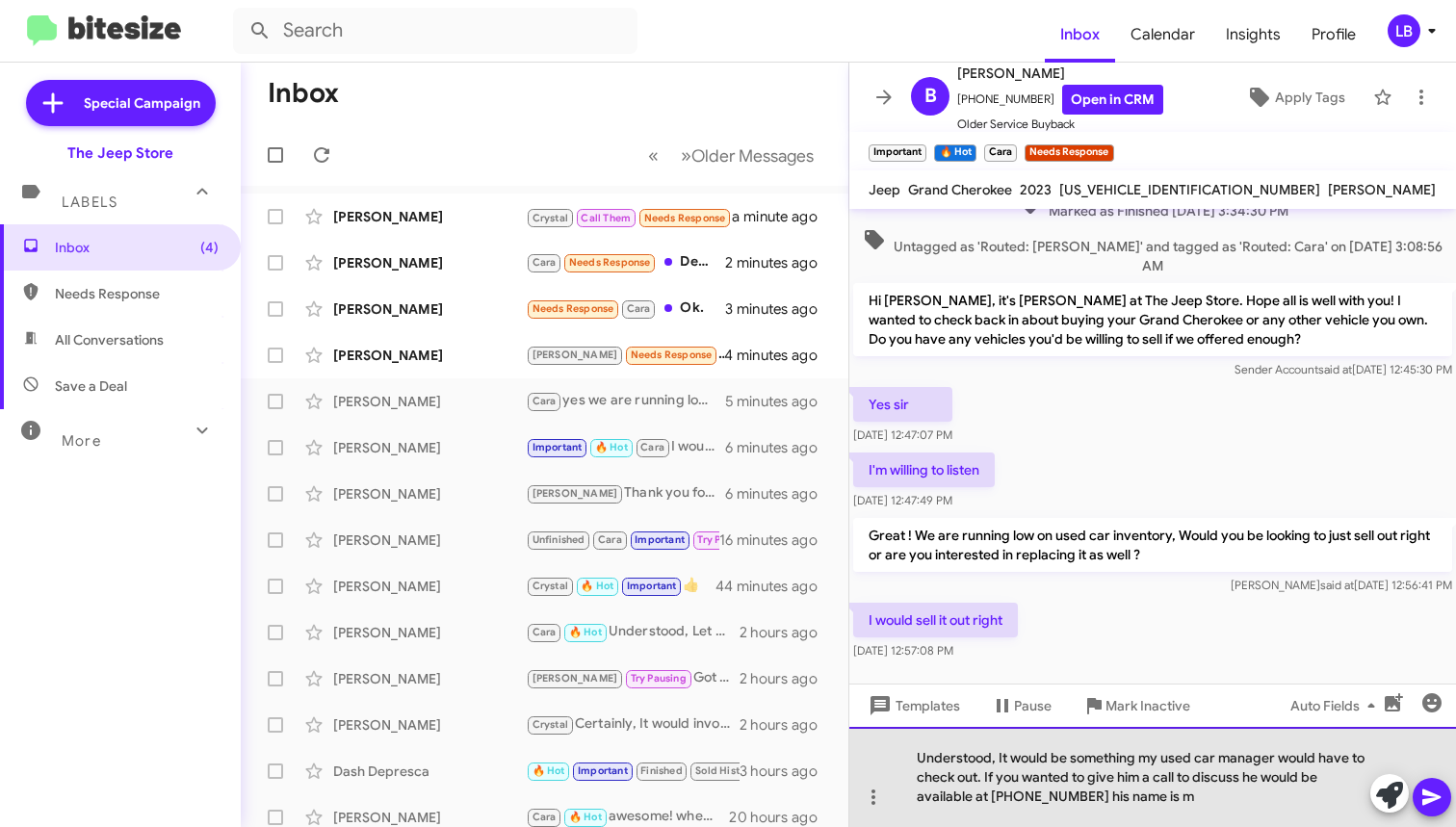
drag, startPoint x: 1194, startPoint y: 787, endPoint x: 985, endPoint y: 778, distance: 209.2
click at [985, 778] on div "Understood, It would be something my used car manager would have to check out. …" at bounding box center [1152, 777] width 607 height 100
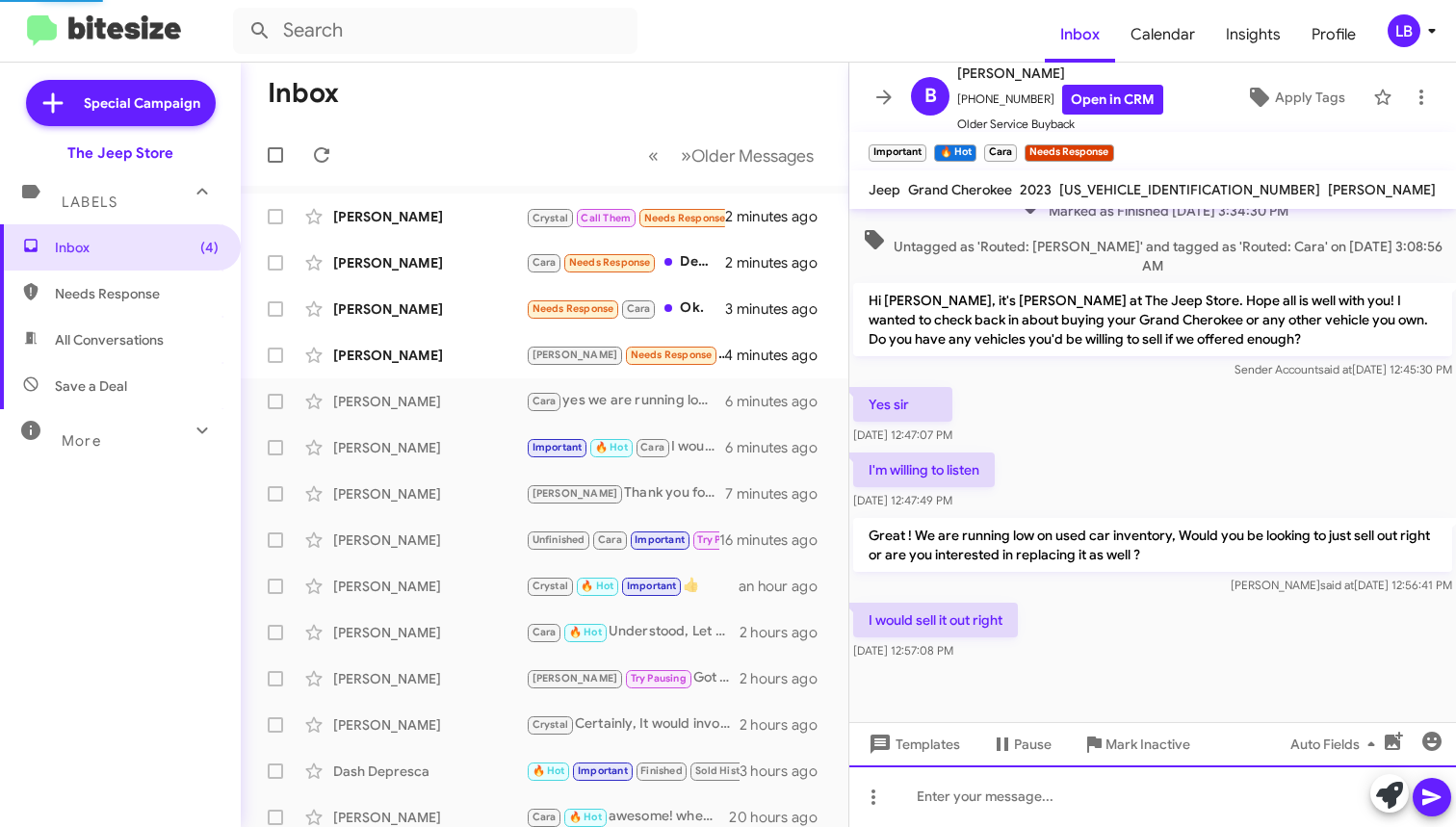
scroll to position [0, 0]
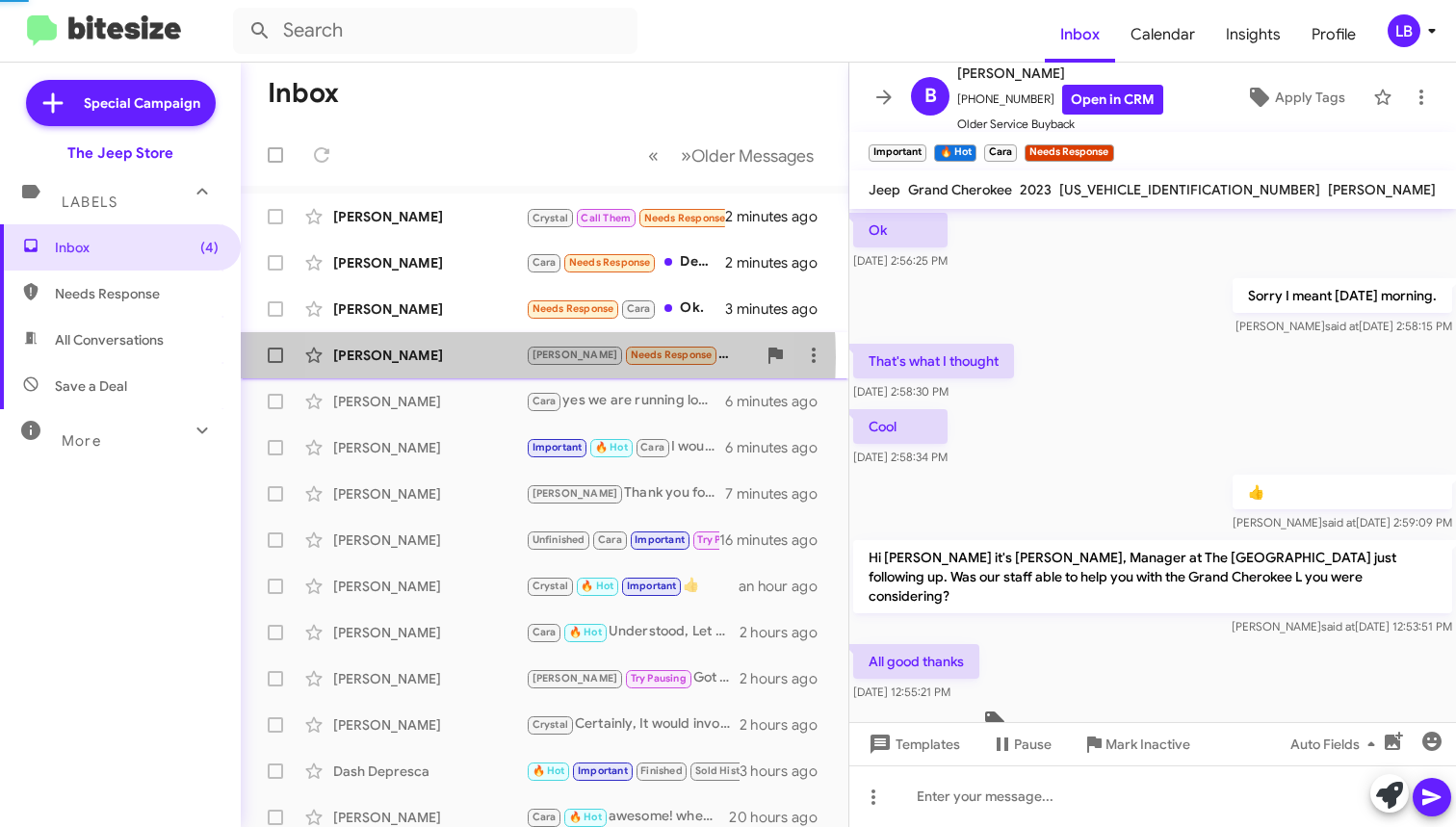
click at [447, 356] on div "[PERSON_NAME]" at bounding box center [429, 355] width 192 height 20
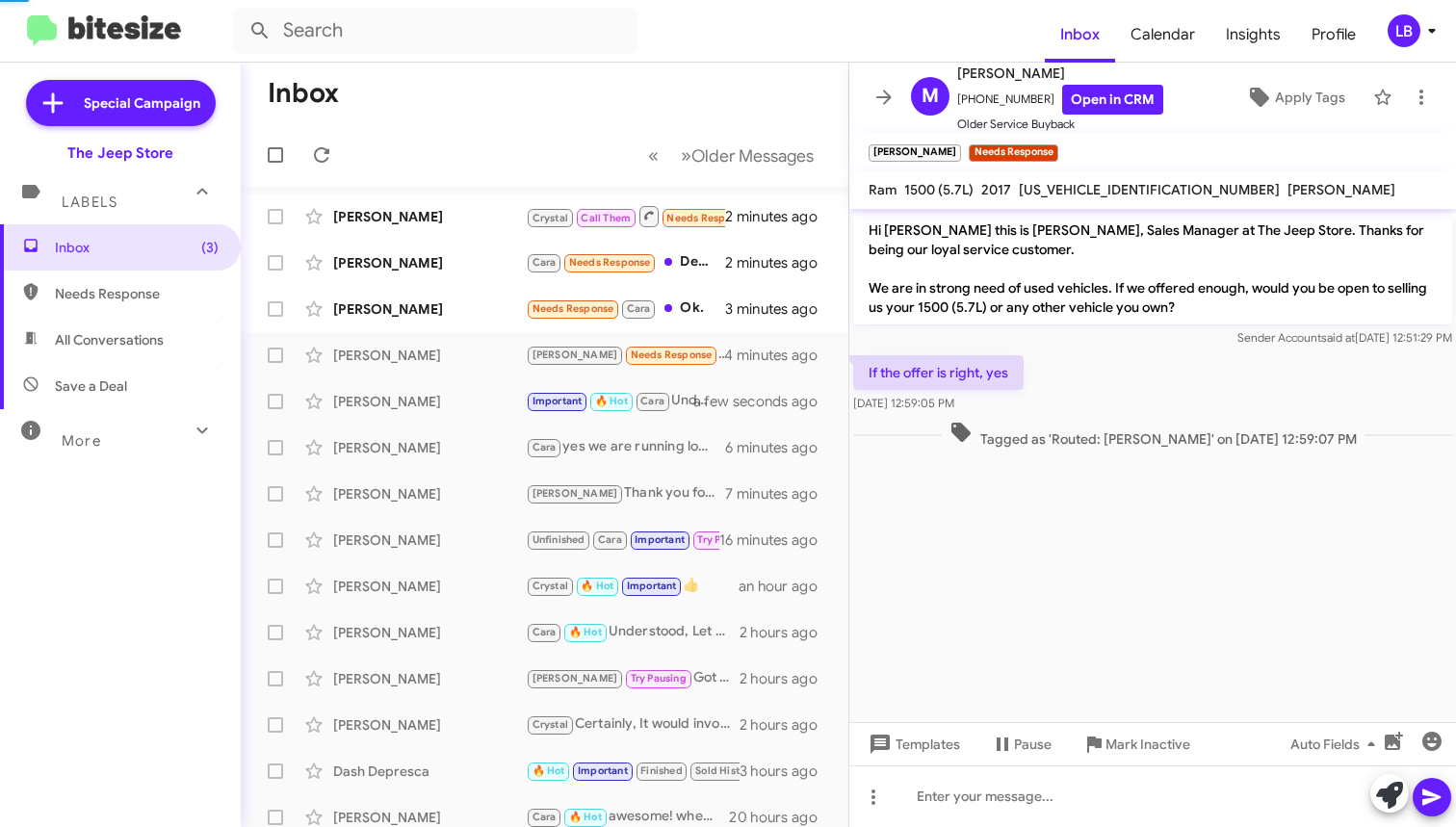
click at [1108, 363] on div "If the offer is right, yes [DATE] 12:59:05 PM" at bounding box center [1152, 384] width 607 height 65
drag, startPoint x: 1031, startPoint y: 99, endPoint x: 965, endPoint y: 108, distance: 66.6
click at [965, 108] on span "[PHONE_NUMBER] Open in CRM" at bounding box center [1060, 100] width 206 height 30
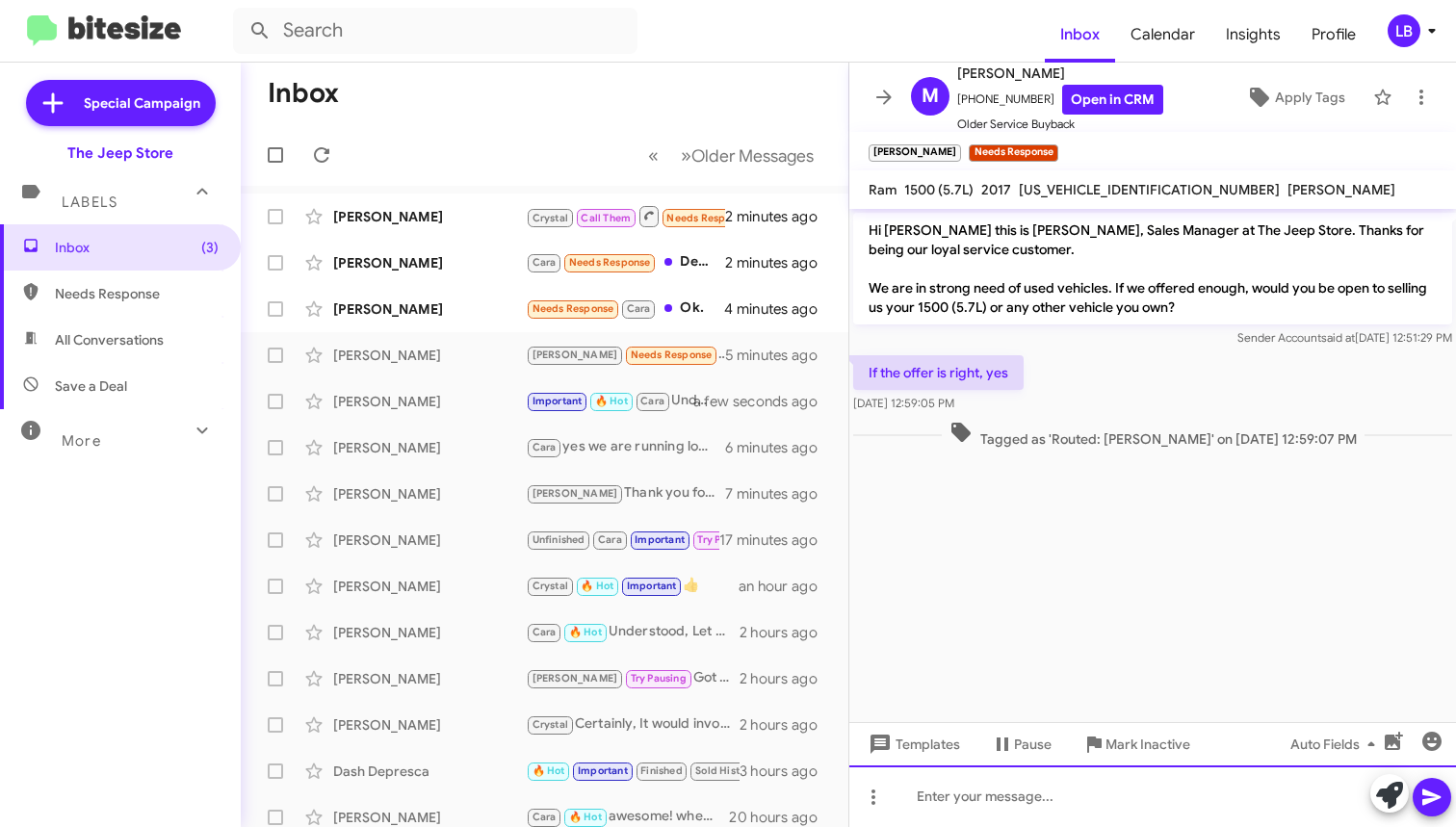
click at [1065, 804] on div at bounding box center [1152, 796] width 607 height 61
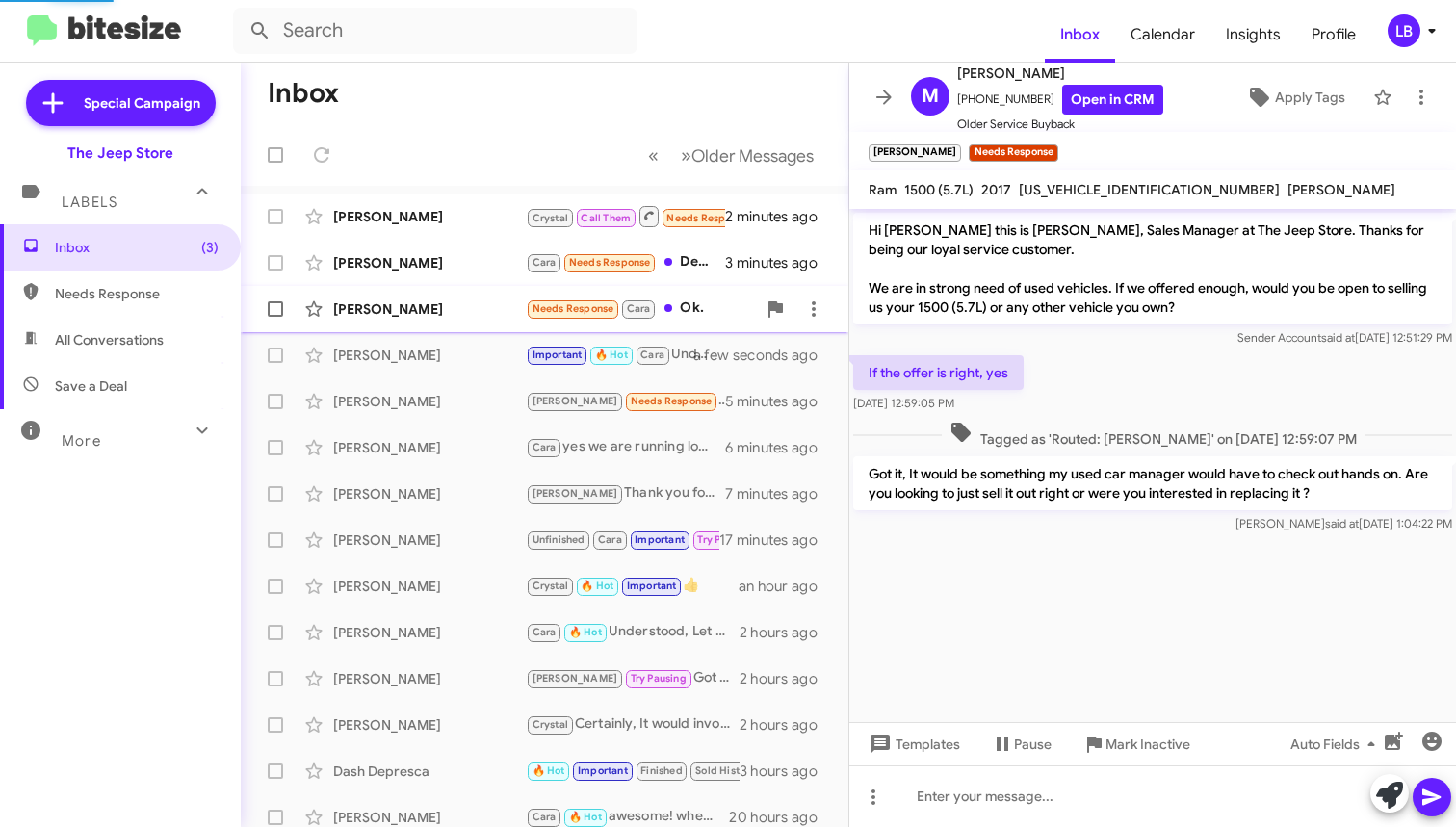
click at [460, 287] on span "[PERSON_NAME] Needs Response [PERSON_NAME]. 4 minutes ago" at bounding box center [545, 309] width 608 height 46
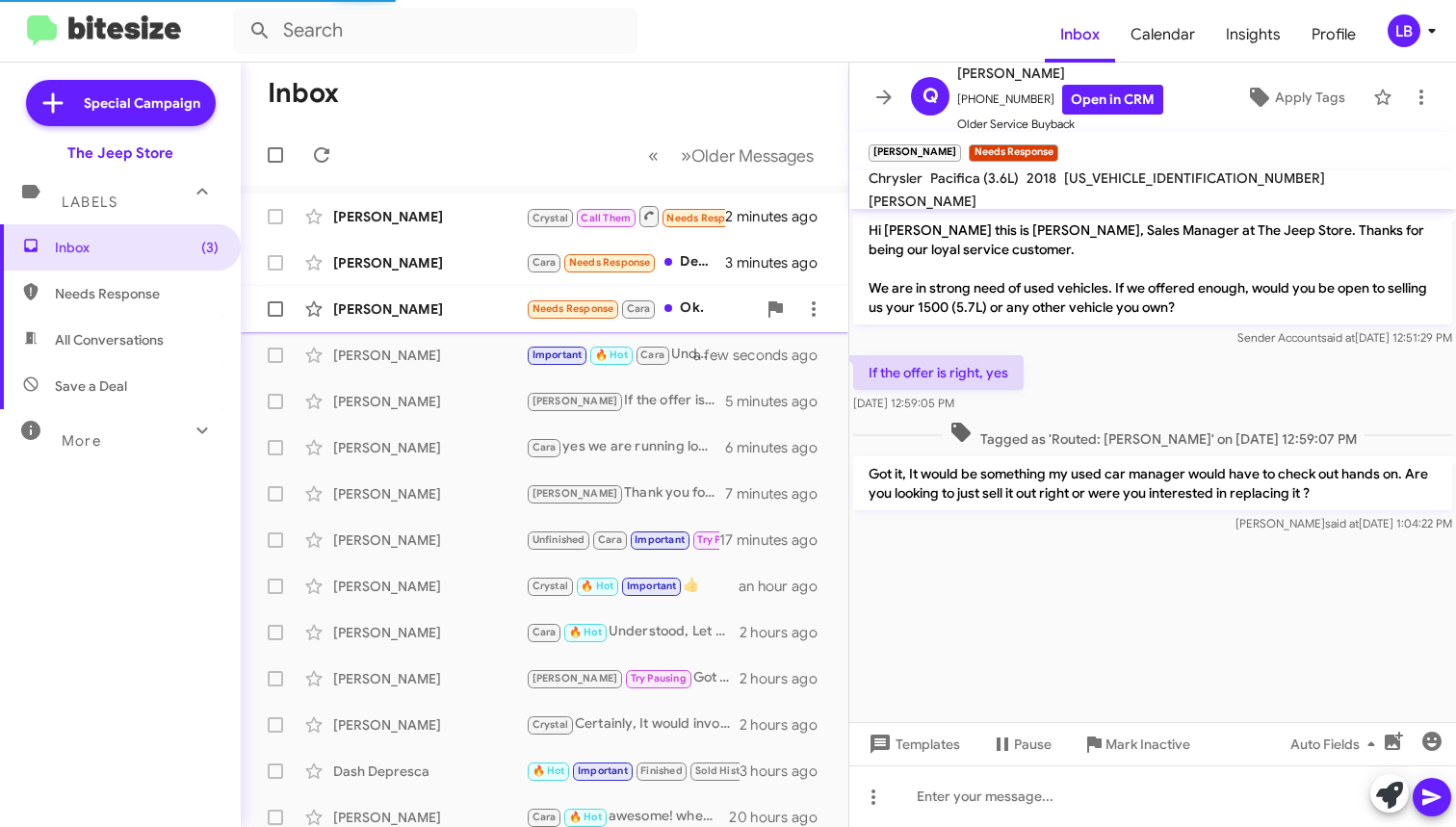
click at [454, 311] on div "[PERSON_NAME]" at bounding box center [429, 309] width 192 height 20
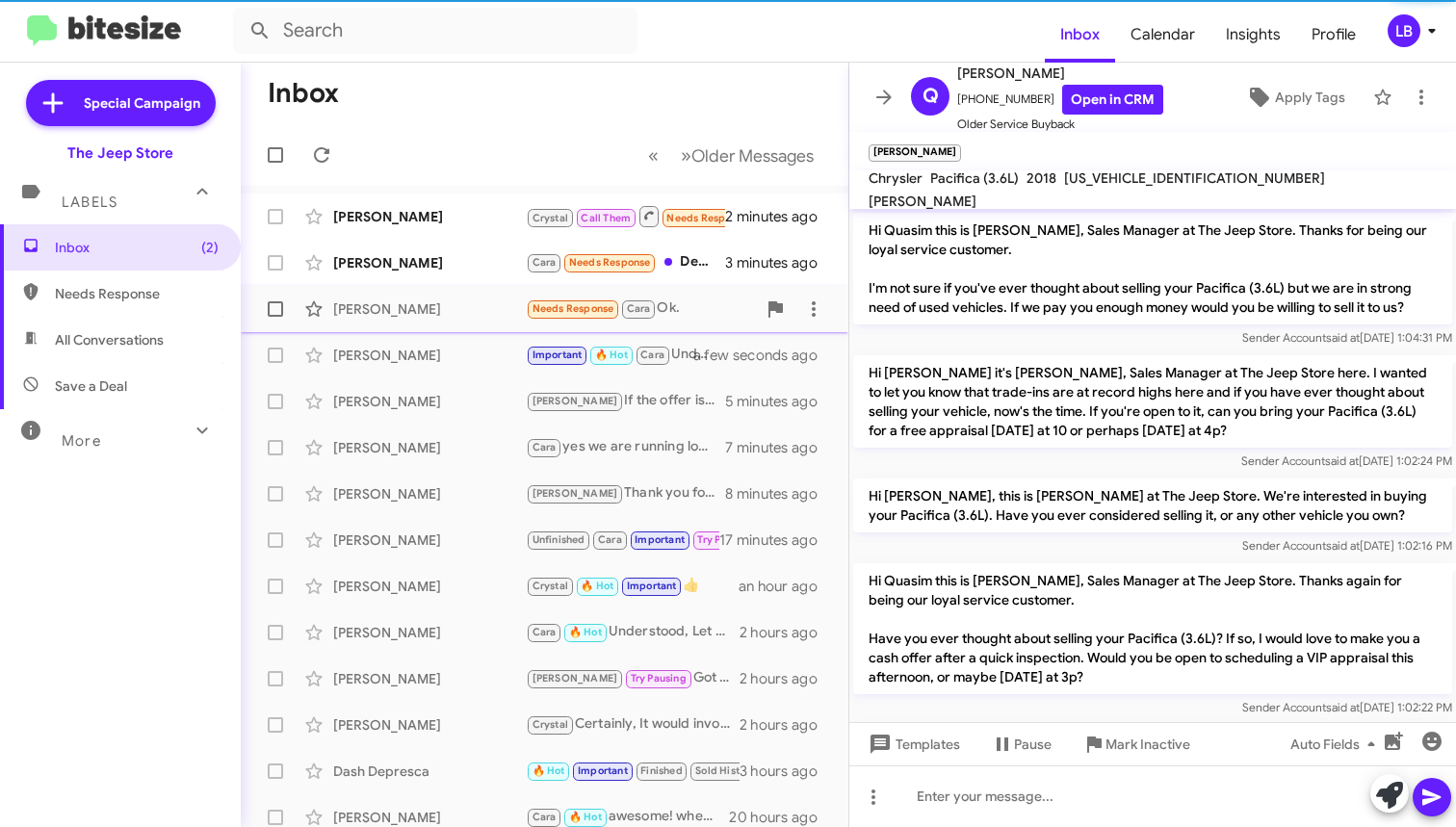
scroll to position [455, 0]
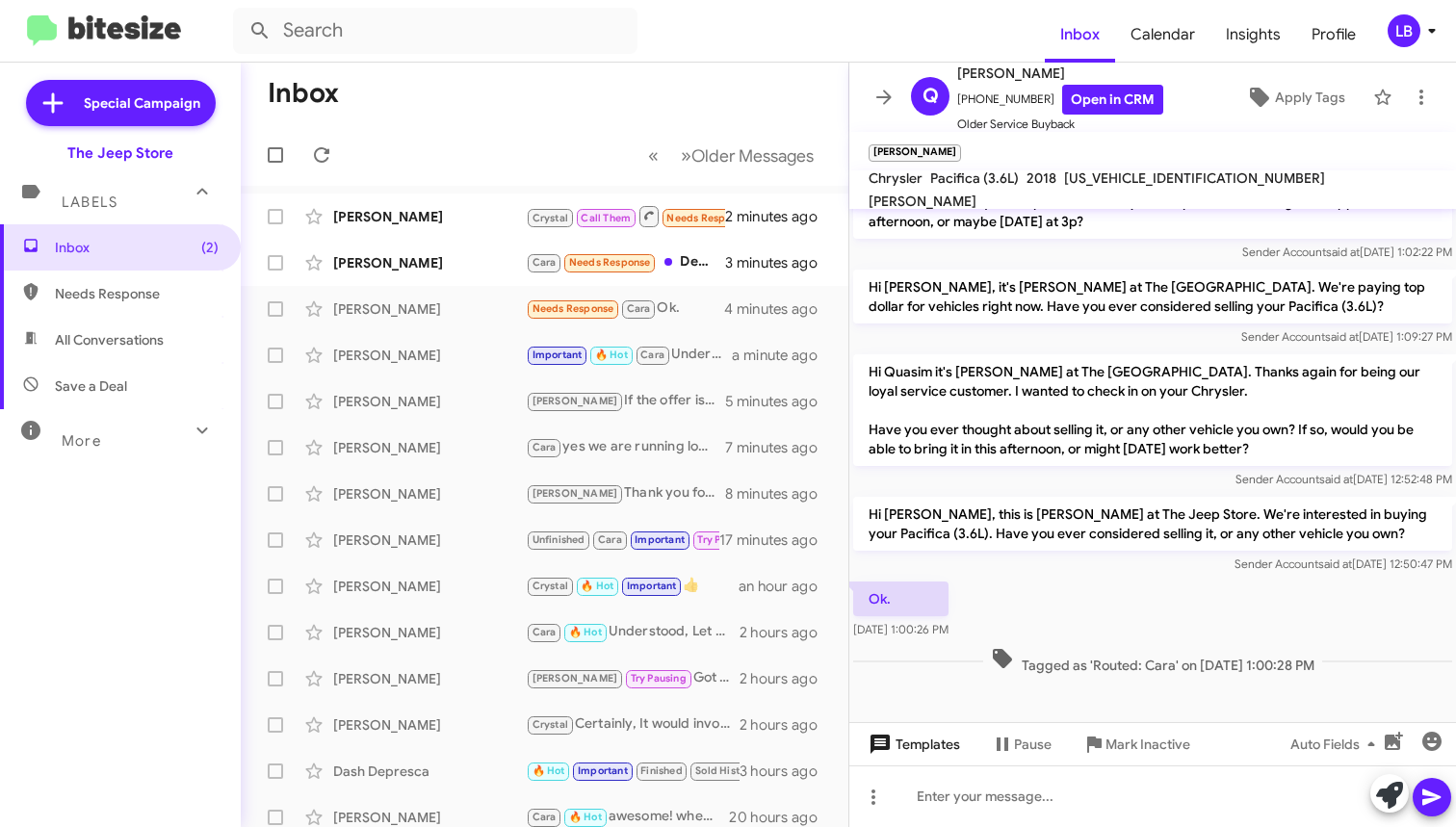
click at [942, 742] on span "Templates" at bounding box center [912, 744] width 96 height 35
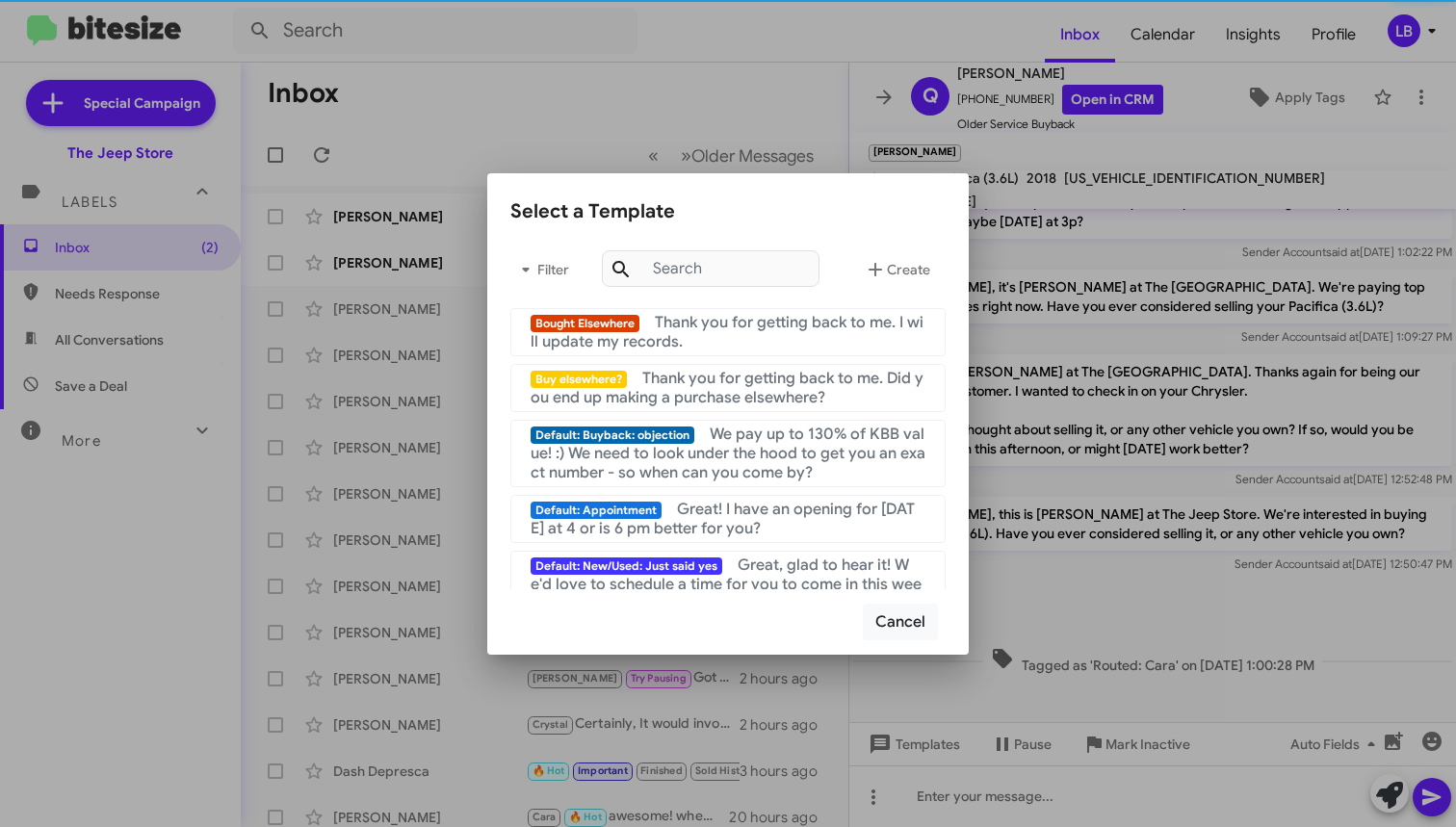
click at [831, 335] on div "Bought Elsewhere Thank you for getting back to me. I will update my records." at bounding box center [728, 332] width 395 height 38
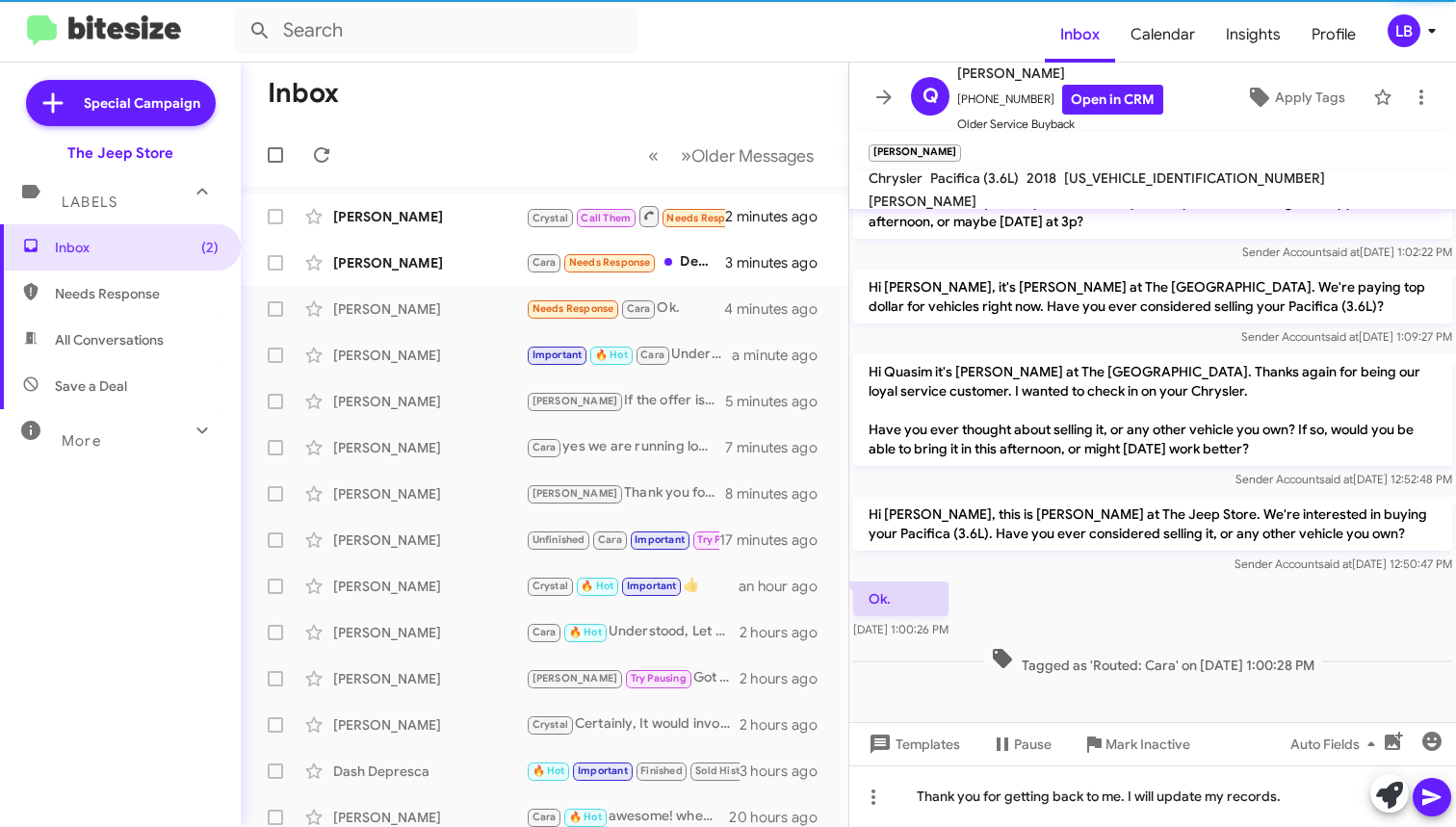
click at [1426, 794] on icon at bounding box center [1431, 797] width 19 height 17
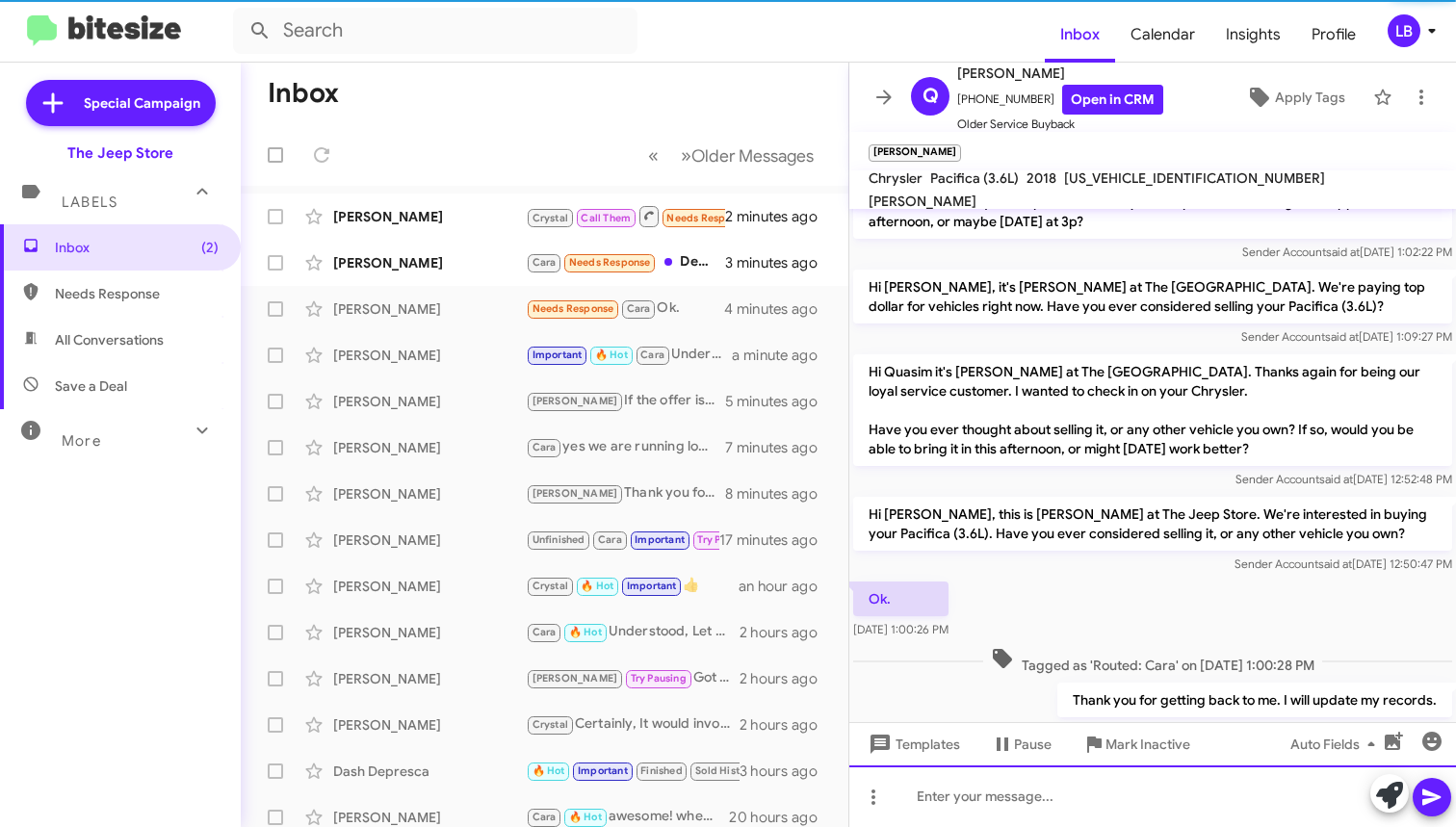
scroll to position [0, 0]
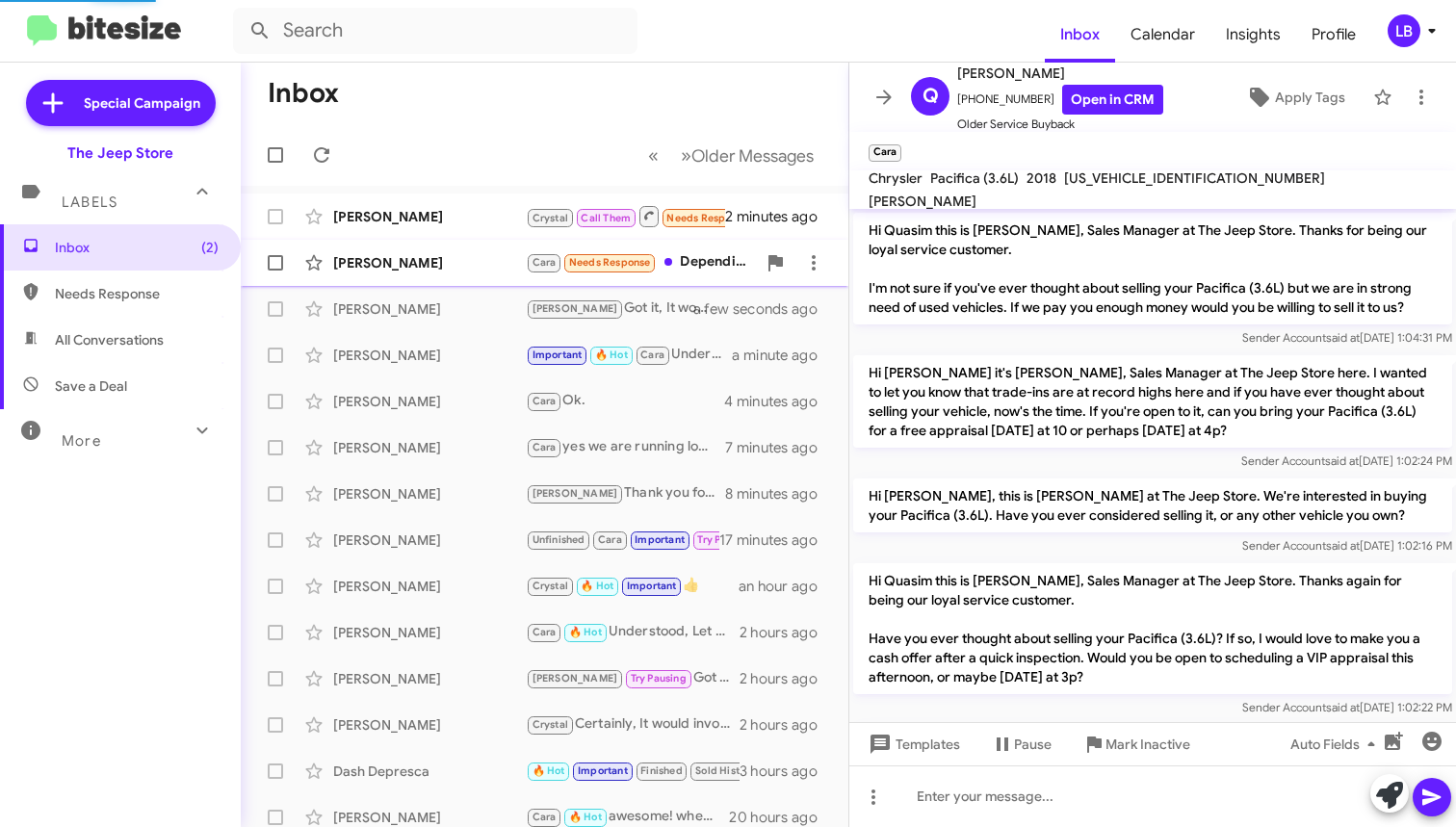
click at [390, 266] on div "[PERSON_NAME]" at bounding box center [429, 263] width 192 height 20
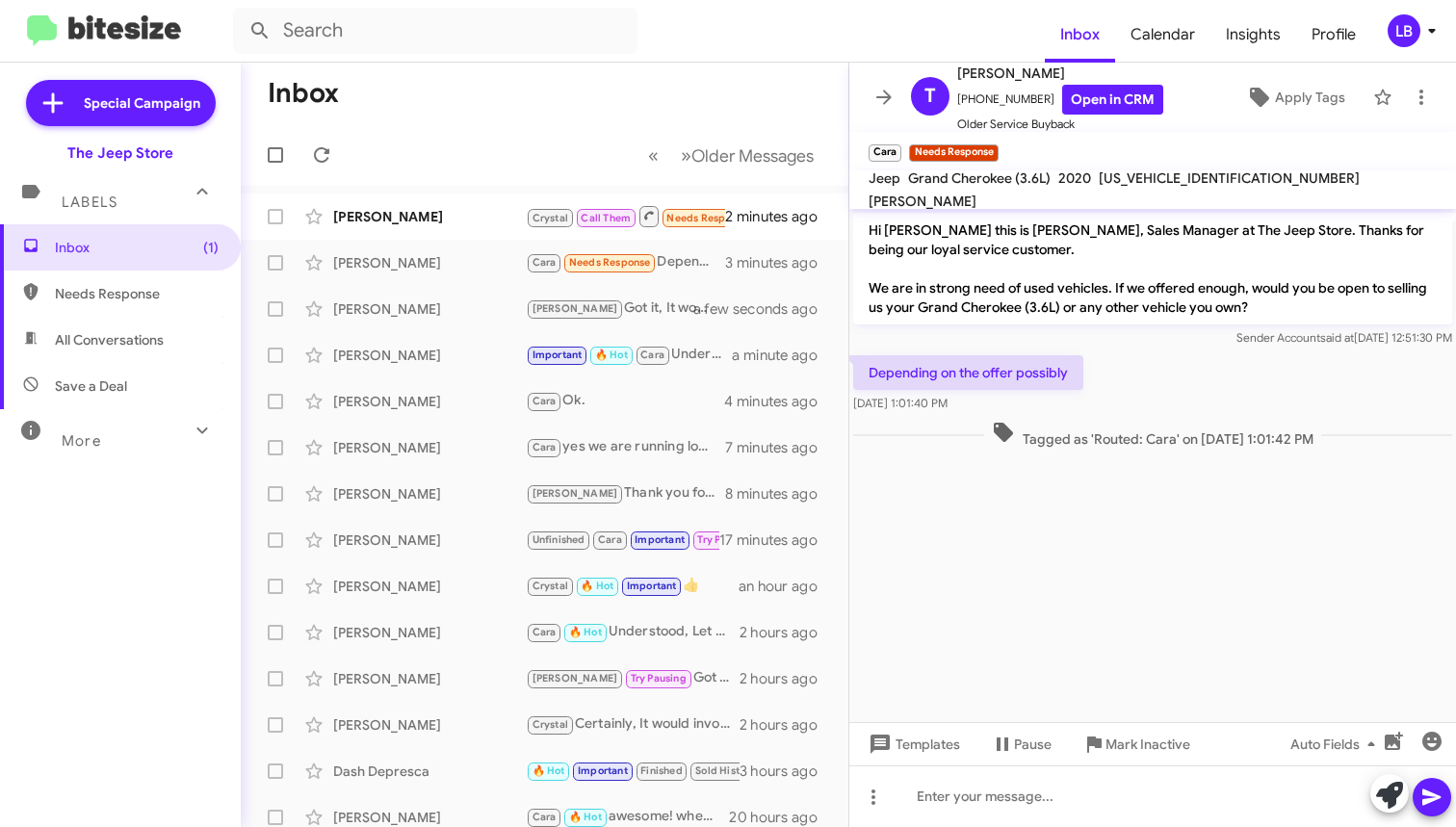
click at [1156, 346] on div "Sender Account said at [DATE] 12:51:30 PM" at bounding box center [1152, 338] width 599 height 20
drag, startPoint x: 1029, startPoint y: 99, endPoint x: 978, endPoint y: 100, distance: 51.0
click at [968, 102] on span "[PHONE_NUMBER] Open in CRM" at bounding box center [1060, 100] width 206 height 30
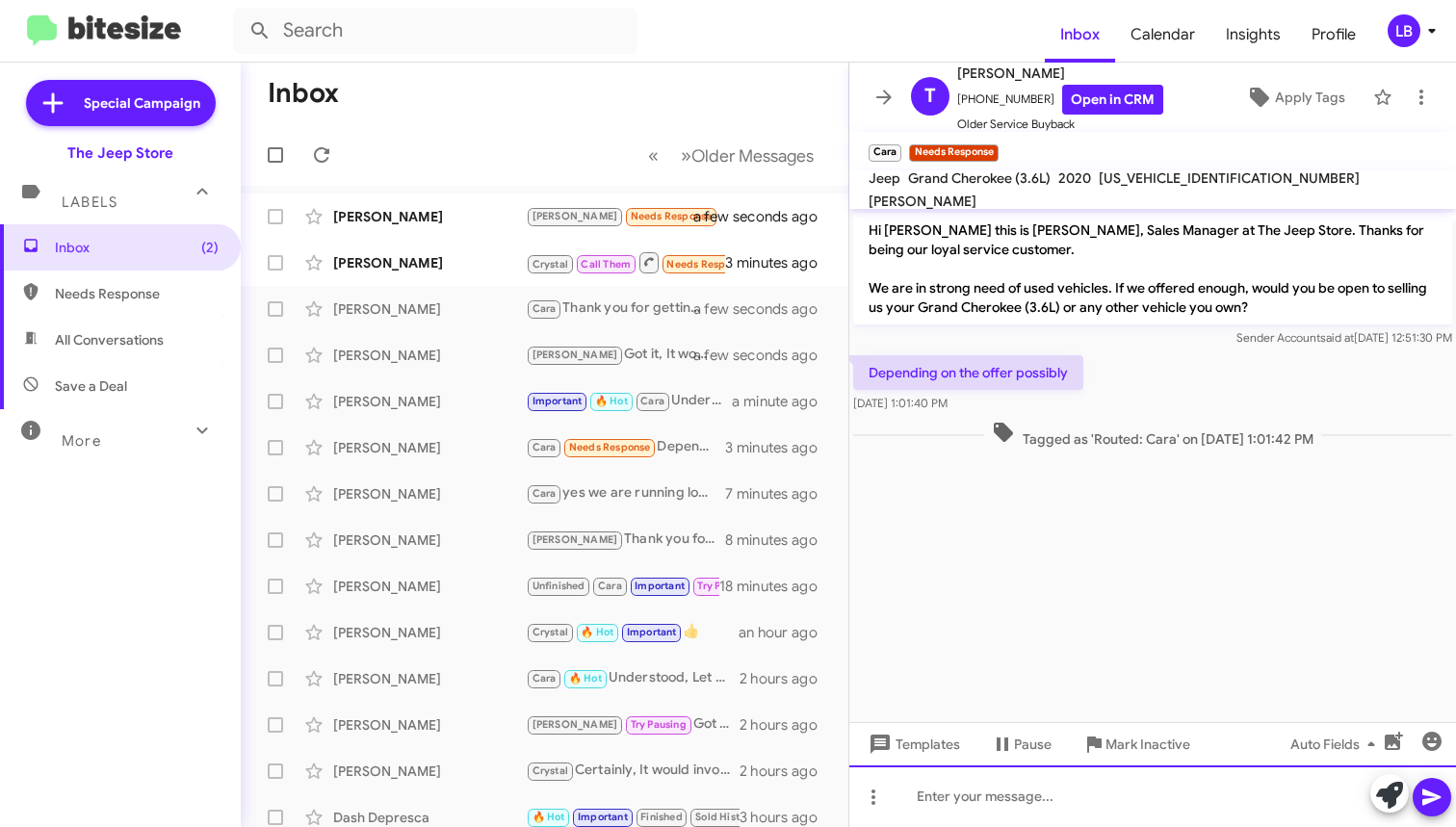
click at [1070, 806] on div at bounding box center [1152, 796] width 607 height 61
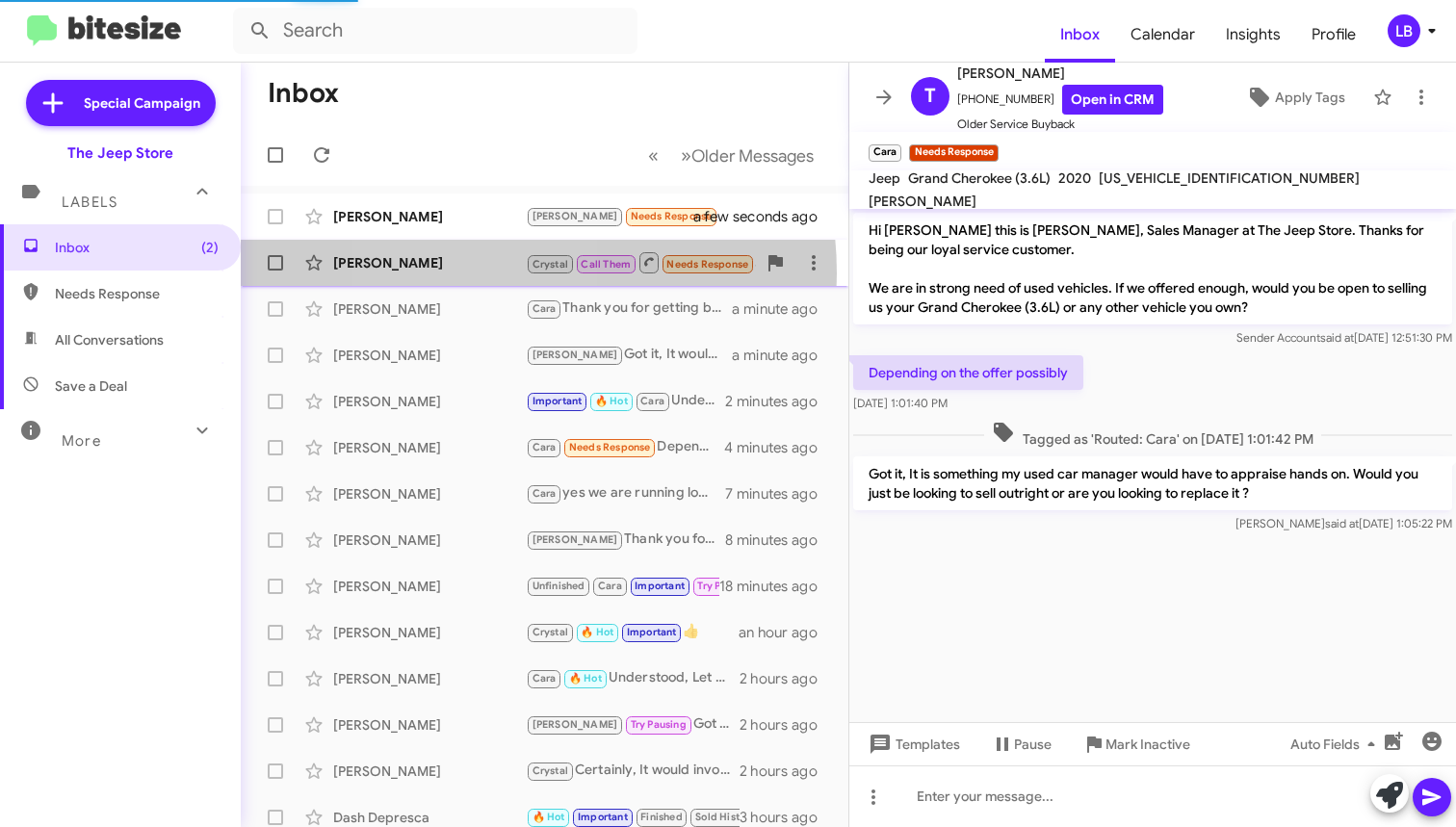
click at [472, 273] on div "[PERSON_NAME] Call Them Needs Response Inbound Call 3 minutes ago" at bounding box center [544, 263] width 576 height 38
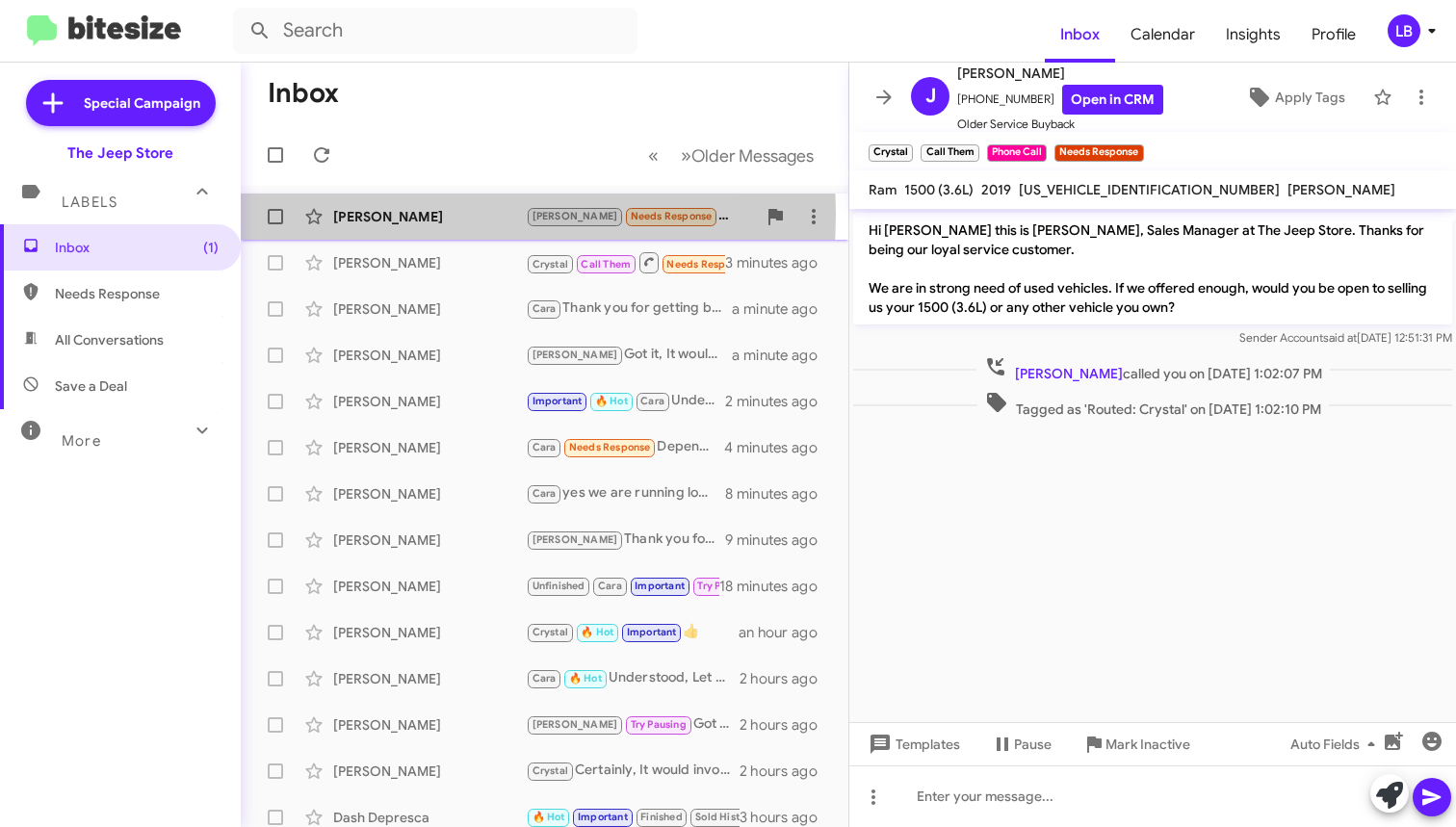
click at [420, 215] on div "[PERSON_NAME]" at bounding box center [429, 217] width 192 height 20
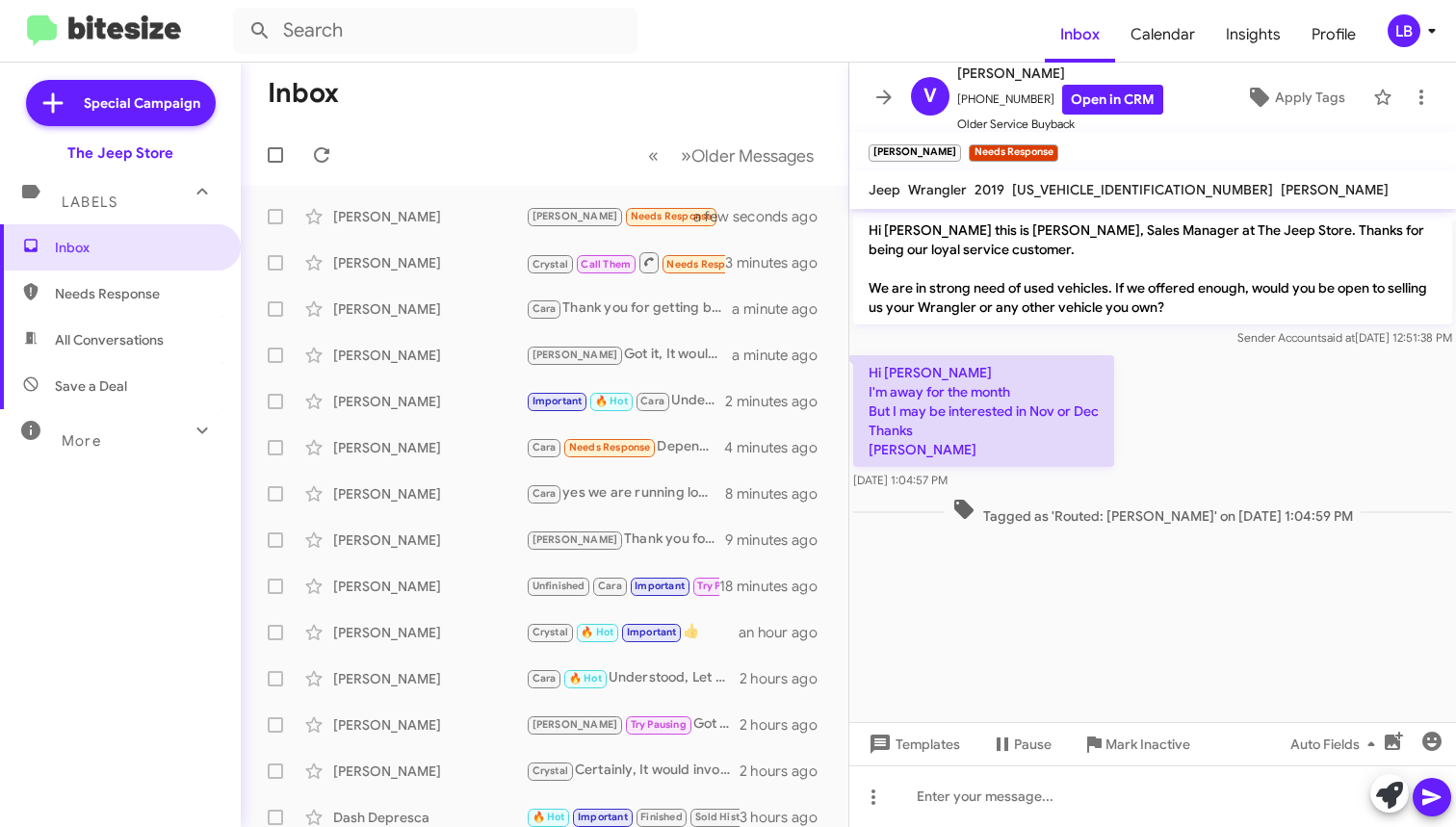
click at [1208, 408] on div "Hi [PERSON_NAME]'m away for the month But I may be interested in Nov or Dec Tha…" at bounding box center [1152, 422] width 607 height 142
click at [1204, 437] on div "Hi [PERSON_NAME]'m away for the month But I may be interested in Nov or Dec Tha…" at bounding box center [1152, 422] width 607 height 142
click at [1039, 826] on div at bounding box center [1152, 796] width 607 height 61
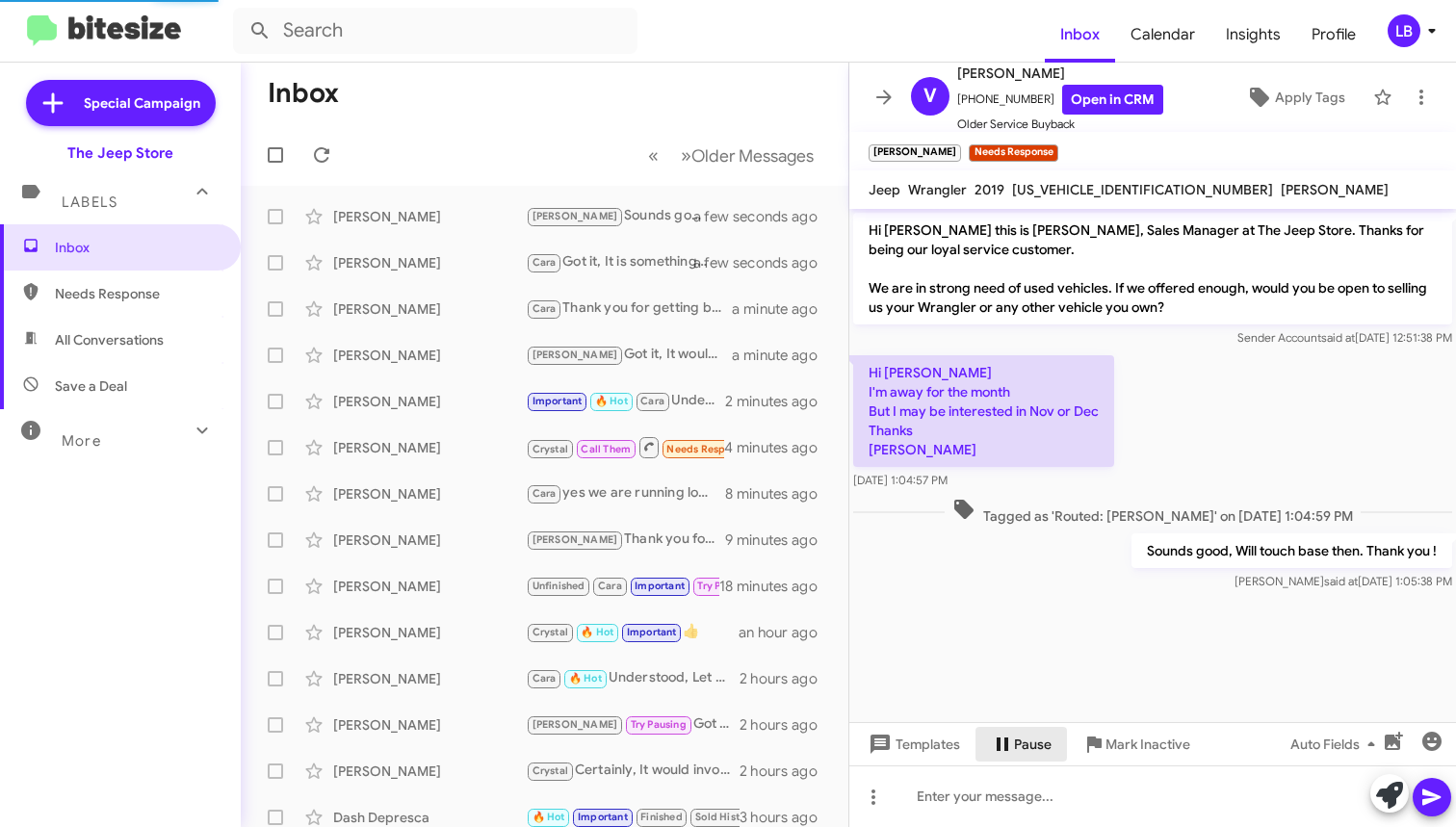
click at [1043, 744] on span "Pause" at bounding box center [1033, 744] width 38 height 35
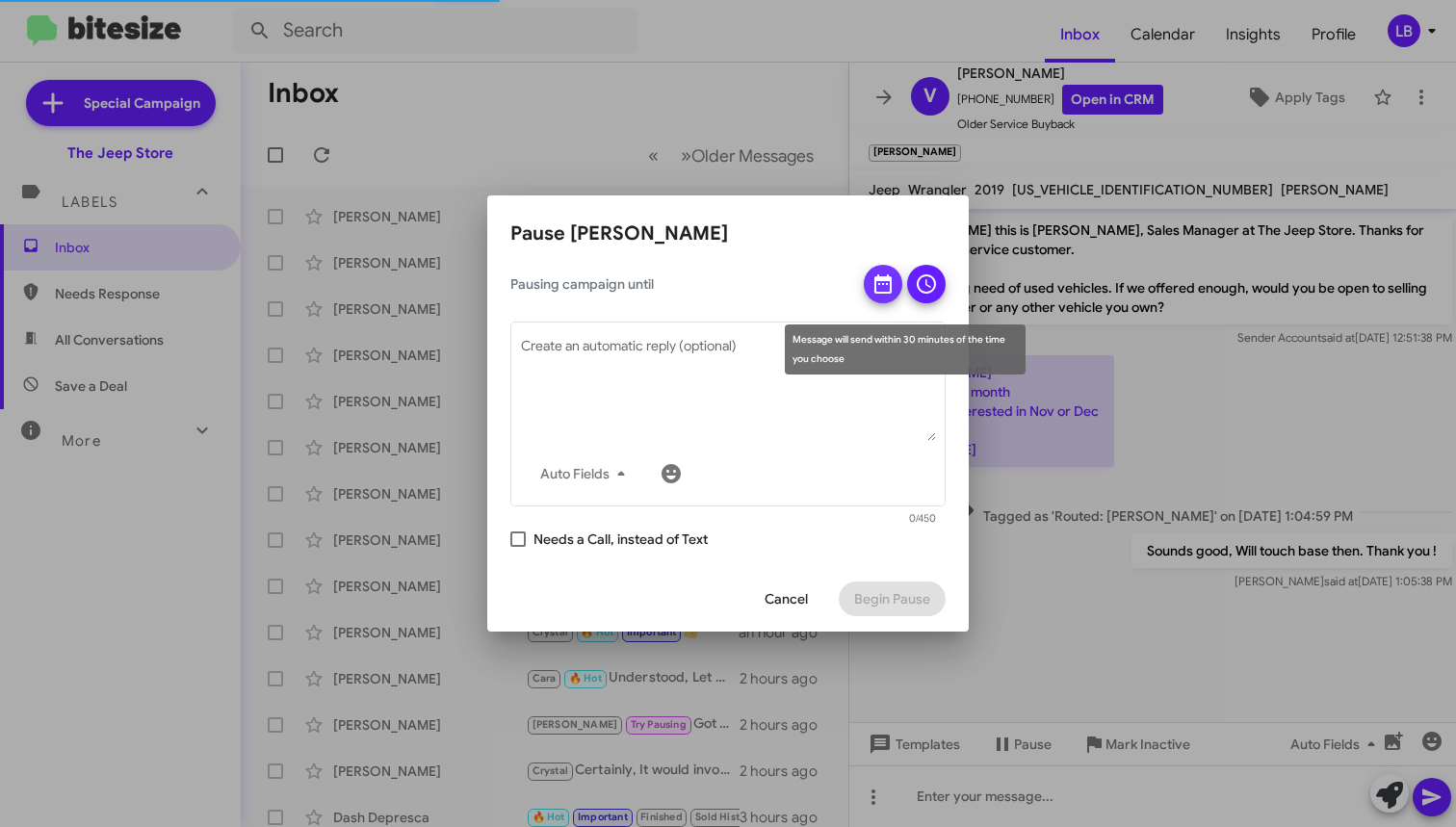
click at [882, 270] on span at bounding box center [882, 289] width 23 height 50
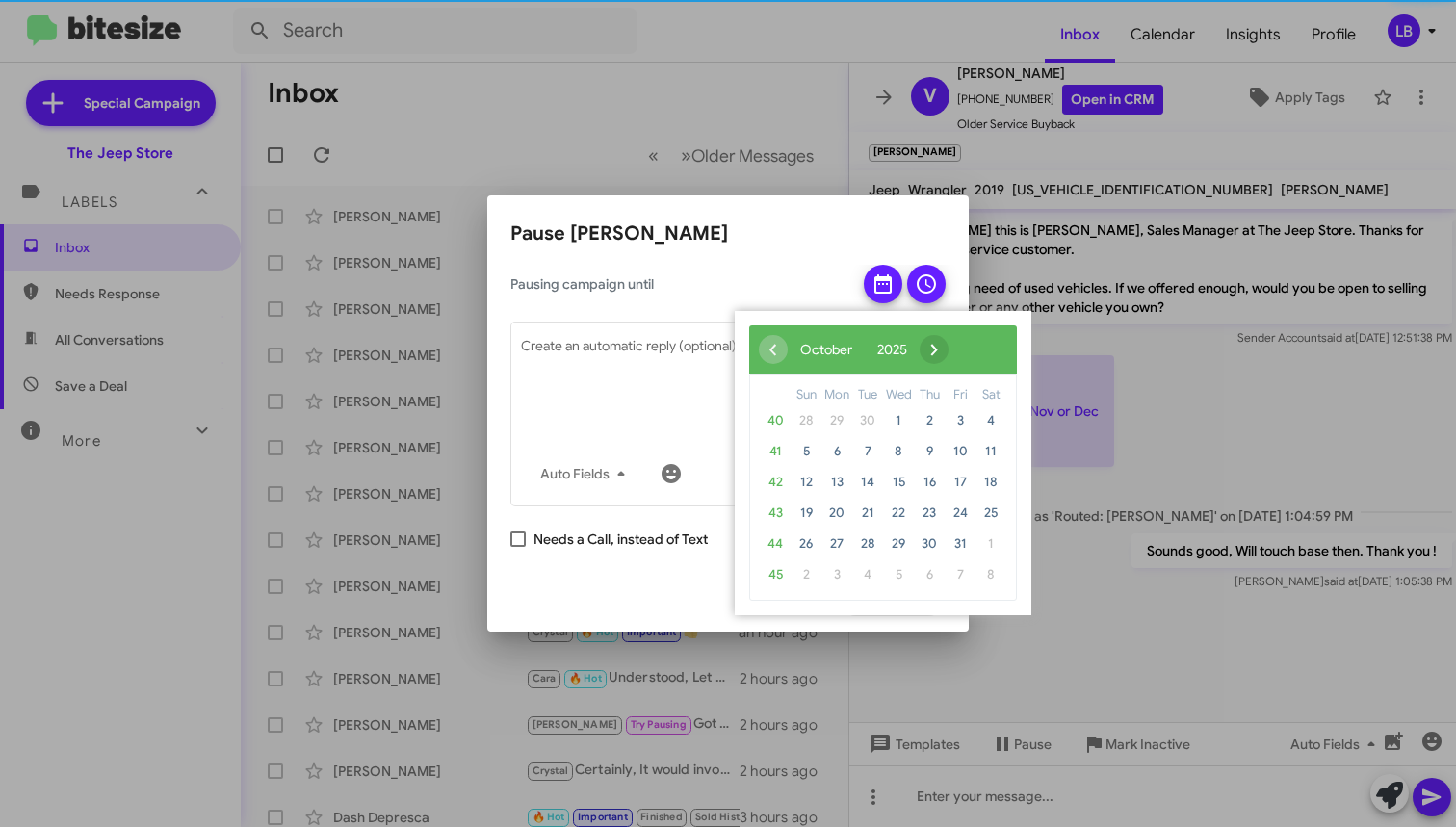
click at [949, 343] on span "›" at bounding box center [934, 348] width 29 height 29
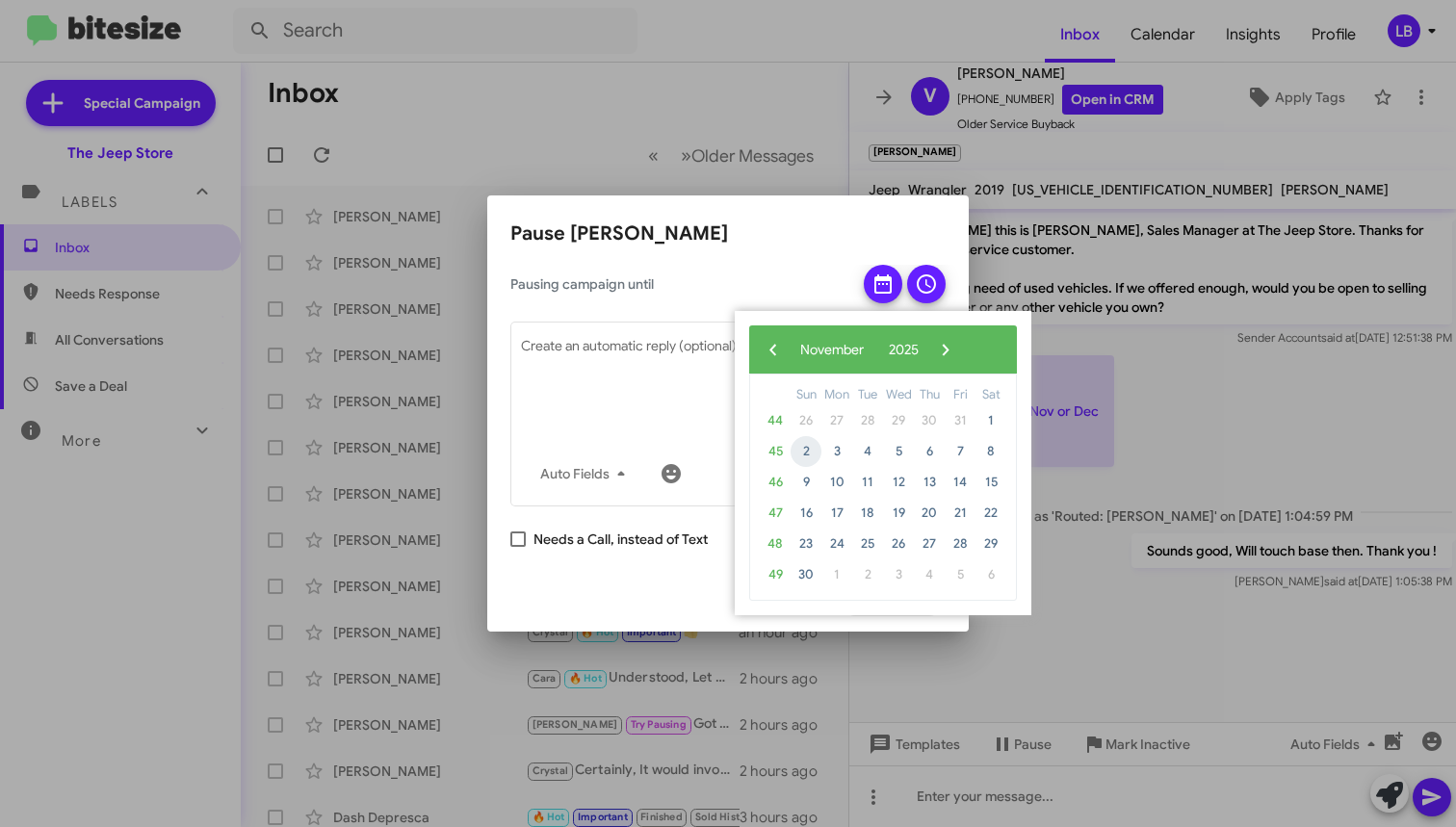
click at [808, 445] on span "2" at bounding box center [805, 451] width 31 height 31
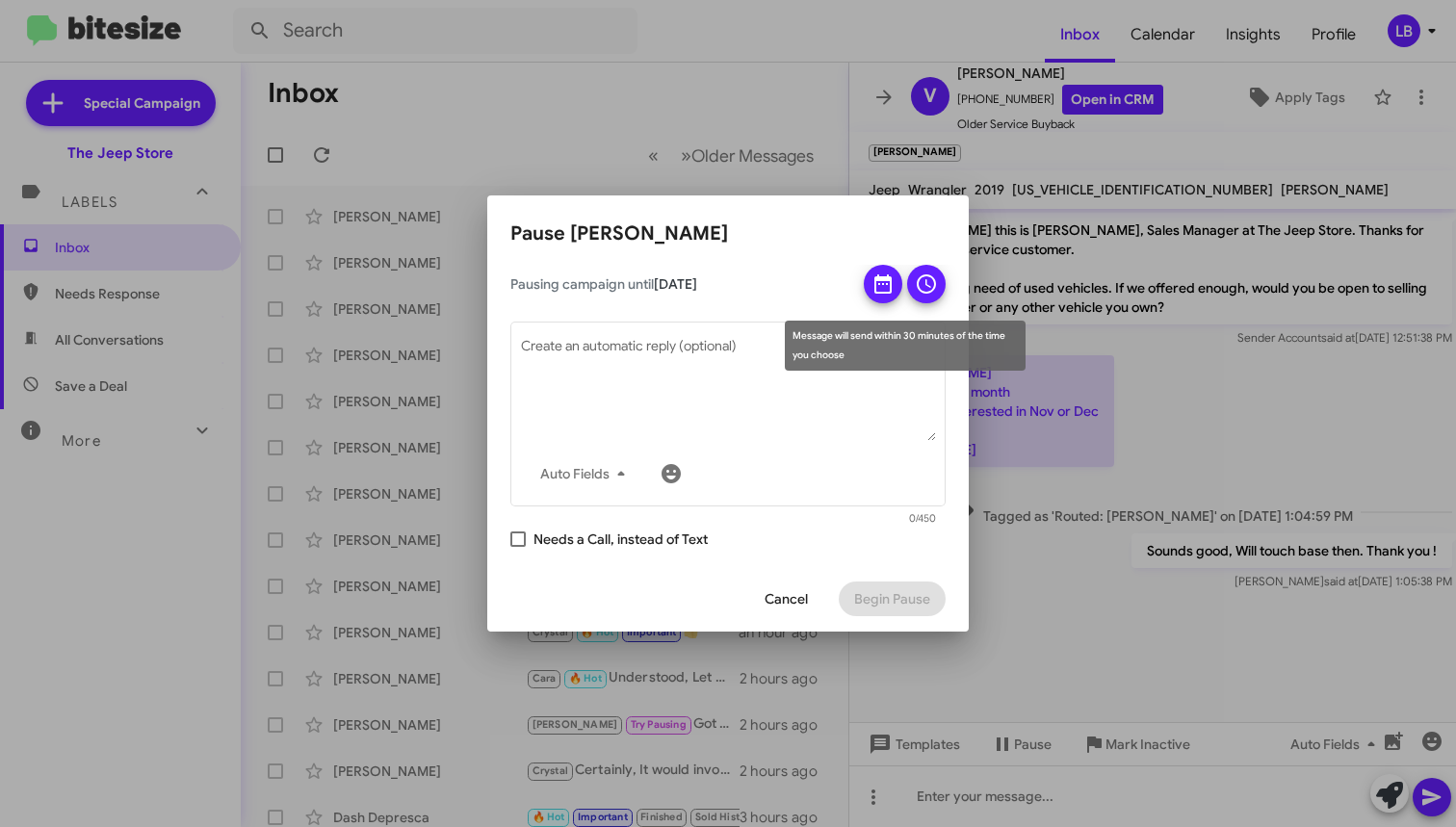
click at [931, 285] on icon at bounding box center [926, 283] width 23 height 23
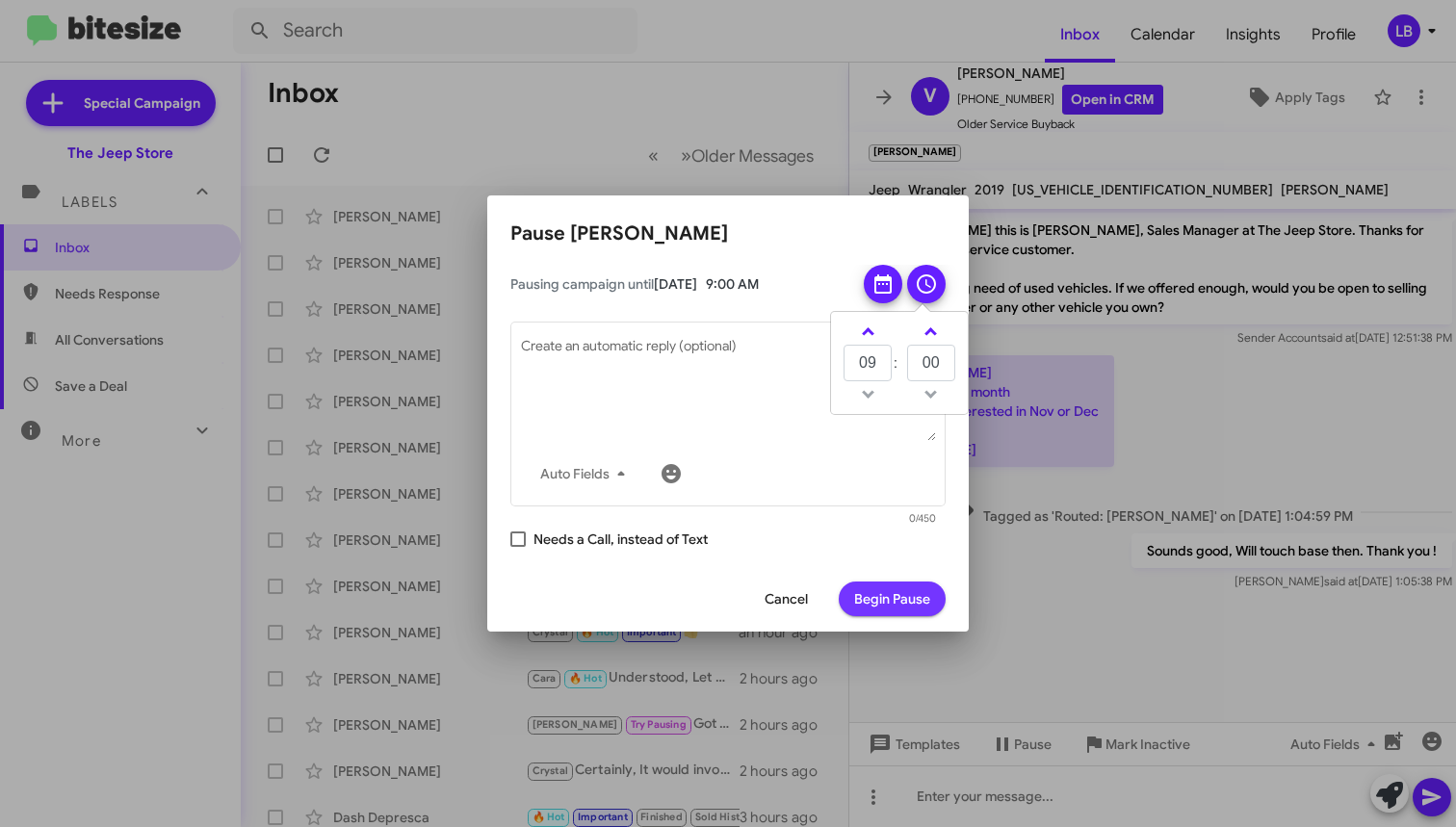
click at [906, 594] on span "Begin Pause" at bounding box center [891, 598] width 76 height 35
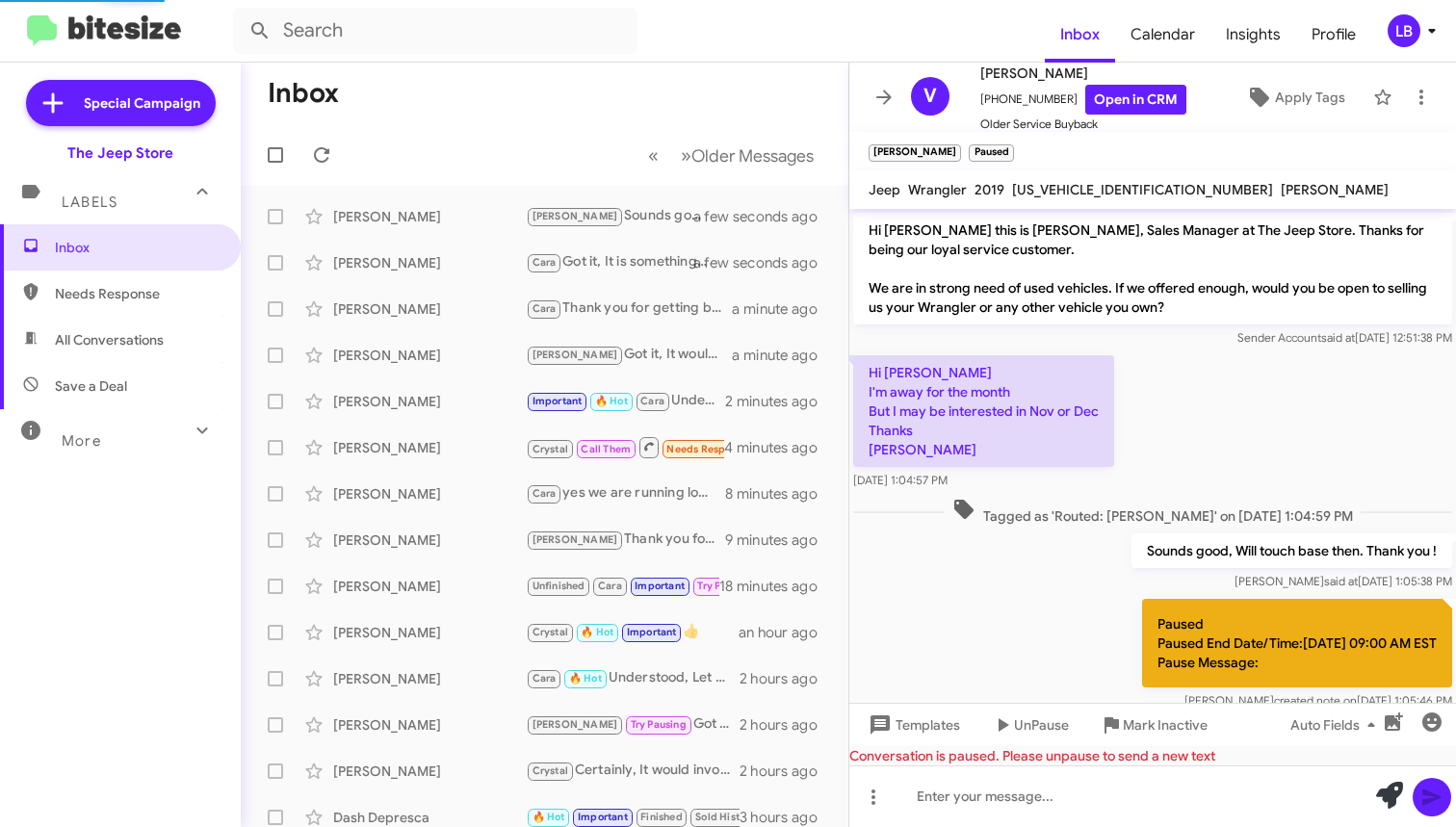
scroll to position [76, 0]
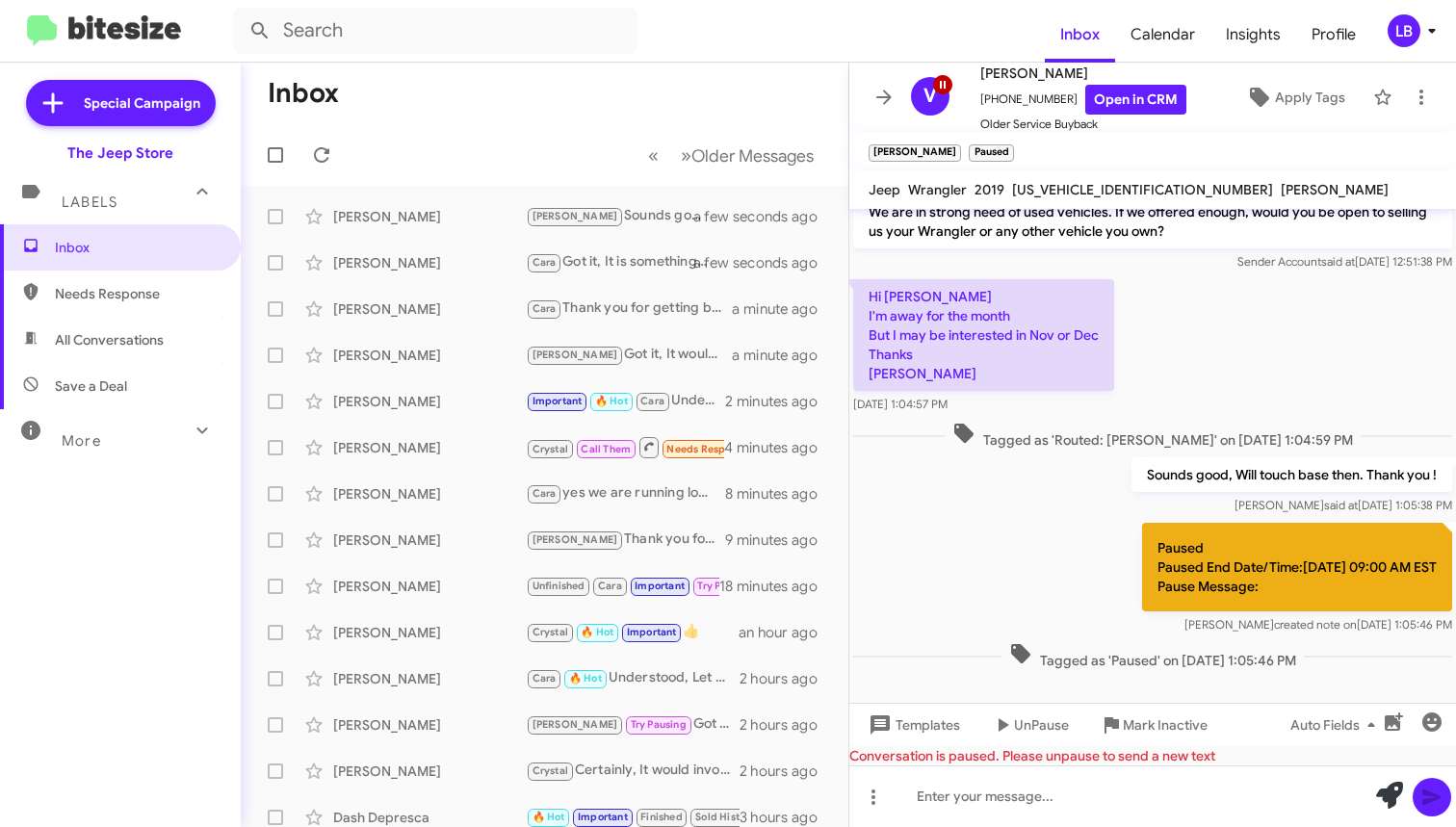
click at [377, 131] on mat-toolbar-row "« Previous » Next Older Messages" at bounding box center [545, 155] width 608 height 61
click at [141, 306] on span "Needs Response" at bounding box center [120, 293] width 241 height 46
type input "in:needs-response"
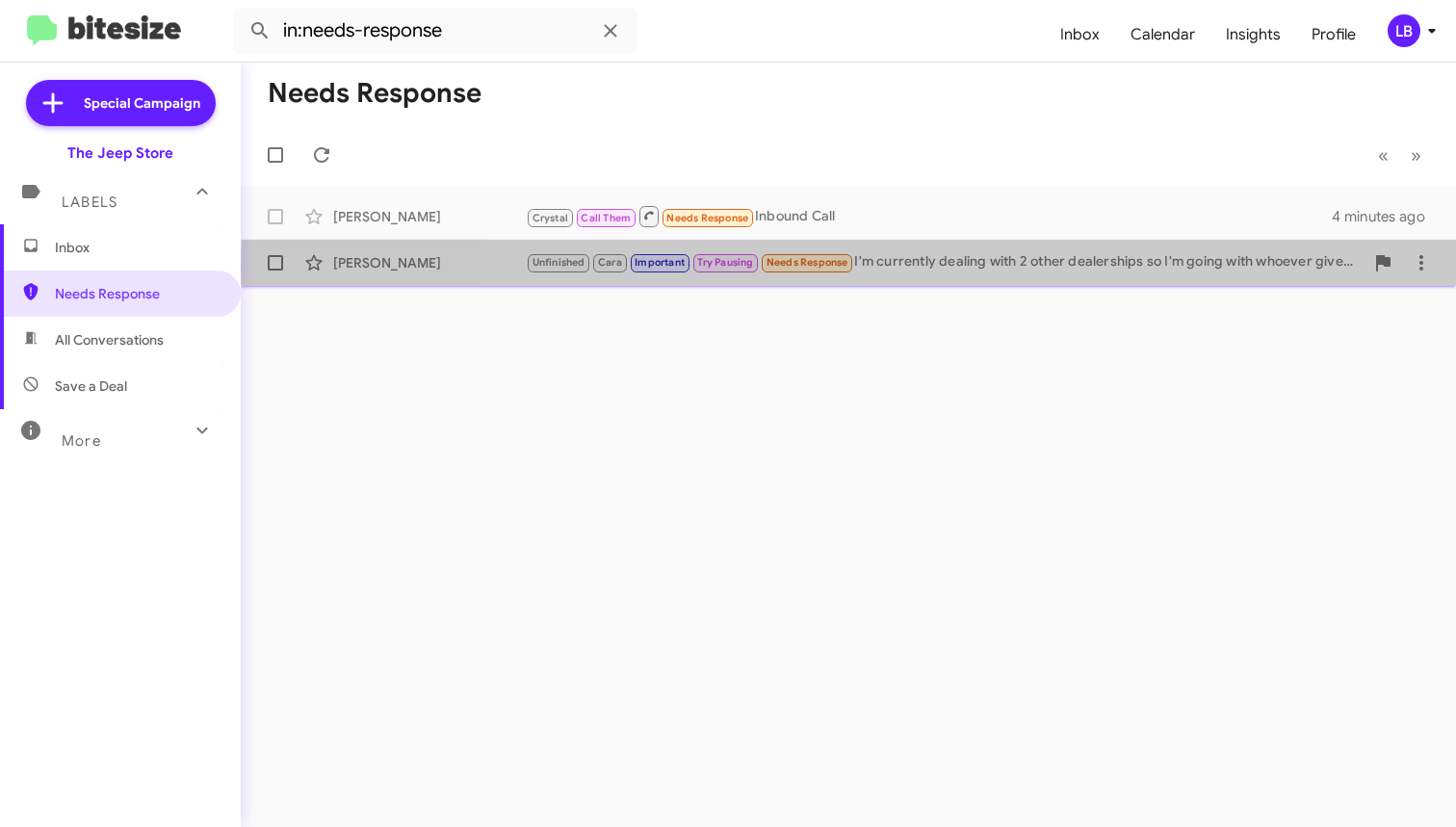
click at [967, 265] on div "Unfinished Cara Important Try Pausing Needs Response I'm currently dealing with…" at bounding box center [945, 263] width 838 height 22
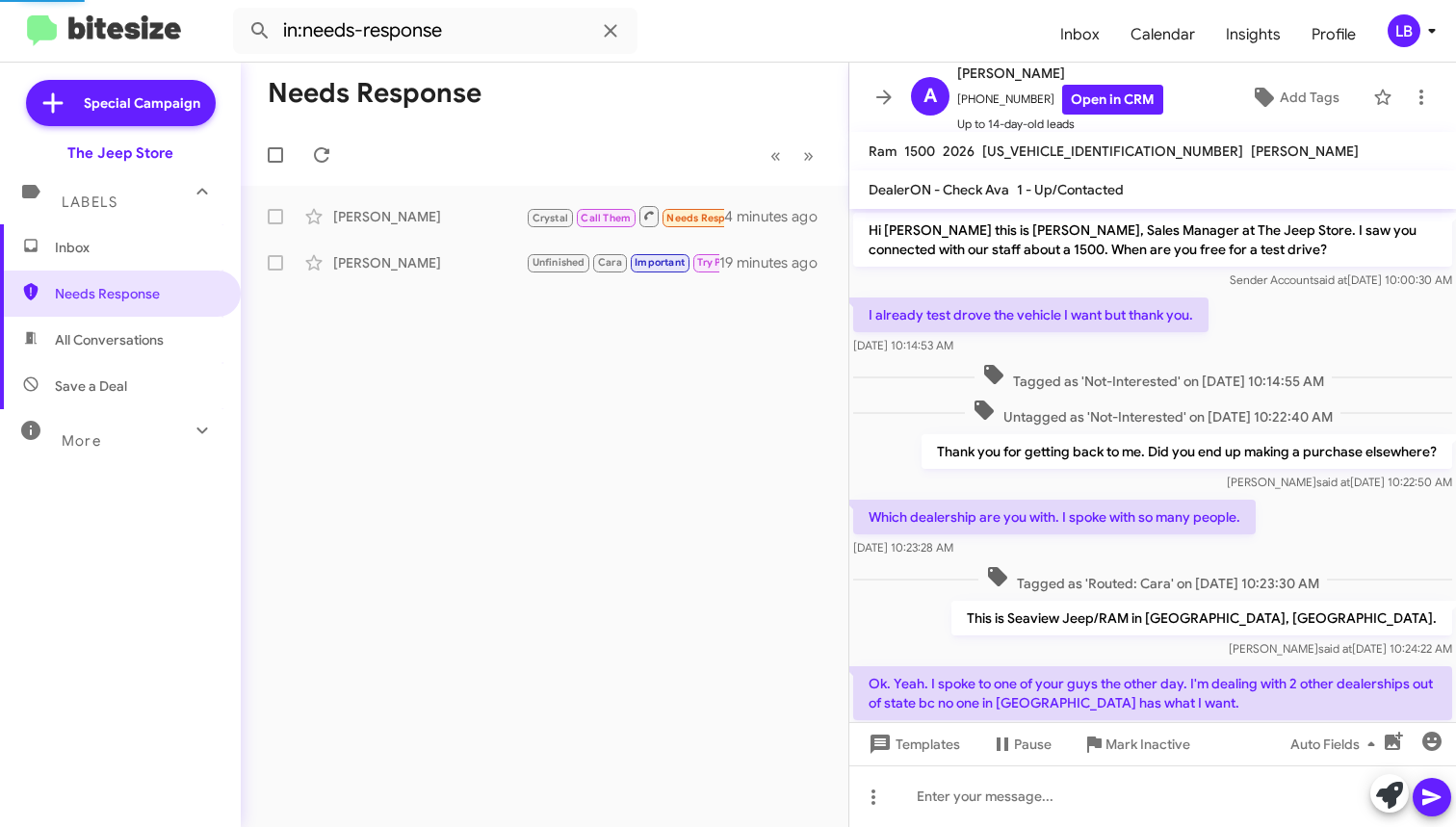
scroll to position [1283, 0]
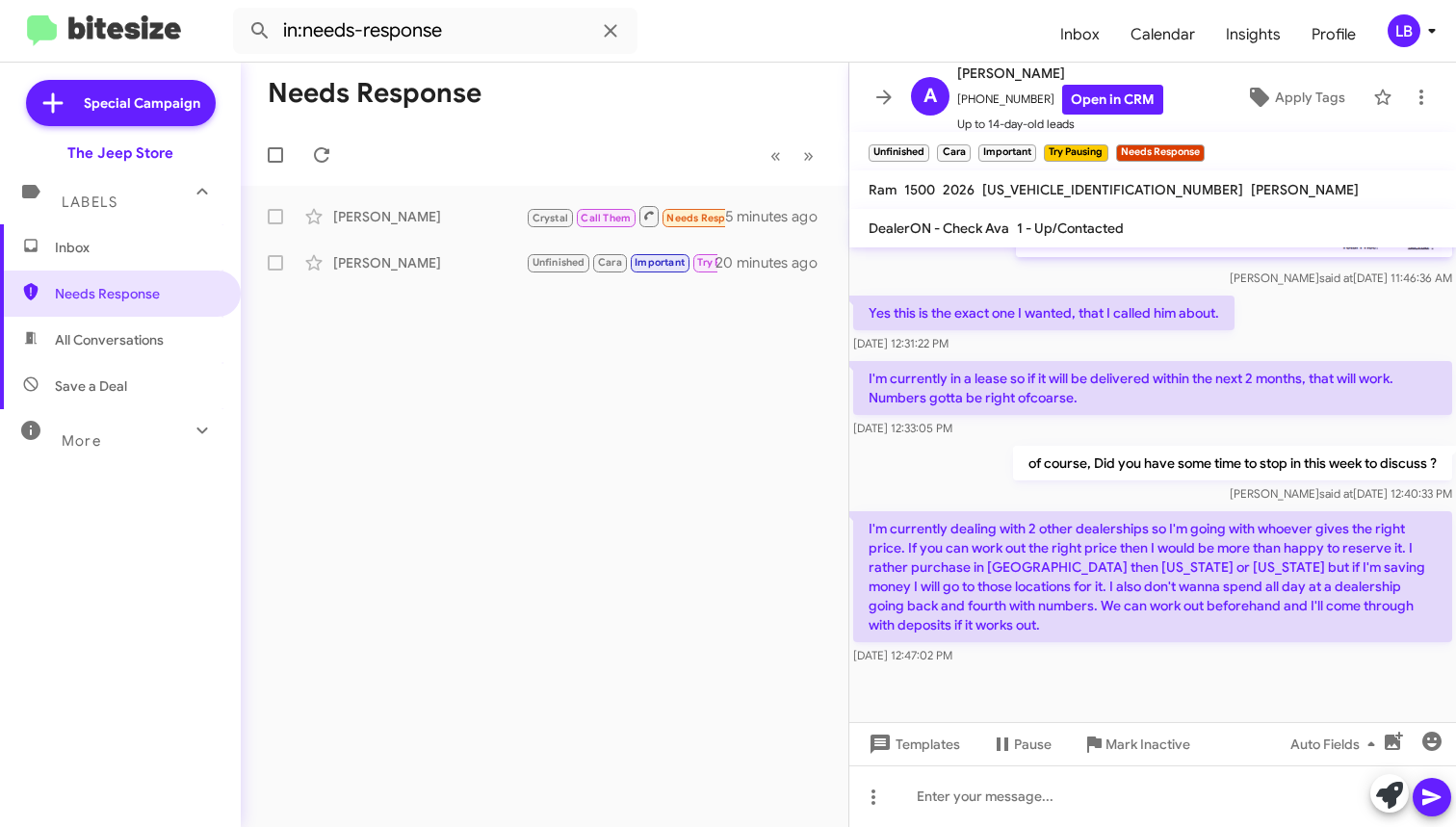
click at [79, 243] on span "Inbox" at bounding box center [137, 248] width 164 height 20
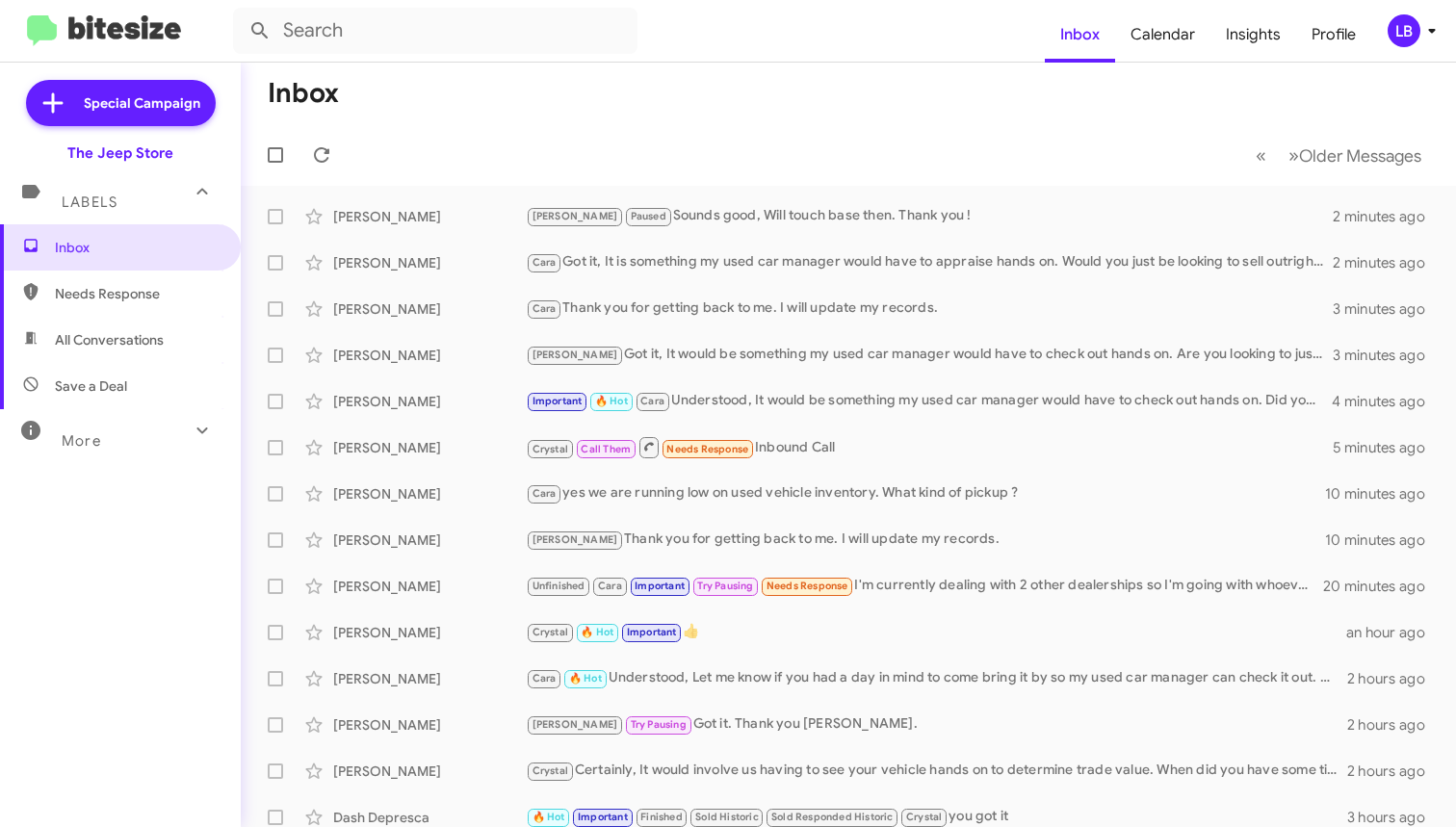
click at [783, 120] on mat-toolbar-row "Inbox" at bounding box center [848, 93] width 1215 height 61
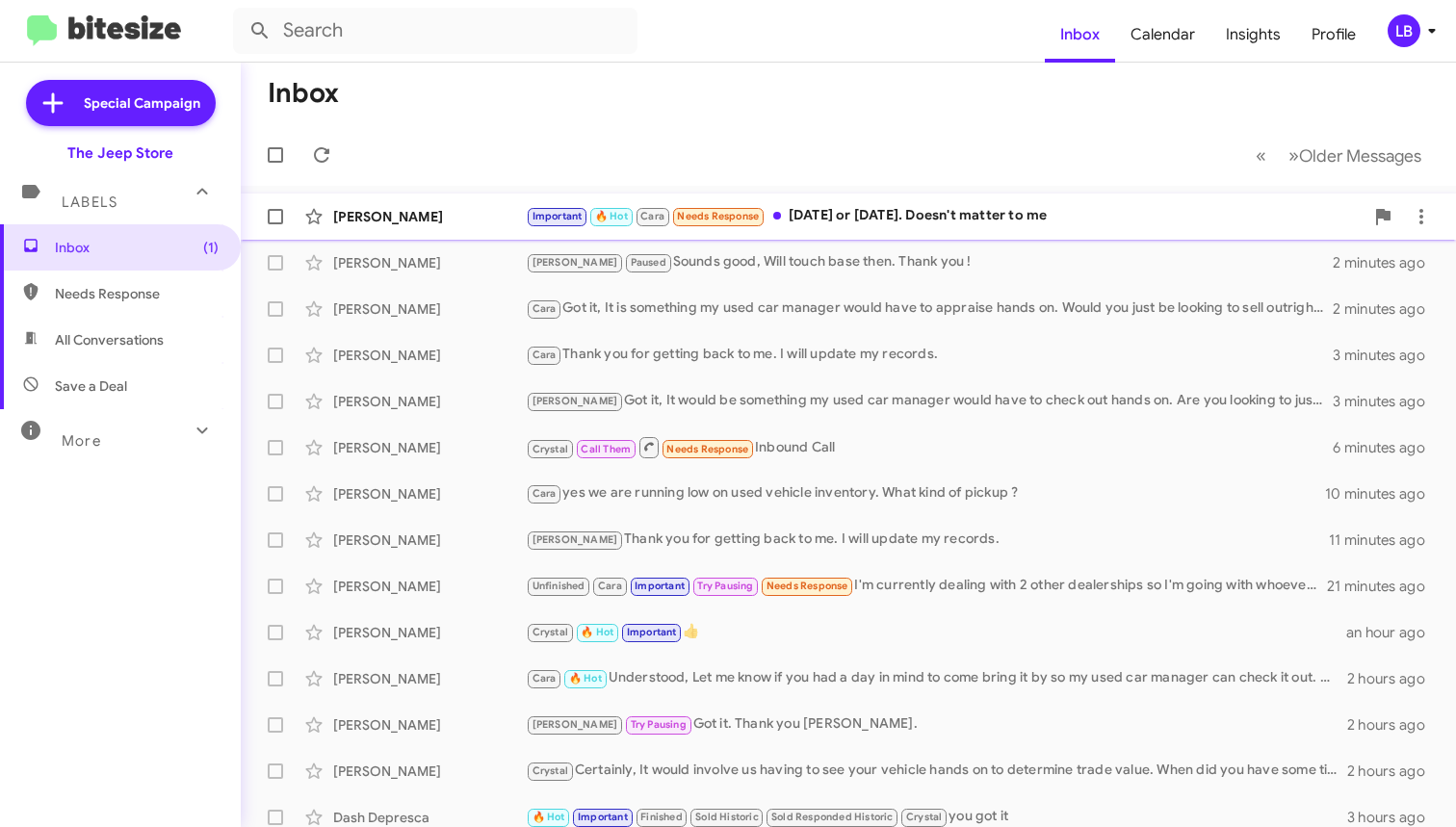
click at [899, 199] on div "[PERSON_NAME] Important 🔥 Hot Cara Needs Response [DATE] or [DATE]. Doesn't mat…" at bounding box center [848, 216] width 1185 height 38
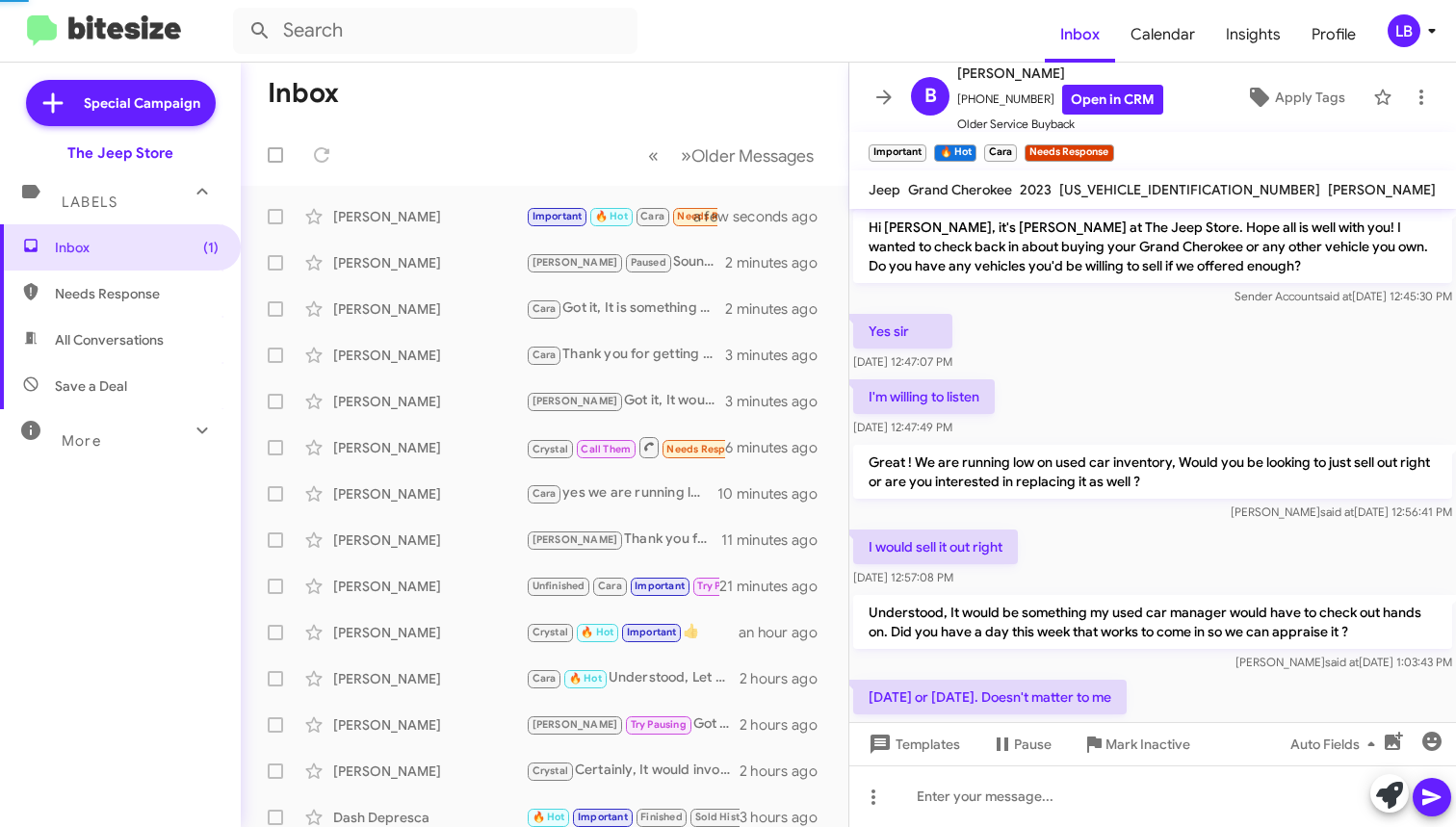
scroll to position [855, 0]
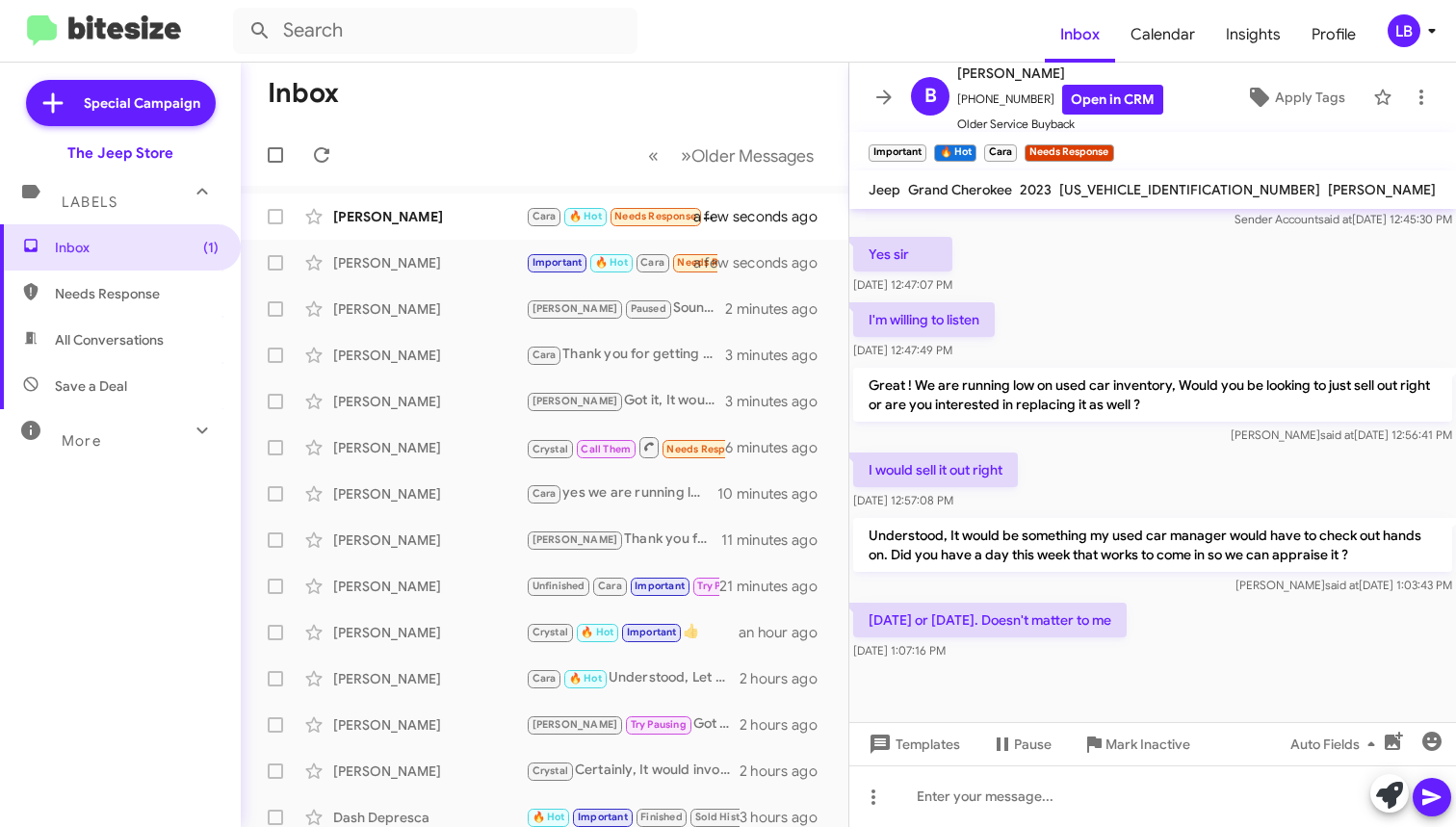
drag, startPoint x: 1144, startPoint y: 308, endPoint x: 1109, endPoint y: 529, distance: 223.8
click at [1144, 309] on div "I'm willing to listen [DATE] 12:47:49 PM" at bounding box center [1152, 331] width 607 height 65
drag, startPoint x: 1109, startPoint y: 787, endPoint x: 1190, endPoint y: 639, distance: 168.7
click at [1109, 787] on div at bounding box center [1152, 796] width 607 height 61
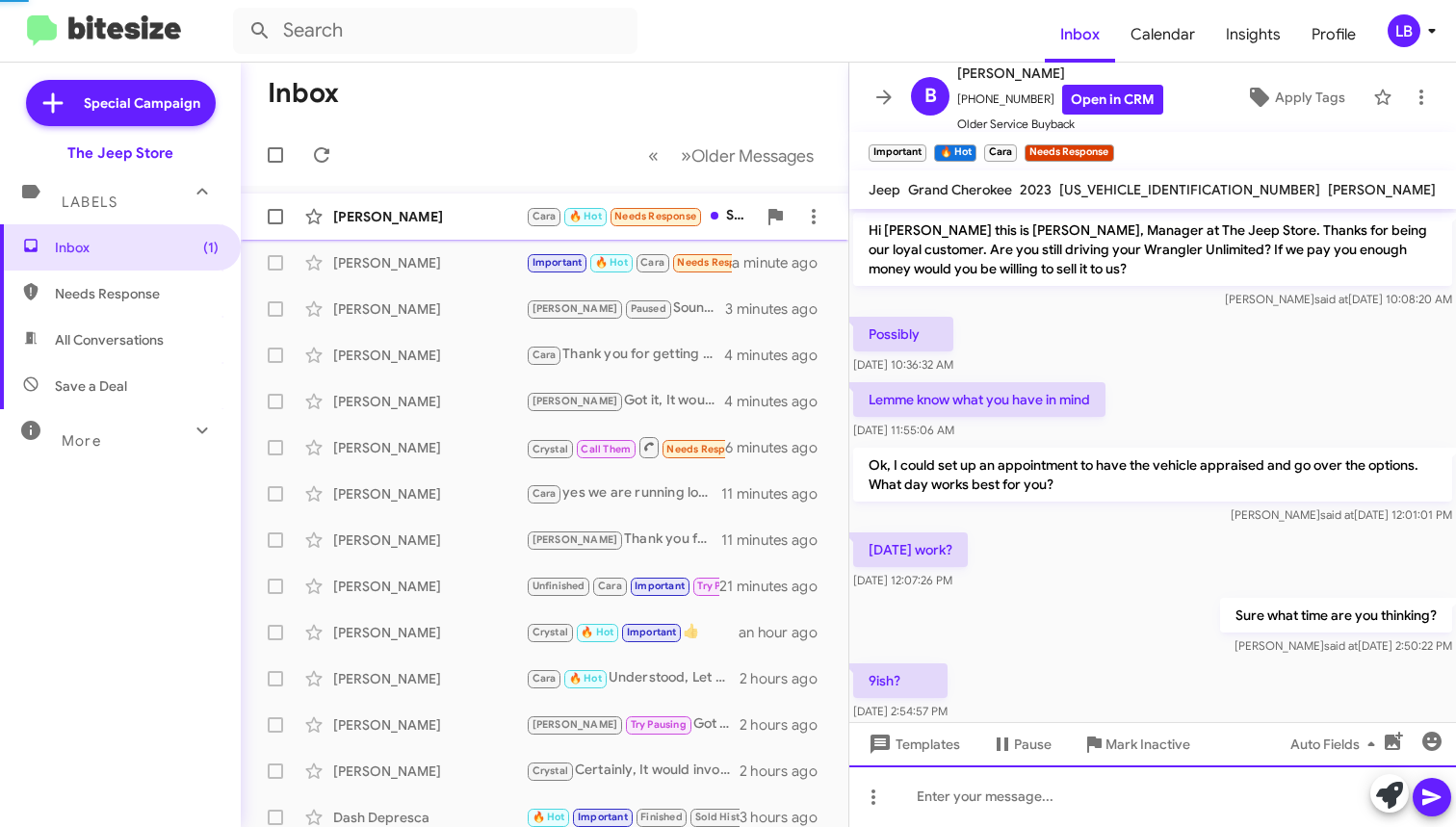
scroll to position [97, 0]
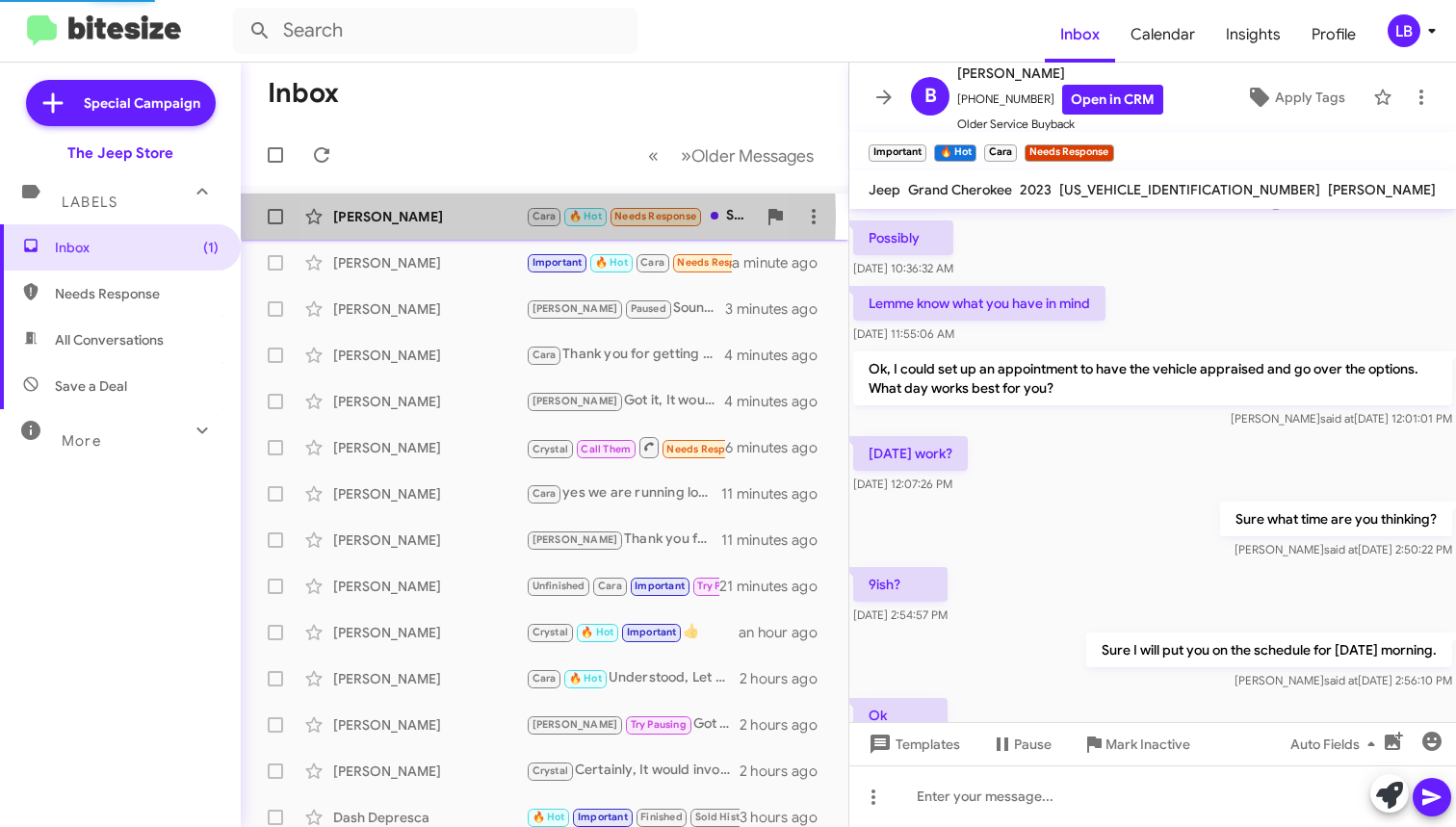
click at [444, 216] on div "[PERSON_NAME]" at bounding box center [429, 217] width 192 height 20
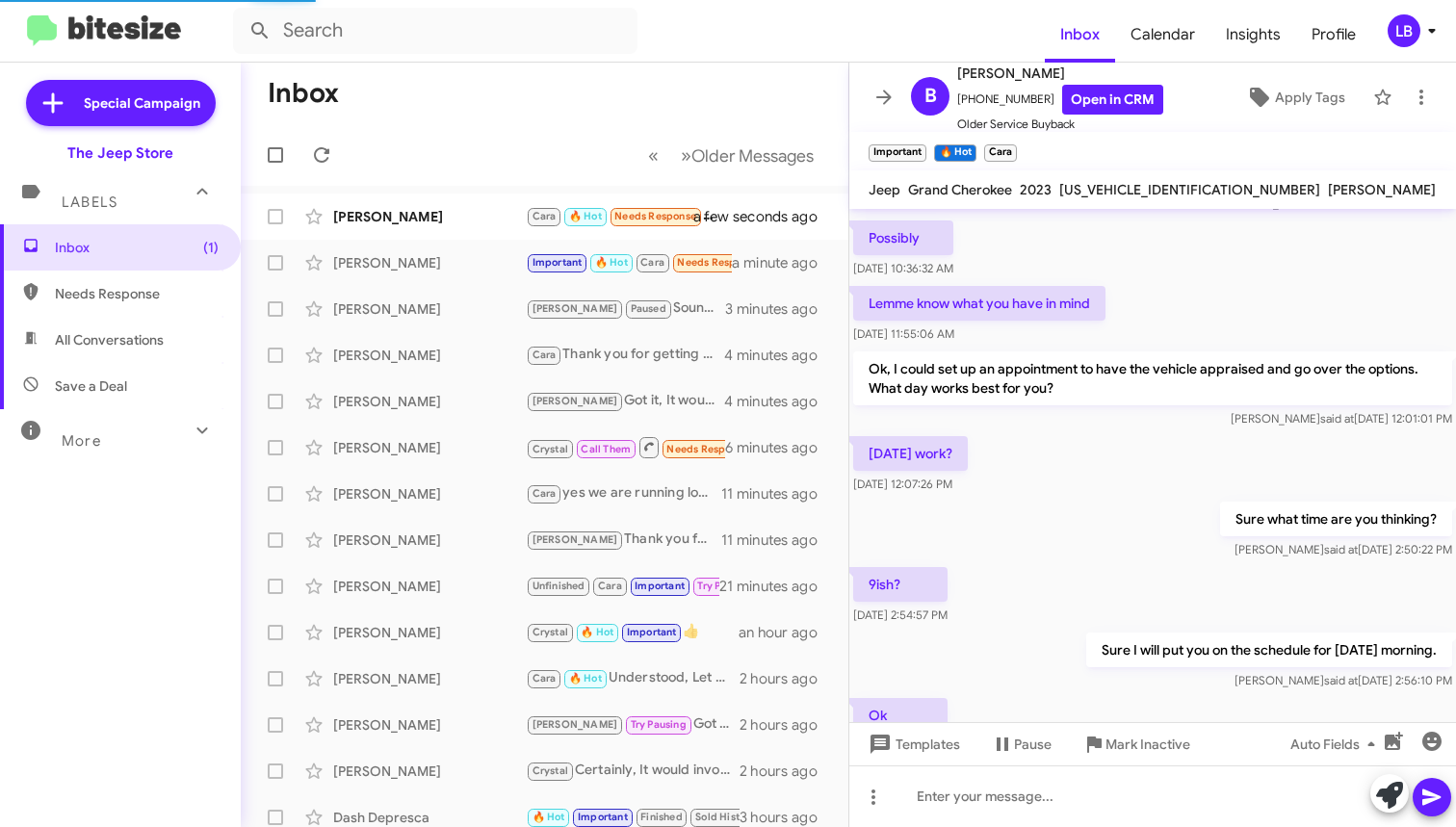
scroll to position [1775, 0]
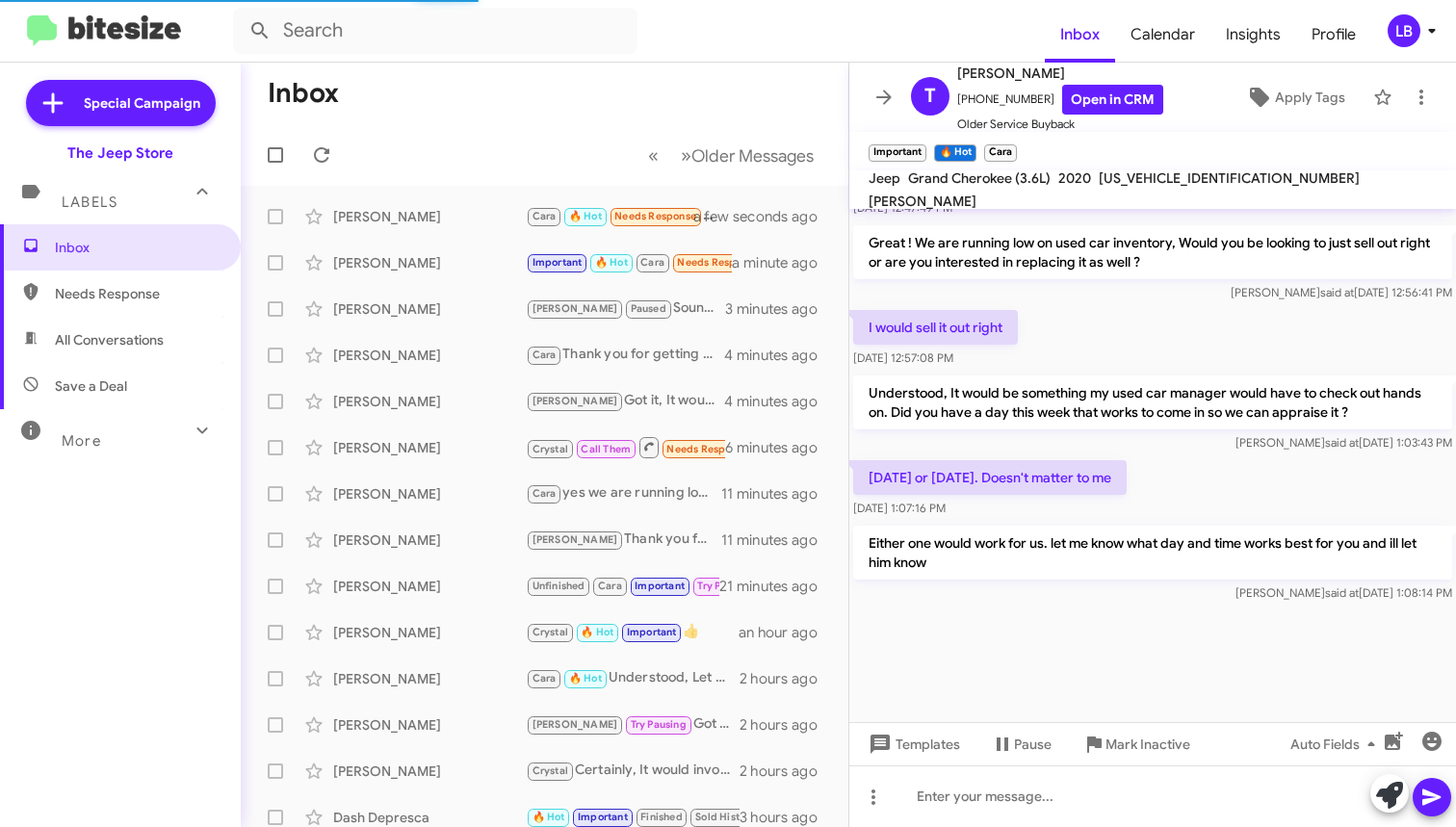
click at [1296, 456] on div "[DATE] or [DATE]. Doesn't matter to me [DATE] 1:07:16 PM" at bounding box center [1152, 489] width 607 height 65
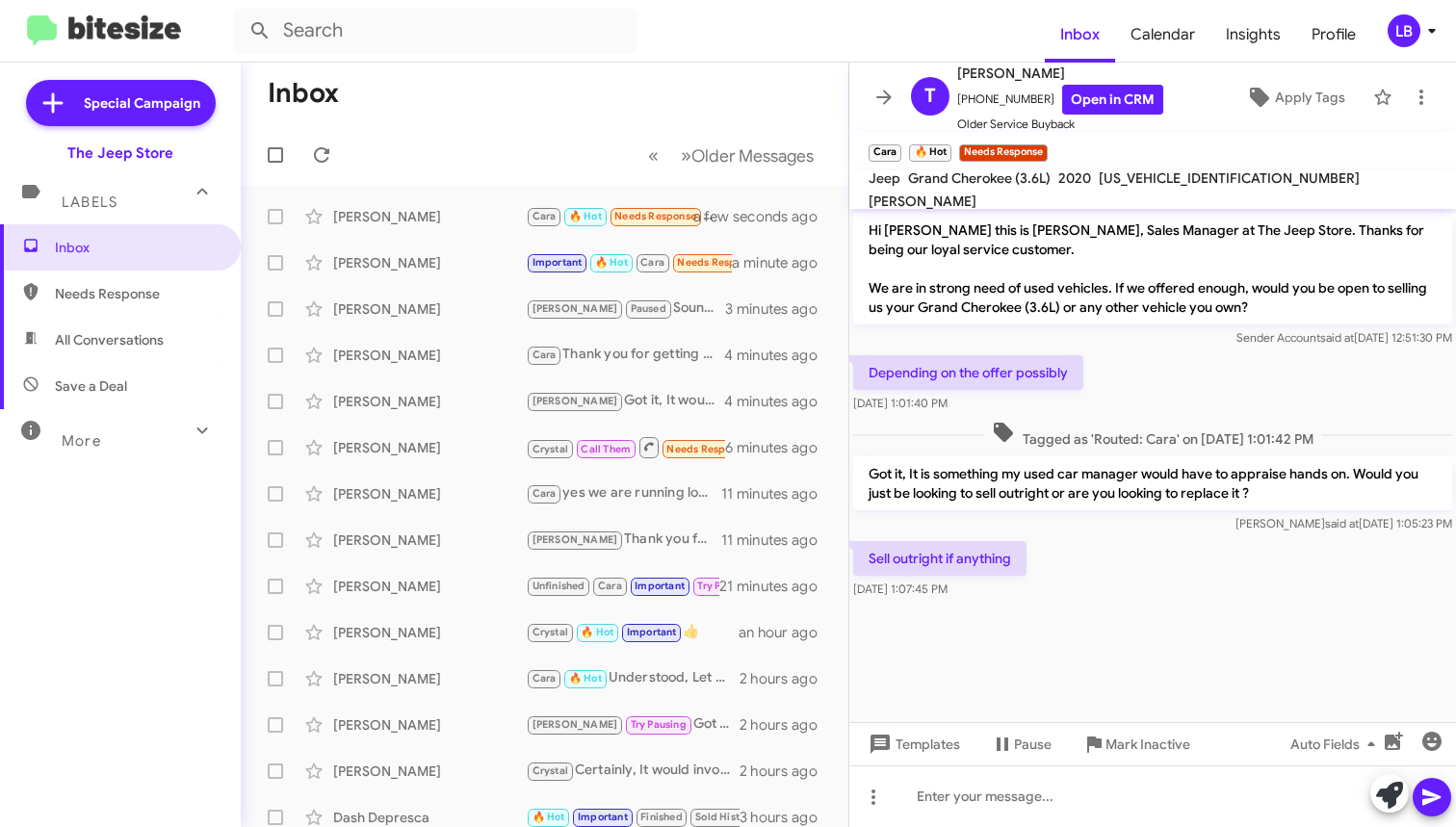
click at [1192, 396] on div "Depending on the offer possibly [DATE] 1:01:40 PM" at bounding box center [1152, 384] width 607 height 65
click at [1105, 635] on cdk-virtual-scroll-viewport "Hi [PERSON_NAME] this is [PERSON_NAME], Sales Manager at The Jeep Store. Thanks…" at bounding box center [1152, 466] width 607 height 513
click at [1131, 392] on div "Depending on the offer possibly [DATE] 1:01:40 PM" at bounding box center [1152, 384] width 607 height 65
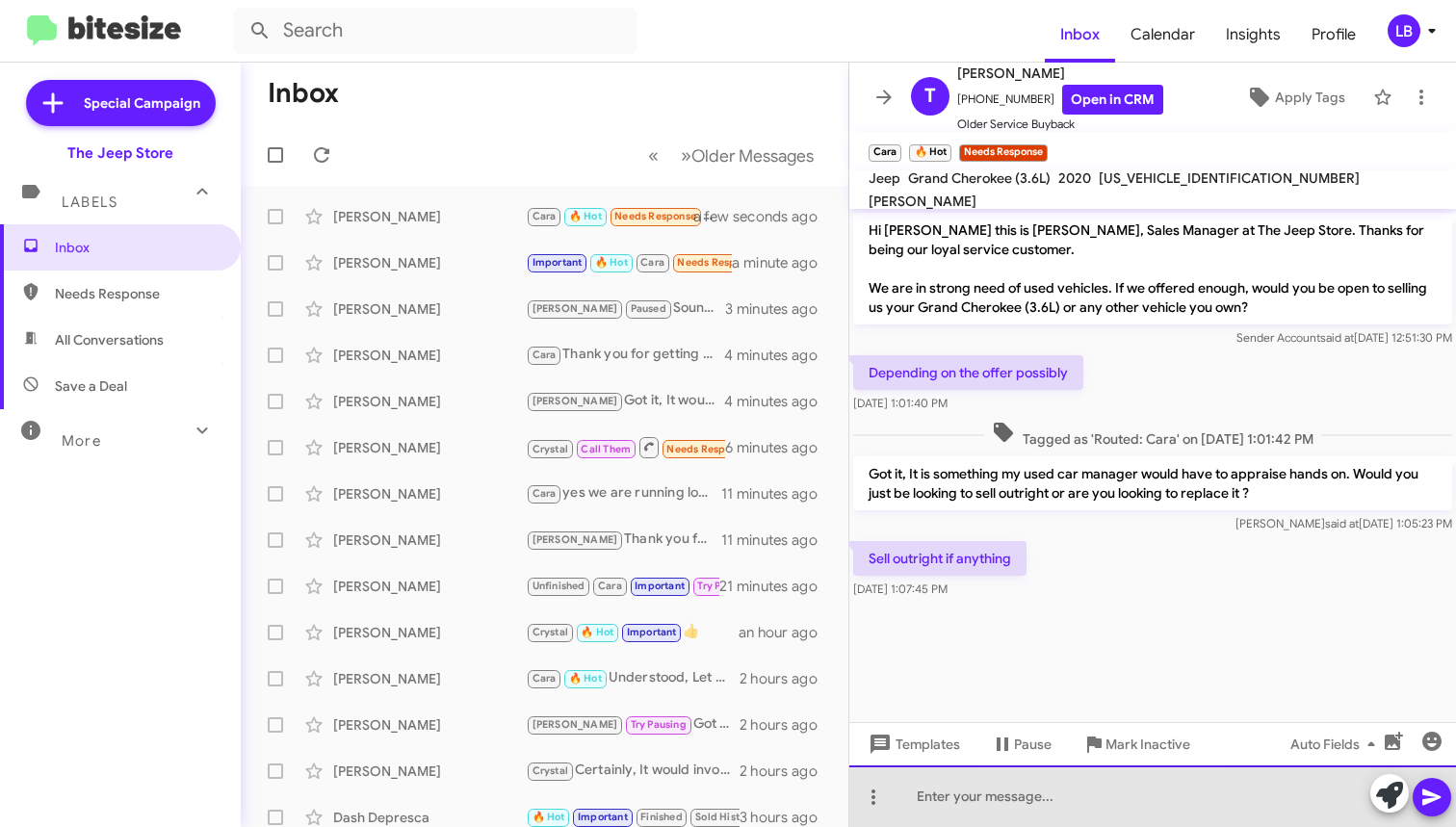
drag, startPoint x: 1096, startPoint y: 799, endPoint x: 1099, endPoint y: 788, distance: 11.4
click at [1097, 796] on div at bounding box center [1152, 796] width 607 height 61
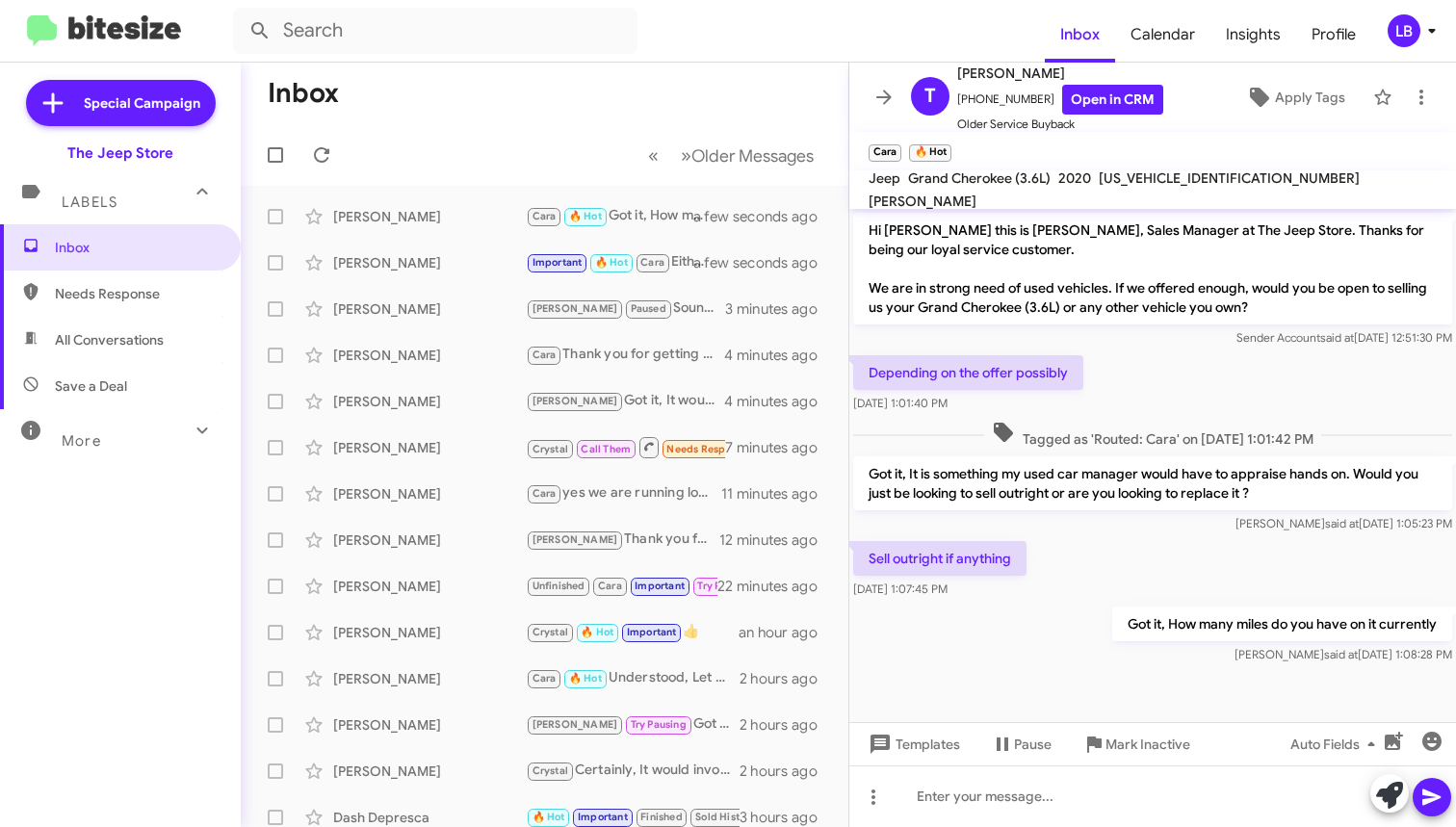
click at [1142, 335] on div "Sender Account said at [DATE] 12:51:30 PM" at bounding box center [1152, 338] width 599 height 20
click at [120, 294] on span "Needs Response" at bounding box center [137, 294] width 164 height 20
type input "in:needs-response"
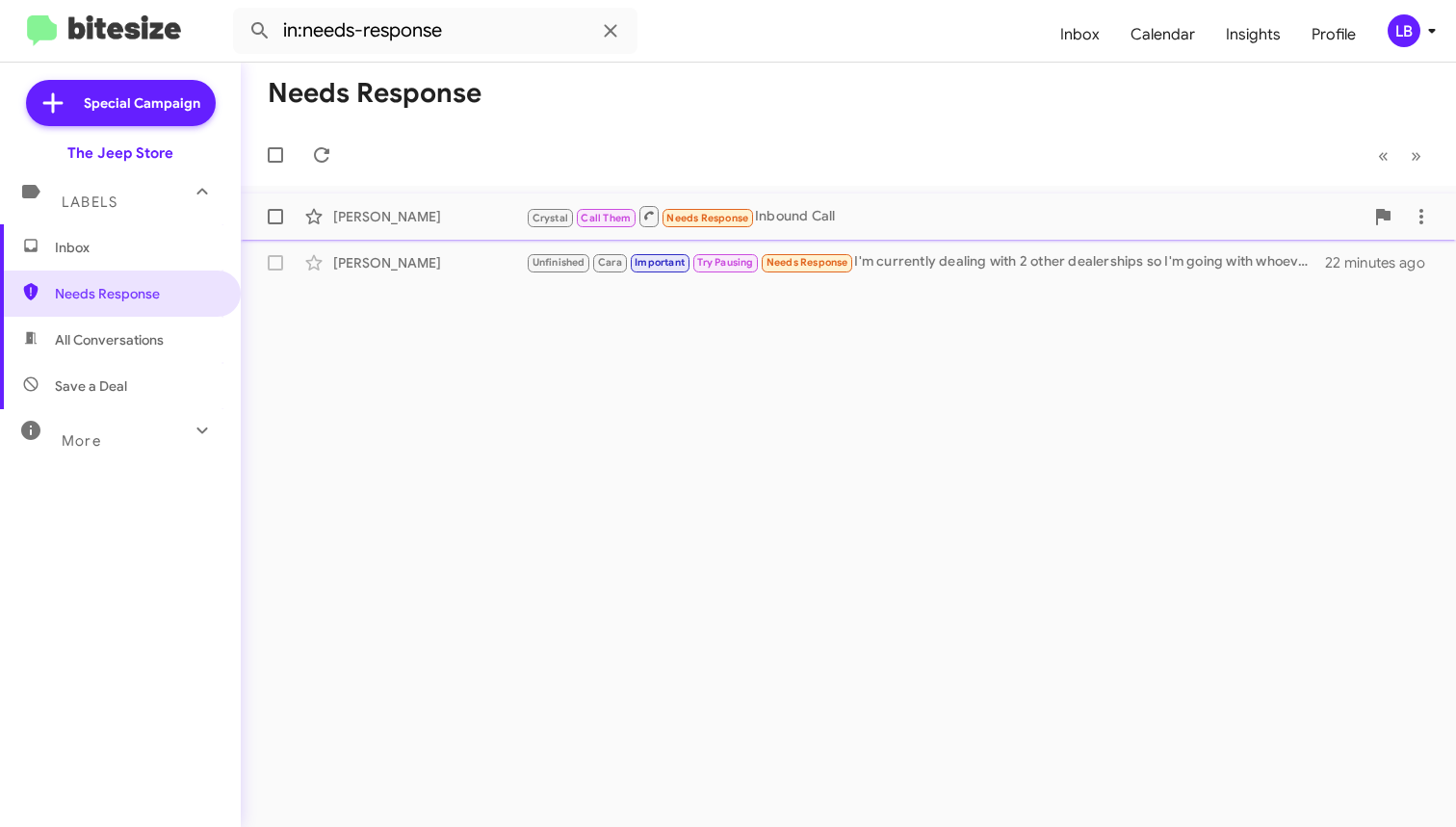
click at [880, 223] on div "Crystal Call Them Needs Response Inbound Call" at bounding box center [945, 216] width 838 height 24
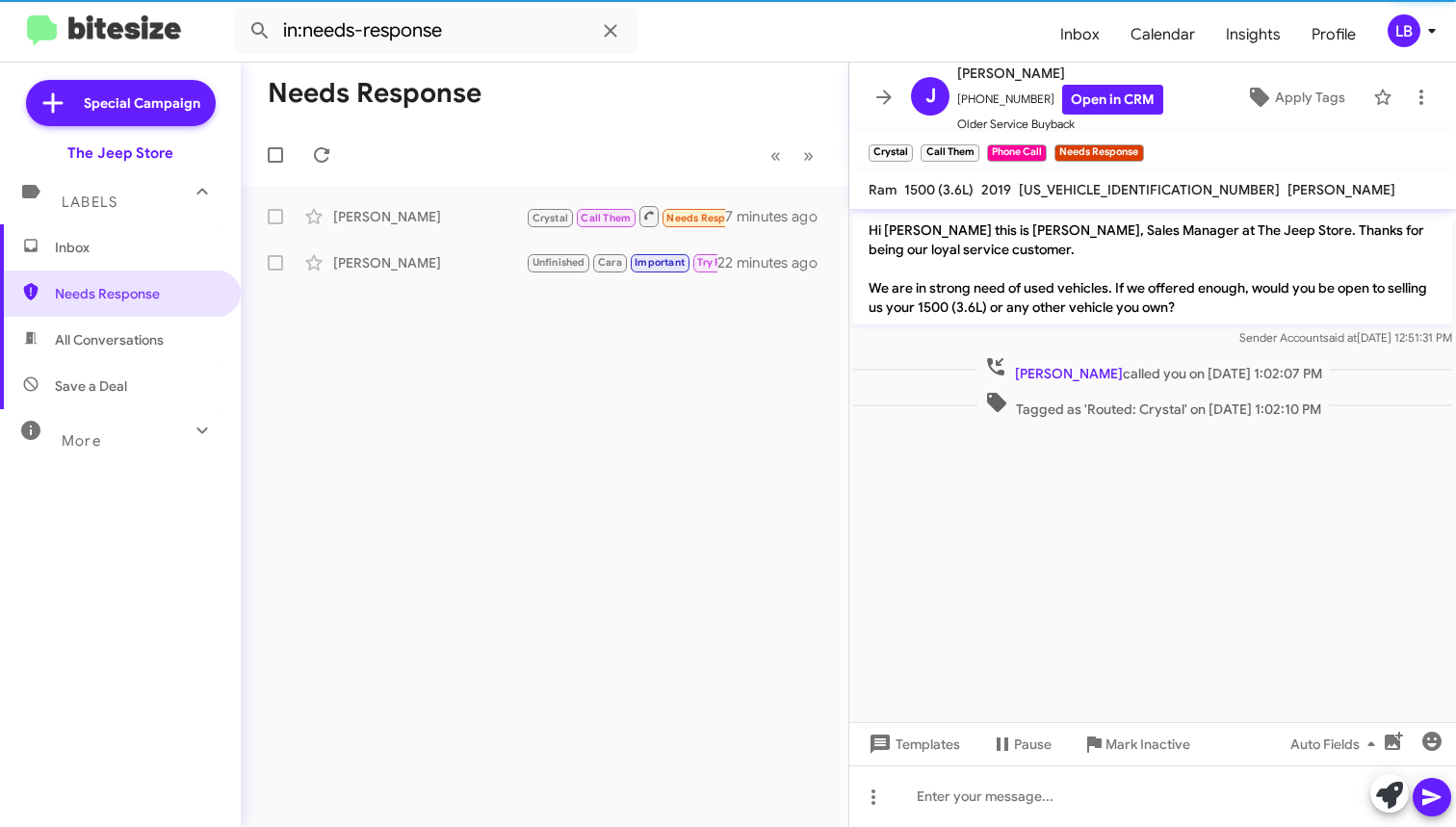
drag, startPoint x: 601, startPoint y: 113, endPoint x: 460, endPoint y: 89, distance: 143.0
click at [601, 114] on mat-toolbar-row "Needs Response" at bounding box center [545, 93] width 608 height 61
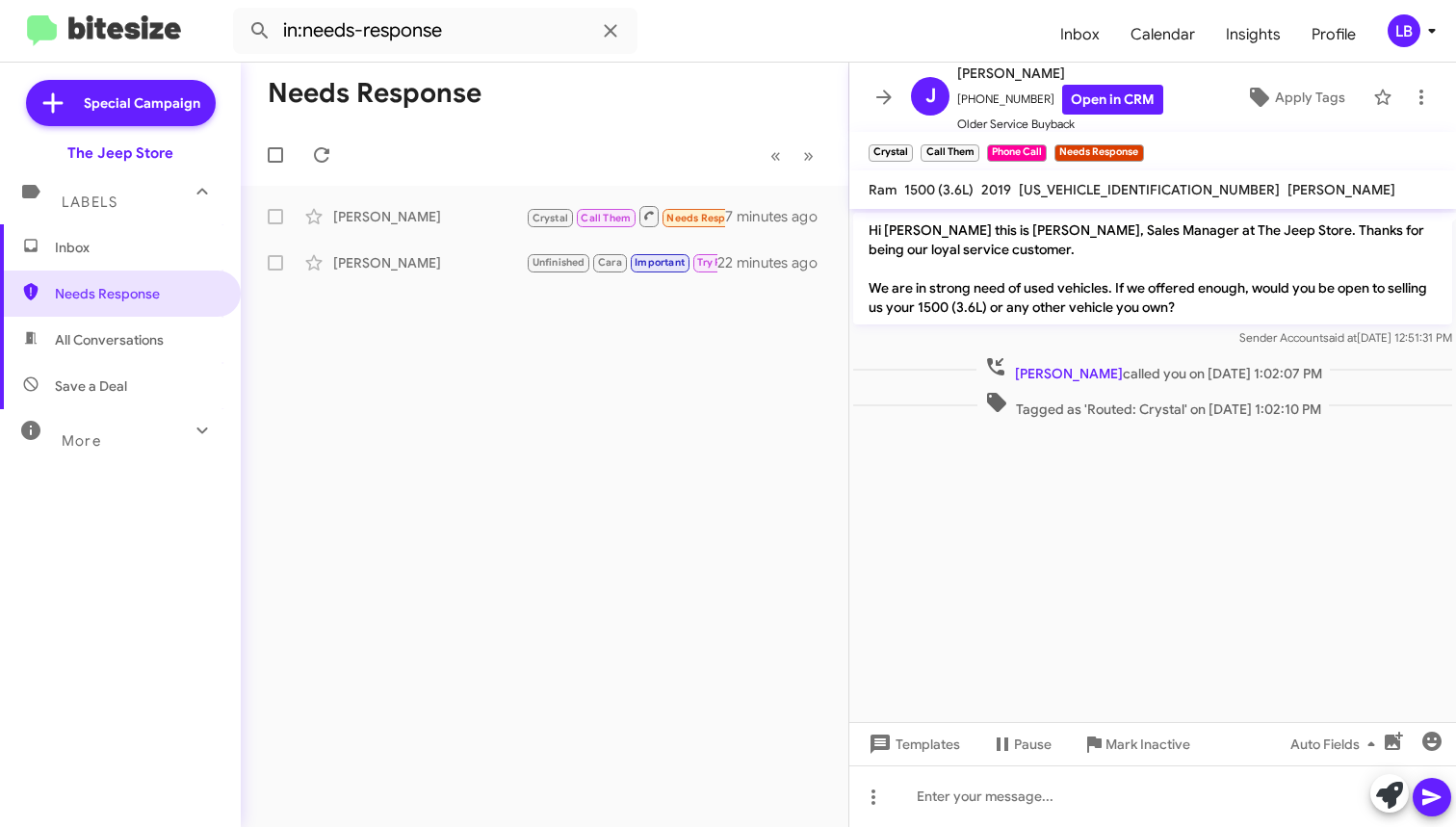
click at [605, 138] on mat-toolbar-row "« Previous » Next" at bounding box center [545, 155] width 608 height 61
click at [478, 47] on input "in:needs-response" at bounding box center [435, 31] width 405 height 46
drag, startPoint x: 479, startPoint y: 43, endPoint x: 191, endPoint y: -35, distance: 298.4
click at [191, 0] on html "in:needs-response Inbox Calendar Insights Profile LB Special Campaign The Jeep …" at bounding box center [728, 414] width 1456 height 827
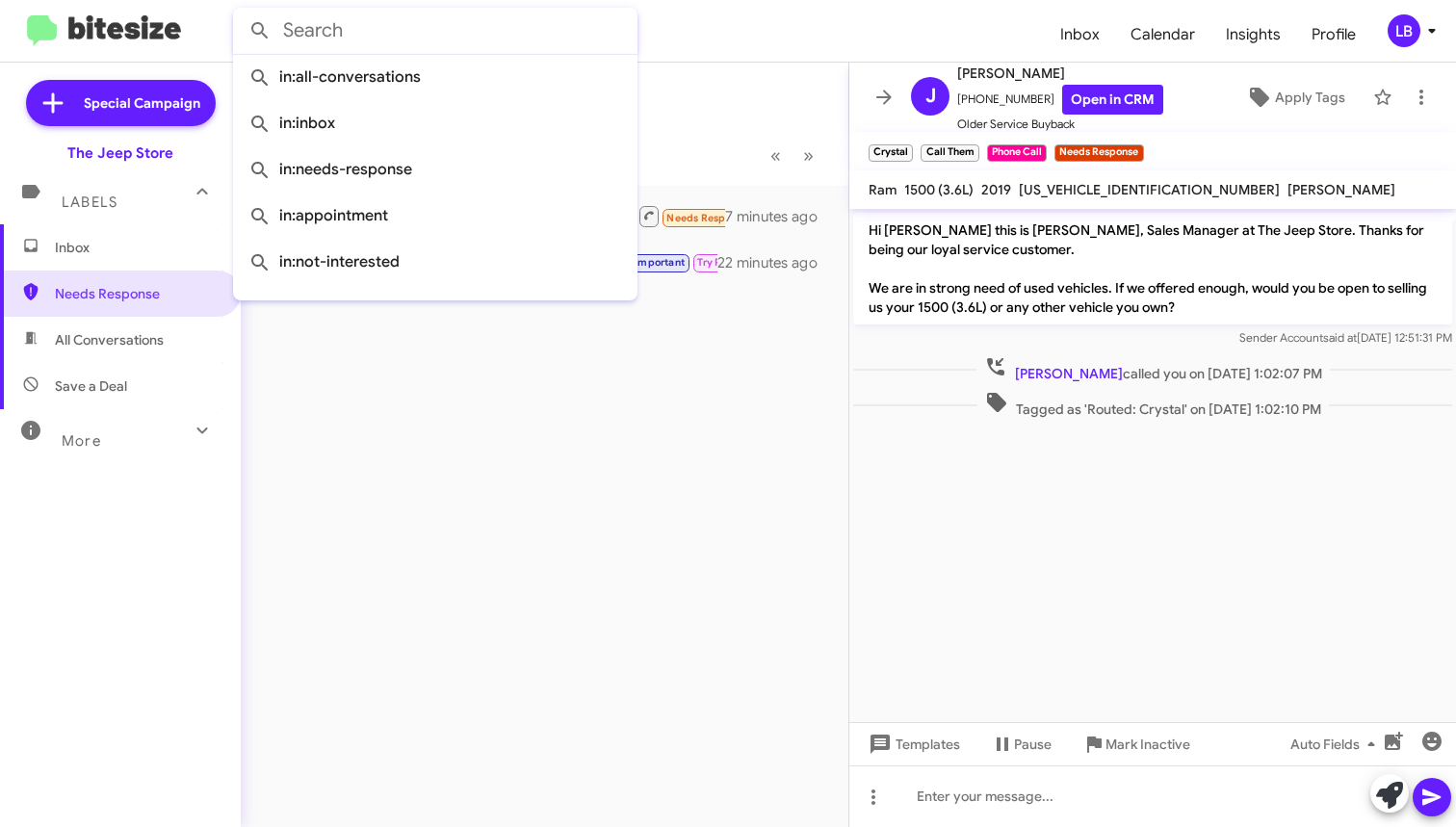
click at [260, 31] on button at bounding box center [260, 31] width 38 height 38
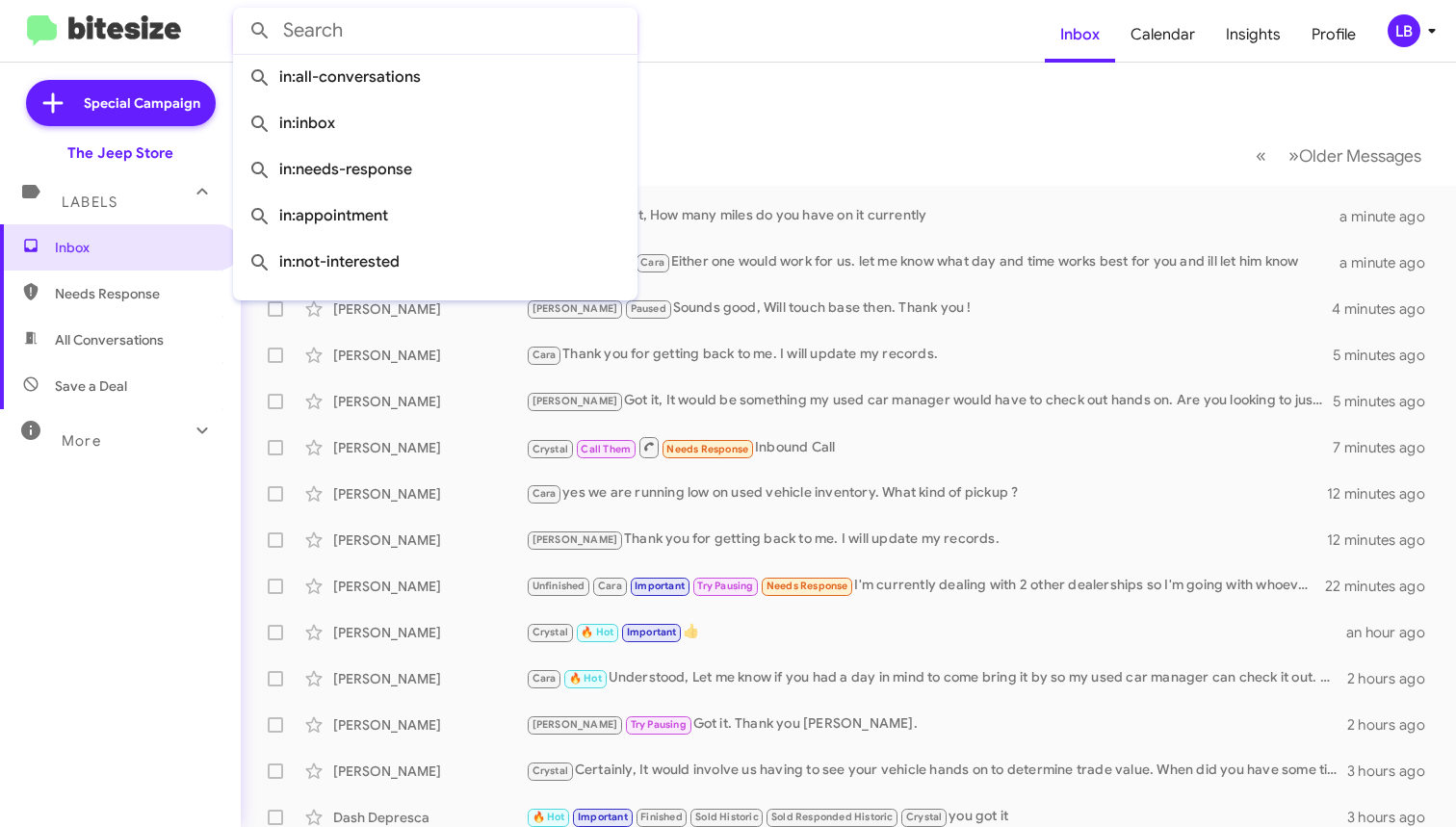
click at [859, 137] on mat-toolbar-row "« Previous » Next Older Messages" at bounding box center [848, 155] width 1215 height 61
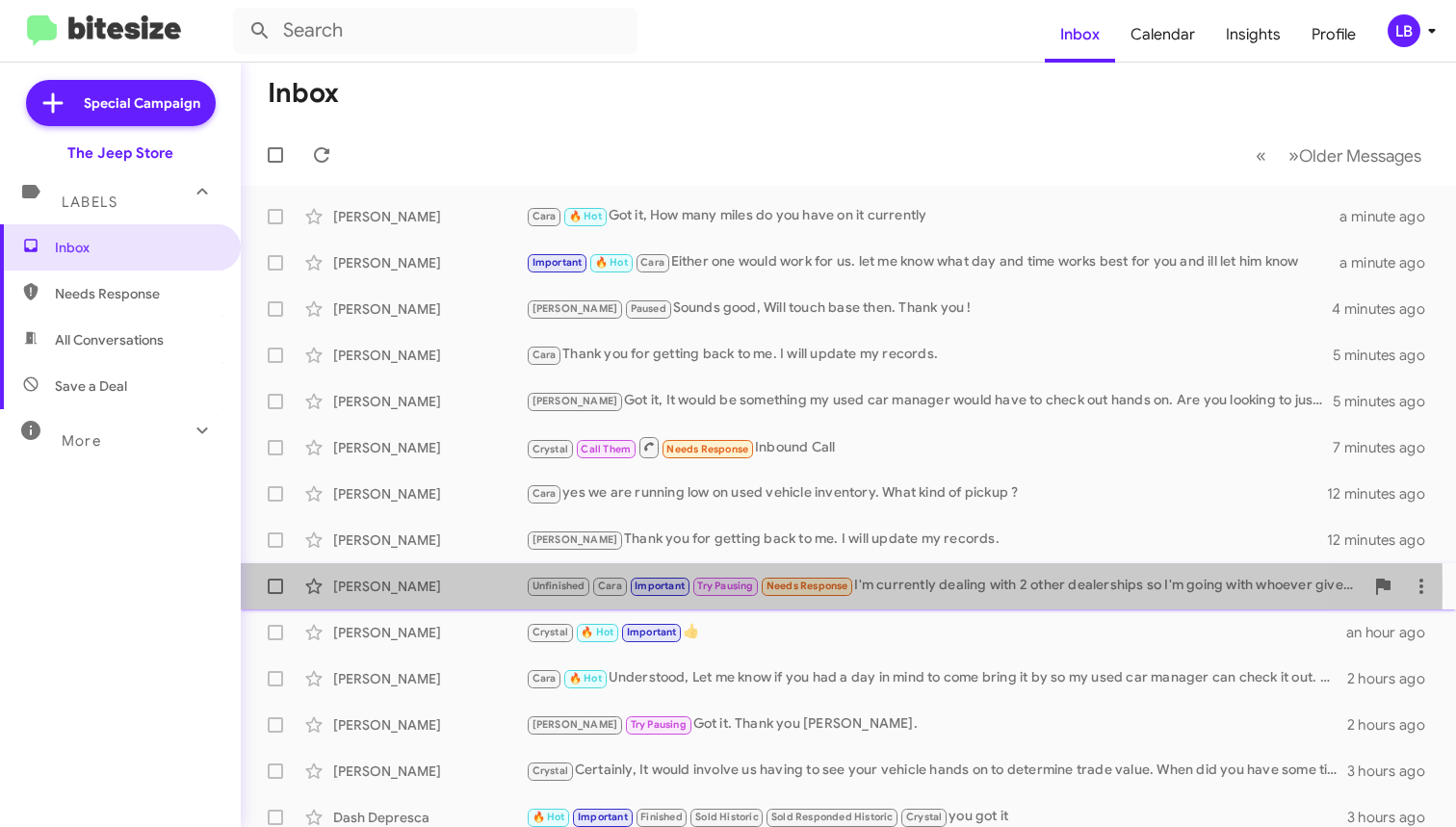
click at [408, 588] on div "[PERSON_NAME]" at bounding box center [429, 586] width 192 height 20
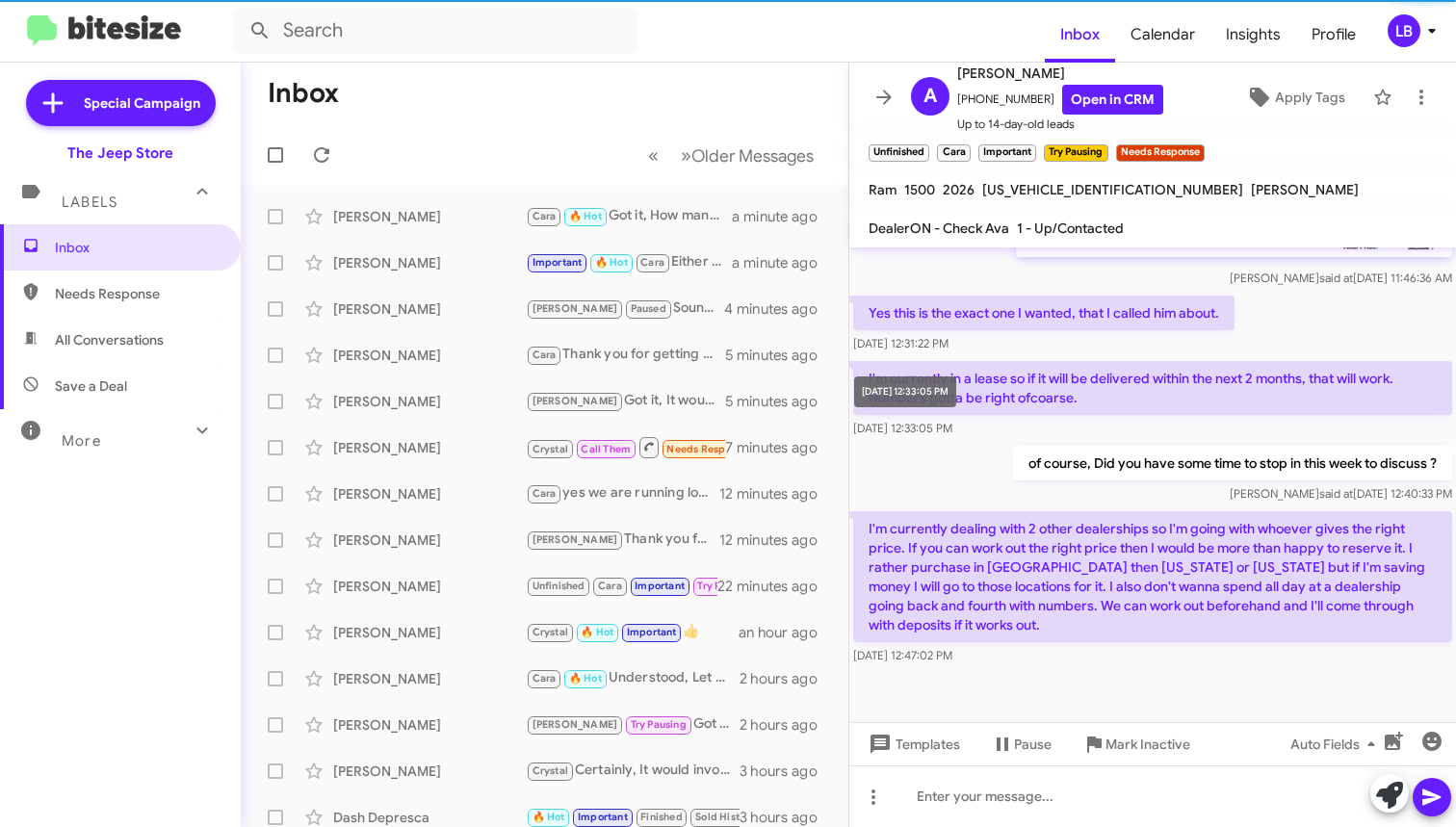
scroll to position [1321, 0]
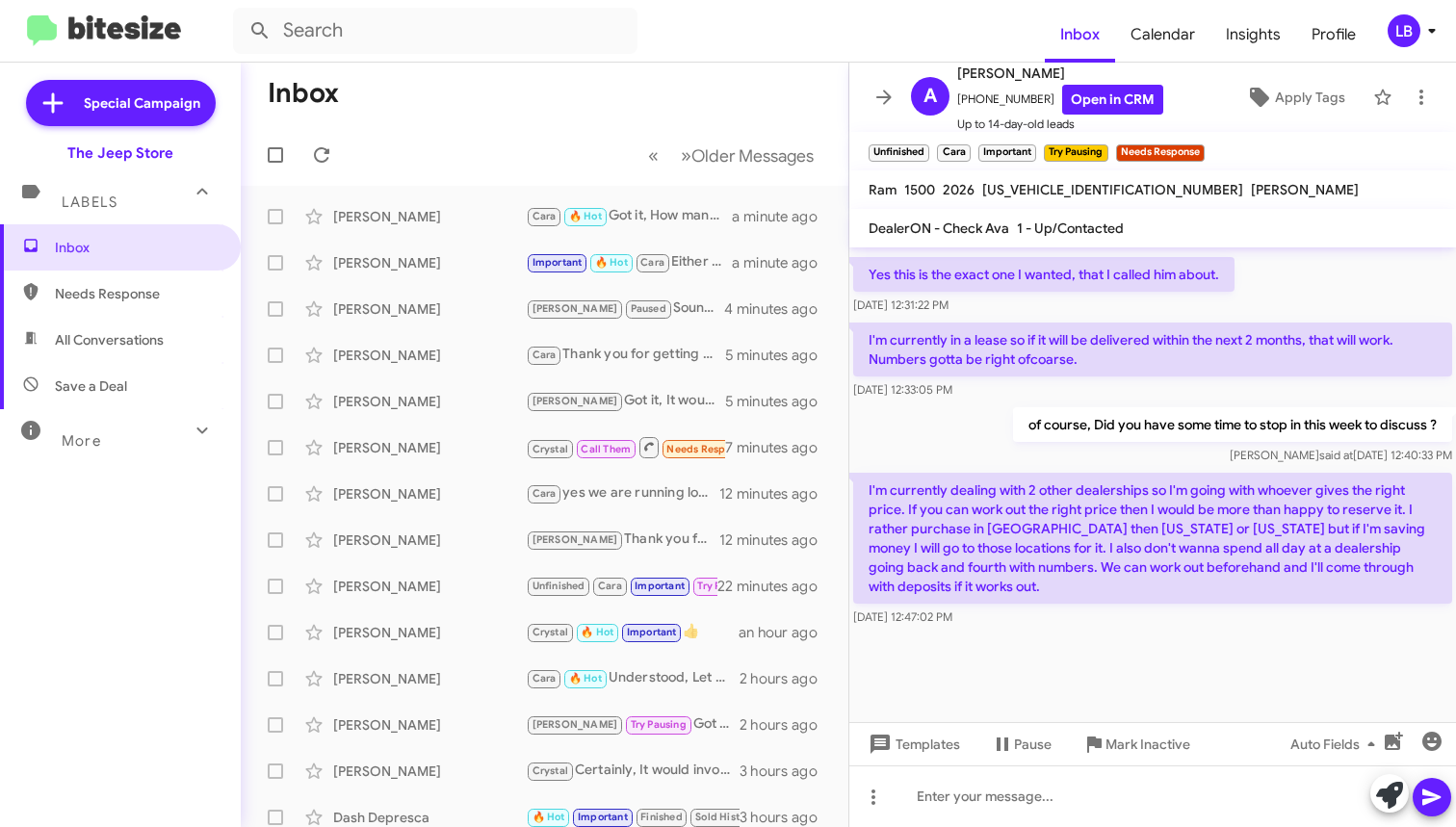
click at [959, 414] on div "of course, Did you have some time to stop in this week to discuss ? [PERSON_NAM…" at bounding box center [1152, 436] width 607 height 65
click at [1275, 319] on div "I'm currently in a lease so if it will be delivered within the next 2 months, t…" at bounding box center [1152, 361] width 607 height 85
click at [1268, 301] on div "Yes this is the exact one I wanted, that I called him about. [DATE] 12:31:22 PM" at bounding box center [1152, 286] width 607 height 65
drag, startPoint x: 1175, startPoint y: 788, endPoint x: 1180, endPoint y: 766, distance: 22.6
click at [1175, 787] on div at bounding box center [1152, 796] width 607 height 61
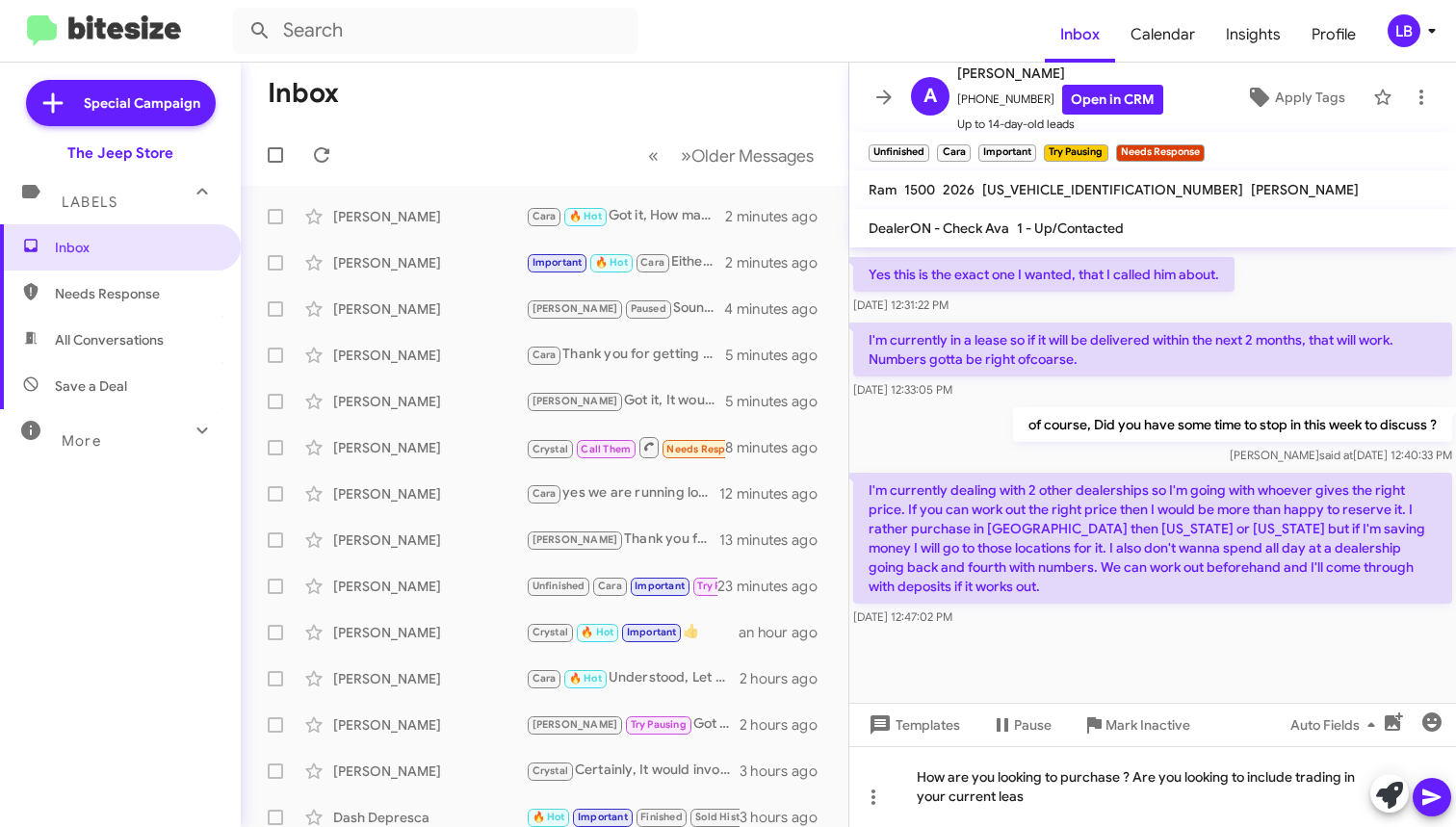
click at [1281, 281] on div "Yes this is the exact one I wanted, that I called him about. [DATE] 12:31:22 PM" at bounding box center [1152, 286] width 607 height 65
click at [1198, 796] on div "How are you looking to purchase ? Are you looking to include trading in your cu…" at bounding box center [1152, 787] width 607 height 81
drag, startPoint x: 1125, startPoint y: 807, endPoint x: 802, endPoint y: 739, distance: 330.1
click at [802, 739] on div "Inbox « Previous » Next Older Messages [PERSON_NAME] [PERSON_NAME] 🔥 Hot Got it…" at bounding box center [848, 444] width 1215 height 765
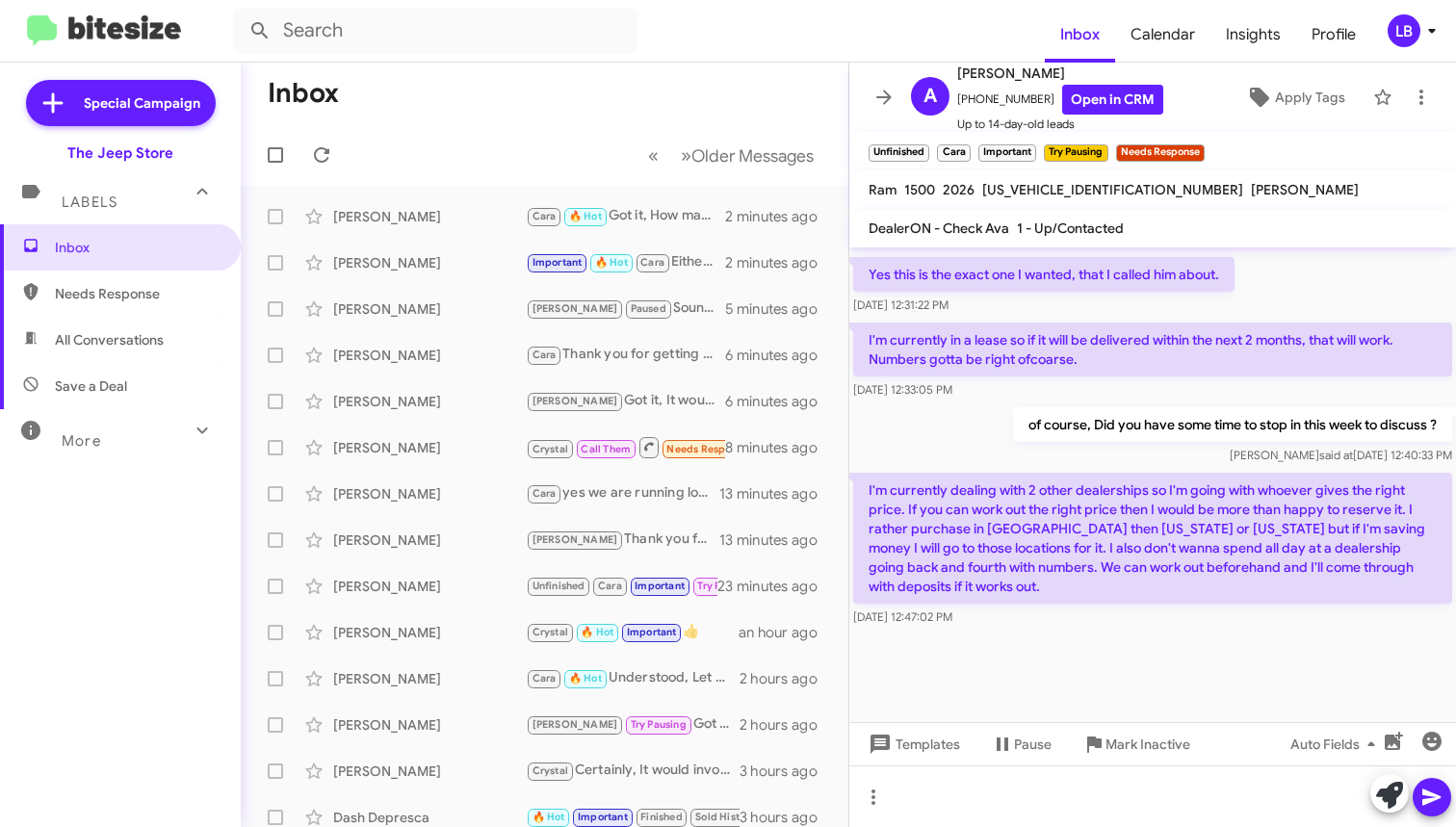
click at [945, 444] on div "of course, Did you have some time to stop in this week to discuss ? [PERSON_NAM…" at bounding box center [1152, 436] width 607 height 65
click at [1131, 698] on div at bounding box center [1152, 676] width 607 height 92
click at [1305, 282] on div "Yes this is the exact one I wanted, that I called him about. [DATE] 12:31:22 PM" at bounding box center [1152, 286] width 607 height 65
click at [1279, 398] on div "[DATE] 12:33:05 PM" at bounding box center [1152, 390] width 599 height 20
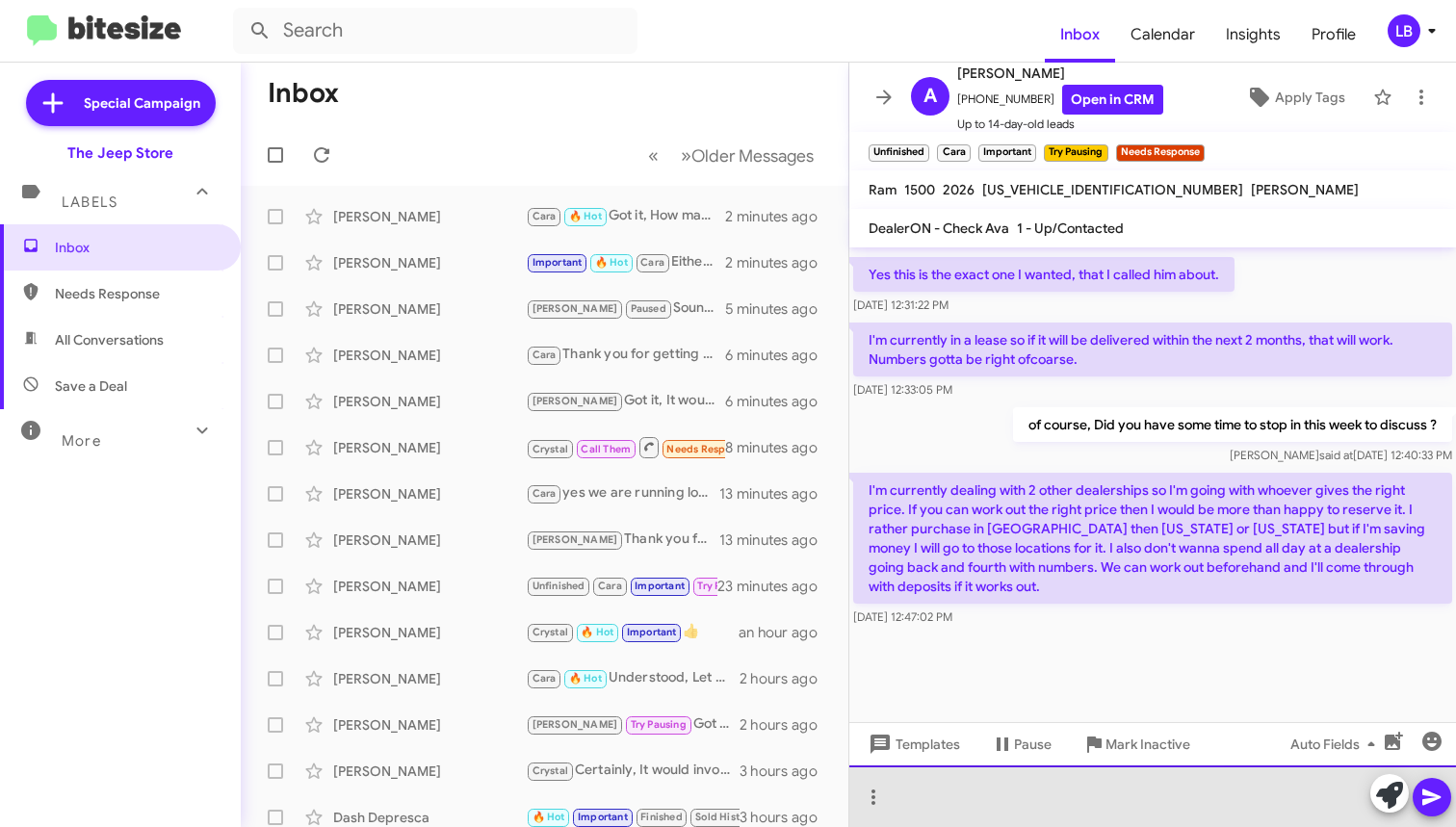
click at [1096, 806] on div at bounding box center [1152, 796] width 607 height 61
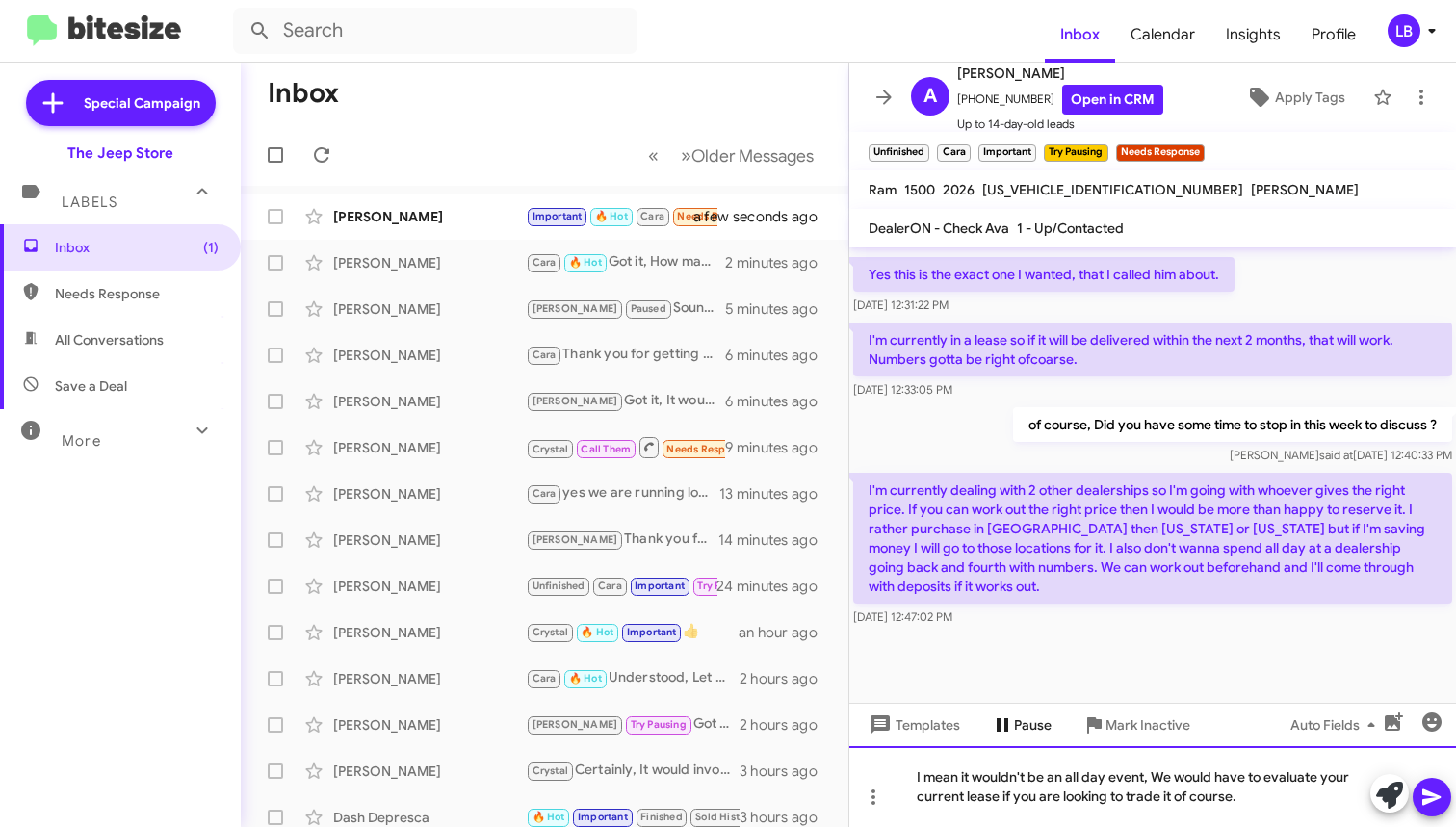
scroll to position [1325, 0]
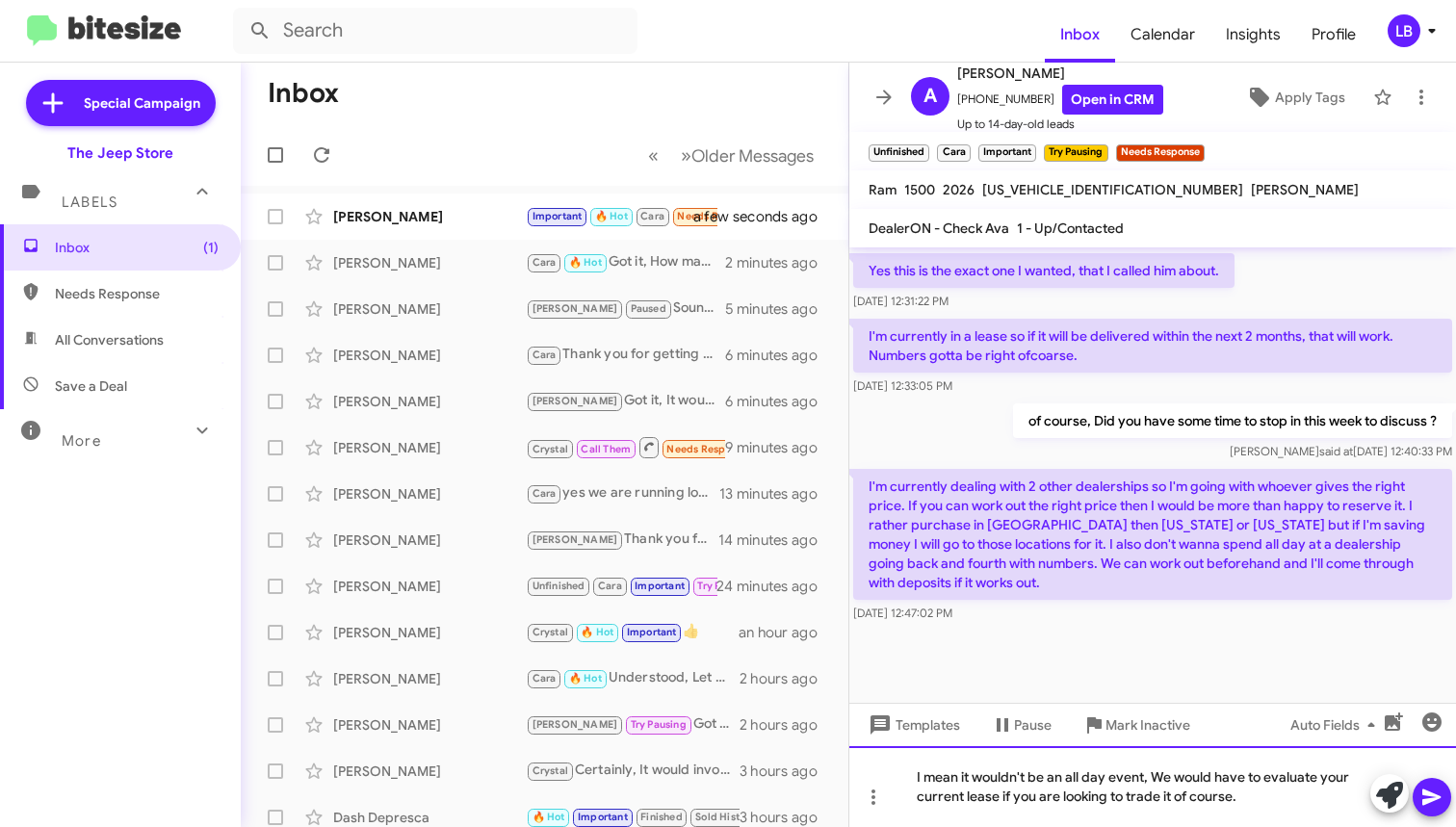
click at [1148, 778] on div "I mean it wouldn't be an all day event, We would have to evaluate your current …" at bounding box center [1152, 787] width 607 height 81
click at [1200, 781] on div "I mean it wouldn't be an all day event, We would have to evaluate your current …" at bounding box center [1152, 787] width 607 height 81
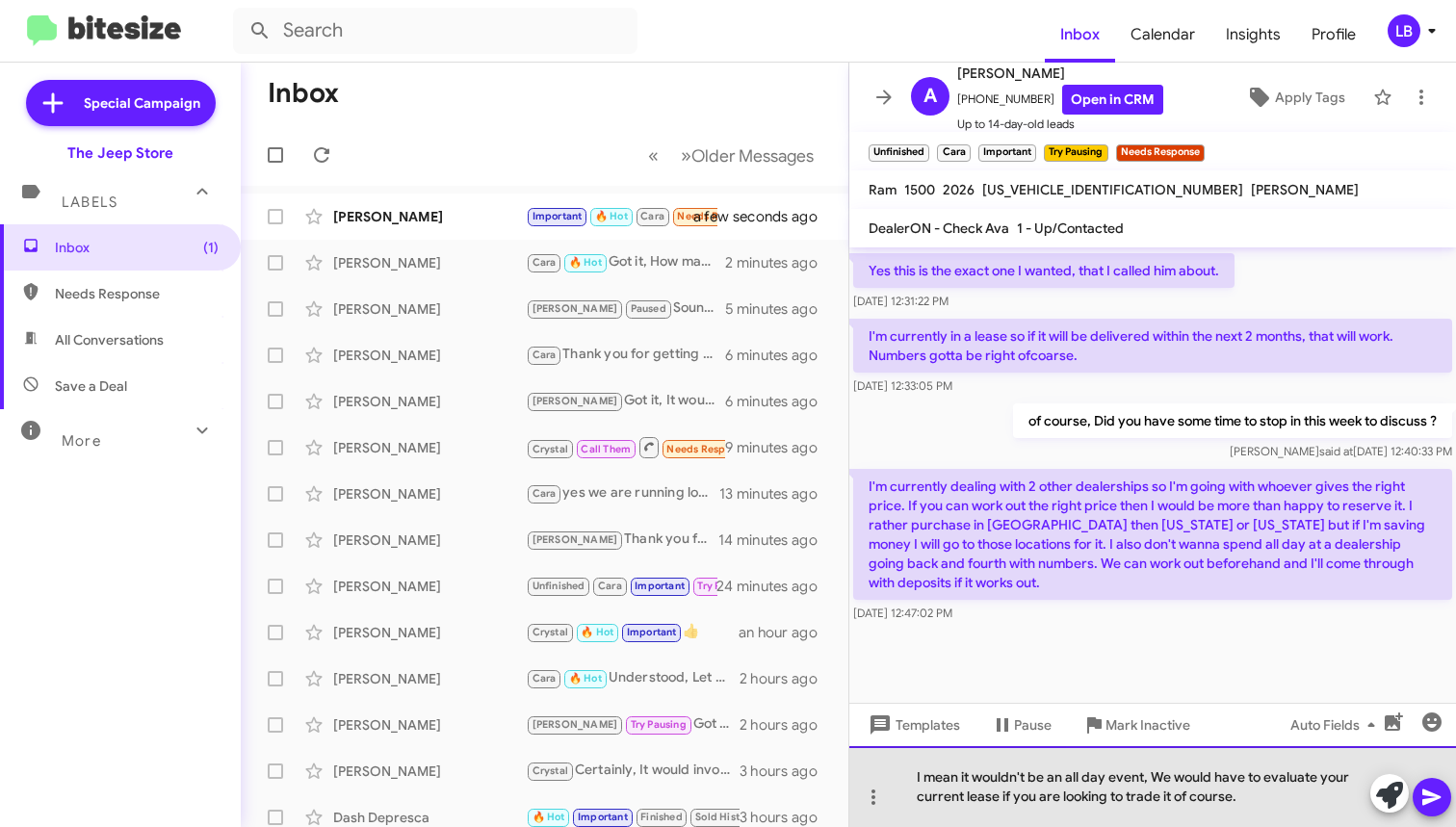
drag, startPoint x: 1140, startPoint y: 776, endPoint x: 1153, endPoint y: 771, distance: 13.9
click at [1141, 776] on div "I mean it wouldn't be an all day event, We would have to evaluate your current …" at bounding box center [1152, 787] width 607 height 81
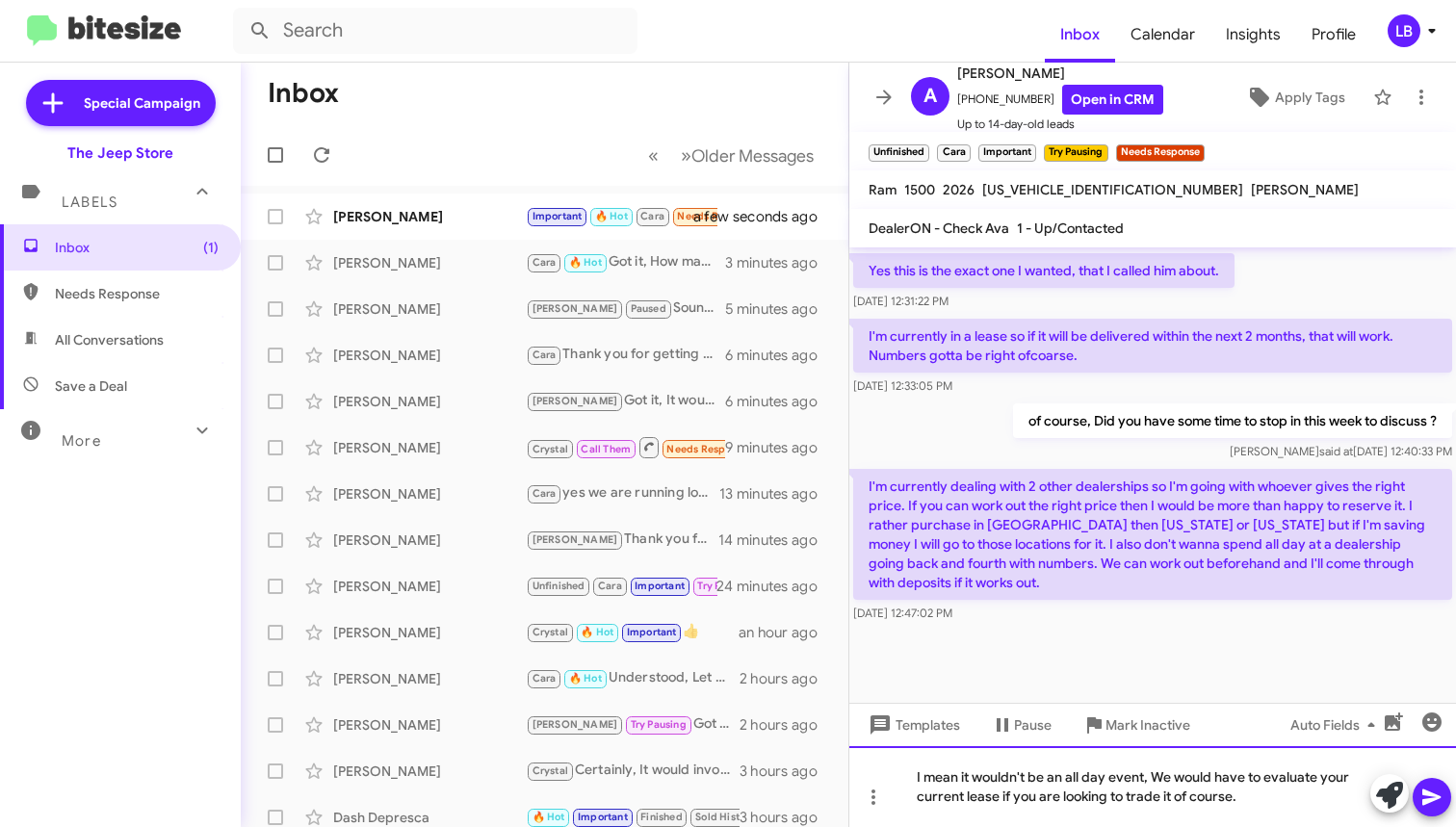
click at [1150, 781] on div "I mean it wouldn't be an all day event, We would have to evaluate your current …" at bounding box center [1152, 787] width 607 height 81
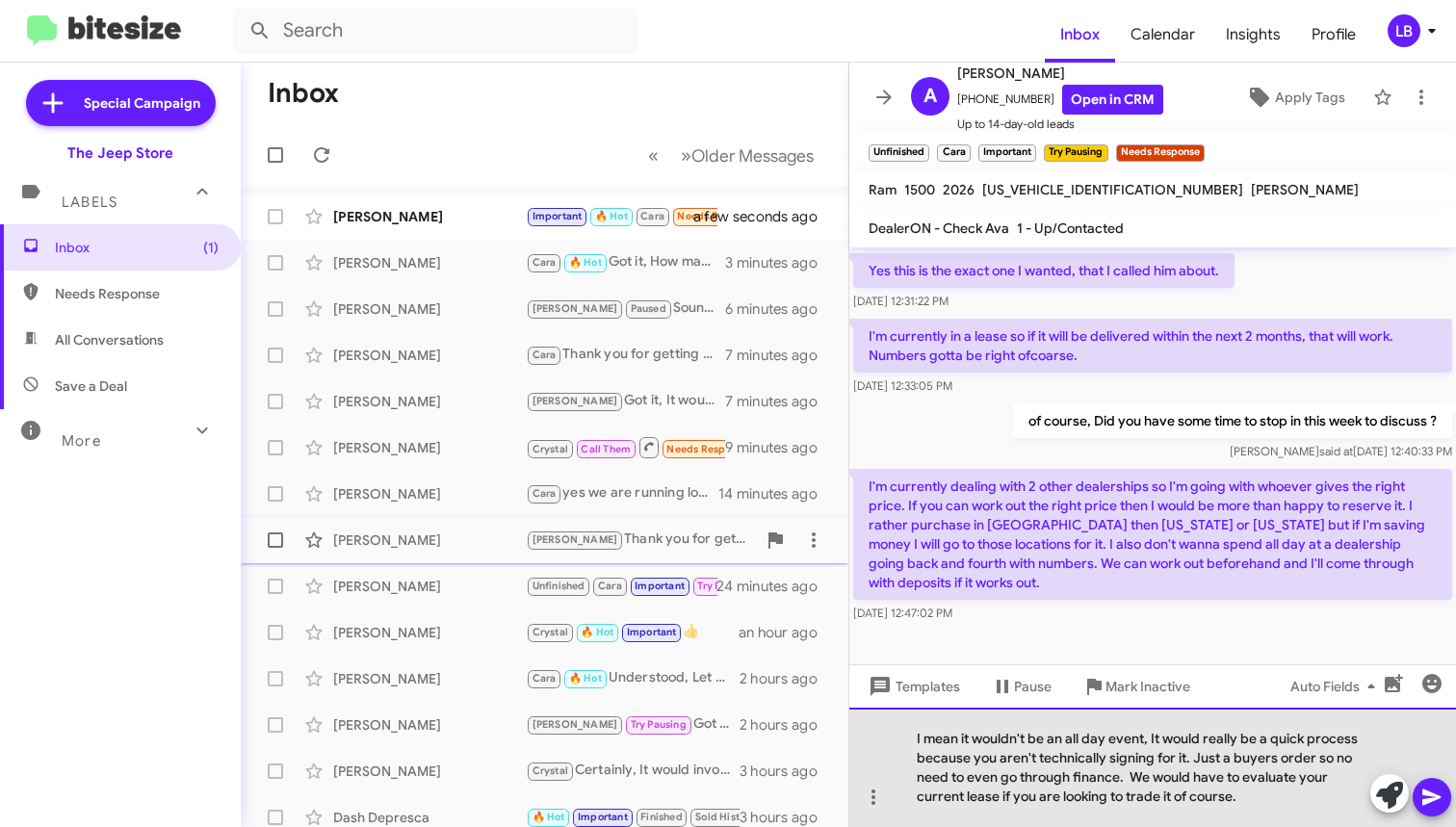
drag, startPoint x: 1271, startPoint y: 805, endPoint x: 636, endPoint y: 539, distance: 688.5
click at [620, 580] on div "Inbox « Previous » Next Older Messages [PERSON_NAME] Important 🔥 Hot Cara Needs…" at bounding box center [848, 444] width 1215 height 765
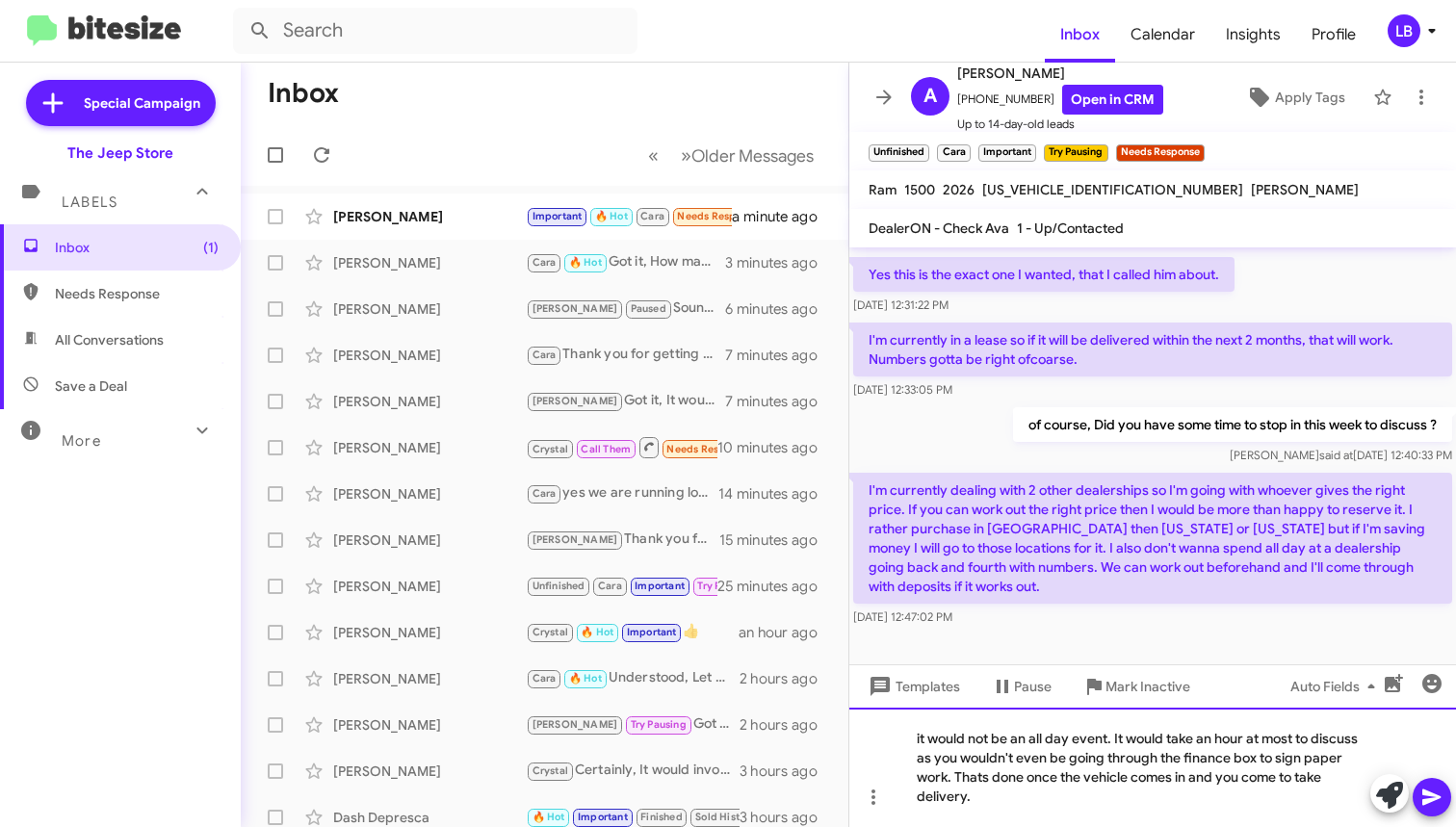
scroll to position [1380, 0]
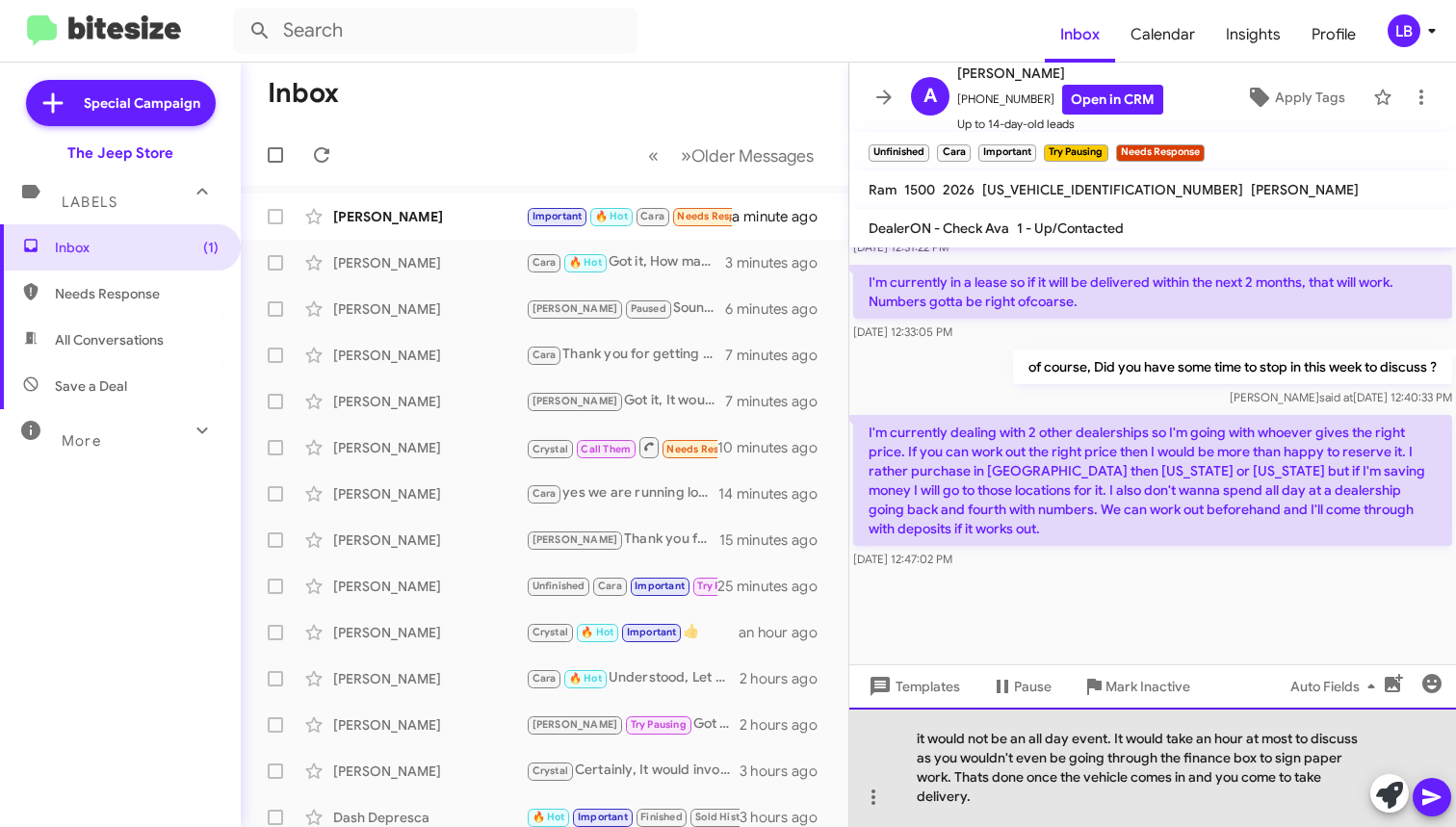
click at [1094, 784] on div "it would not be an all day event. It would take an hour at most to discuss as y…" at bounding box center [1152, 767] width 607 height 119
click at [1069, 805] on div "it would not be an all day event. It would take an hour at most to discuss as y…" at bounding box center [1152, 767] width 607 height 119
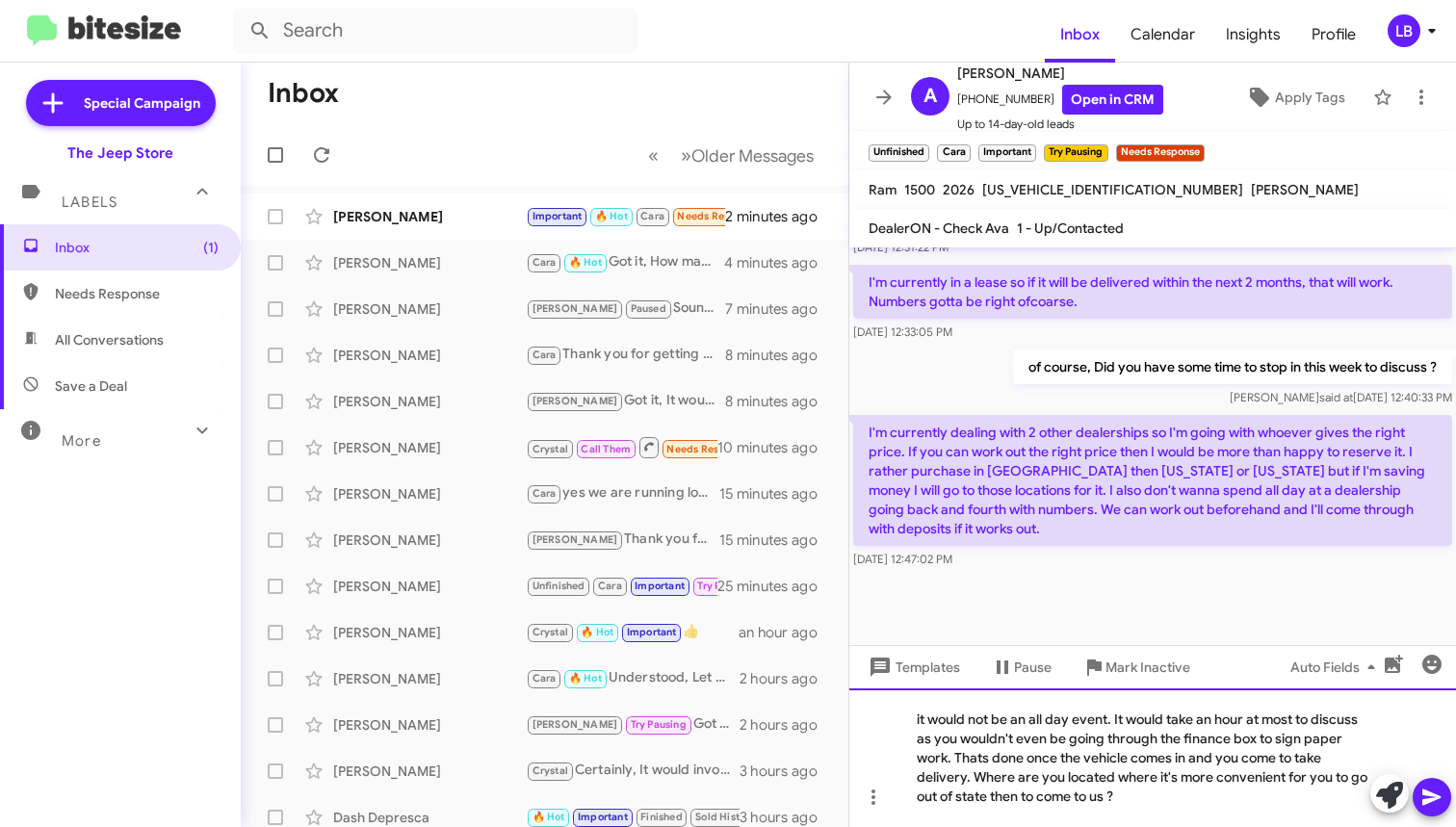
click at [1243, 771] on div "it would not be an all day event. It would take an hour at most to discuss as y…" at bounding box center [1152, 758] width 607 height 138
click at [1303, 785] on div "it would not be an all day event. It would take an hour at most to discuss as y…" at bounding box center [1152, 758] width 607 height 138
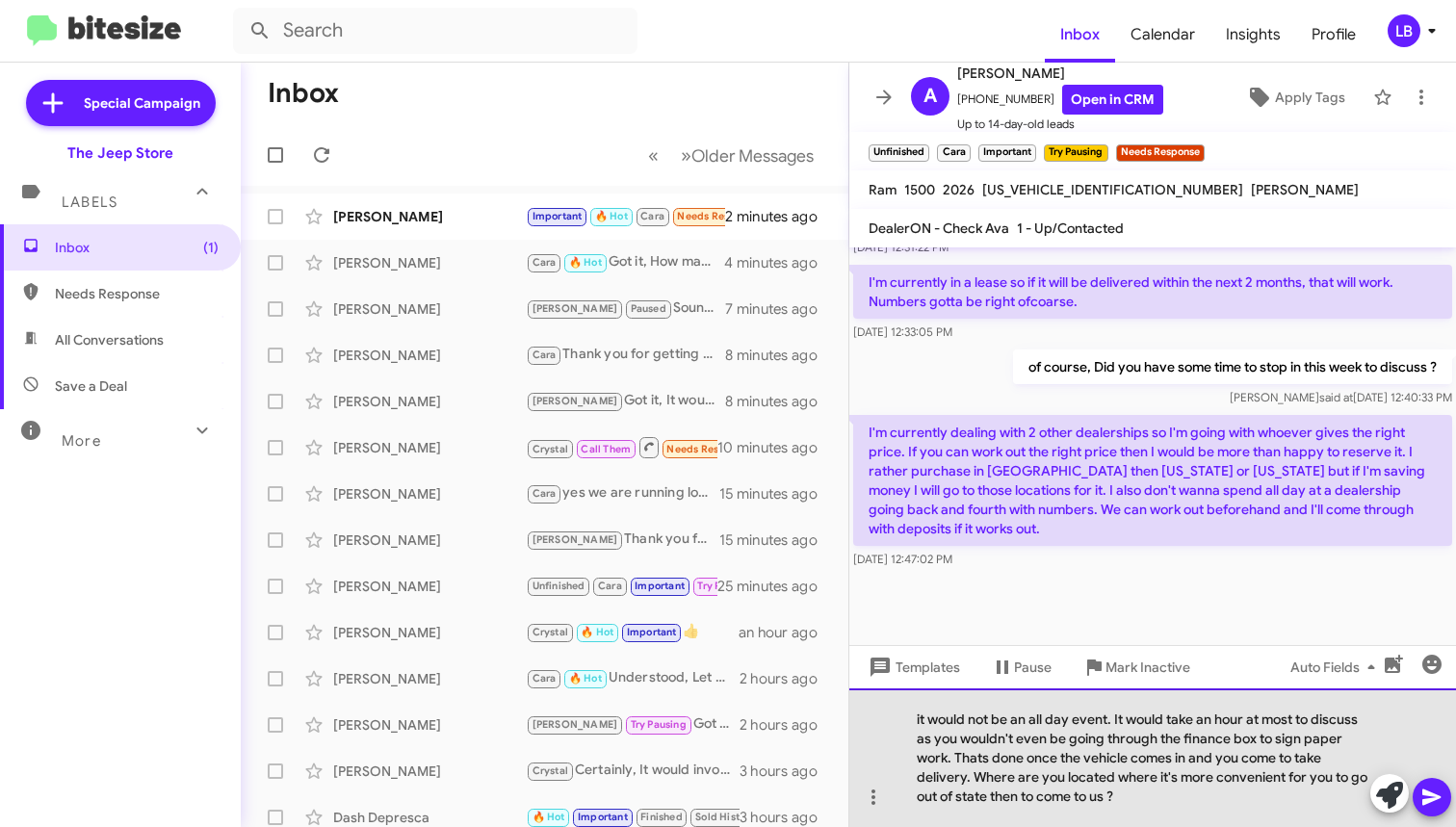
click at [1111, 785] on div "it would not be an all day event. It would take an hour at most to discuss as y…" at bounding box center [1152, 758] width 607 height 138
click at [1161, 793] on div "it would not be an all day event. It would take an hour at most to discuss as y…" at bounding box center [1152, 758] width 607 height 138
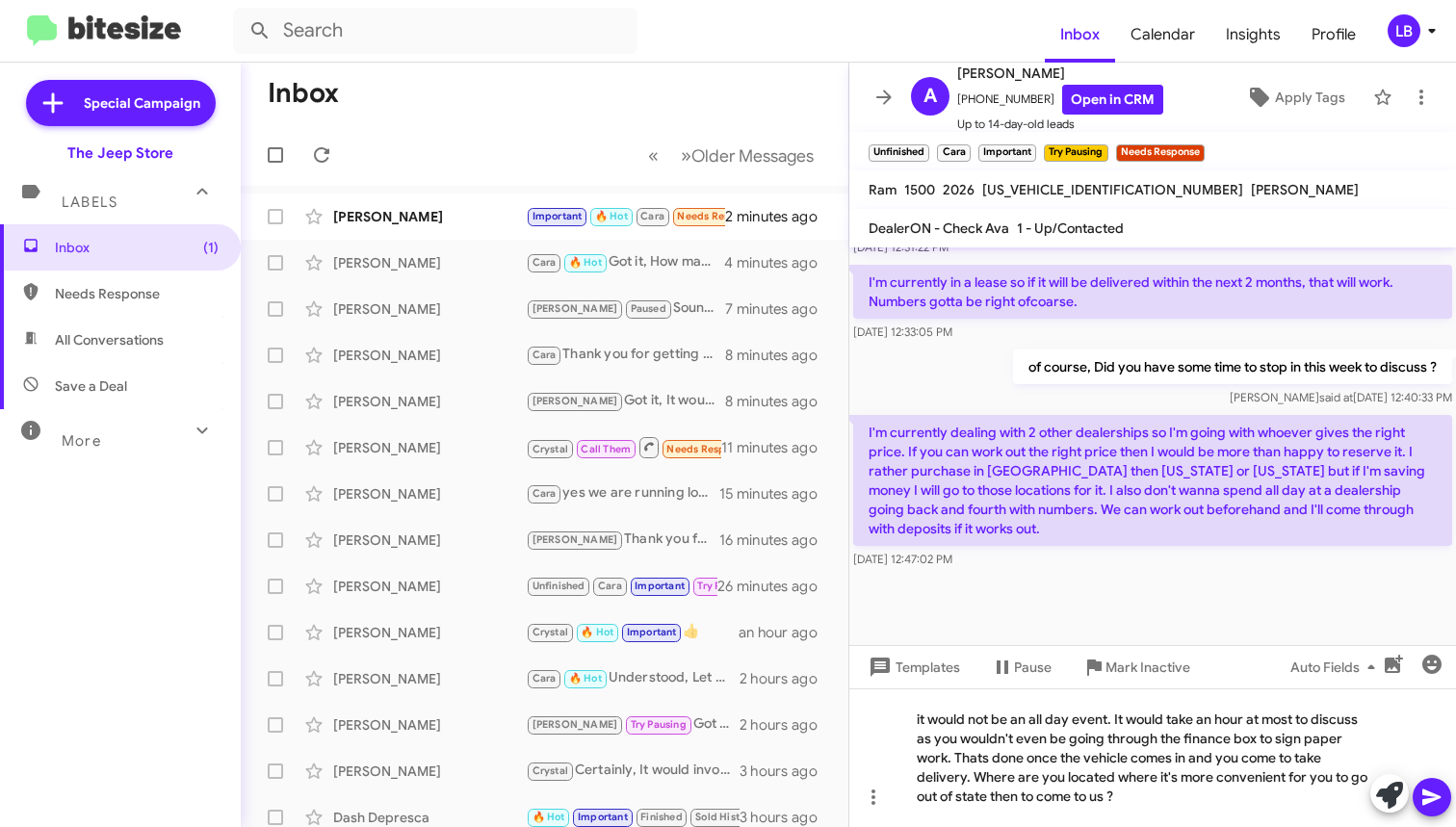
drag, startPoint x: 1183, startPoint y: 564, endPoint x: 1140, endPoint y: 513, distance: 66.7
click at [1183, 564] on div "[DATE] 12:47:02 PM" at bounding box center [1152, 560] width 599 height 20
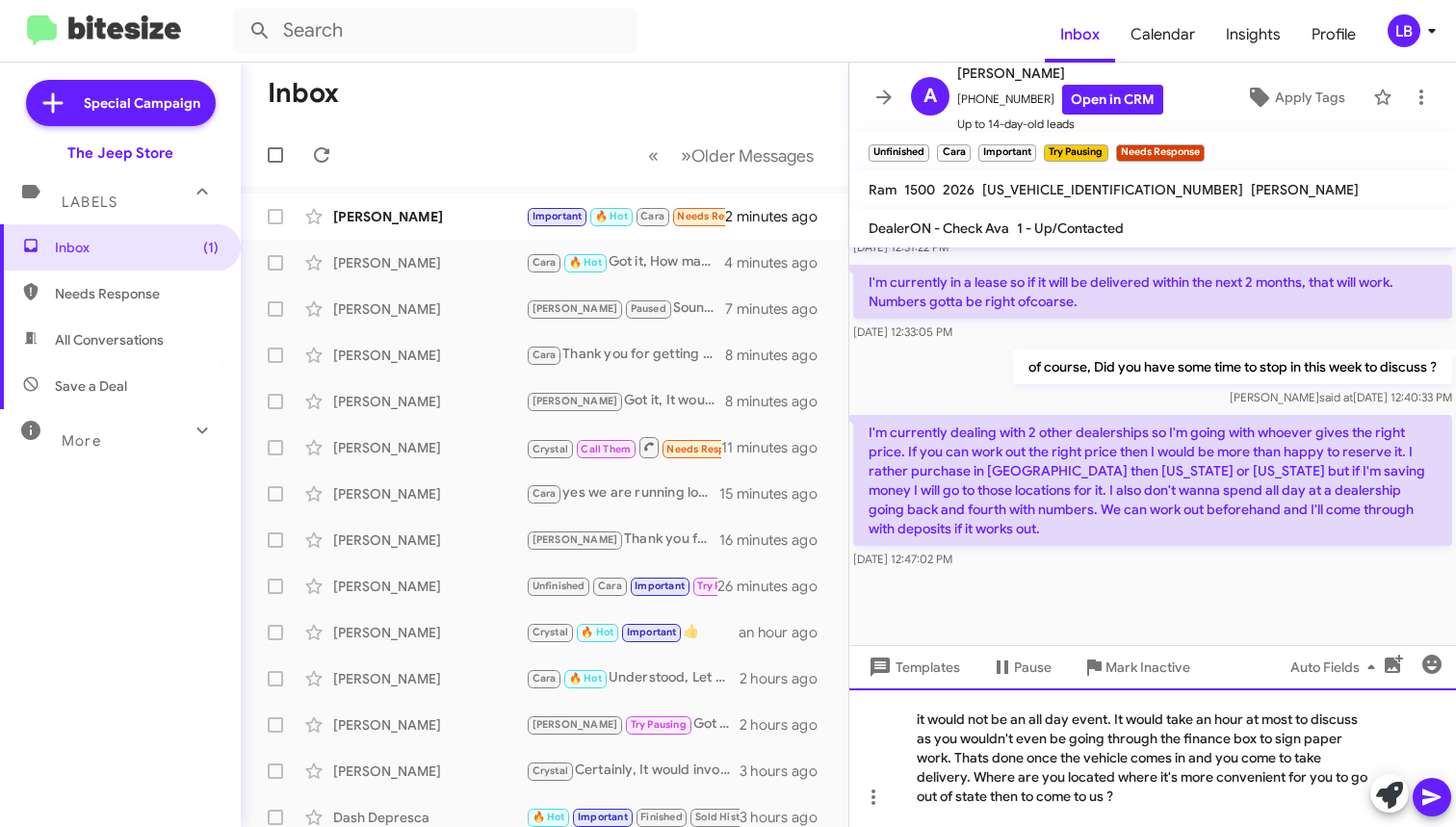
drag, startPoint x: 1197, startPoint y: 795, endPoint x: 1261, endPoint y: 788, distance: 64.4
click at [1210, 790] on div "it would not be an all day event. It would take an hour at most to discuss as y…" at bounding box center [1152, 758] width 607 height 138
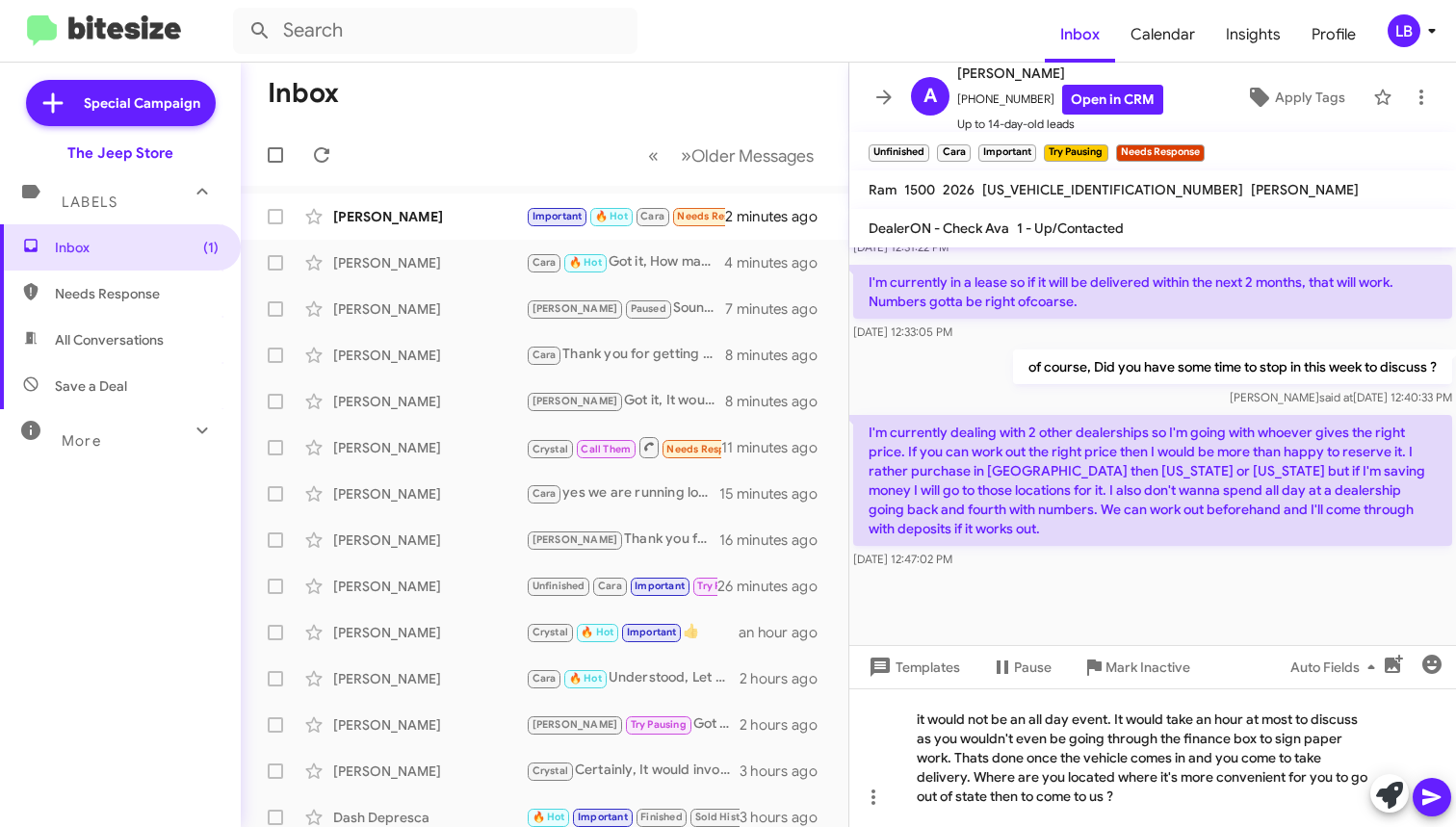
click at [1432, 786] on icon at bounding box center [1431, 796] width 23 height 23
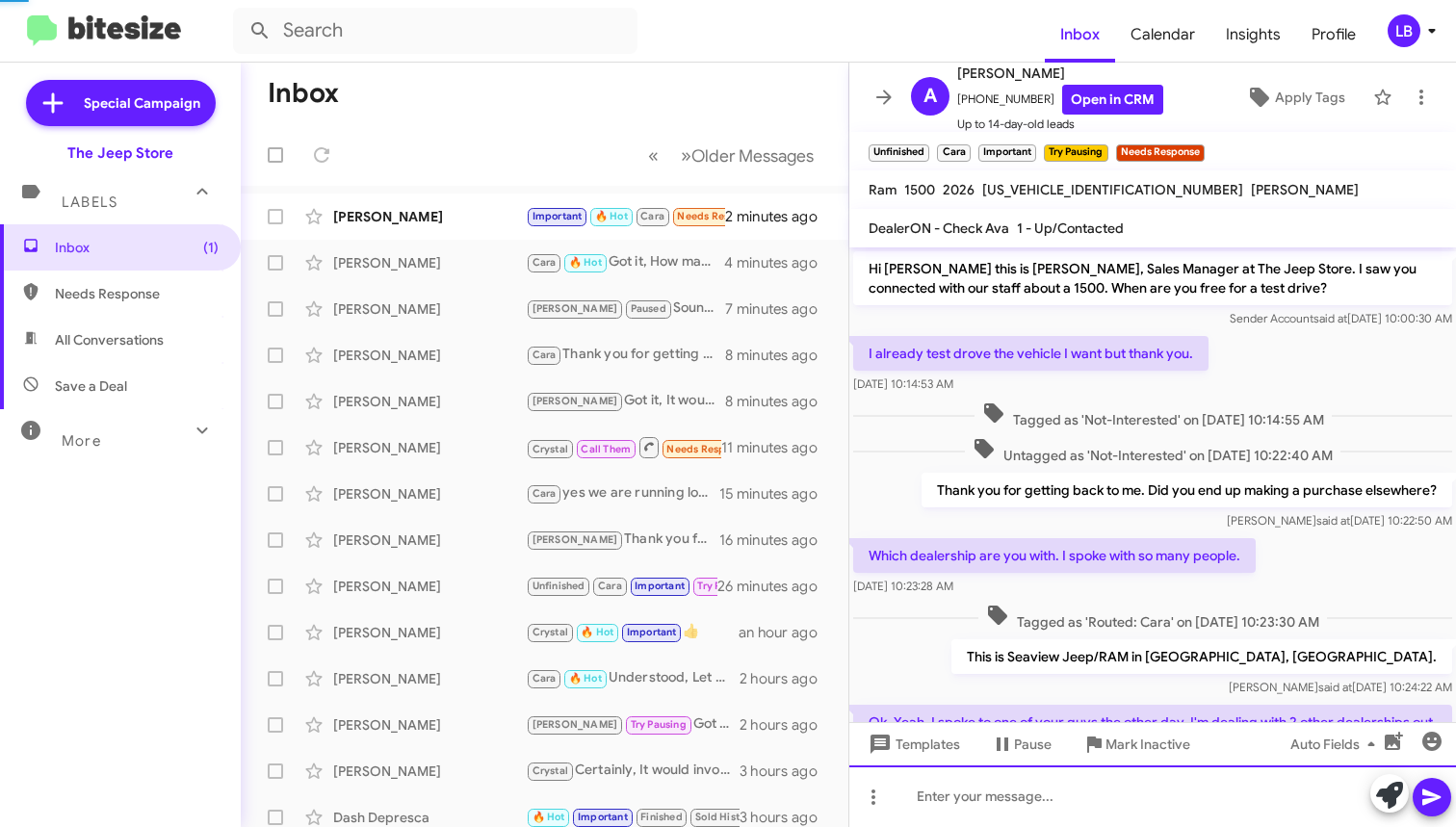
scroll to position [1450, 0]
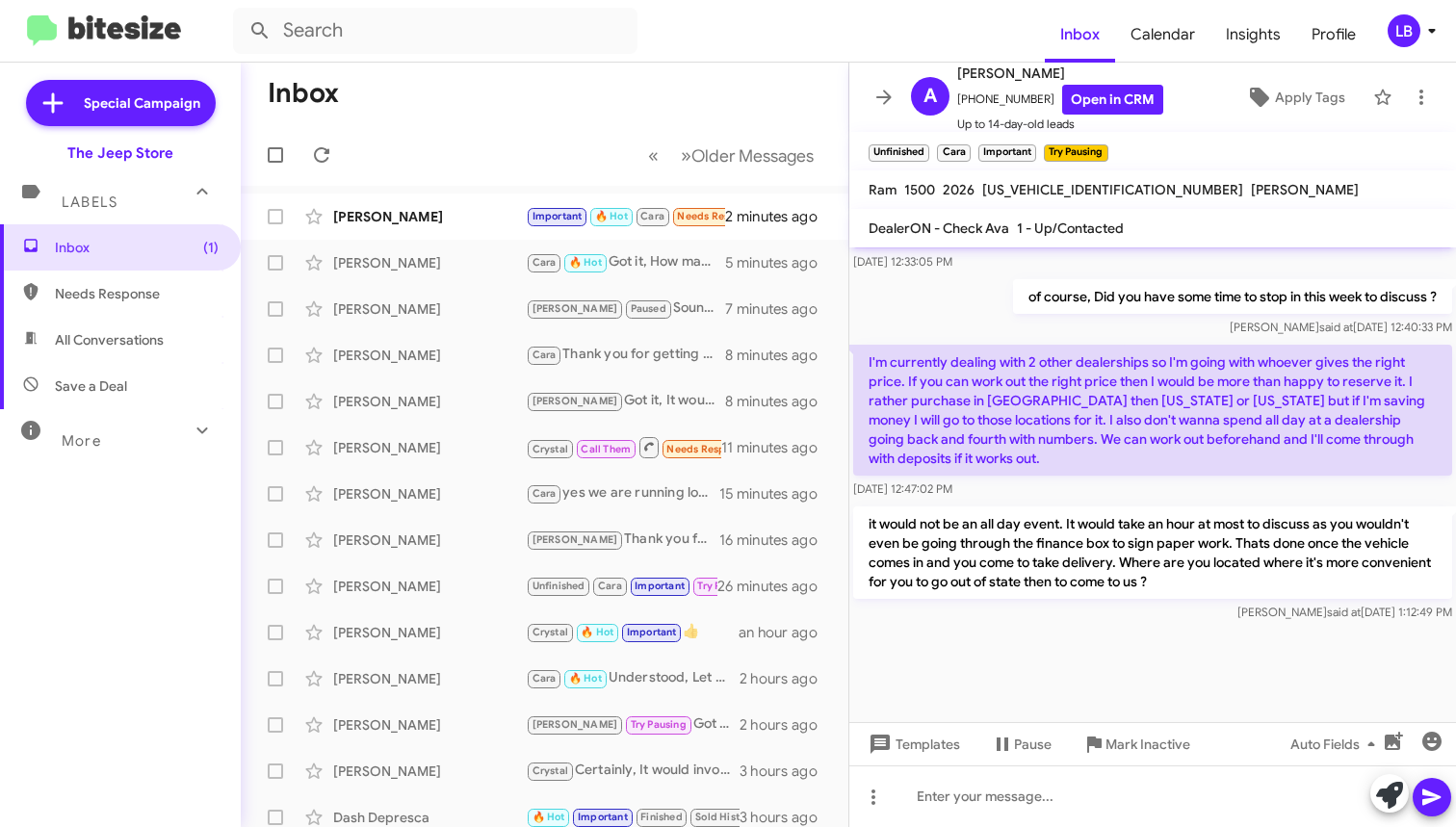
click at [956, 289] on div "of course, Did you have some time to stop in this week to discuss ? [PERSON_NAM…" at bounding box center [1152, 308] width 607 height 65
click at [1216, 272] on div "I'm currently in a lease so if it will be delivered within the next 2 months, t…" at bounding box center [1152, 233] width 607 height 85
click at [535, 116] on mat-toolbar-row "Inbox" at bounding box center [545, 93] width 608 height 61
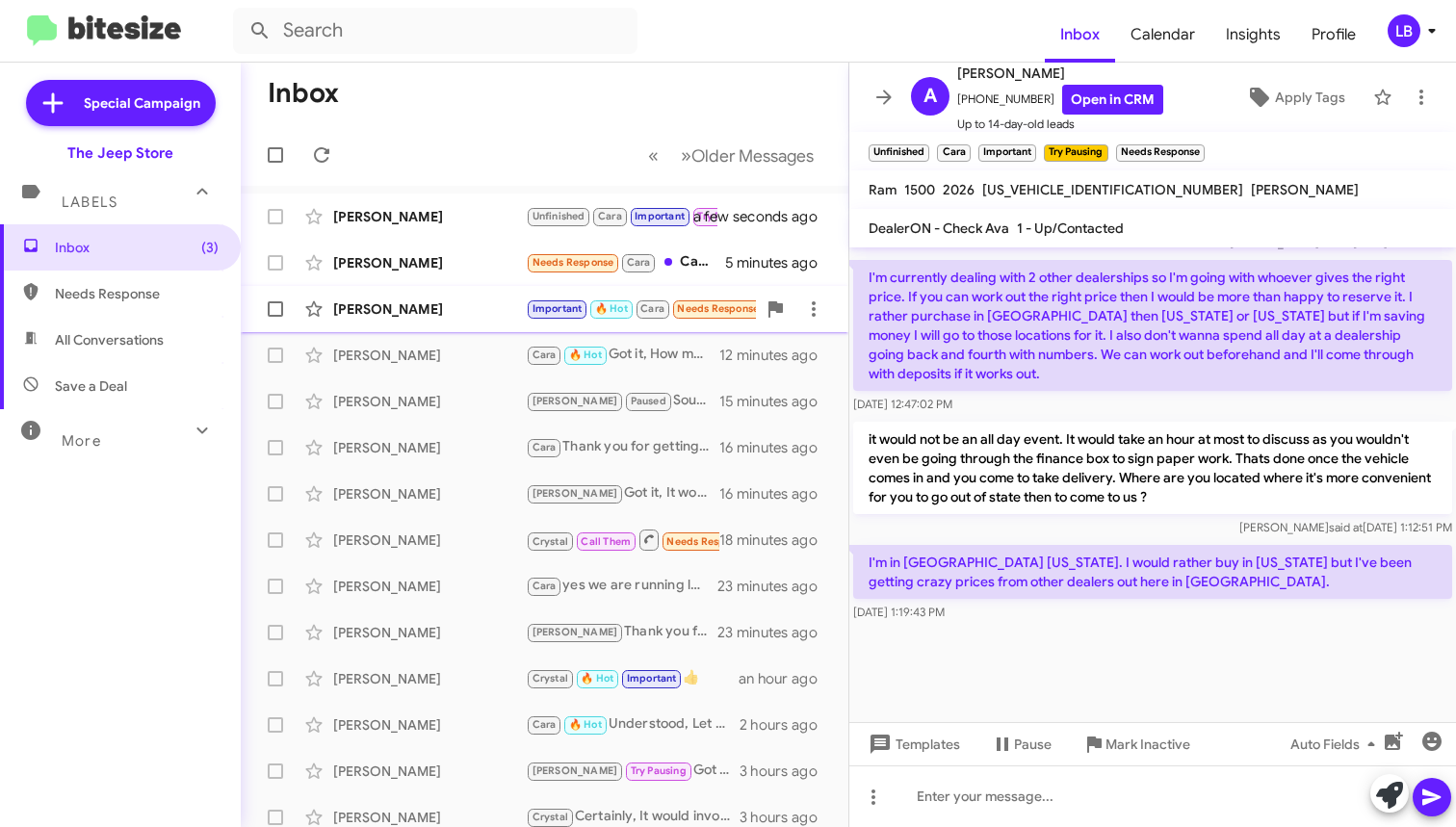
click at [420, 309] on div "[PERSON_NAME]" at bounding box center [429, 309] width 192 height 20
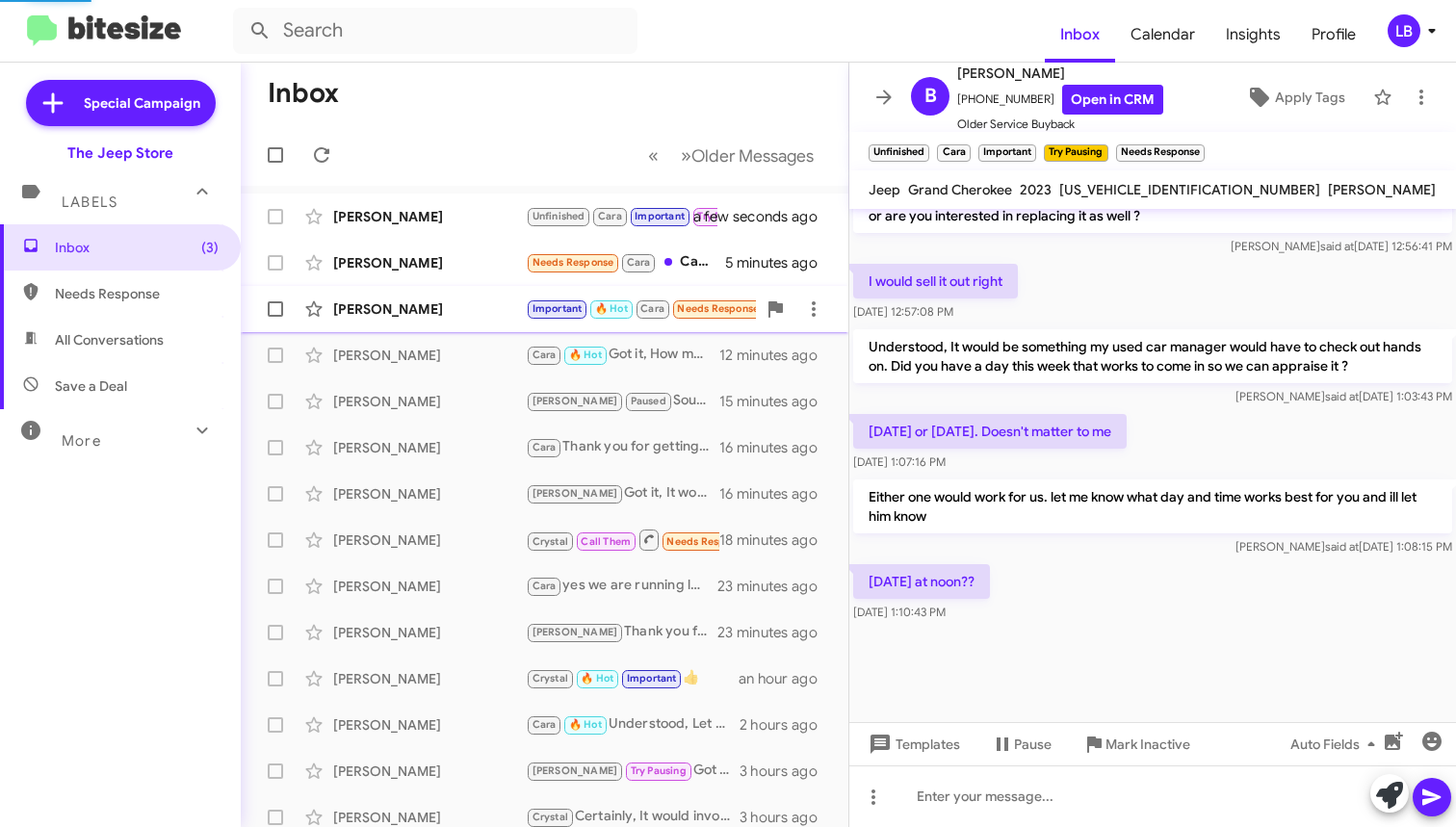
scroll to position [874, 0]
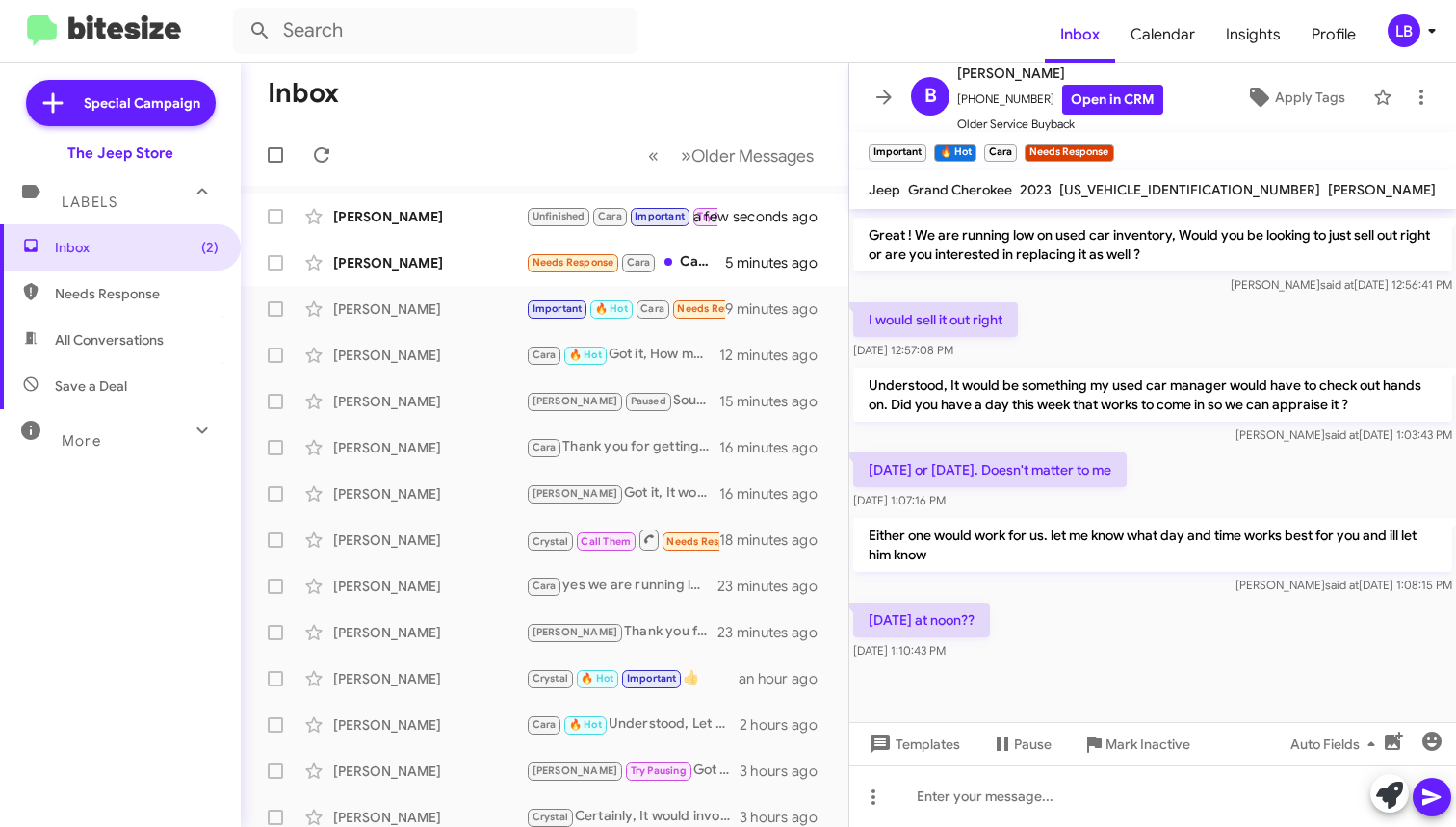
click at [1213, 449] on div "[DATE] or [DATE]. Doesn't matter to me [DATE] 1:07:16 PM" at bounding box center [1152, 482] width 607 height 65
drag, startPoint x: 1057, startPoint y: 620, endPoint x: 1089, endPoint y: 544, distance: 82.5
click at [1057, 619] on div "[DATE] at noon?? [DATE] 1:10:43 PM" at bounding box center [1152, 632] width 607 height 65
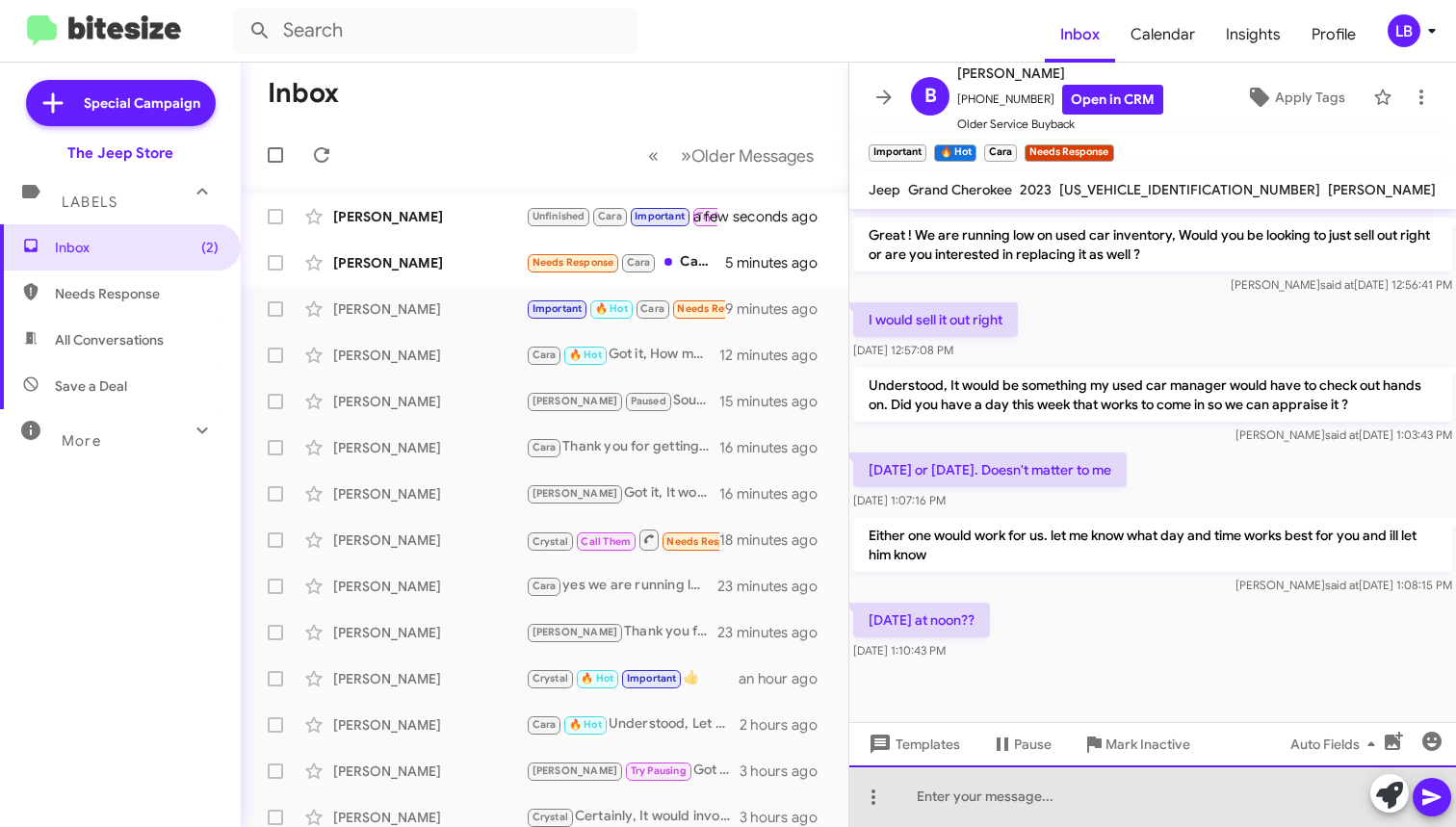
click at [1048, 821] on div at bounding box center [1152, 796] width 607 height 61
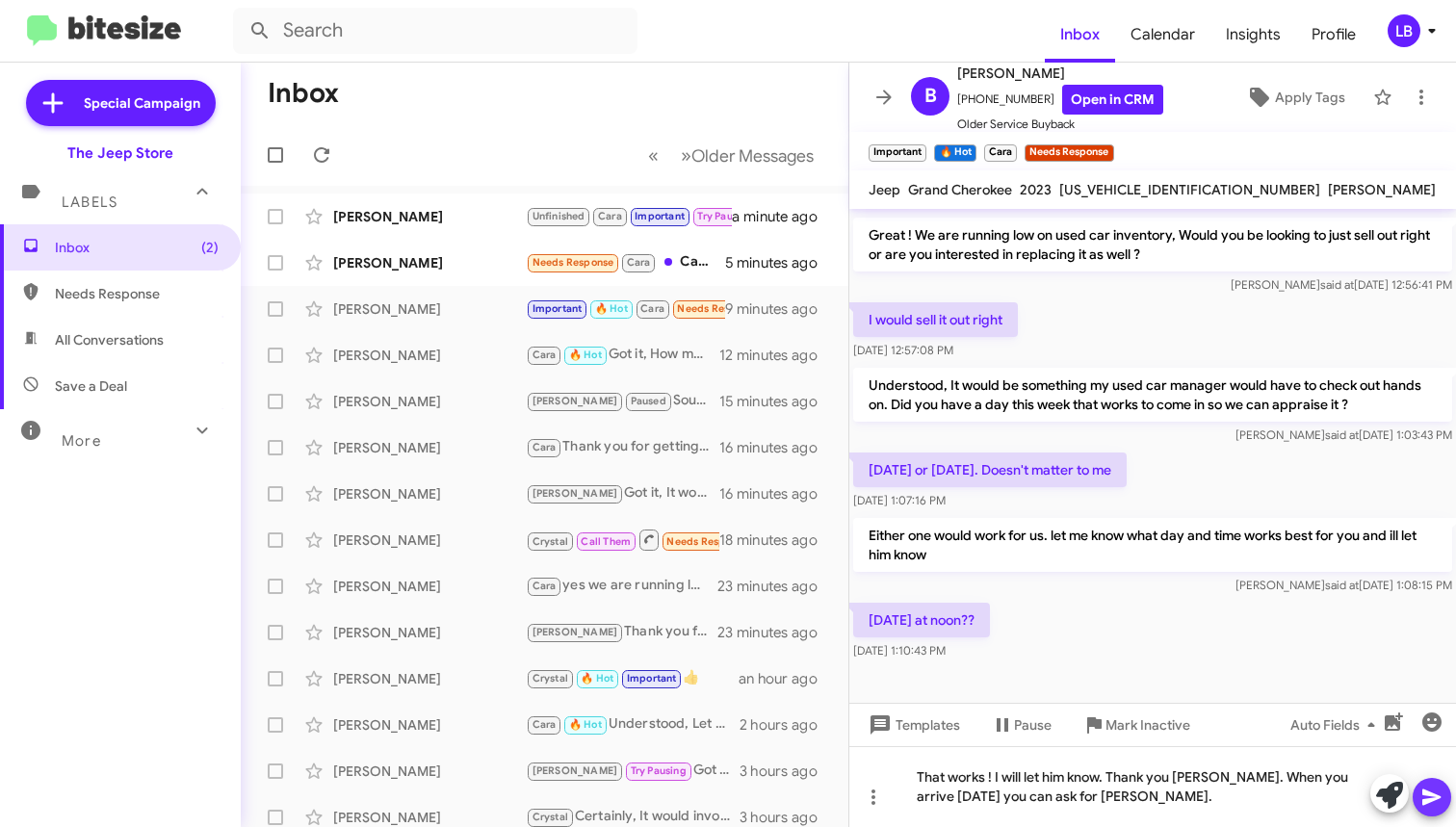
click at [1427, 798] on icon at bounding box center [1431, 796] width 23 height 23
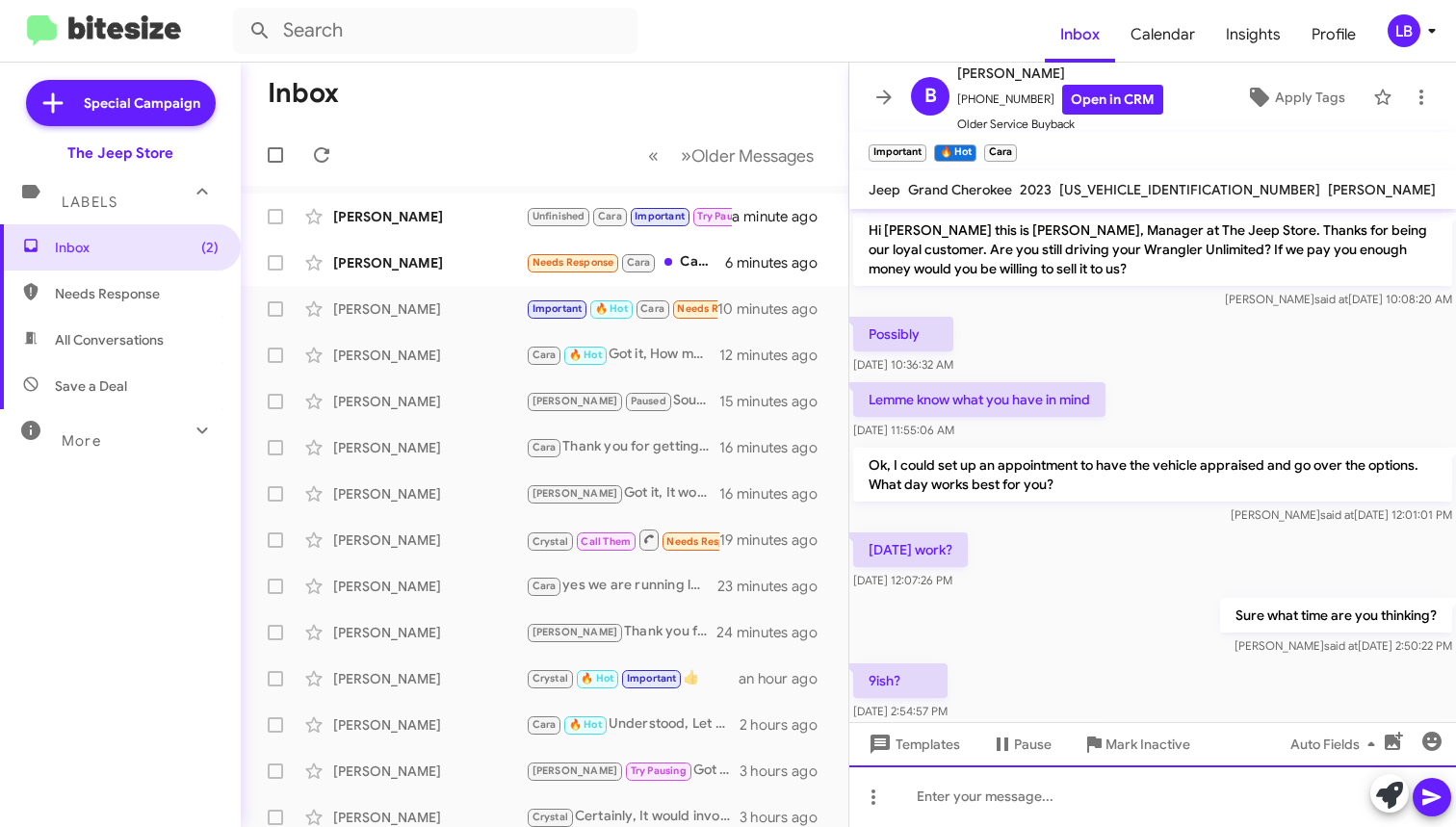
scroll to position [1935, 0]
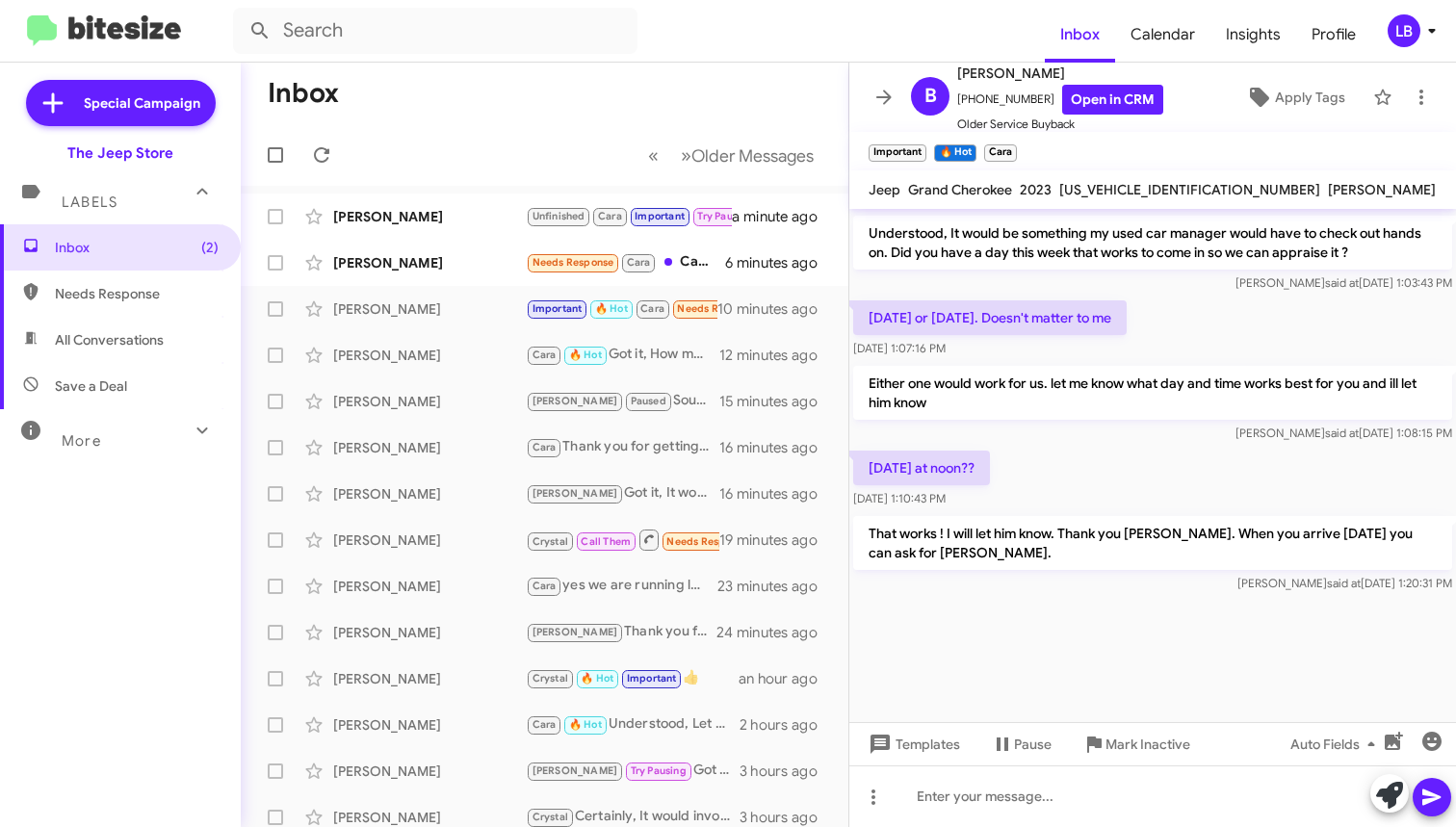
click at [1100, 366] on p "Either one would work for us. let me know what day and time works best for you …" at bounding box center [1152, 393] width 599 height 54
click at [1059, 802] on div at bounding box center [1152, 796] width 607 height 61
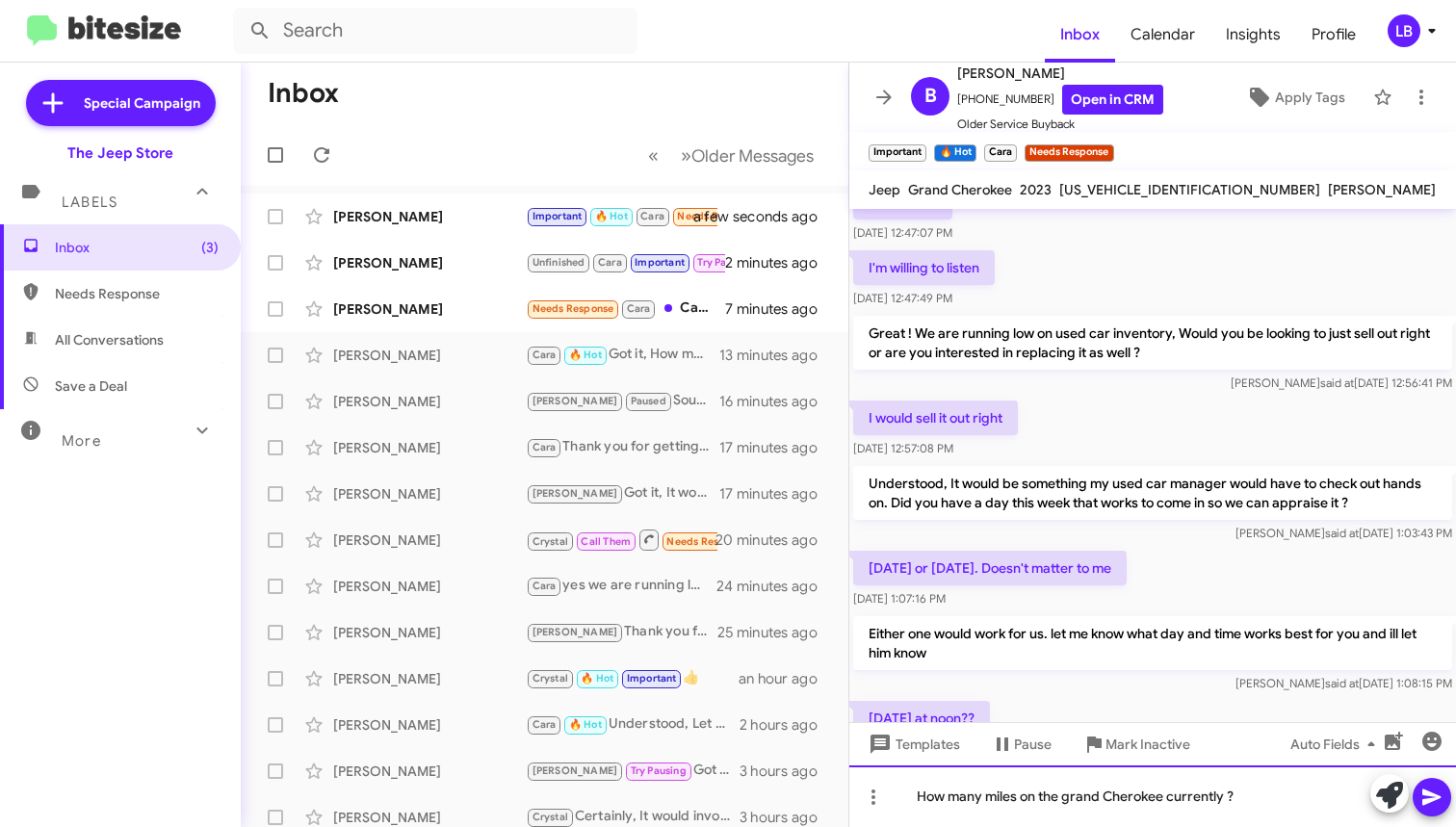
scroll to position [874, 0]
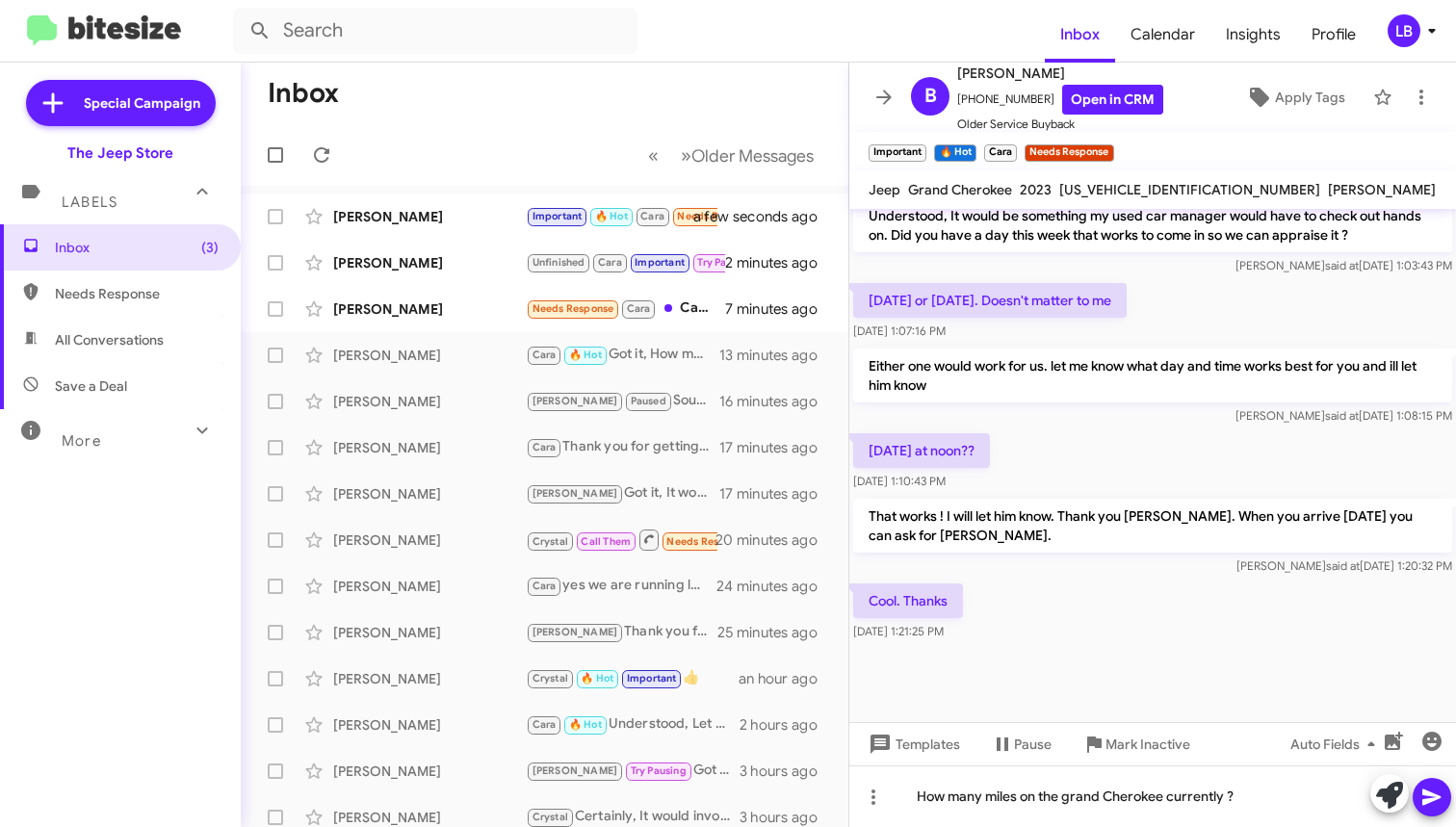
click at [1436, 795] on icon at bounding box center [1431, 797] width 19 height 17
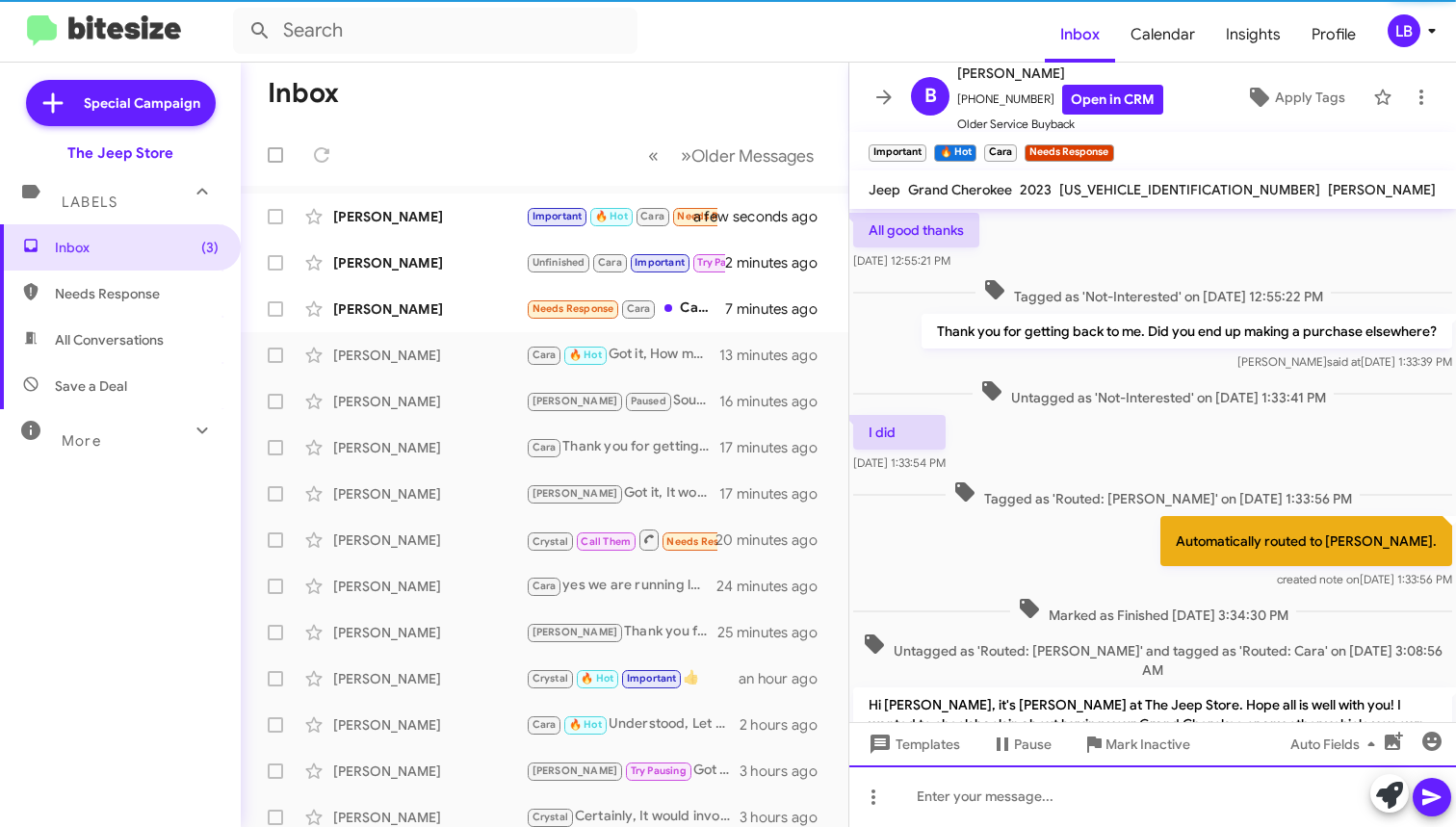
scroll to position [944, 0]
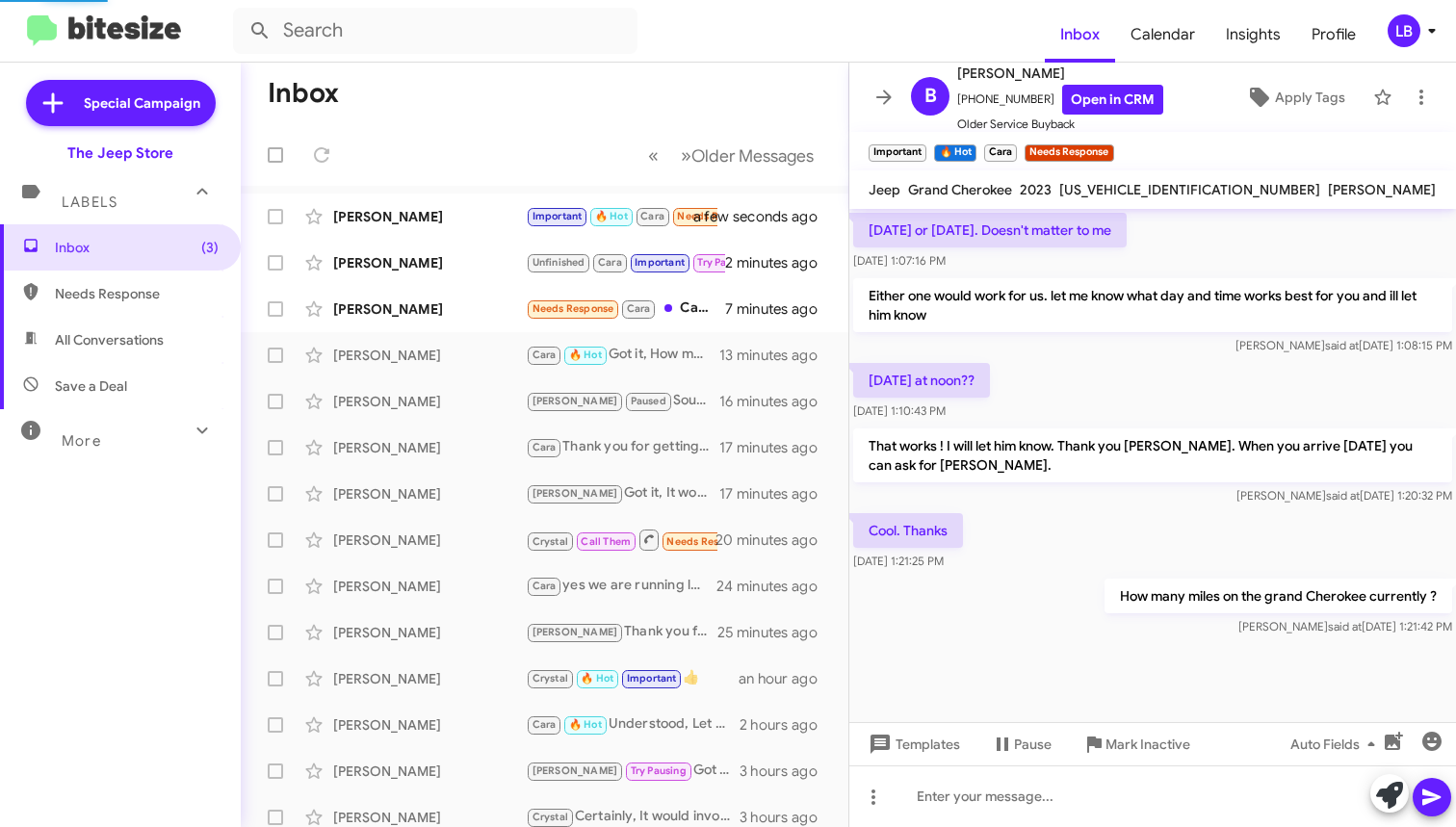
click at [1176, 338] on div "Either one would work for us. let me know what day and time works best for you …" at bounding box center [1152, 317] width 607 height 85
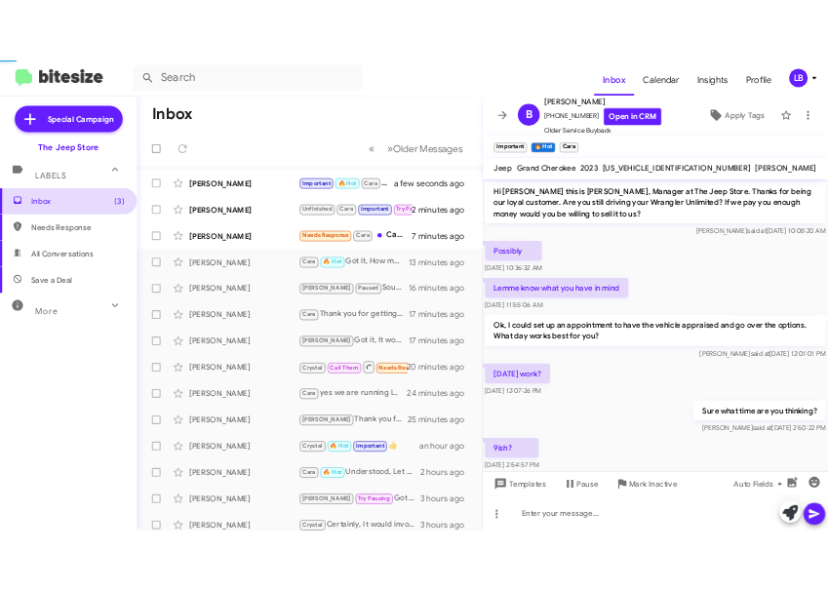
scroll to position [916, 0]
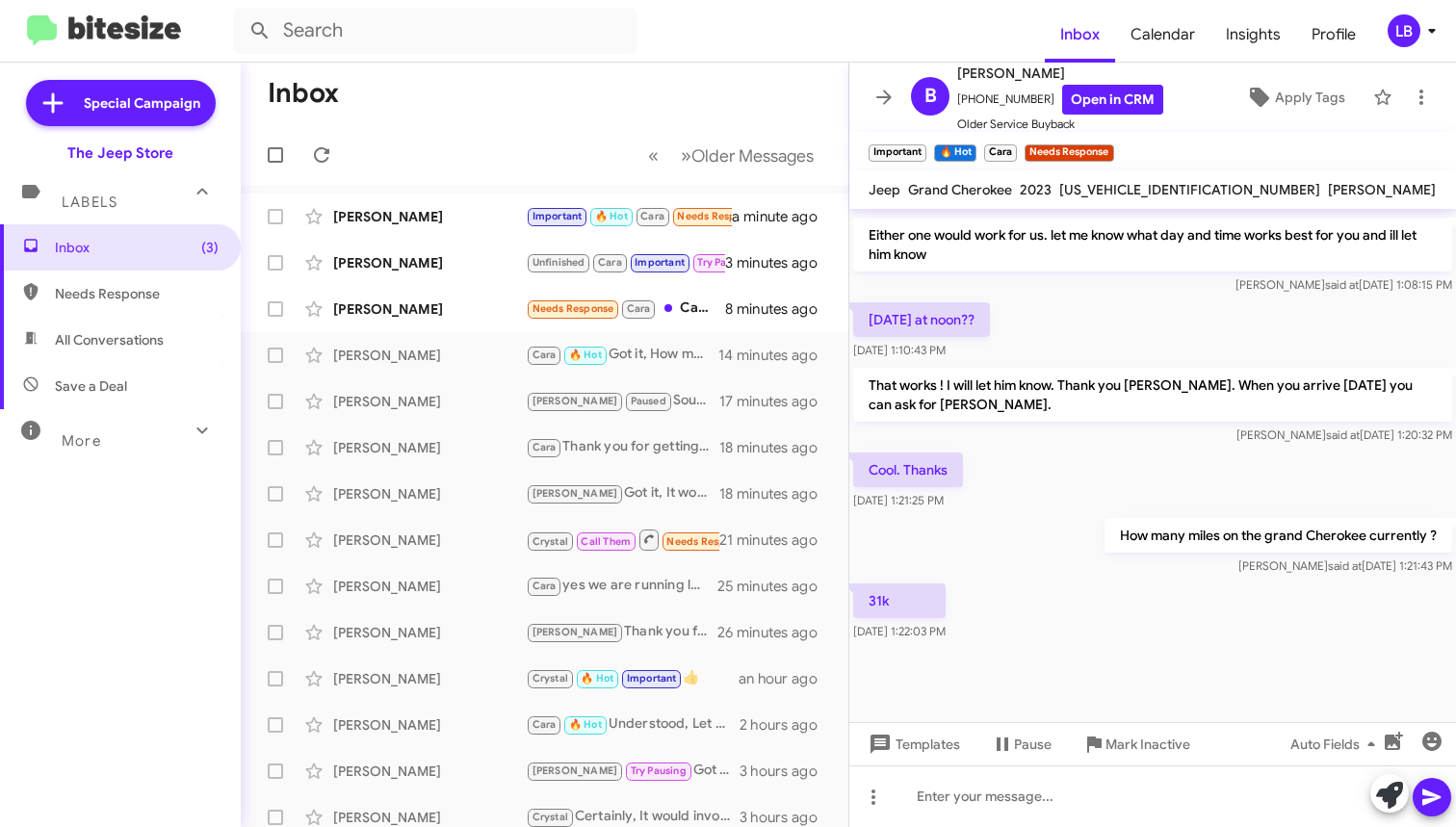
drag, startPoint x: 1053, startPoint y: 186, endPoint x: 1190, endPoint y: 188, distance: 137.0
click at [1199, 188] on div "Jeep Grand Cherokee 2023 [US_VEHICLE_IDENTIFICATION_NUMBER] [PERSON_NAME]" at bounding box center [1152, 188] width 575 height 23
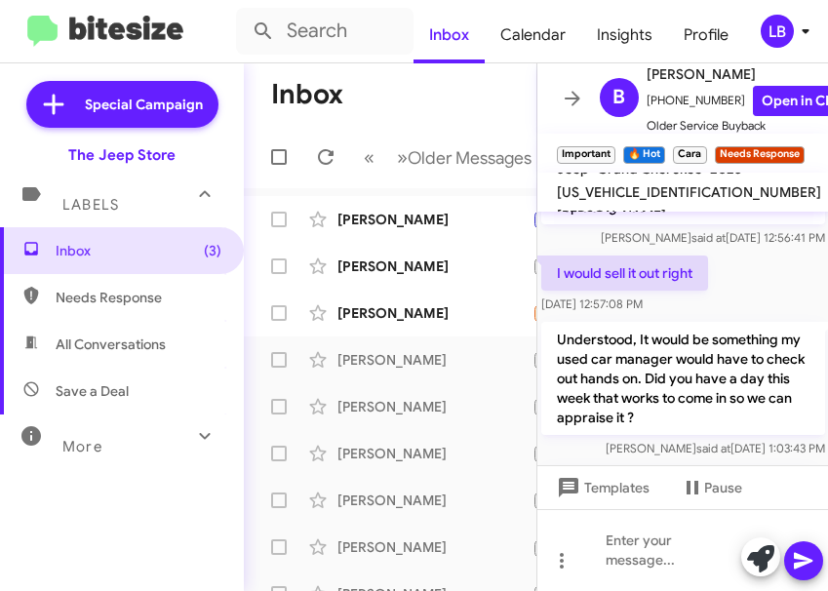
scroll to position [1573, 0]
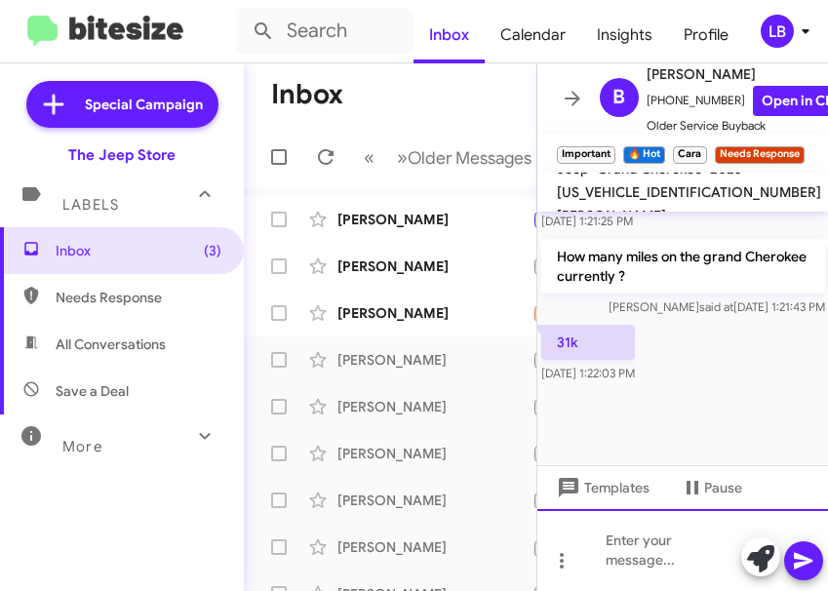
click at [677, 558] on div at bounding box center [684, 550] width 292 height 82
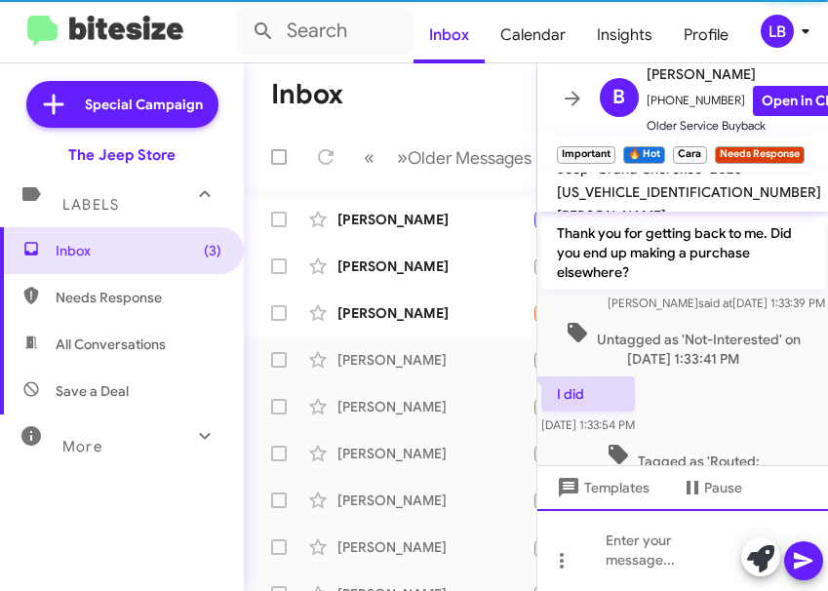
scroll to position [1644, 0]
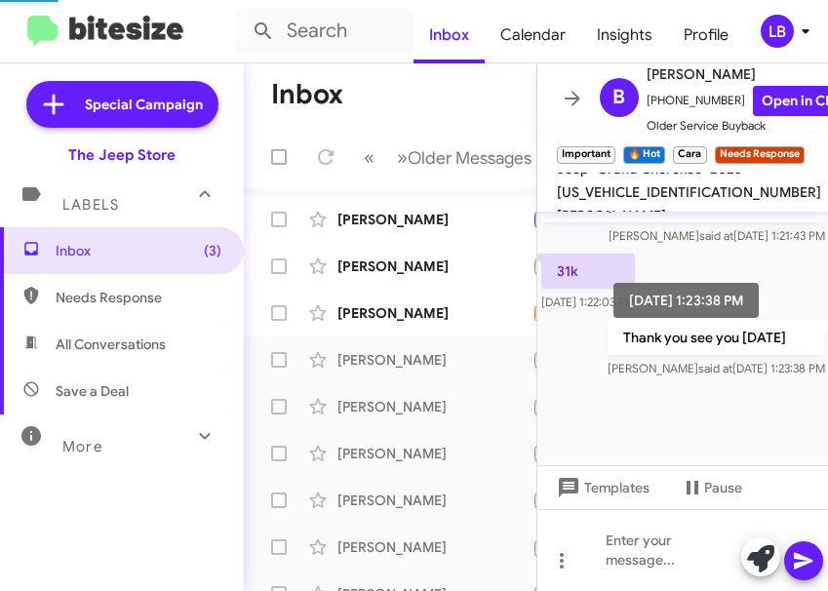
click at [711, 259] on mat-tooltip-component "[DATE] 1:23:38 PM" at bounding box center [686, 300] width 192 height 82
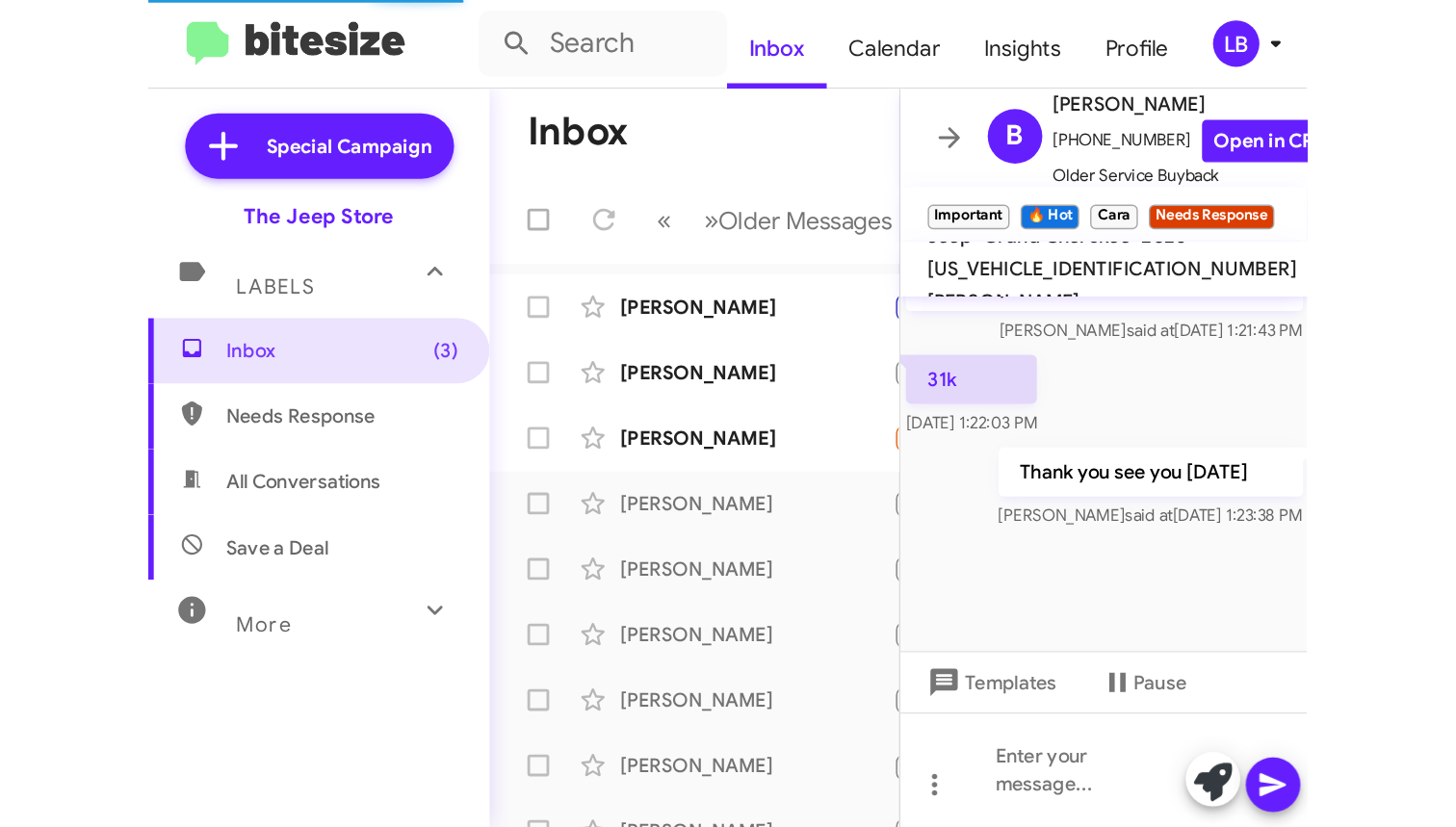
scroll to position [0, 0]
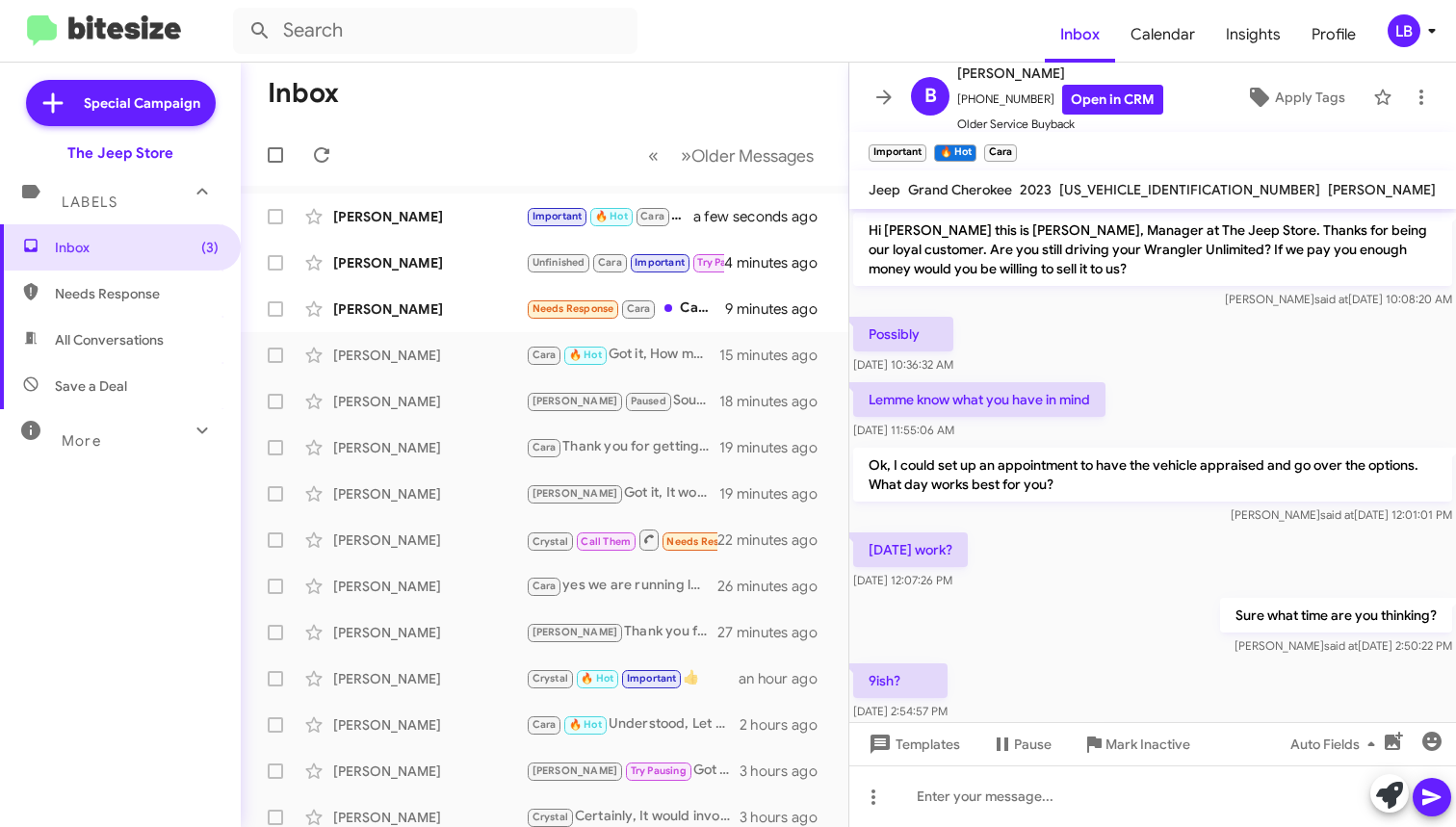
click at [437, 146] on mat-toolbar-row "« Previous » Next Older Messages" at bounding box center [545, 155] width 608 height 61
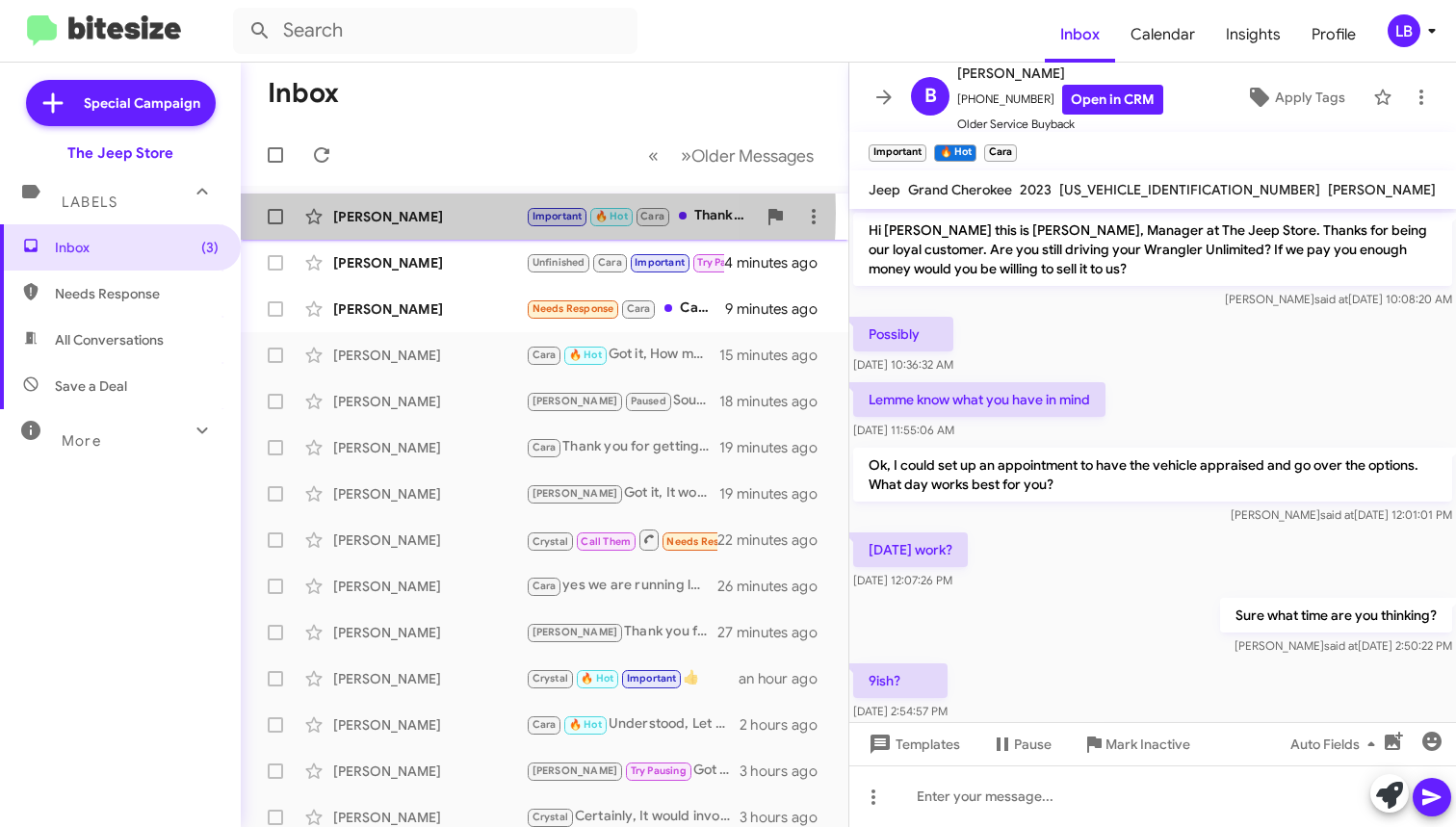
click at [420, 213] on div "[PERSON_NAME]" at bounding box center [429, 217] width 192 height 20
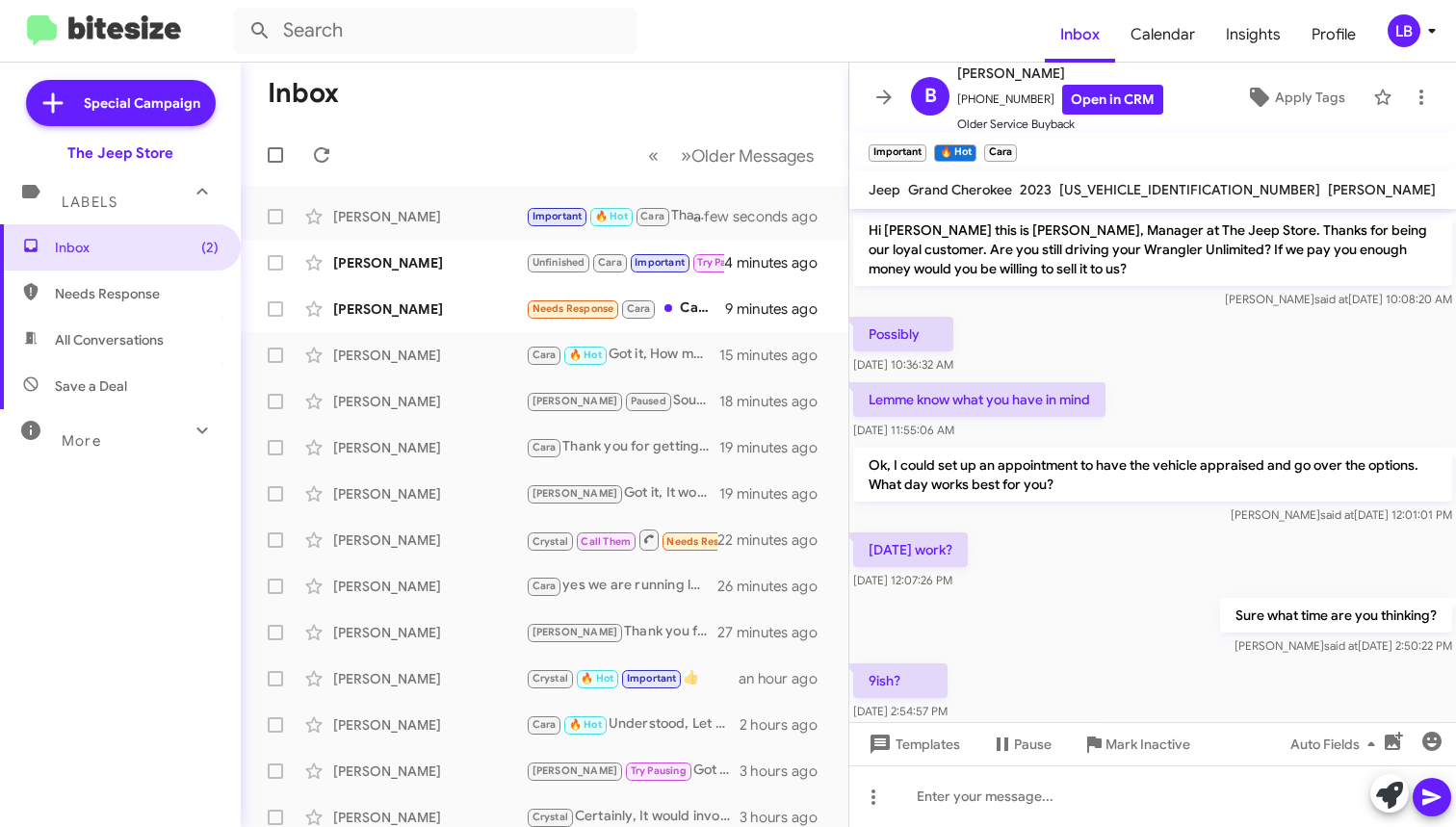
scroll to position [2217, 0]
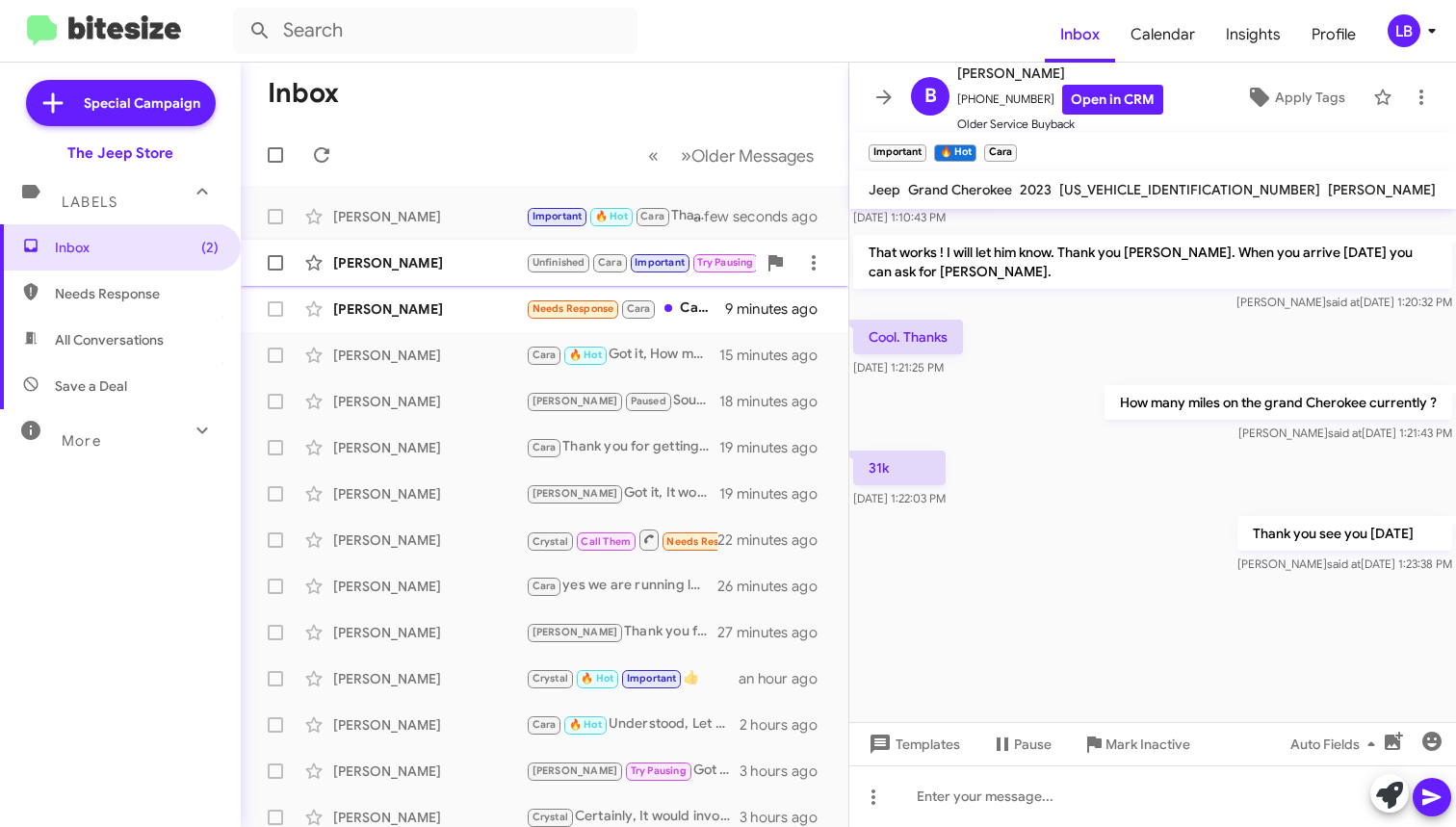
click at [402, 261] on div "[PERSON_NAME]" at bounding box center [429, 263] width 192 height 20
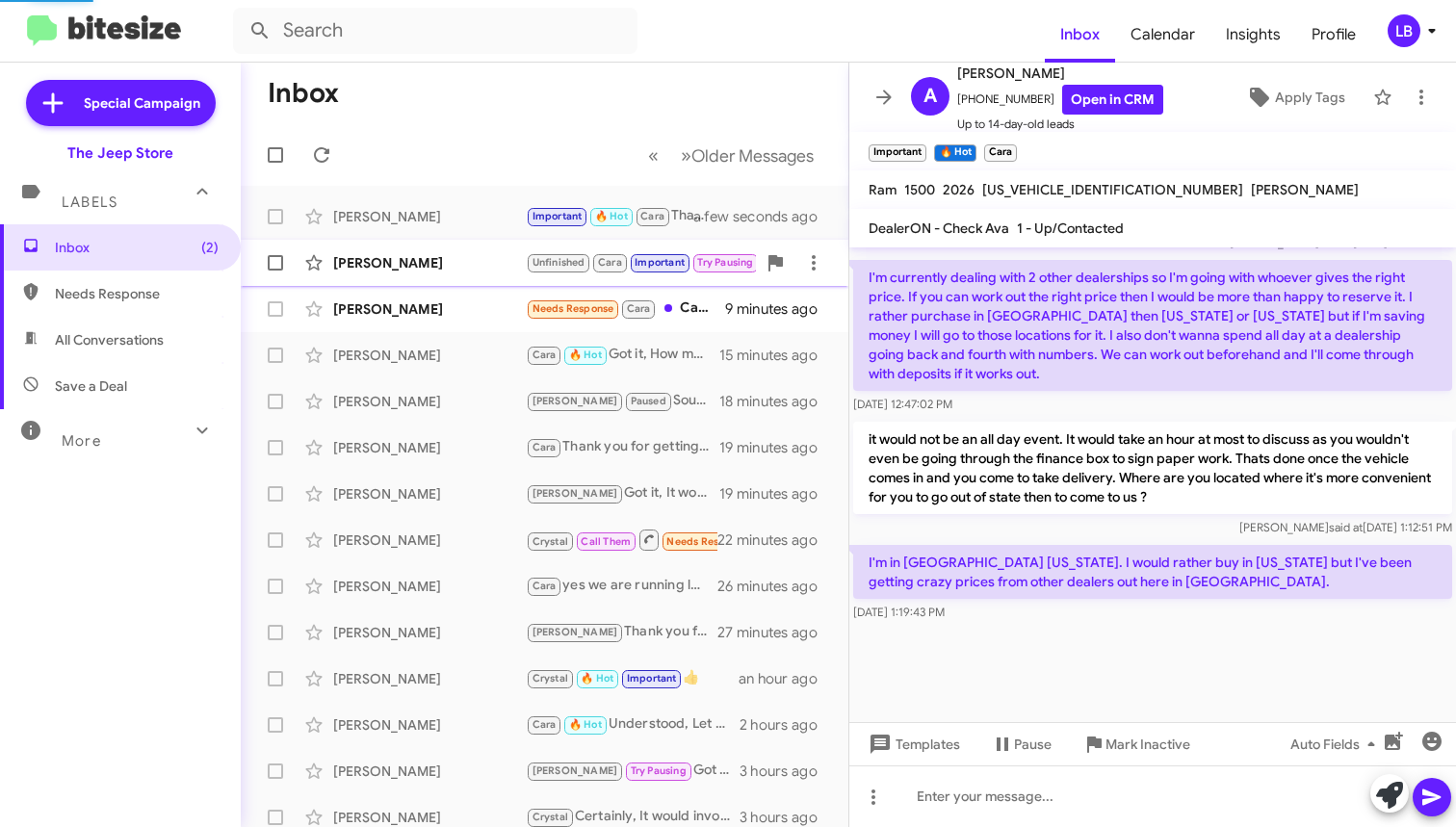
scroll to position [1450, 0]
click at [1114, 398] on div "[DATE] 12:47:02 PM" at bounding box center [1152, 405] width 599 height 20
click at [351, 299] on div "[PERSON_NAME]" at bounding box center [429, 309] width 192 height 20
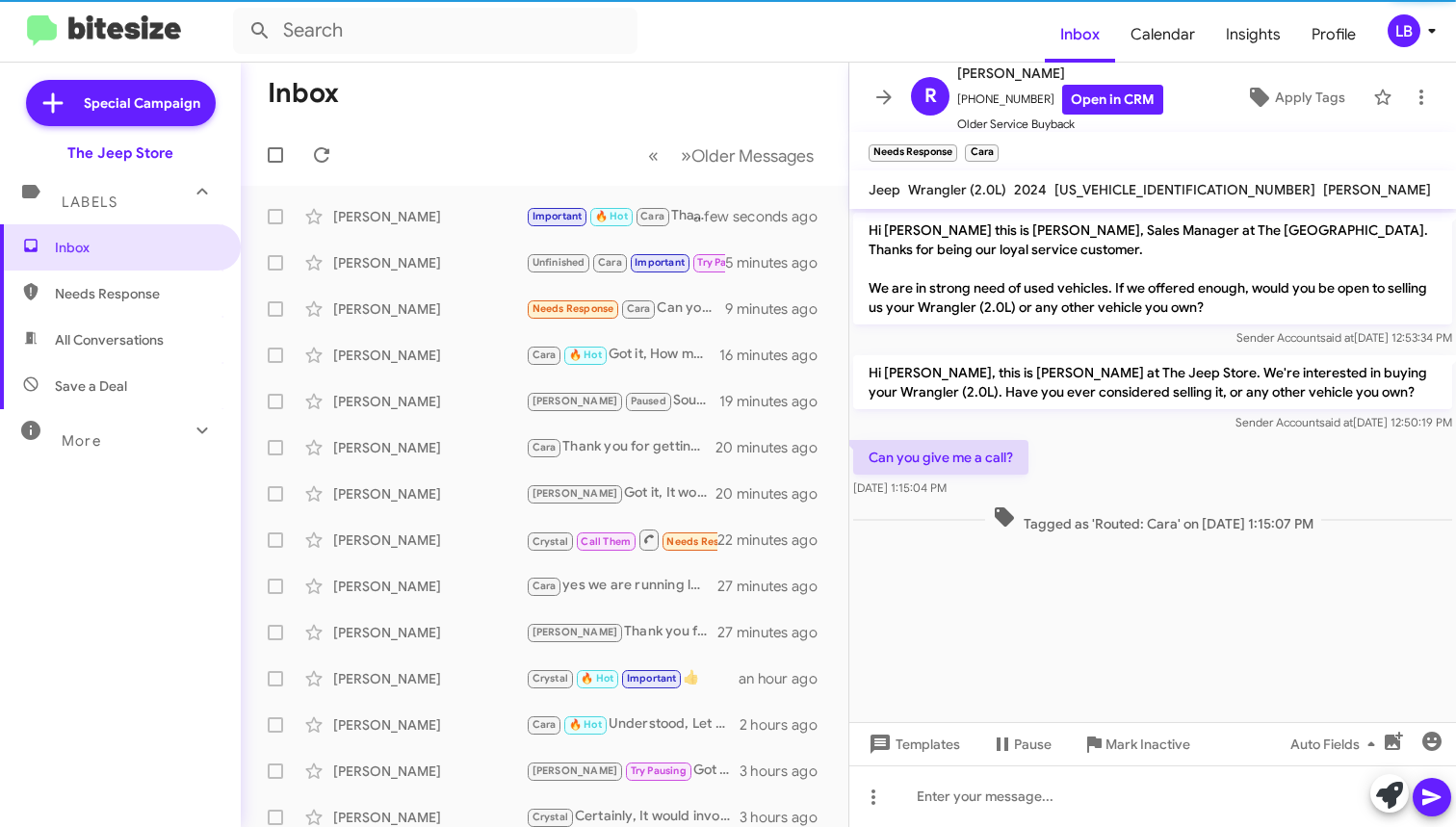
click at [1104, 470] on div "Can you give me a call? [DATE] 1:15:04 PM" at bounding box center [1152, 469] width 607 height 65
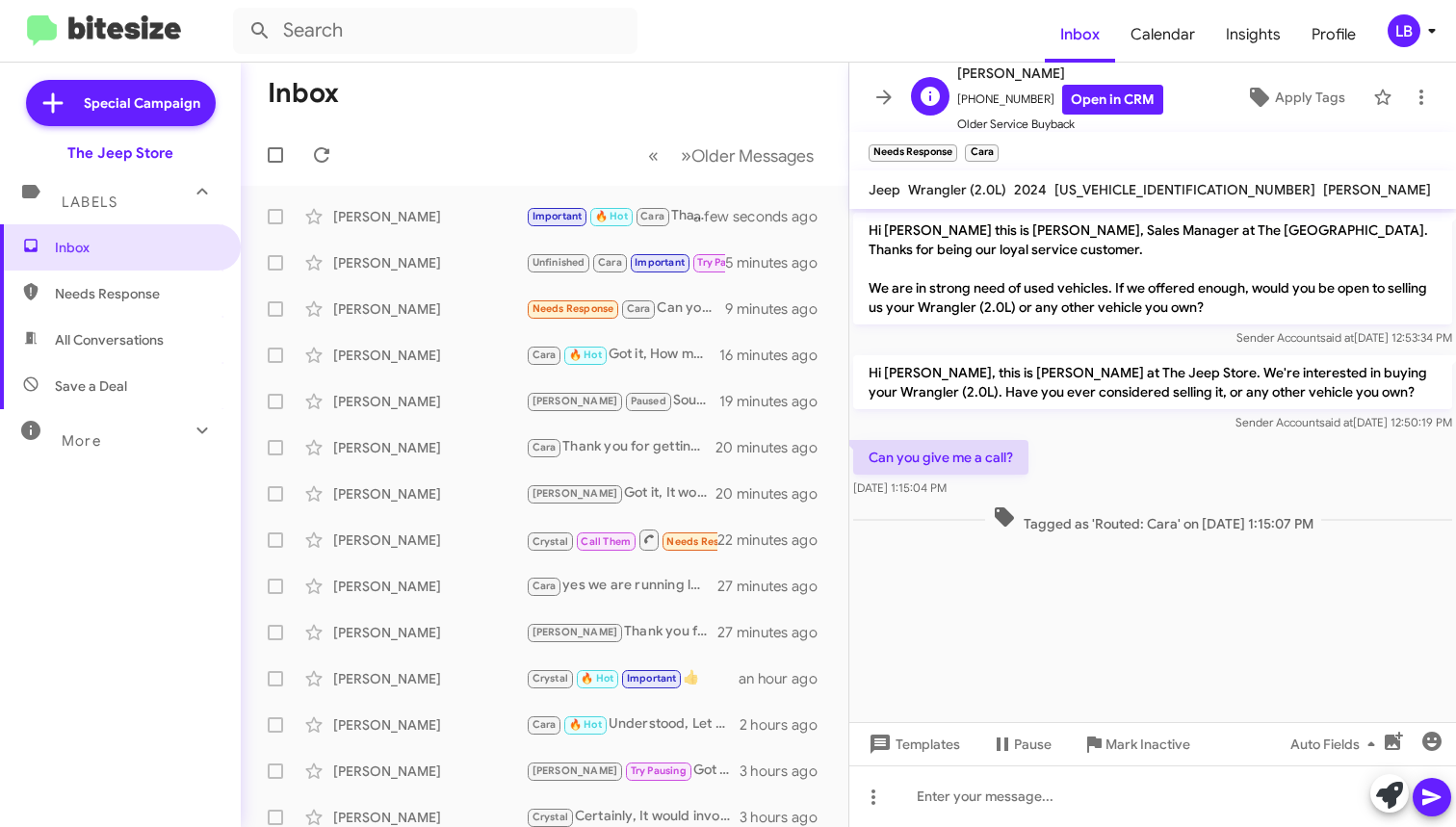
drag, startPoint x: 1033, startPoint y: 97, endPoint x: 964, endPoint y: 113, distance: 70.8
click at [964, 113] on span "[PHONE_NUMBER] Open in CRM" at bounding box center [1060, 100] width 206 height 30
drag, startPoint x: 988, startPoint y: 102, endPoint x: 728, endPoint y: 62, distance: 263.1
click at [728, 62] on div "Inbox « Previous » Next Older Messages [PERSON_NAME] Important 🔥 Hot Cara Thank…" at bounding box center [848, 444] width 1215 height 765
drag, startPoint x: 1010, startPoint y: 38, endPoint x: 1023, endPoint y: 65, distance: 30.0
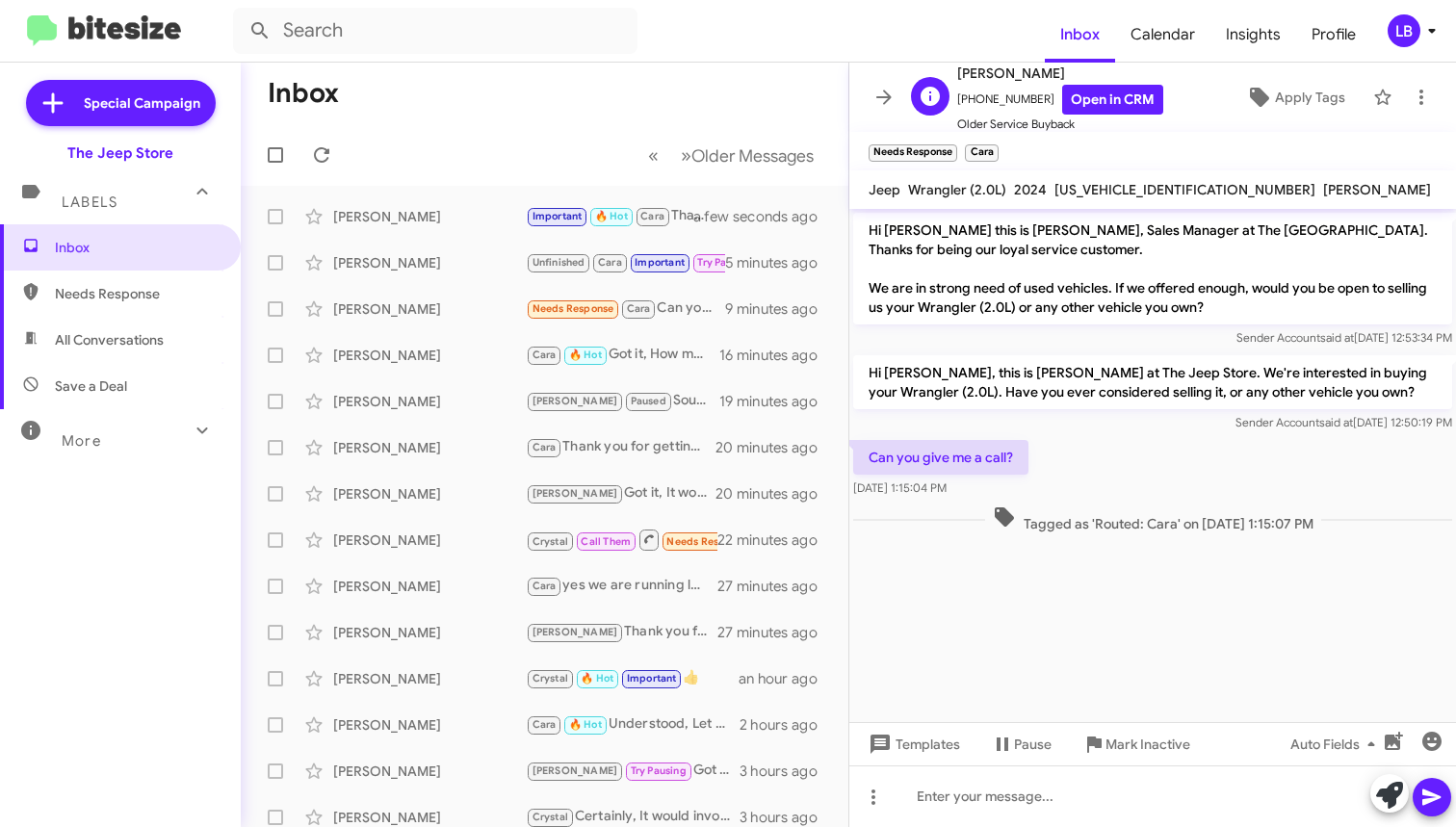
click at [1010, 38] on form at bounding box center [639, 31] width 811 height 46
drag, startPoint x: 1033, startPoint y: 98, endPoint x: 978, endPoint y: 106, distance: 55.6
click at [968, 111] on span "[PHONE_NUMBER] Open in CRM" at bounding box center [1060, 100] width 206 height 30
click at [1121, 478] on div "Can you give me a call? [DATE] 1:15:04 PM" at bounding box center [1152, 469] width 607 height 65
click at [1151, 752] on span "Mark Inactive" at bounding box center [1148, 744] width 85 height 35
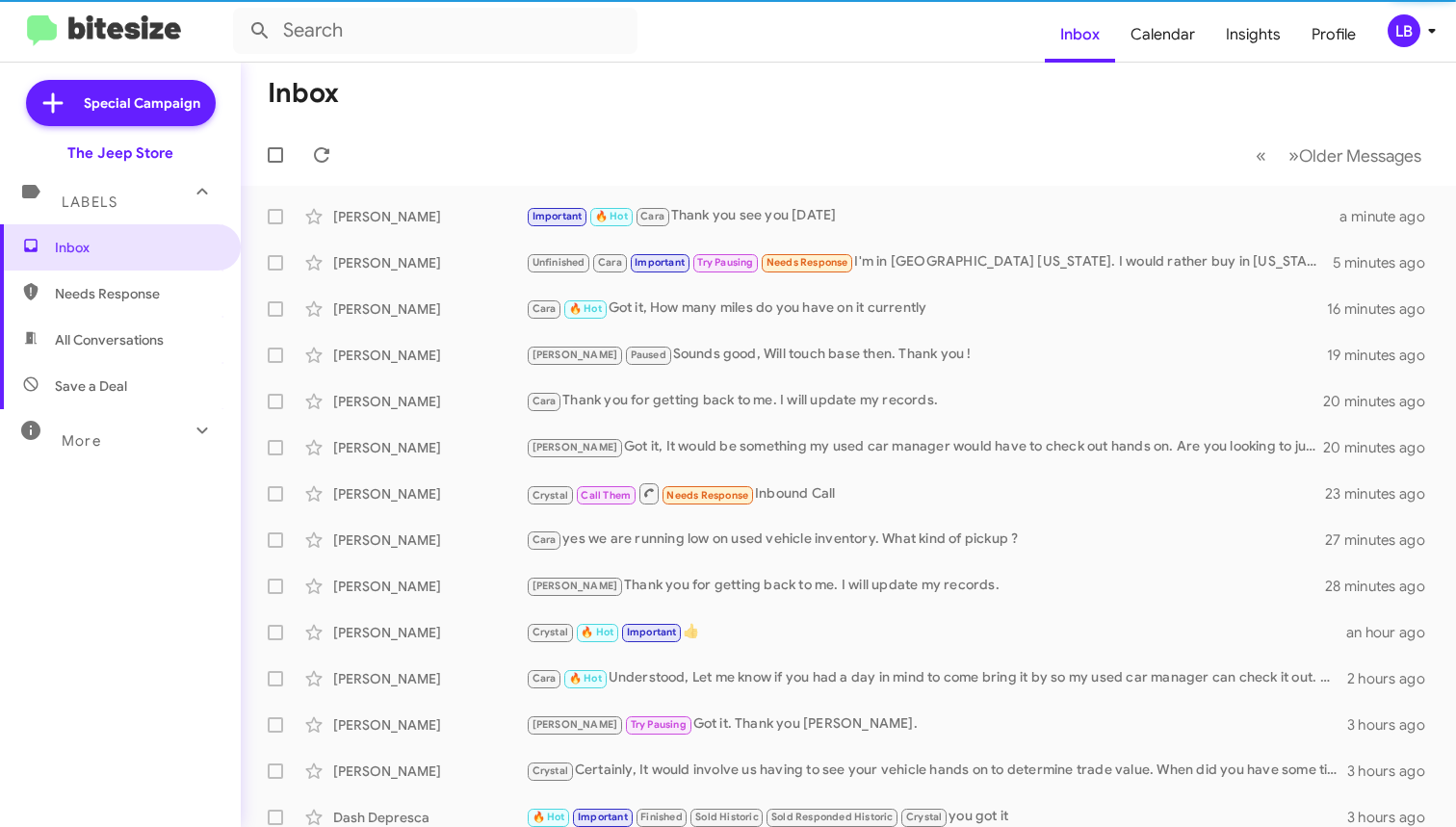
drag, startPoint x: 740, startPoint y: 131, endPoint x: 587, endPoint y: 47, distance: 174.5
click at [740, 131] on mat-toolbar-row "« Previous » Next Older Messages" at bounding box center [848, 155] width 1215 height 61
